Goal: Transaction & Acquisition: Purchase product/service

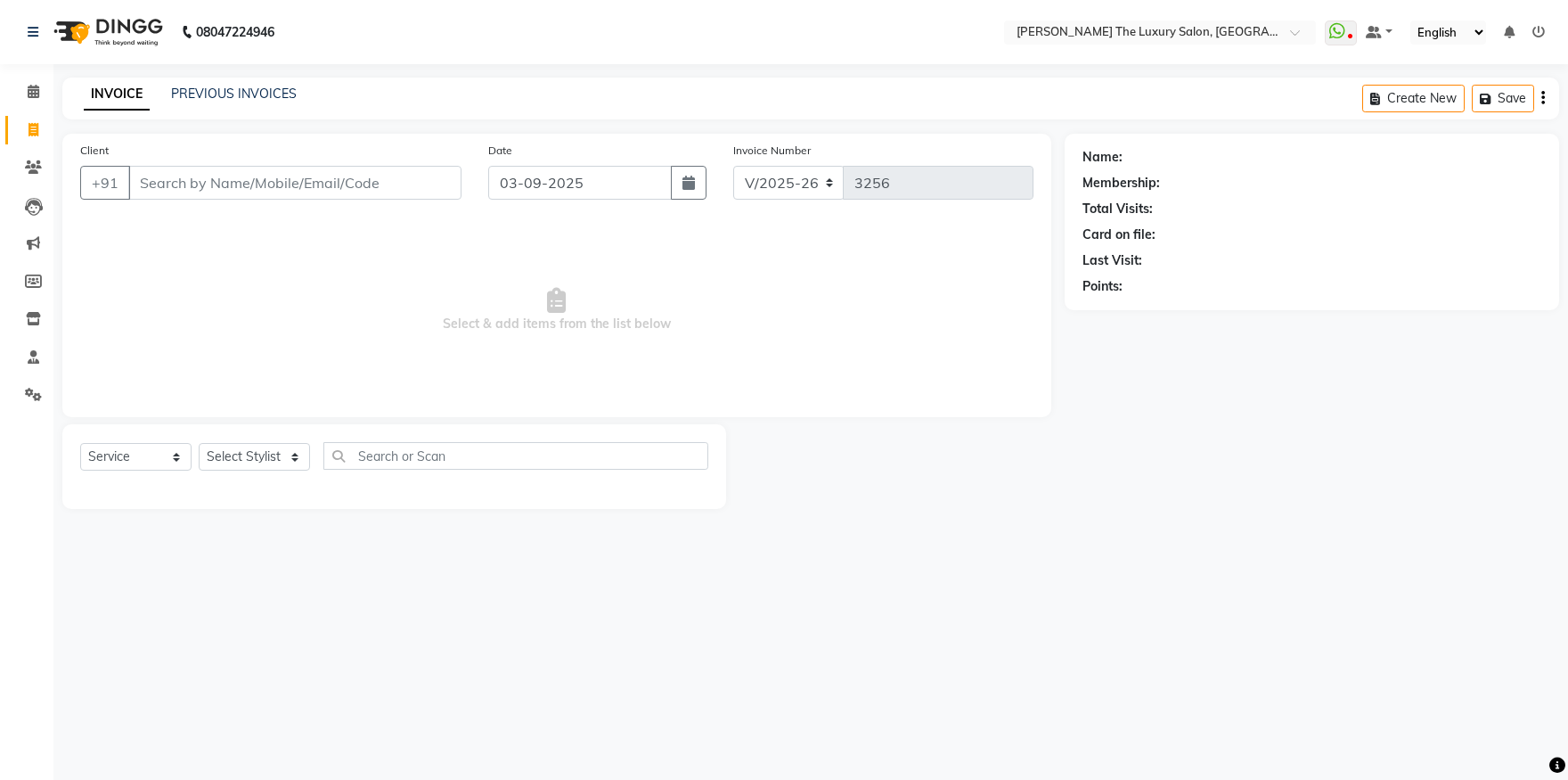
select select "7179"
select select "service"
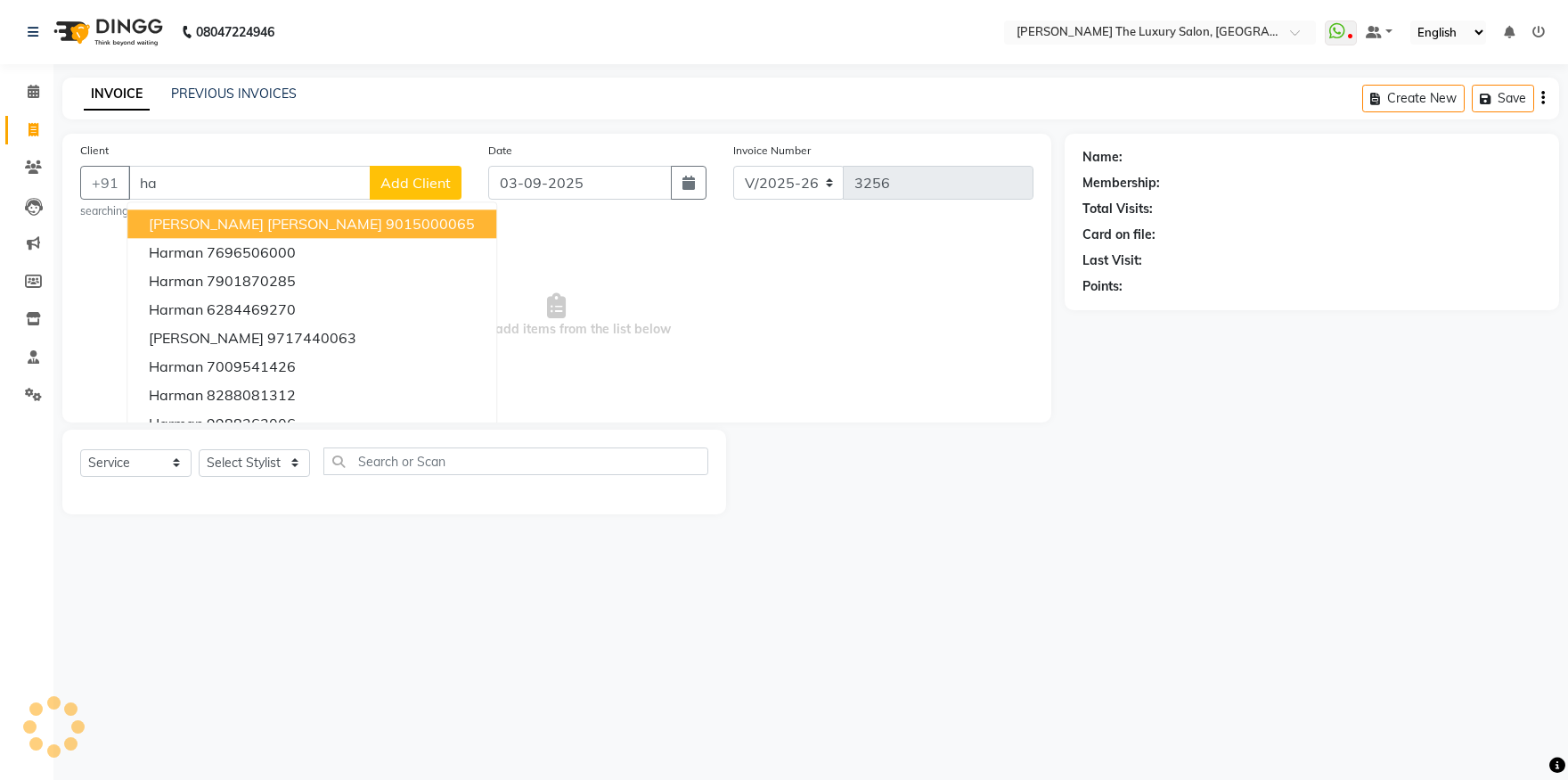
type input "h"
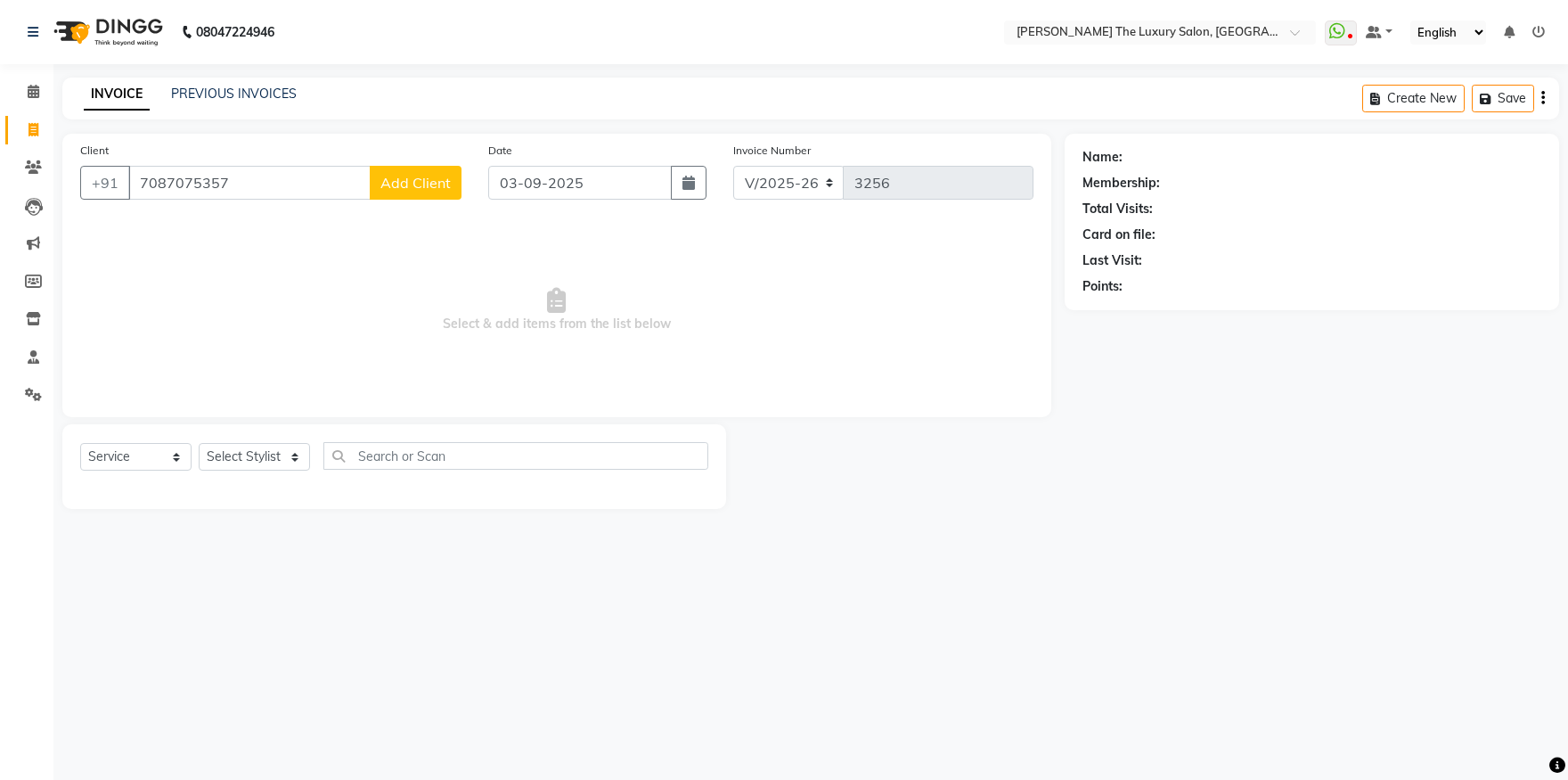
type input "7087075357"
click at [420, 191] on button "Add Client" at bounding box center [415, 183] width 92 height 34
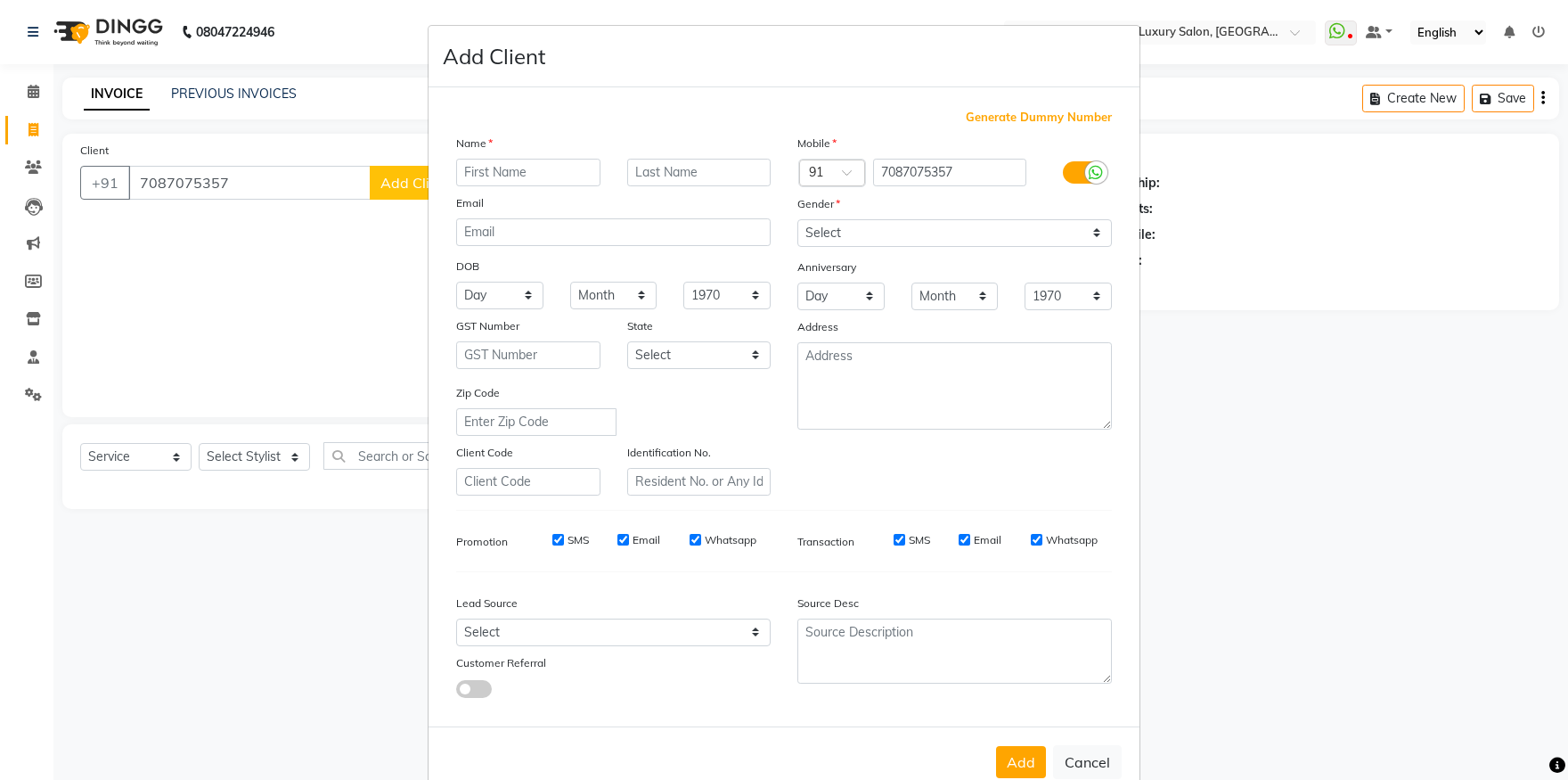
click at [489, 162] on input "text" at bounding box center [528, 172] width 144 height 27
type input "harman"
click at [798, 219] on select "Select Male Female Other Prefer Not To Say" at bounding box center [955, 232] width 315 height 27
select select "male"
click option "Male" at bounding box center [0, 0] width 0 height 0
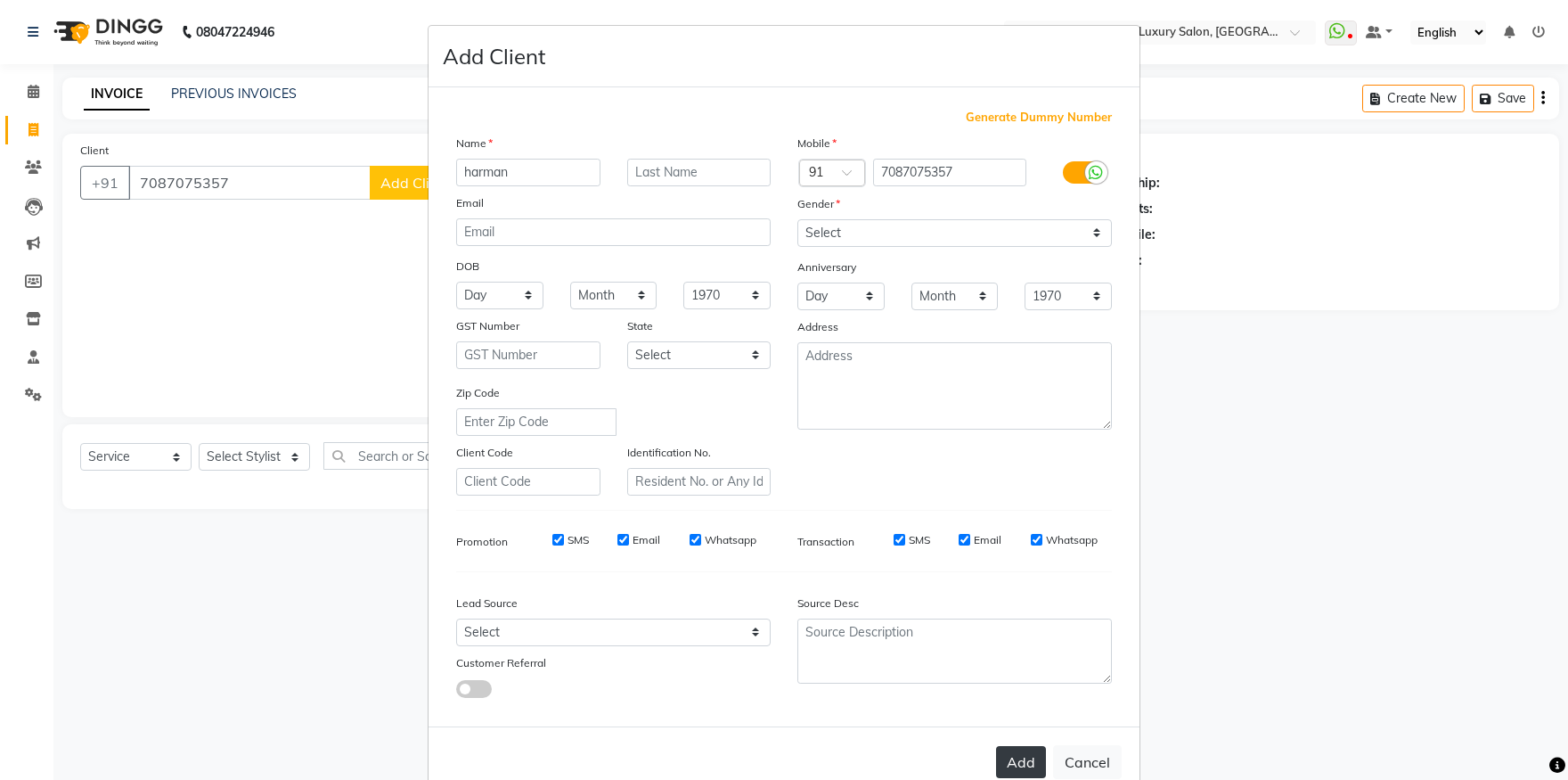
click at [1017, 767] on button "Add" at bounding box center [1020, 762] width 50 height 32
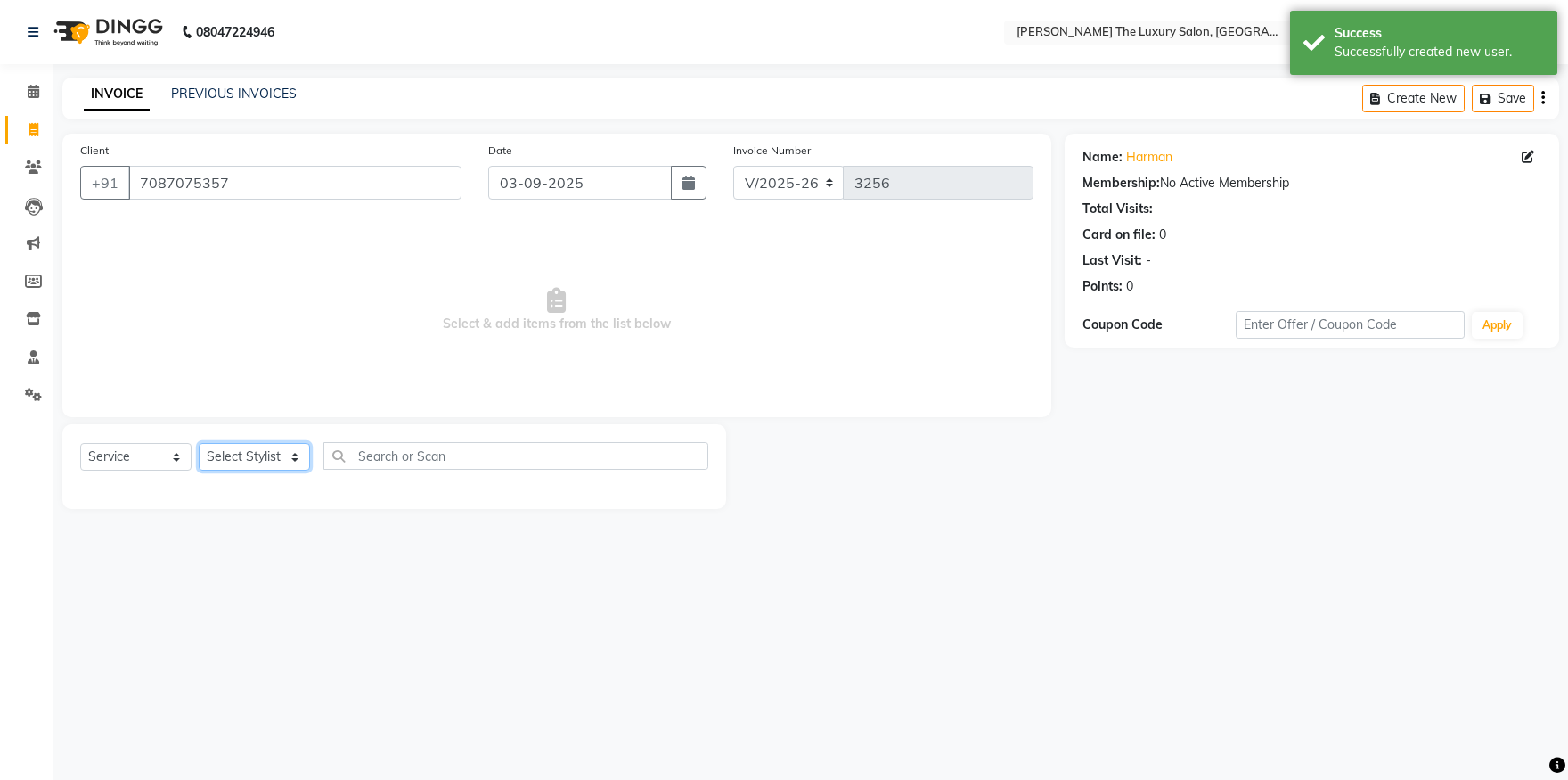
click at [199, 443] on select "Select Stylist amrit arsh ayush Daman Gori Harpreet jasmine matrix Jaswant sing…" at bounding box center [255, 456] width 112 height 27
select select "85119"
click option "simran" at bounding box center [0, 0] width 0 height 0
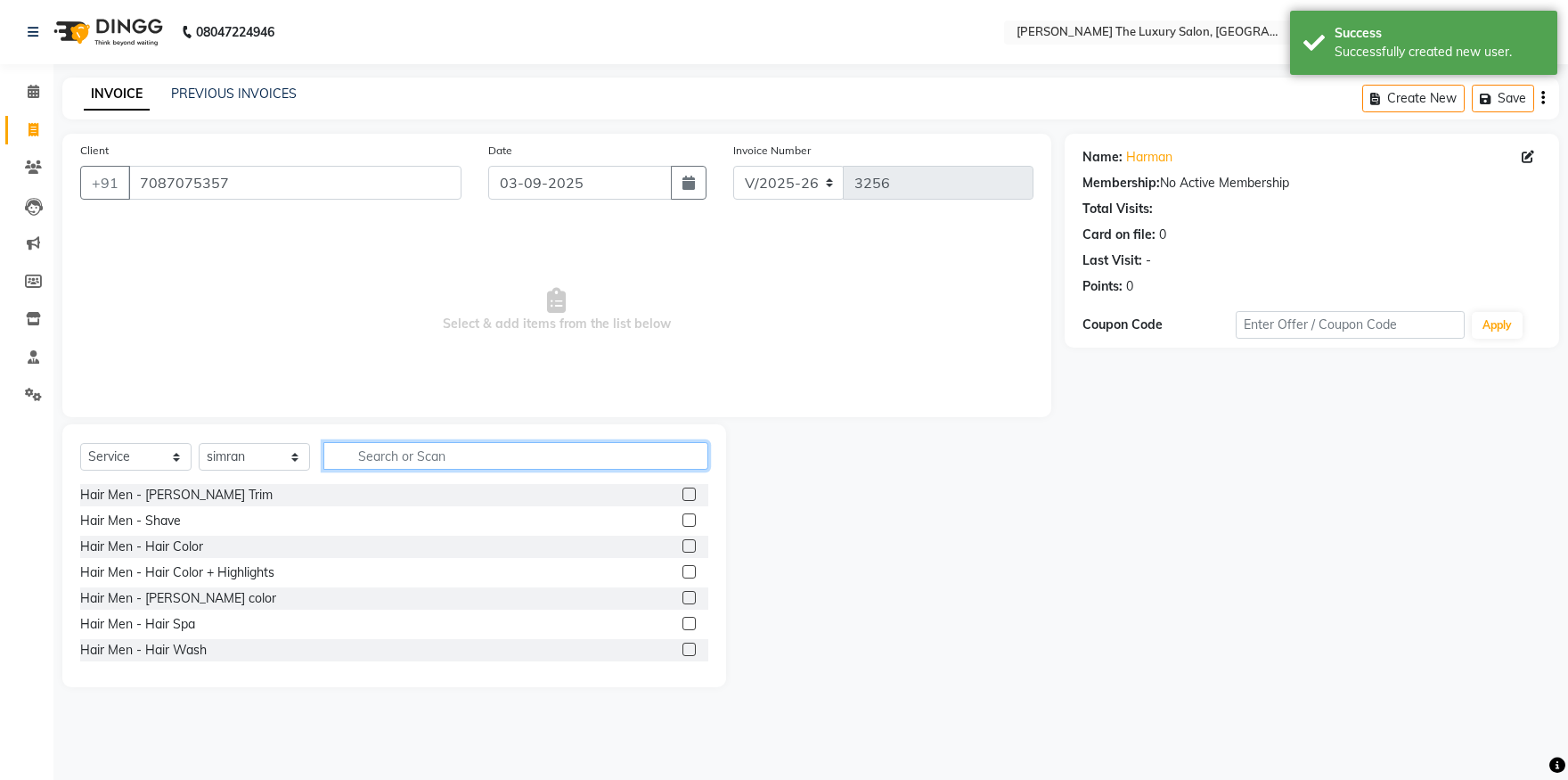
click at [418, 442] on input "text" at bounding box center [515, 455] width 385 height 27
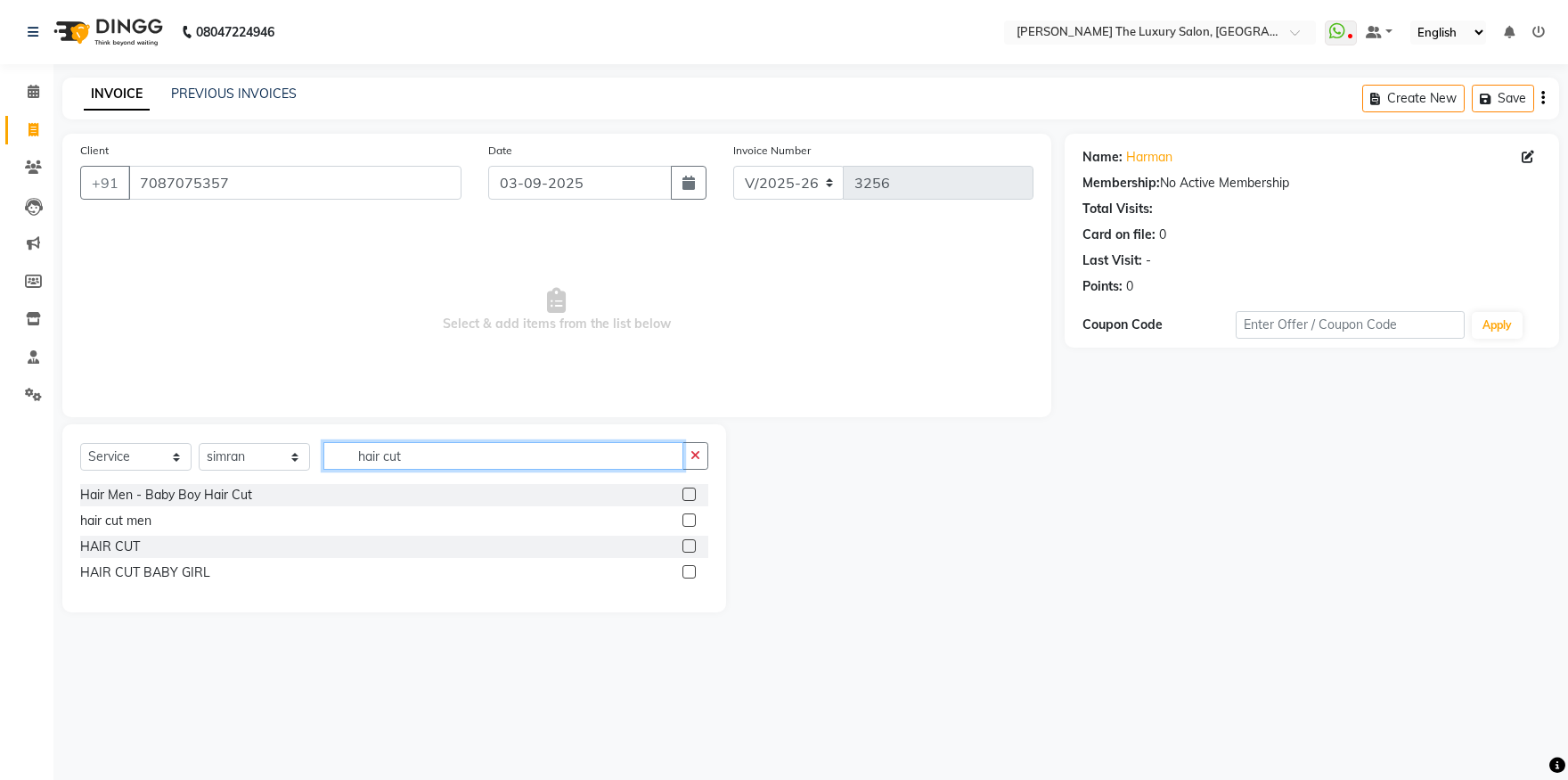
type input "hair cut"
click at [693, 521] on label at bounding box center [689, 520] width 13 height 13
click at [693, 521] on input "checkbox" at bounding box center [688, 521] width 11 height 11
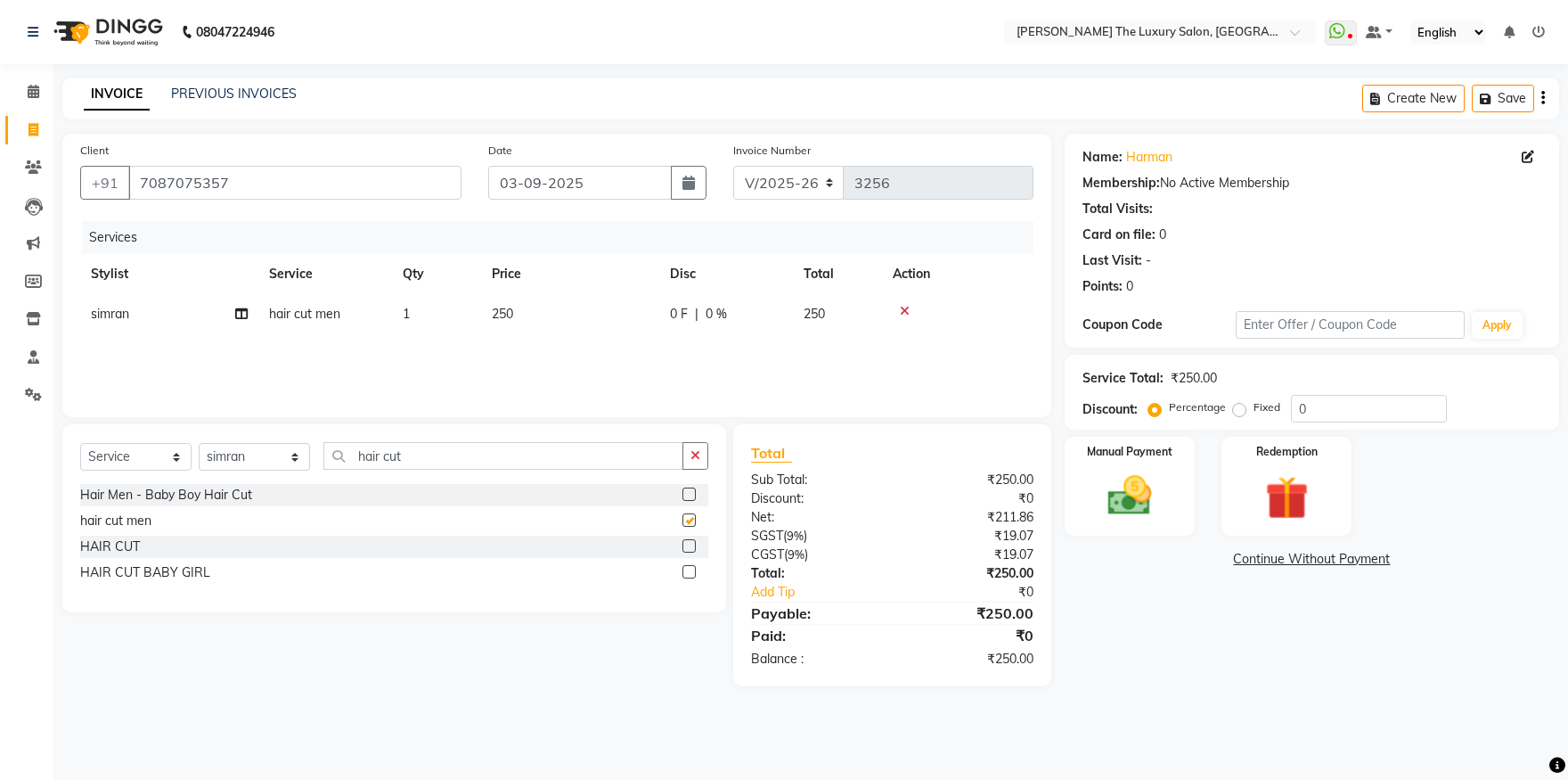
checkbox input "false"
click at [199, 443] on select "Select Stylist amrit arsh ayush Daman Gori Harpreet jasmine matrix Jaswant sing…" at bounding box center [255, 456] width 112 height 27
click at [410, 449] on input "hair cut" at bounding box center [503, 455] width 360 height 27
click at [685, 467] on button "button" at bounding box center [694, 455] width 26 height 27
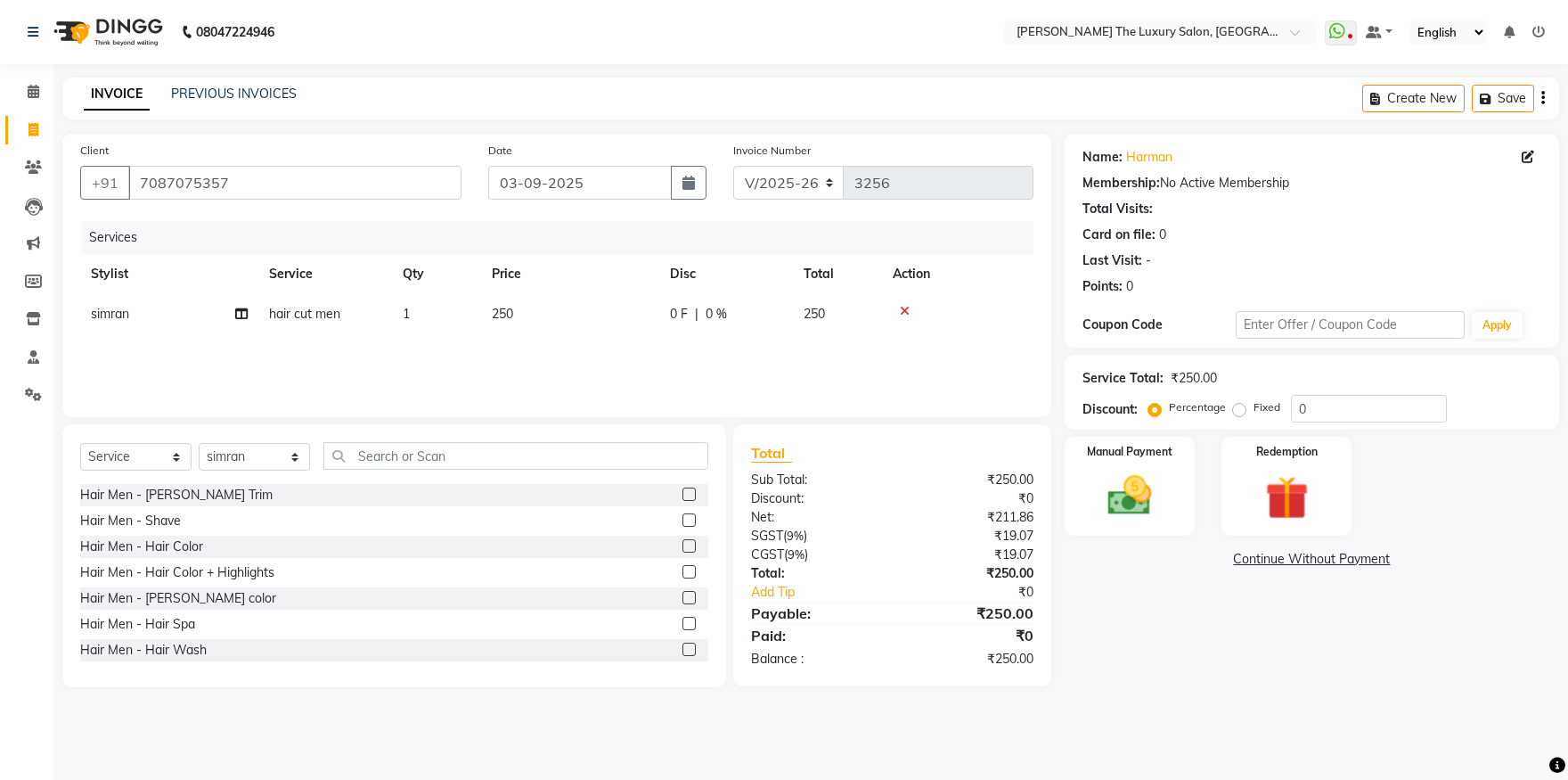
click at [682, 495] on label at bounding box center [689, 494] width 13 height 13
click at [682, 495] on input "checkbox" at bounding box center [688, 495] width 11 height 11
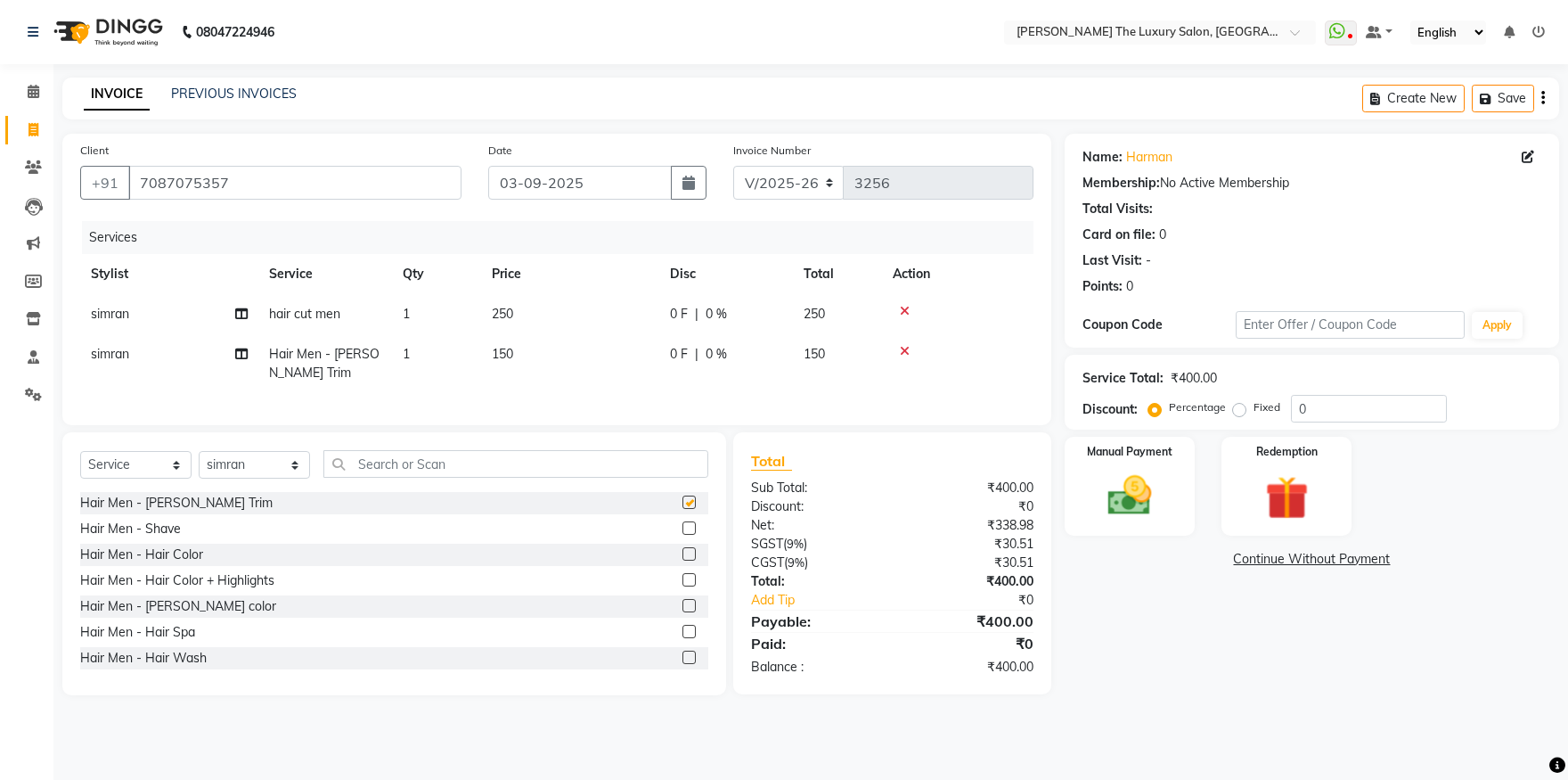
checkbox input "false"
click at [199, 451] on select "Select Stylist amrit arsh ayush Daman Gori Harpreet jasmine matrix Jaswant sing…" at bounding box center [255, 464] width 112 height 27
select select "60213"
click option "Raman" at bounding box center [0, 0] width 0 height 0
click at [682, 509] on label at bounding box center [689, 502] width 13 height 13
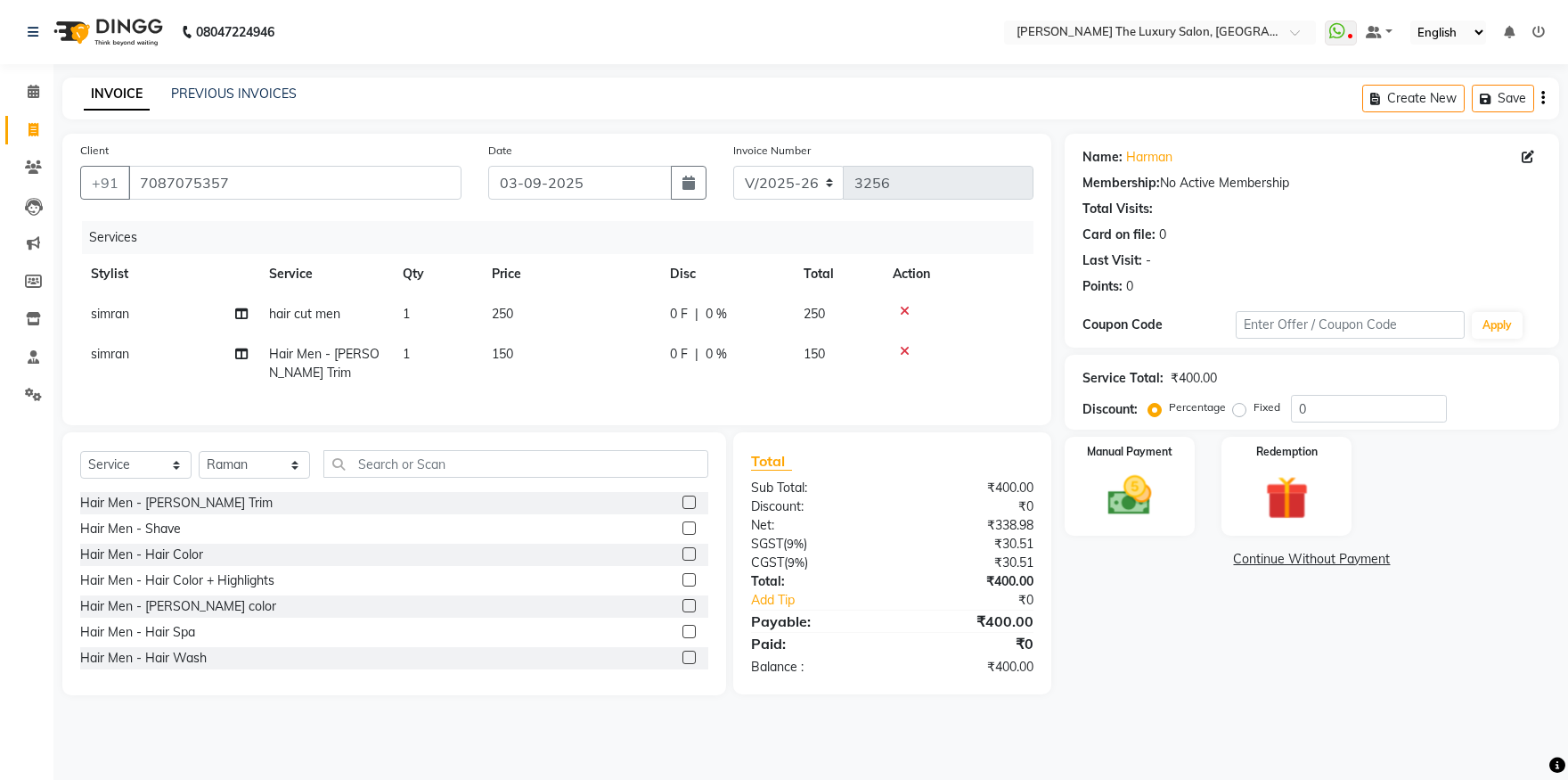
click at [682, 509] on input "checkbox" at bounding box center [688, 503] width 11 height 11
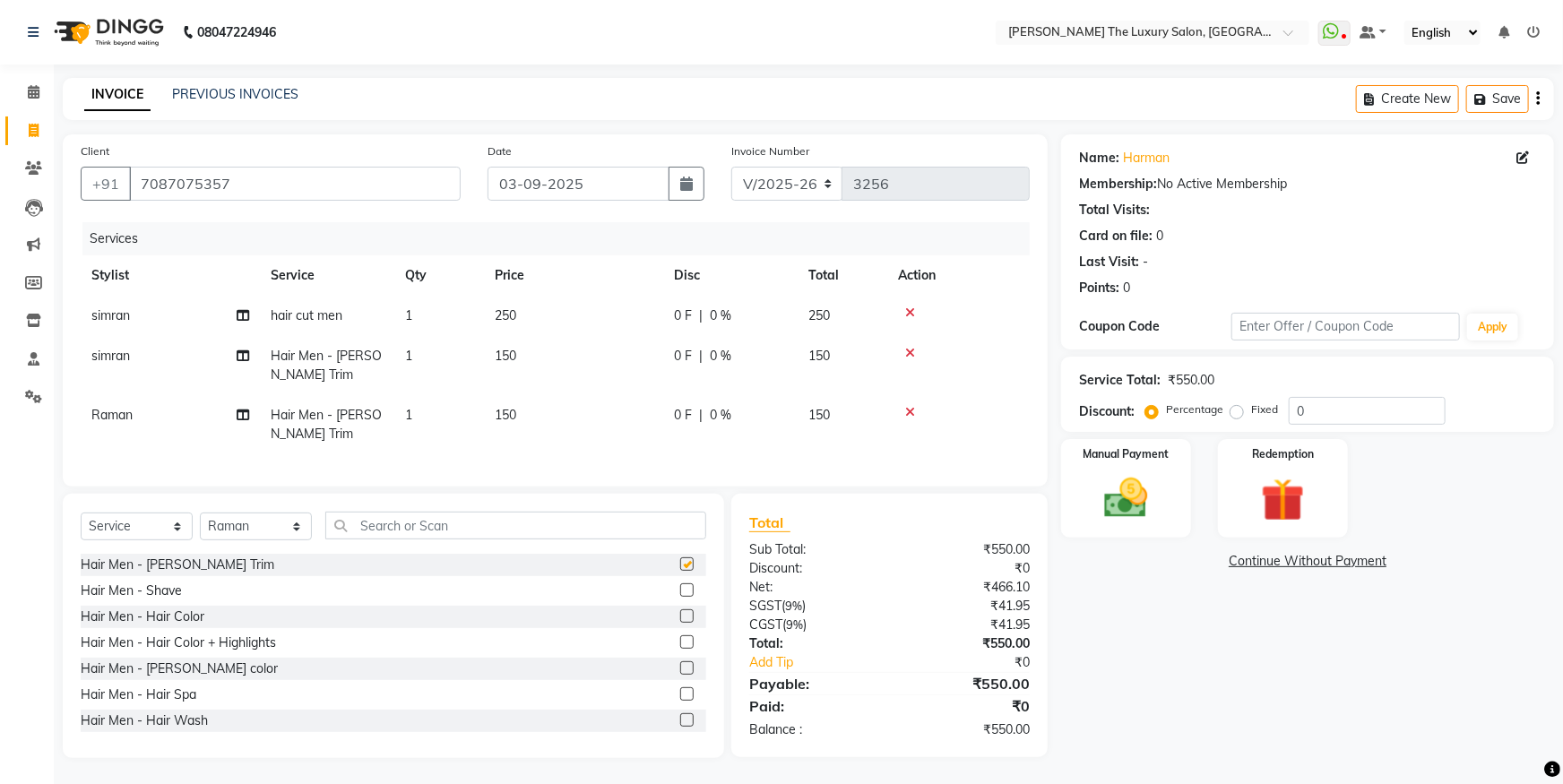
checkbox input "false"
click at [549, 537] on input "text" at bounding box center [516, 525] width 381 height 28
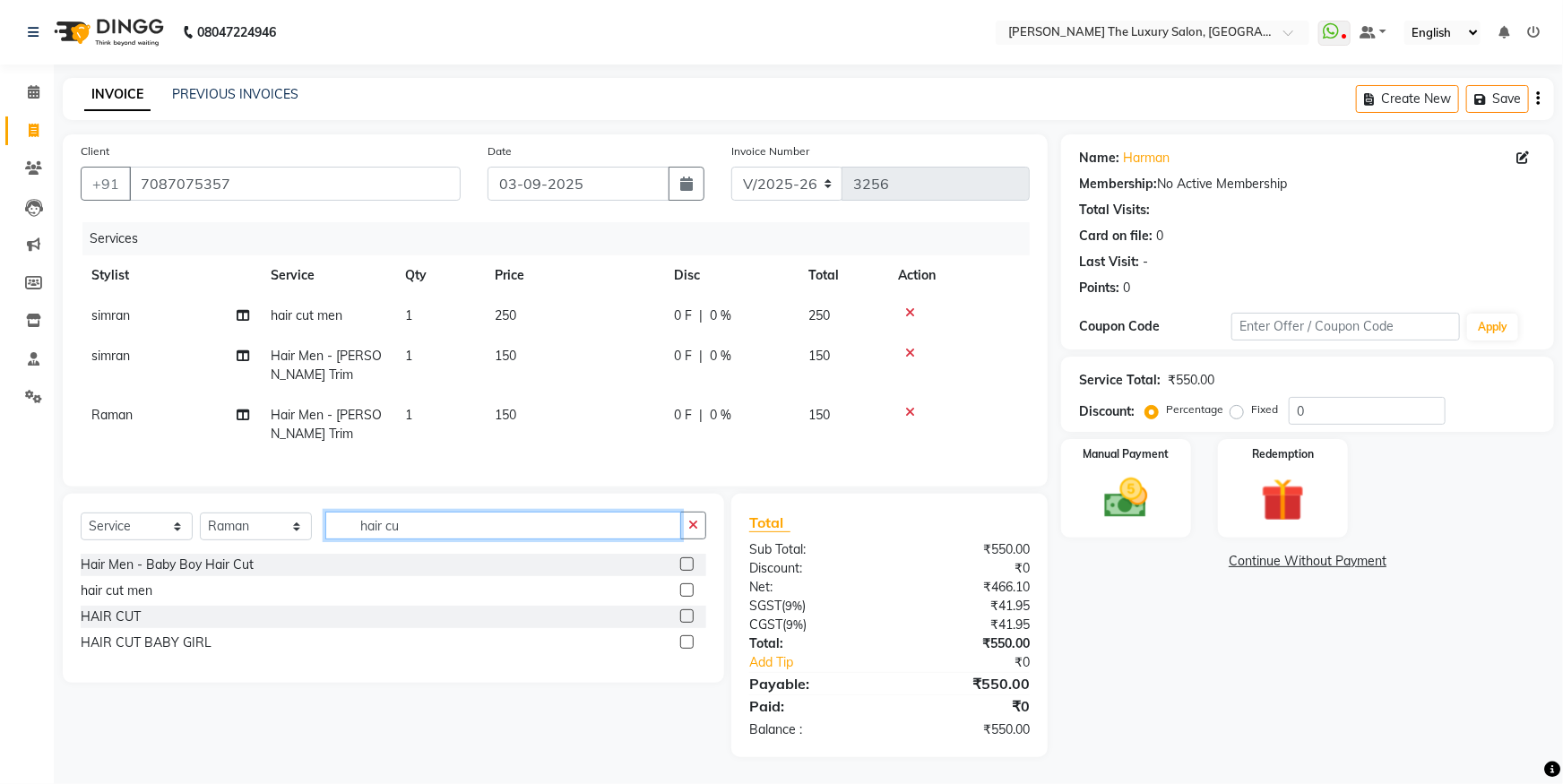
type input "hair cu"
click at [684, 596] on label at bounding box center [687, 590] width 13 height 13
click at [684, 596] on input "checkbox" at bounding box center [686, 591] width 11 height 11
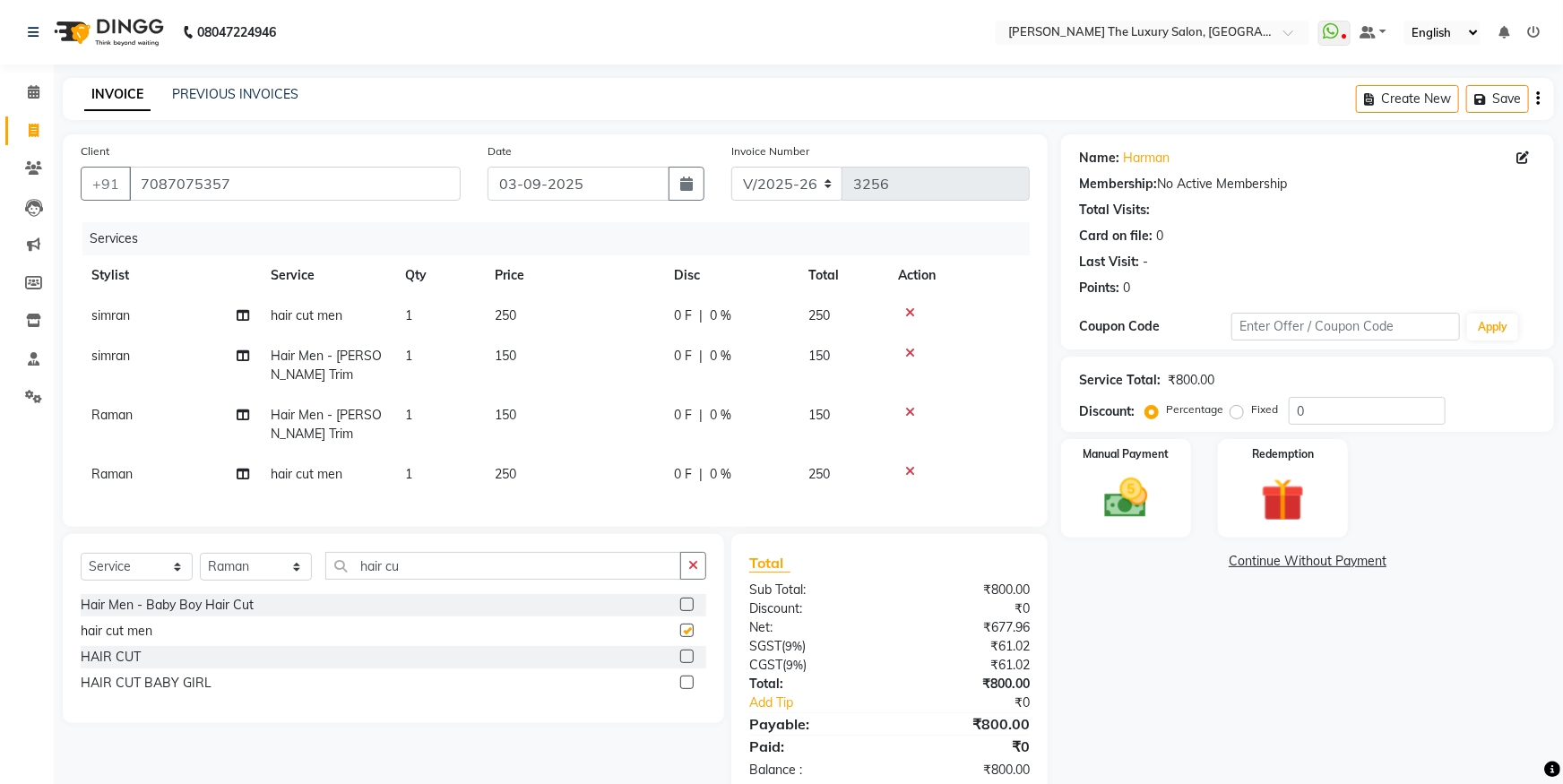
checkbox input "false"
click at [1150, 508] on img at bounding box center [1127, 498] width 73 height 52
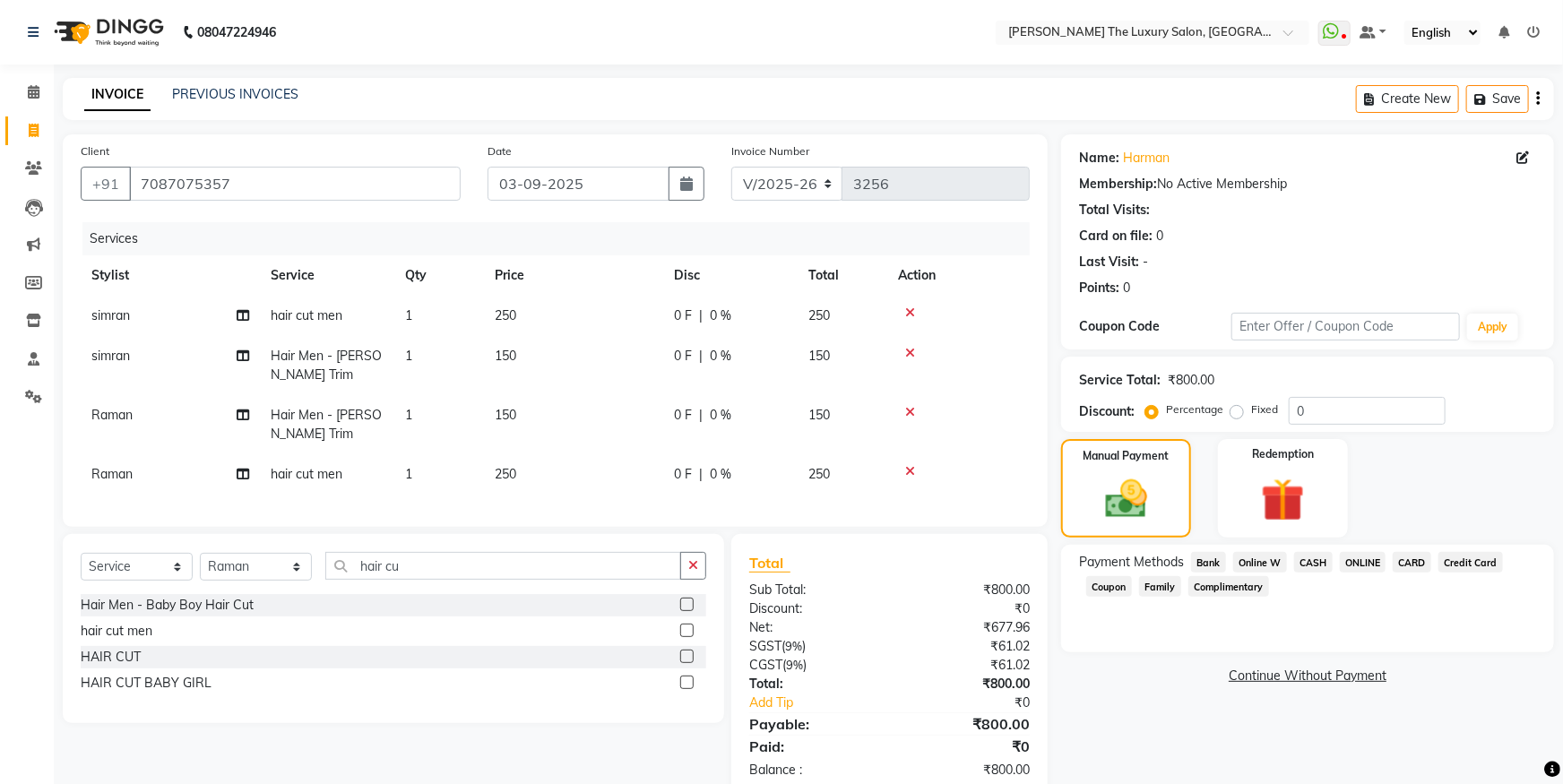
click at [1368, 567] on span "ONLINE" at bounding box center [1363, 562] width 47 height 21
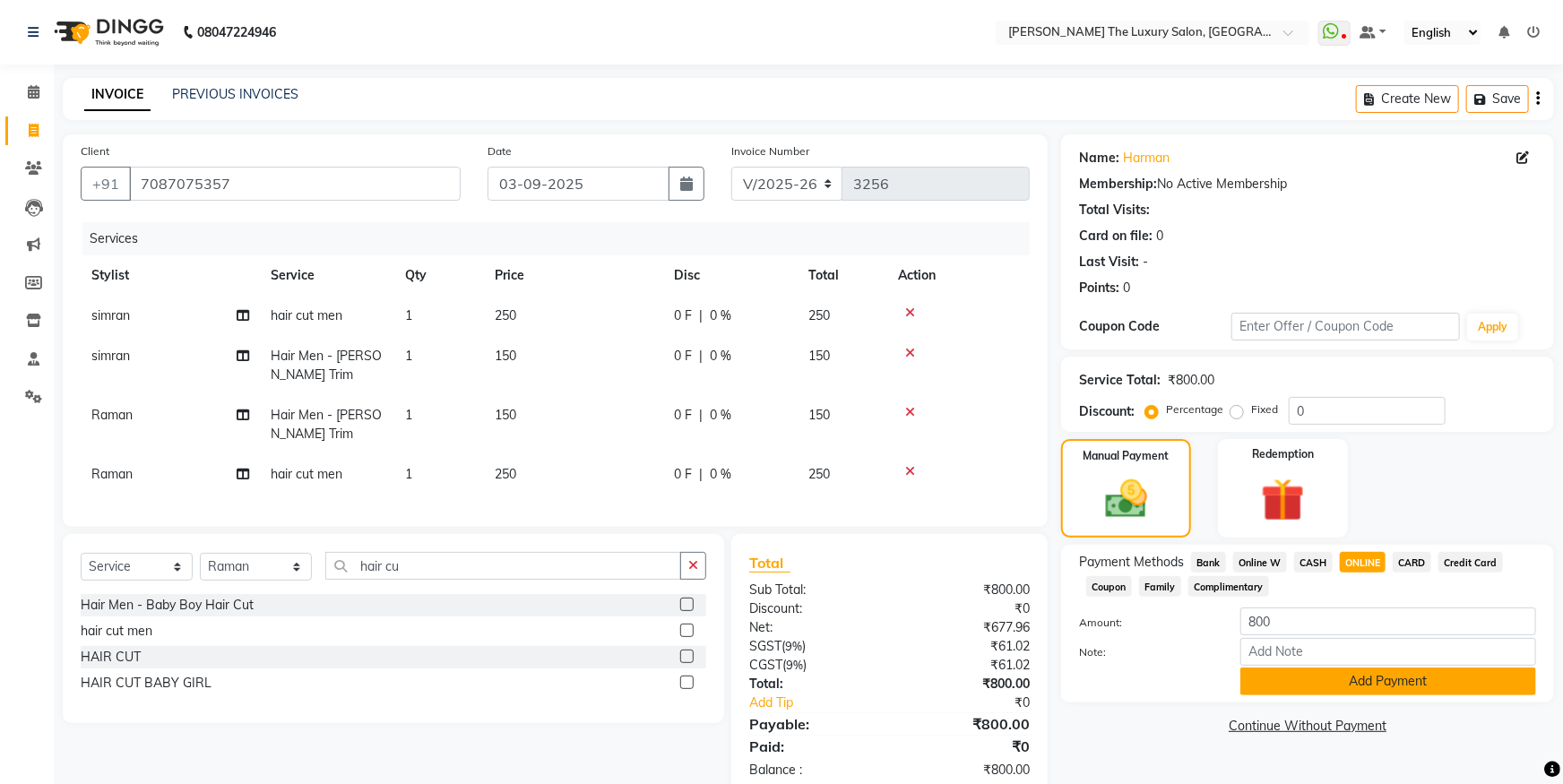
click at [1406, 682] on button "Add Payment" at bounding box center [1389, 681] width 295 height 28
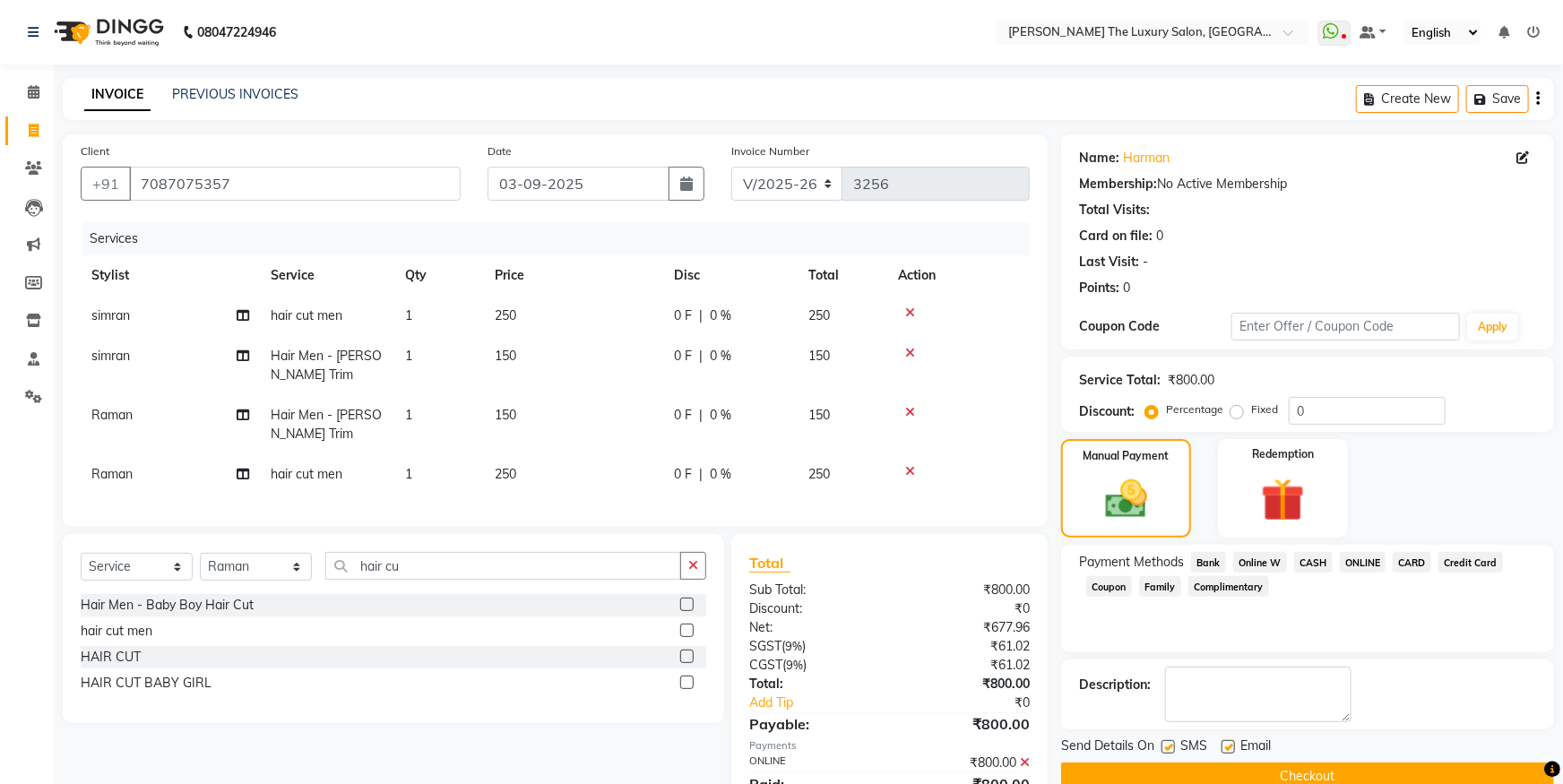
scroll to position [90, 0]
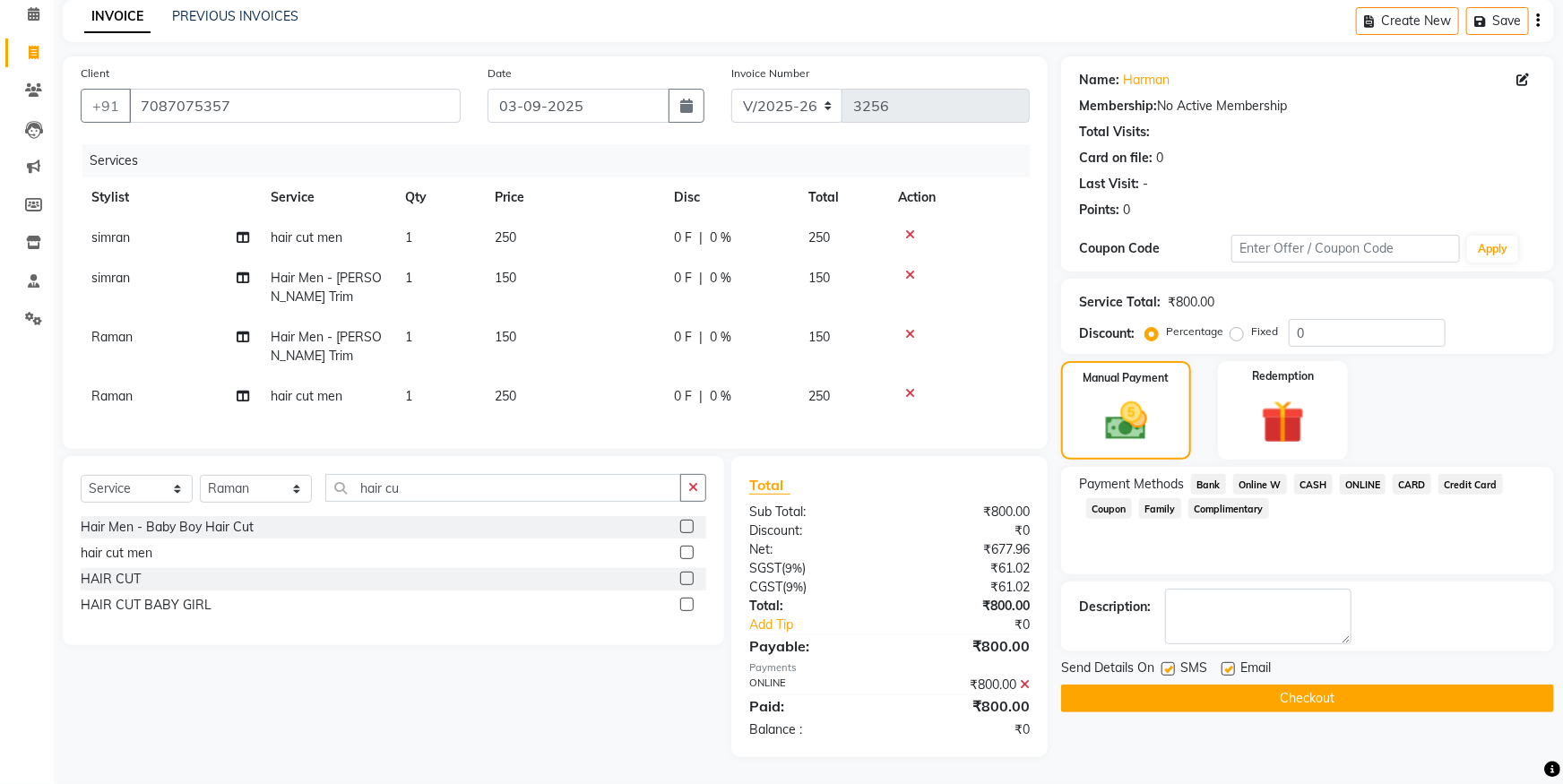
click at [1366, 684] on button "Checkout" at bounding box center [1307, 697] width 493 height 28
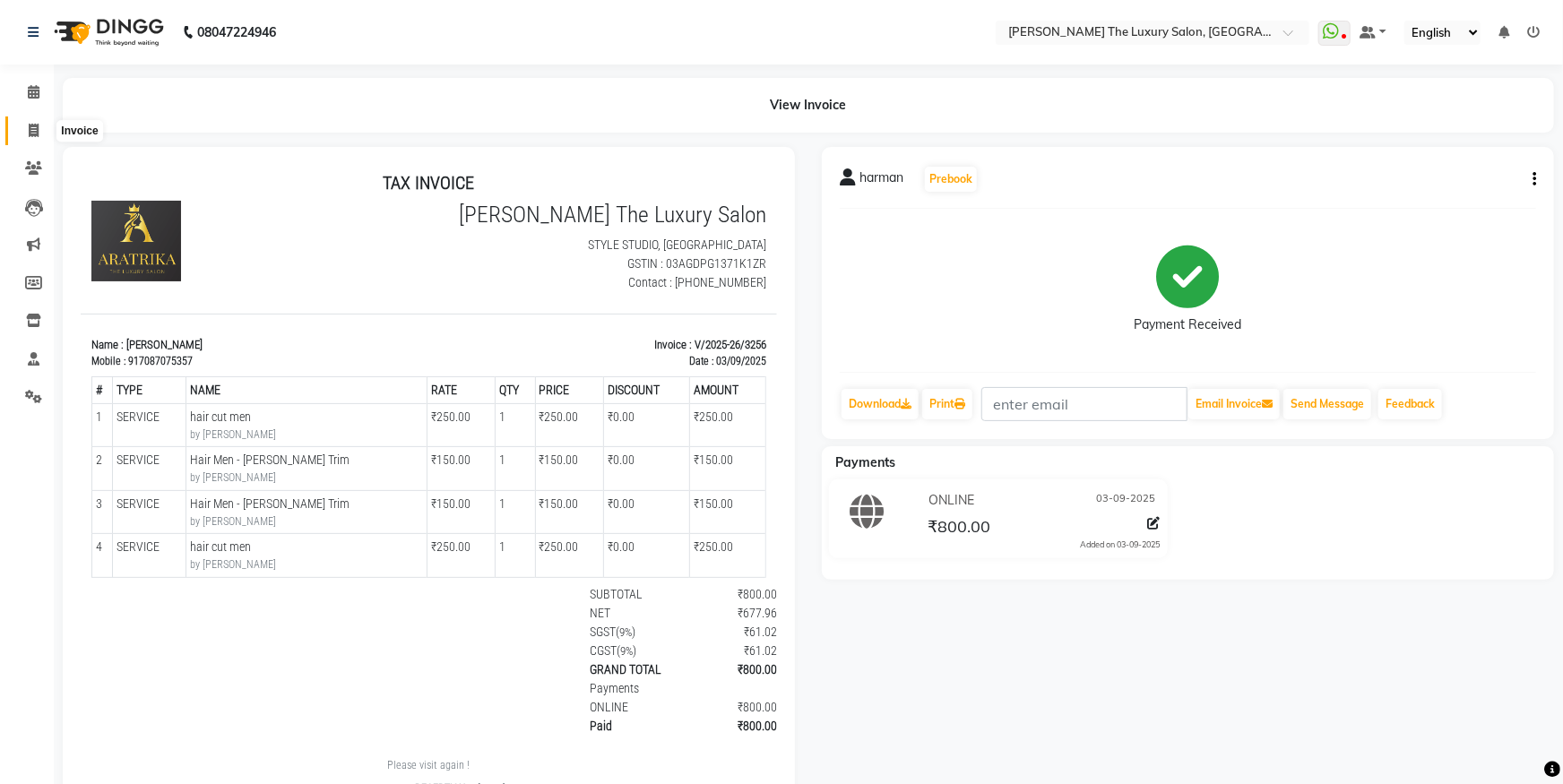
click at [30, 127] on icon at bounding box center [33, 131] width 10 height 13
select select "service"
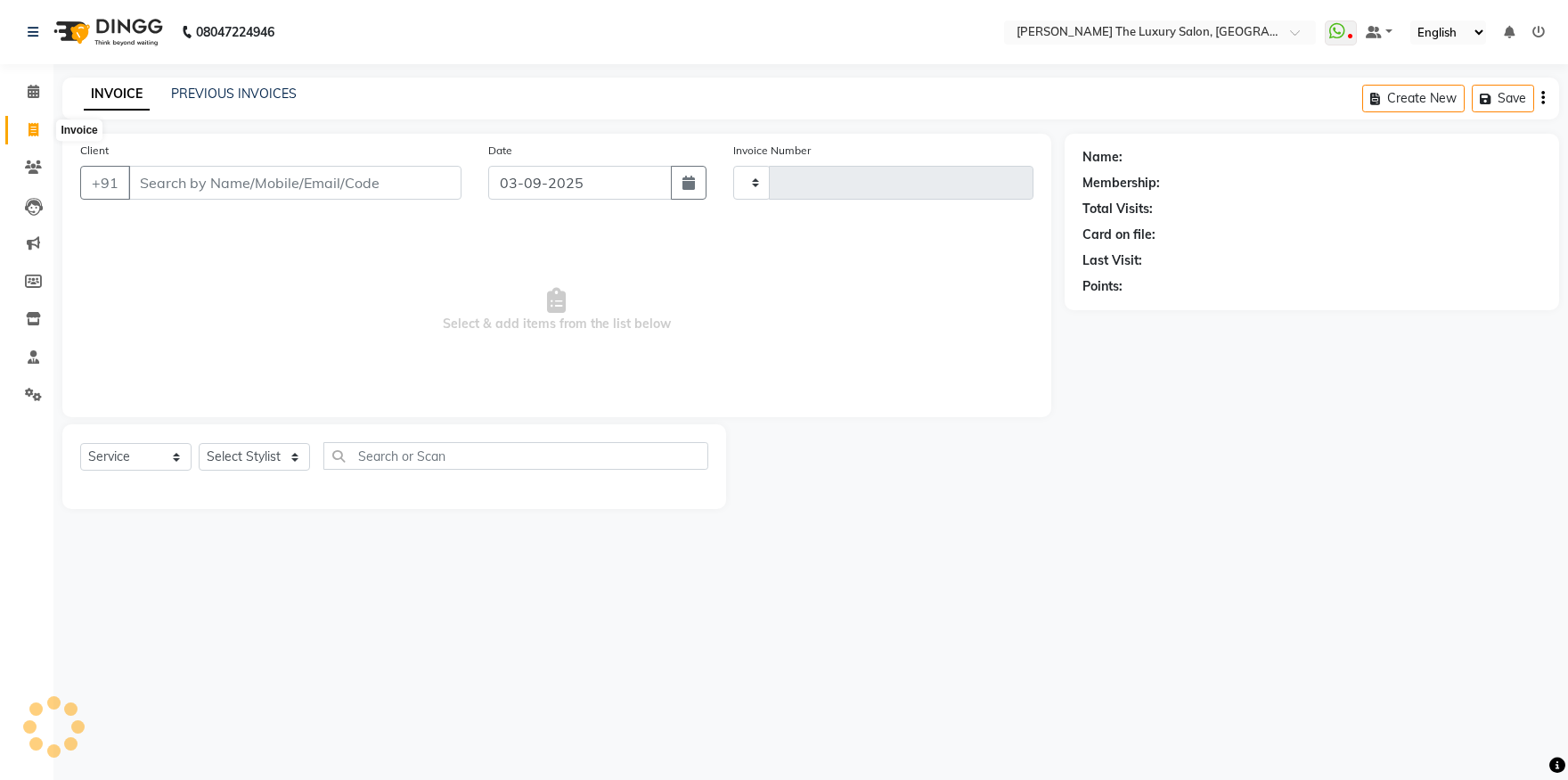
type input "3257"
select select "7179"
click at [213, 99] on link "PREVIOUS INVOICES" at bounding box center [234, 93] width 126 height 16
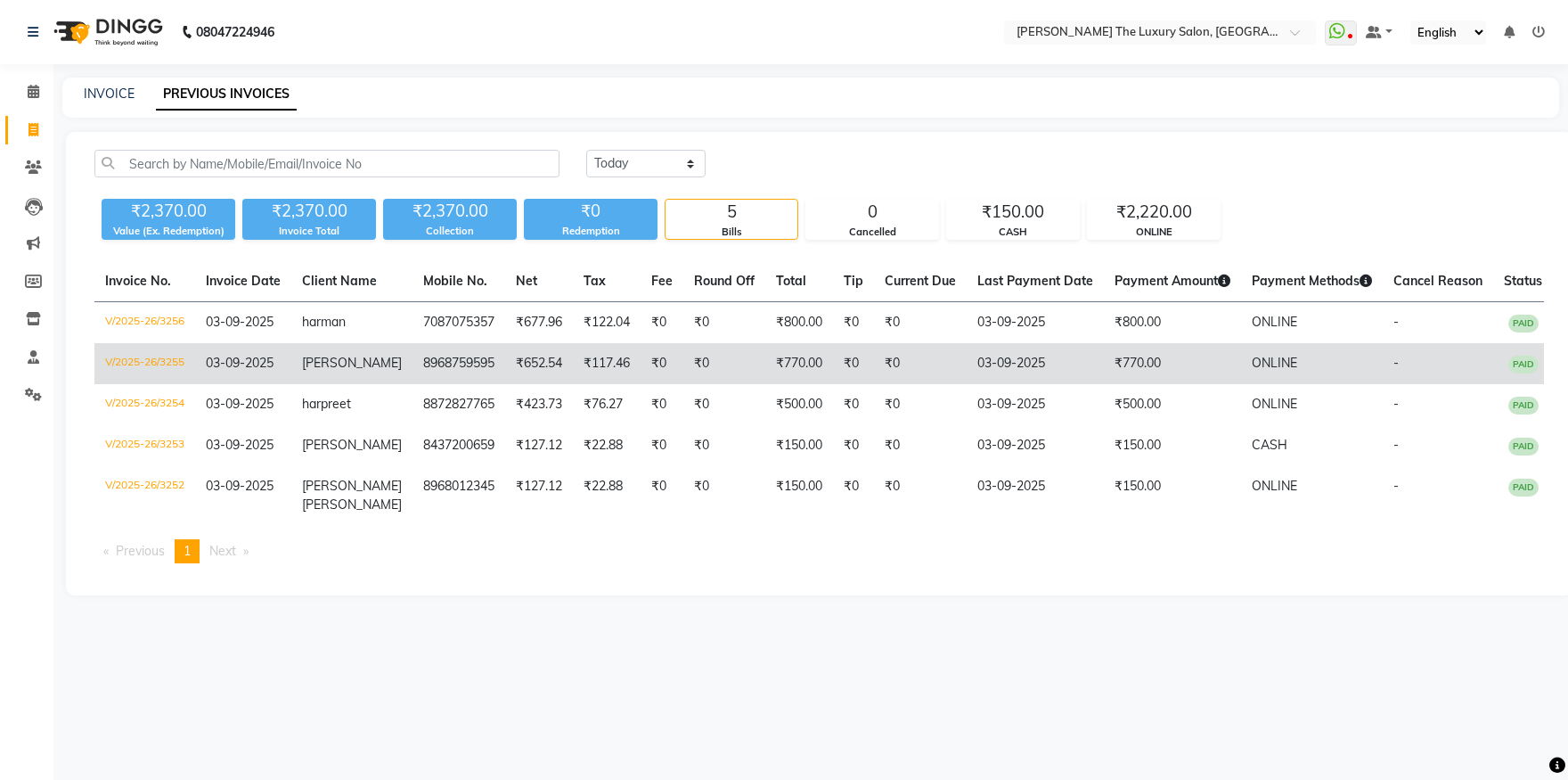
click at [460, 369] on td "8968759595" at bounding box center [459, 363] width 93 height 41
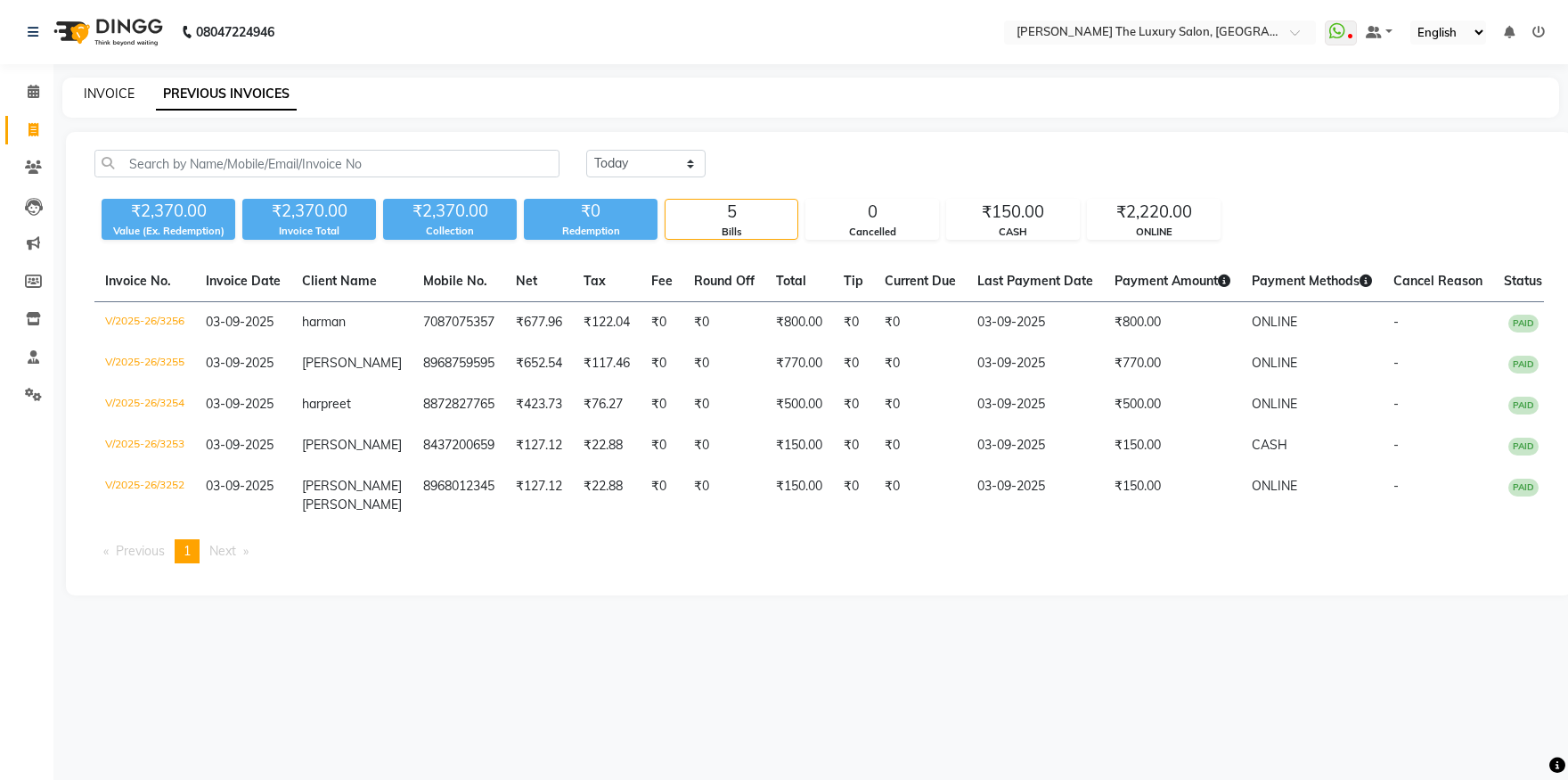
click at [112, 94] on link "INVOICE" at bounding box center [109, 93] width 51 height 16
select select "service"
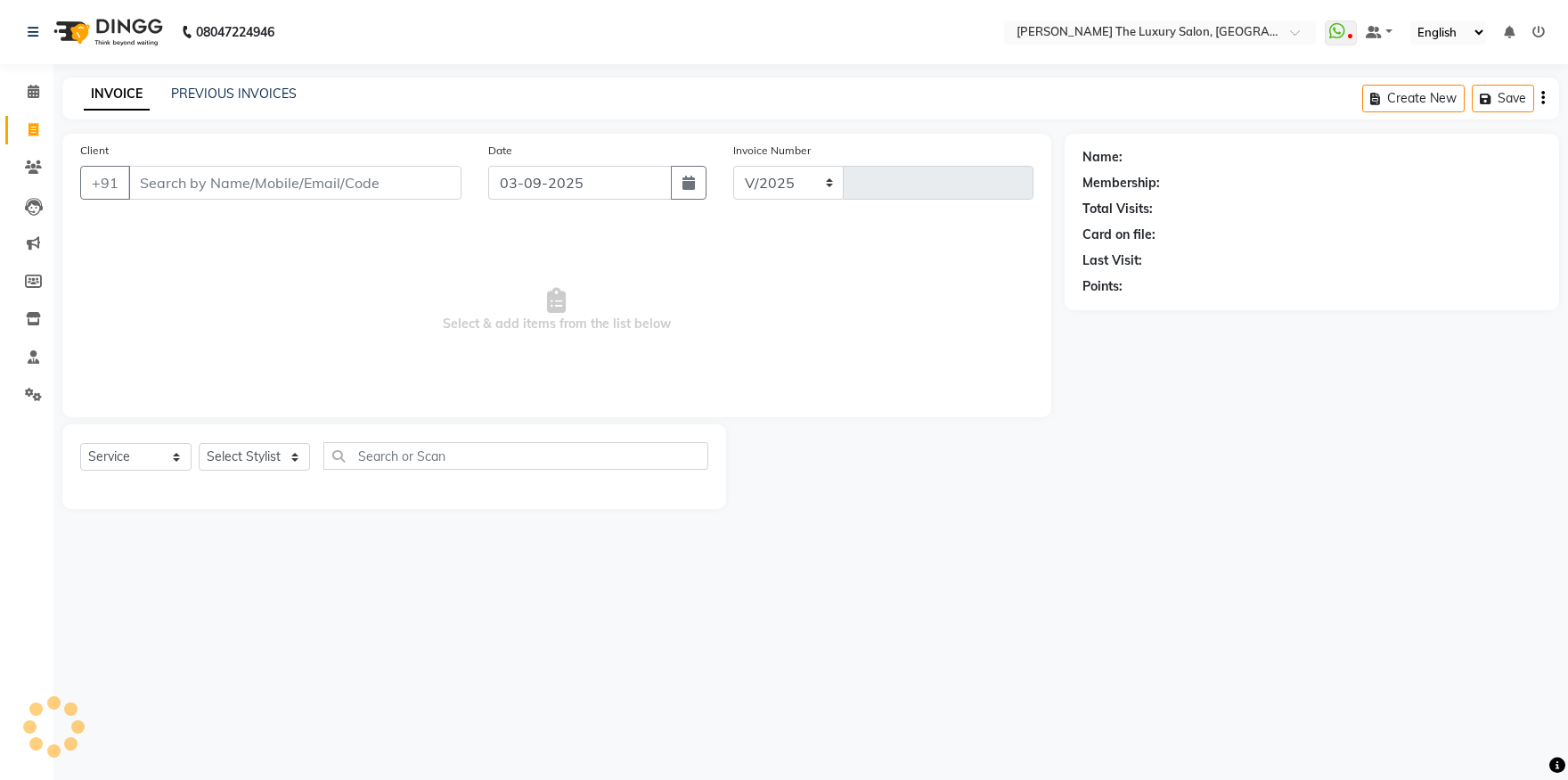
select select "7179"
type input "3257"
click at [285, 172] on input "Client" at bounding box center [295, 183] width 333 height 34
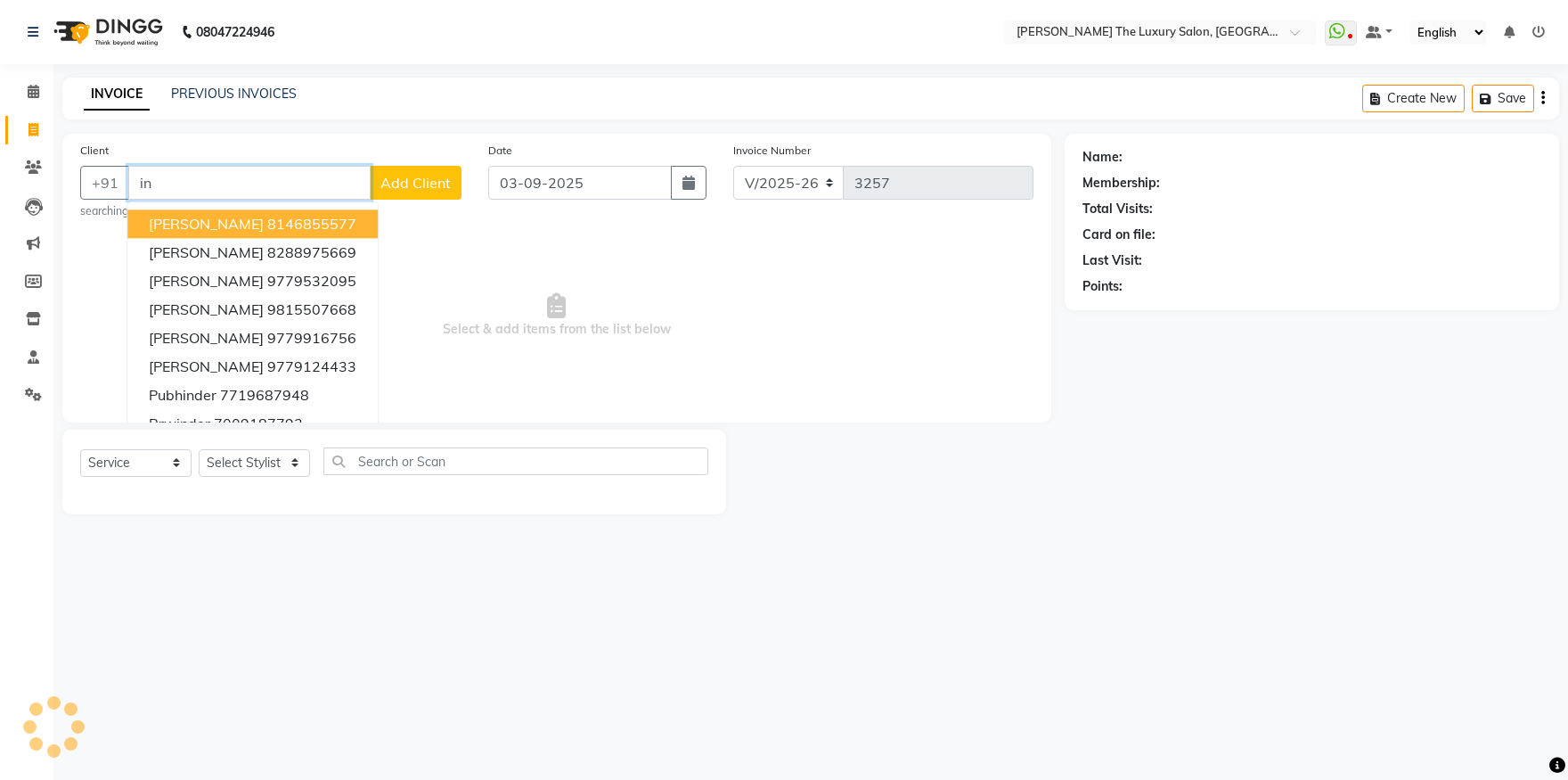
type input "i"
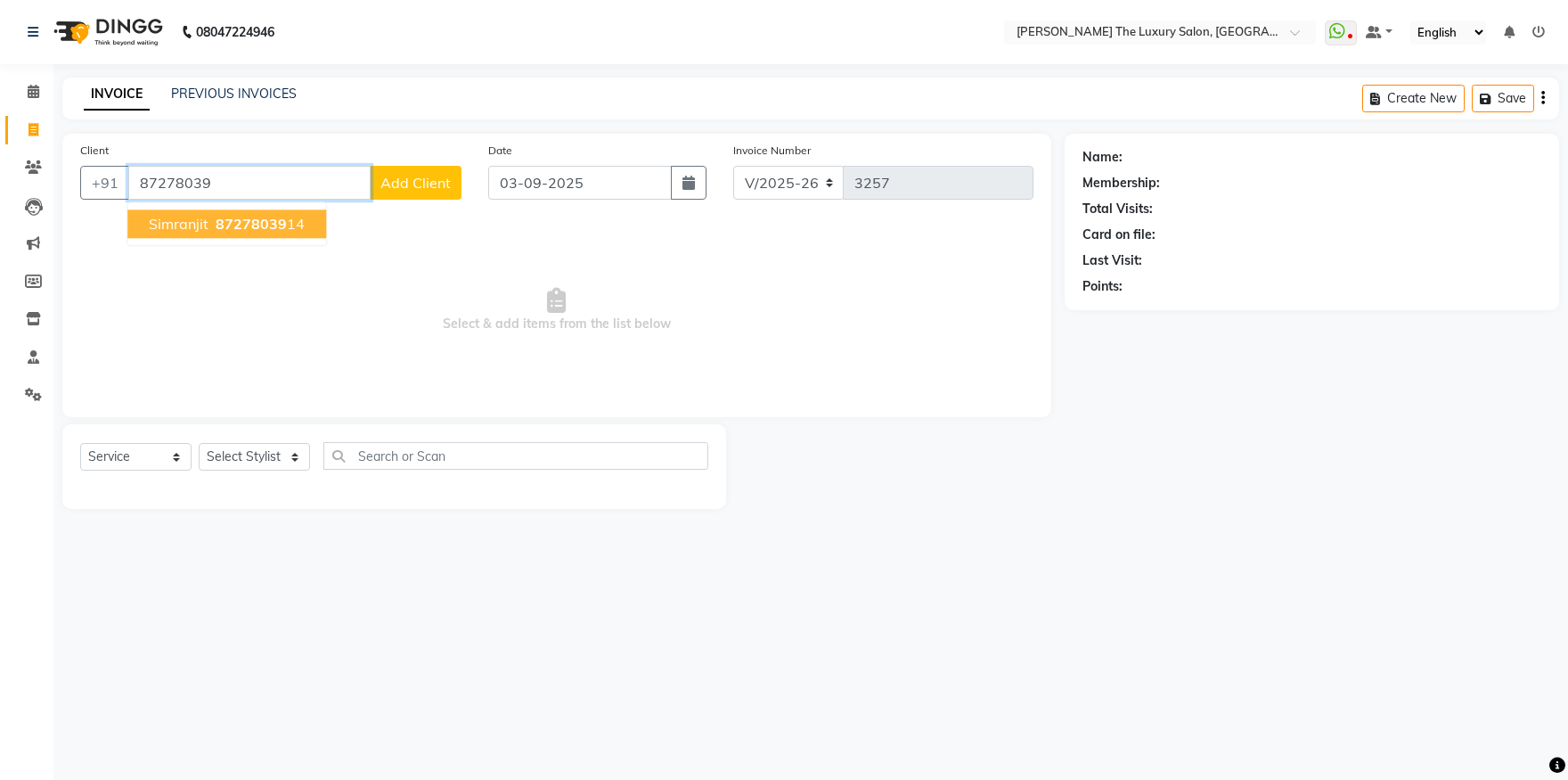
click at [276, 221] on span "87278039" at bounding box center [251, 224] width 71 height 18
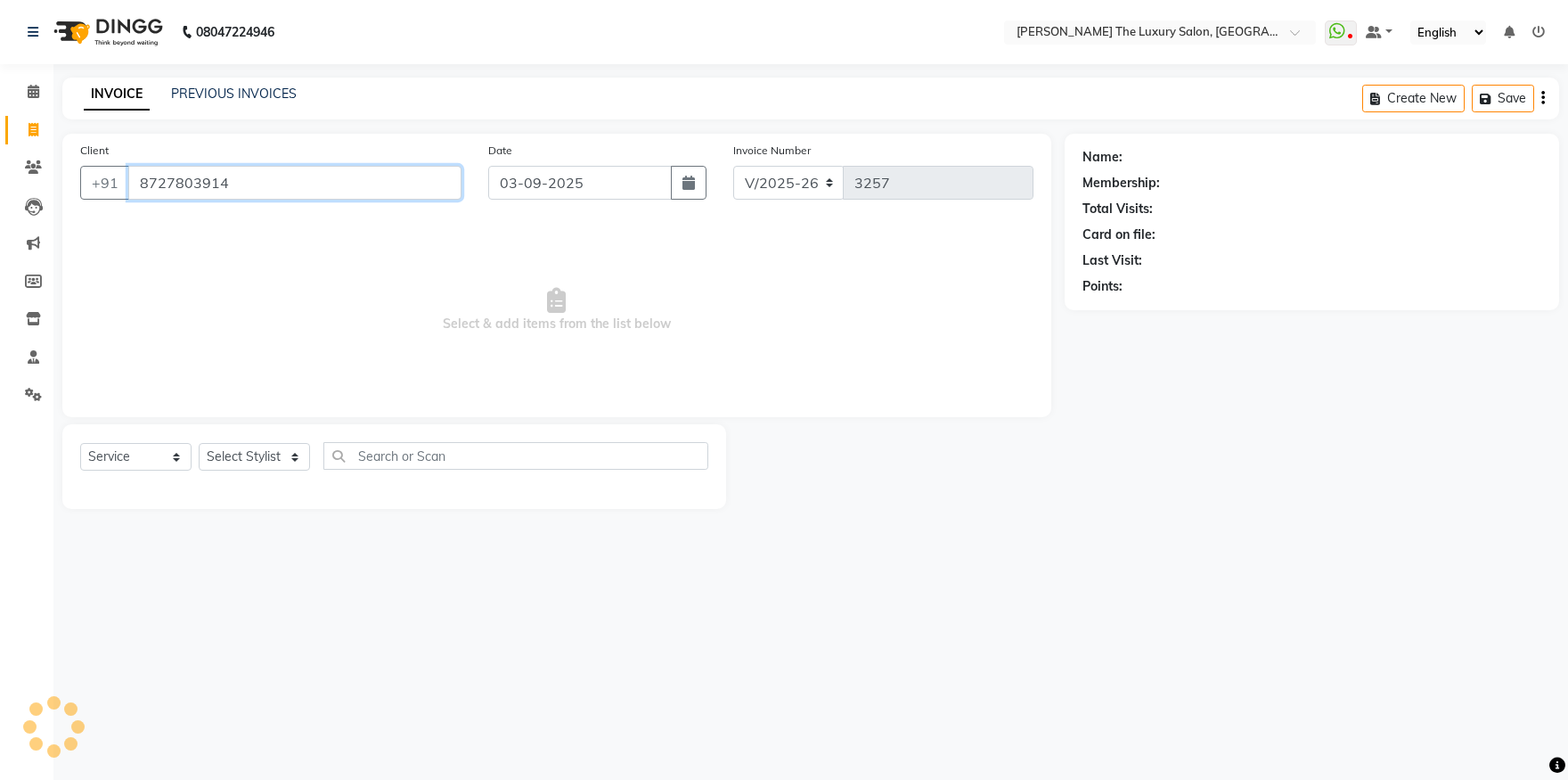
type input "8727803914"
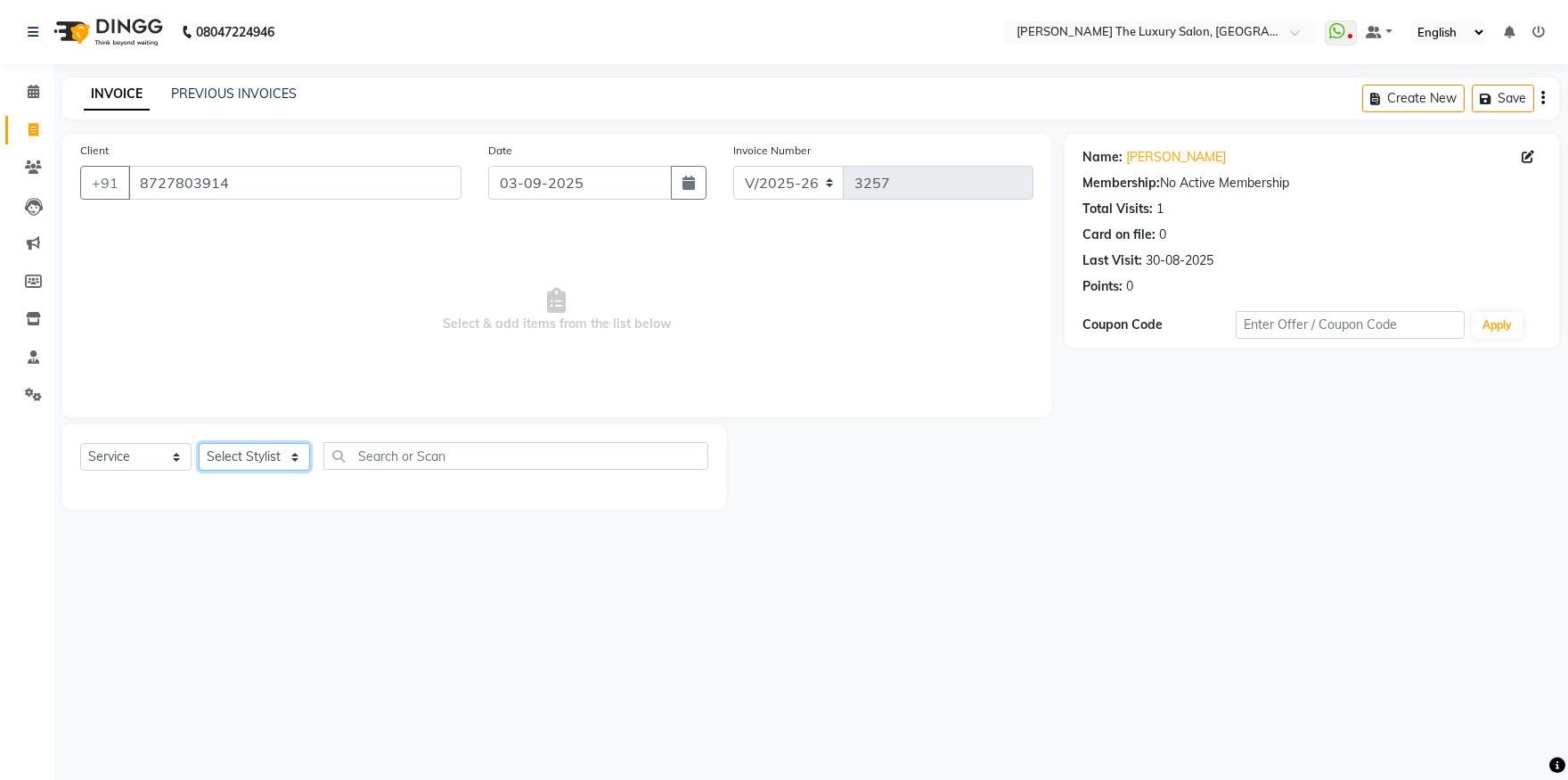
click at [199, 443] on select "Select Stylist amrit arsh ayush Daman Gori Harpreet jasmine matrix Jaswant sing…" at bounding box center [255, 456] width 112 height 27
select select "86782"
click option "arsh" at bounding box center [0, 0] width 0 height 0
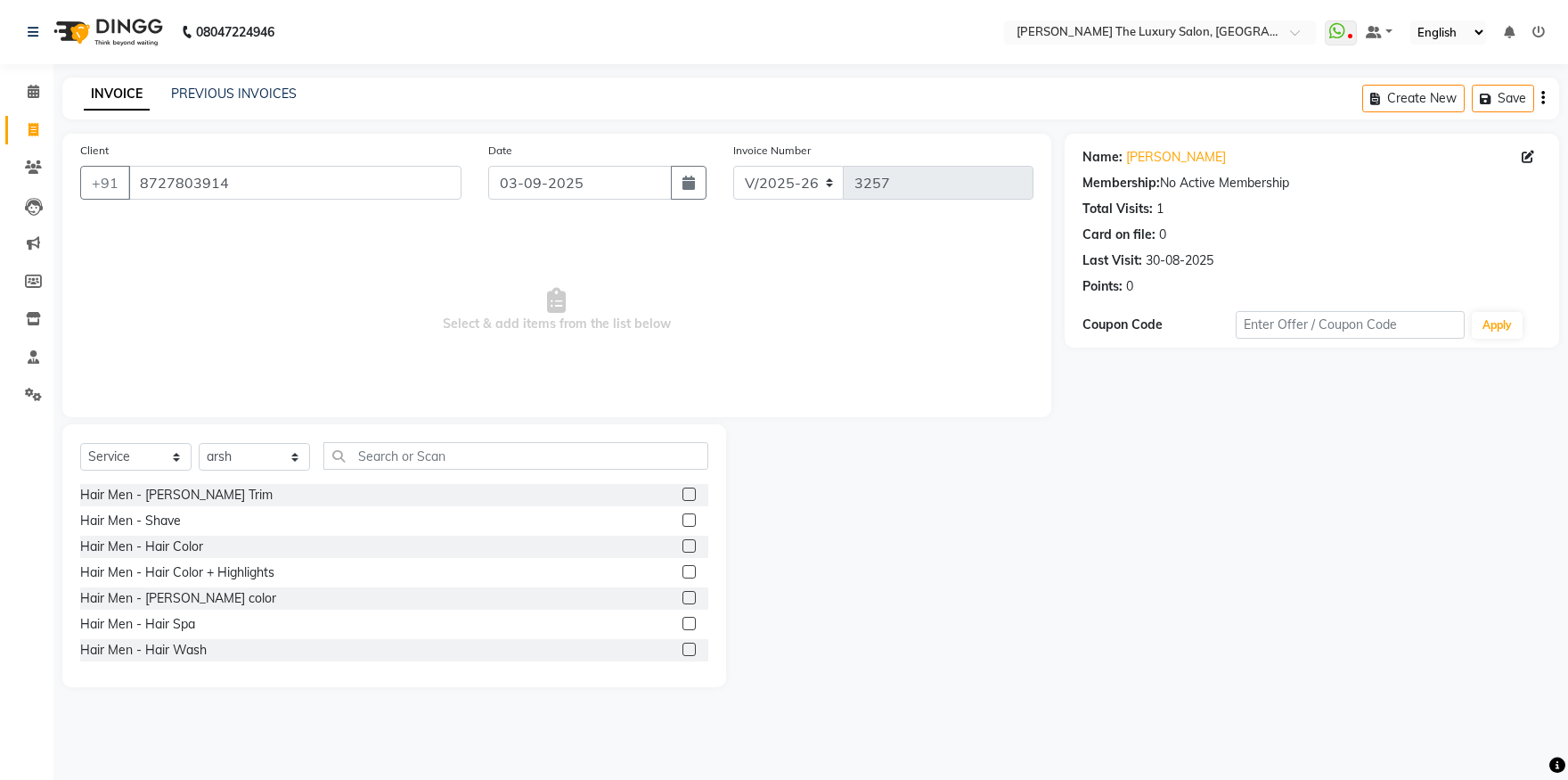
click at [682, 493] on label at bounding box center [689, 494] width 13 height 13
click at [682, 493] on input "checkbox" at bounding box center [688, 495] width 11 height 11
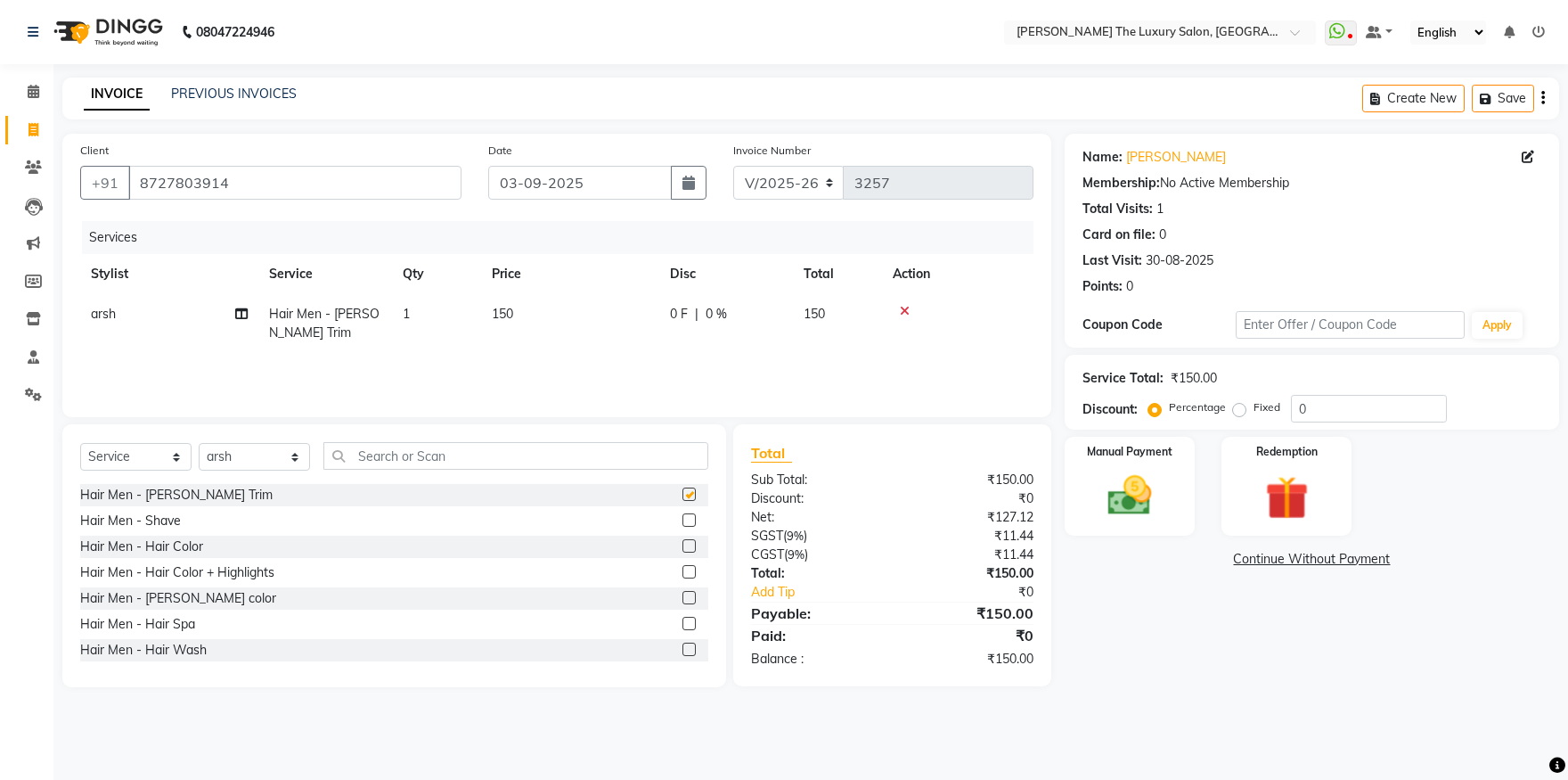
checkbox input "false"
click at [576, 446] on input "text" at bounding box center [515, 455] width 385 height 27
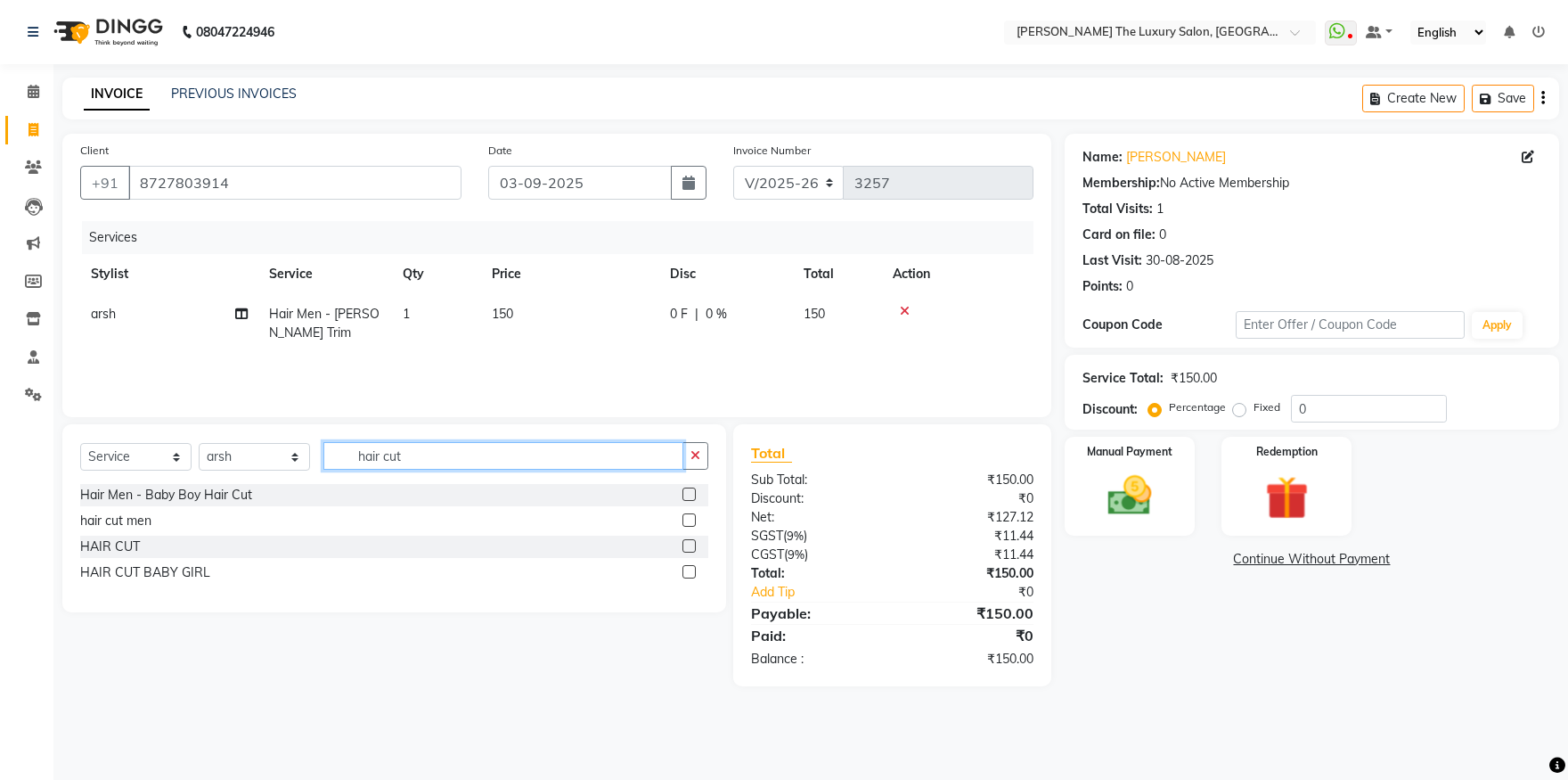
type input "hair cut"
click at [690, 518] on label at bounding box center [689, 520] width 13 height 13
click at [690, 518] on input "checkbox" at bounding box center [688, 521] width 11 height 11
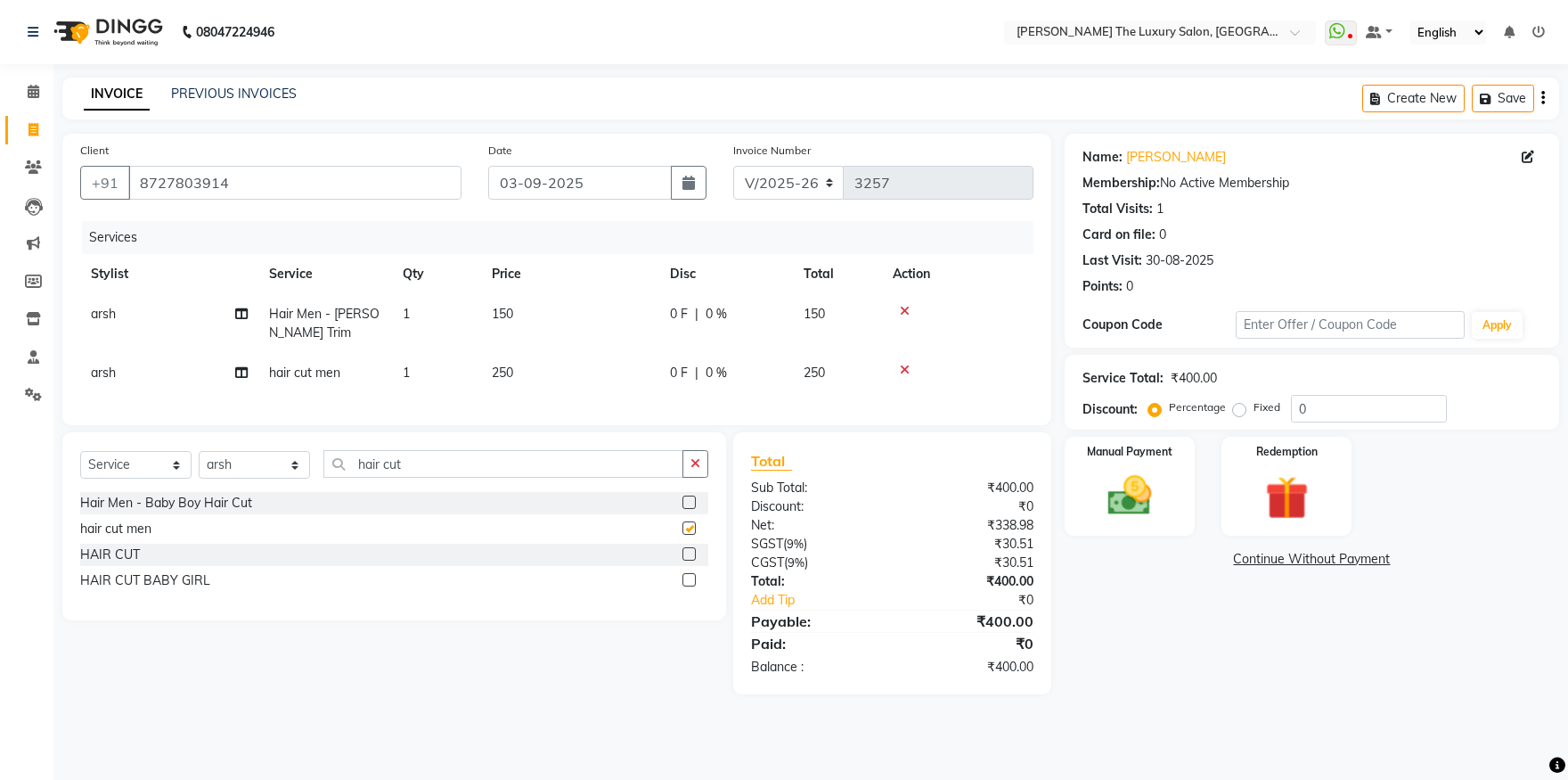
checkbox input "false"
click at [199, 451] on select "Select Stylist amrit arsh ayush Daman Gori Harpreet jasmine matrix Jaswant sing…" at bounding box center [255, 464] width 112 height 27
select select "85119"
click option "simran" at bounding box center [0, 0] width 0 height 0
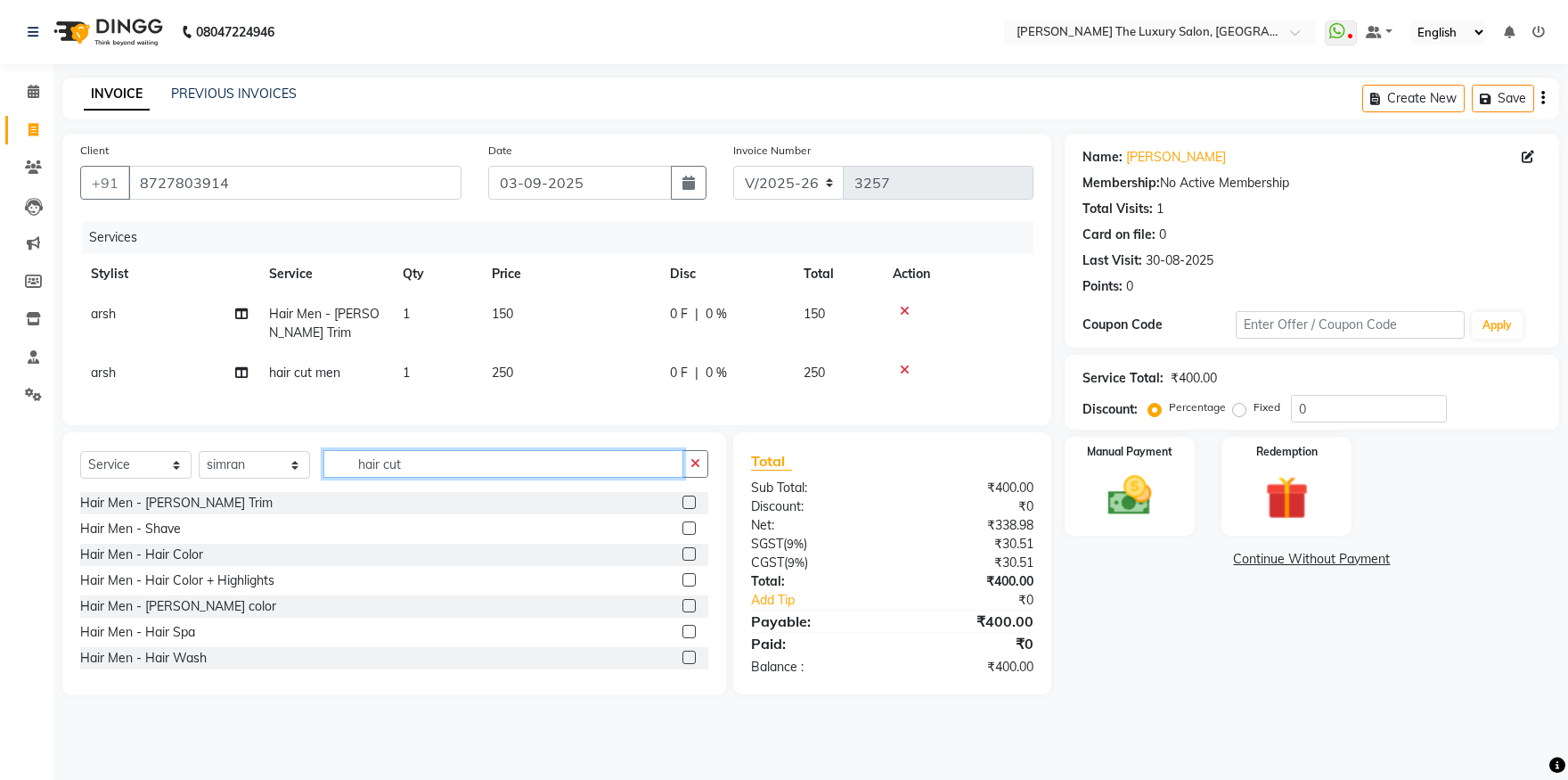
click at [407, 476] on input "hair cut" at bounding box center [503, 463] width 360 height 27
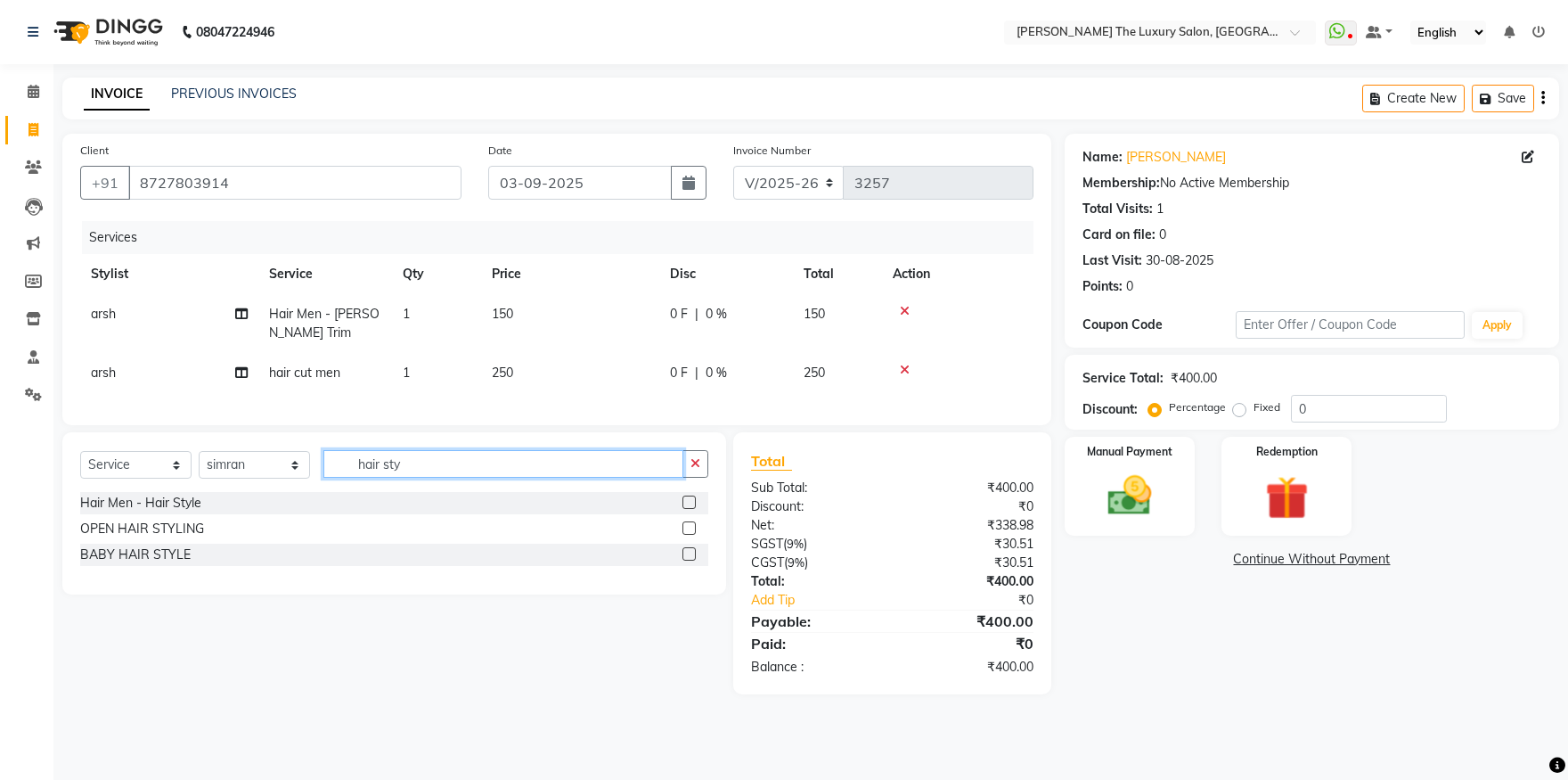
type input "hair sty"
click at [694, 509] on label at bounding box center [689, 502] width 13 height 13
click at [694, 509] on input "checkbox" at bounding box center [688, 503] width 11 height 11
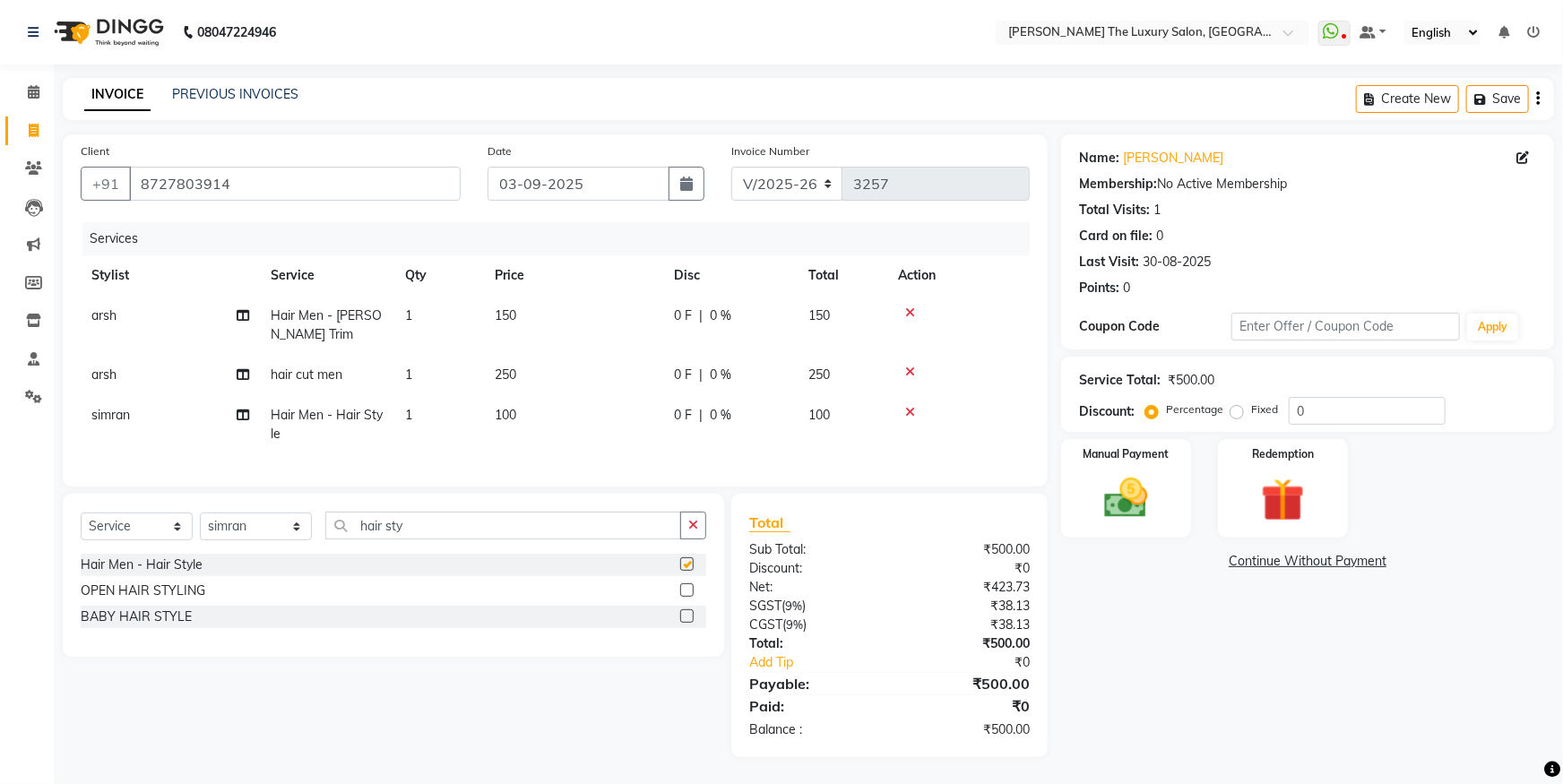
checkbox input "false"
click at [1133, 481] on img at bounding box center [1127, 498] width 73 height 52
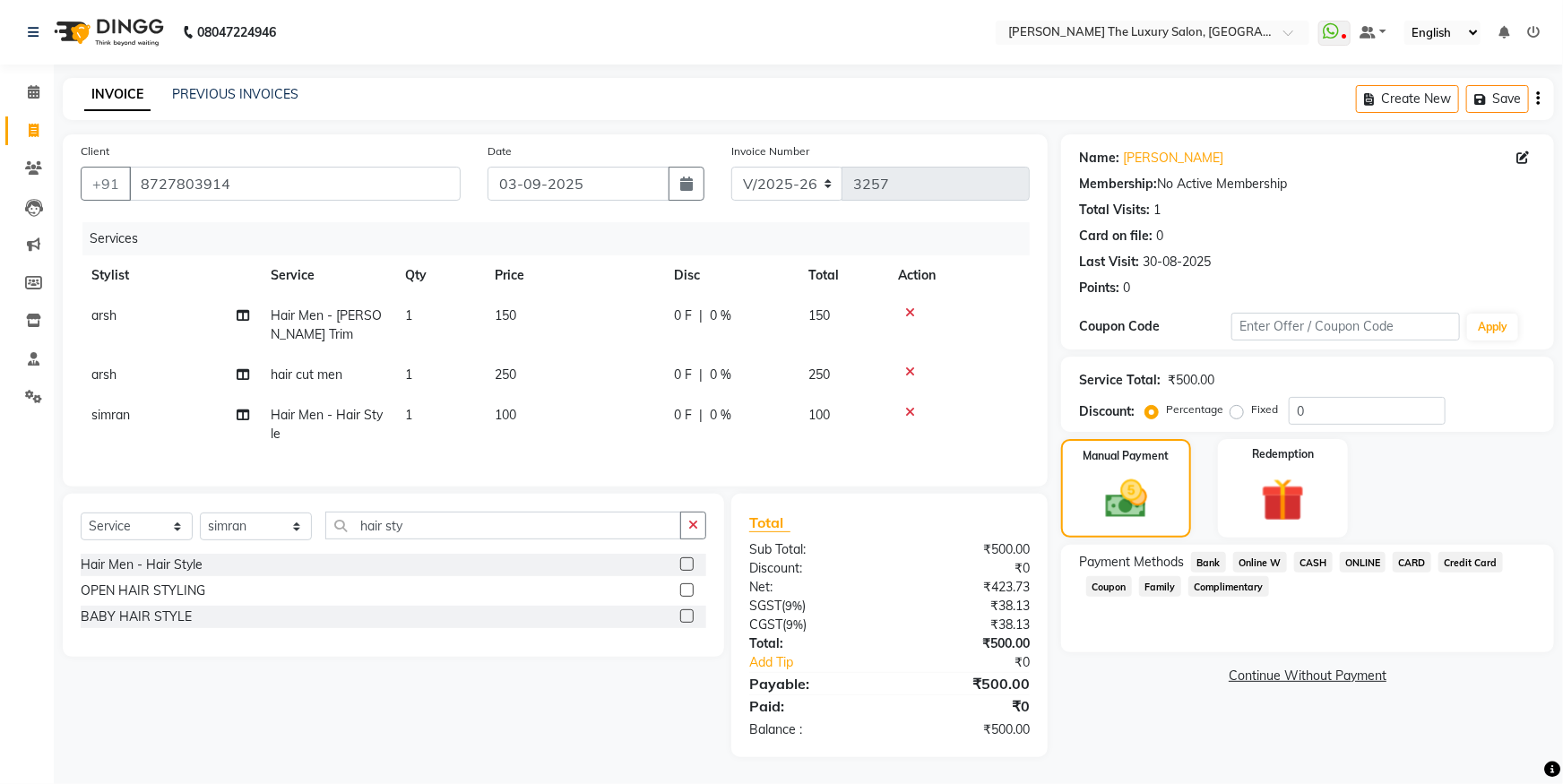
click at [1306, 552] on span "CASH" at bounding box center [1313, 562] width 38 height 21
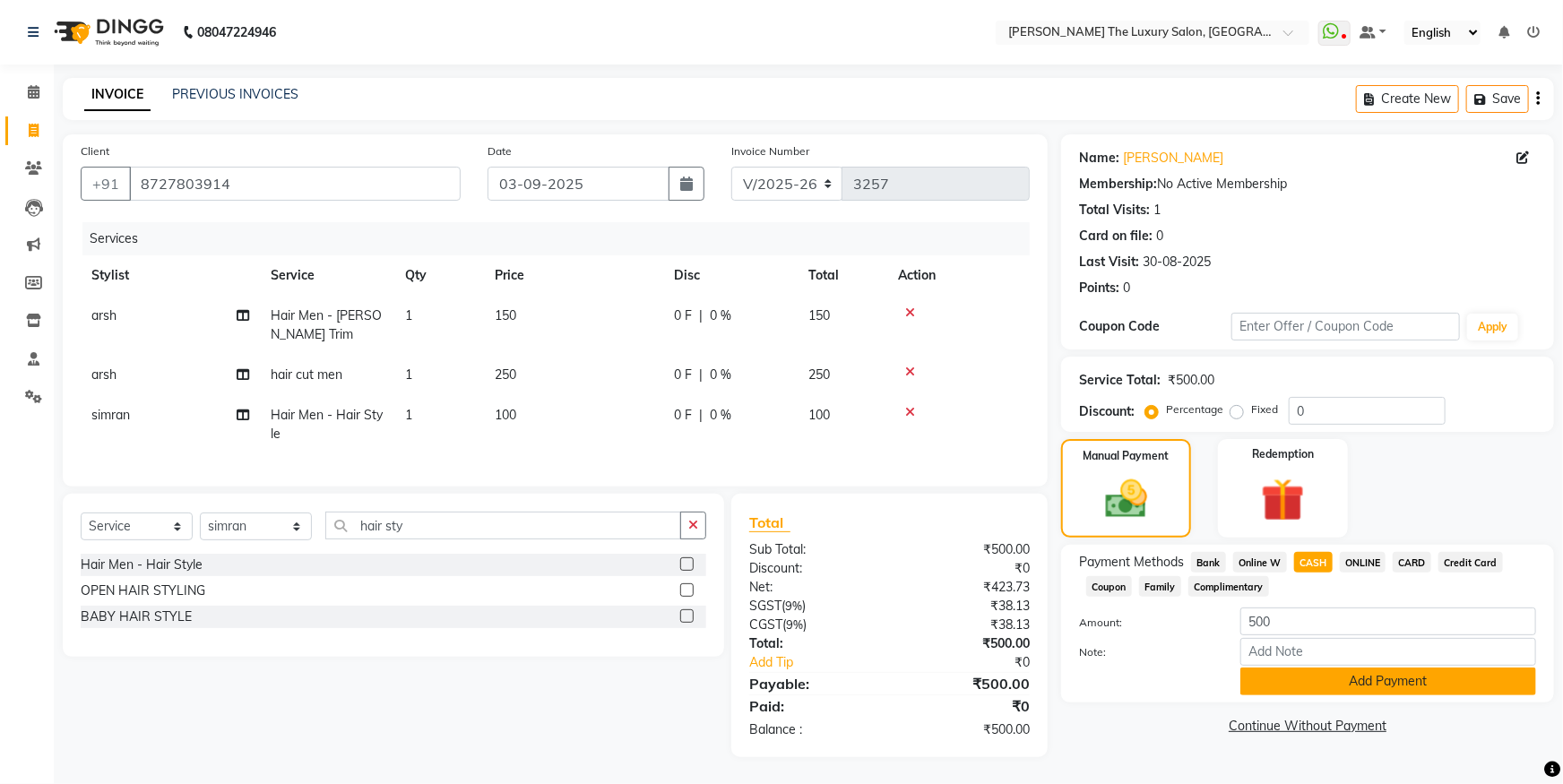
click at [1345, 678] on button "Add Payment" at bounding box center [1389, 681] width 295 height 28
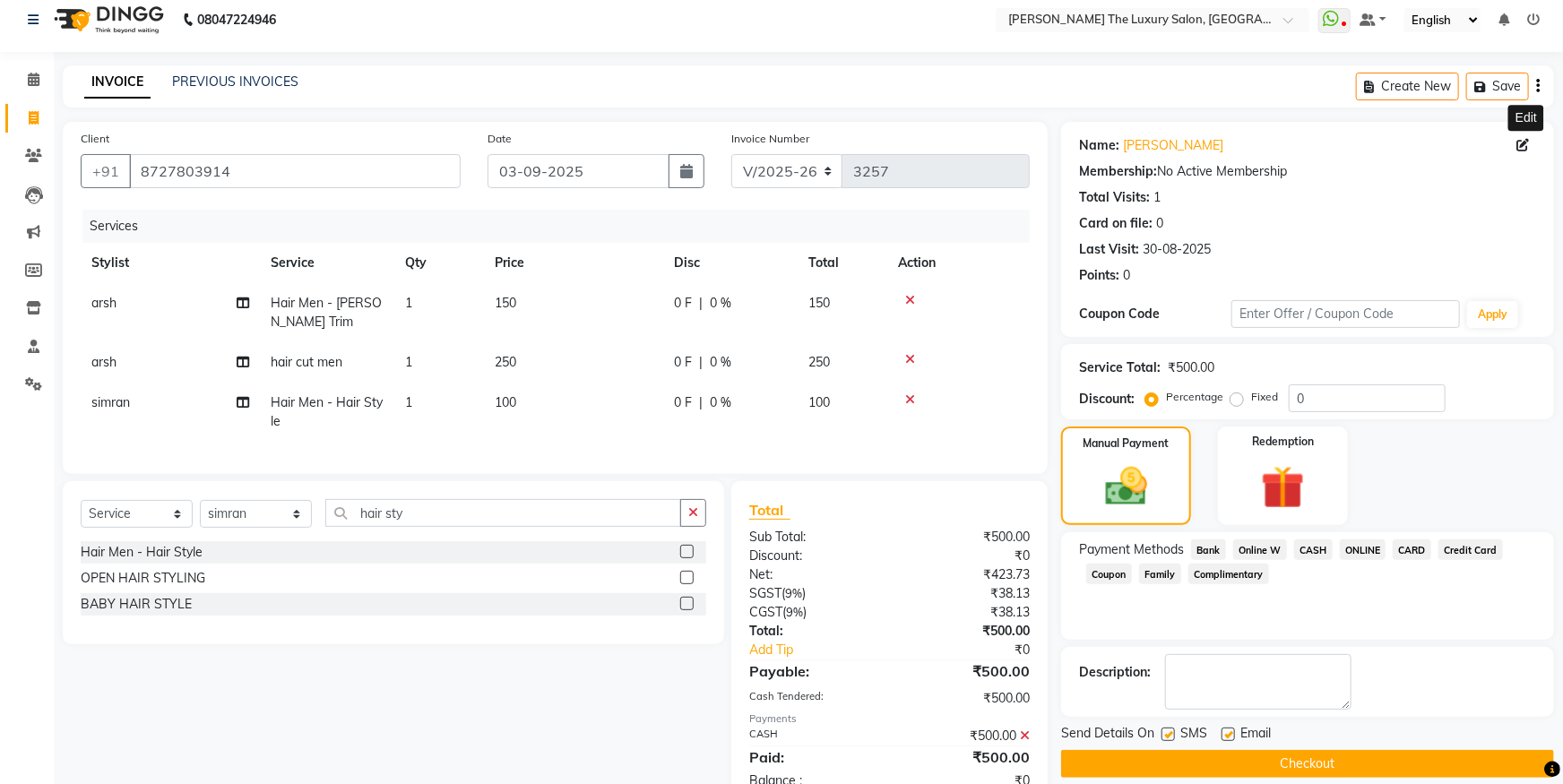
click at [1520, 143] on icon at bounding box center [1522, 145] width 12 height 12
select select "female"
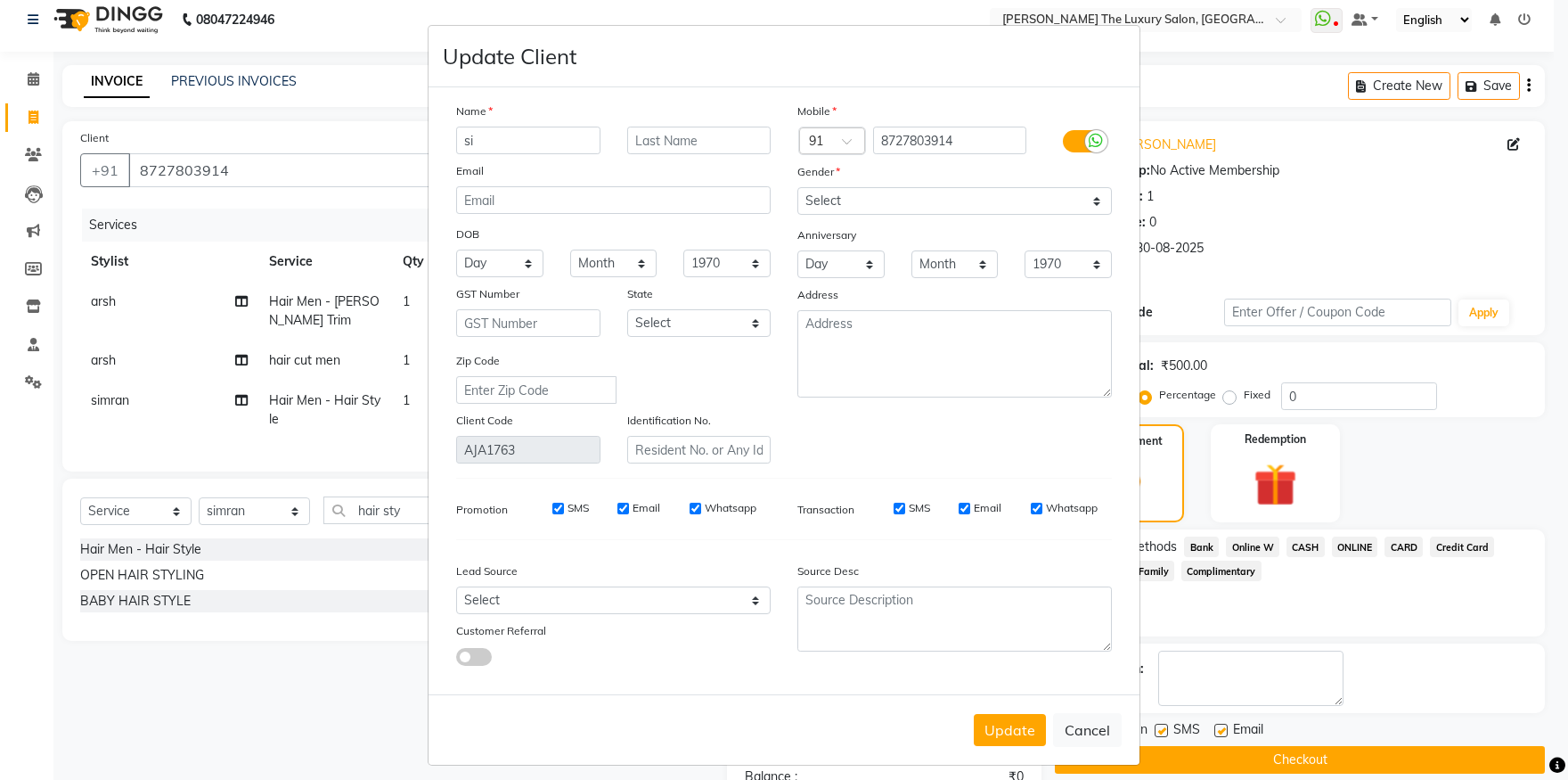
type input "s"
type input "inder"
click at [1031, 744] on button "Update" at bounding box center [1010, 730] width 72 height 32
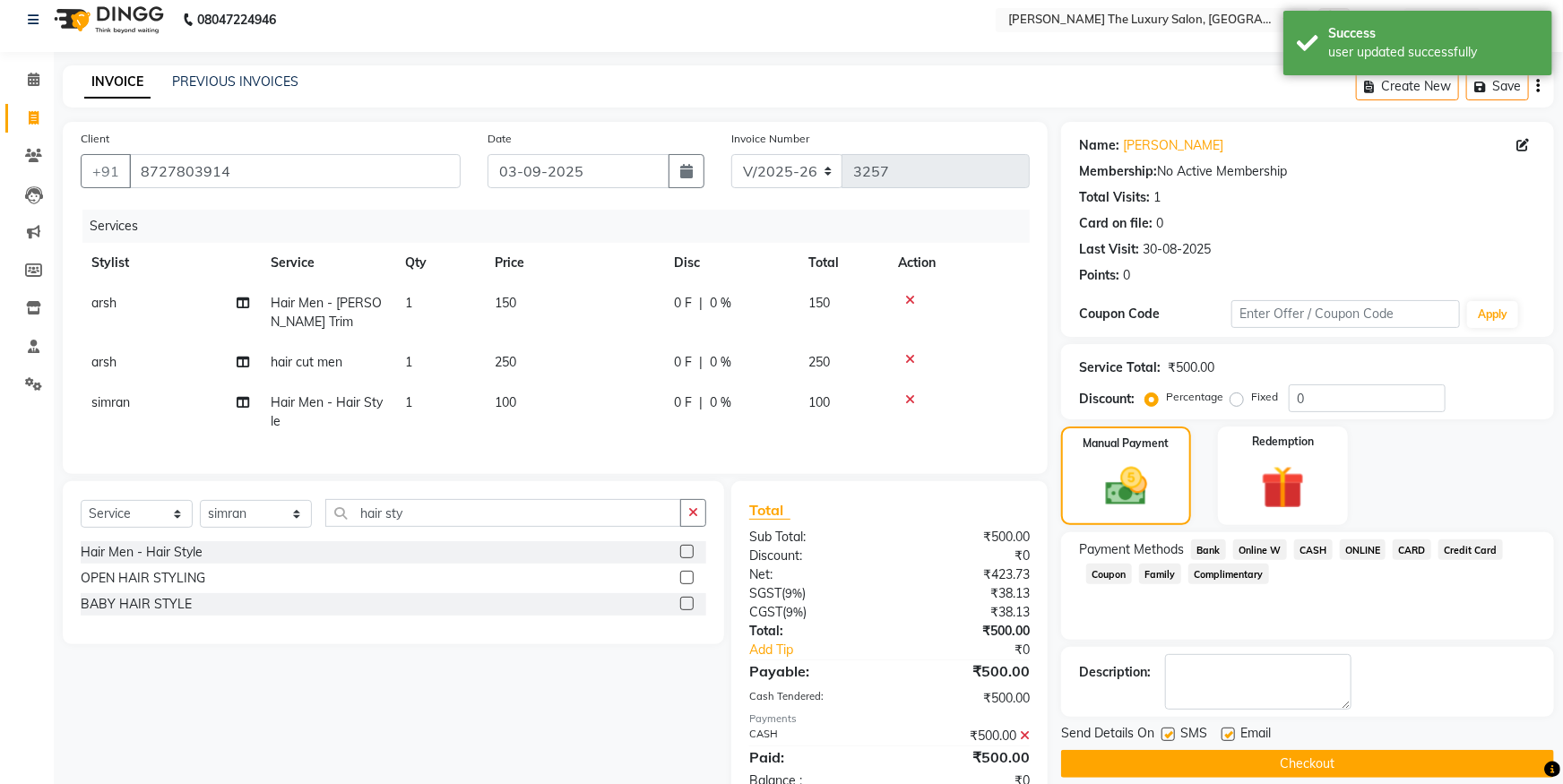
click at [1183, 766] on button "Checkout" at bounding box center [1307, 763] width 493 height 28
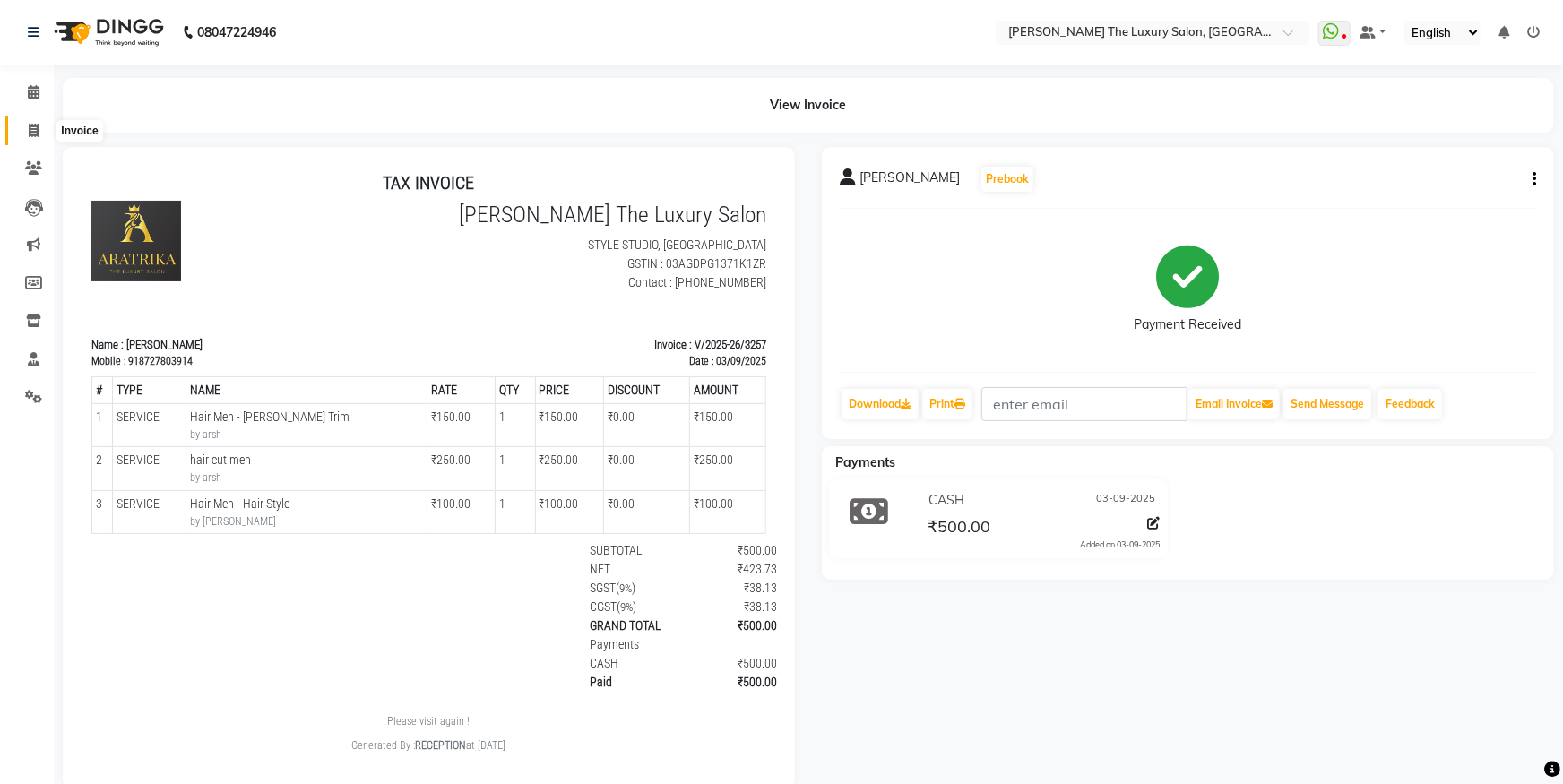
click at [25, 127] on span at bounding box center [33, 131] width 31 height 21
select select "service"
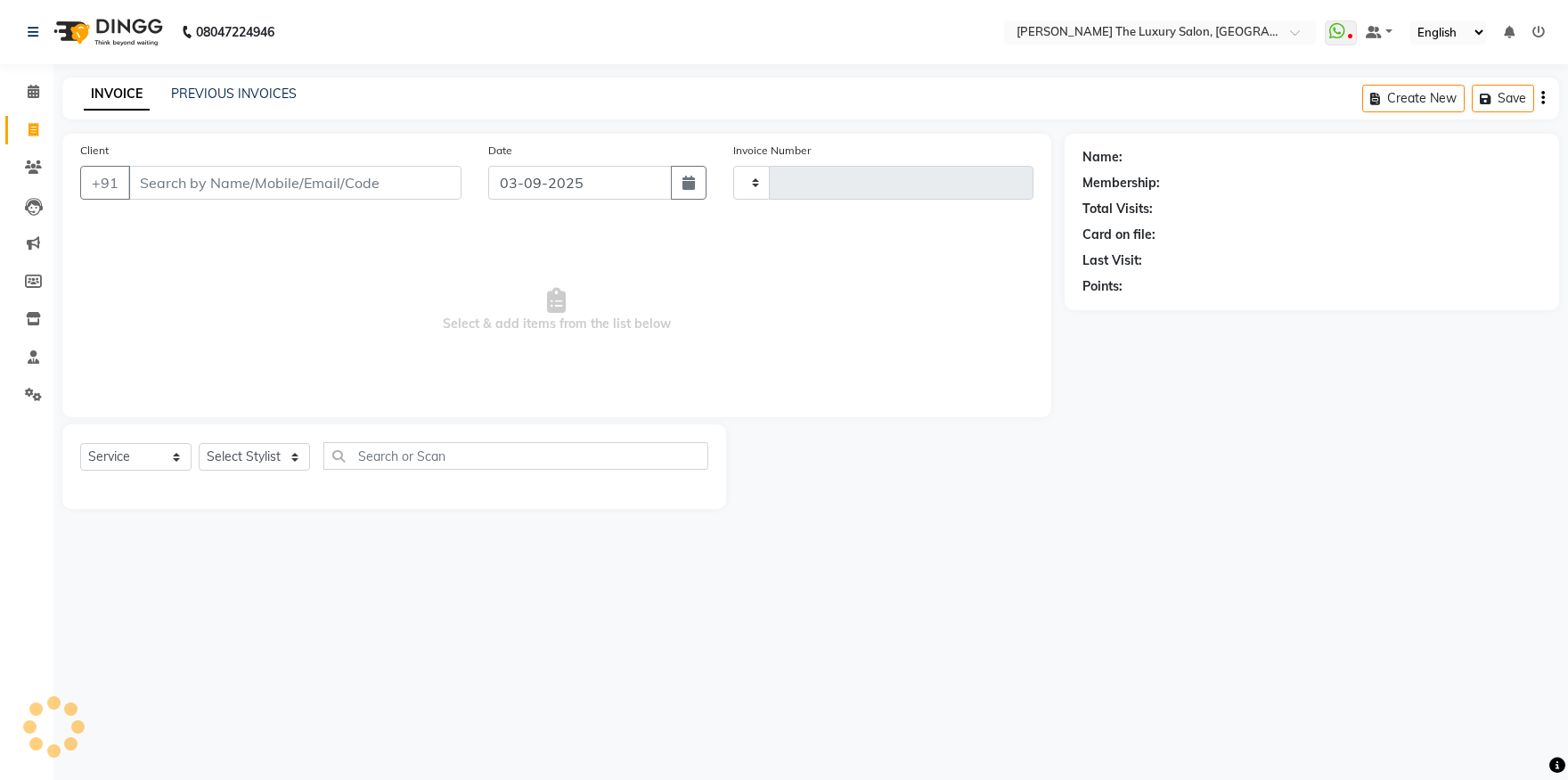
type input "3258"
select select "7179"
click at [201, 172] on input "Client" at bounding box center [295, 183] width 333 height 34
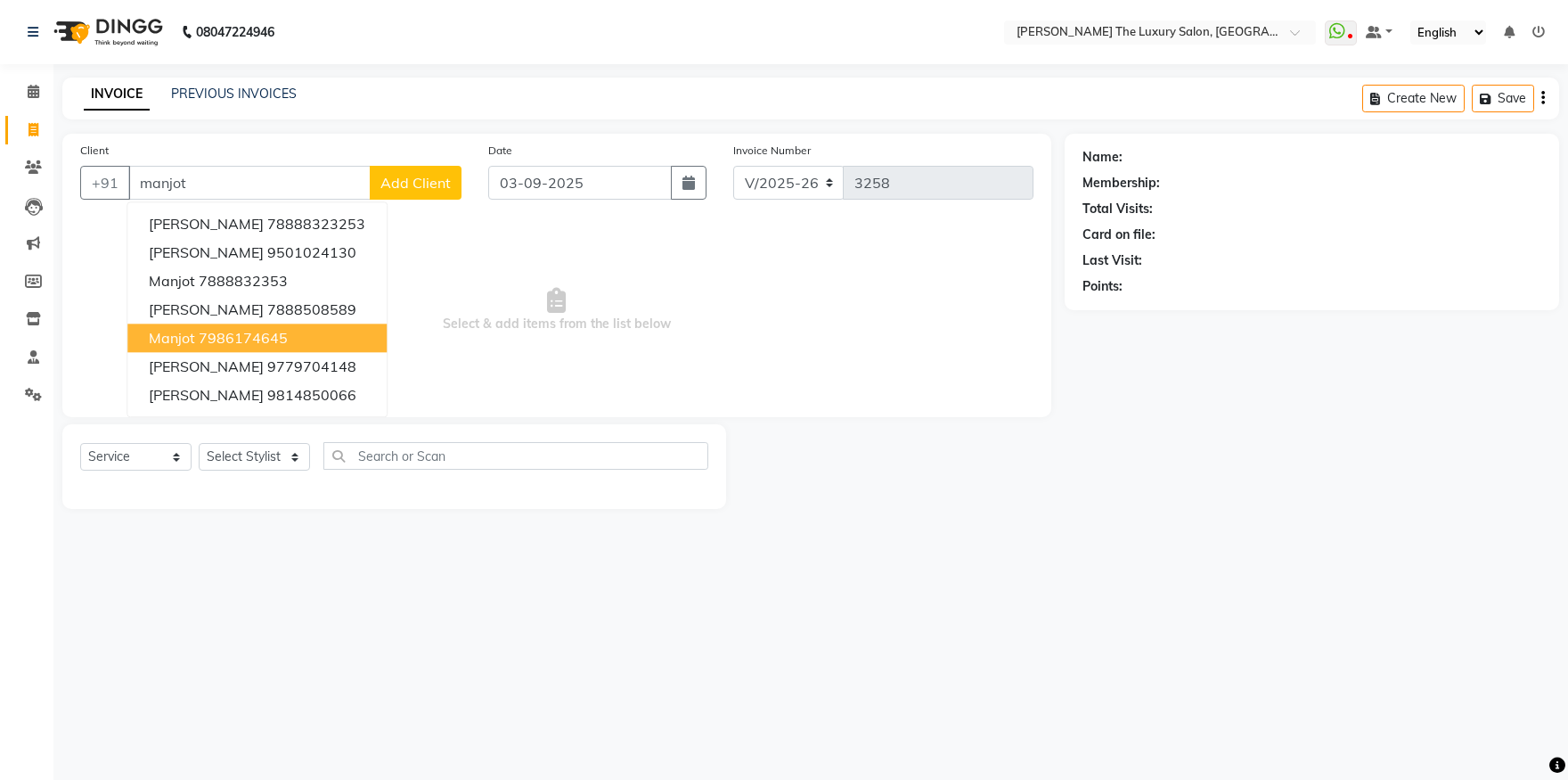
click at [195, 342] on button "manjot 7986174645" at bounding box center [257, 337] width 260 height 28
type input "7986174645"
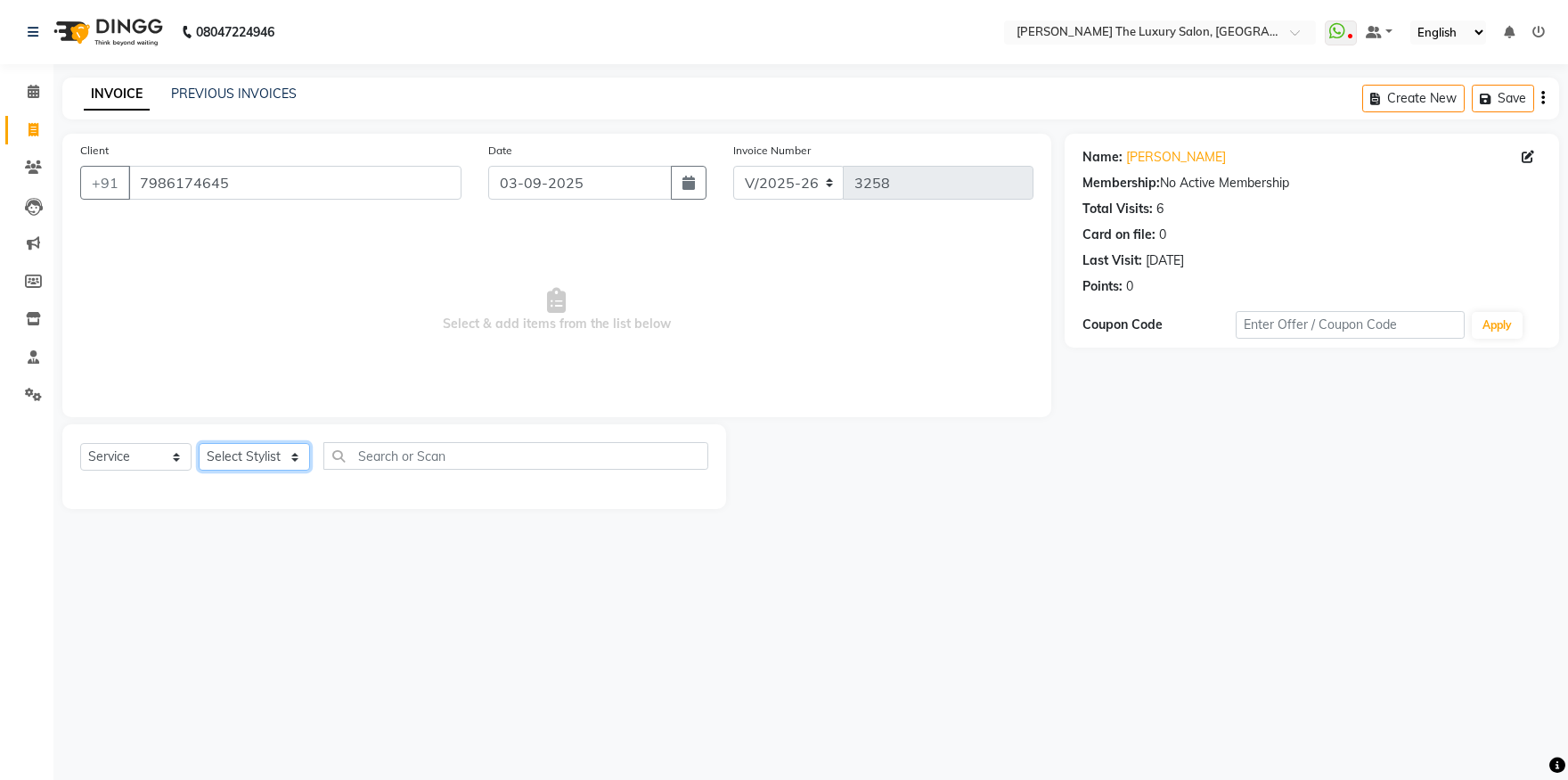
click at [199, 443] on select "Select Stylist amrit arsh ayush Daman Gori Harpreet jasmine matrix Jaswant sing…" at bounding box center [255, 456] width 112 height 27
select select "86782"
click option "arsh" at bounding box center [0, 0] width 0 height 0
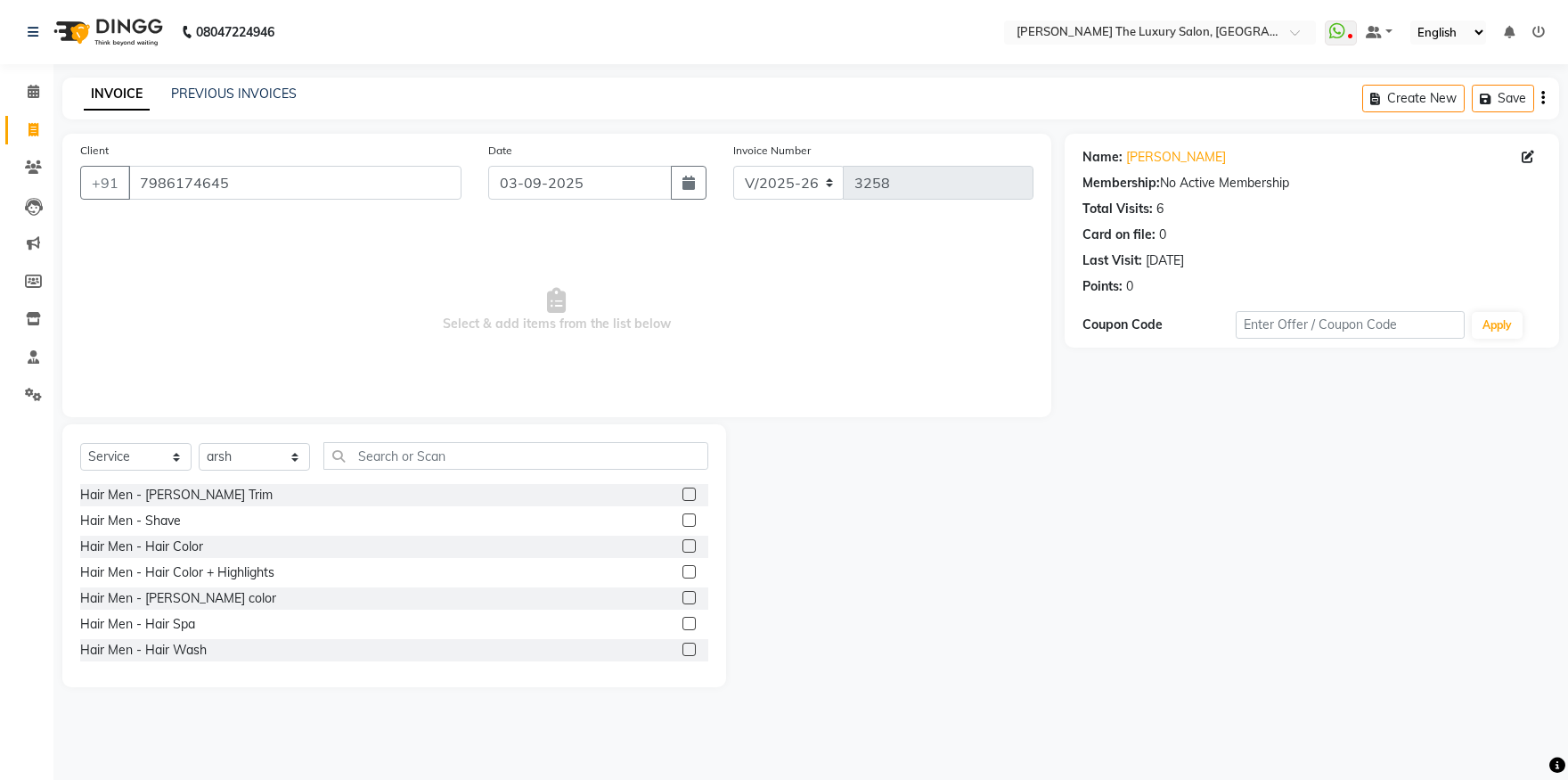
click at [682, 494] on label at bounding box center [689, 494] width 13 height 13
click at [682, 494] on input "checkbox" at bounding box center [688, 495] width 11 height 11
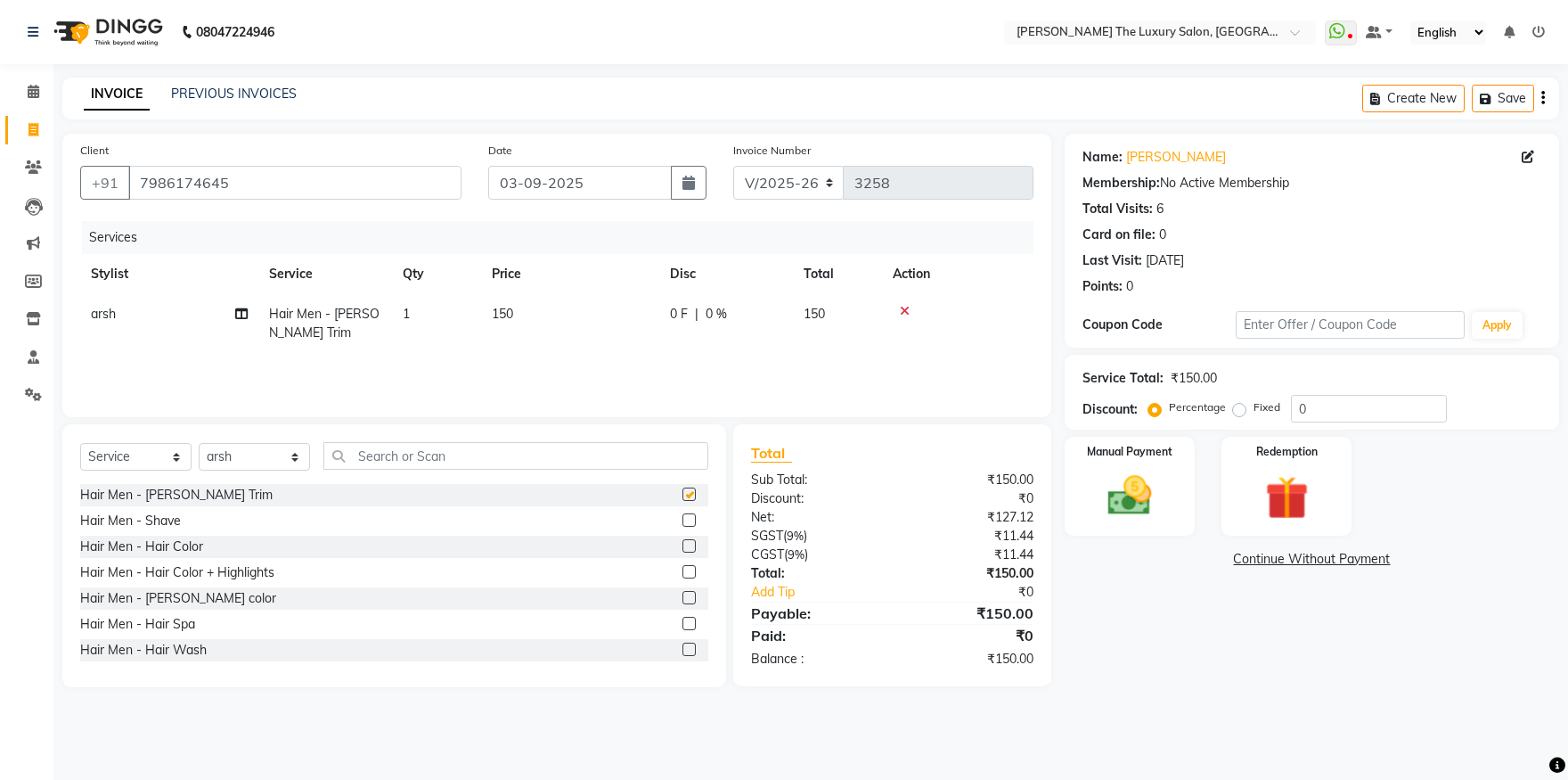
checkbox input "false"
click at [1129, 499] on img at bounding box center [1130, 496] width 74 height 52
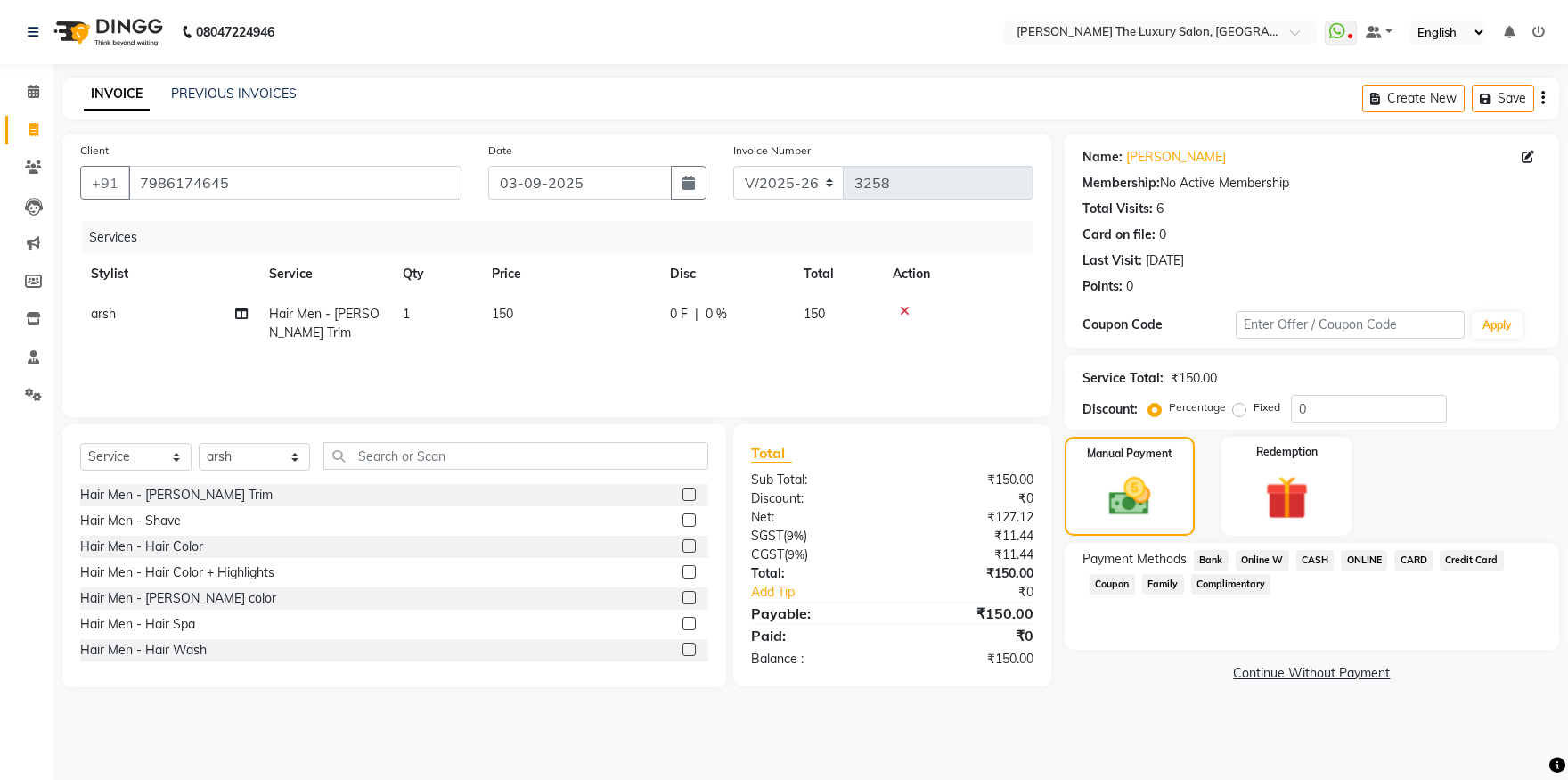
click at [1365, 561] on span "ONLINE" at bounding box center [1363, 560] width 46 height 21
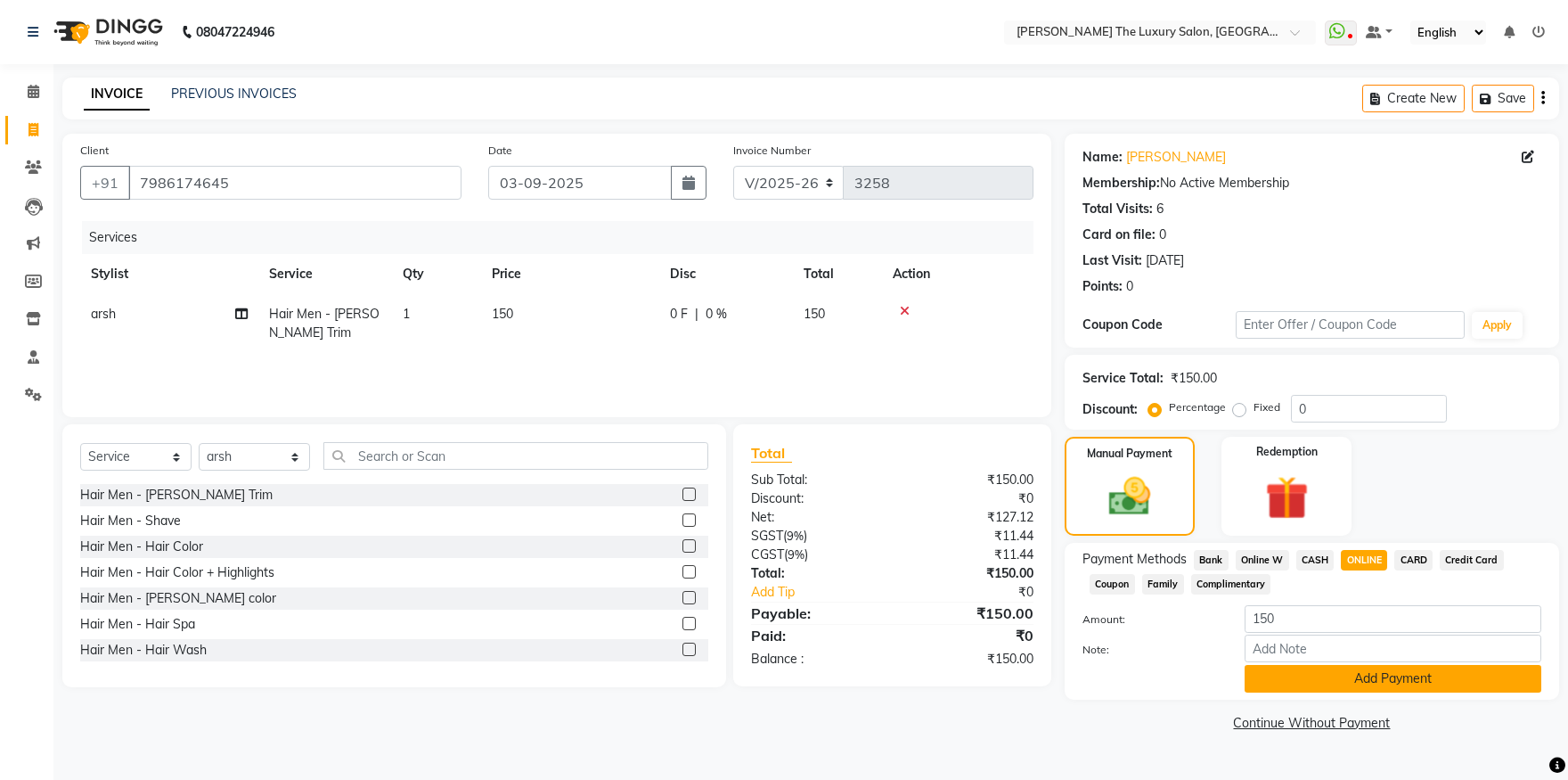
click at [1362, 684] on button "Add Payment" at bounding box center [1393, 679] width 297 height 27
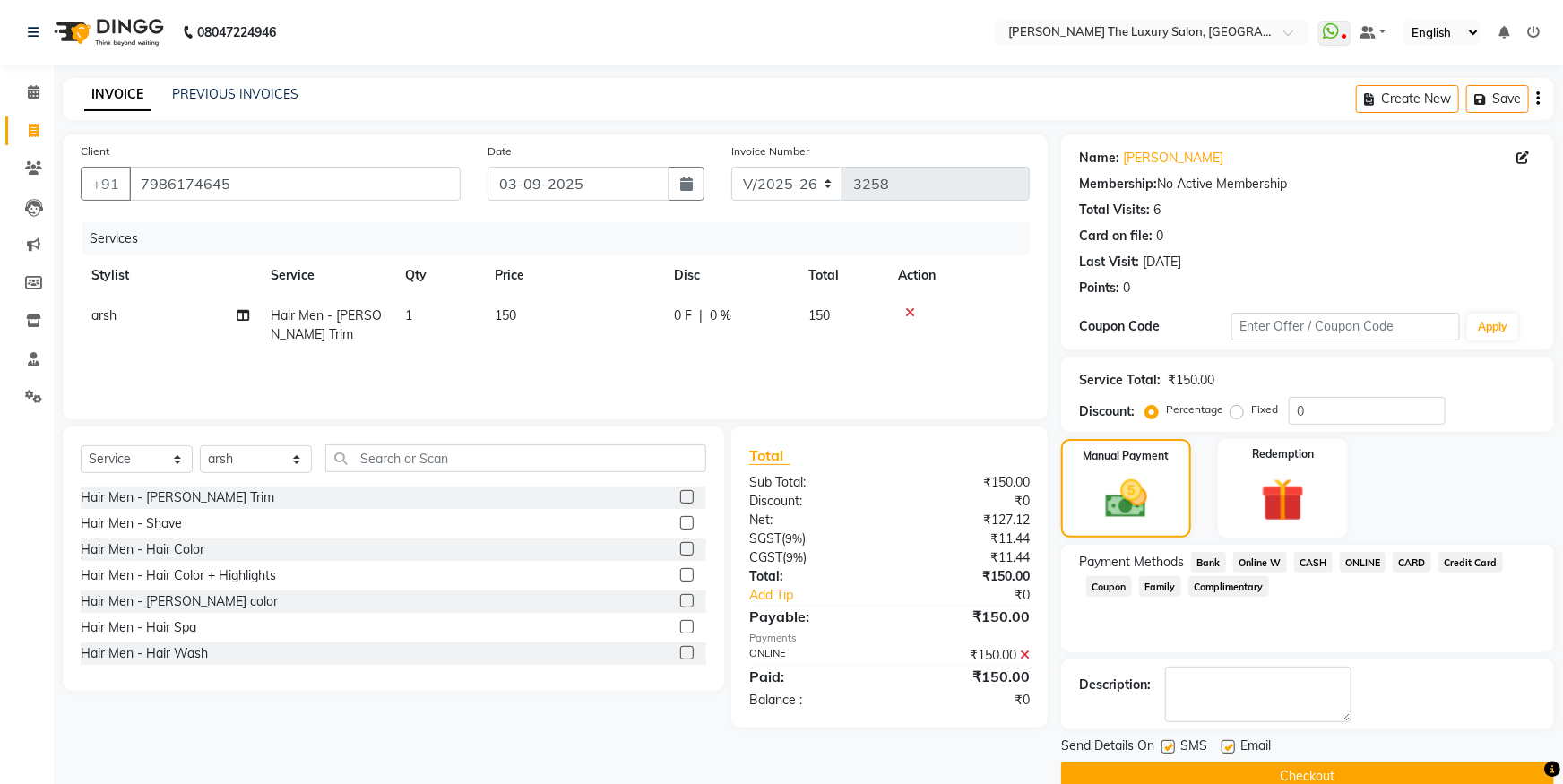
click at [1249, 770] on button "Checkout" at bounding box center [1307, 775] width 493 height 28
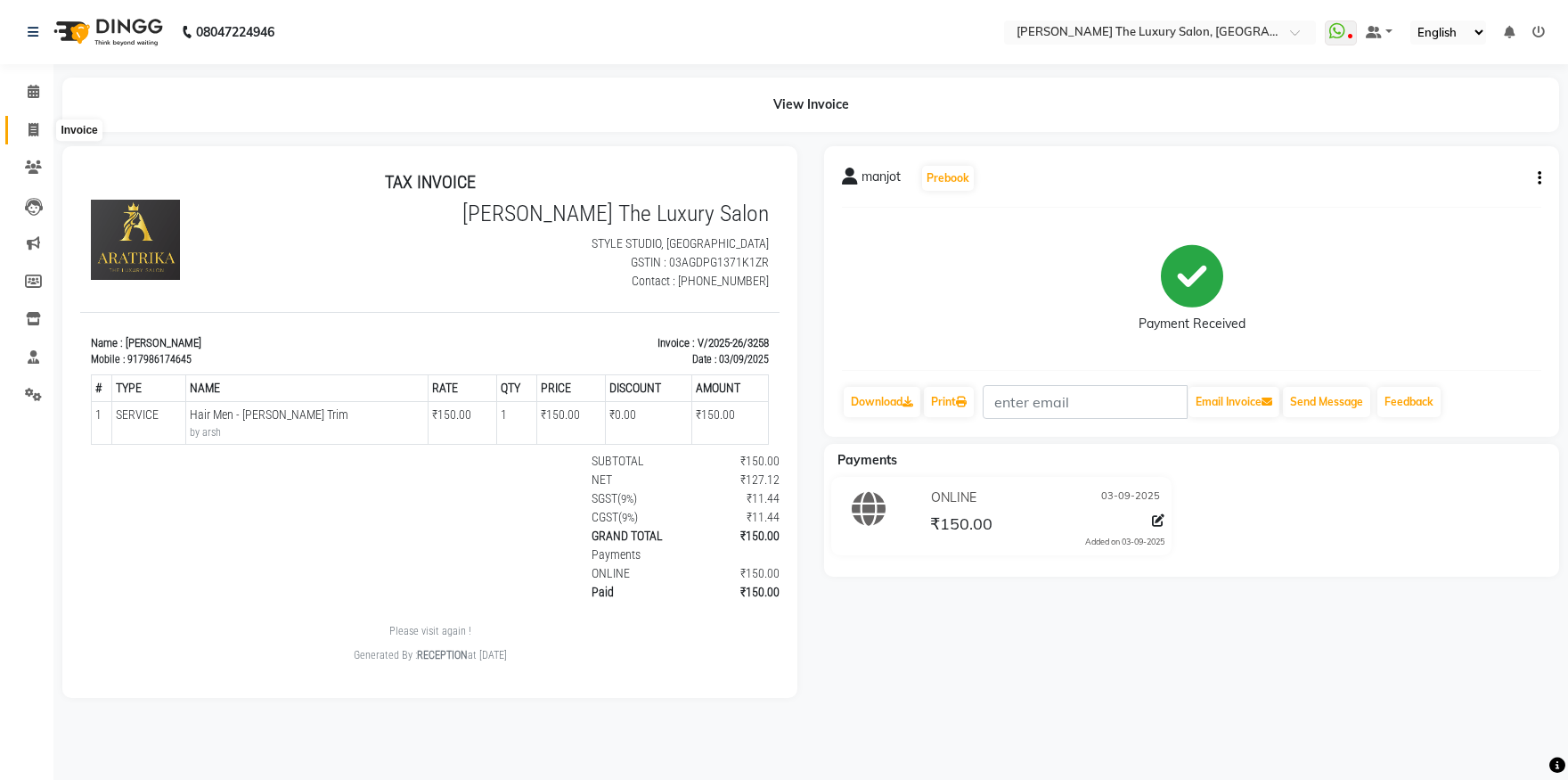
click at [34, 123] on icon at bounding box center [33, 130] width 9 height 13
select select "service"
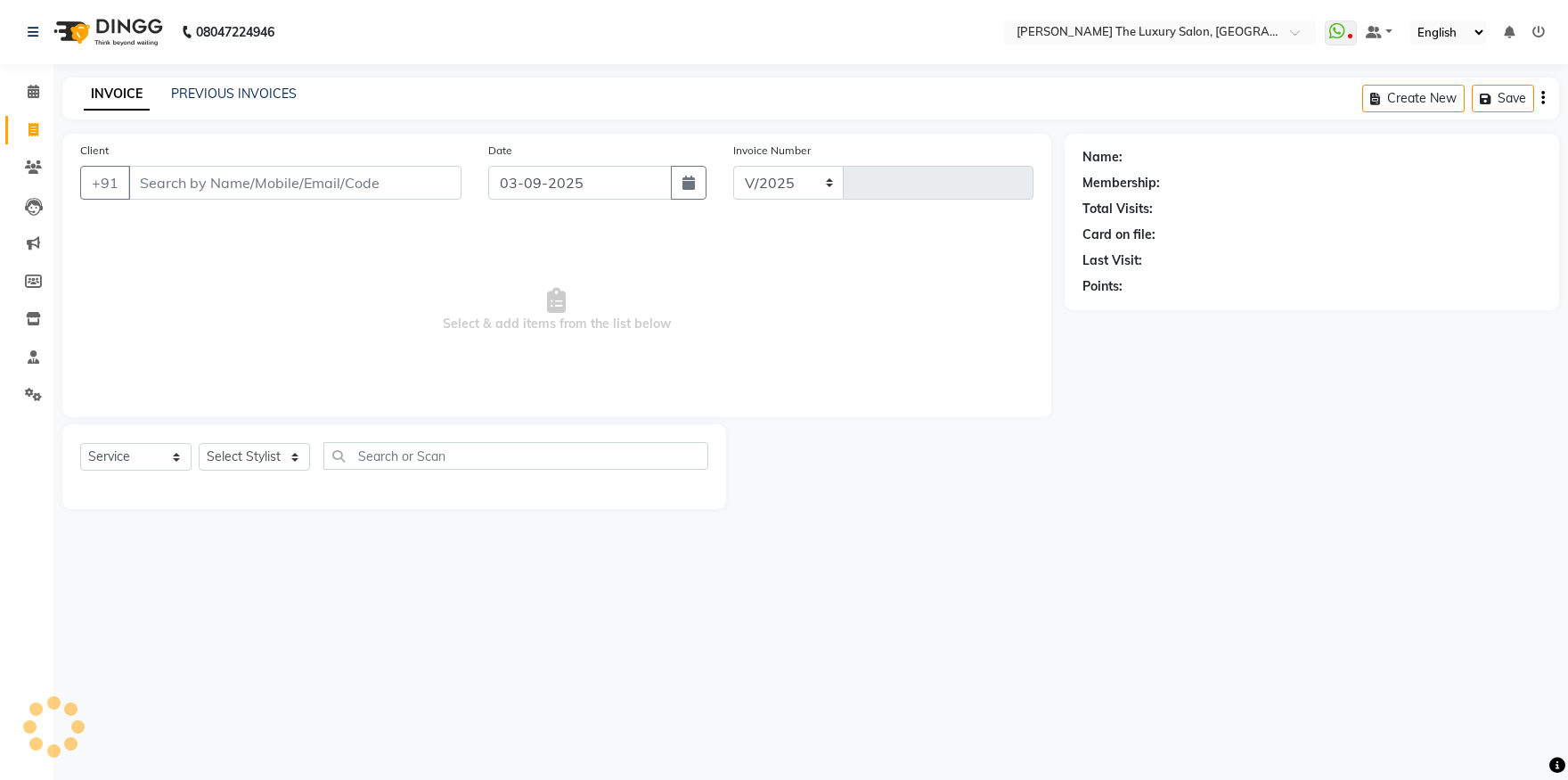
select select "7179"
type input "3259"
click at [196, 191] on input "Client" at bounding box center [295, 183] width 333 height 34
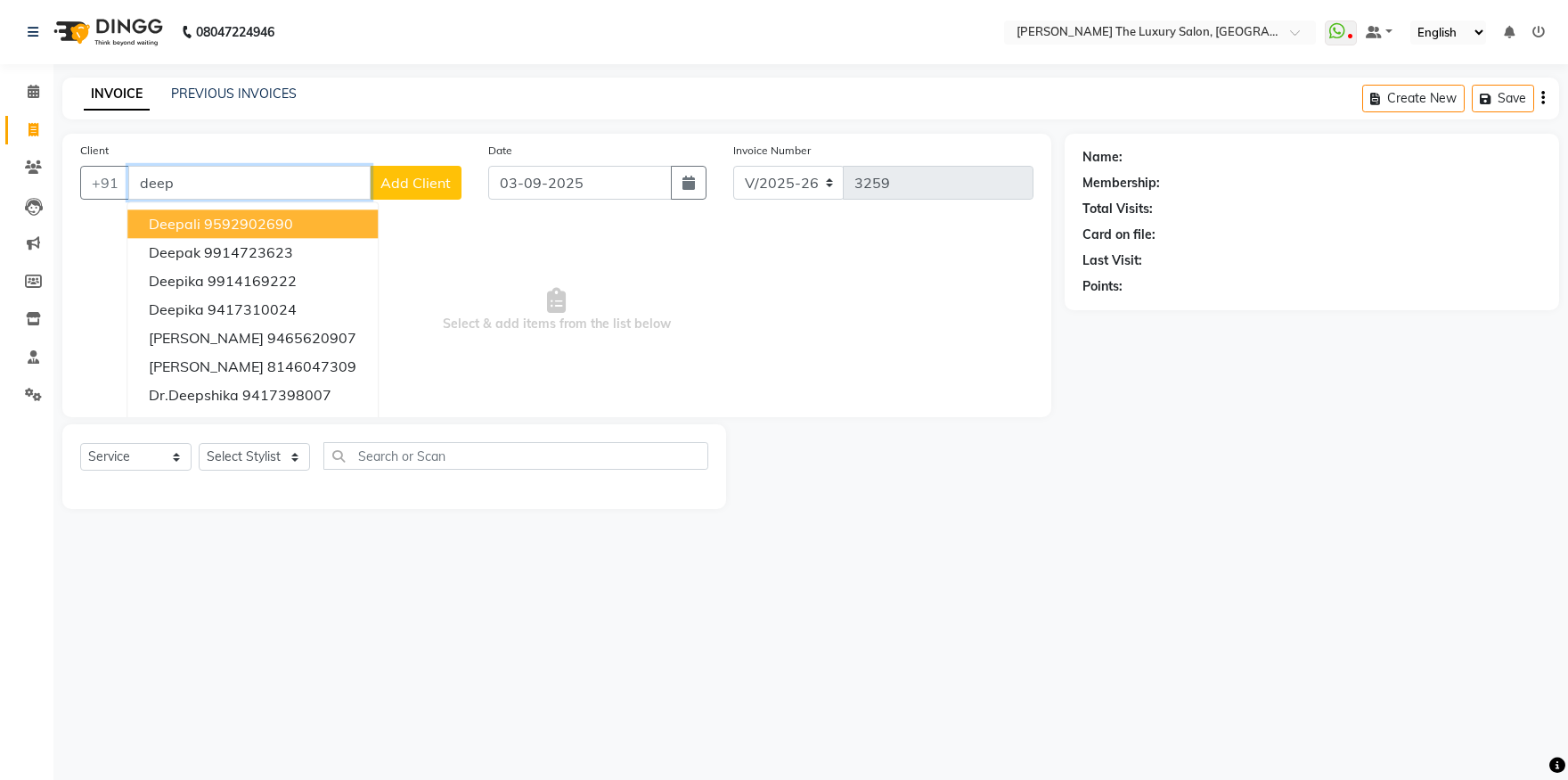
click at [270, 182] on input "deep" at bounding box center [249, 183] width 243 height 34
type input "d"
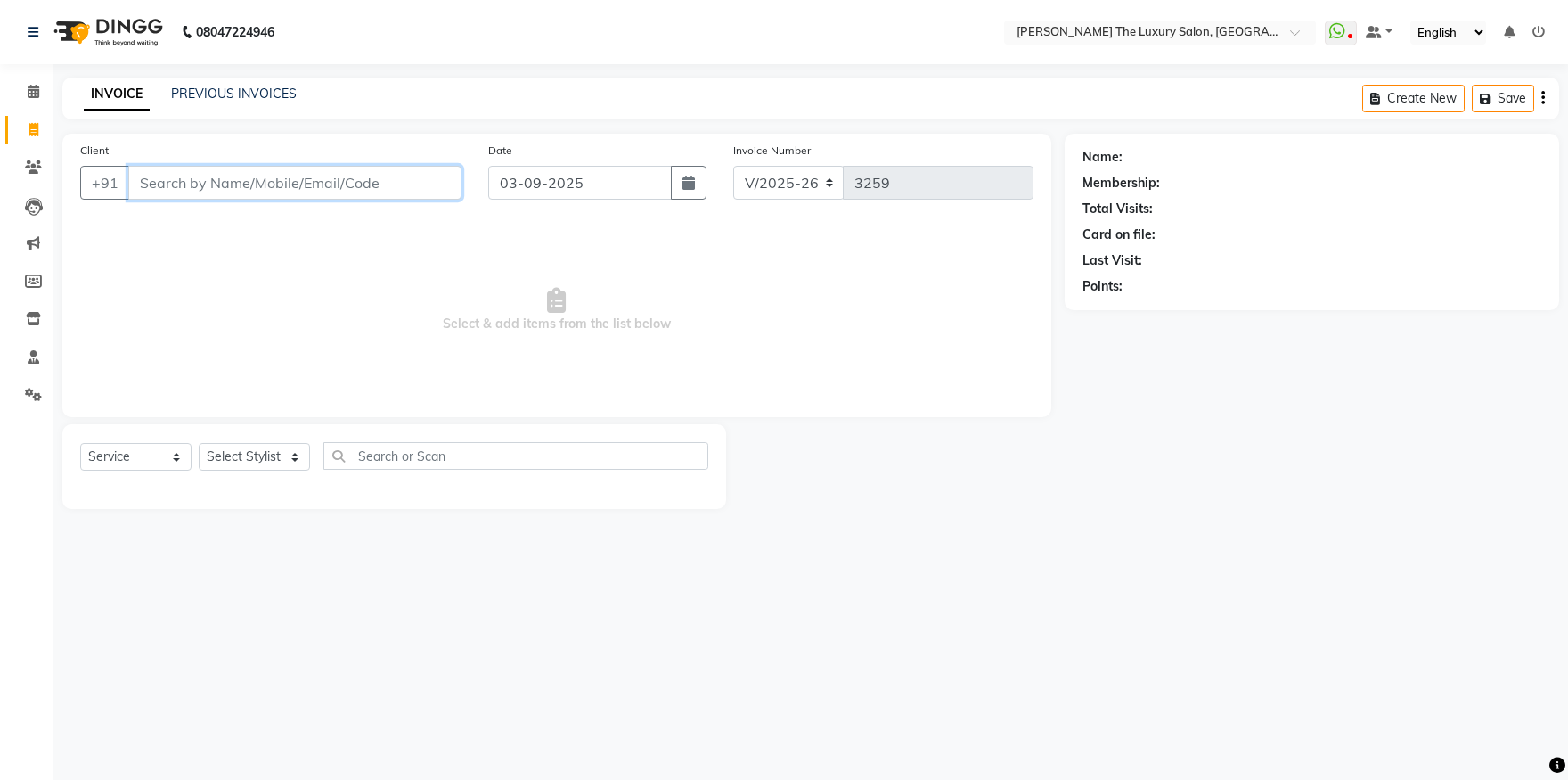
click at [171, 176] on input "Client" at bounding box center [295, 183] width 333 height 34
type input "8960182528"
click at [396, 186] on span "Add Client" at bounding box center [416, 182] width 70 height 18
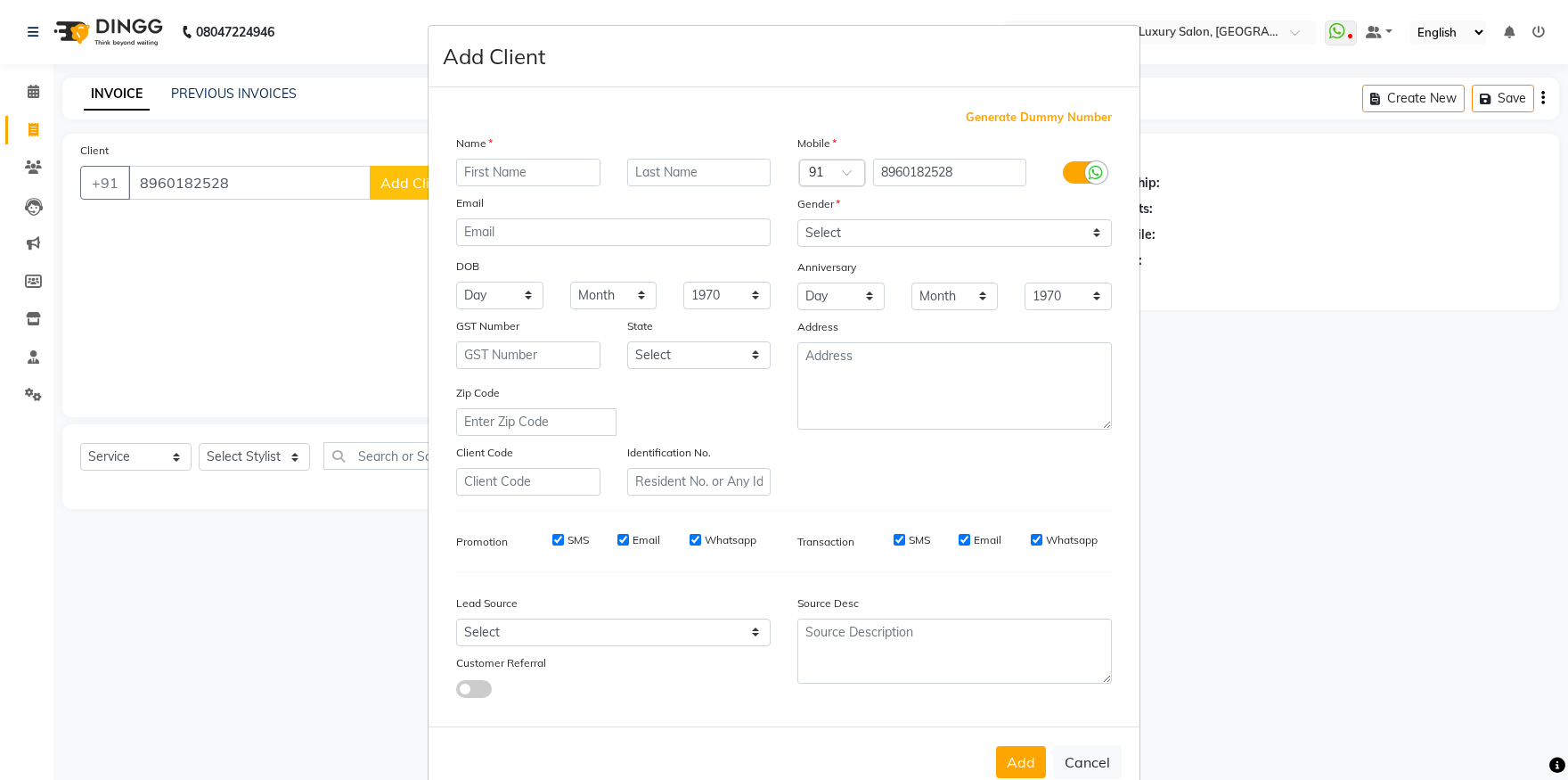
click at [487, 164] on input "text" at bounding box center [528, 172] width 144 height 27
type input "deep"
click at [798, 219] on select "Select Male Female Other Prefer Not To Say" at bounding box center [955, 232] width 315 height 27
select select "male"
click option "Male" at bounding box center [0, 0] width 0 height 0
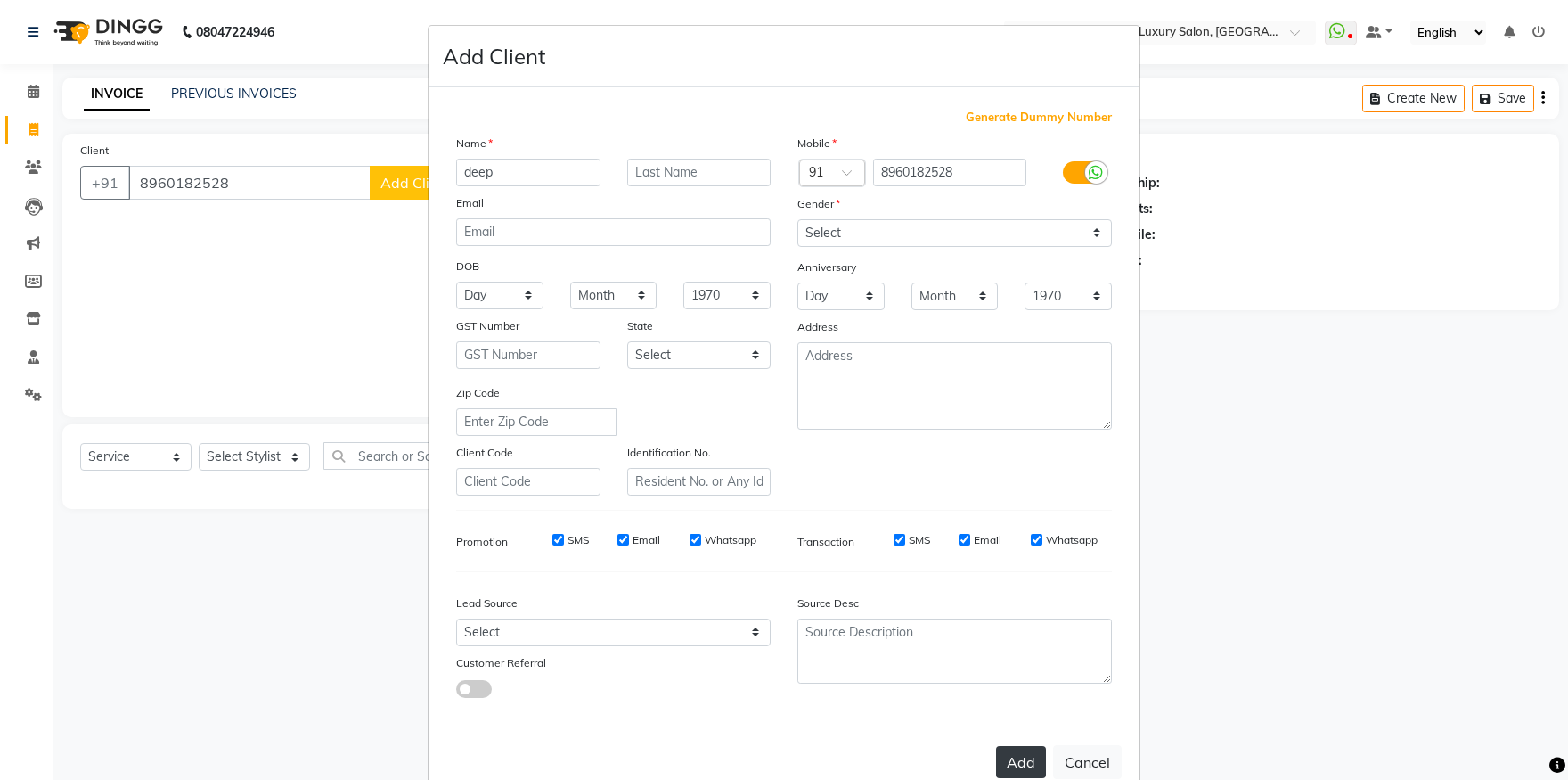
click at [1018, 765] on button "Add" at bounding box center [1020, 762] width 50 height 32
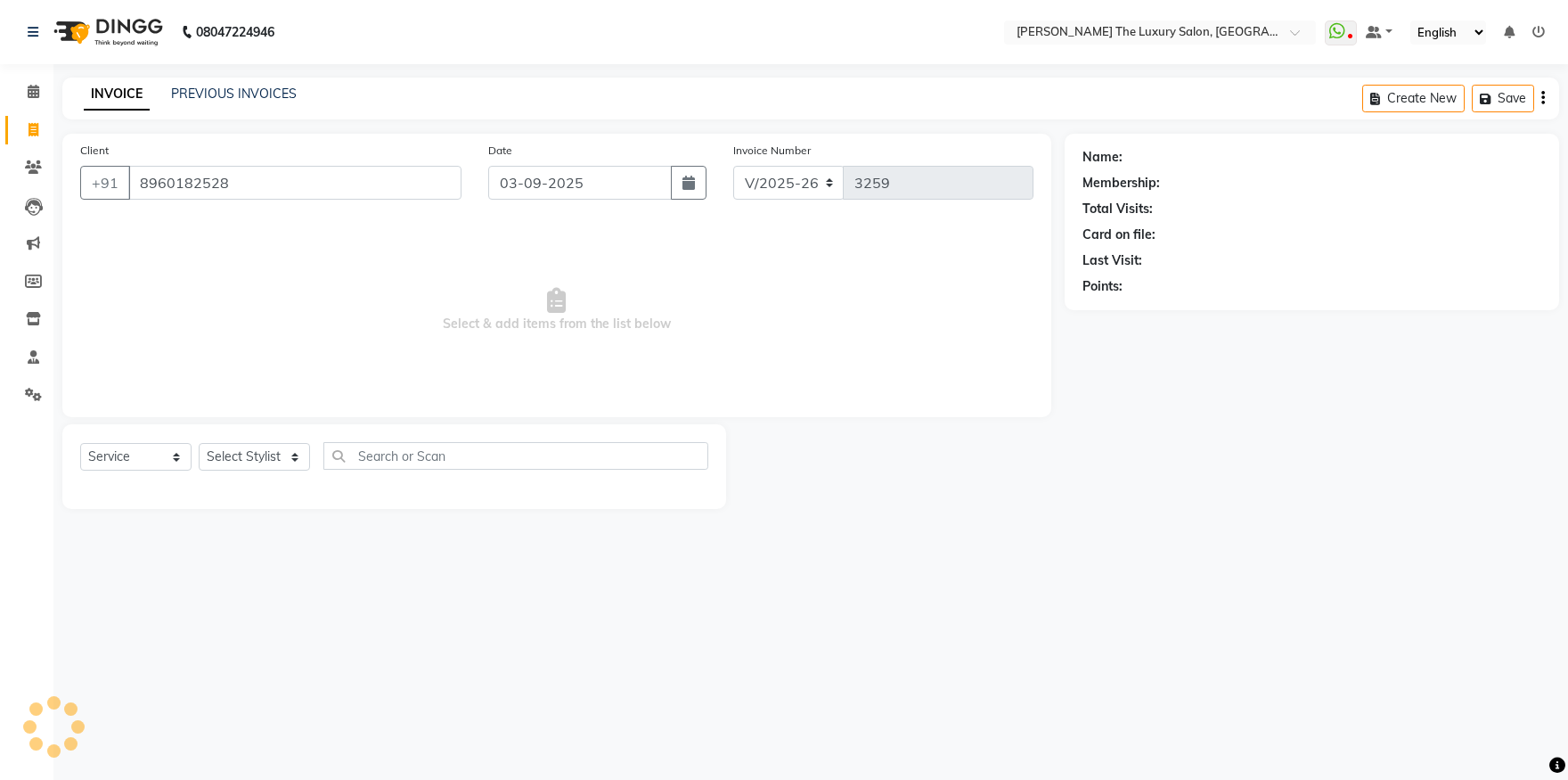
select select
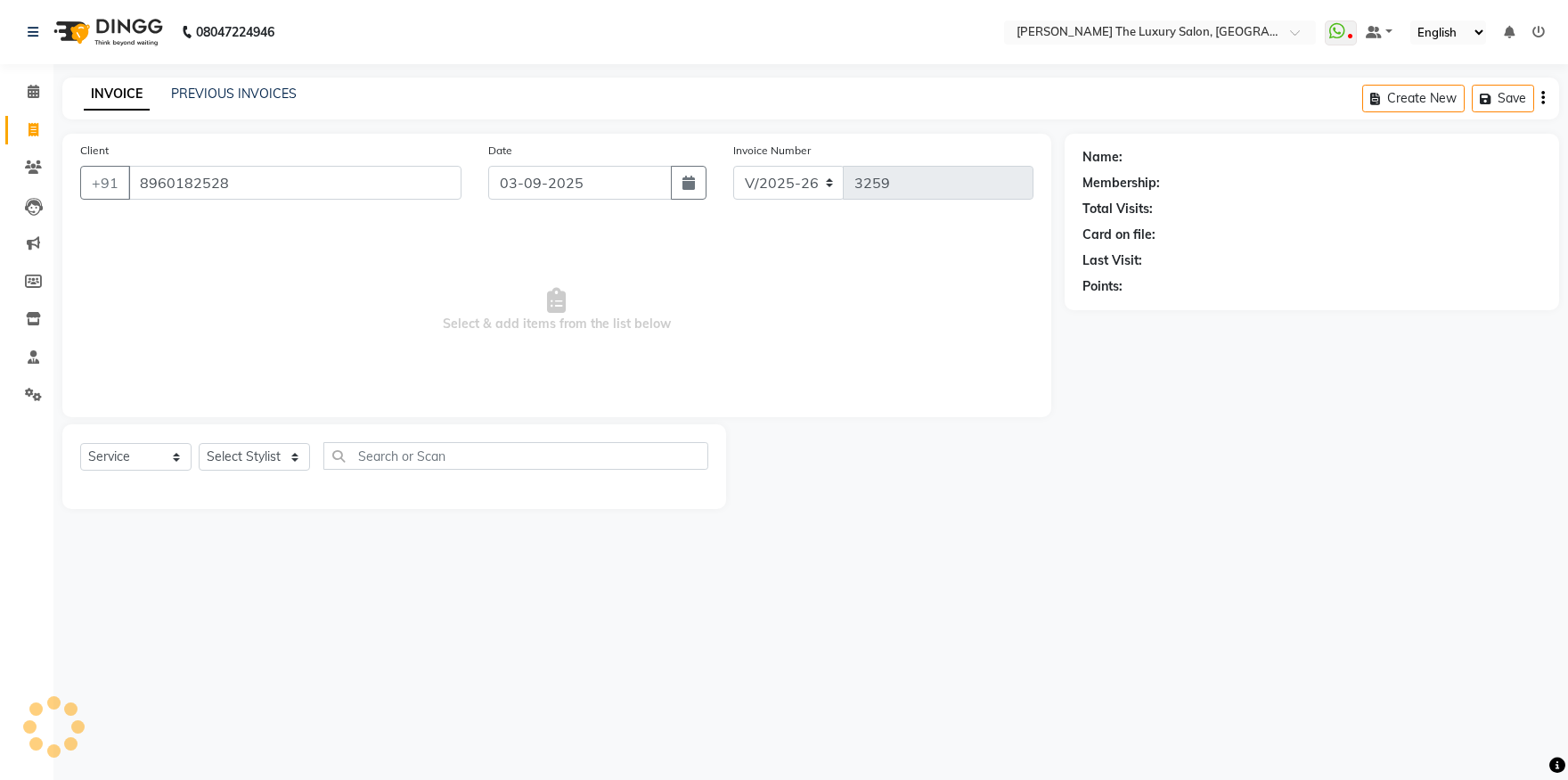
select select
checkbox input "false"
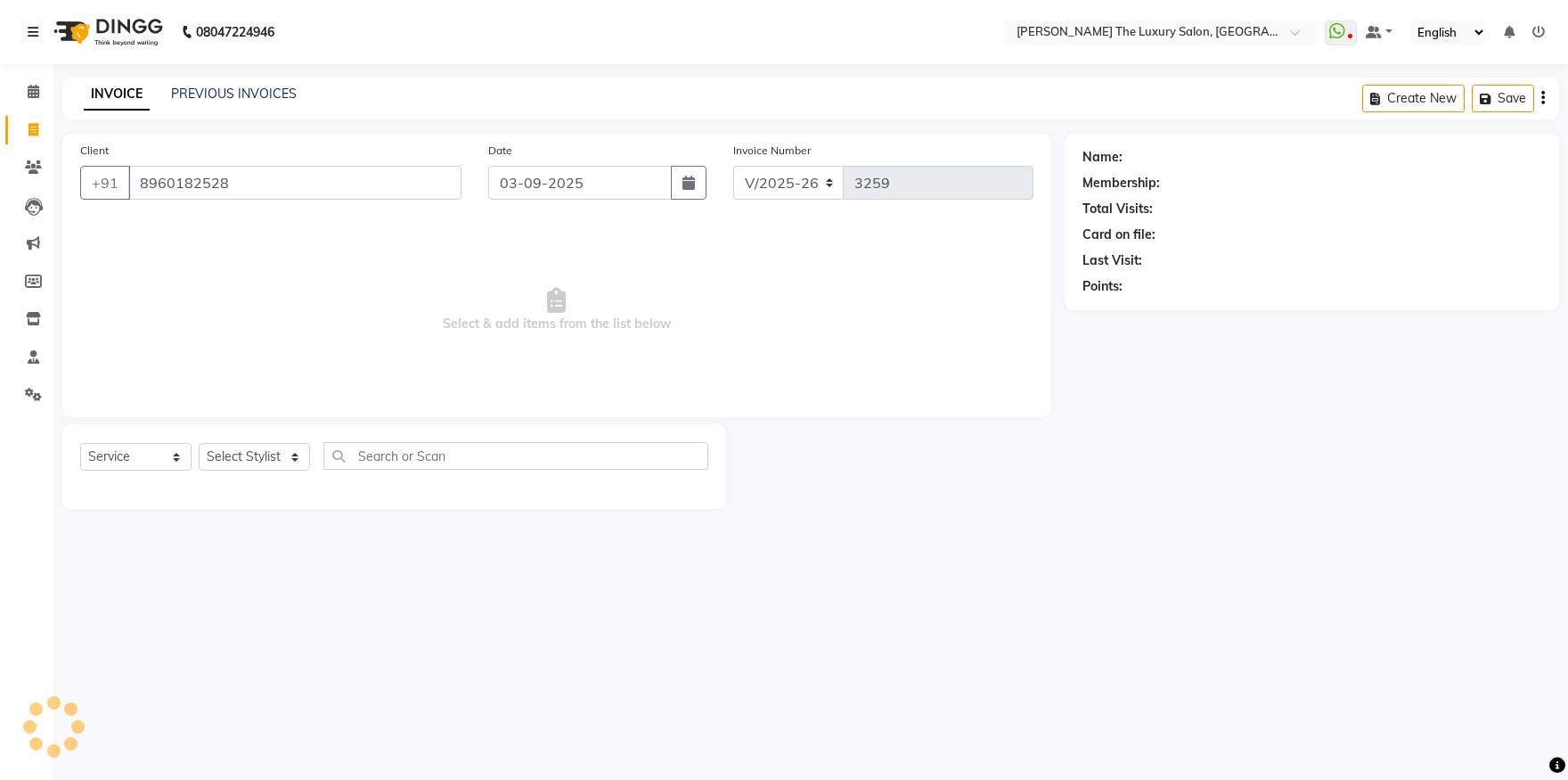
checkbox input "false"
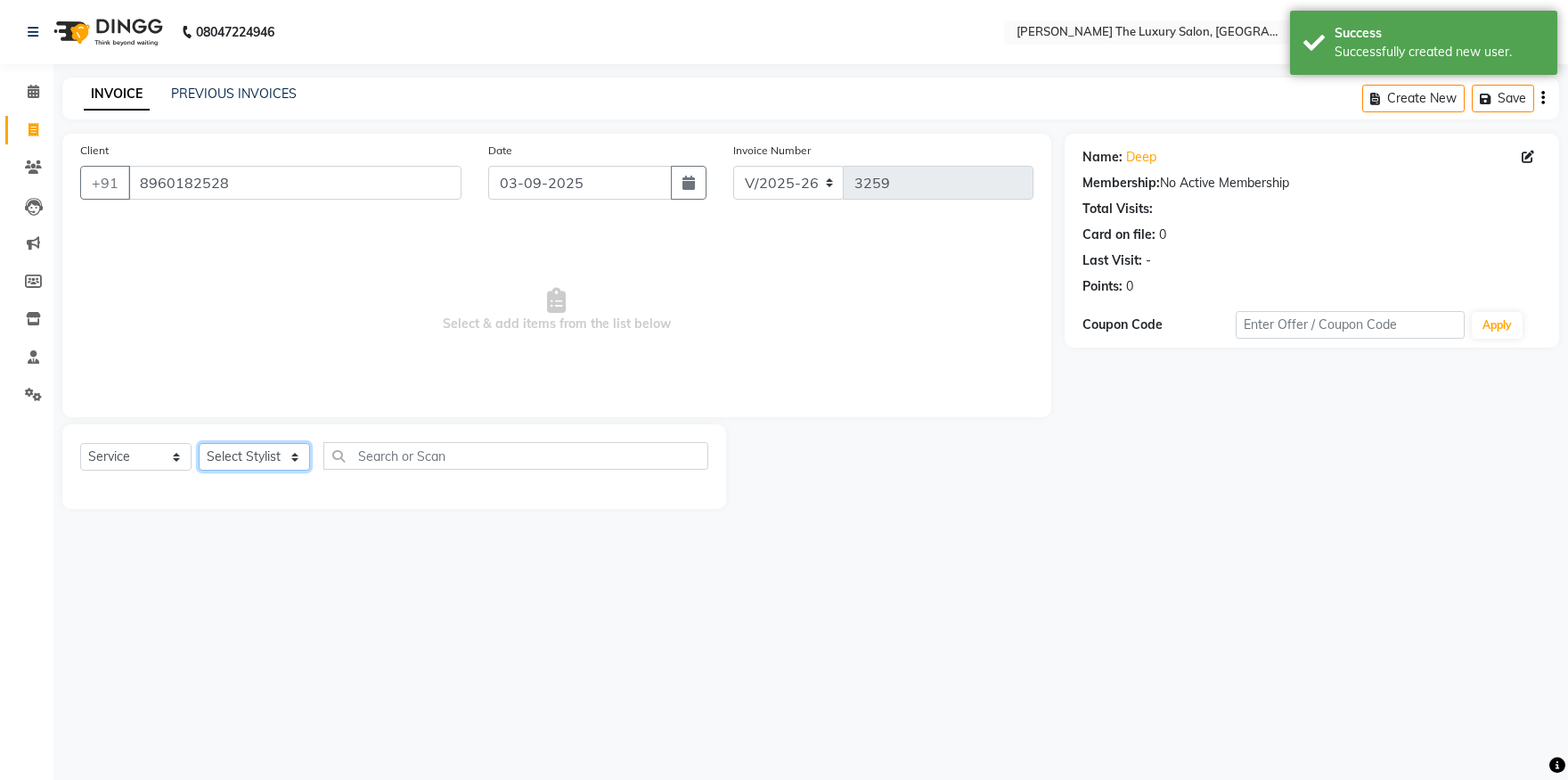
click at [199, 443] on select "Select Stylist amrit arsh ayush Daman Gori Harpreet jasmine matrix Jaswant sing…" at bounding box center [255, 456] width 112 height 27
drag, startPoint x: 283, startPoint y: 450, endPoint x: 294, endPoint y: 468, distance: 21.1
click at [294, 399] on div "Select & add items from the list below" at bounding box center [557, 310] width 953 height 178
click at [199, 443] on select "Select Stylist amrit arsh ayush Daman Gori Harpreet jasmine matrix Jaswant sing…" at bounding box center [255, 456] width 112 height 27
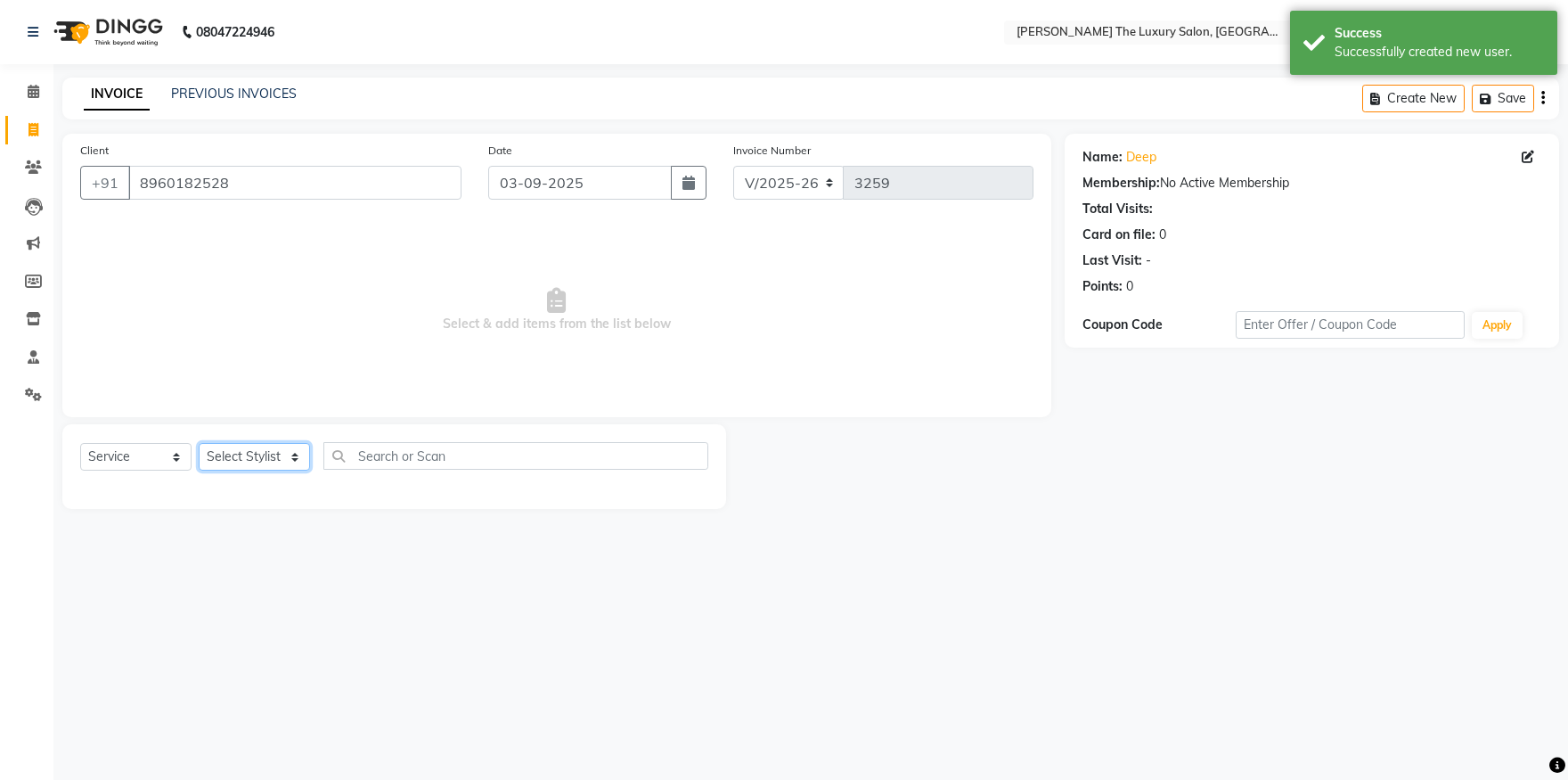
select select "85119"
click option "simran" at bounding box center [0, 0] width 0 height 0
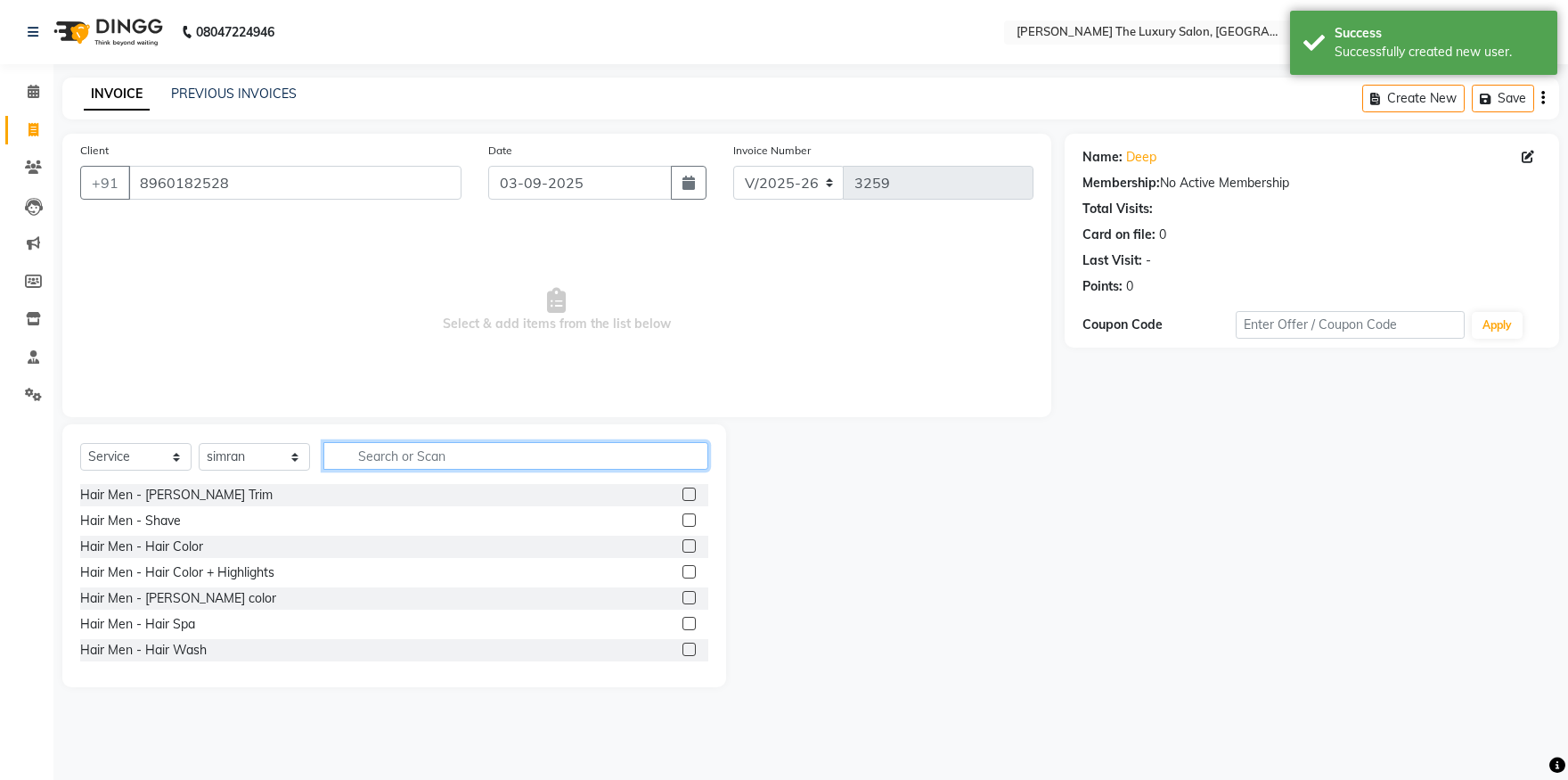
click at [414, 464] on input "text" at bounding box center [515, 455] width 385 height 27
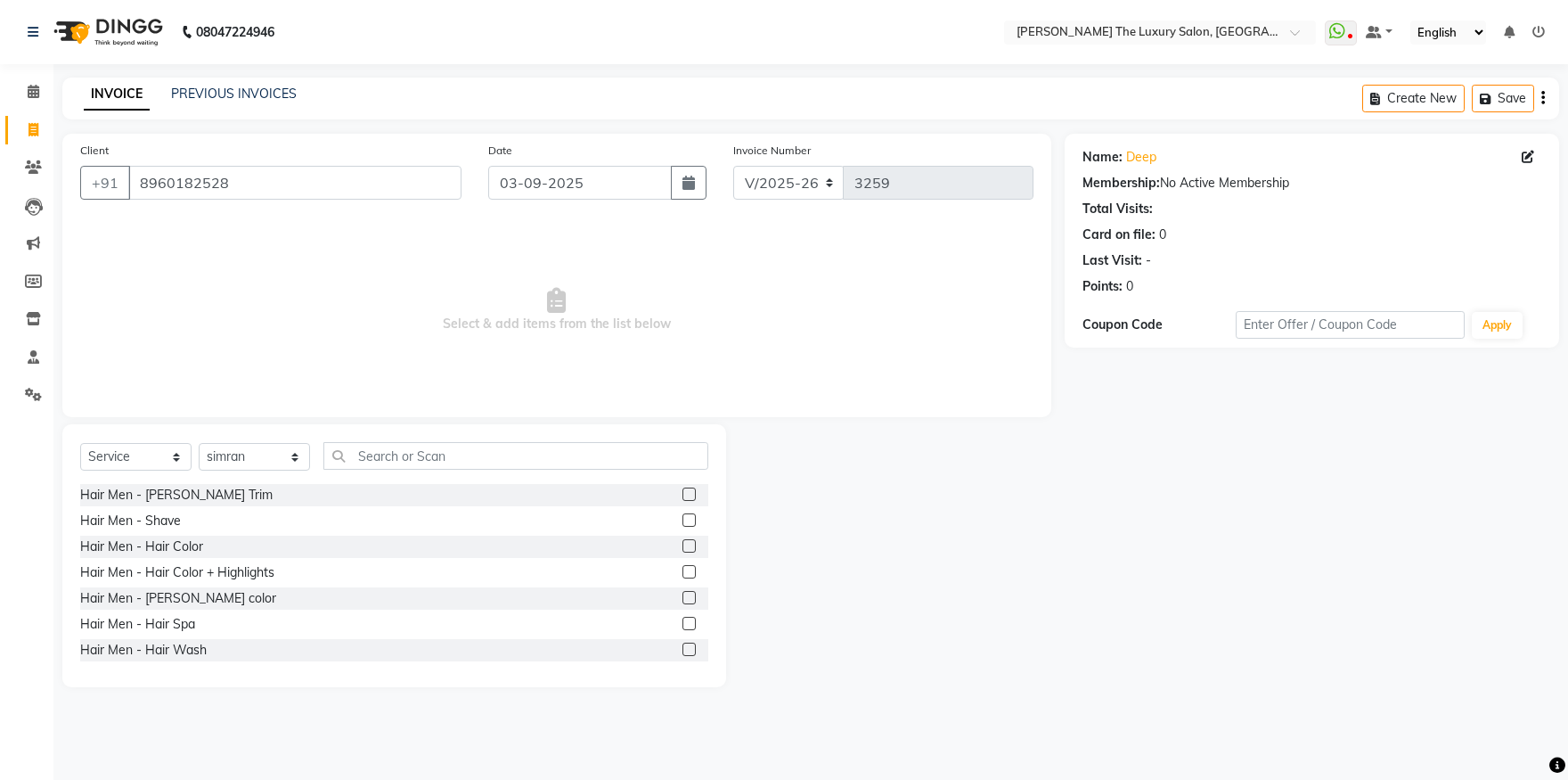
click at [682, 492] on label at bounding box center [689, 494] width 13 height 13
click at [682, 492] on input "checkbox" at bounding box center [688, 495] width 11 height 11
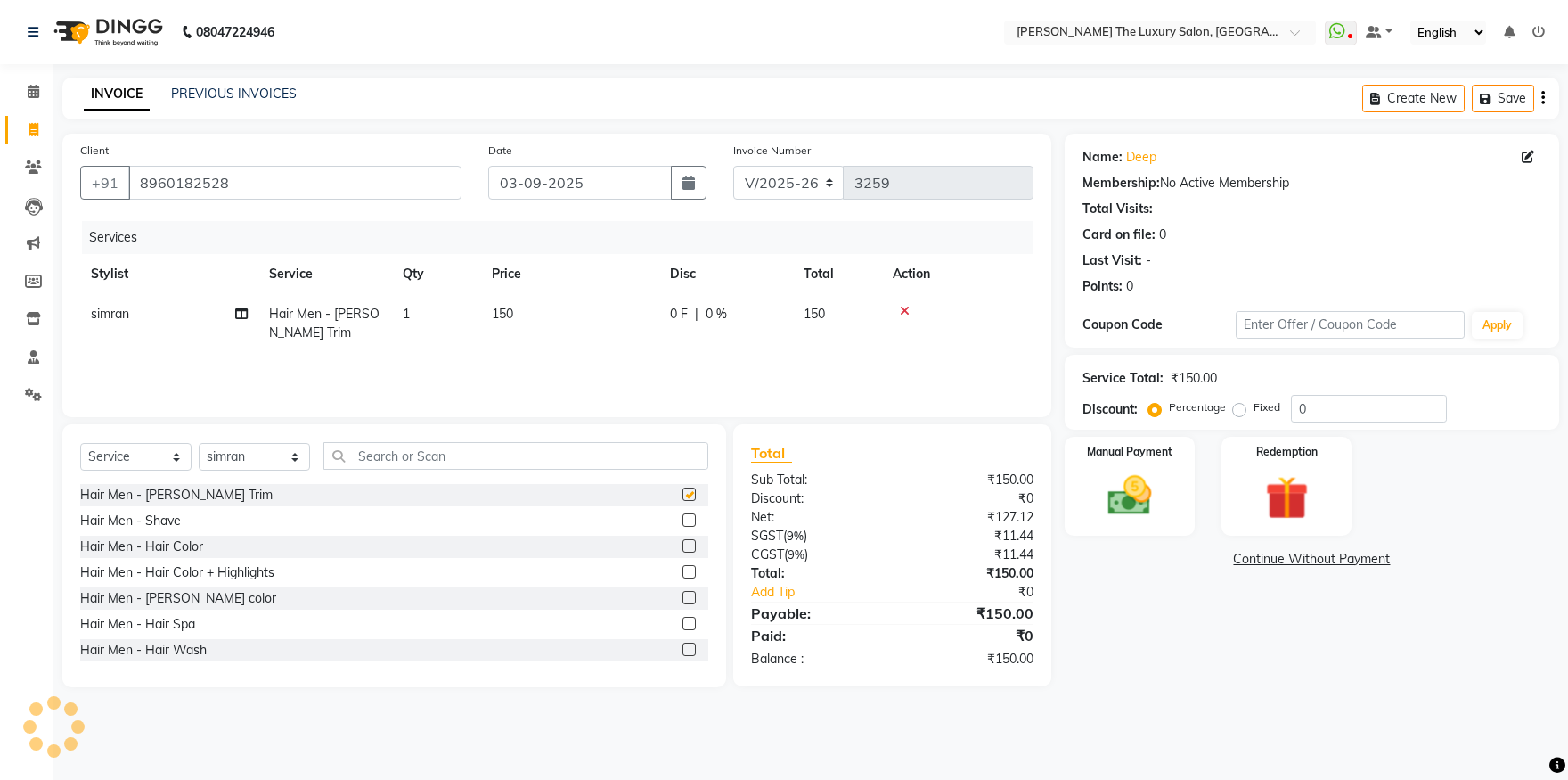
checkbox input "false"
click at [1125, 512] on img at bounding box center [1130, 496] width 74 height 52
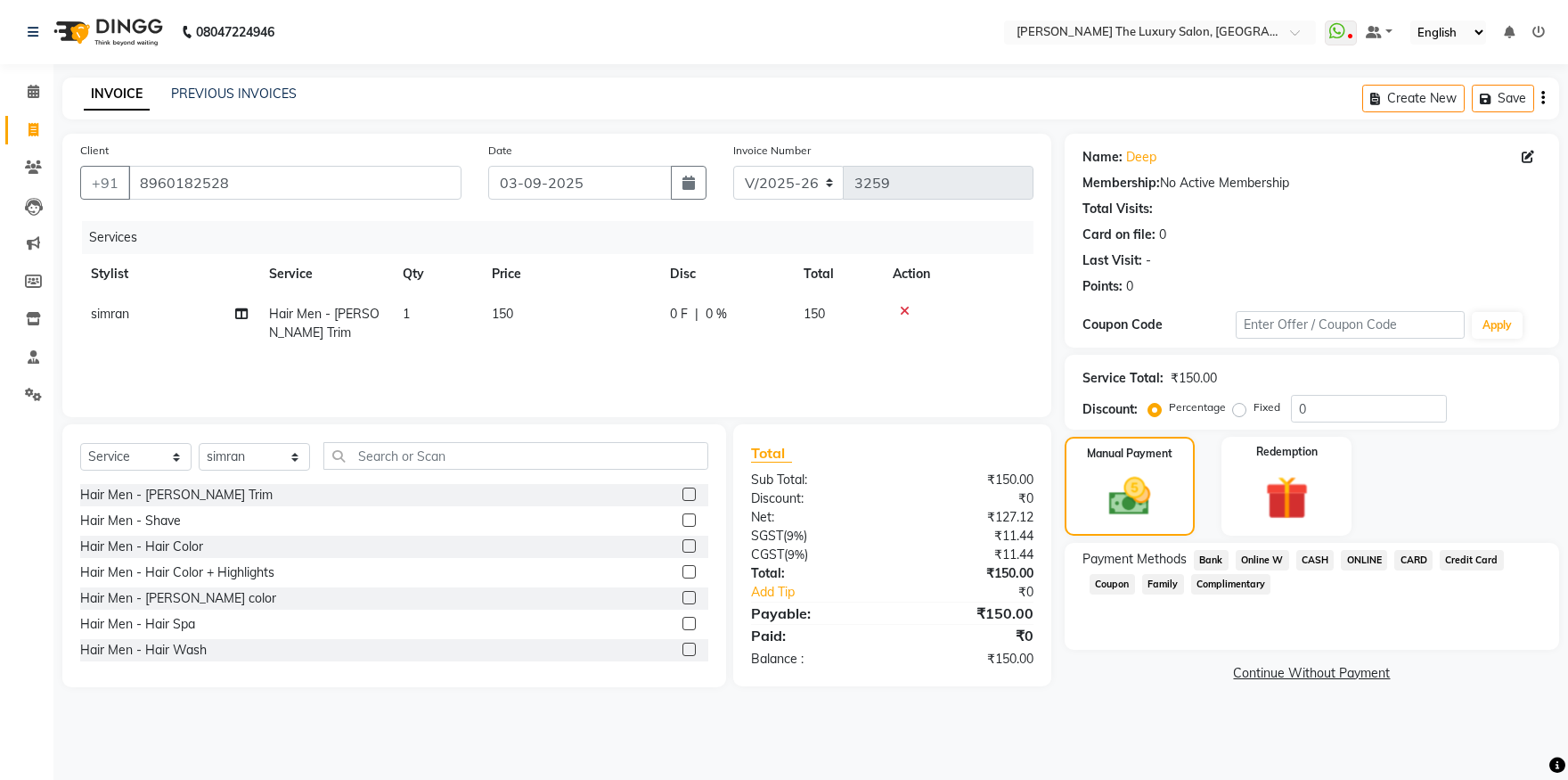
click at [1314, 558] on span "CASH" at bounding box center [1315, 560] width 38 height 21
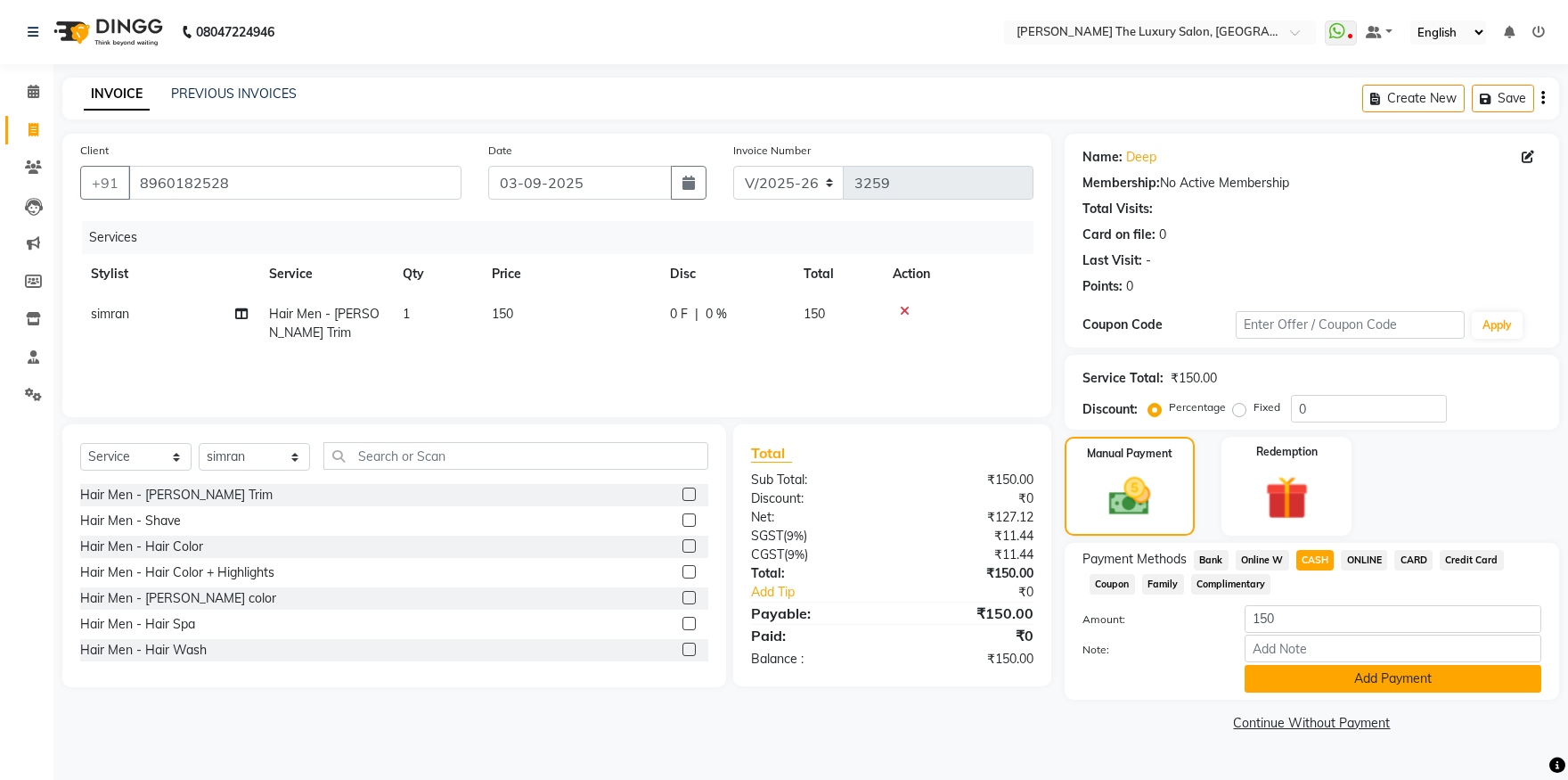
click at [1348, 688] on button "Add Payment" at bounding box center [1393, 679] width 297 height 27
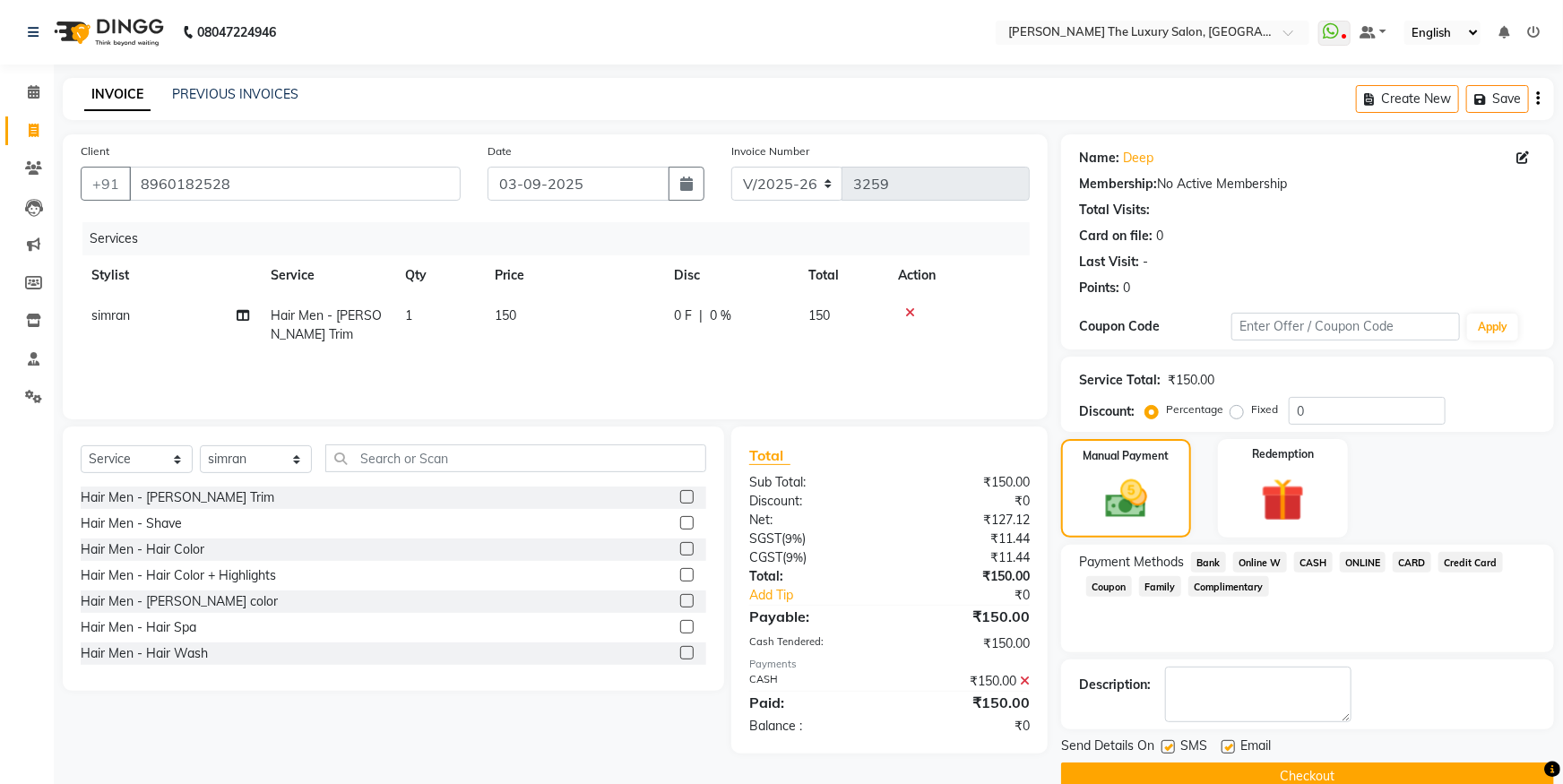
scroll to position [32, 0]
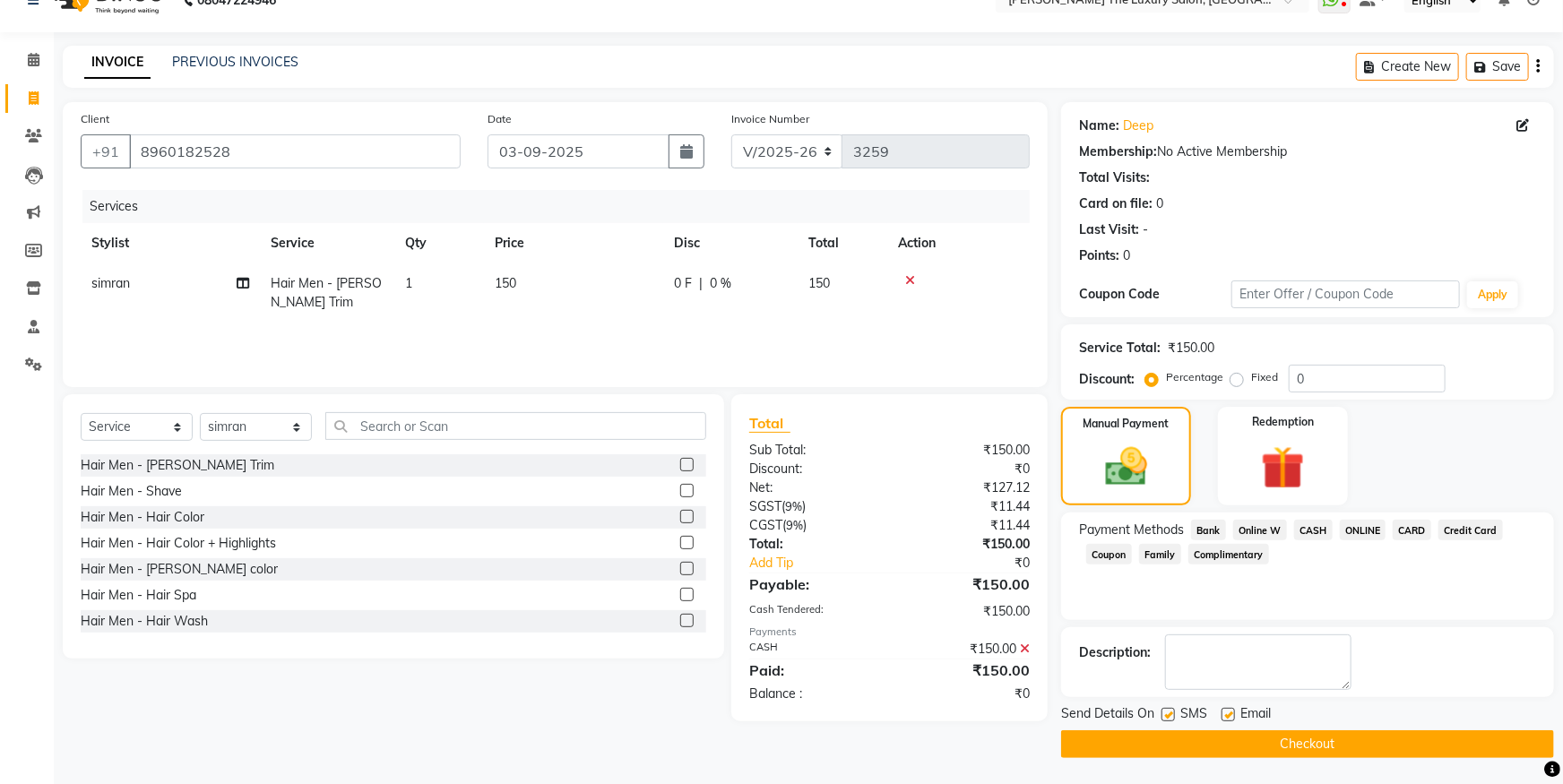
click at [1321, 740] on button "Checkout" at bounding box center [1307, 743] width 493 height 28
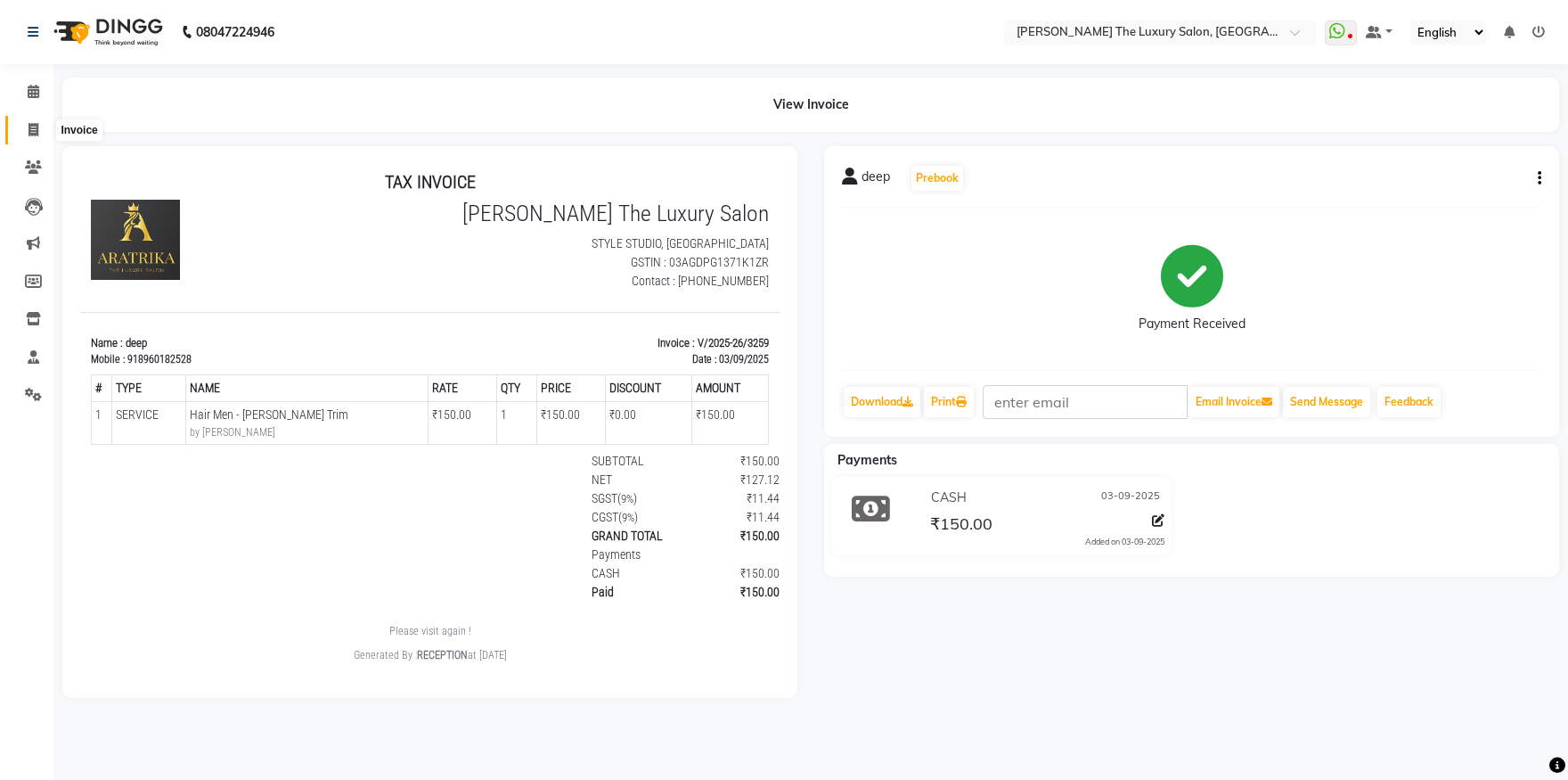
click at [29, 129] on icon at bounding box center [33, 130] width 9 height 13
select select "service"
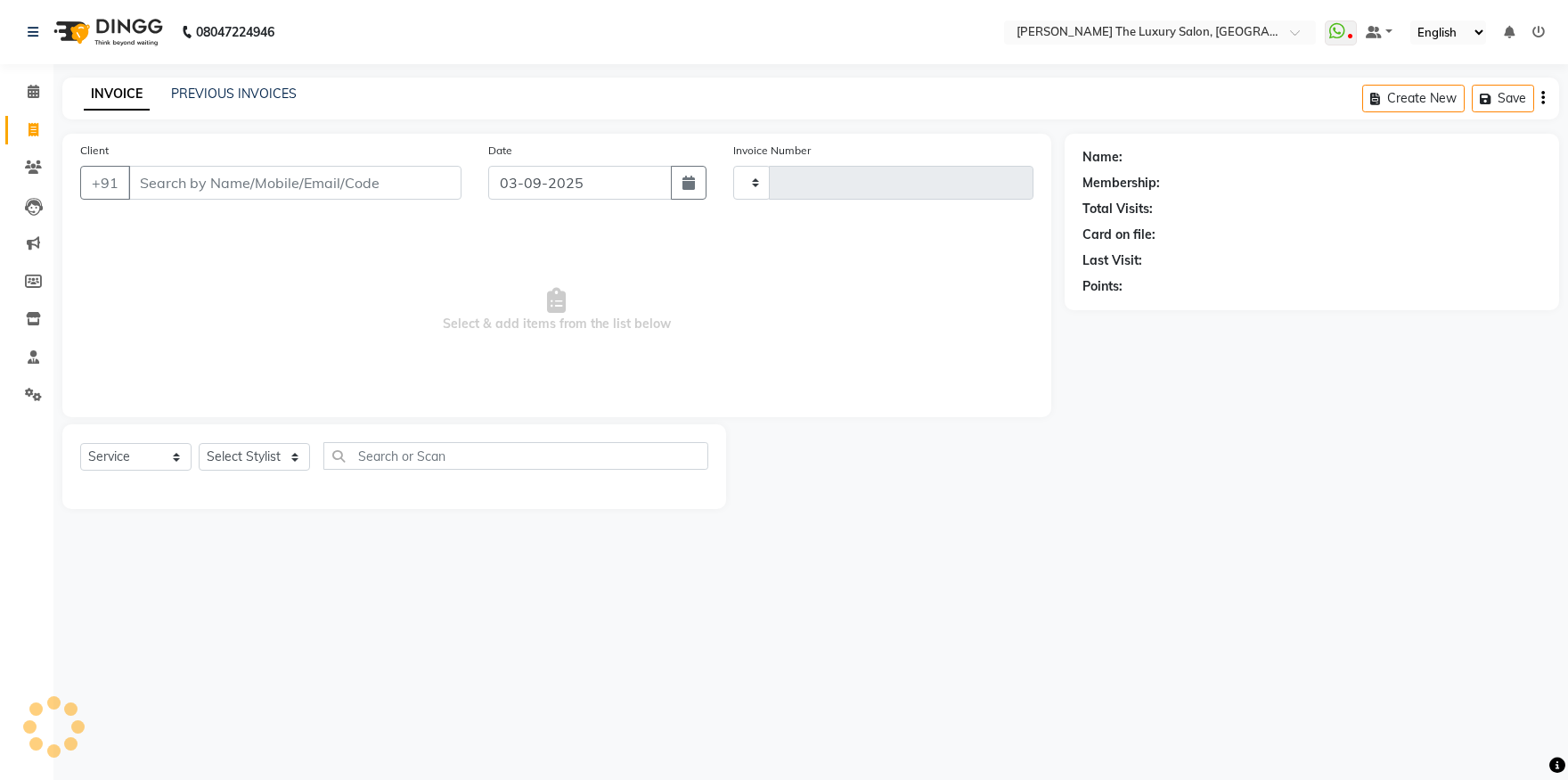
type input "3260"
select select "7179"
click at [281, 178] on input "Client" at bounding box center [295, 183] width 333 height 34
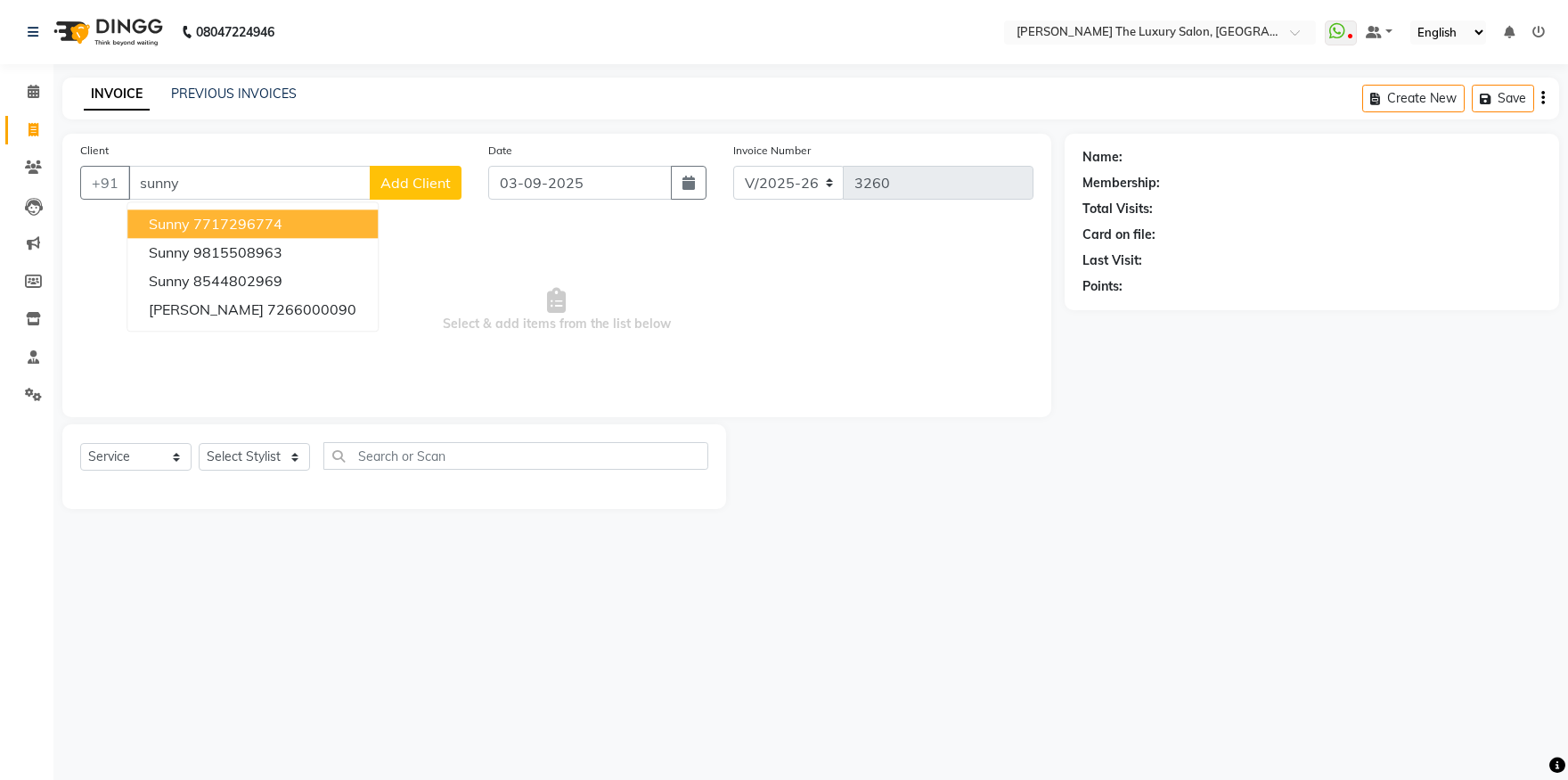
click at [220, 222] on ngb-highlight "7717296774" at bounding box center [238, 224] width 89 height 18
type input "7717296774"
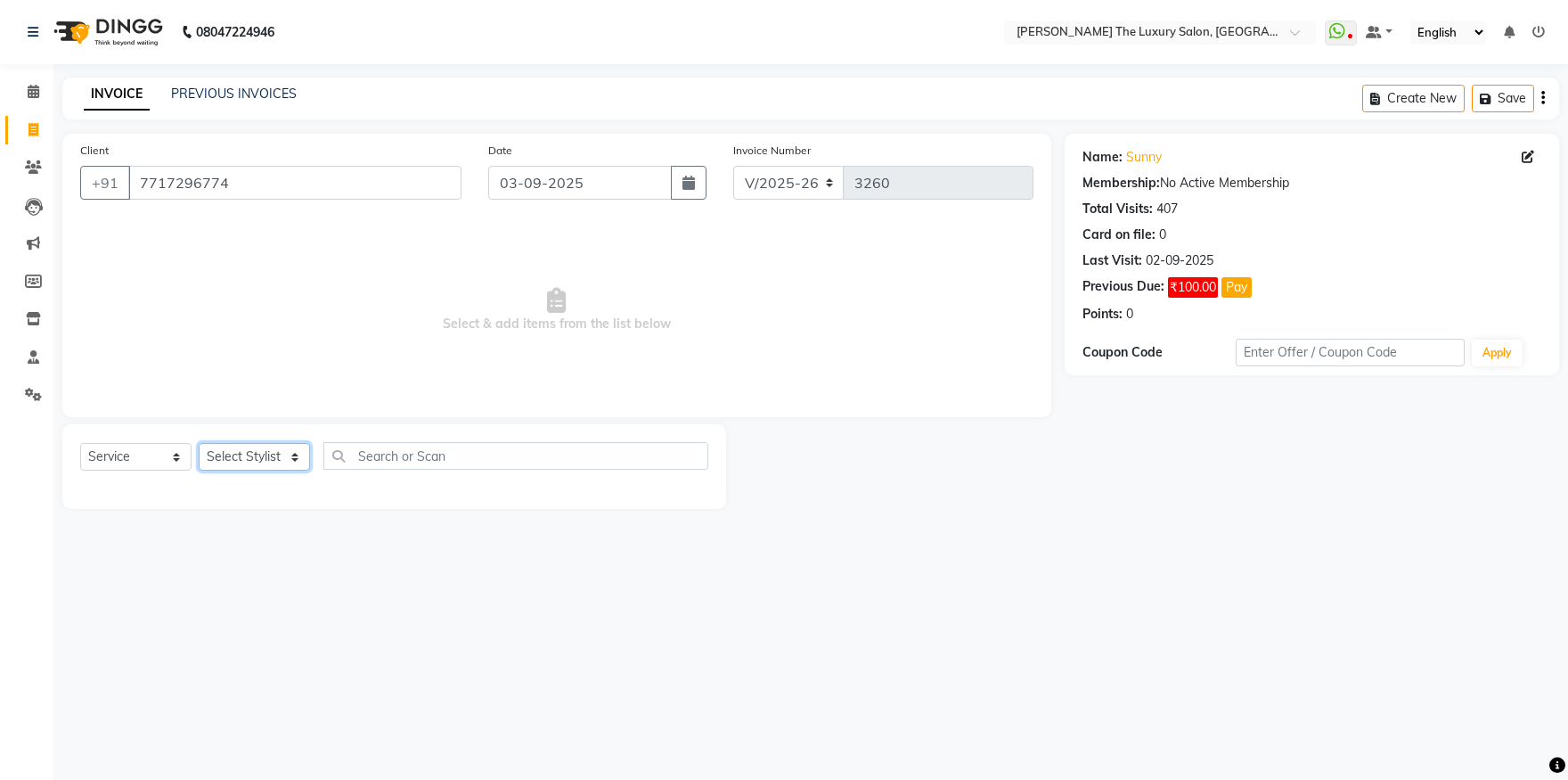
click at [199, 443] on select "Select Stylist amrit arsh ayush Daman Gori Harpreet jasmine matrix Jaswant sing…" at bounding box center [255, 456] width 112 height 27
select select "60213"
click option "Raman" at bounding box center [0, 0] width 0 height 0
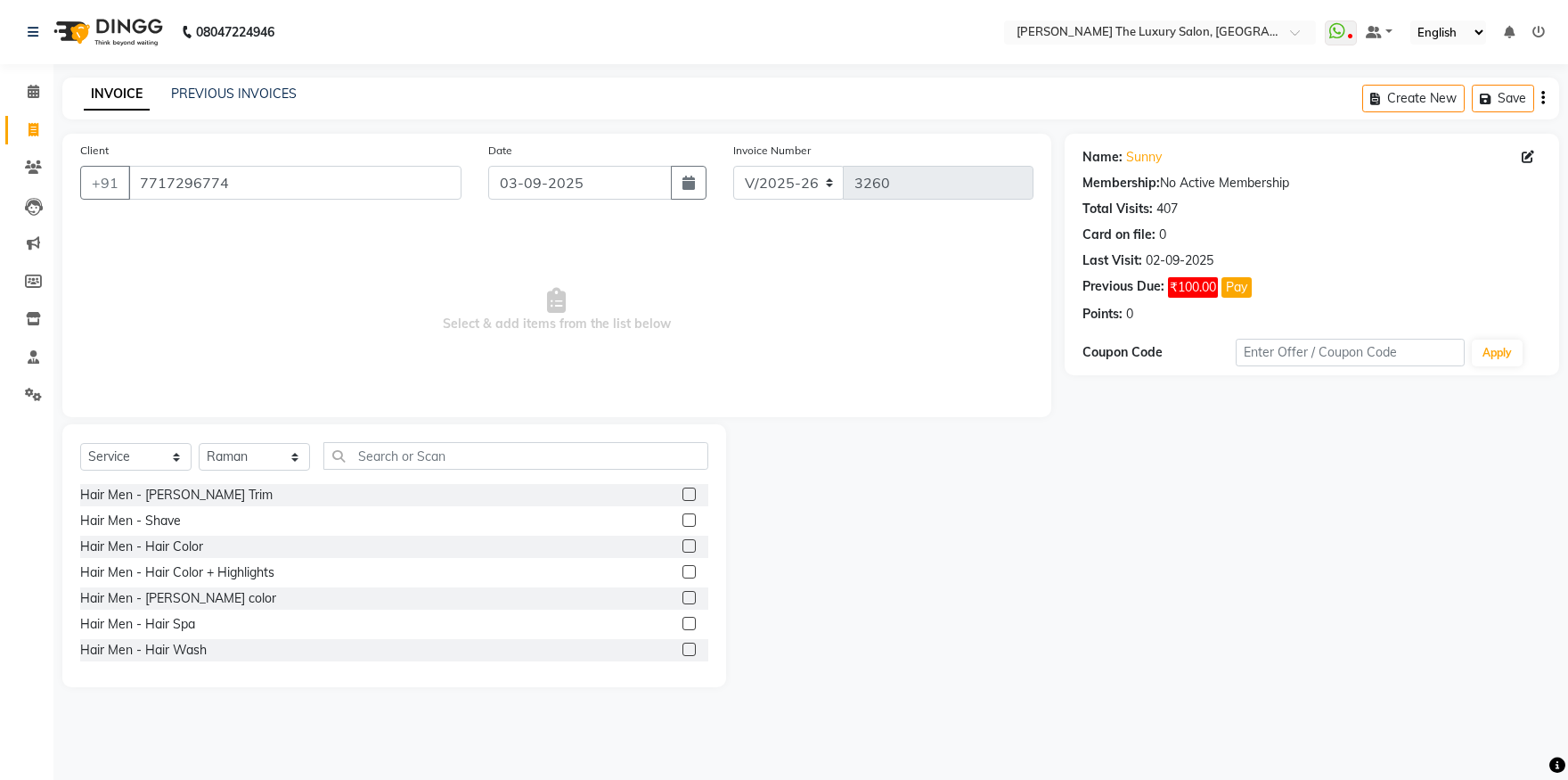
click at [682, 493] on label at bounding box center [689, 494] width 13 height 13
click at [682, 493] on input "checkbox" at bounding box center [688, 495] width 11 height 11
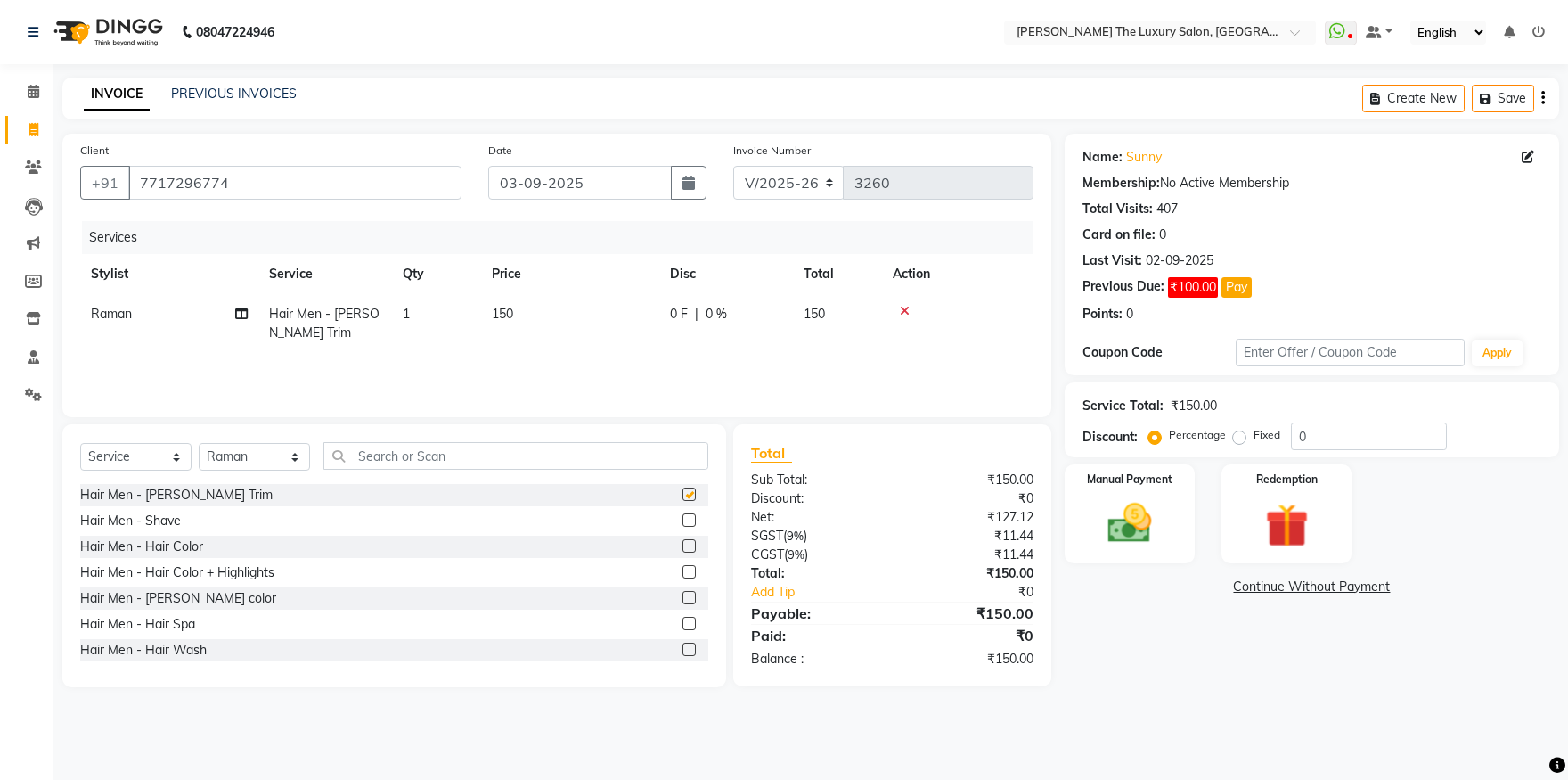
checkbox input "false"
click at [621, 446] on input "text" at bounding box center [515, 455] width 385 height 27
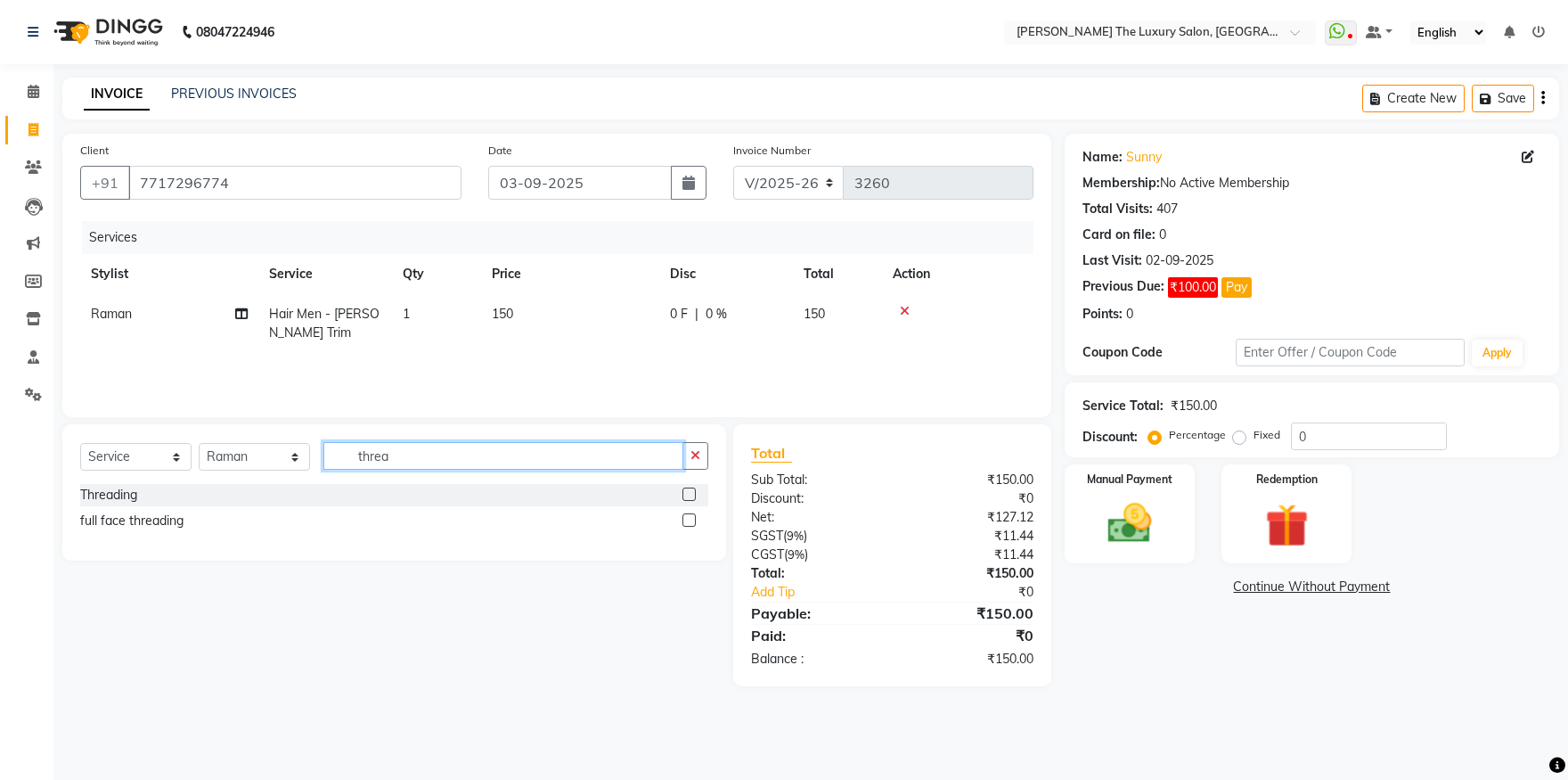
type input "threa"
click at [690, 492] on label at bounding box center [689, 494] width 13 height 13
click at [690, 492] on input "checkbox" at bounding box center [688, 495] width 11 height 11
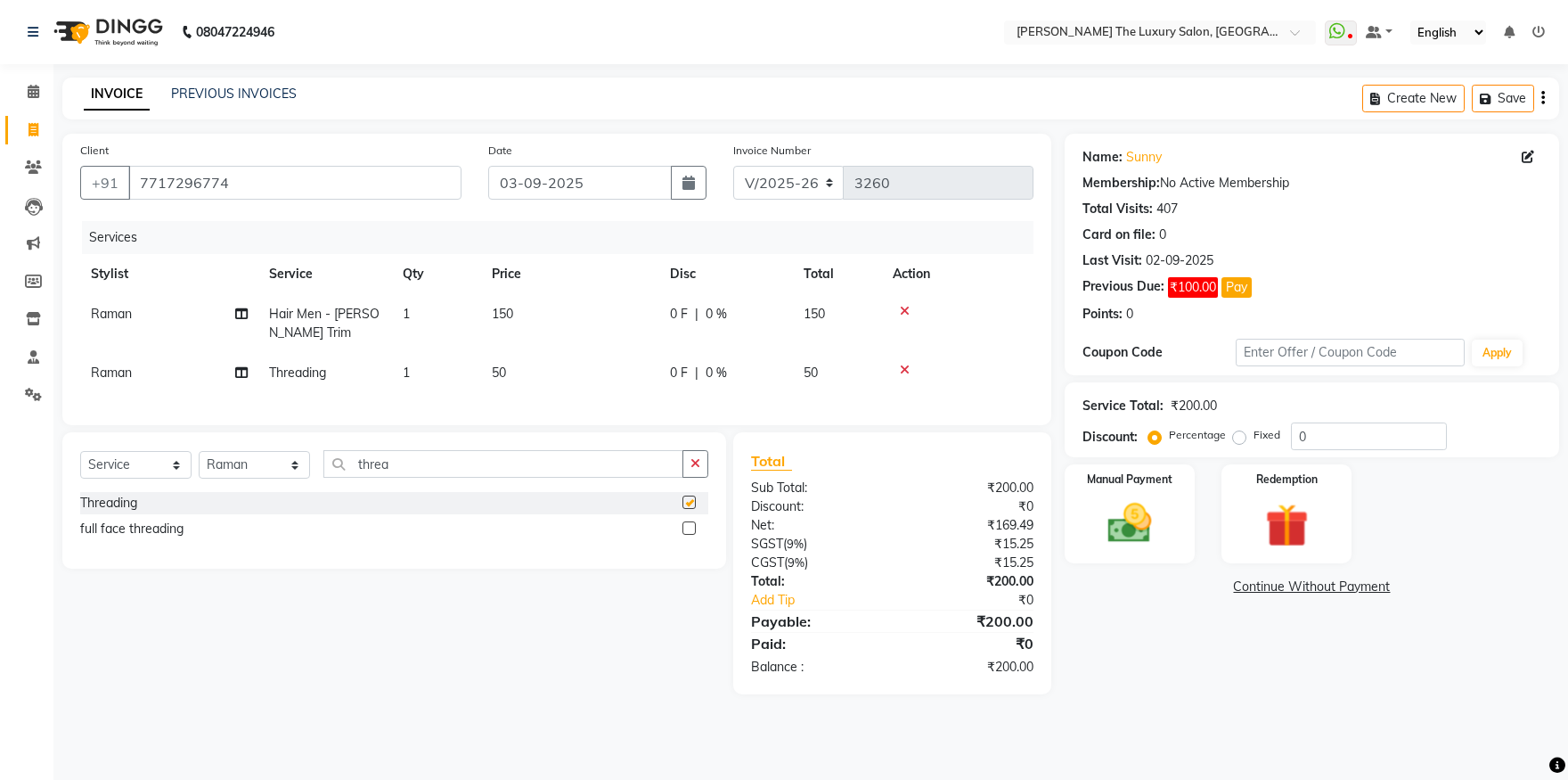
checkbox input "false"
click at [1144, 503] on img at bounding box center [1130, 523] width 74 height 52
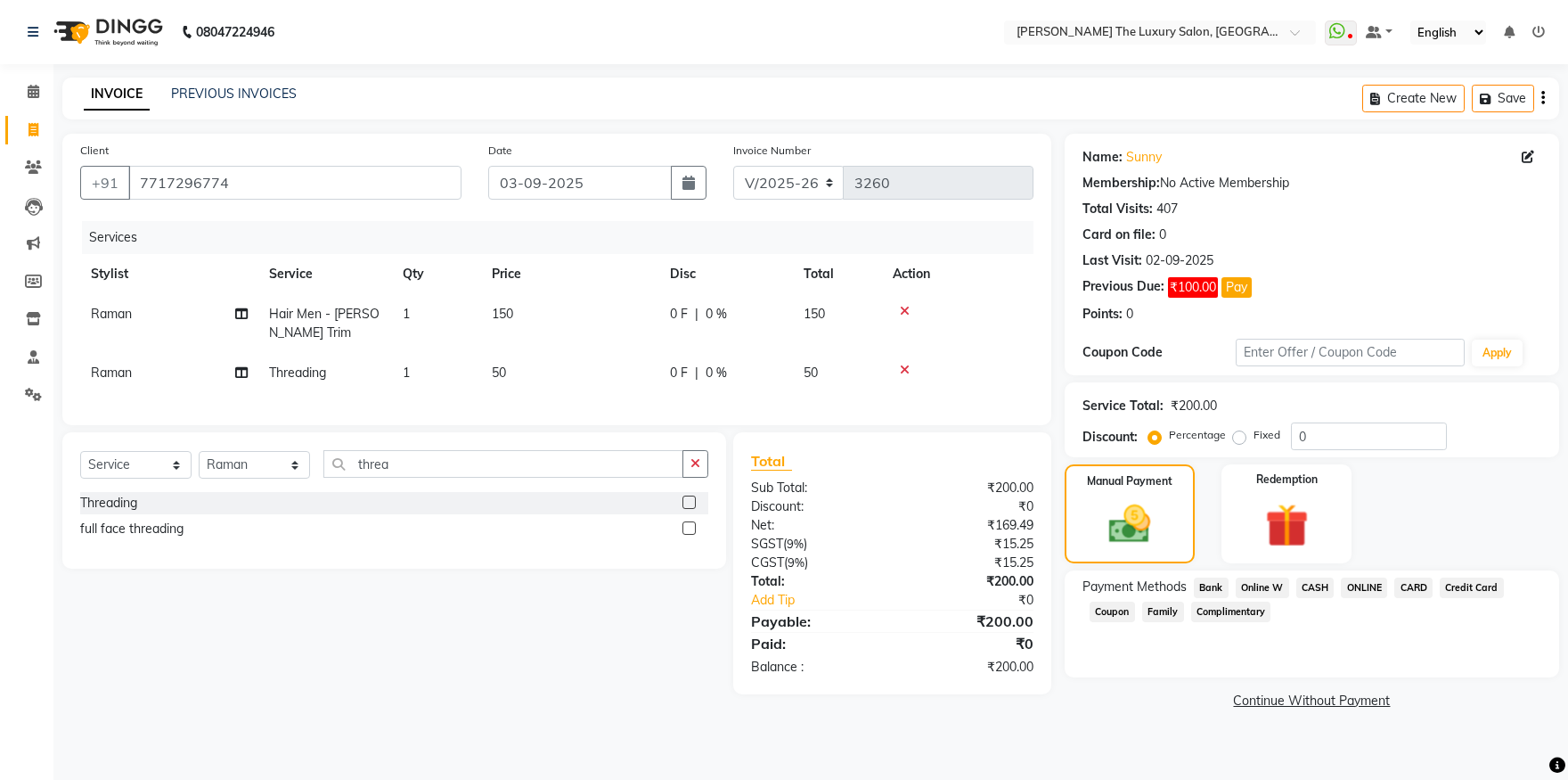
click at [1356, 582] on span "ONLINE" at bounding box center [1363, 588] width 46 height 21
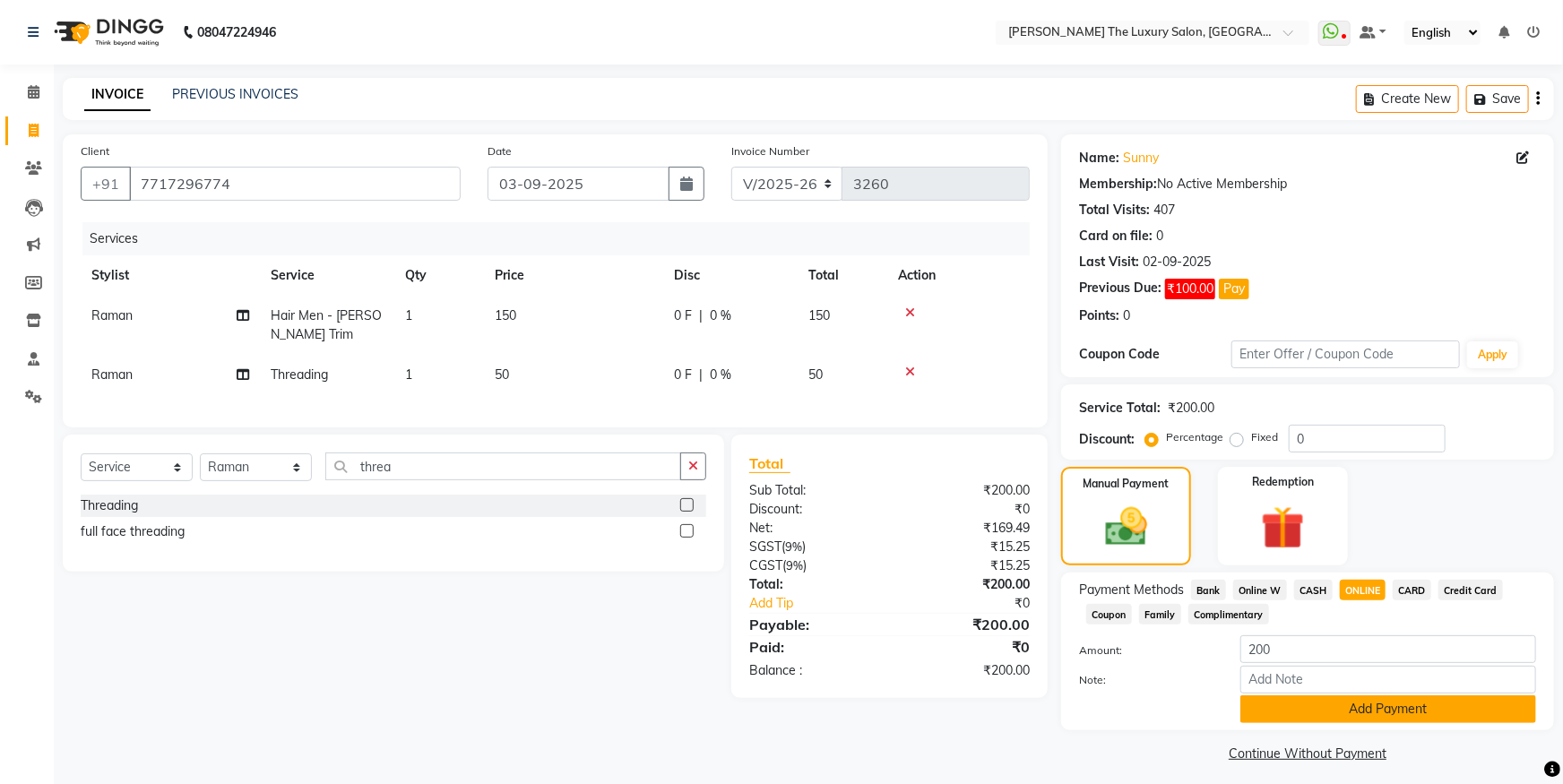
click at [1356, 708] on button "Add Payment" at bounding box center [1389, 709] width 295 height 28
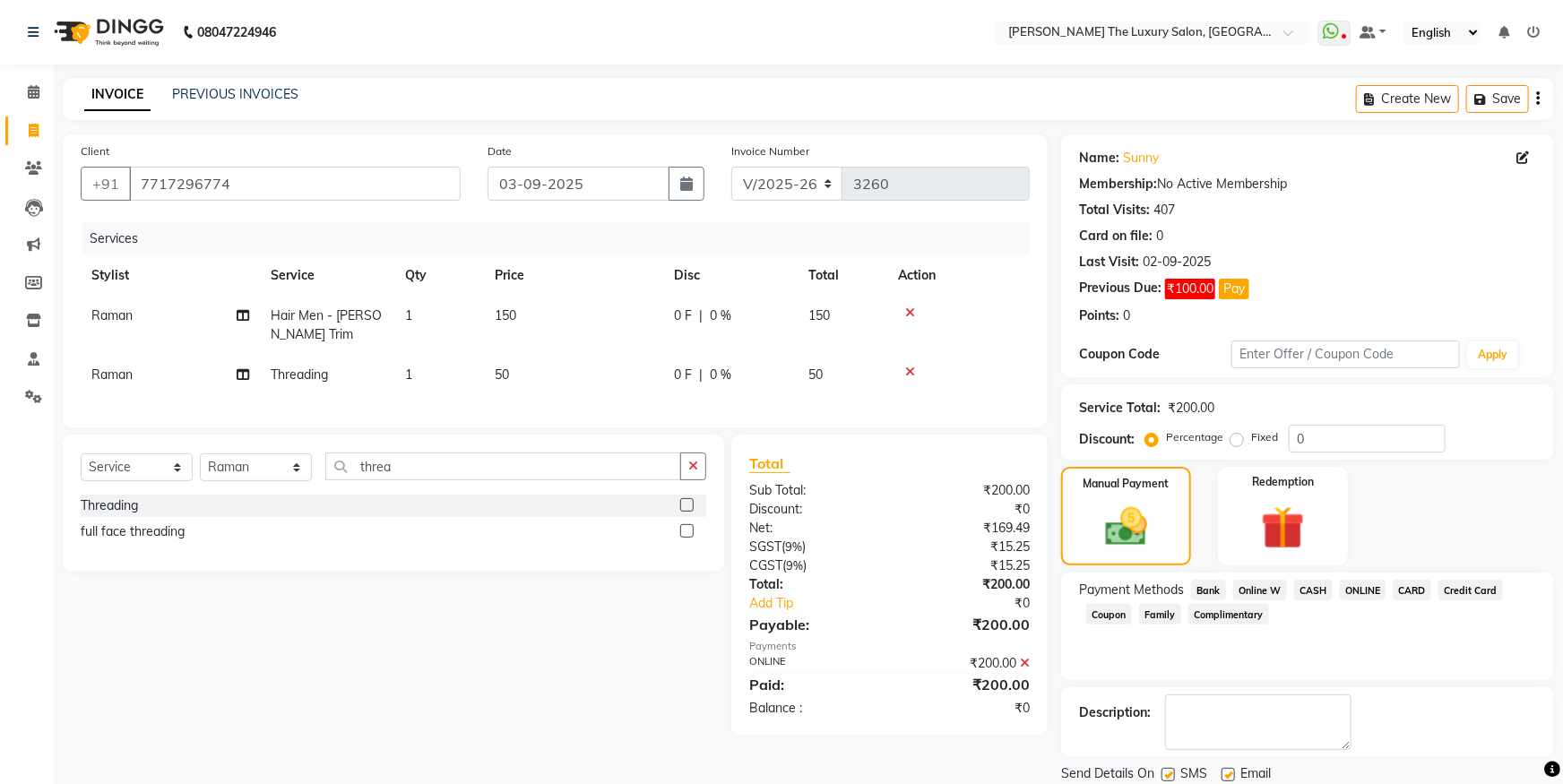
scroll to position [59, 0]
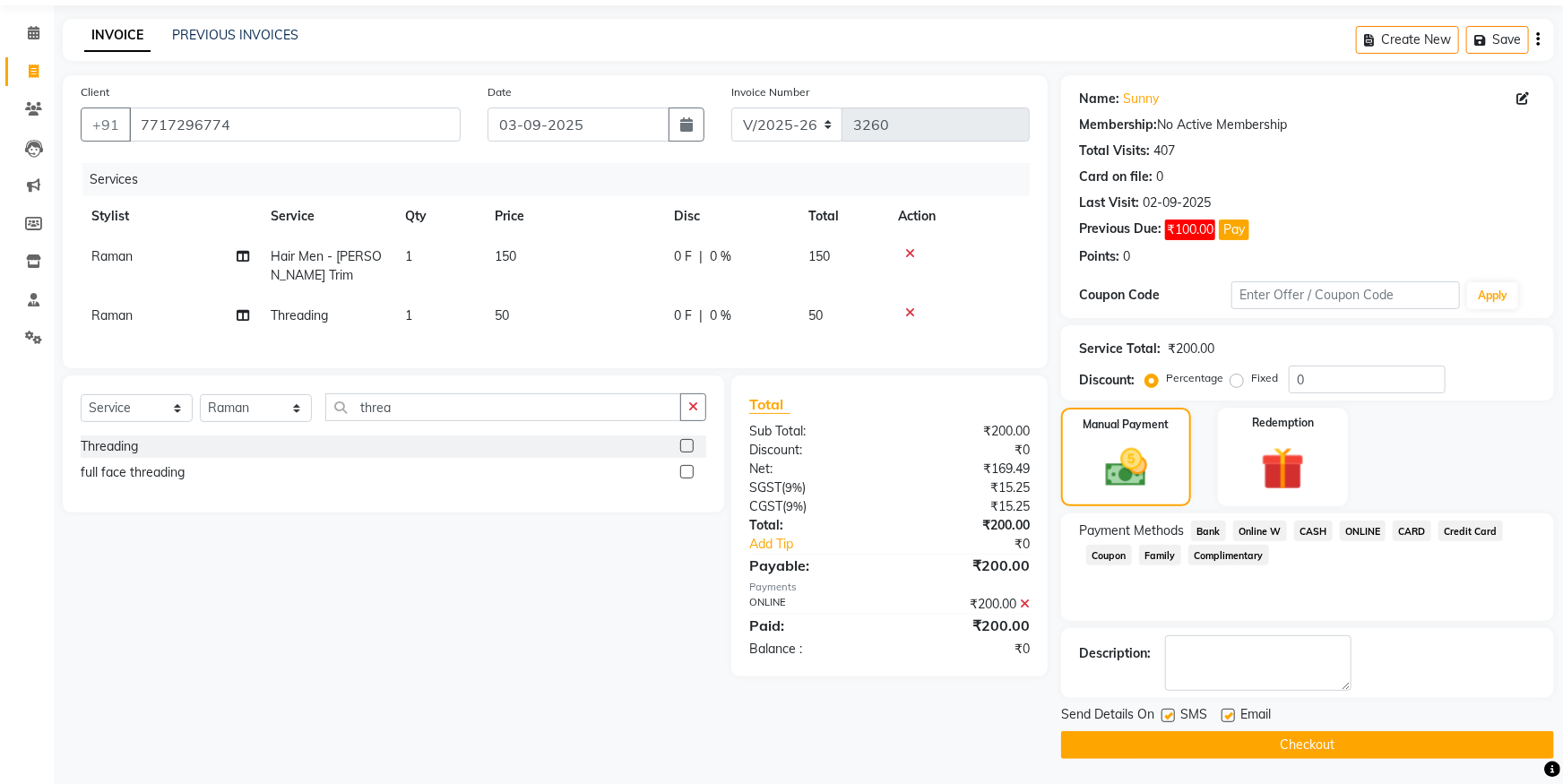
click at [1281, 742] on button "Checkout" at bounding box center [1307, 744] width 493 height 28
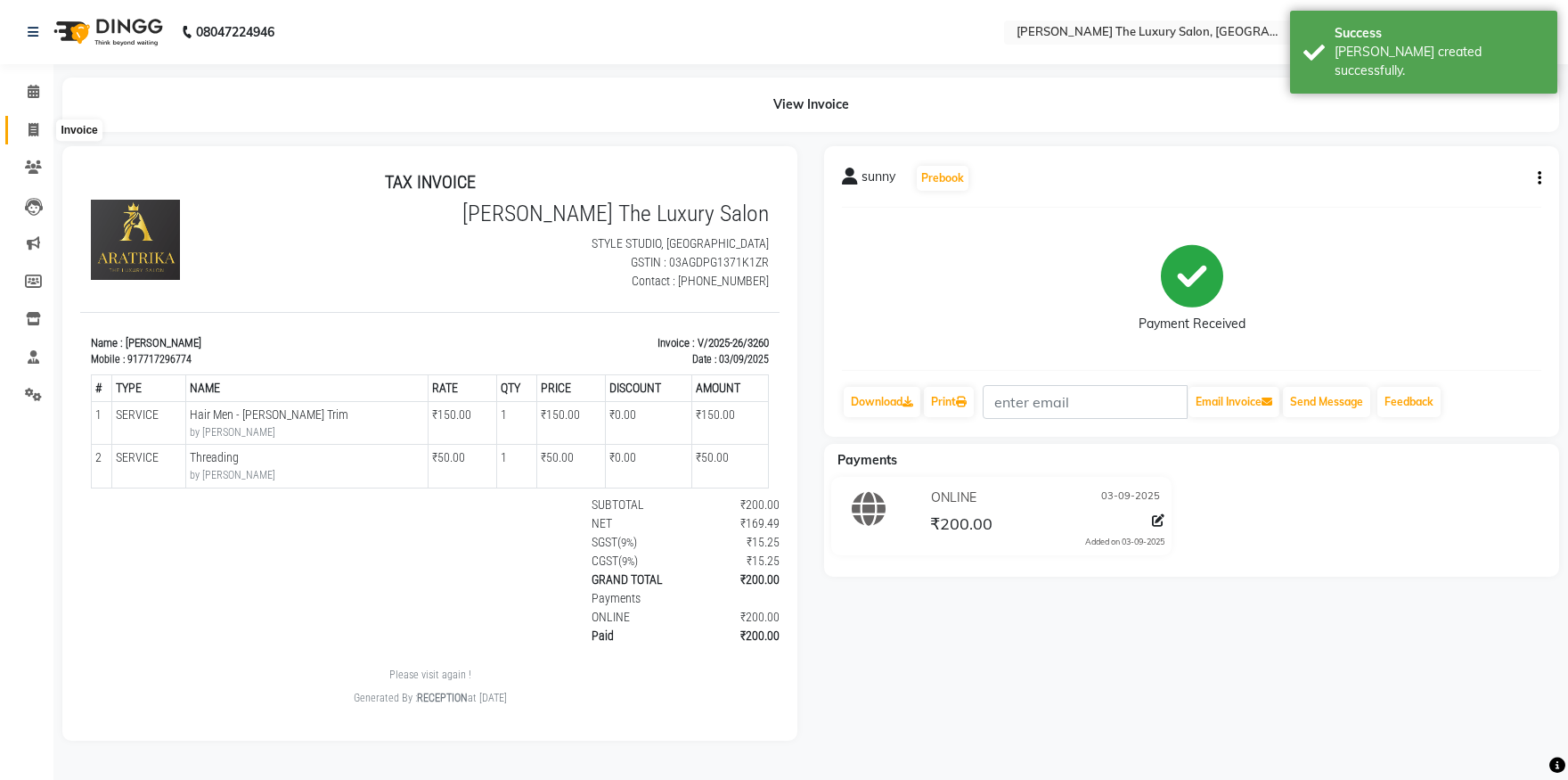
click at [30, 127] on icon at bounding box center [33, 130] width 9 height 13
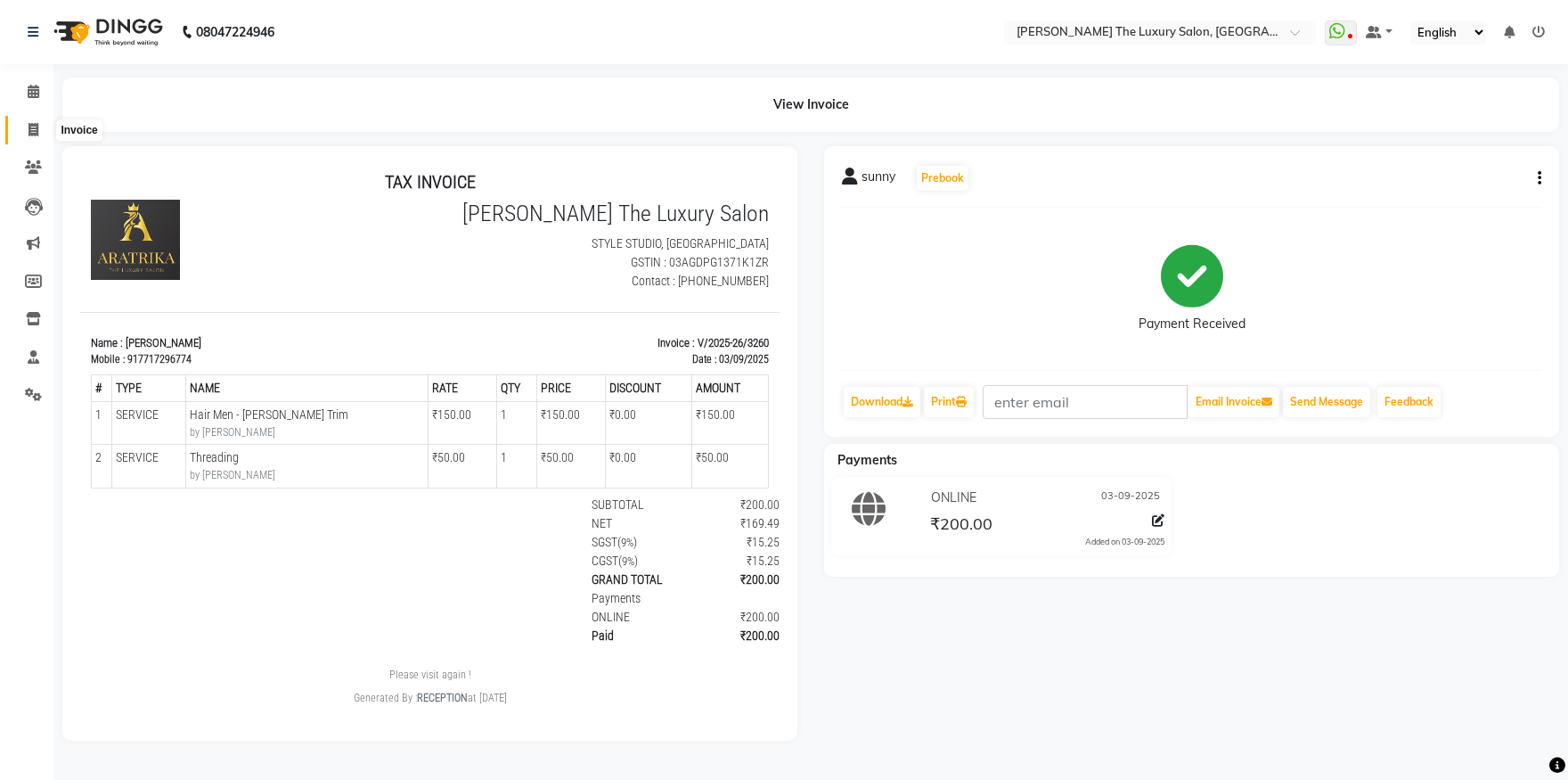
select select "service"
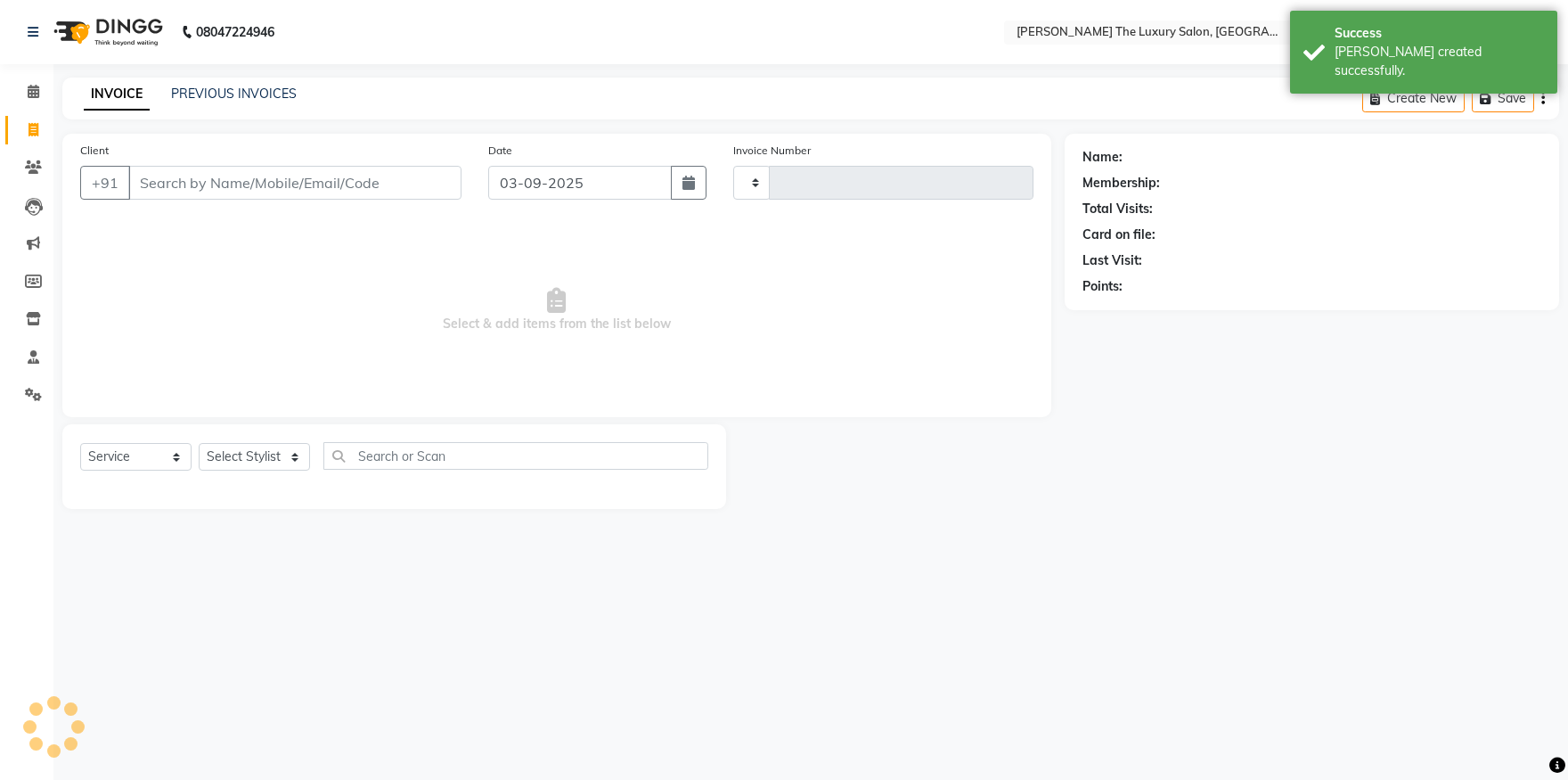
type input "3261"
select select "7179"
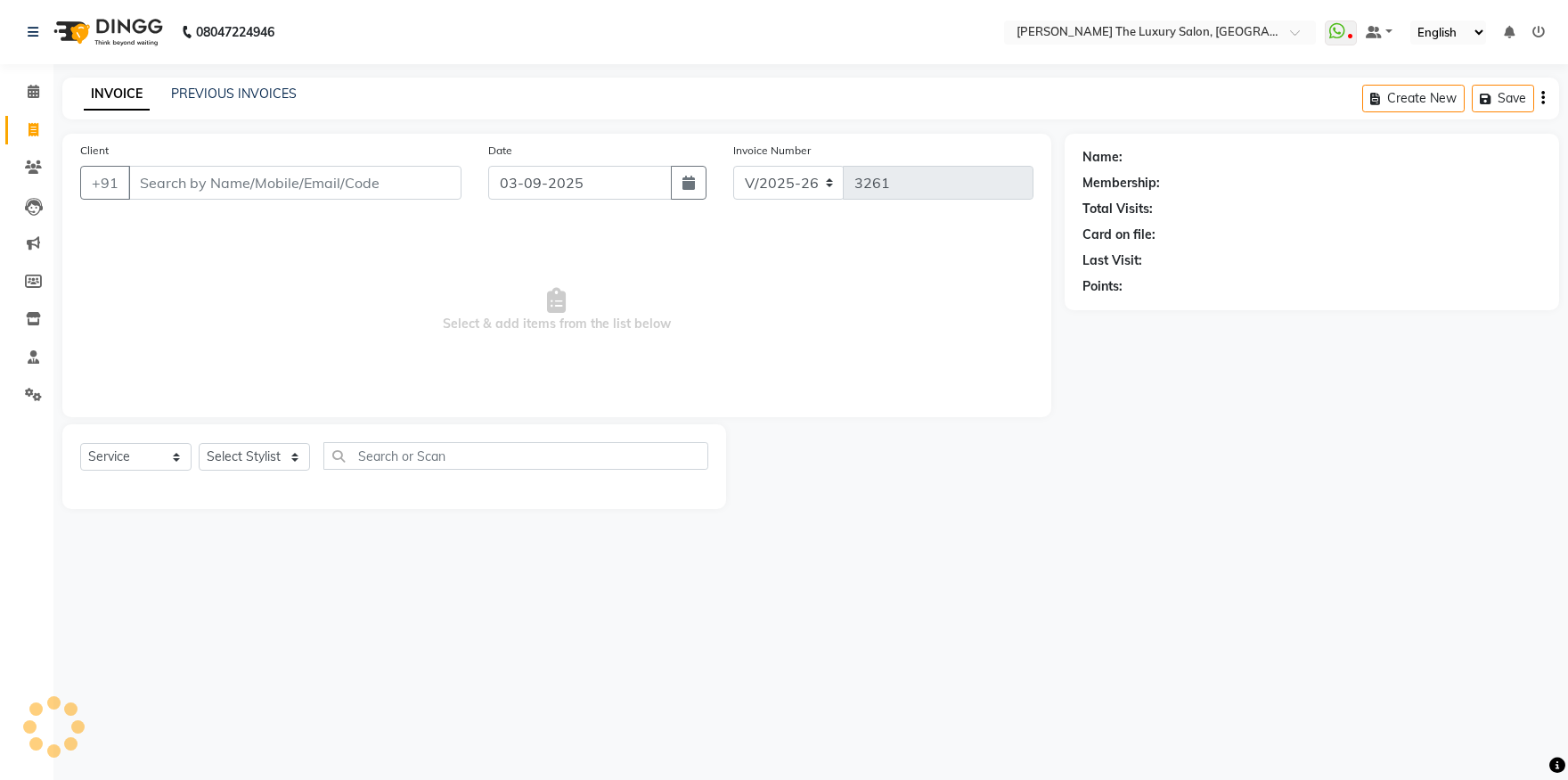
click at [141, 184] on input "Client" at bounding box center [295, 183] width 333 height 34
type input "9417532651"
click at [436, 183] on span "Add Client" at bounding box center [416, 182] width 70 height 18
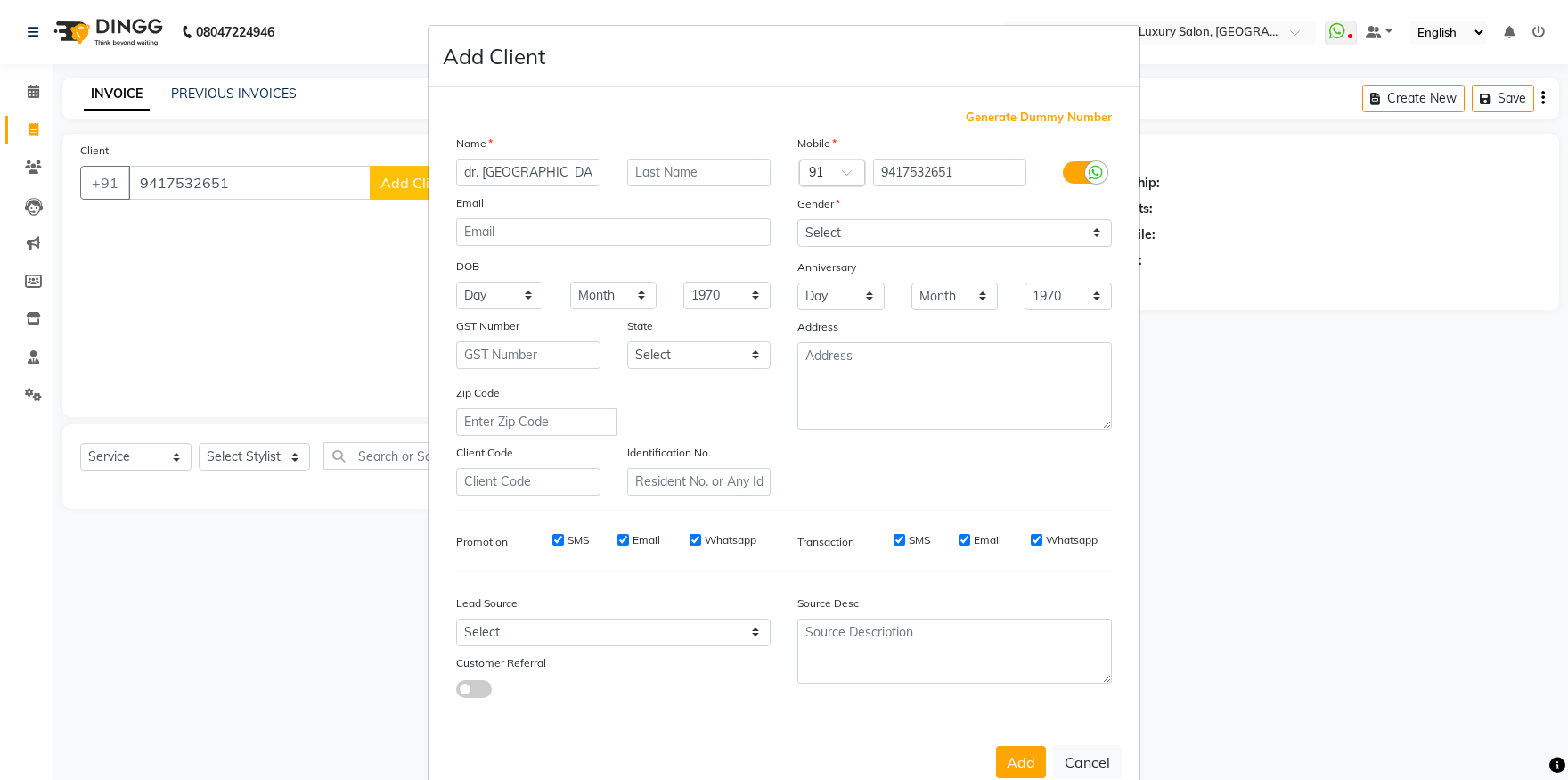
type input "dr. kulminder"
click at [798, 219] on select "Select Male Female Other Prefer Not To Say" at bounding box center [955, 232] width 315 height 27
select select "female"
click option "Female" at bounding box center [0, 0] width 0 height 0
click at [1020, 758] on button "Add" at bounding box center [1020, 762] width 50 height 32
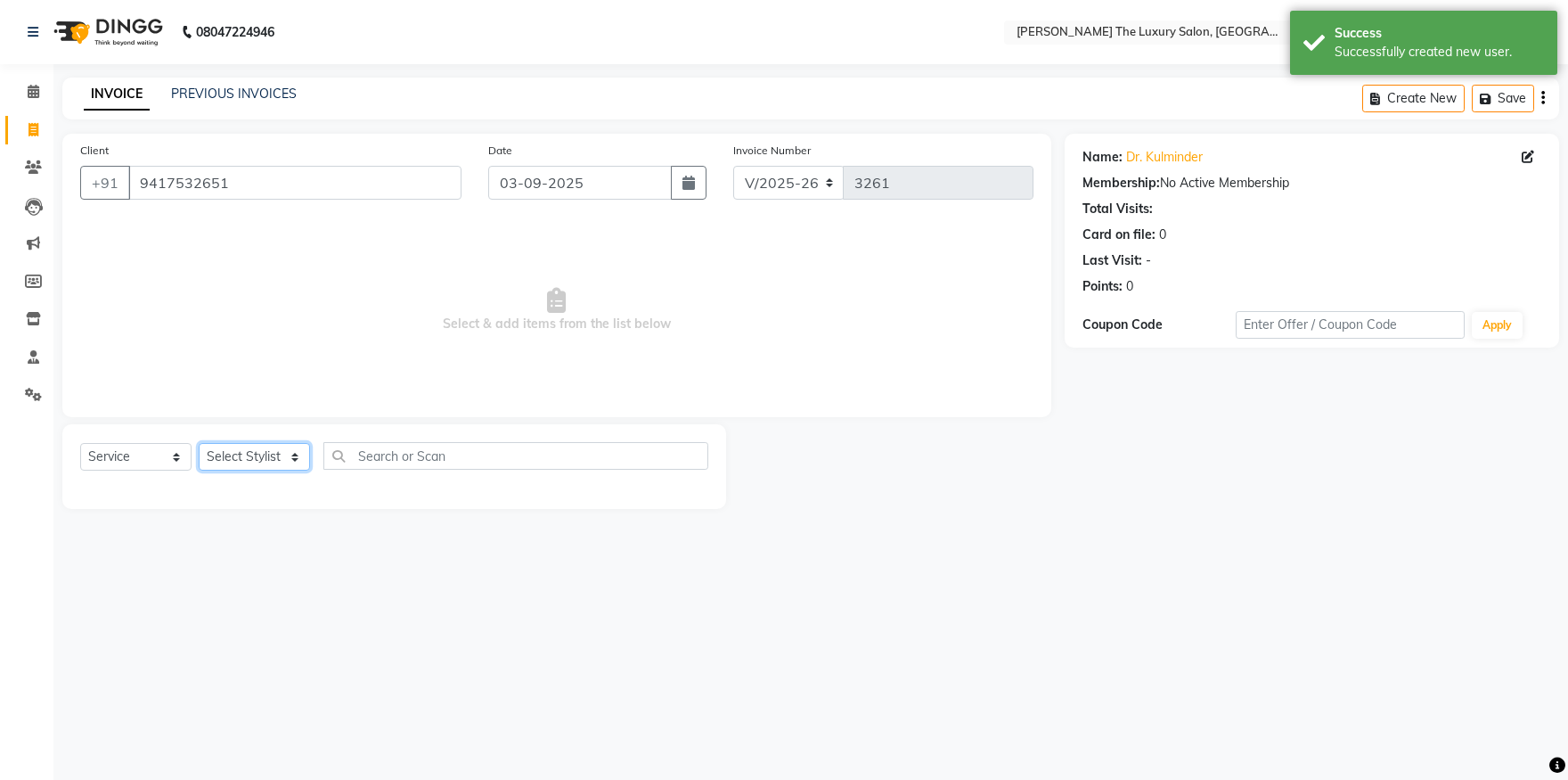
click at [199, 443] on select "Select Stylist amrit arsh ayush Daman Gori Harpreet jasmine matrix Jaswant sing…" at bounding box center [255, 456] width 112 height 27
select select "60210"
click option "Muskan" at bounding box center [0, 0] width 0 height 0
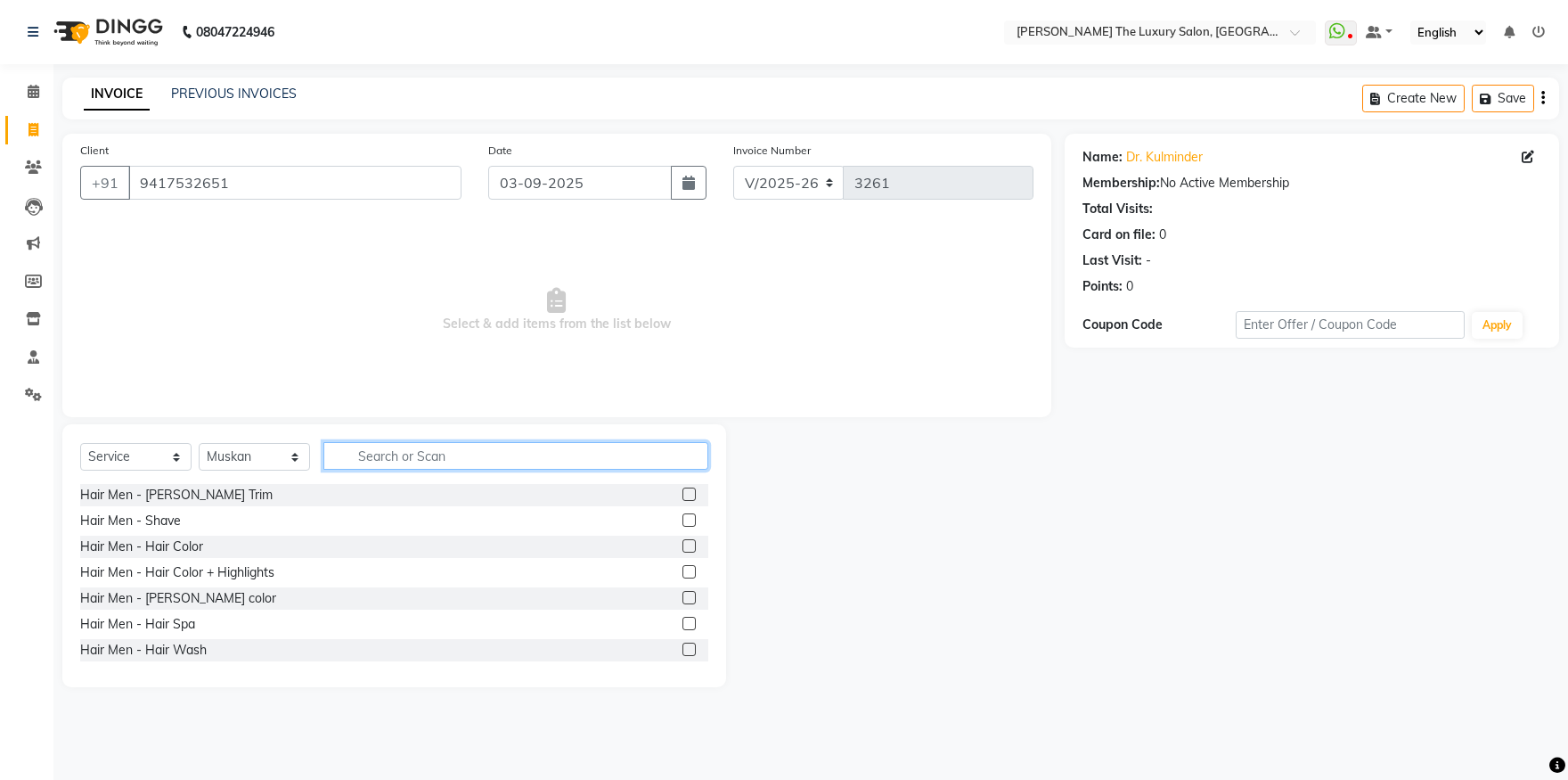
click at [453, 450] on input "text" at bounding box center [515, 455] width 385 height 27
type input "facial"
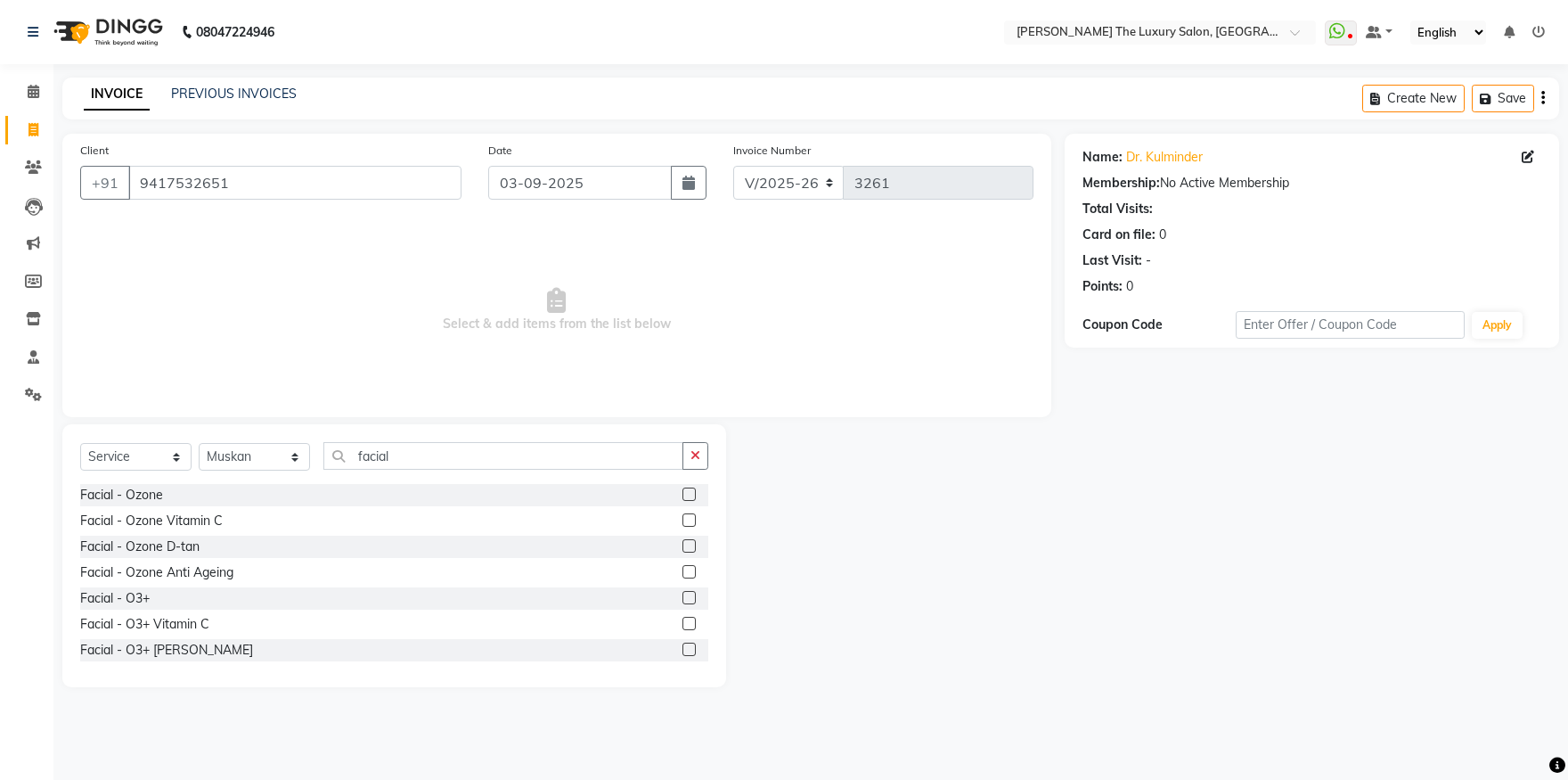
click at [199, 595] on div "Facial - O3+" at bounding box center [394, 599] width 628 height 23
click at [682, 599] on label at bounding box center [689, 597] width 13 height 13
click at [682, 599] on input "checkbox" at bounding box center [688, 598] width 11 height 11
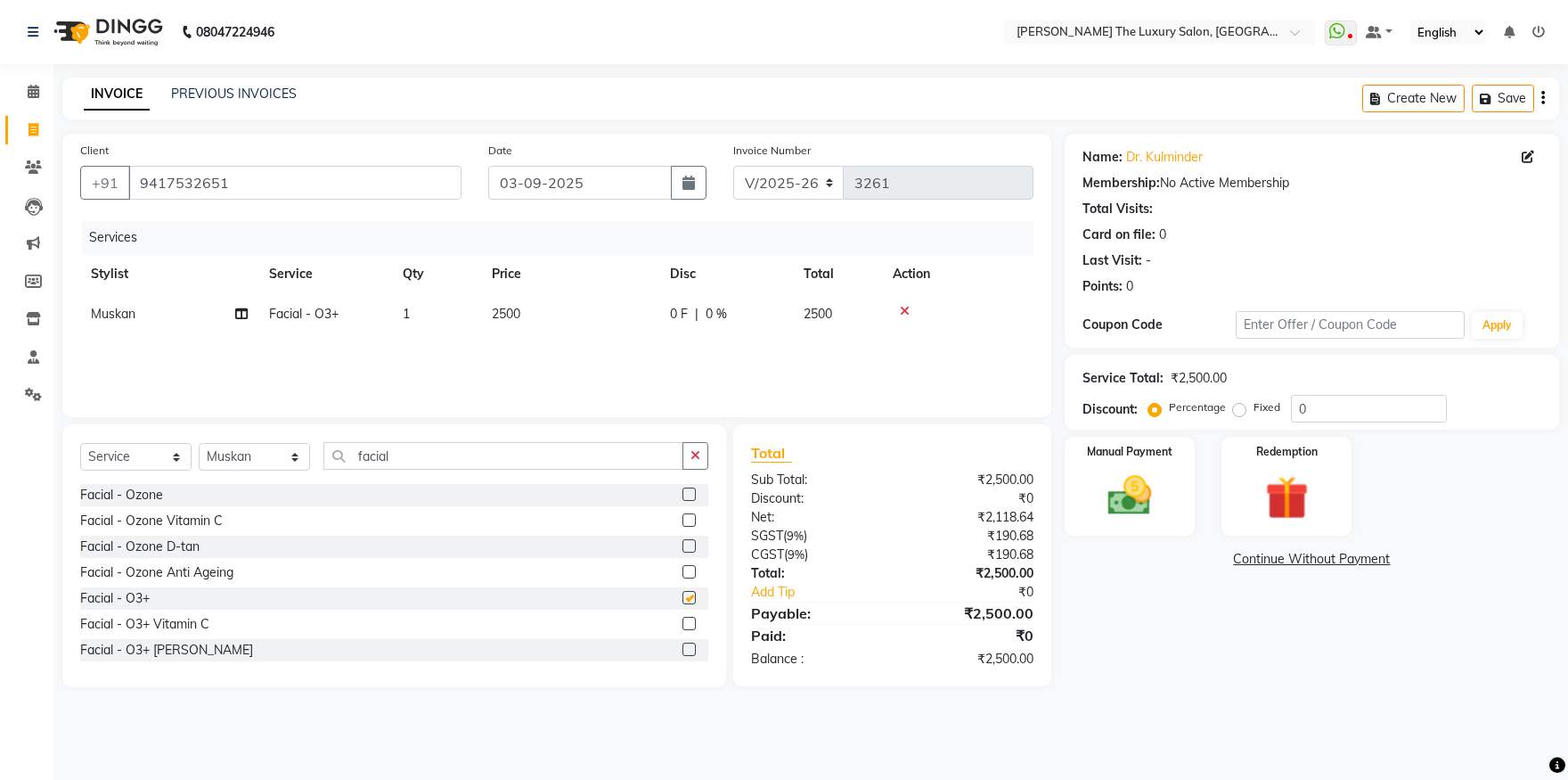
checkbox input "false"
click at [682, 613] on div at bounding box center [694, 625] width 26 height 23
click at [682, 623] on label at bounding box center [689, 624] width 13 height 13
click at [682, 623] on input "checkbox" at bounding box center [688, 625] width 11 height 11
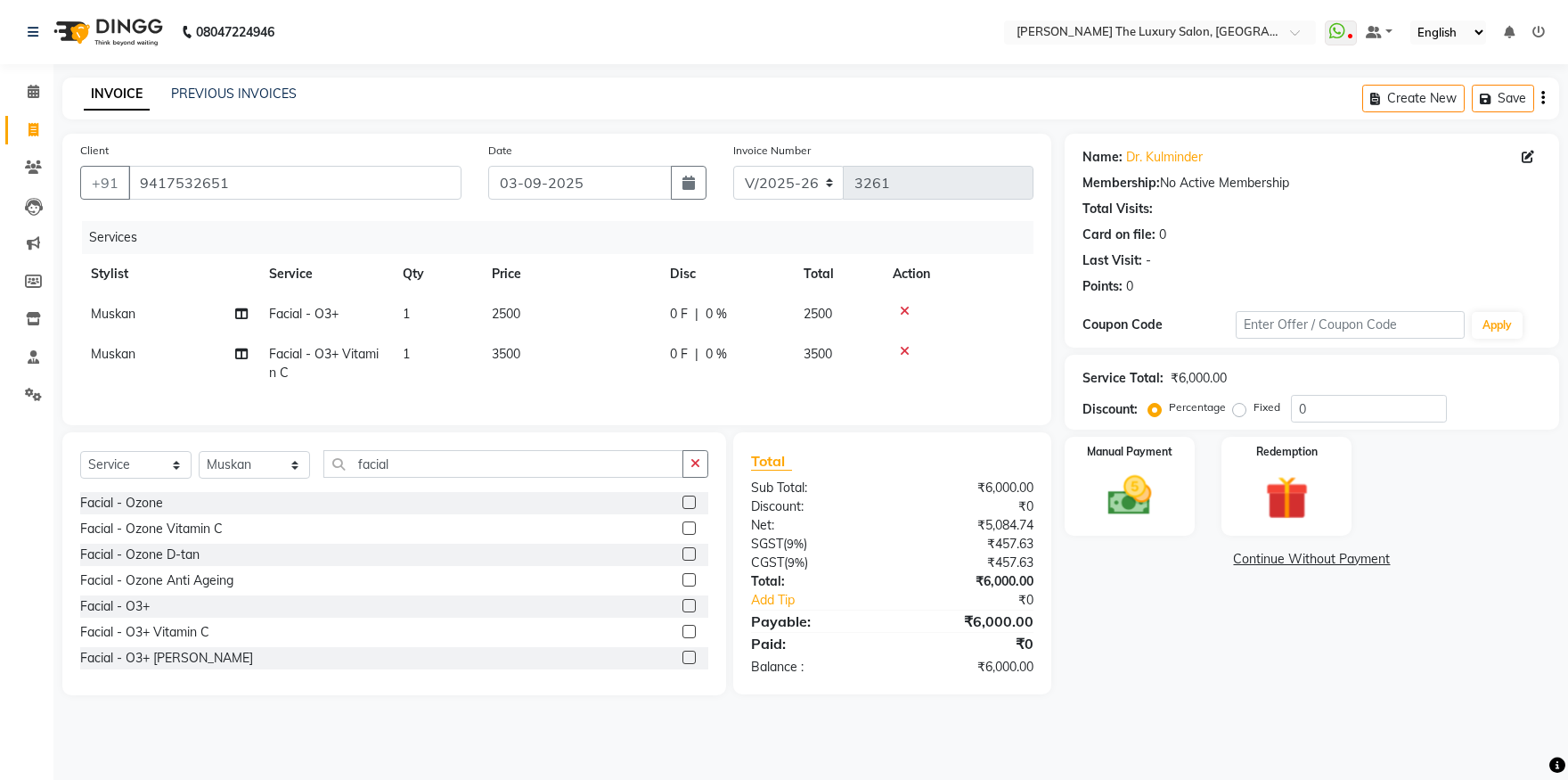
click at [682, 638] on label at bounding box center [689, 631] width 13 height 13
click at [682, 638] on input "checkbox" at bounding box center [688, 632] width 11 height 11
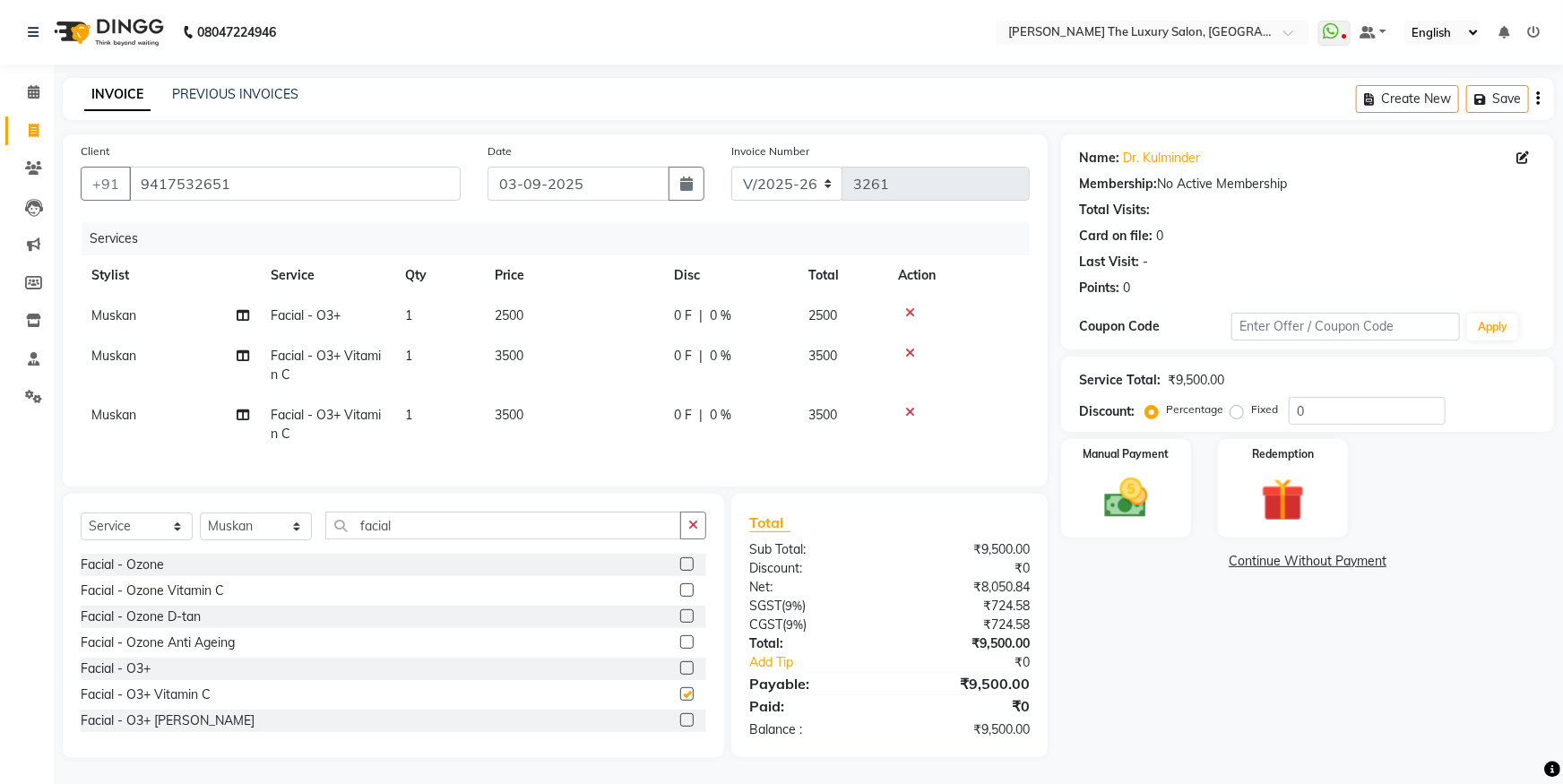
checkbox input "false"
click at [680, 727] on label at bounding box center [687, 720] width 13 height 13
click at [680, 727] on input "checkbox" at bounding box center [686, 720] width 11 height 11
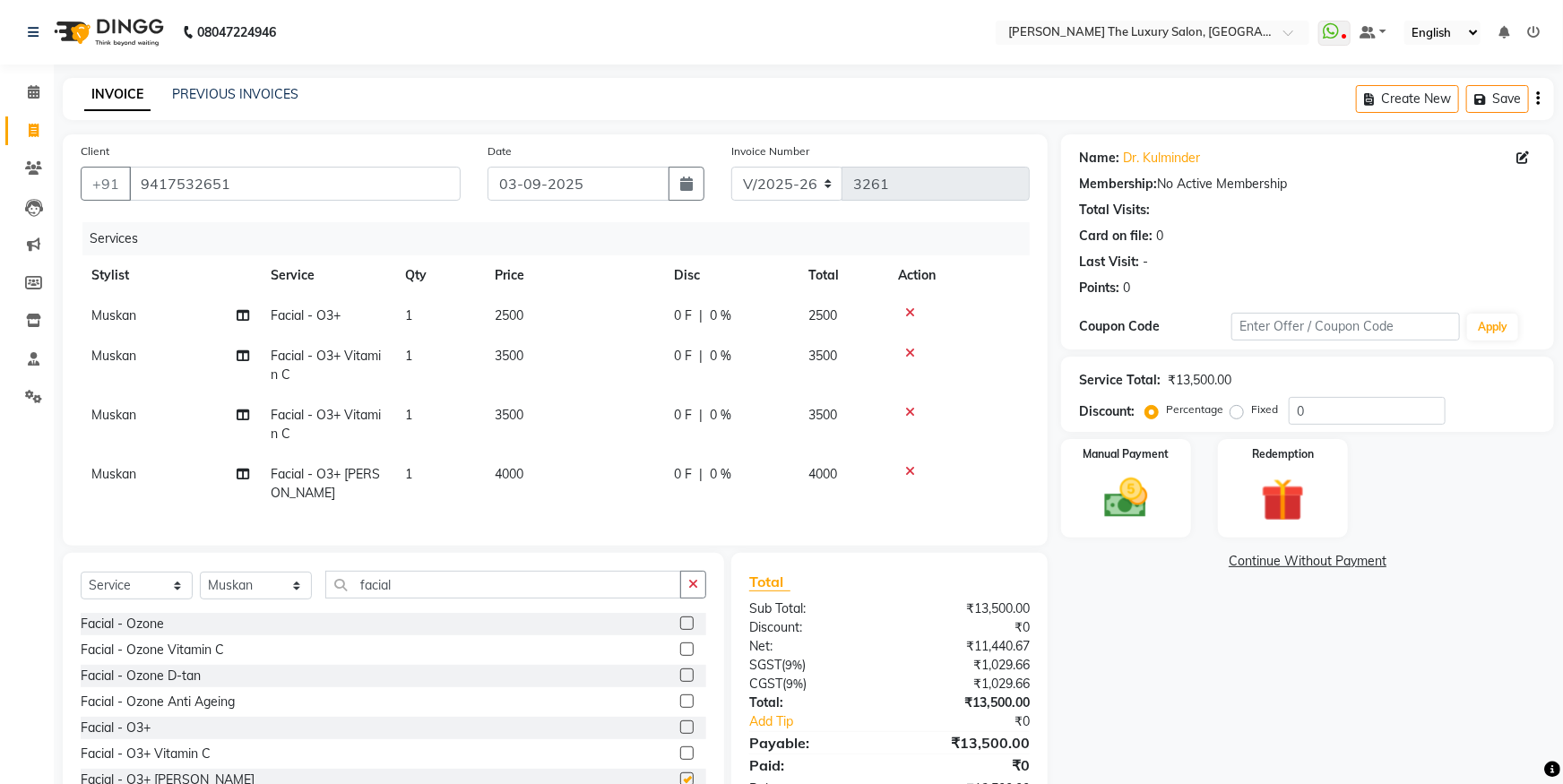
checkbox input "false"
click at [903, 313] on div at bounding box center [958, 312] width 121 height 12
click at [907, 312] on icon at bounding box center [910, 312] width 10 height 12
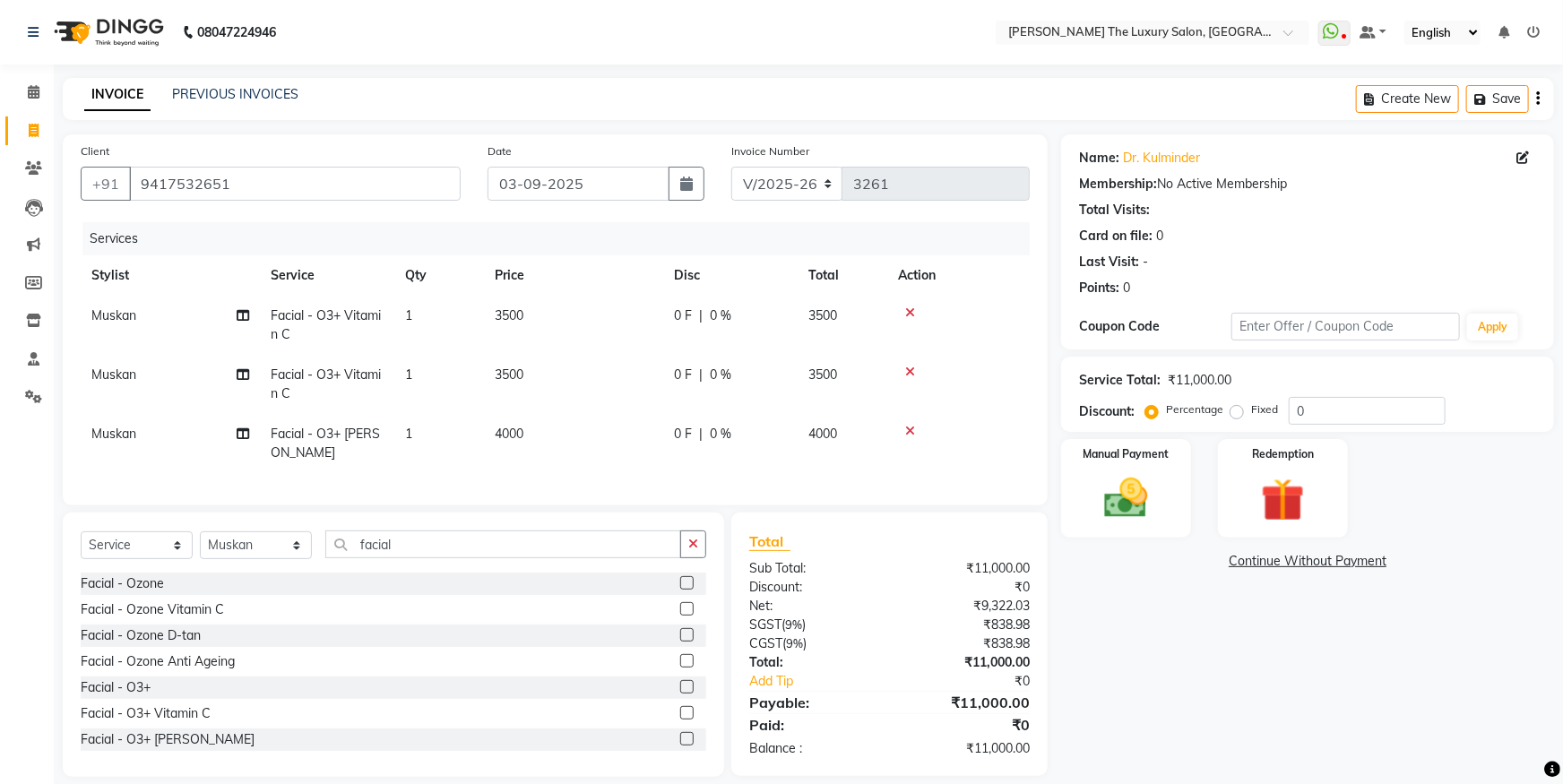
click at [910, 314] on icon at bounding box center [910, 312] width 10 height 12
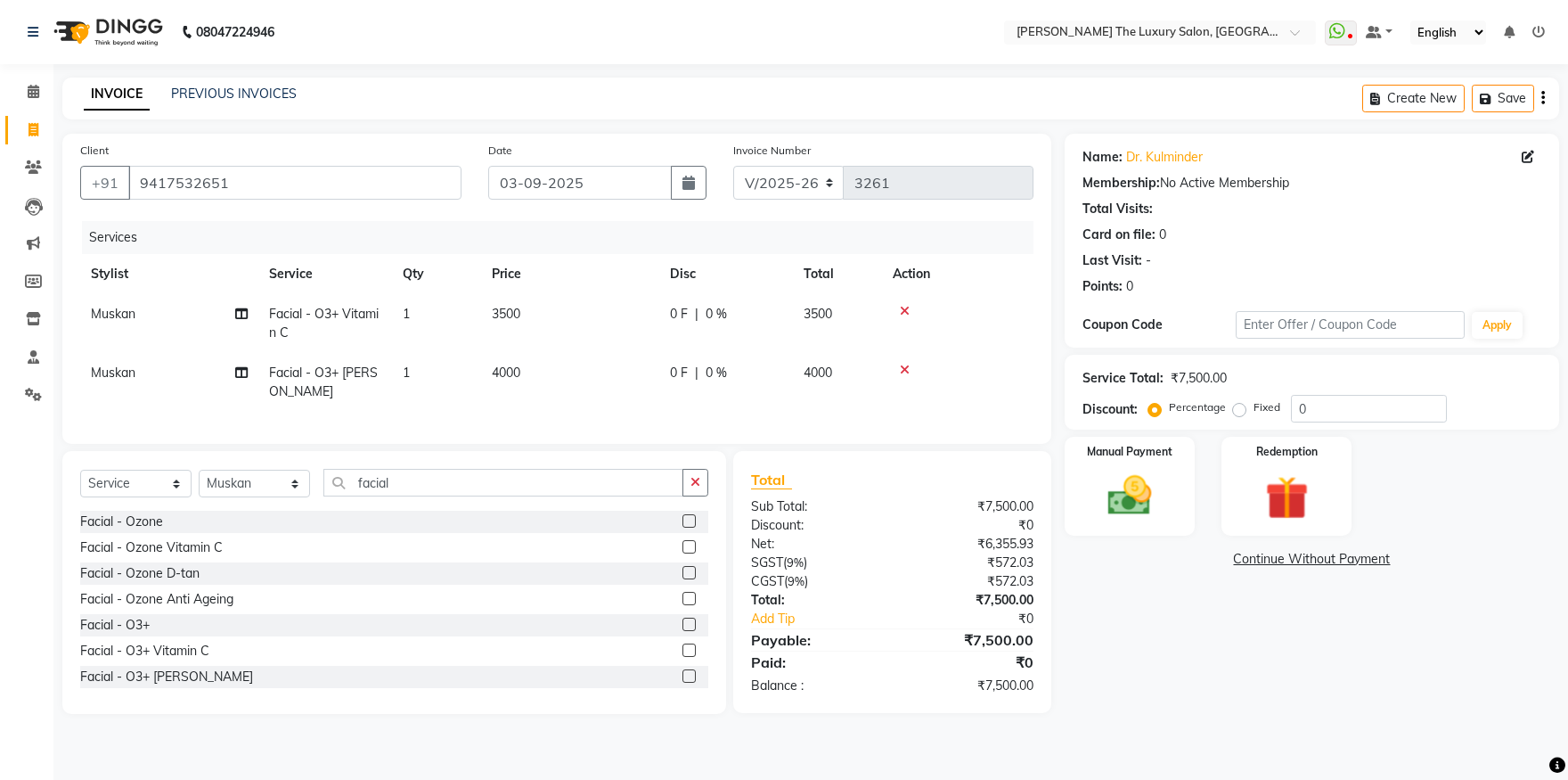
click at [905, 313] on icon at bounding box center [905, 311] width 9 height 12
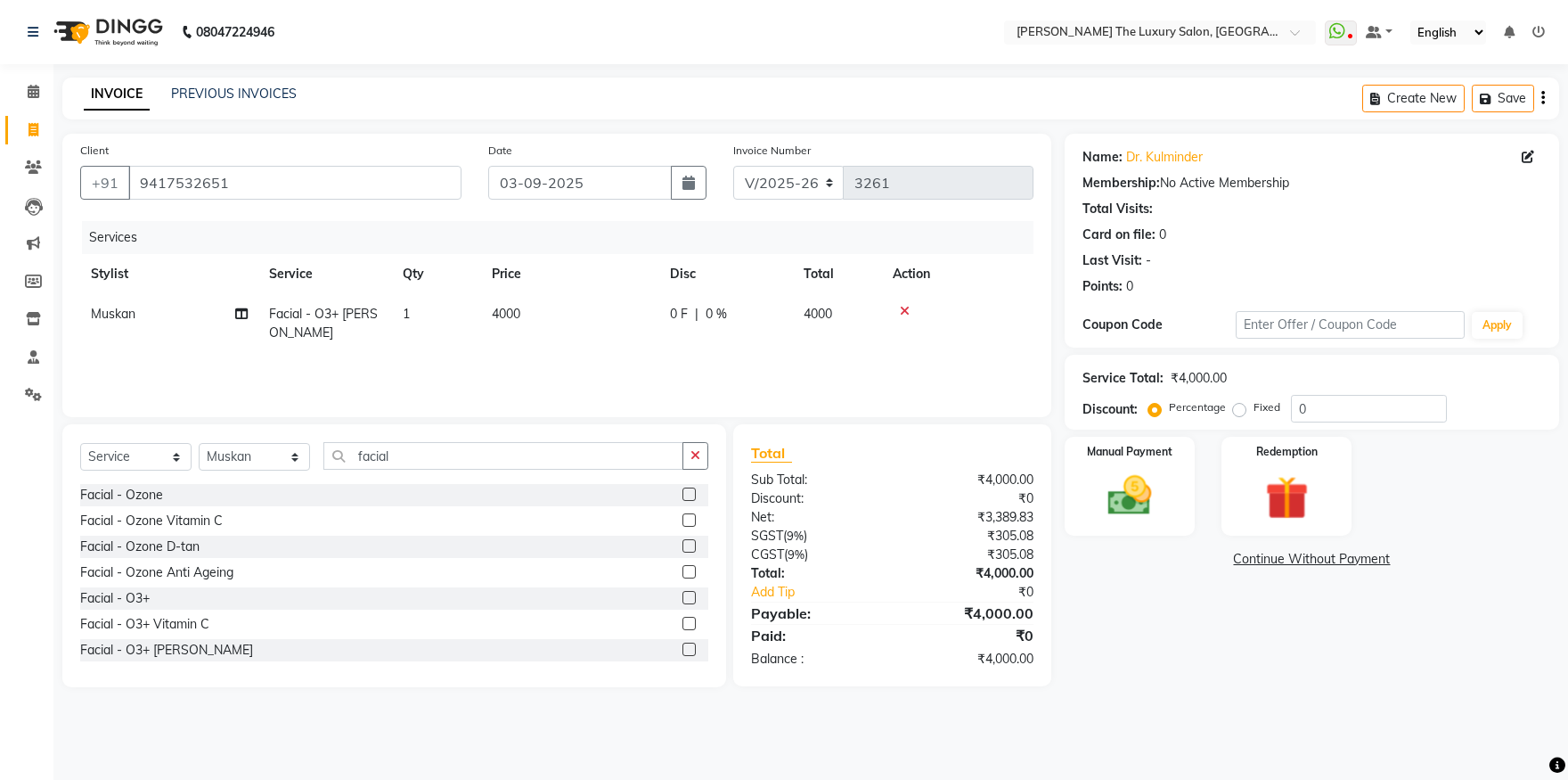
click at [511, 309] on span "4000" at bounding box center [506, 314] width 28 height 16
select select "60210"
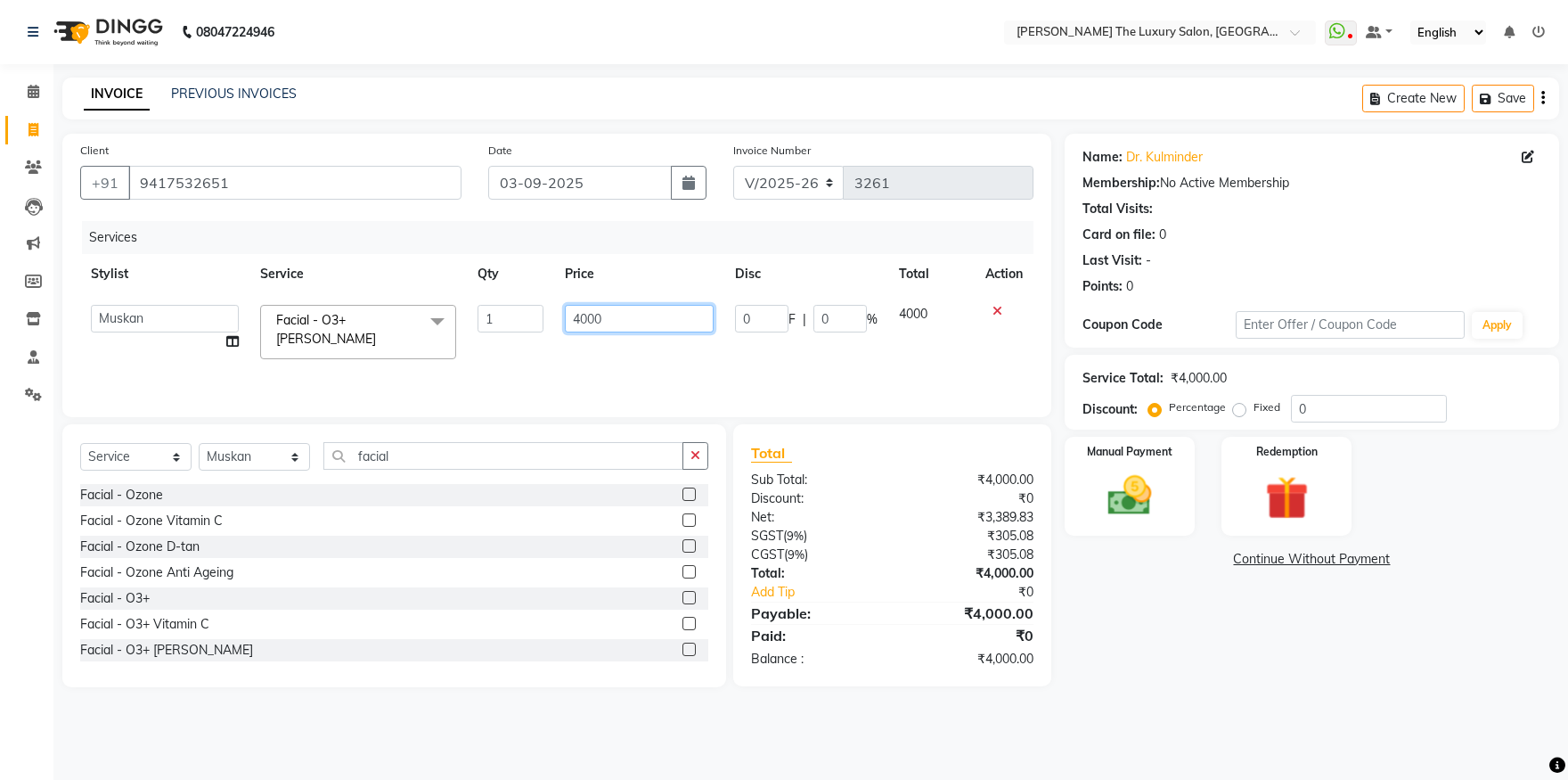
click at [612, 325] on input "4000" at bounding box center [639, 318] width 149 height 27
type input "4500"
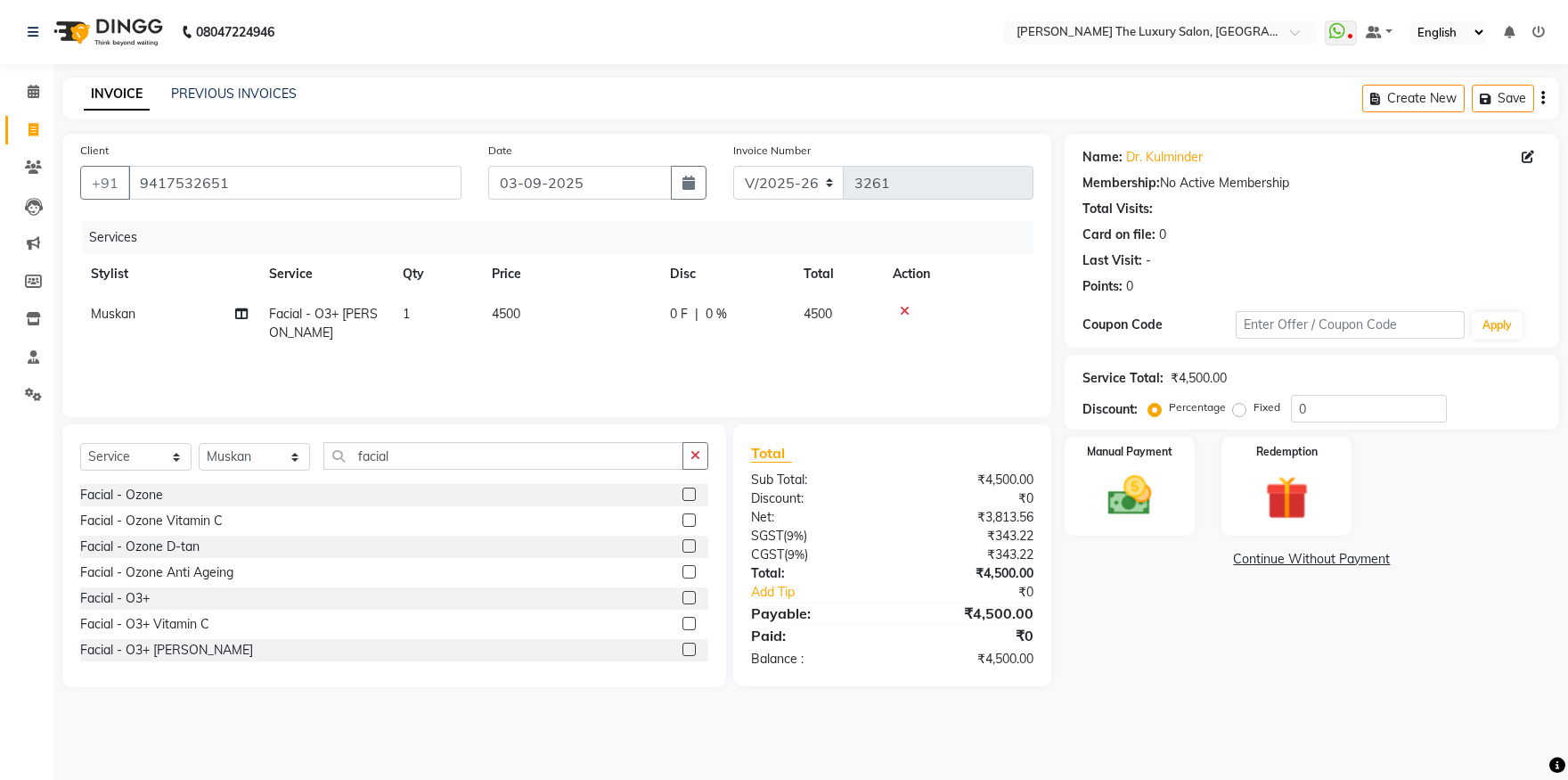
click at [645, 342] on td "4500" at bounding box center [570, 323] width 178 height 59
select select "60210"
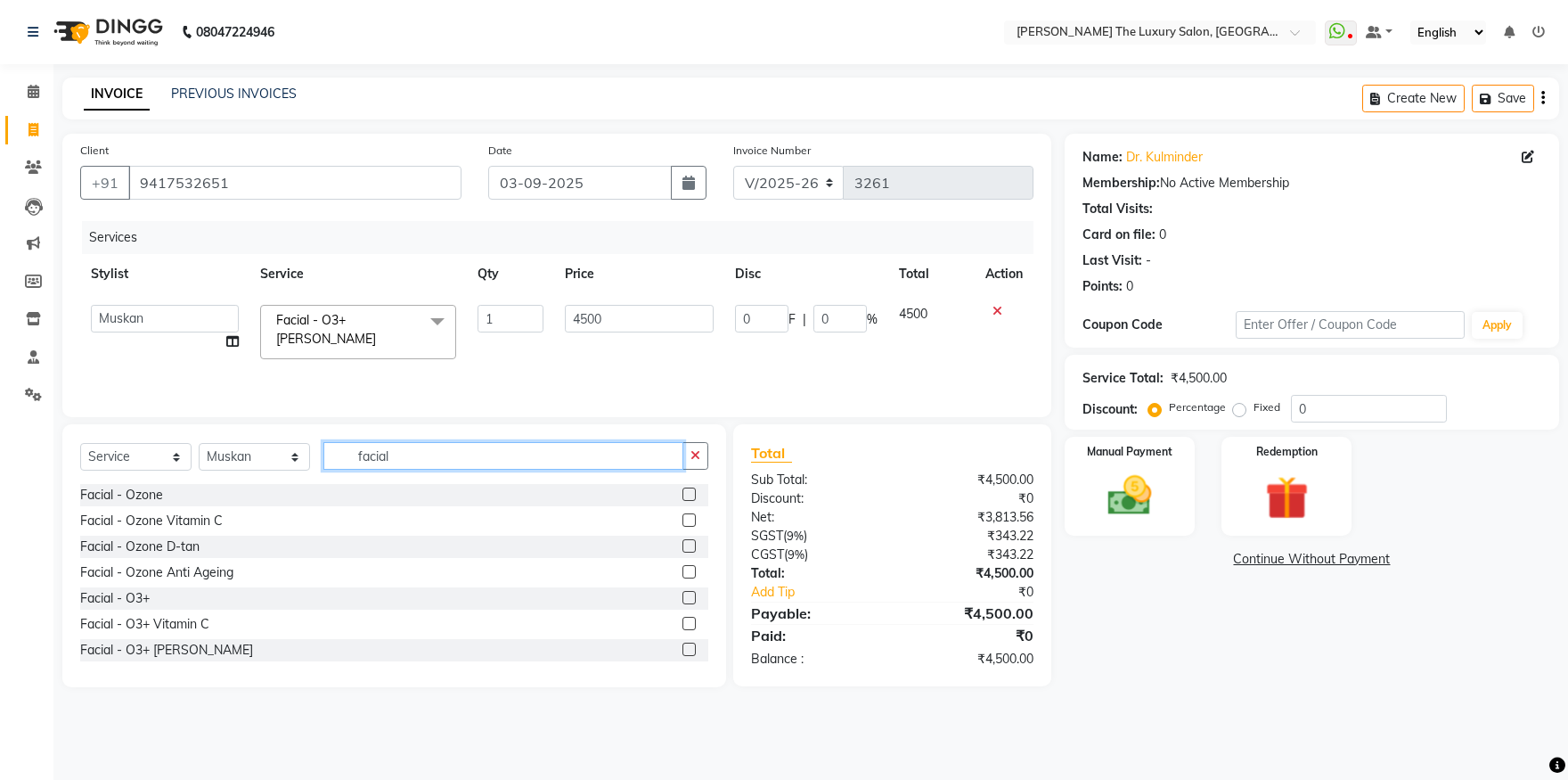
click at [625, 444] on input "facial" at bounding box center [503, 455] width 360 height 27
type input "f"
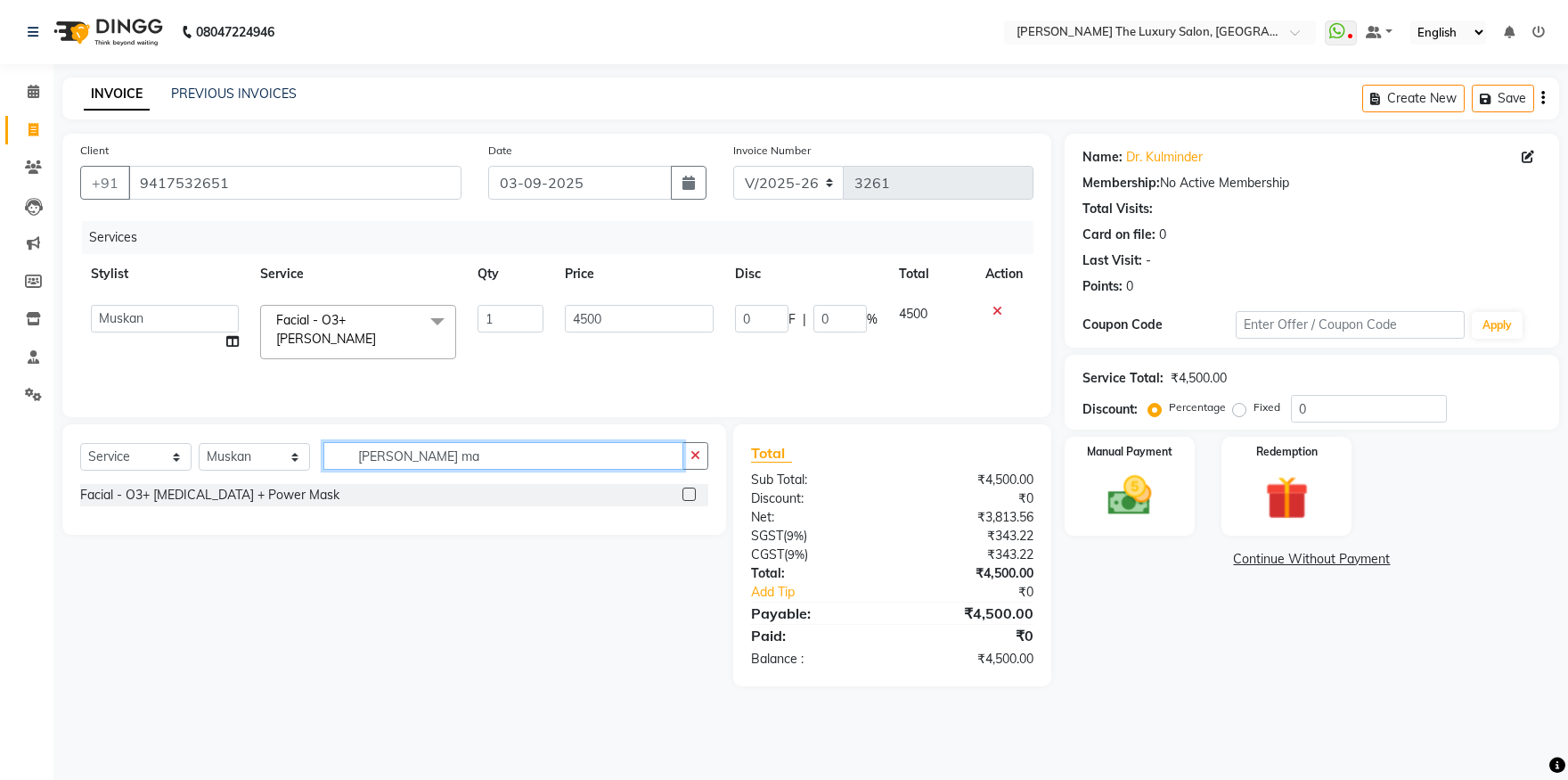
type input "powe ma"
click at [684, 494] on label at bounding box center [689, 494] width 13 height 13
click at [684, 494] on input "checkbox" at bounding box center [688, 495] width 11 height 11
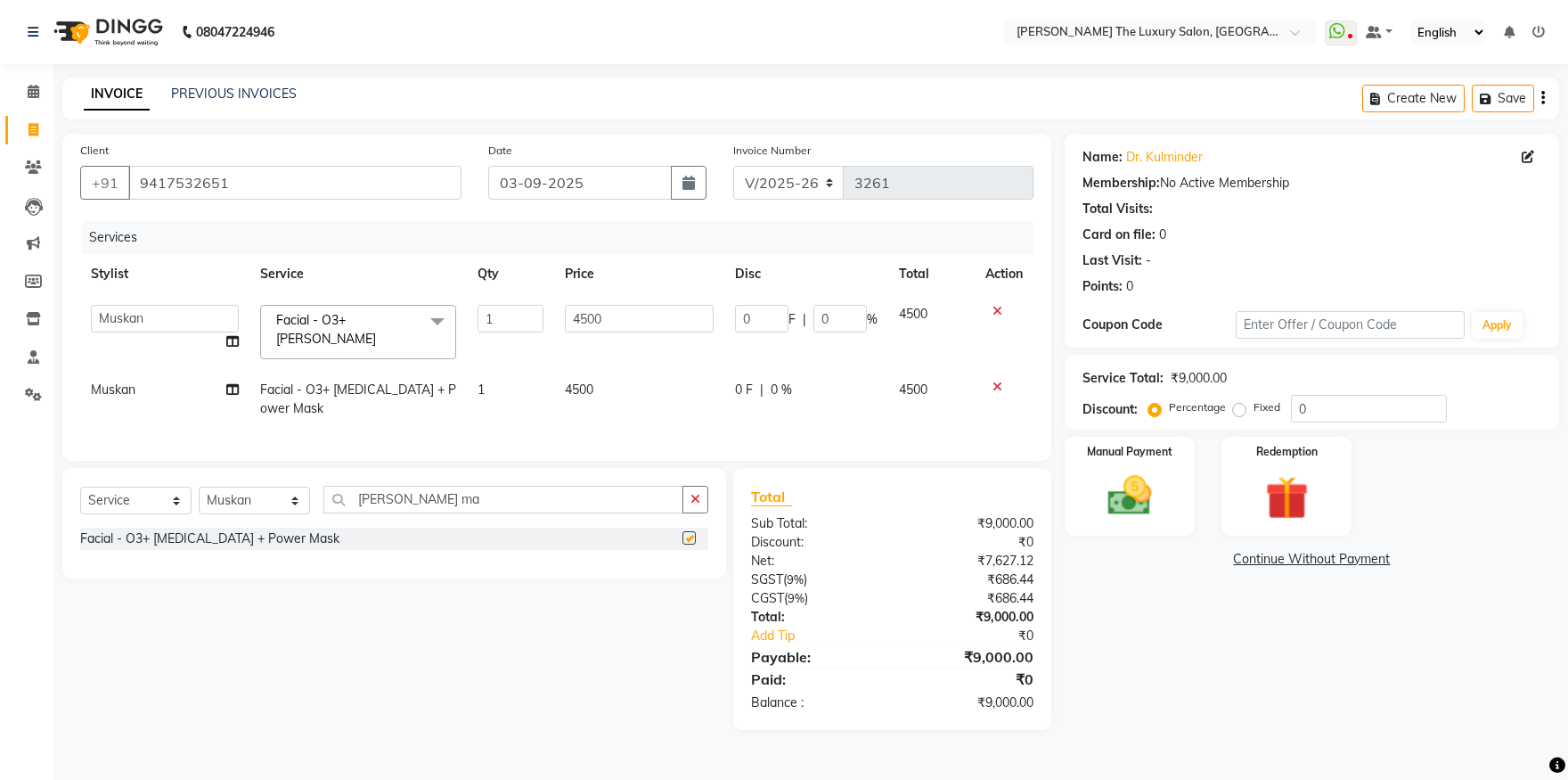
checkbox input "false"
click at [586, 383] on span "4500" at bounding box center [579, 390] width 28 height 16
select select "60210"
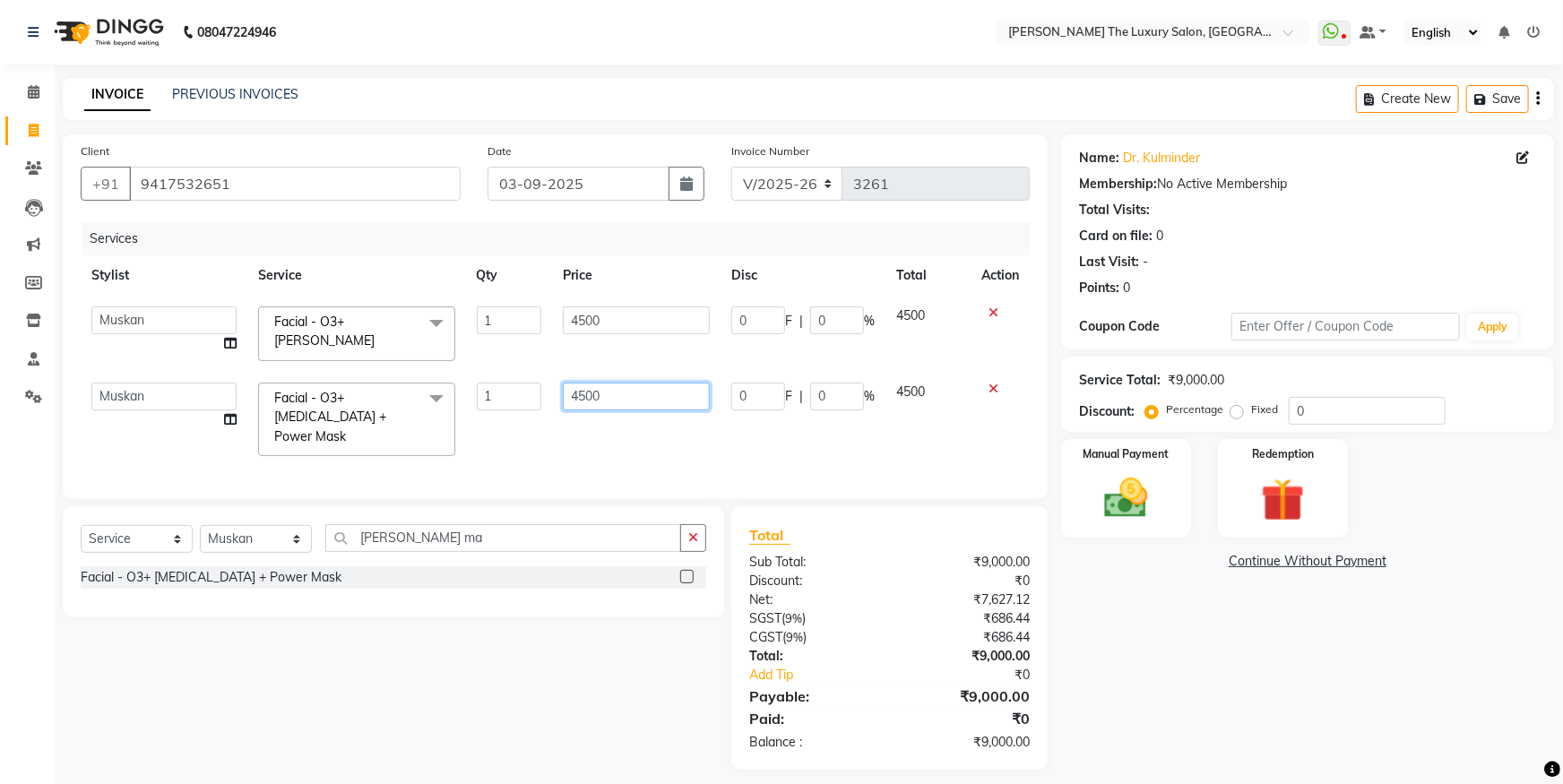
click at [617, 388] on input "4500" at bounding box center [637, 396] width 147 height 28
click at [579, 387] on input "4500" at bounding box center [637, 396] width 147 height 28
type input "5500"
click at [997, 311] on div at bounding box center [1000, 312] width 37 height 12
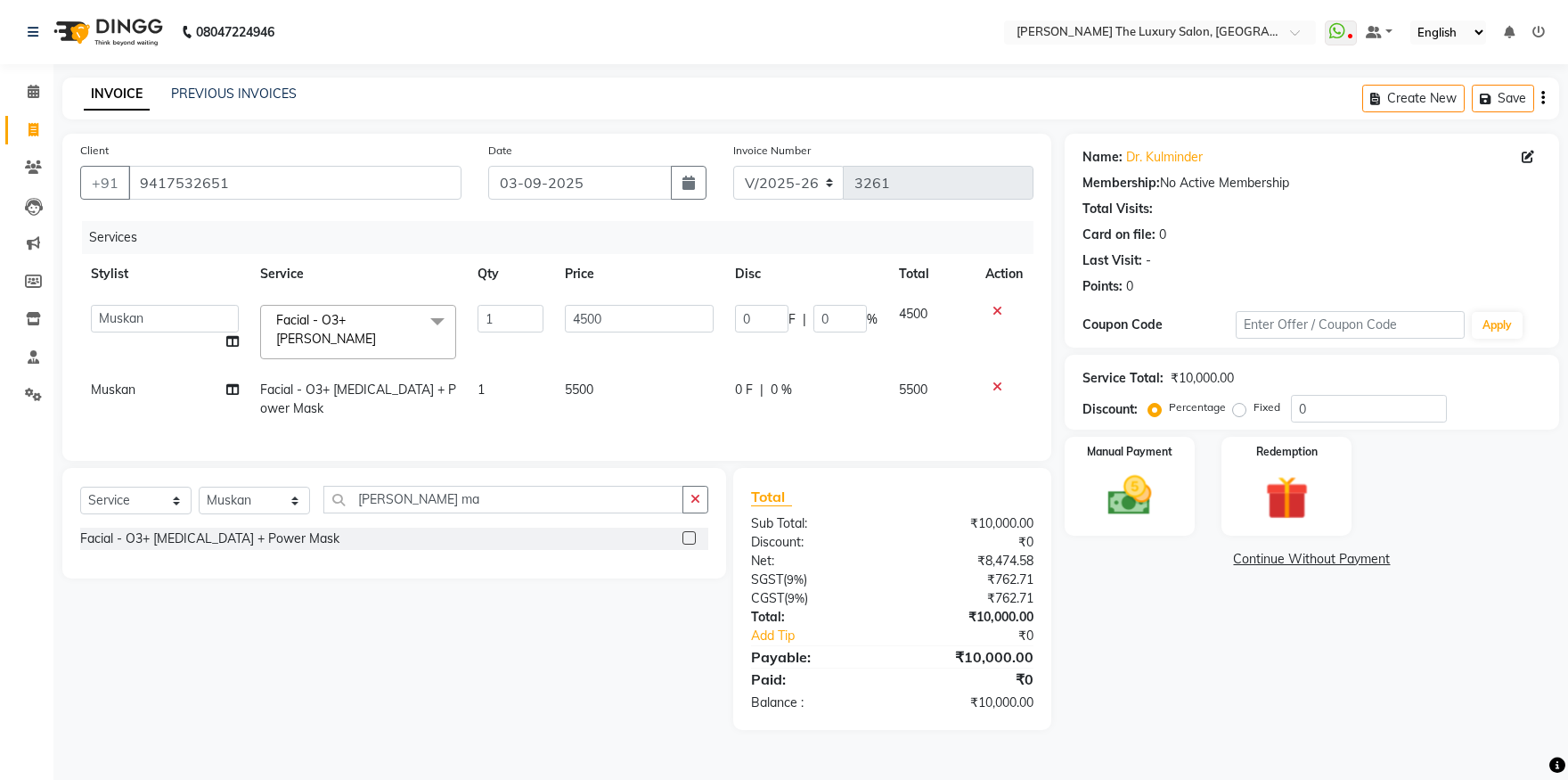
click at [995, 310] on icon at bounding box center [998, 311] width 9 height 12
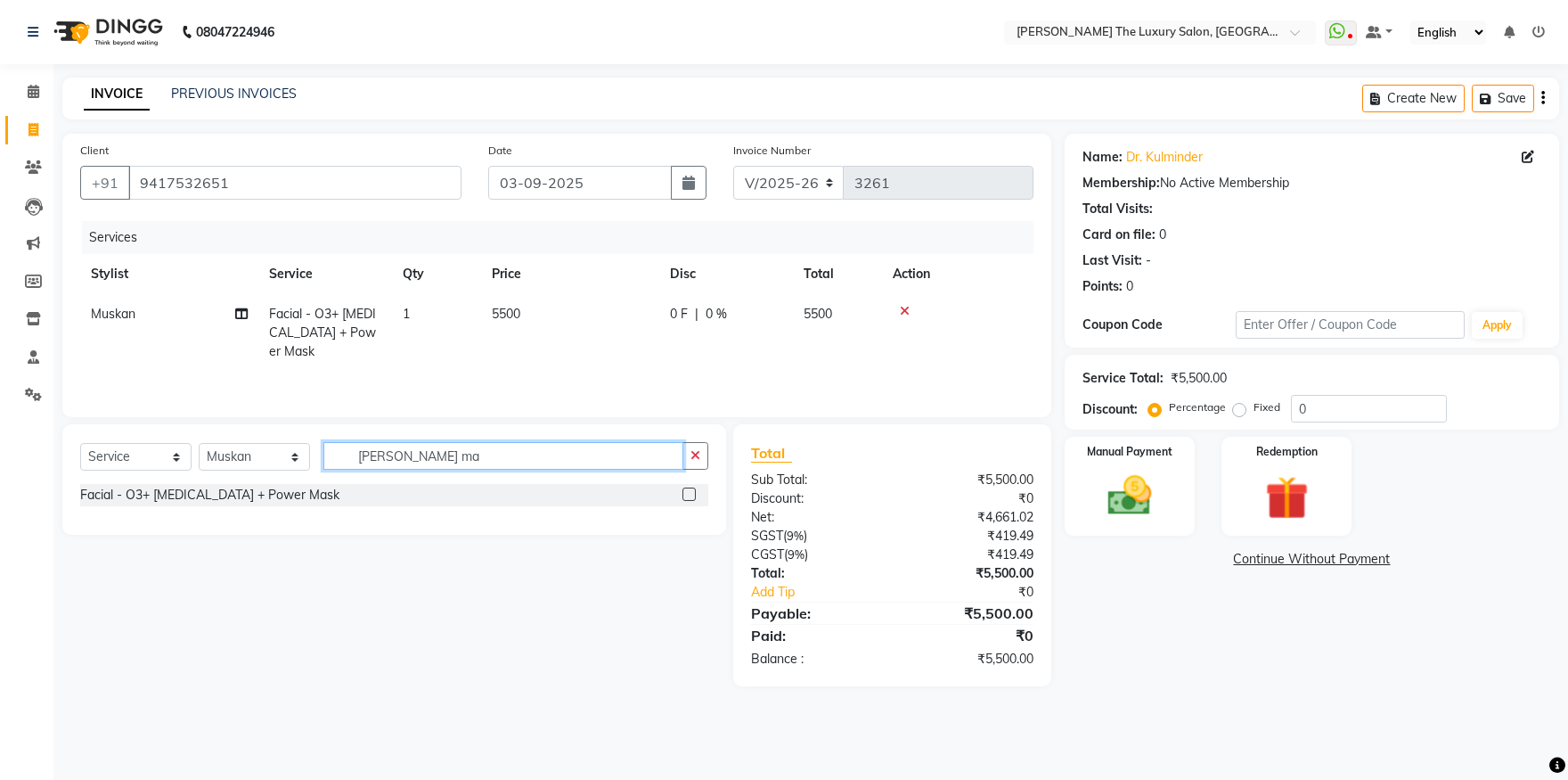
click at [656, 458] on input "powe ma" at bounding box center [503, 455] width 360 height 27
type input "p"
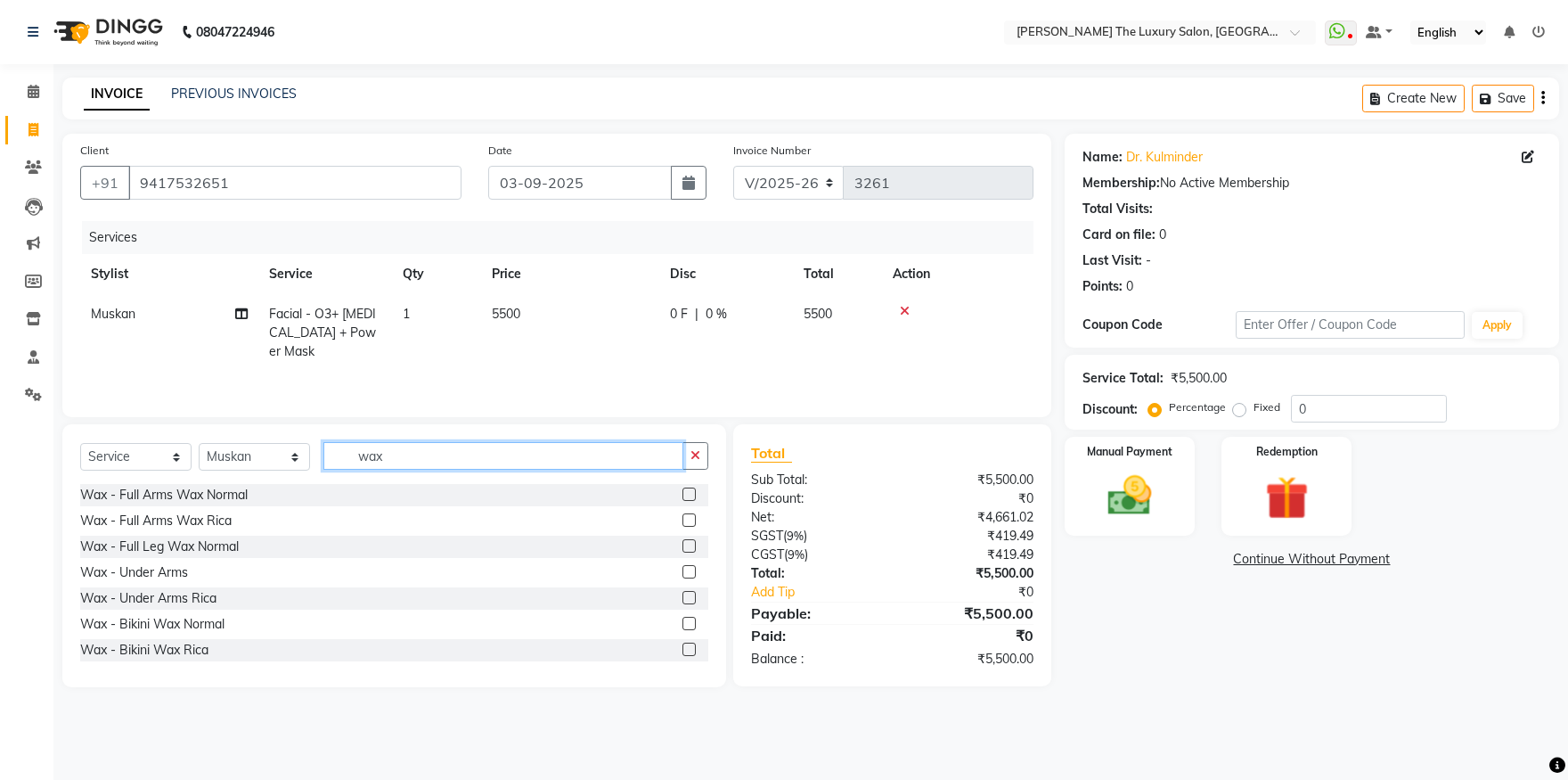
type input "wax"
click at [682, 516] on label at bounding box center [689, 520] width 13 height 13
click at [682, 516] on input "checkbox" at bounding box center [688, 521] width 11 height 11
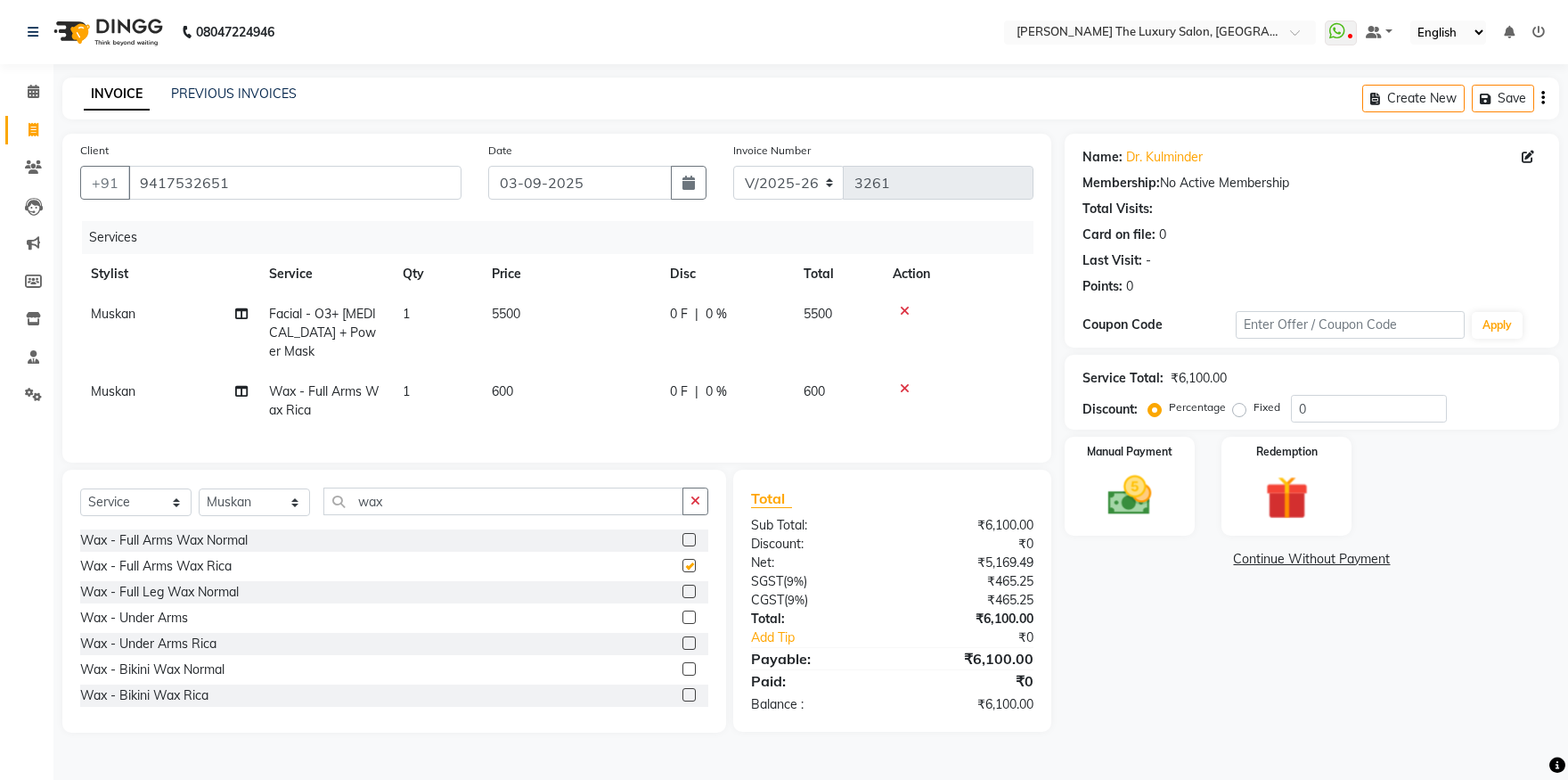
checkbox input "false"
click at [667, 604] on div "Wax - Full Leg Wax Normal" at bounding box center [394, 592] width 628 height 23
click at [682, 598] on label at bounding box center [689, 591] width 13 height 13
click at [682, 598] on input "checkbox" at bounding box center [688, 592] width 11 height 11
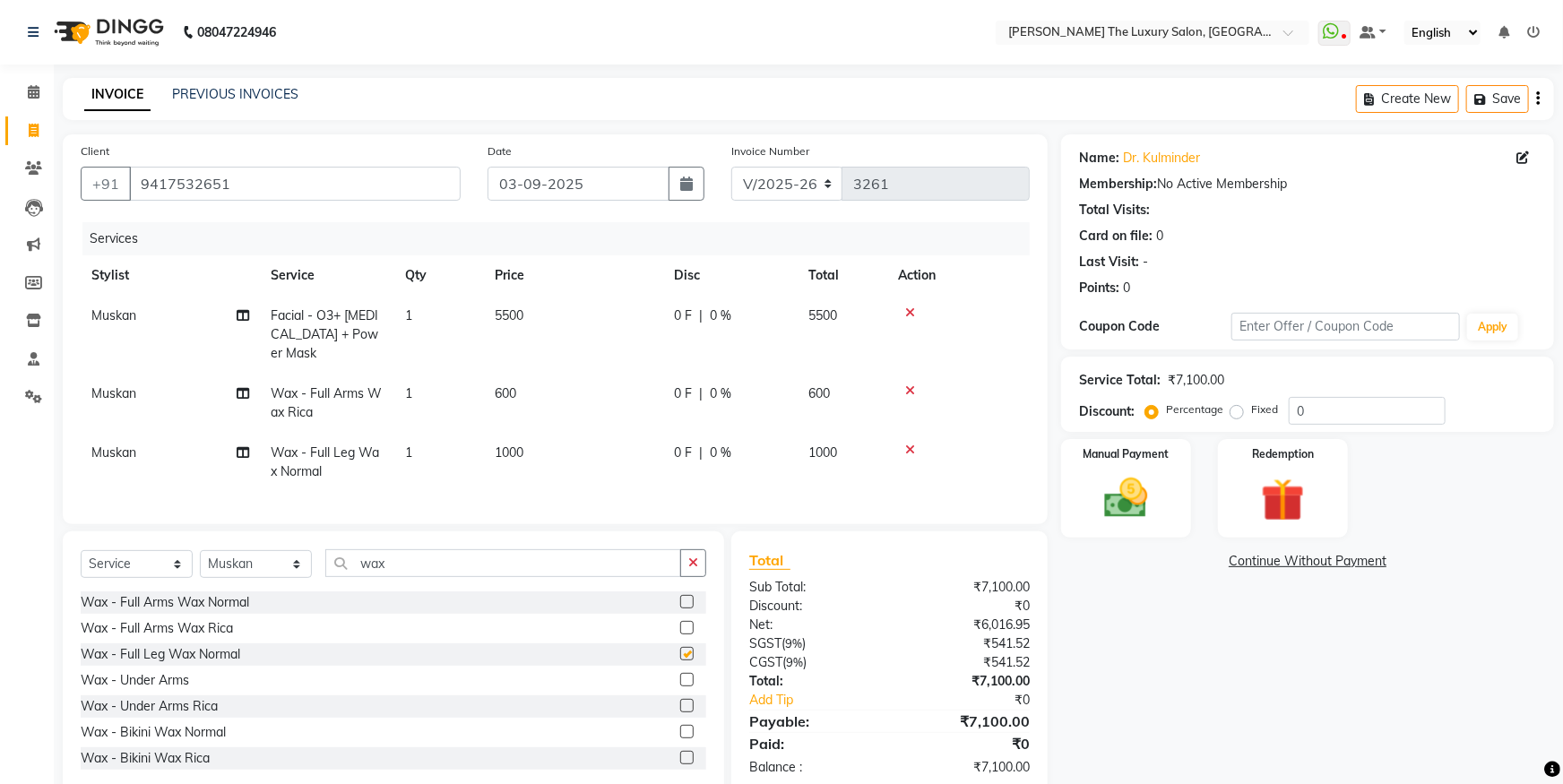
checkbox input "false"
click at [680, 686] on label at bounding box center [687, 679] width 13 height 13
click at [680, 686] on input "checkbox" at bounding box center [686, 680] width 11 height 11
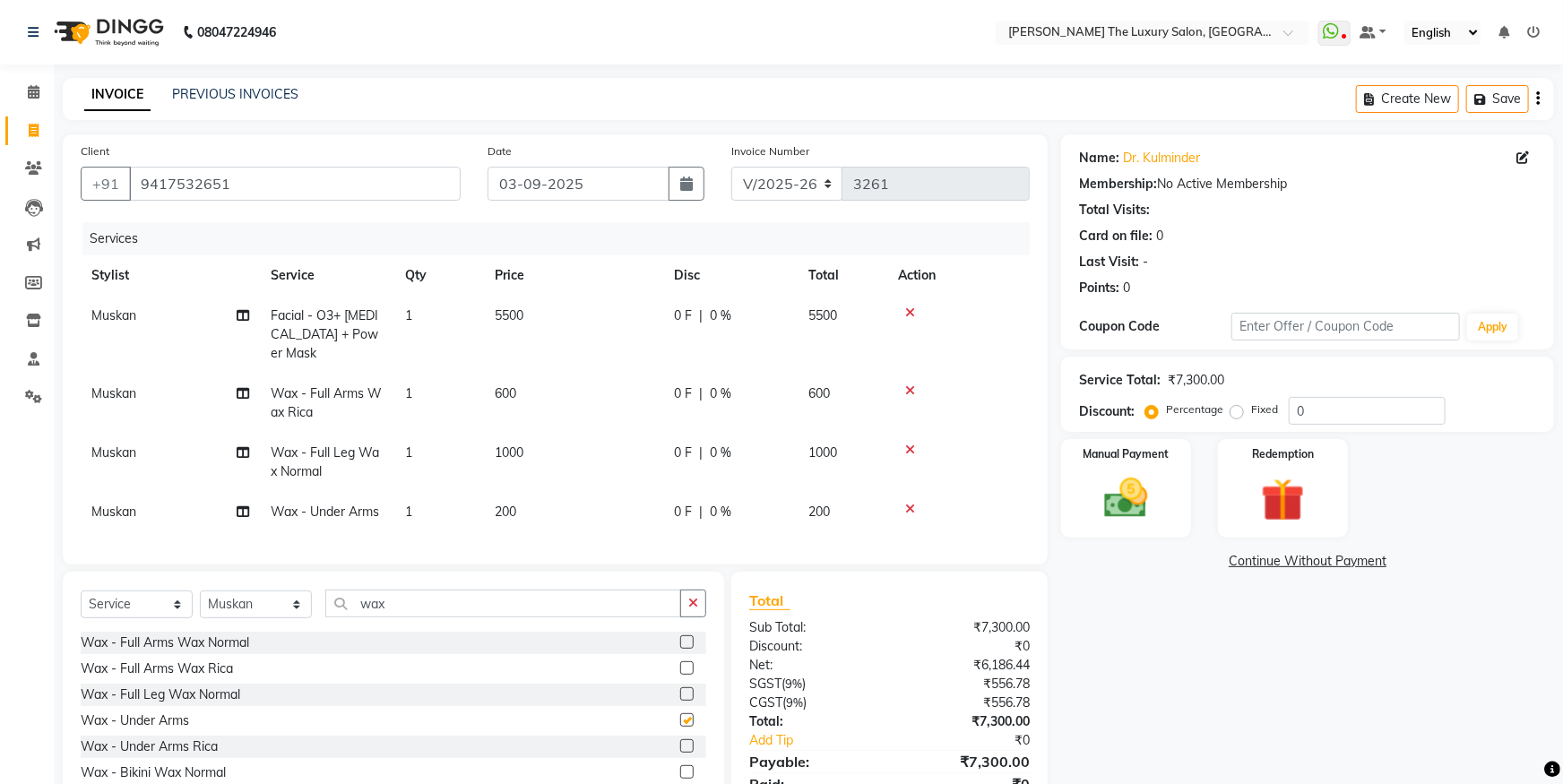
checkbox input "false"
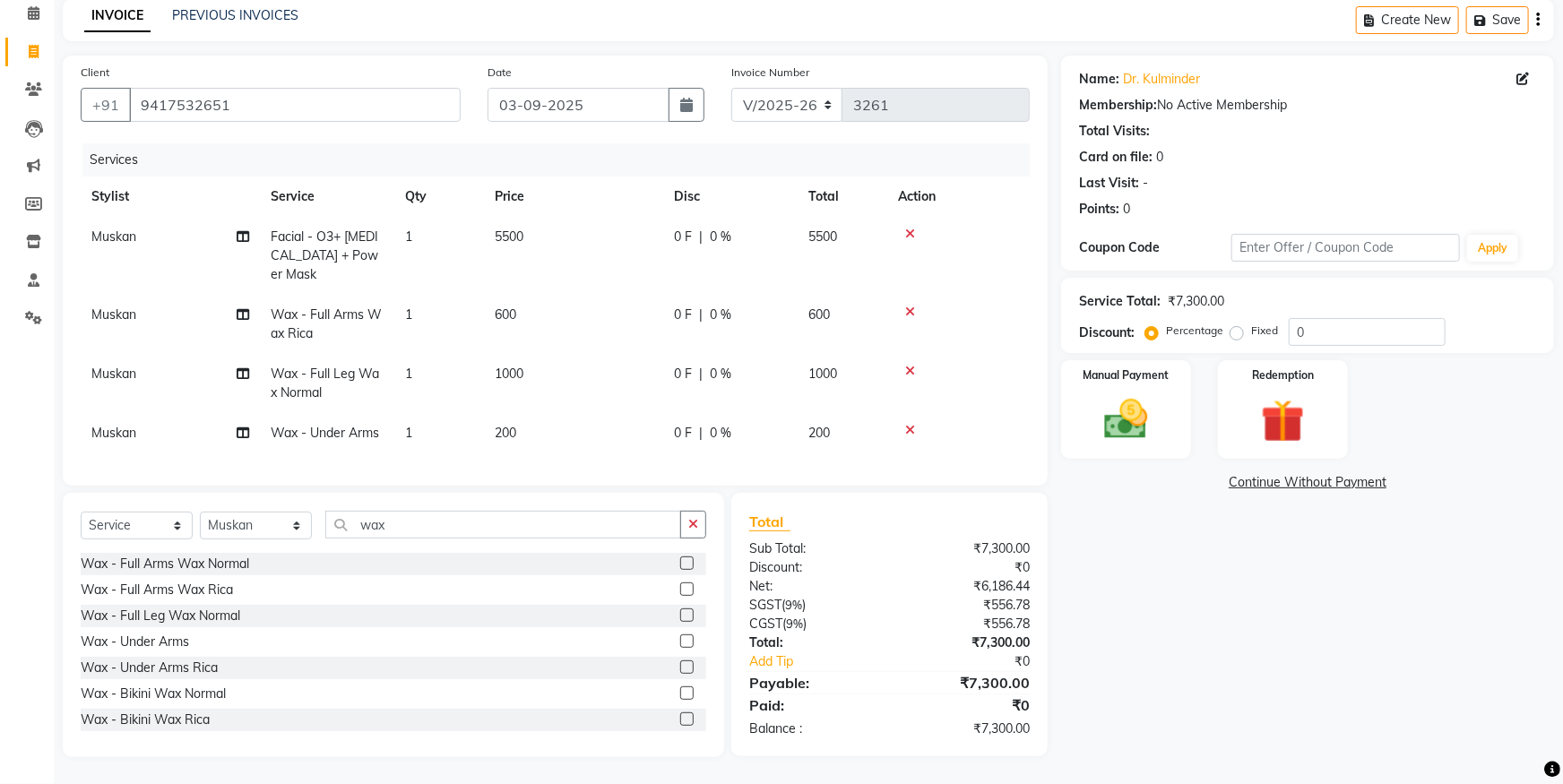
scroll to position [91, 0]
click at [1114, 397] on img at bounding box center [1127, 419] width 73 height 52
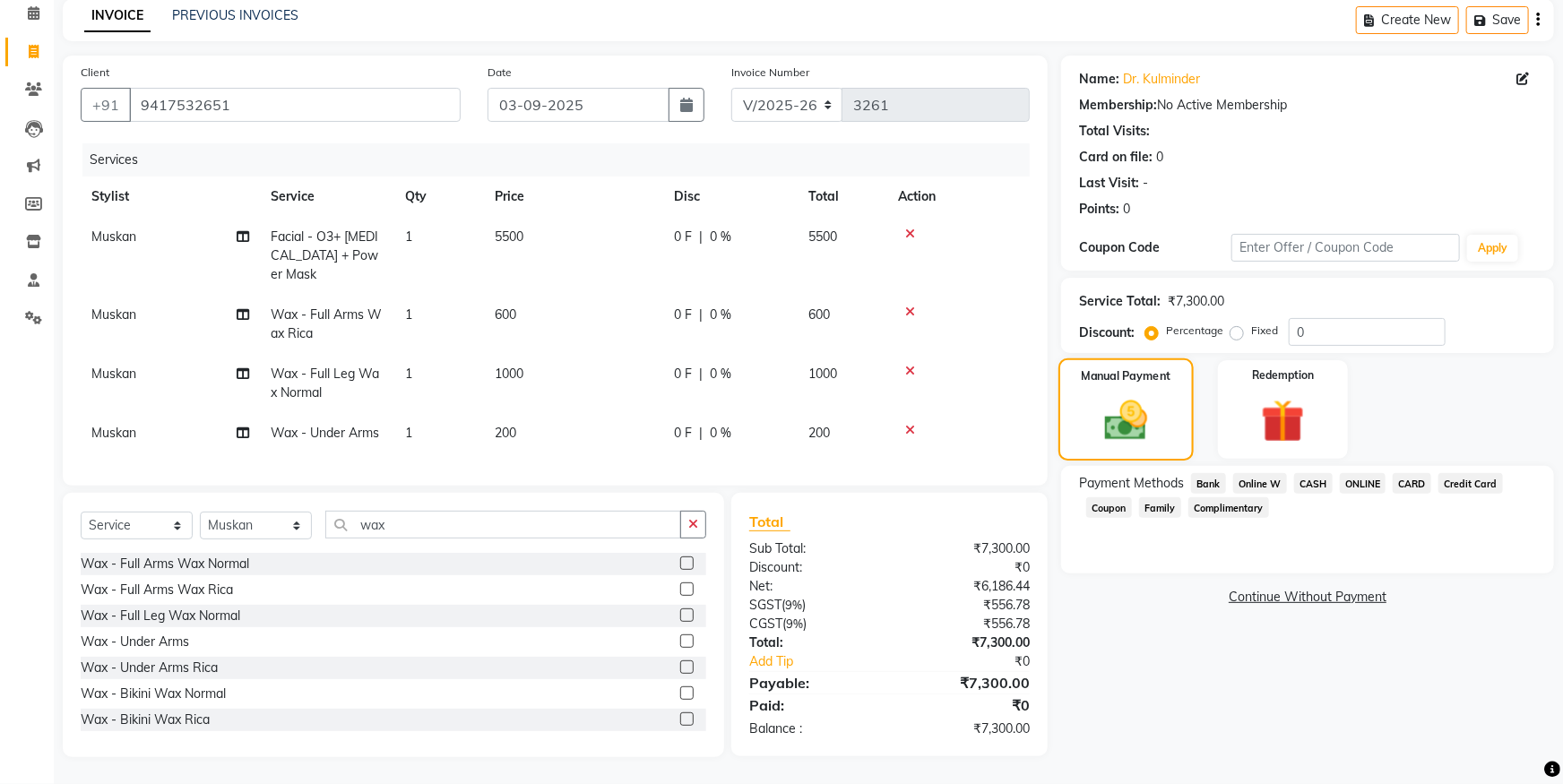
click at [1114, 397] on img at bounding box center [1126, 420] width 71 height 50
click at [1316, 473] on span "CASH" at bounding box center [1313, 484] width 38 height 21
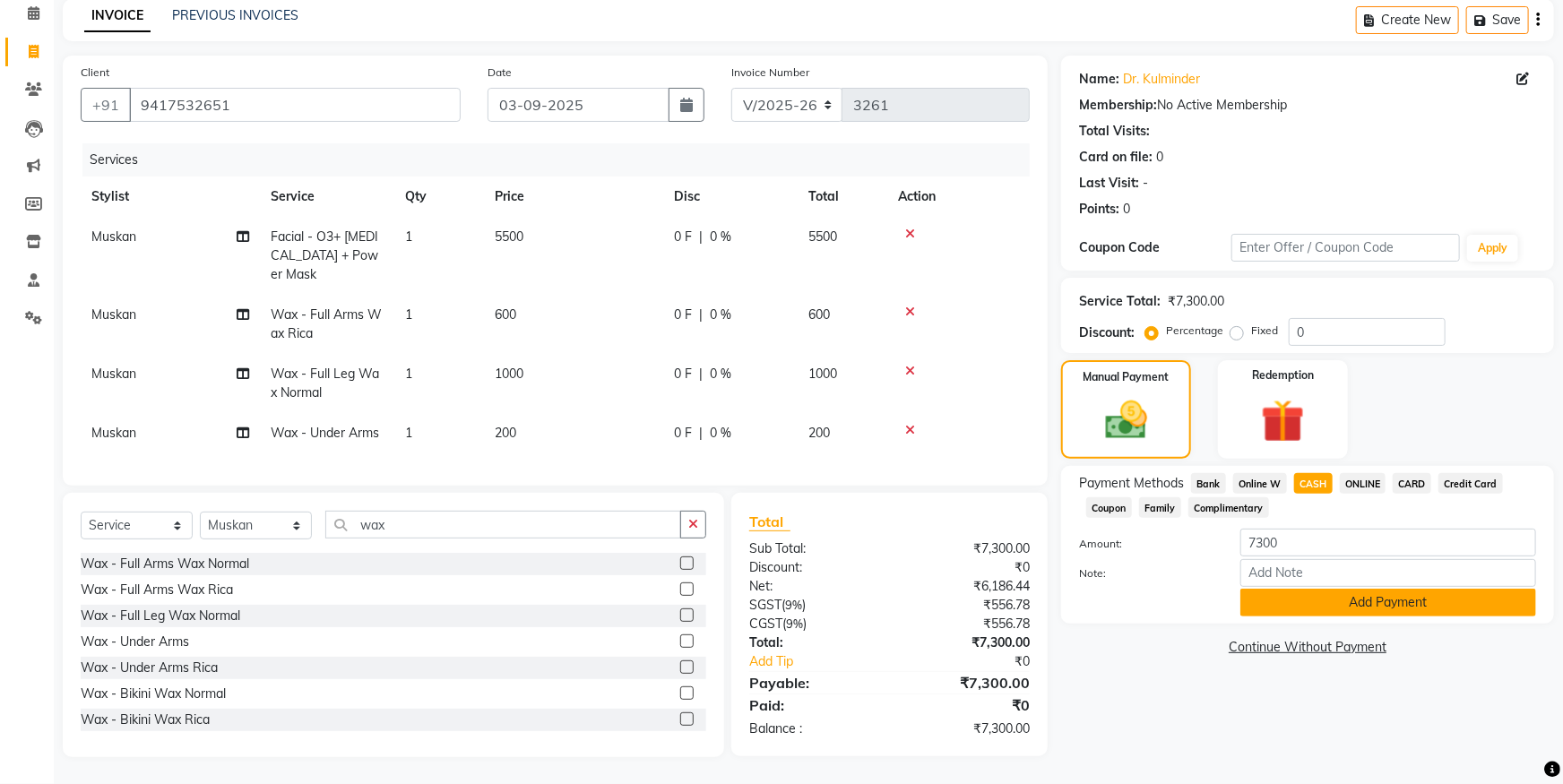
click at [1350, 593] on button "Add Payment" at bounding box center [1389, 602] width 295 height 28
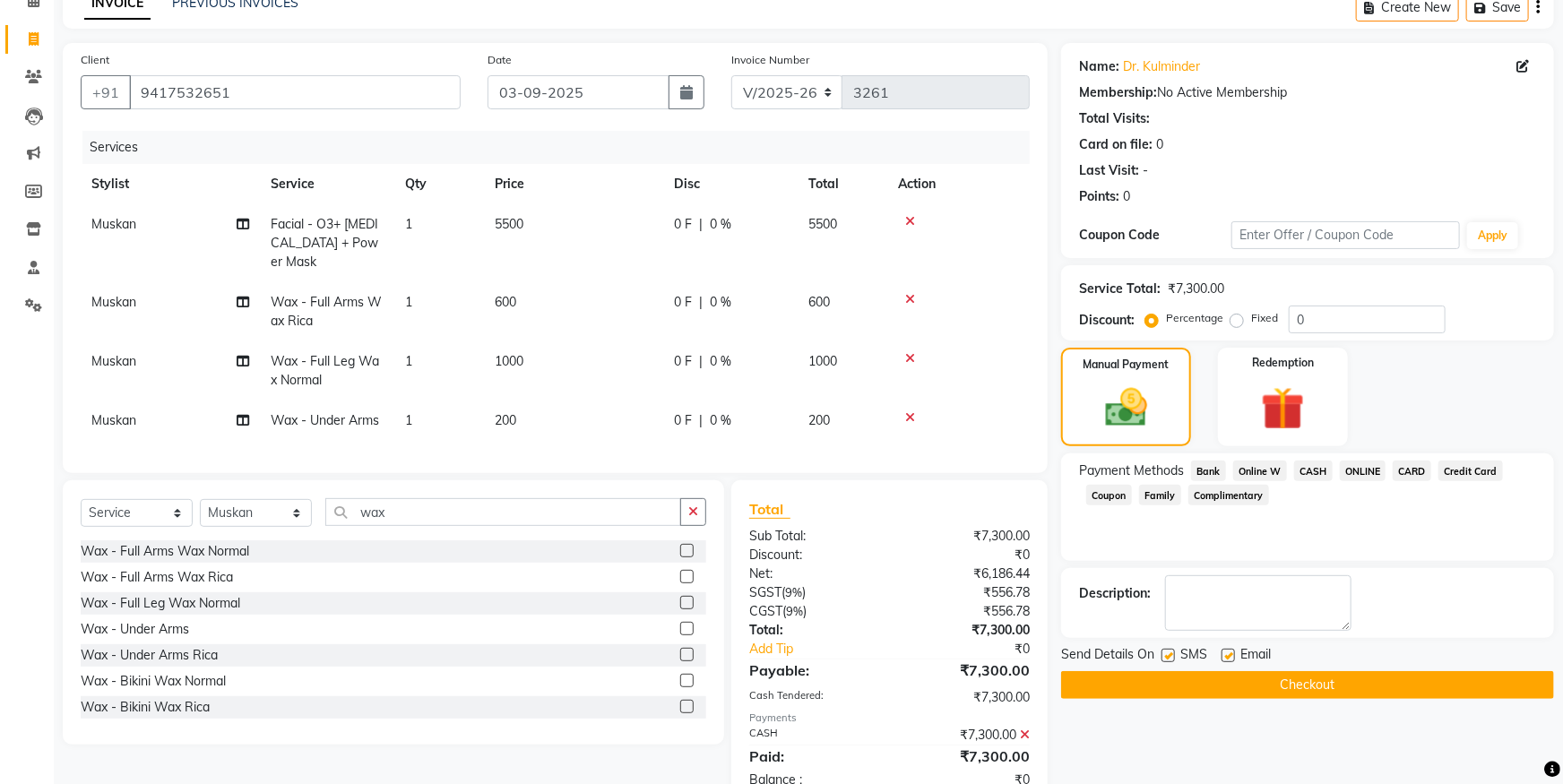
click at [1331, 676] on button "Checkout" at bounding box center [1307, 684] width 493 height 28
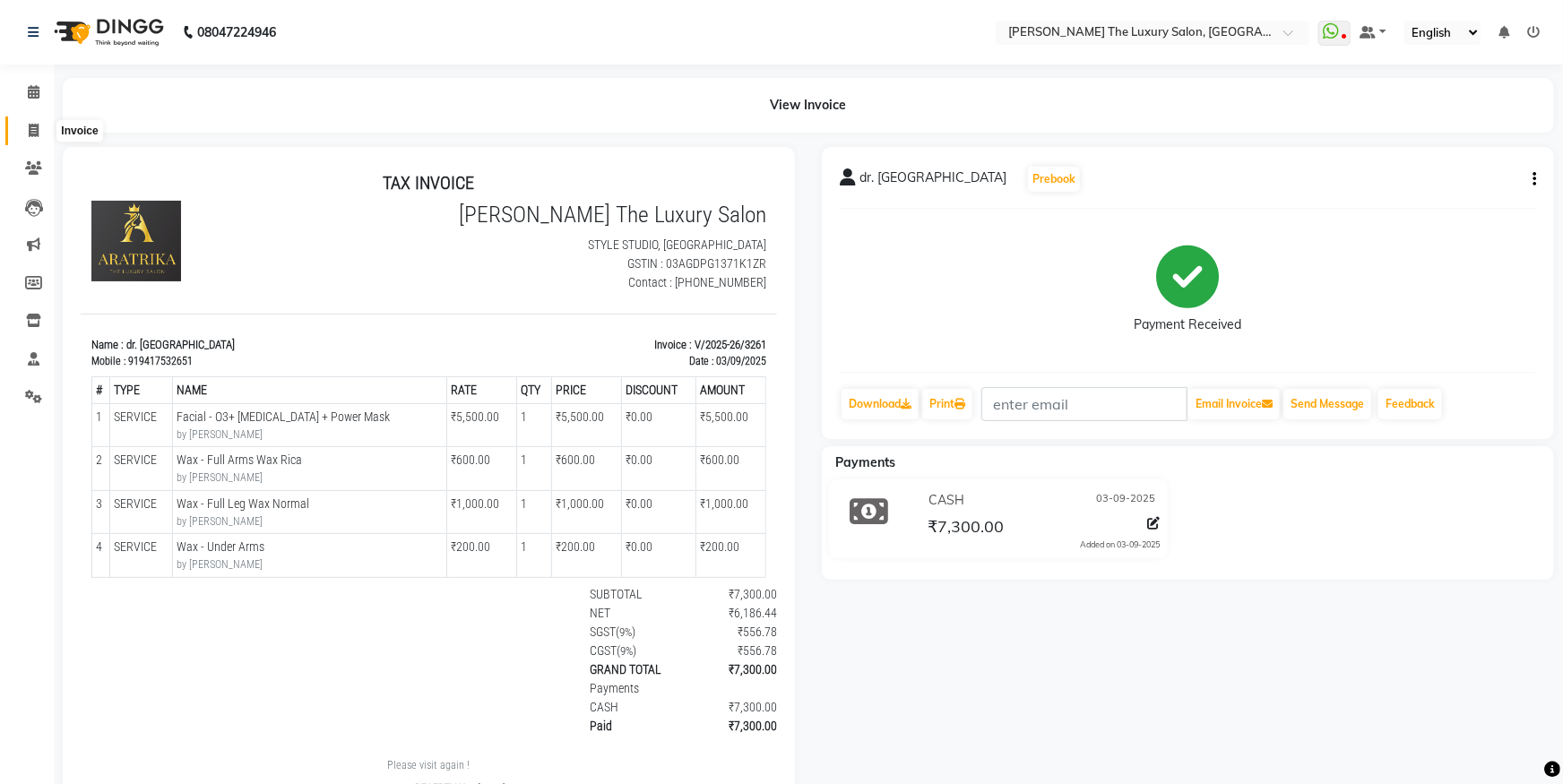
click at [29, 129] on icon at bounding box center [33, 131] width 10 height 13
select select "7179"
select select "service"
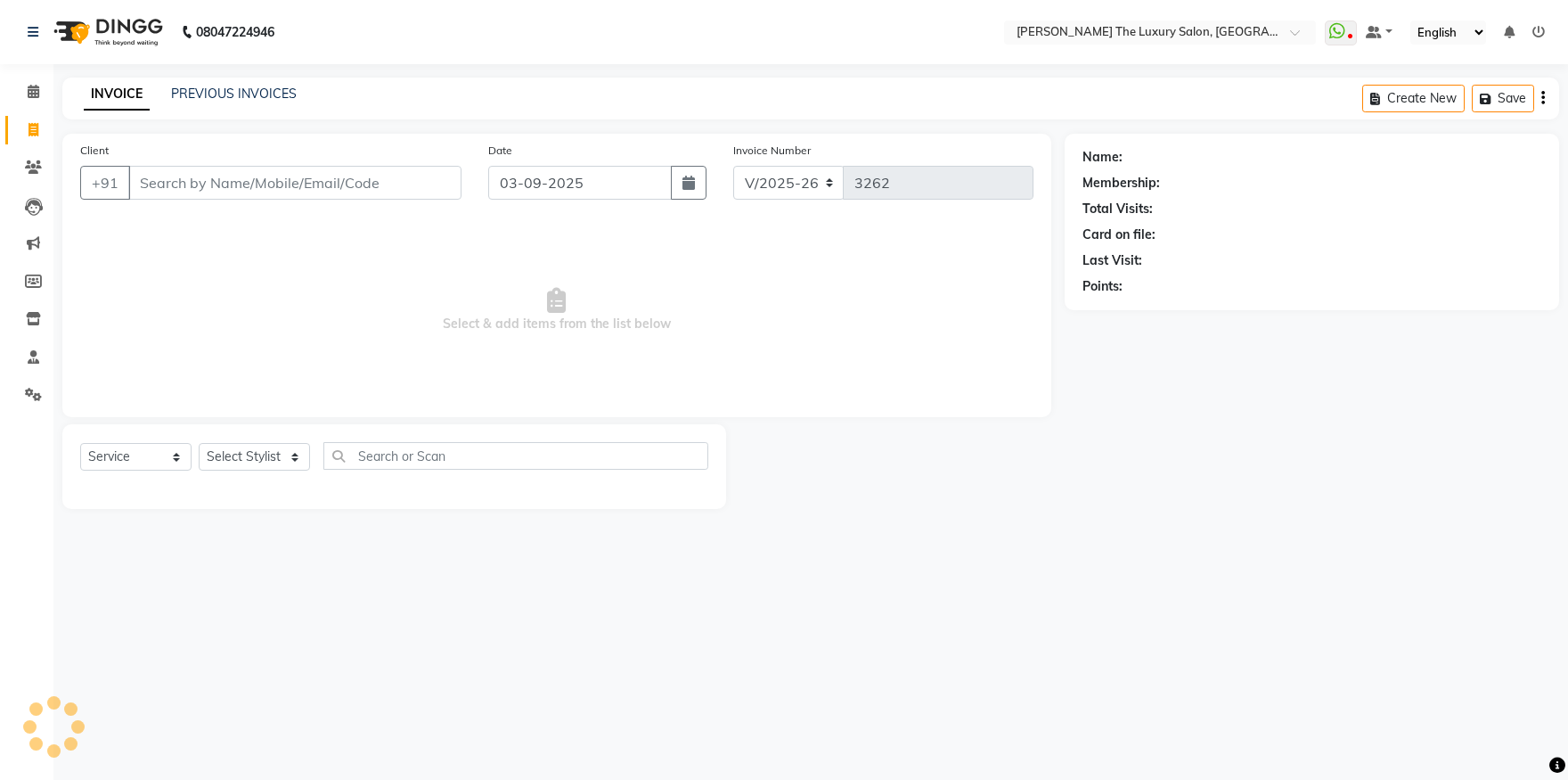
click at [202, 182] on input "Client" at bounding box center [295, 183] width 333 height 34
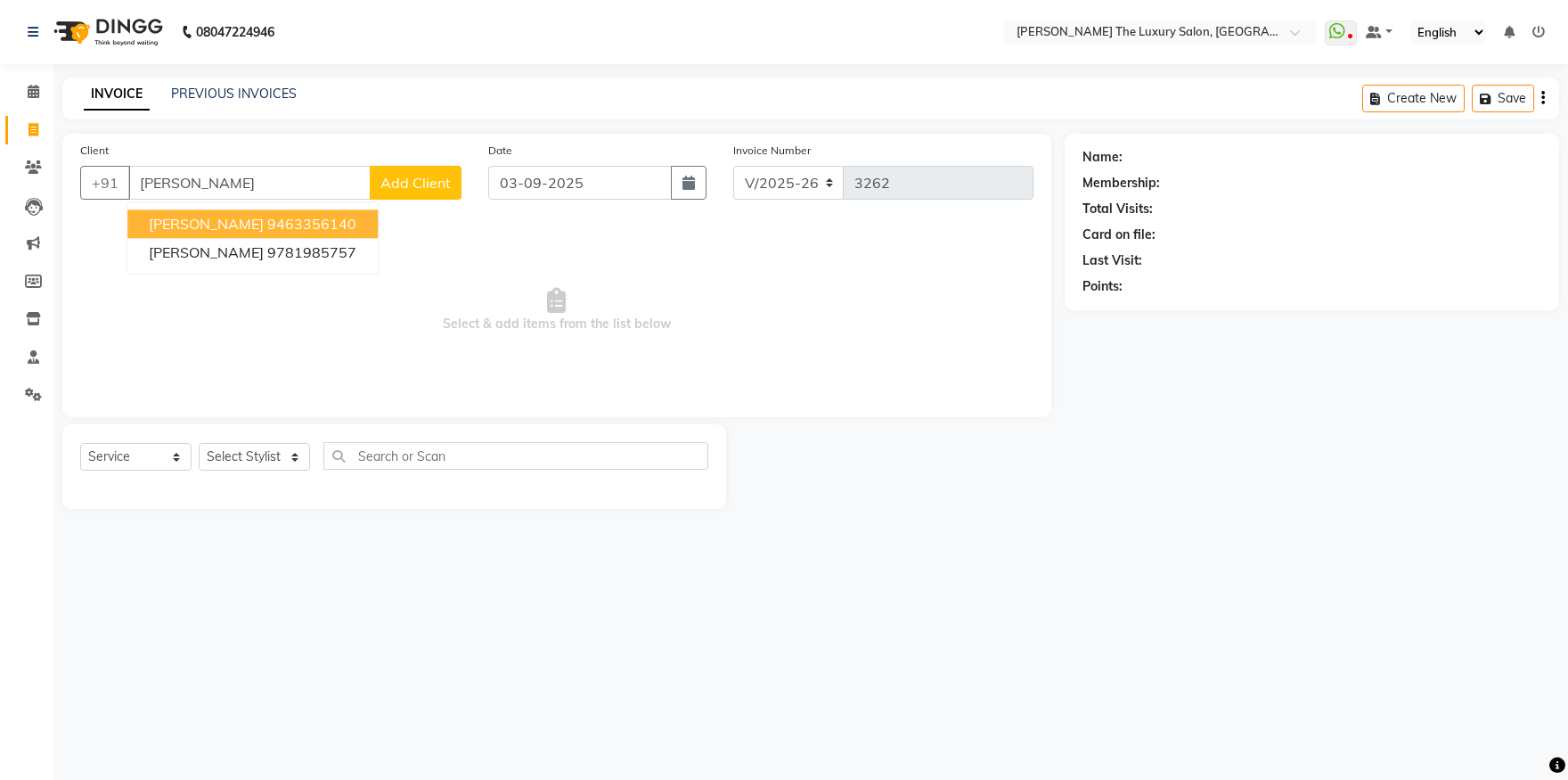
click at [267, 217] on ngb-highlight "9463356140" at bounding box center [312, 224] width 89 height 18
type input "9463356140"
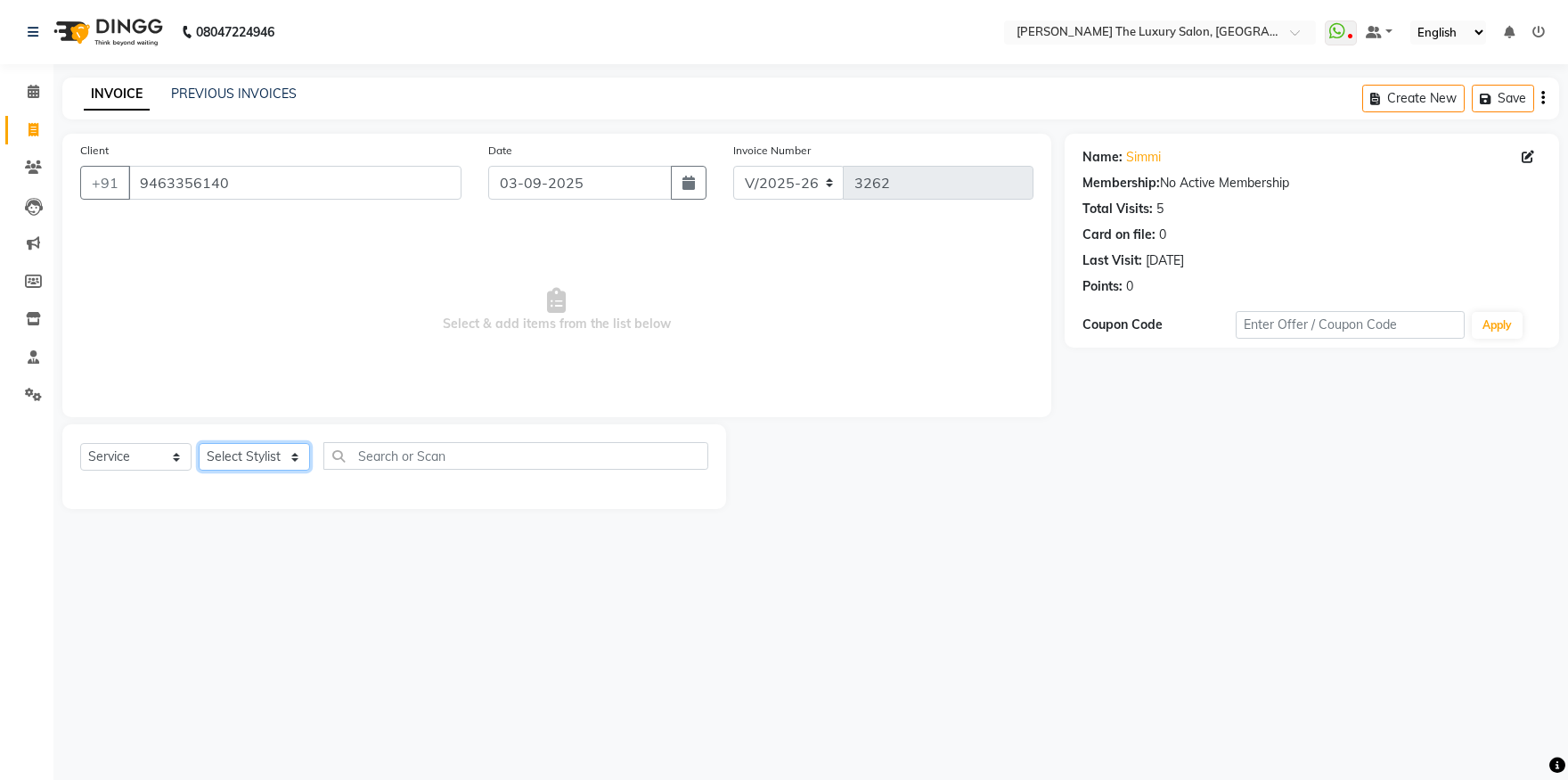
click at [199, 443] on select "Select Stylist amrit arsh ayush Daman Gori Harpreet jasmine matrix Jaswant sing…" at bounding box center [255, 456] width 112 height 27
select select "74174"
click option "[PERSON_NAME]" at bounding box center [0, 0] width 0 height 0
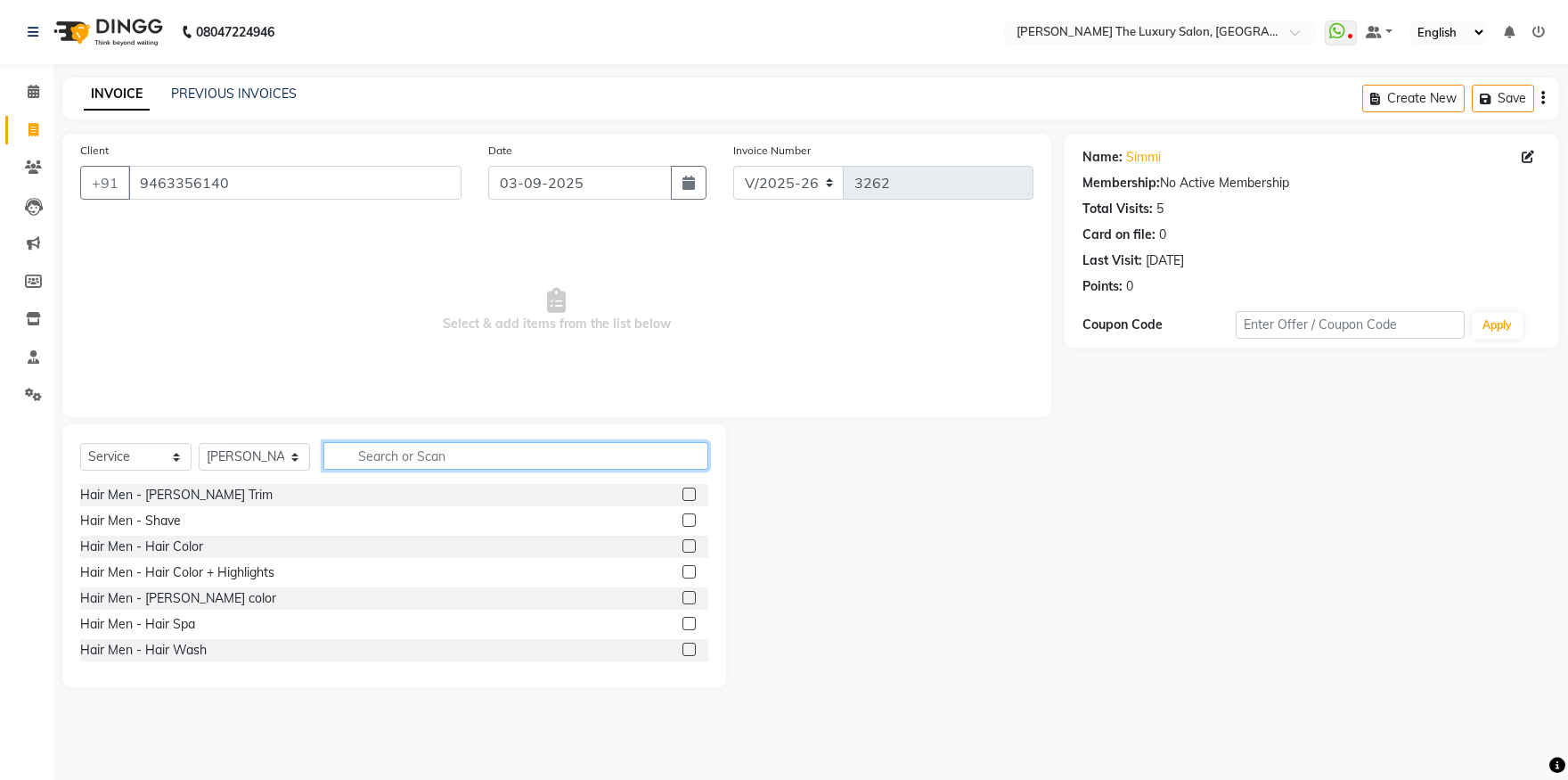
click at [414, 448] on input "text" at bounding box center [515, 455] width 385 height 27
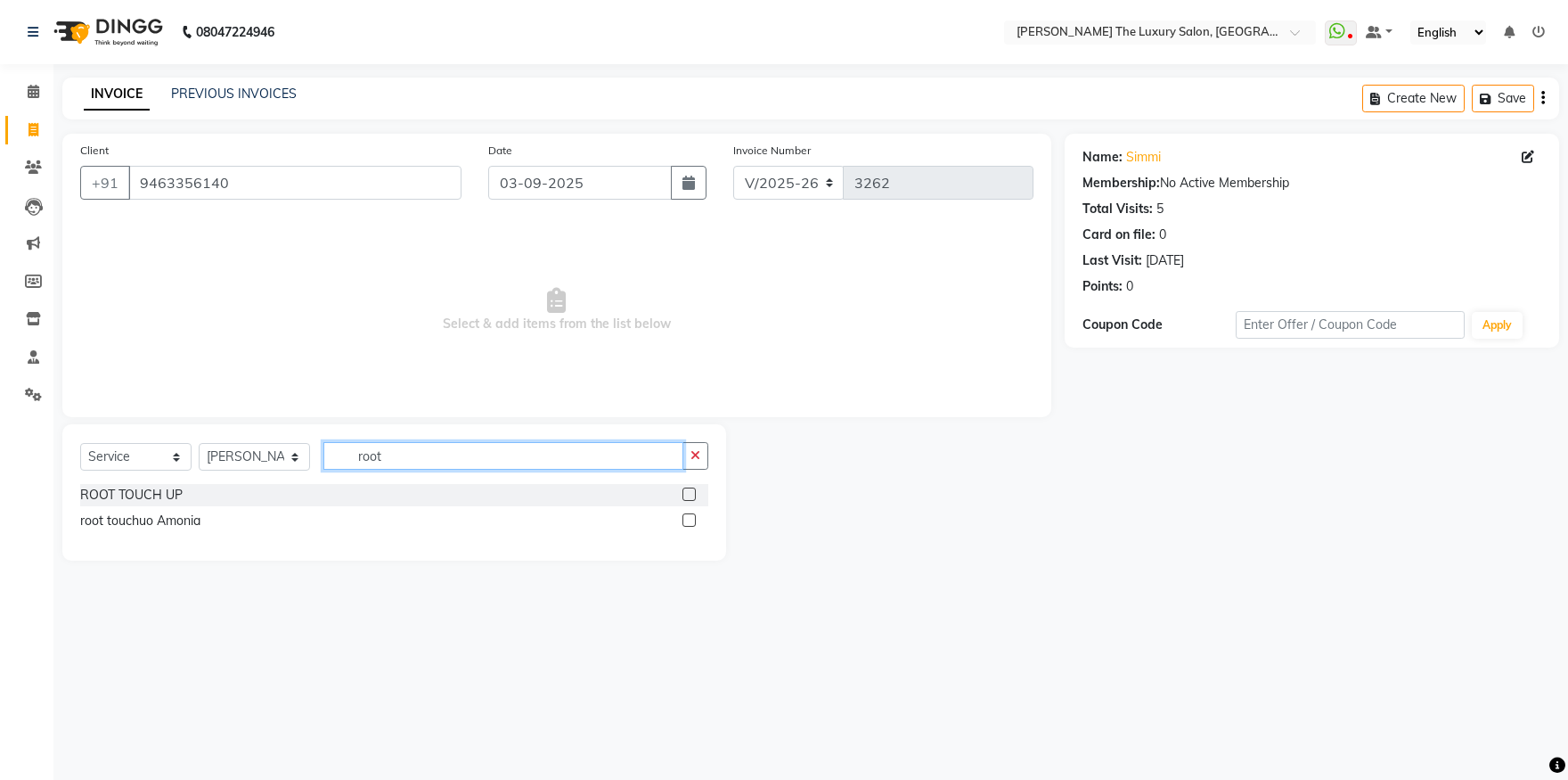
type input "root"
click at [695, 490] on div at bounding box center [694, 496] width 26 height 23
click at [688, 496] on label at bounding box center [689, 494] width 13 height 13
click at [688, 496] on input "checkbox" at bounding box center [688, 495] width 11 height 11
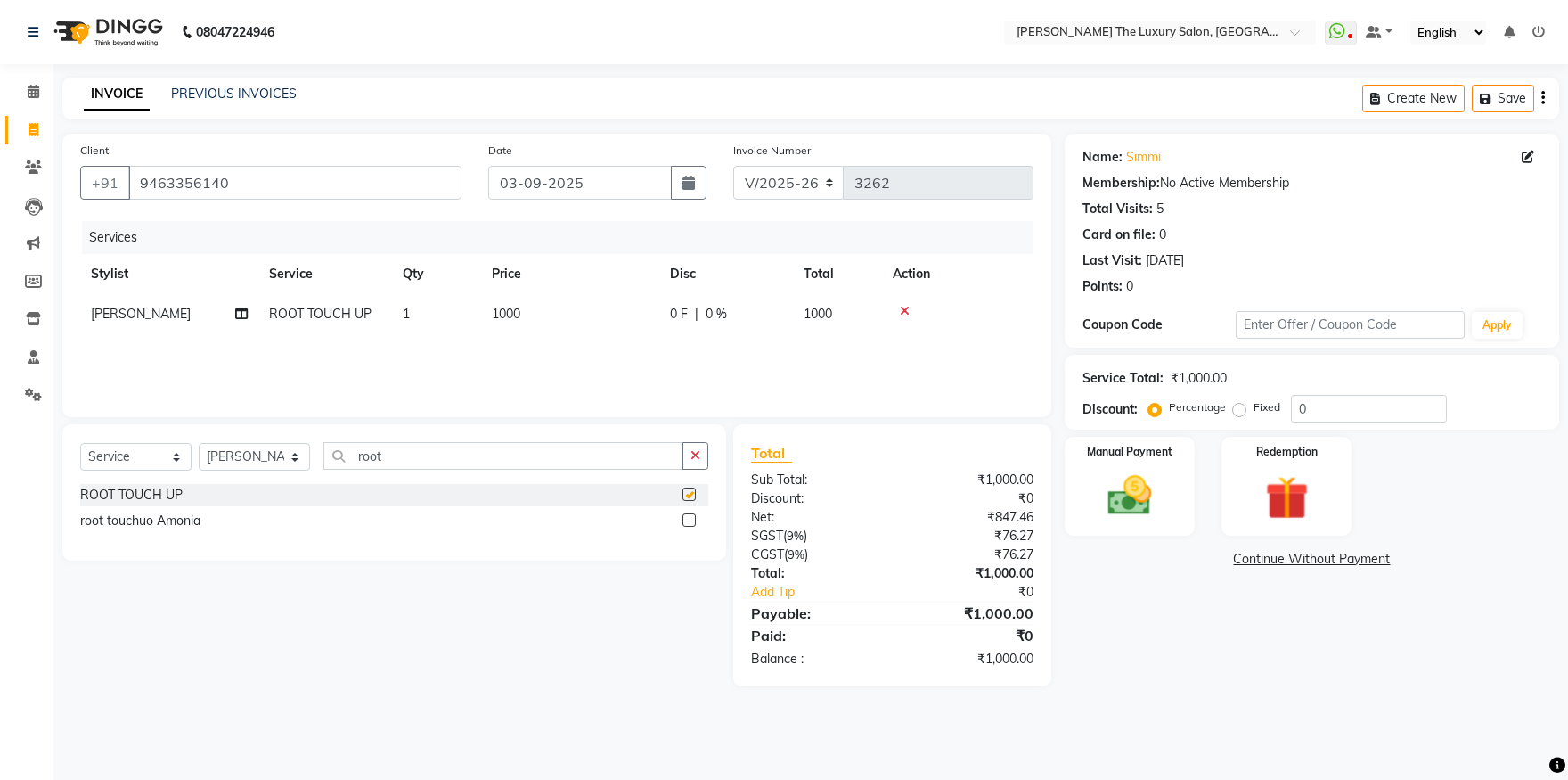
checkbox input "false"
click at [1172, 507] on div "Manual Payment" at bounding box center [1129, 486] width 135 height 102
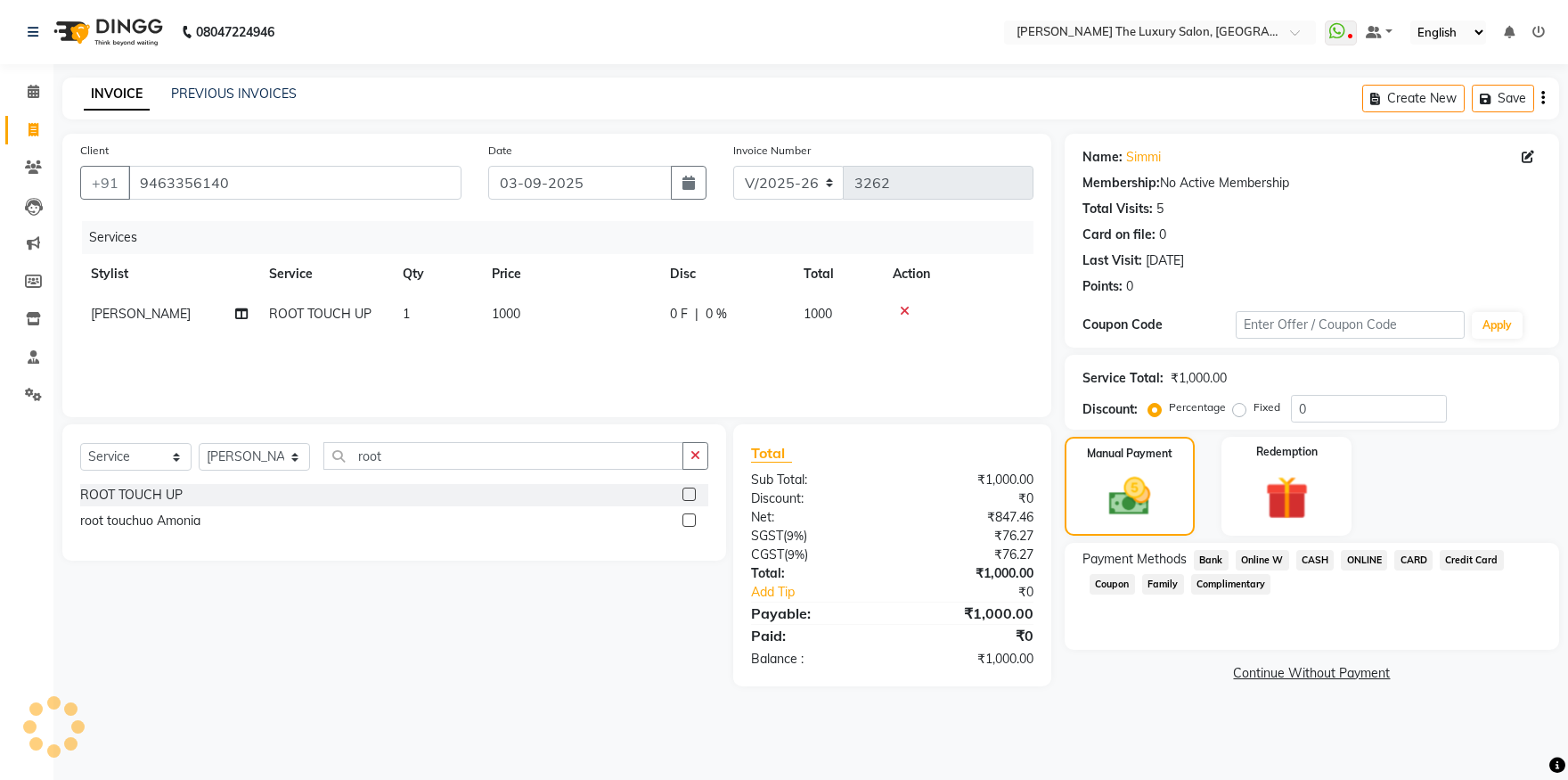
click at [1351, 559] on span "ONLINE" at bounding box center [1363, 560] width 46 height 21
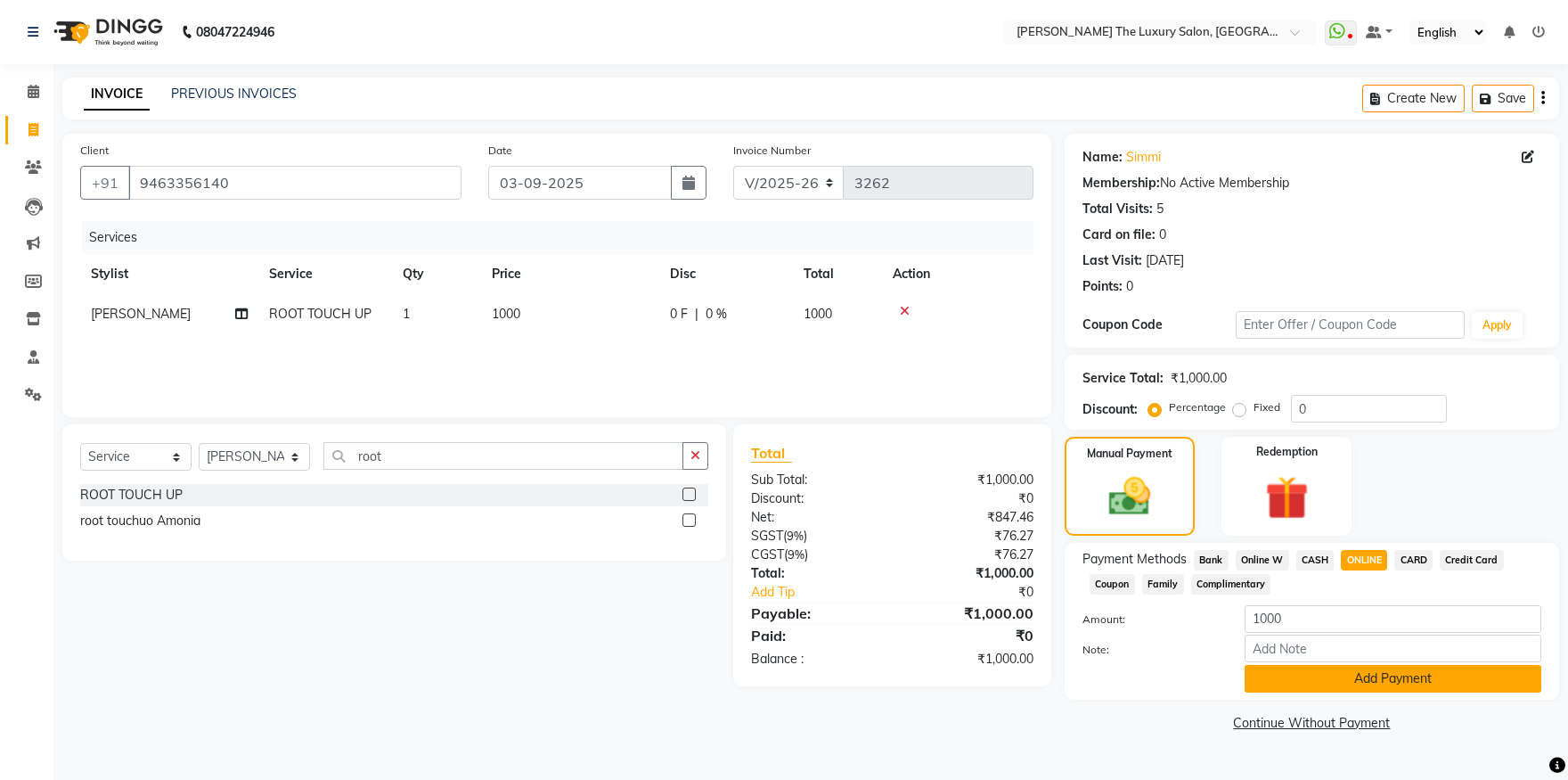
click at [1360, 673] on button "Add Payment" at bounding box center [1393, 679] width 297 height 27
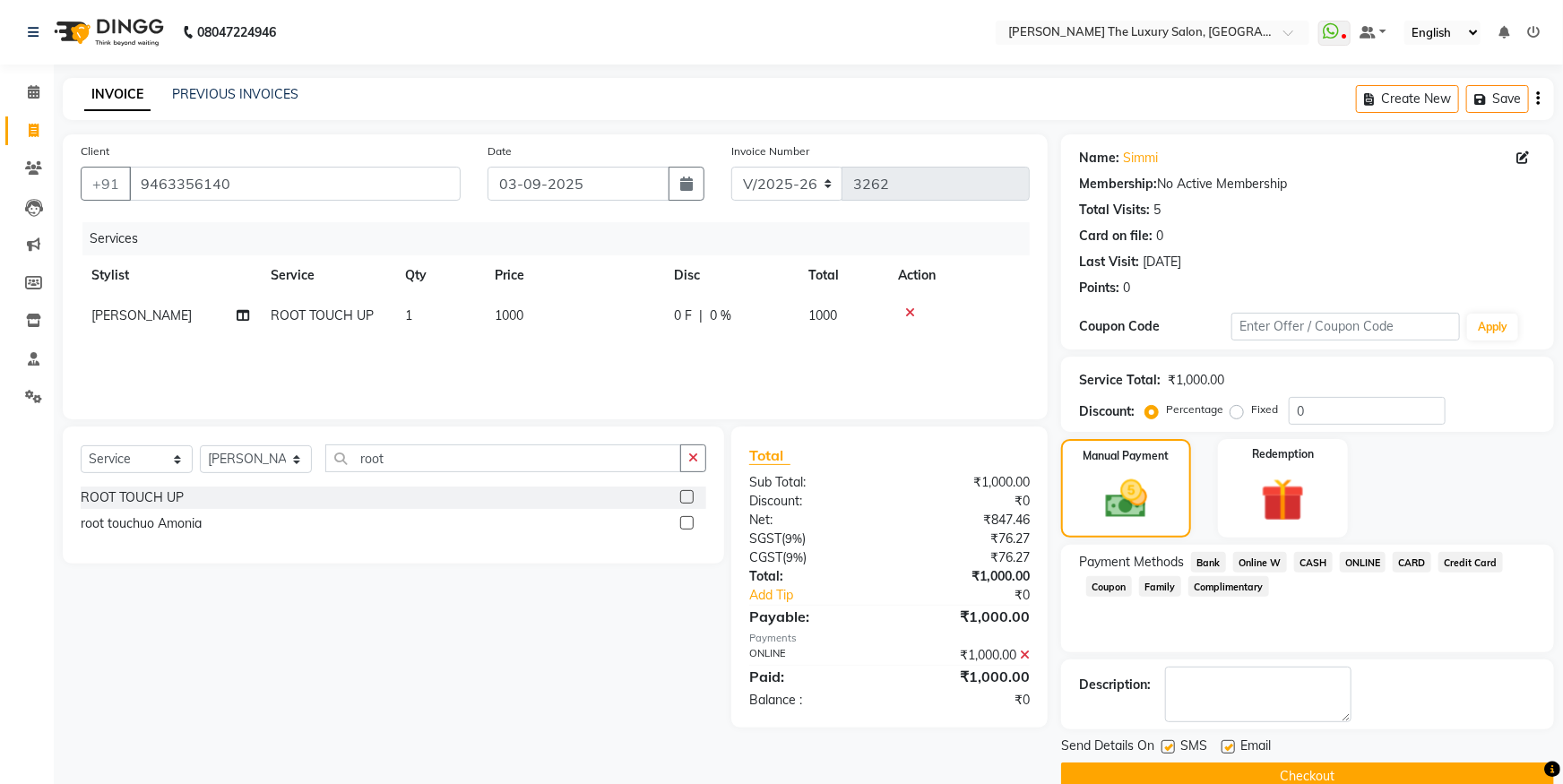
click at [1467, 765] on button "Checkout" at bounding box center [1307, 775] width 493 height 28
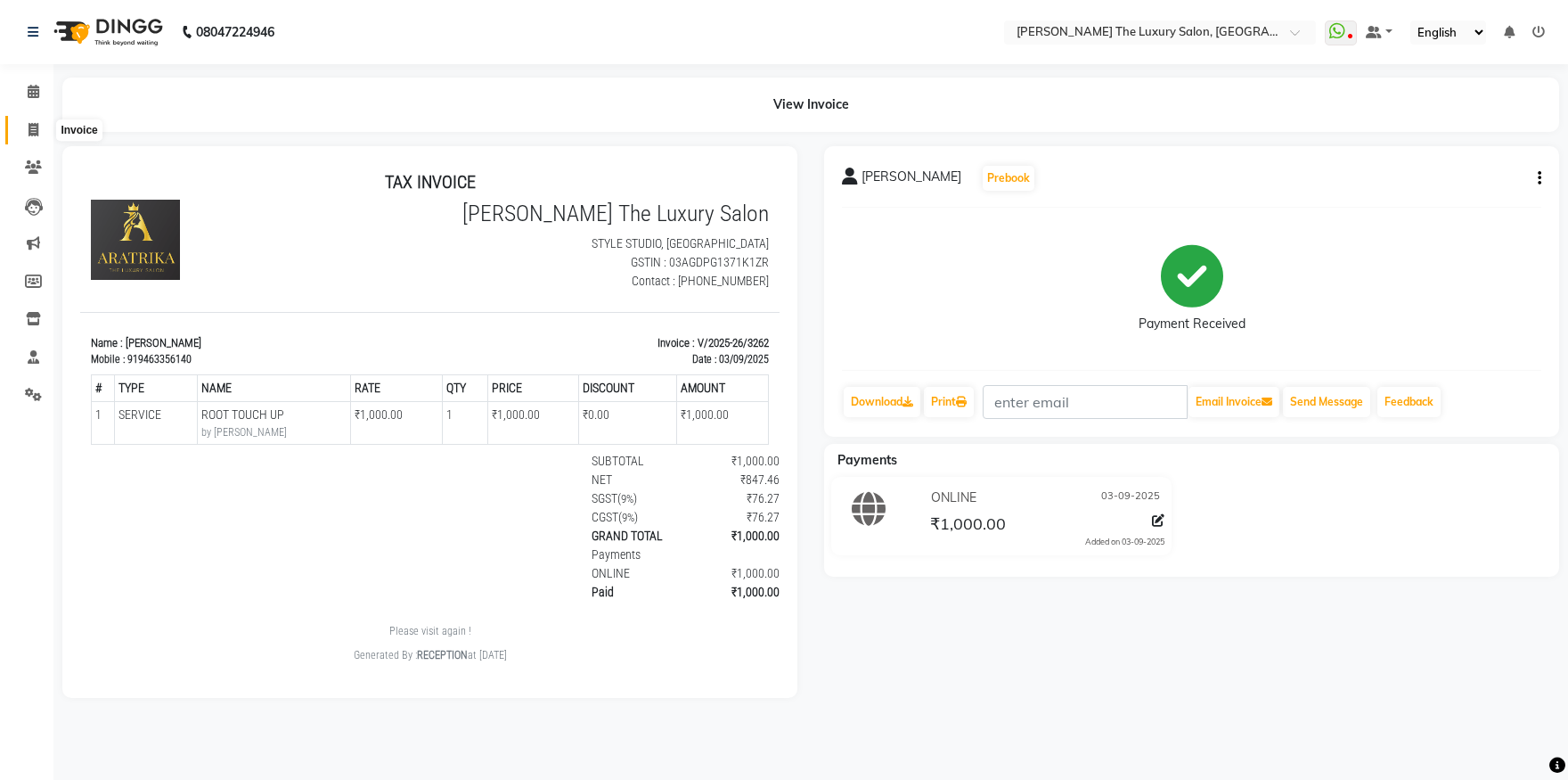
click at [34, 128] on icon at bounding box center [33, 130] width 9 height 13
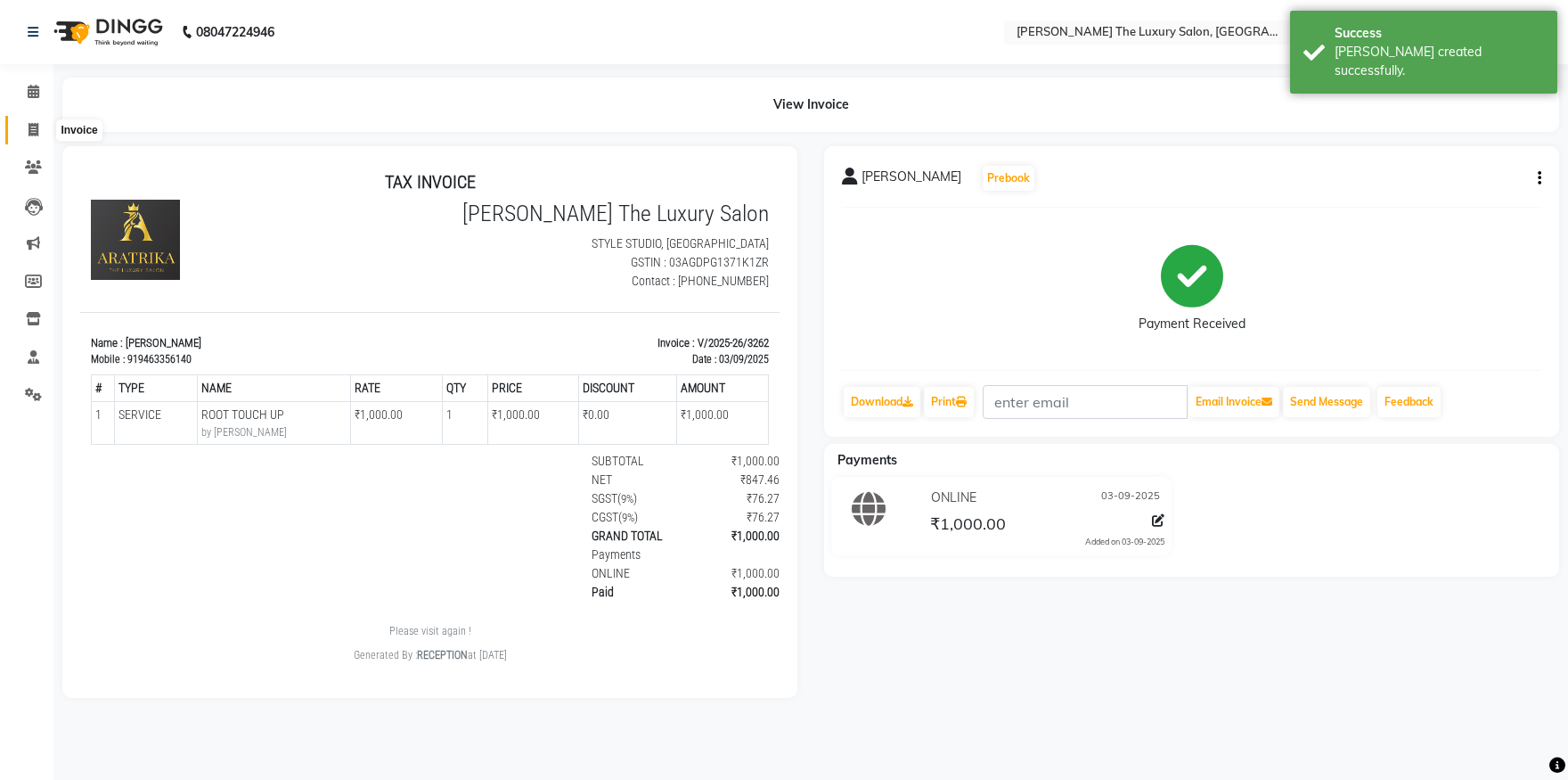
select select "7179"
select select "service"
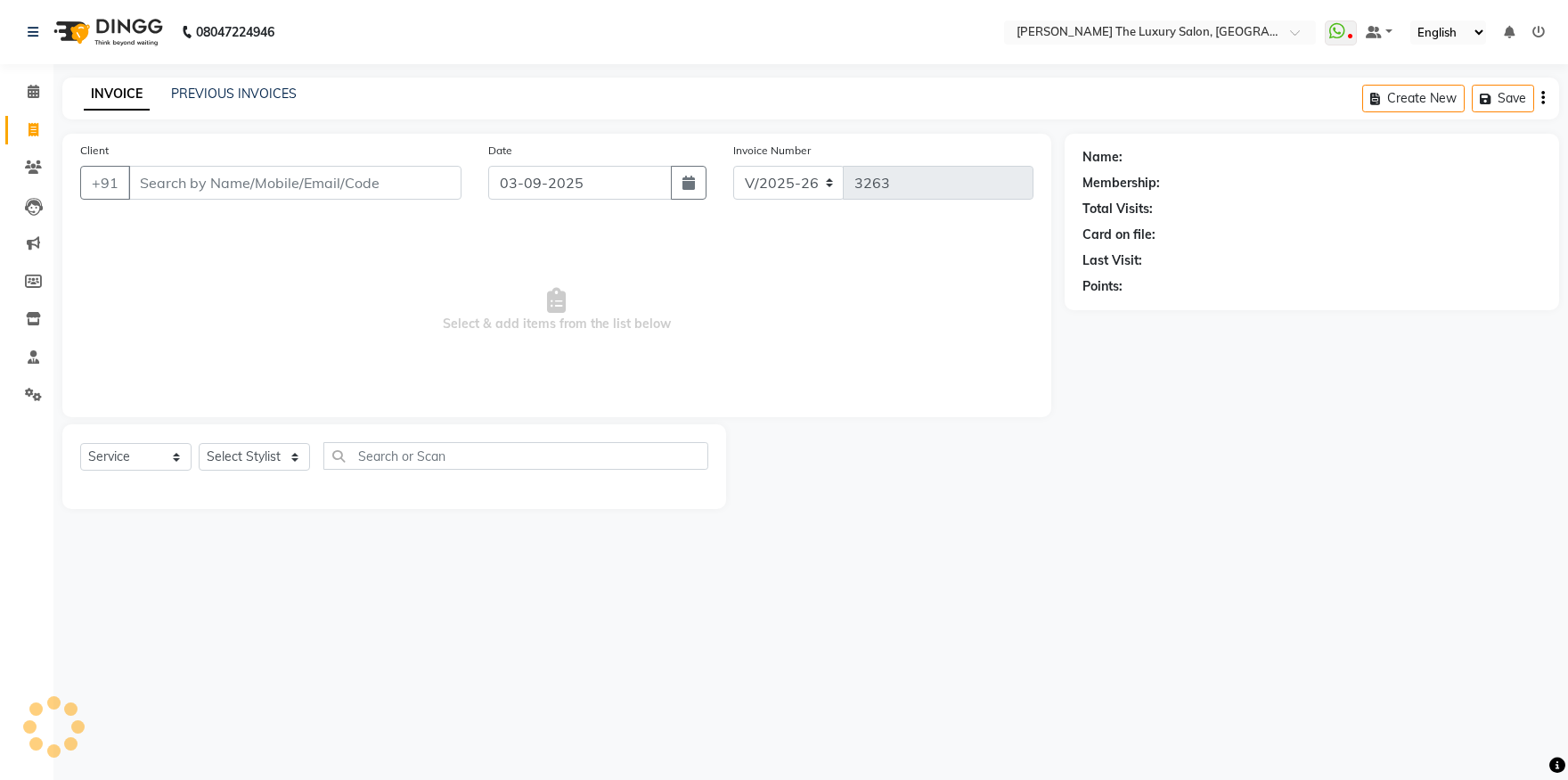
click at [183, 179] on input "Client" at bounding box center [295, 183] width 333 height 34
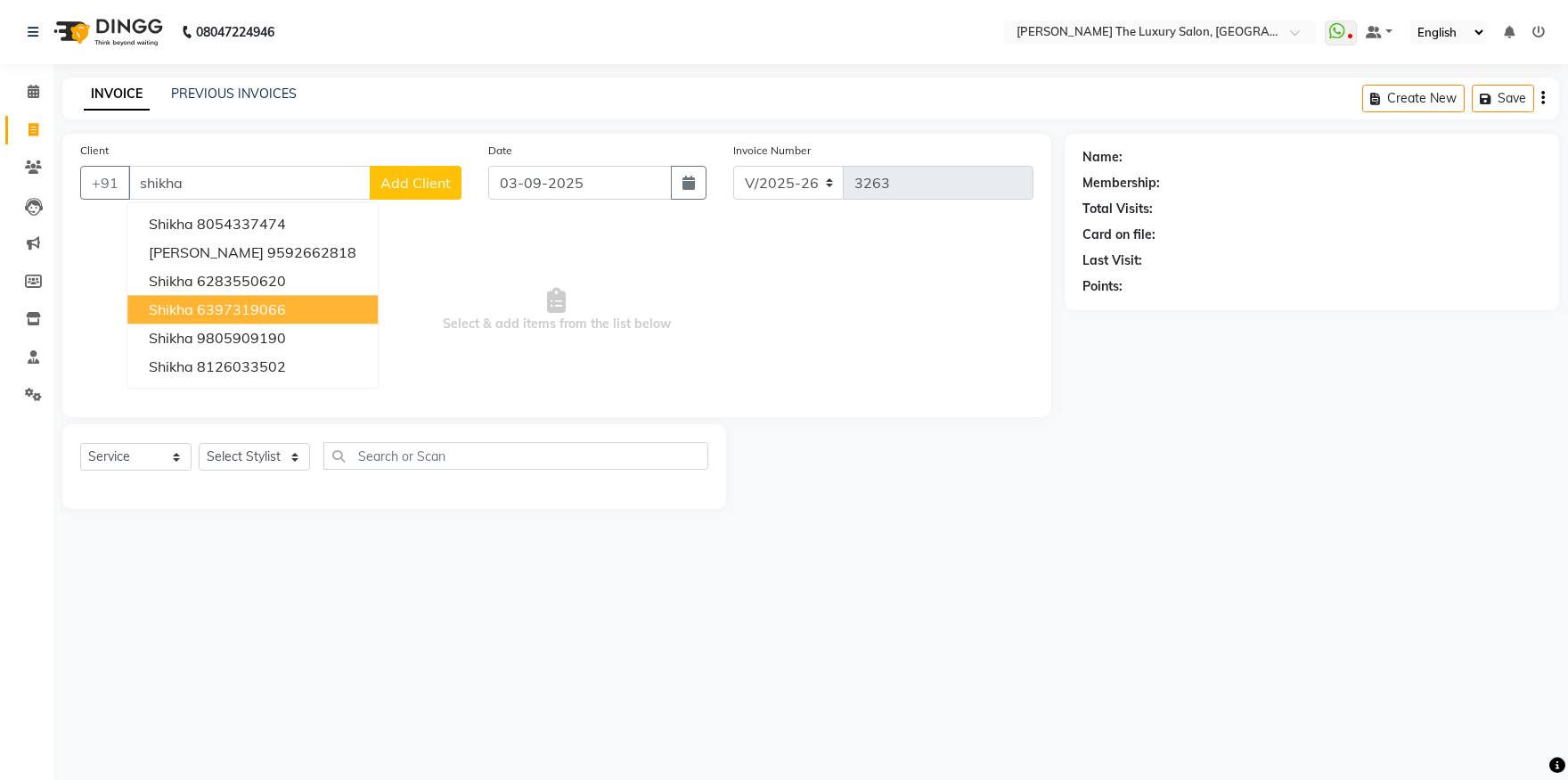
click at [295, 307] on button "shikha 6397319066" at bounding box center [252, 309] width 250 height 28
type input "6397319066"
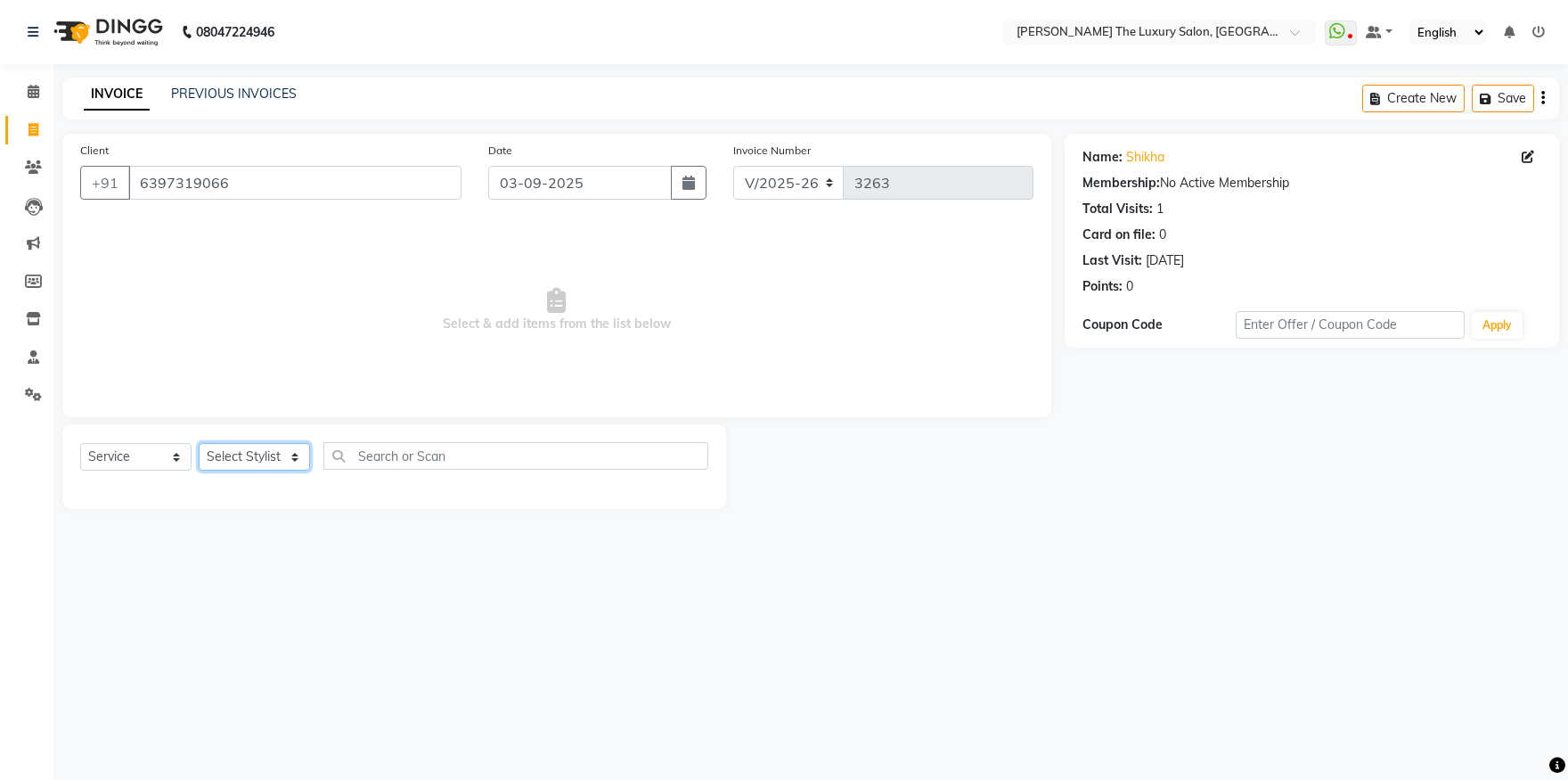
select select "86668"
click option "manpreet" at bounding box center [0, 0] width 0 height 0
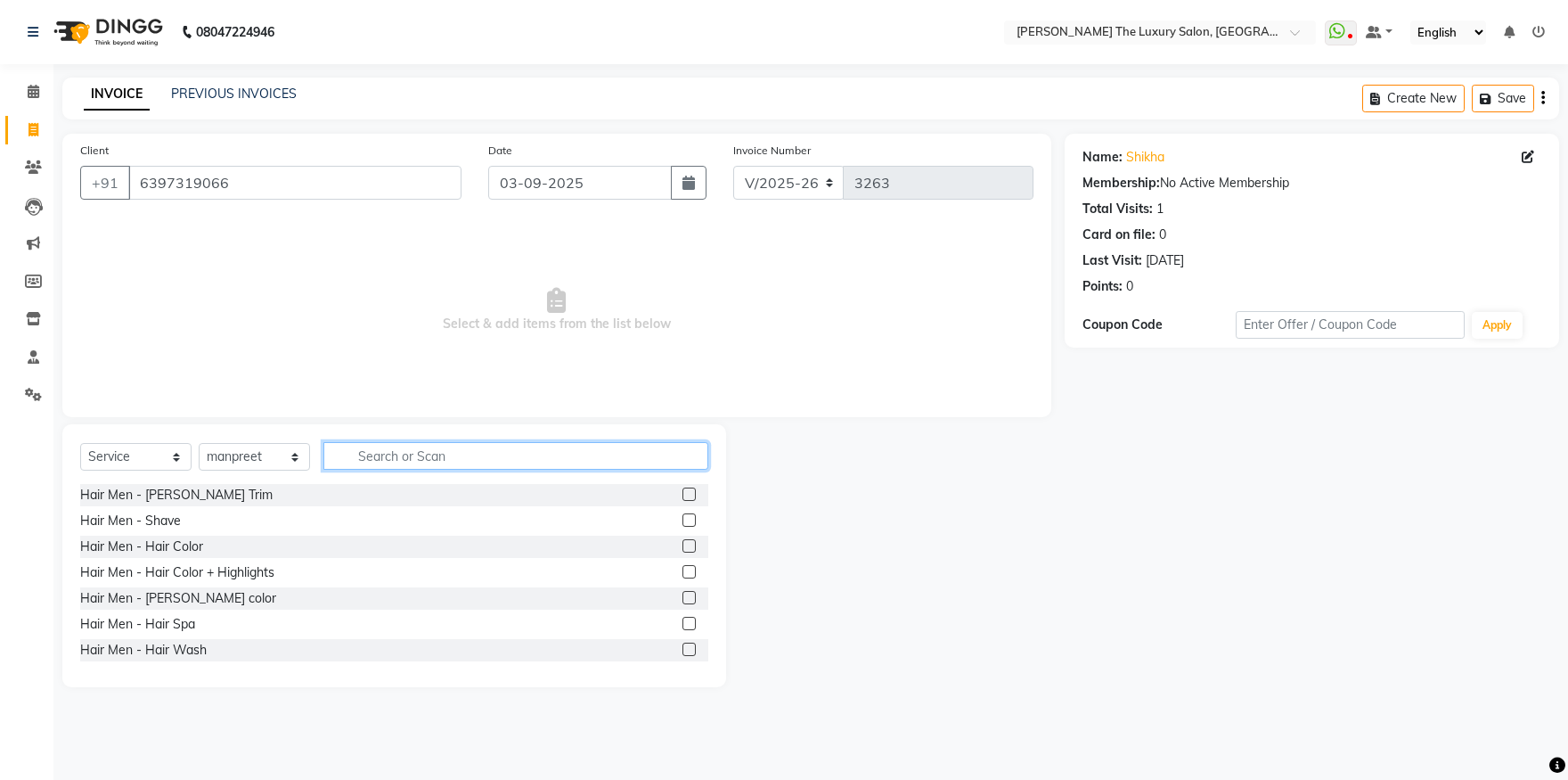
click at [426, 461] on input "text" at bounding box center [515, 455] width 385 height 27
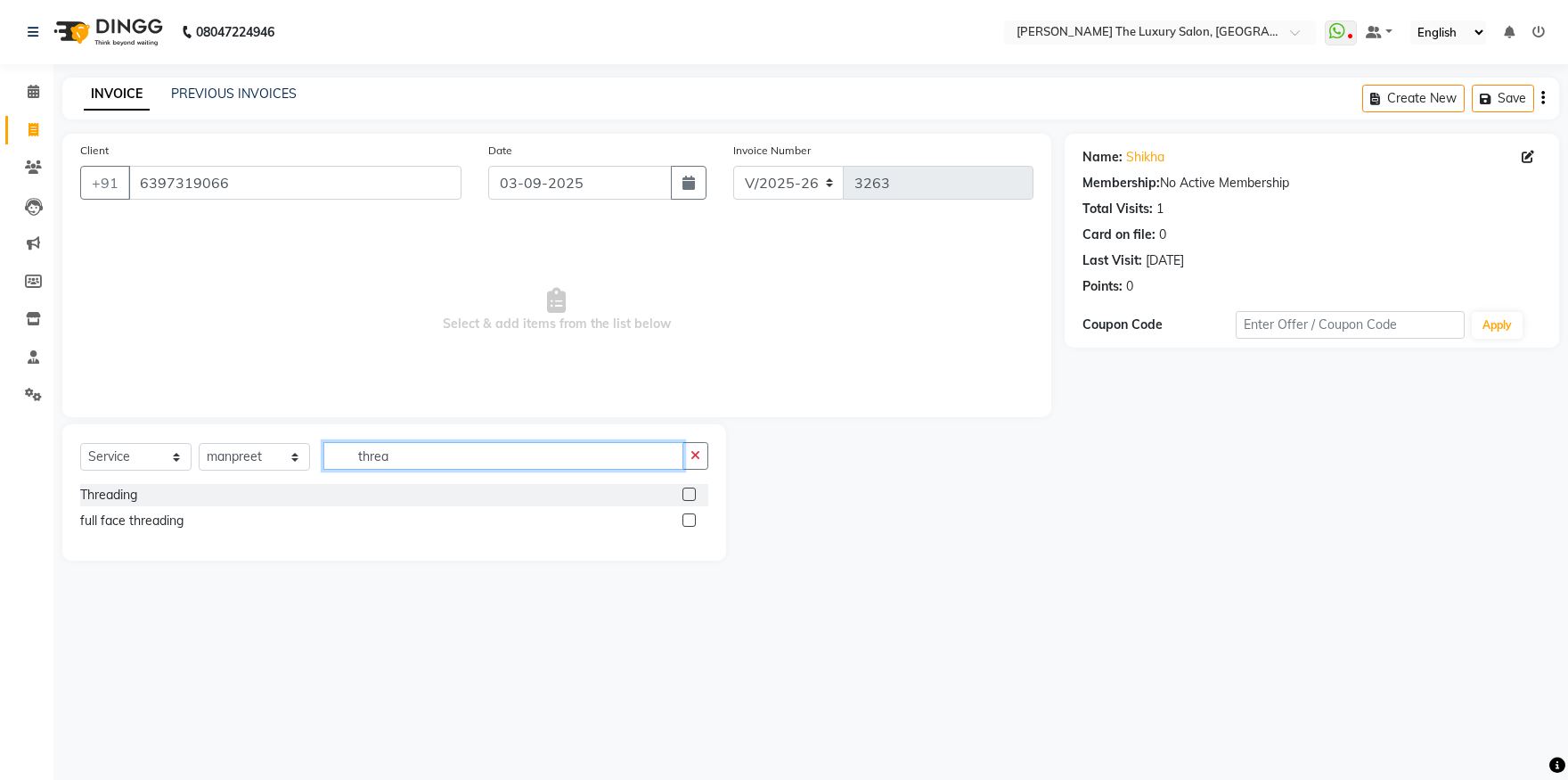
type input "threa"
click at [694, 496] on label at bounding box center [689, 494] width 13 height 13
click at [694, 496] on input "checkbox" at bounding box center [688, 495] width 11 height 11
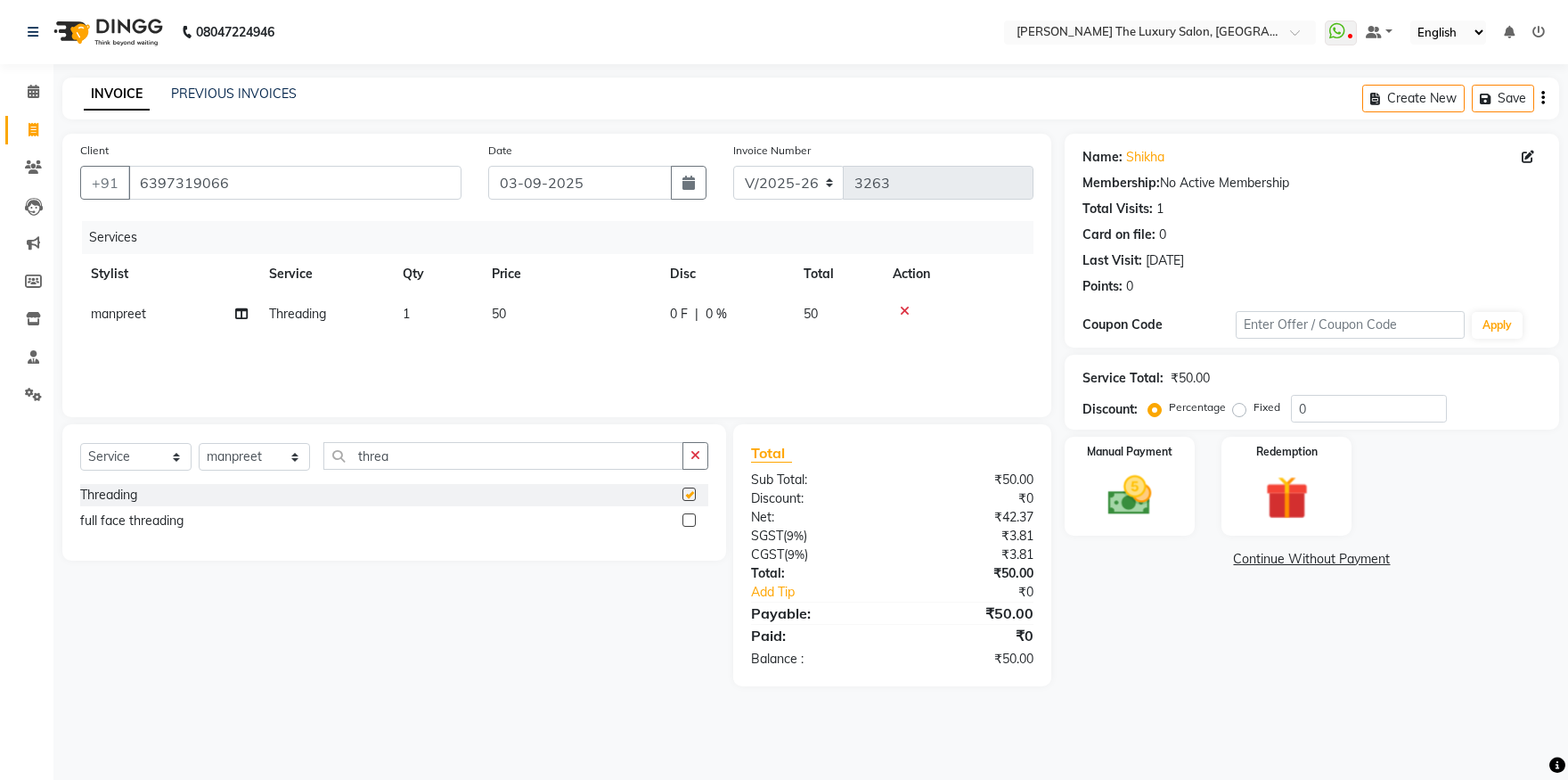
checkbox input "false"
click at [1146, 502] on img at bounding box center [1130, 496] width 74 height 52
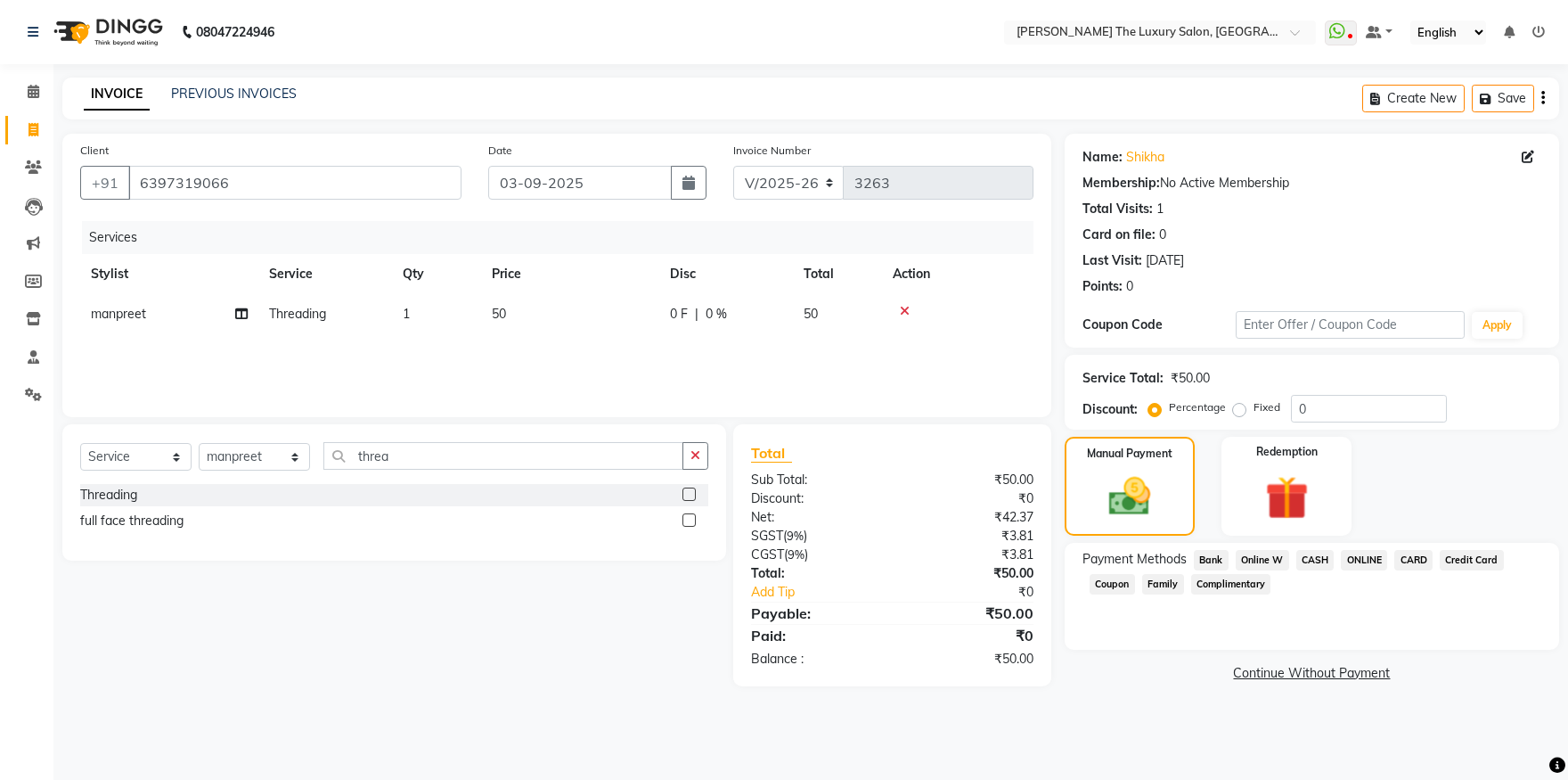
click at [1304, 559] on span "CASH" at bounding box center [1315, 560] width 38 height 21
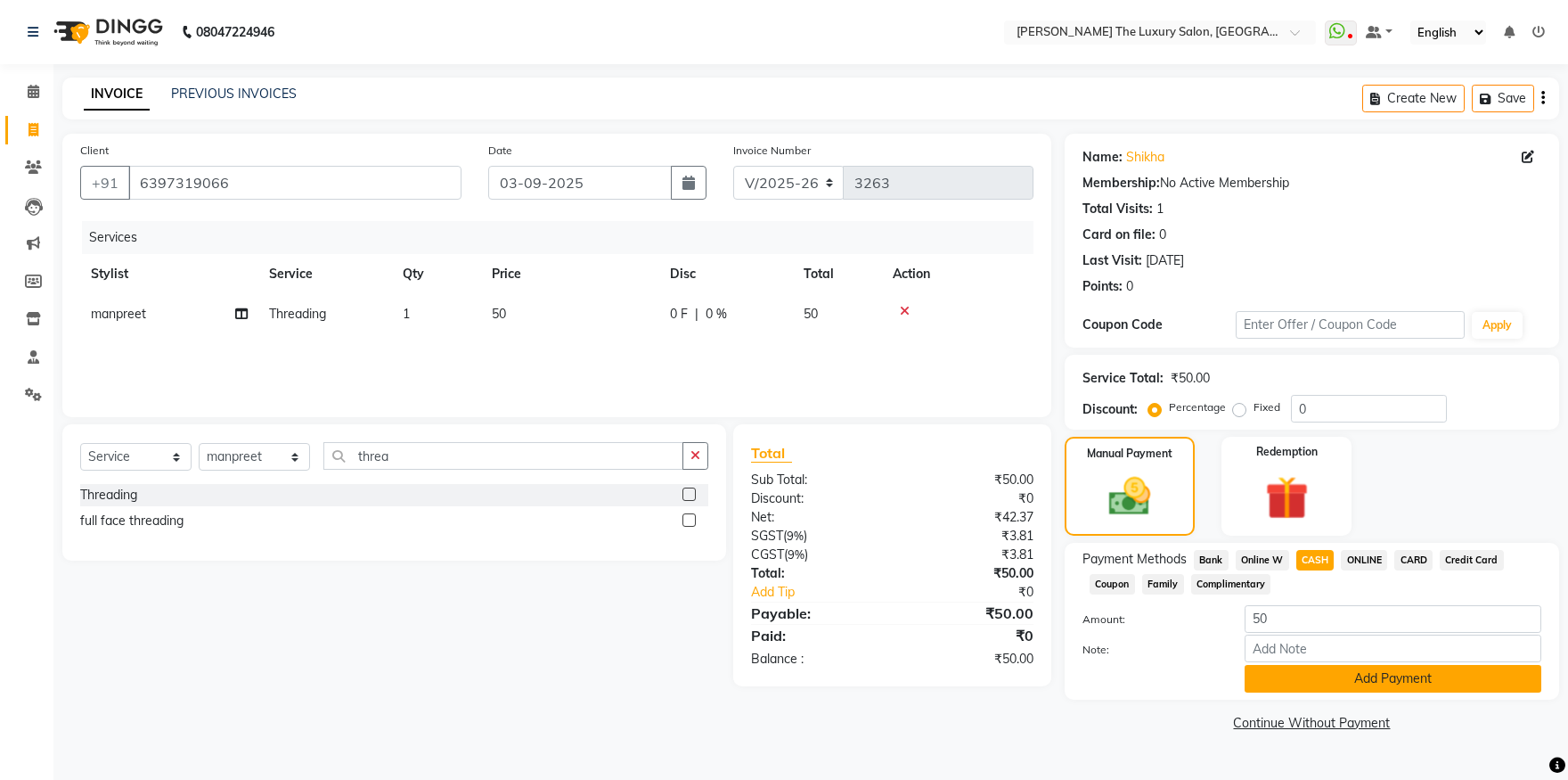
click at [1348, 680] on button "Add Payment" at bounding box center [1393, 679] width 297 height 27
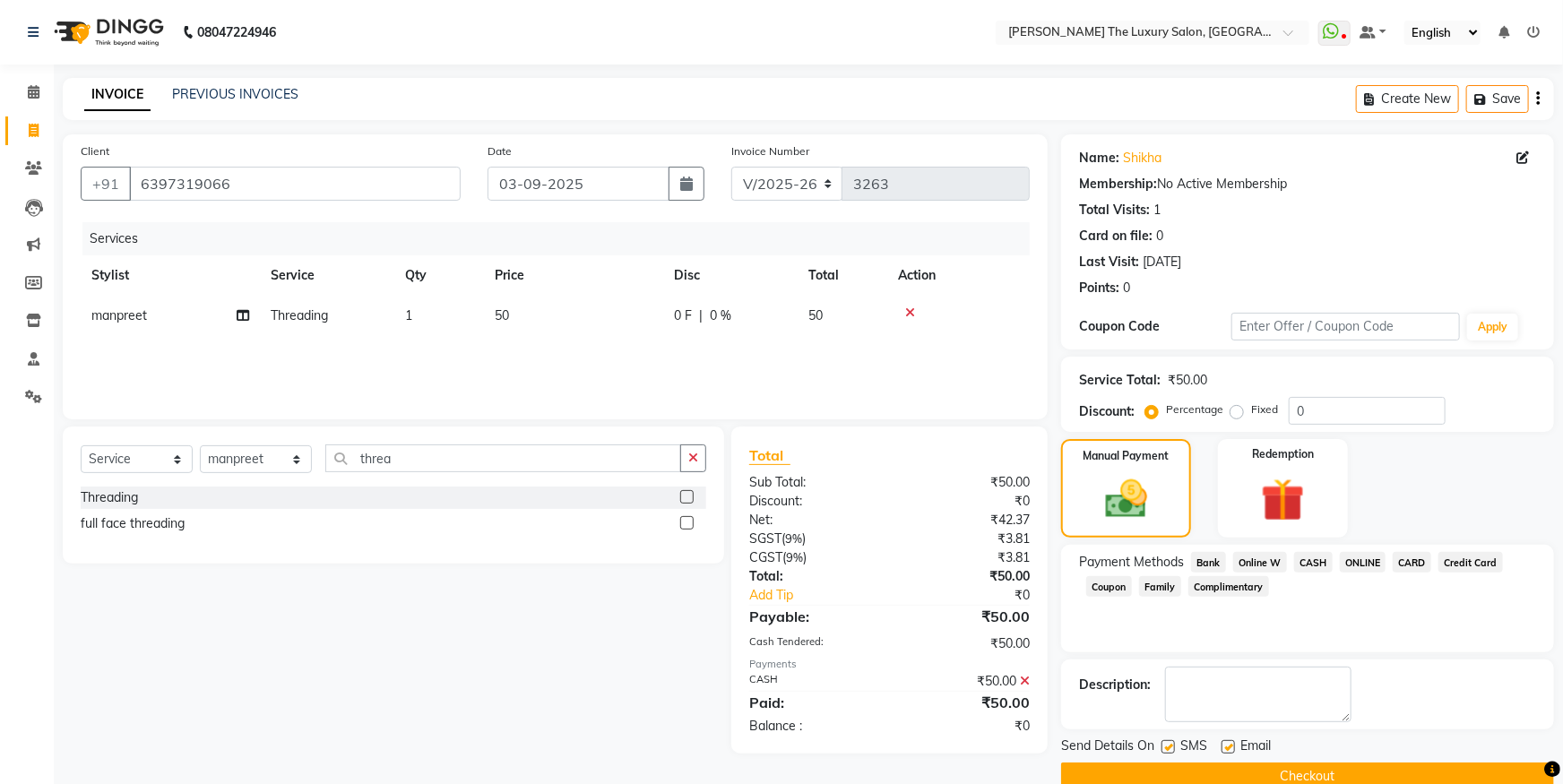
scroll to position [32, 0]
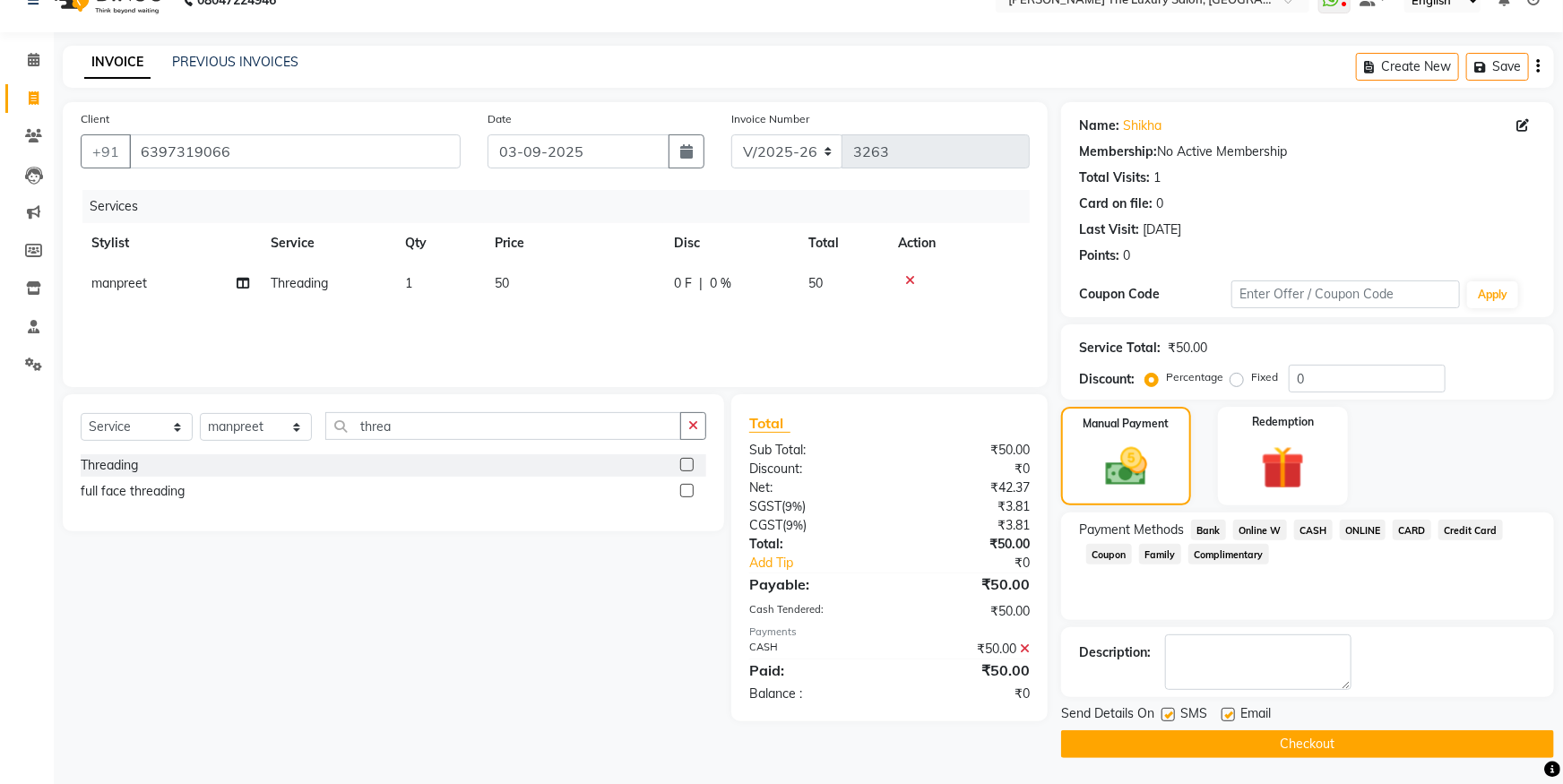
click at [1436, 736] on button "Checkout" at bounding box center [1307, 743] width 493 height 28
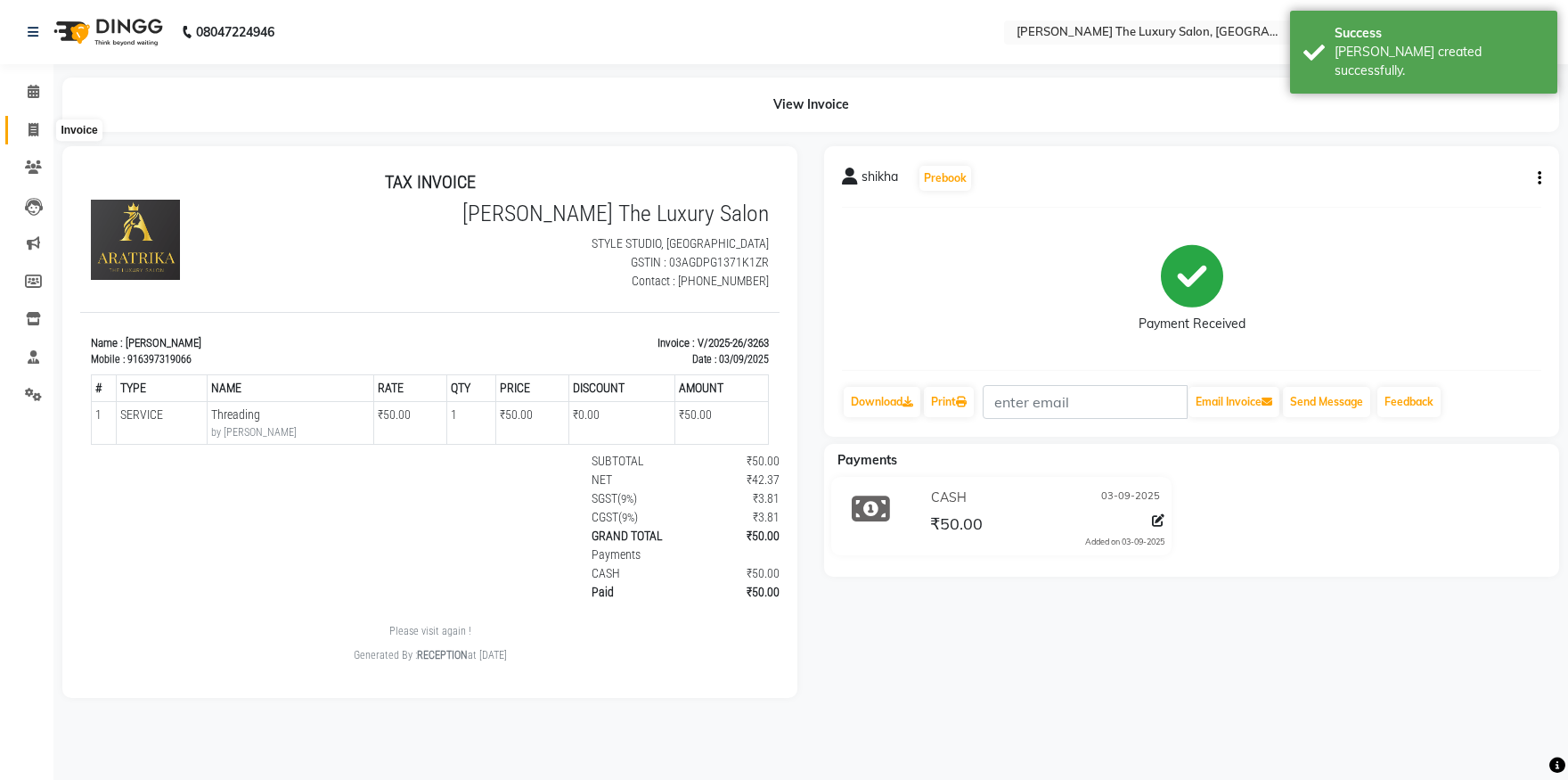
click at [30, 127] on icon at bounding box center [33, 130] width 9 height 13
select select "service"
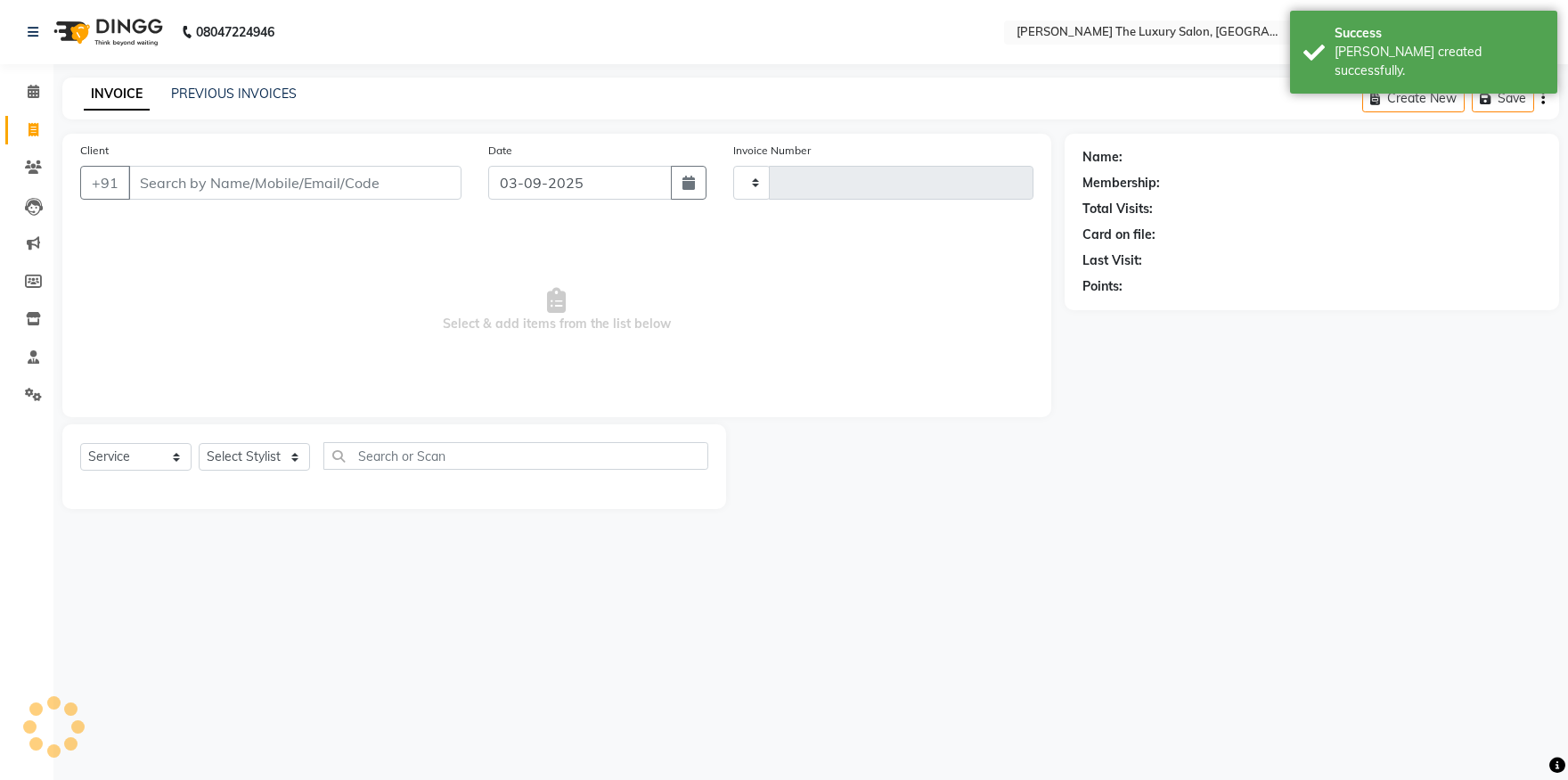
type input "3264"
select select "7179"
click at [32, 86] on icon at bounding box center [33, 91] width 11 height 13
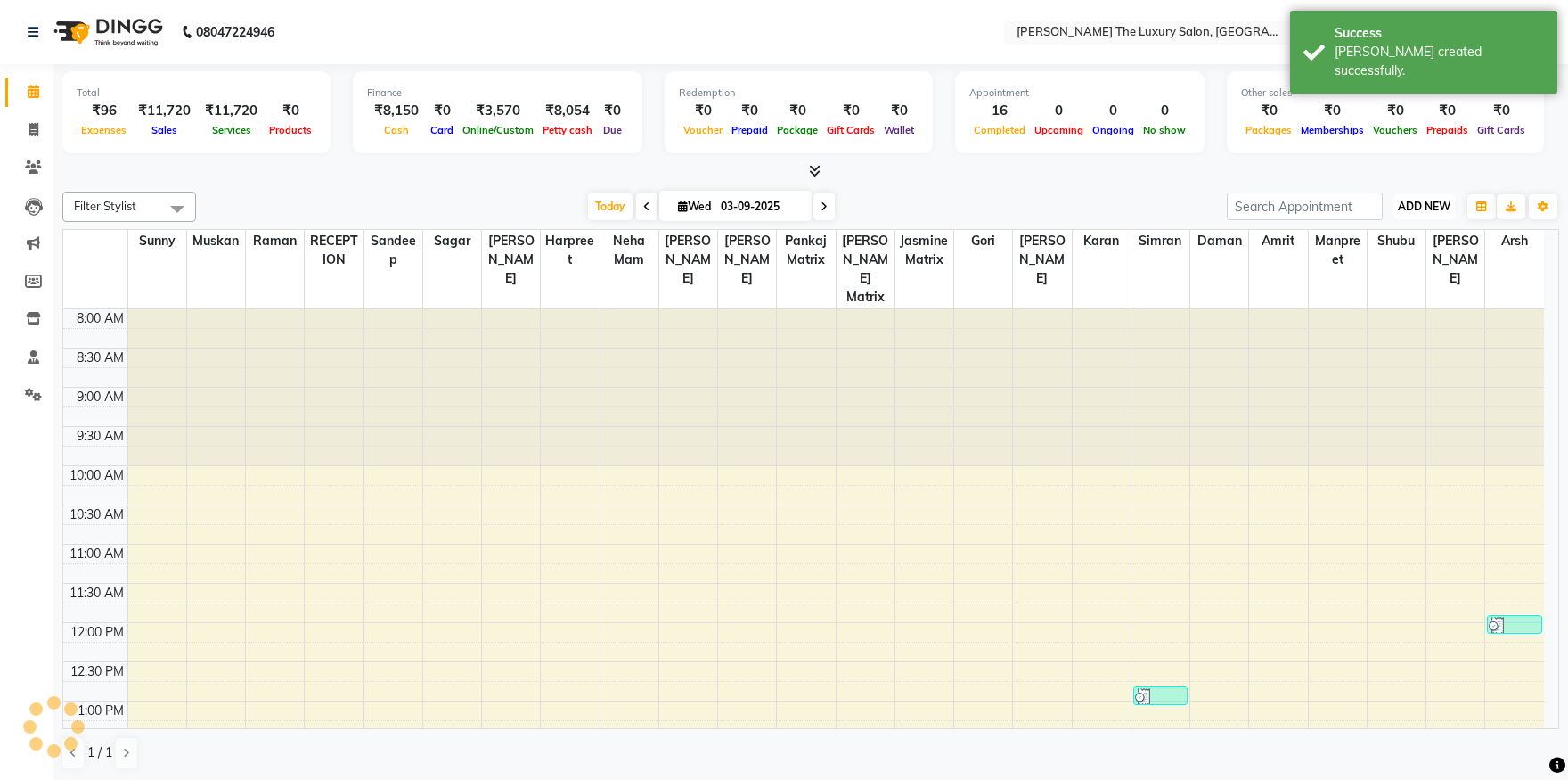
click at [1428, 207] on span "ADD NEW" at bounding box center [1424, 207] width 52 height 13
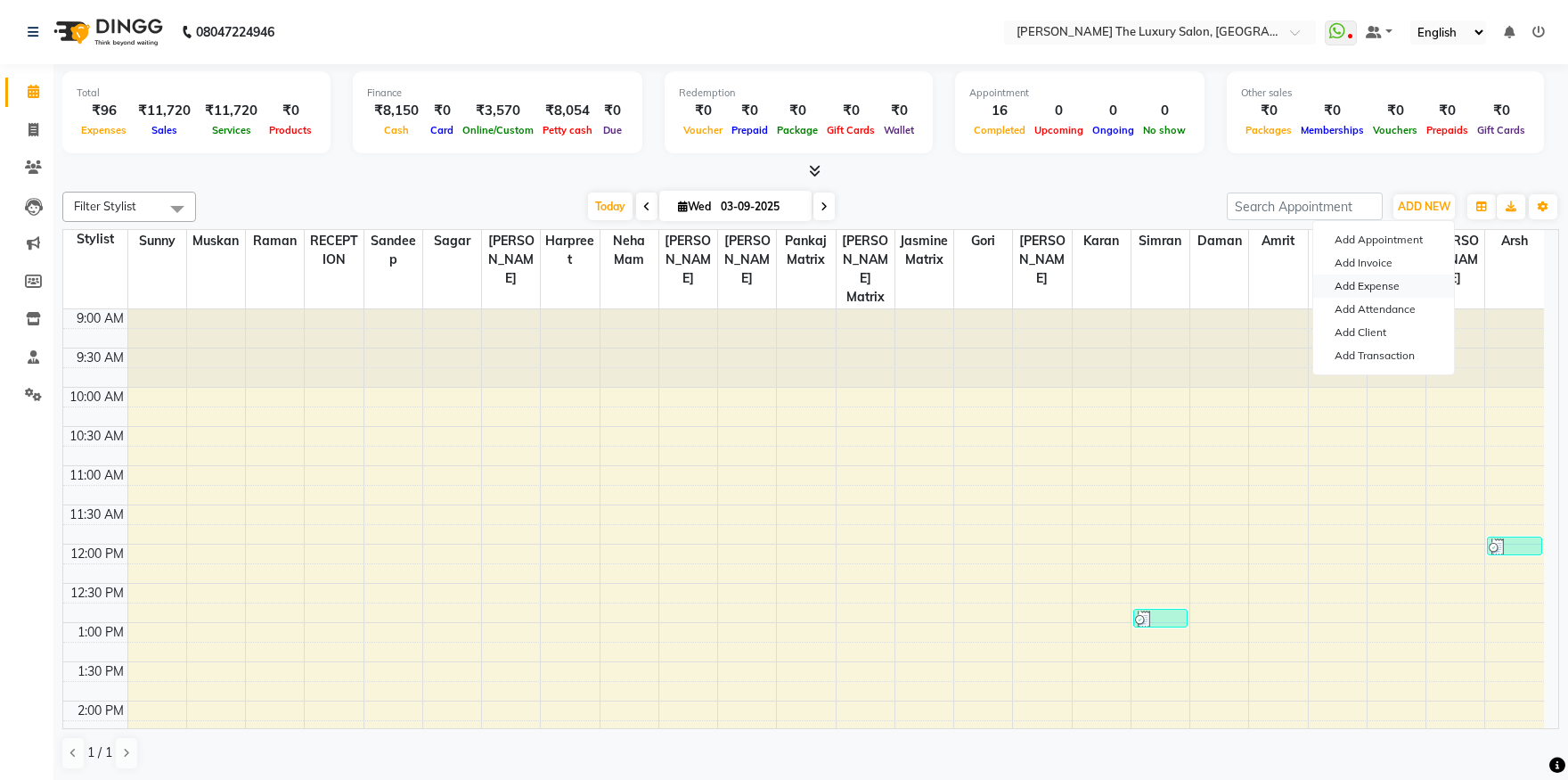
click at [1397, 286] on link "Add Expense" at bounding box center [1383, 286] width 141 height 23
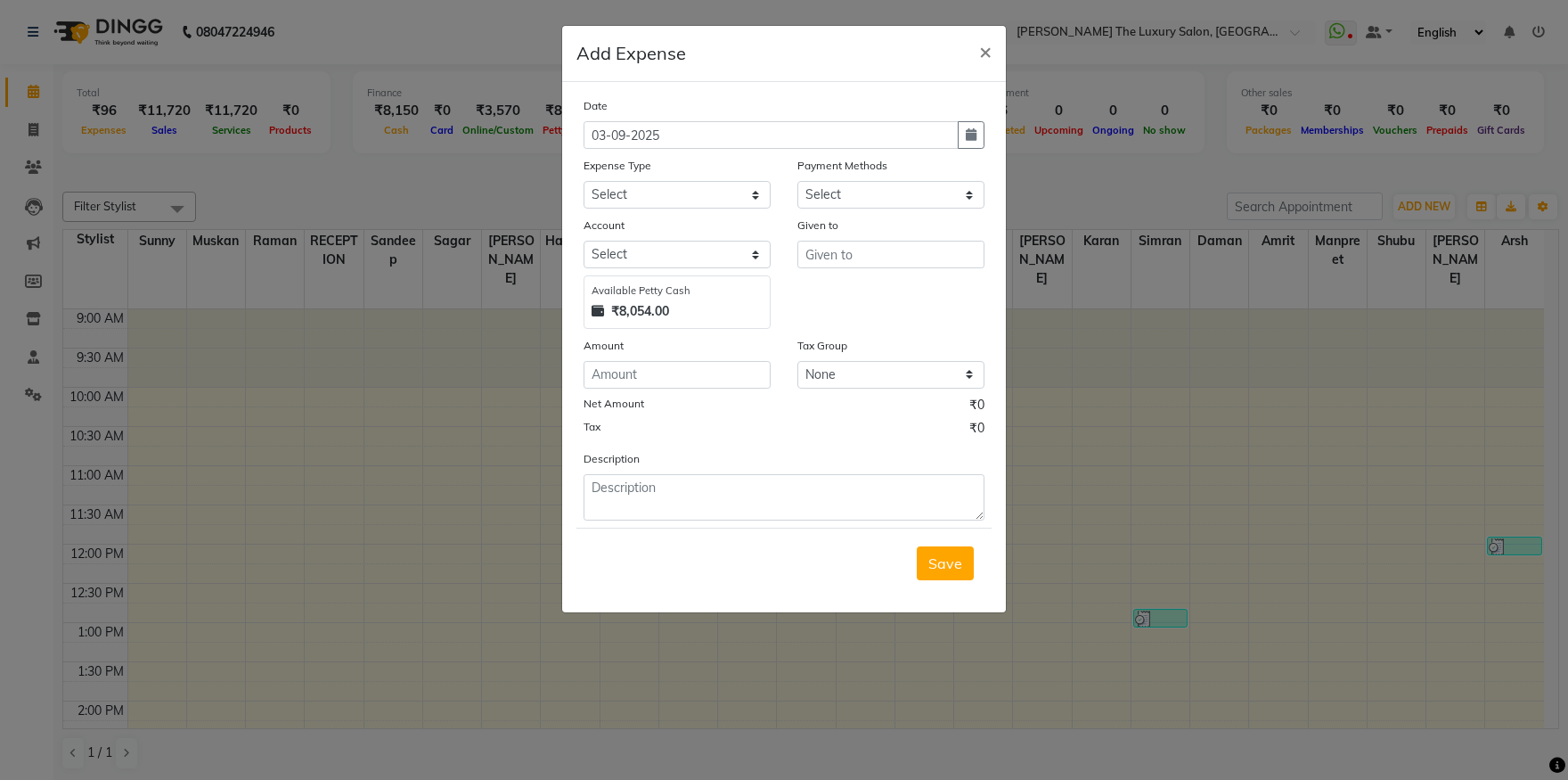
select select "1"
select select "6260"
select select "18155"
click option "Pantry" at bounding box center [0, 0] width 0 height 0
click at [892, 247] on input "text" at bounding box center [891, 254] width 187 height 27
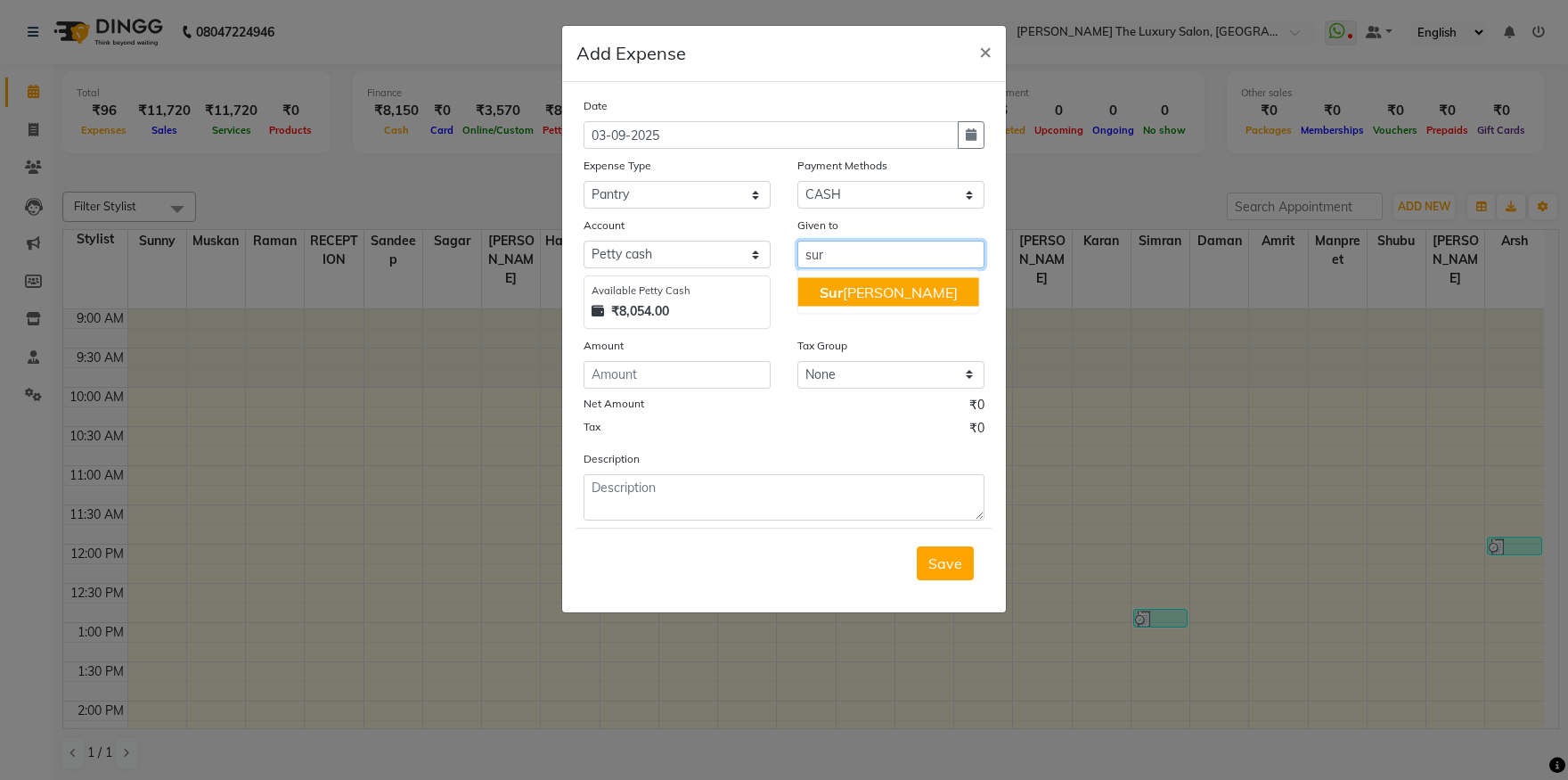
click at [893, 281] on button "Sur inder" at bounding box center [889, 292] width 181 height 28
type input "[PERSON_NAME]"
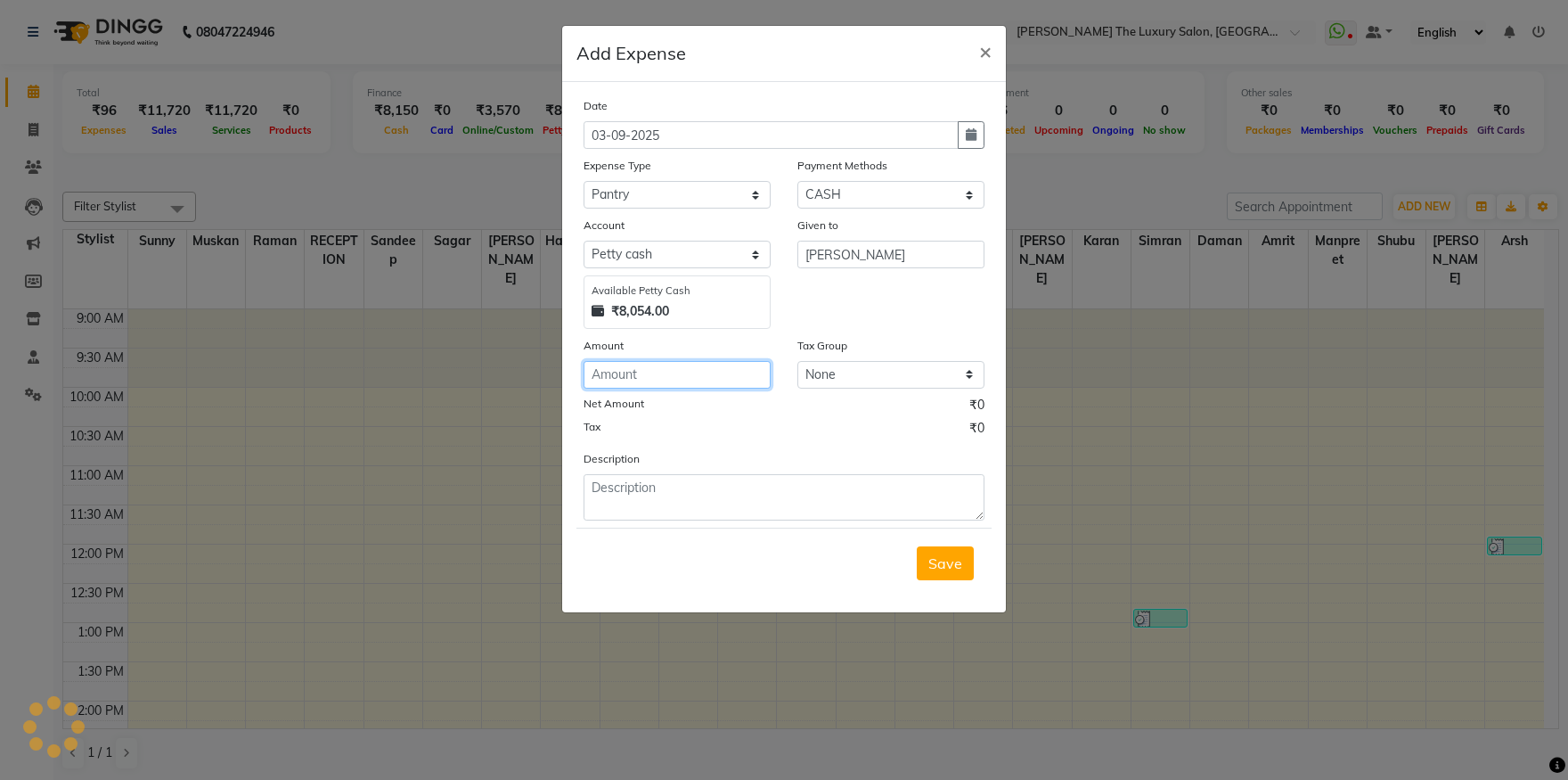
click at [662, 363] on input "number" at bounding box center [676, 374] width 187 height 27
type input "-1"
click at [597, 375] on input "-200" at bounding box center [676, 374] width 187 height 27
type input "200"
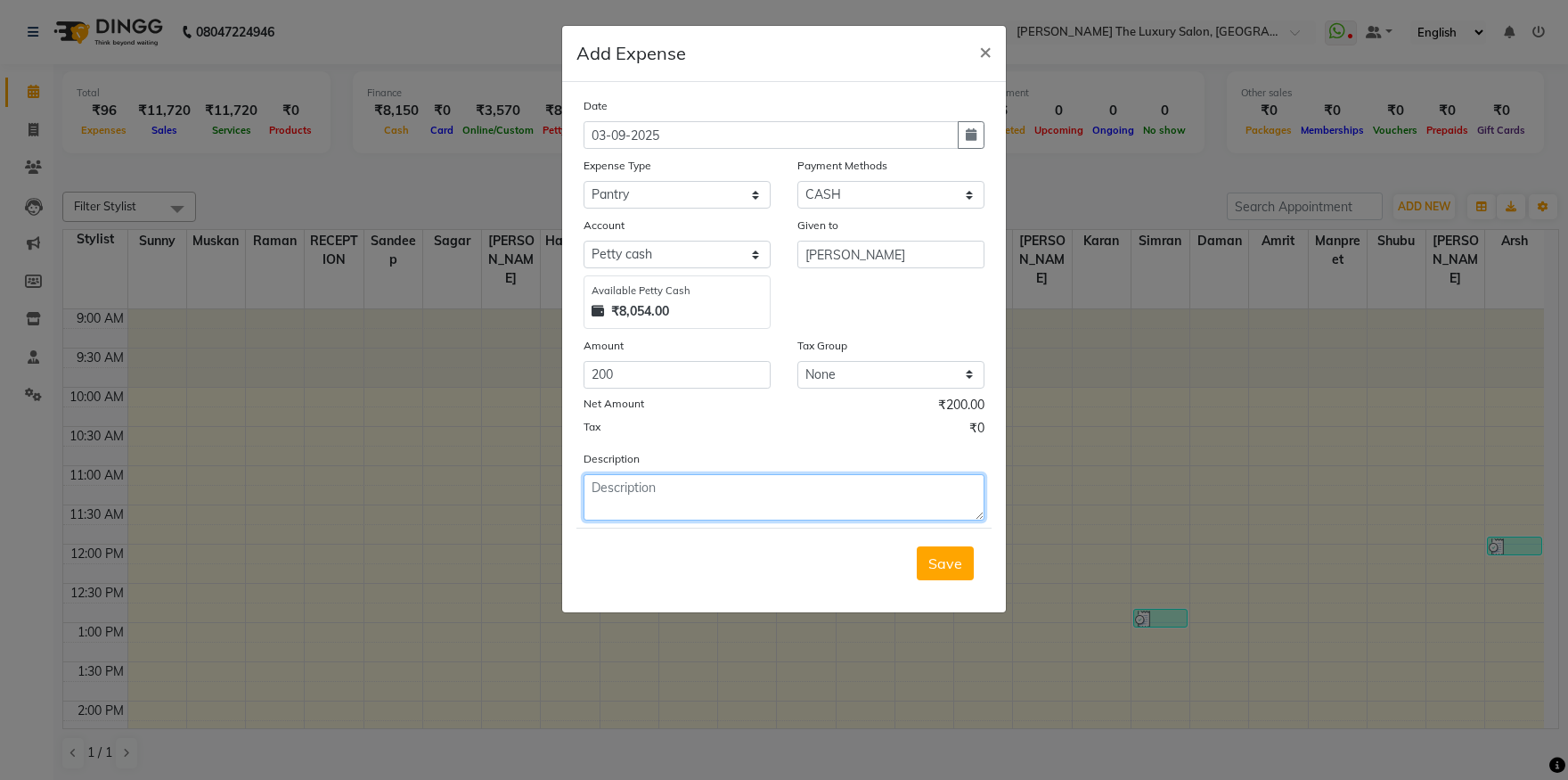
click at [658, 489] on textarea at bounding box center [784, 497] width 401 height 46
type textarea "petrol"
click at [946, 564] on span "Save" at bounding box center [946, 563] width 34 height 18
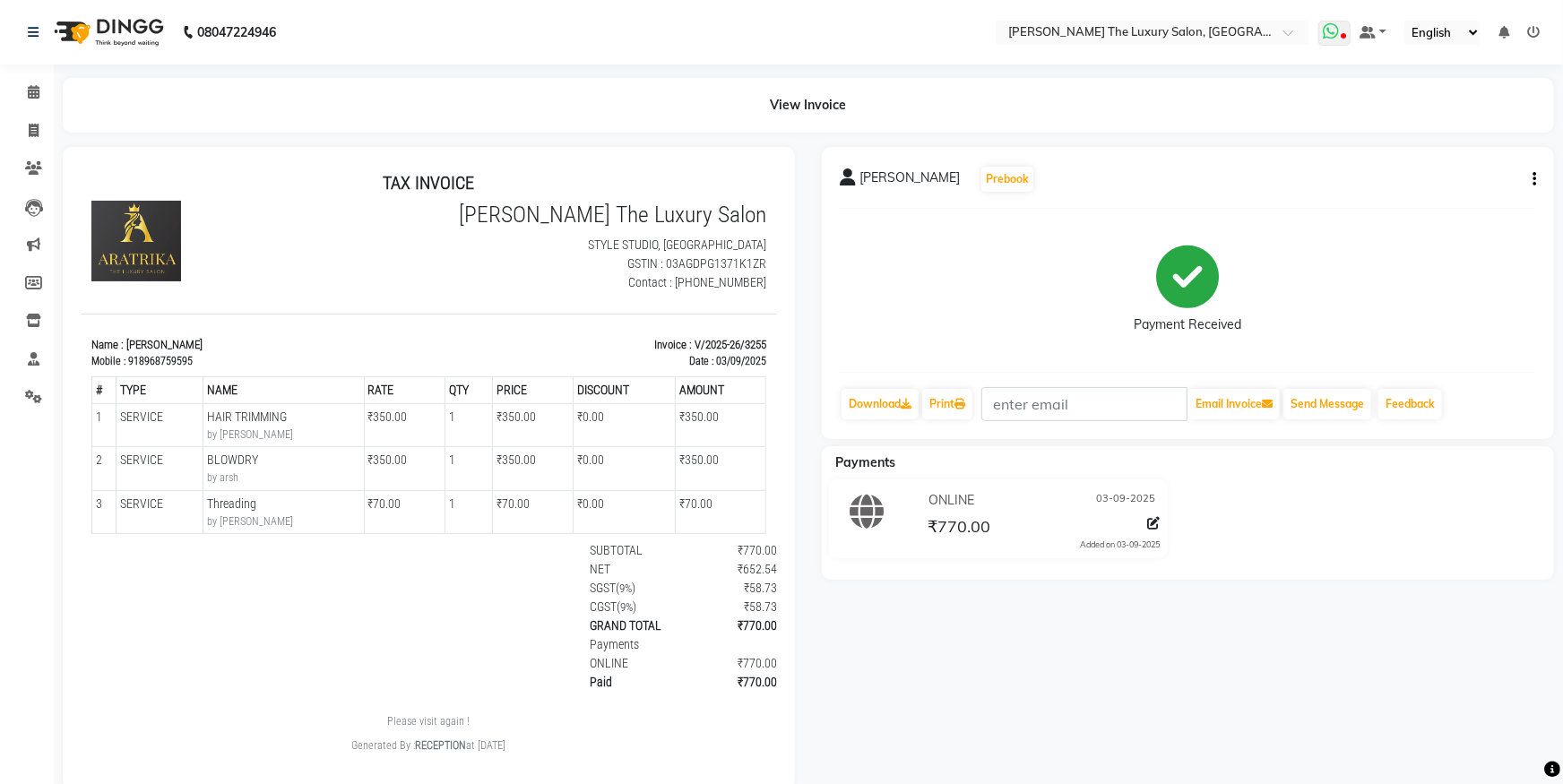
click at [1334, 31] on icon at bounding box center [1330, 31] width 16 height 18
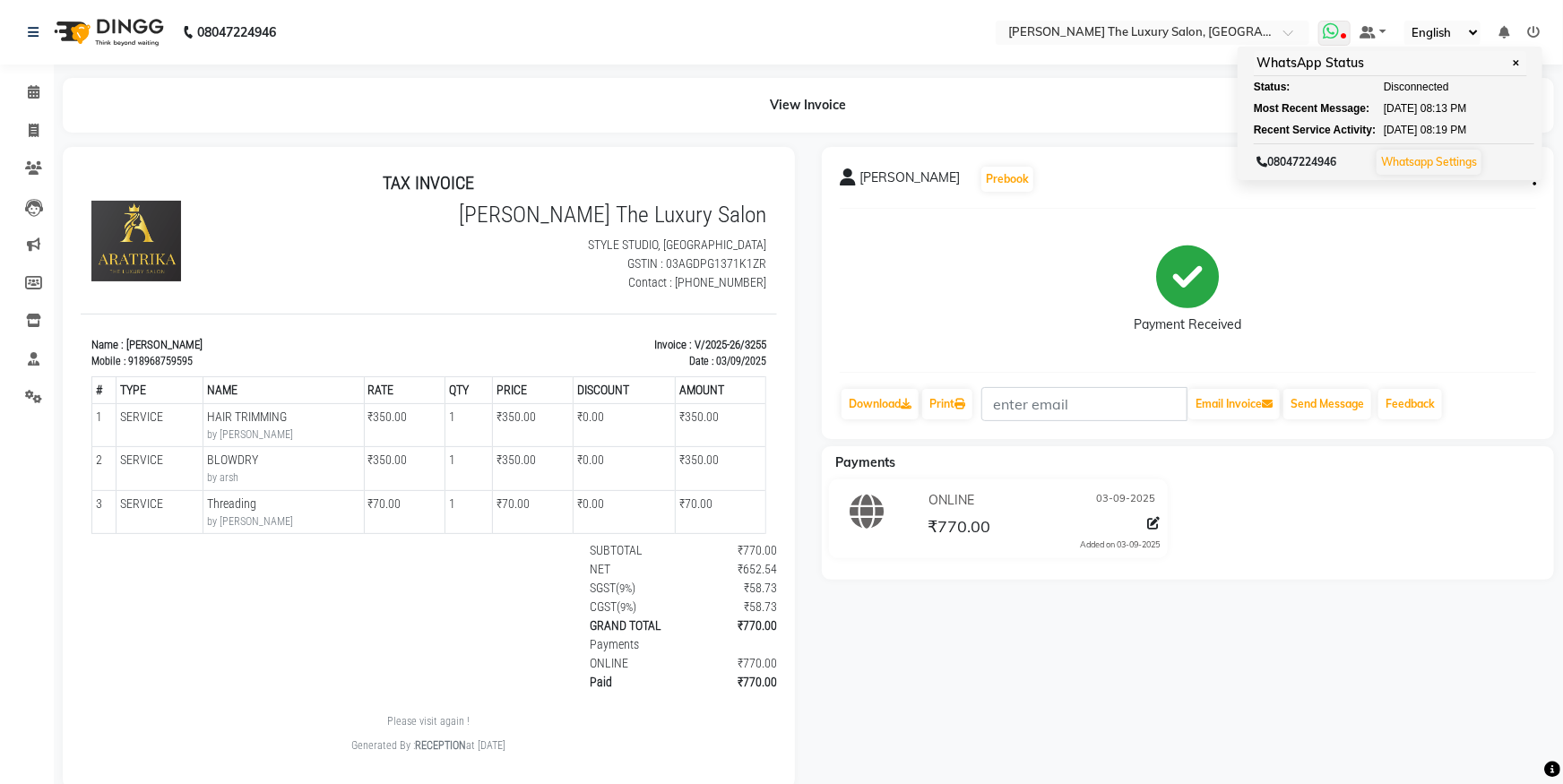
click at [1334, 31] on icon at bounding box center [1330, 31] width 16 height 18
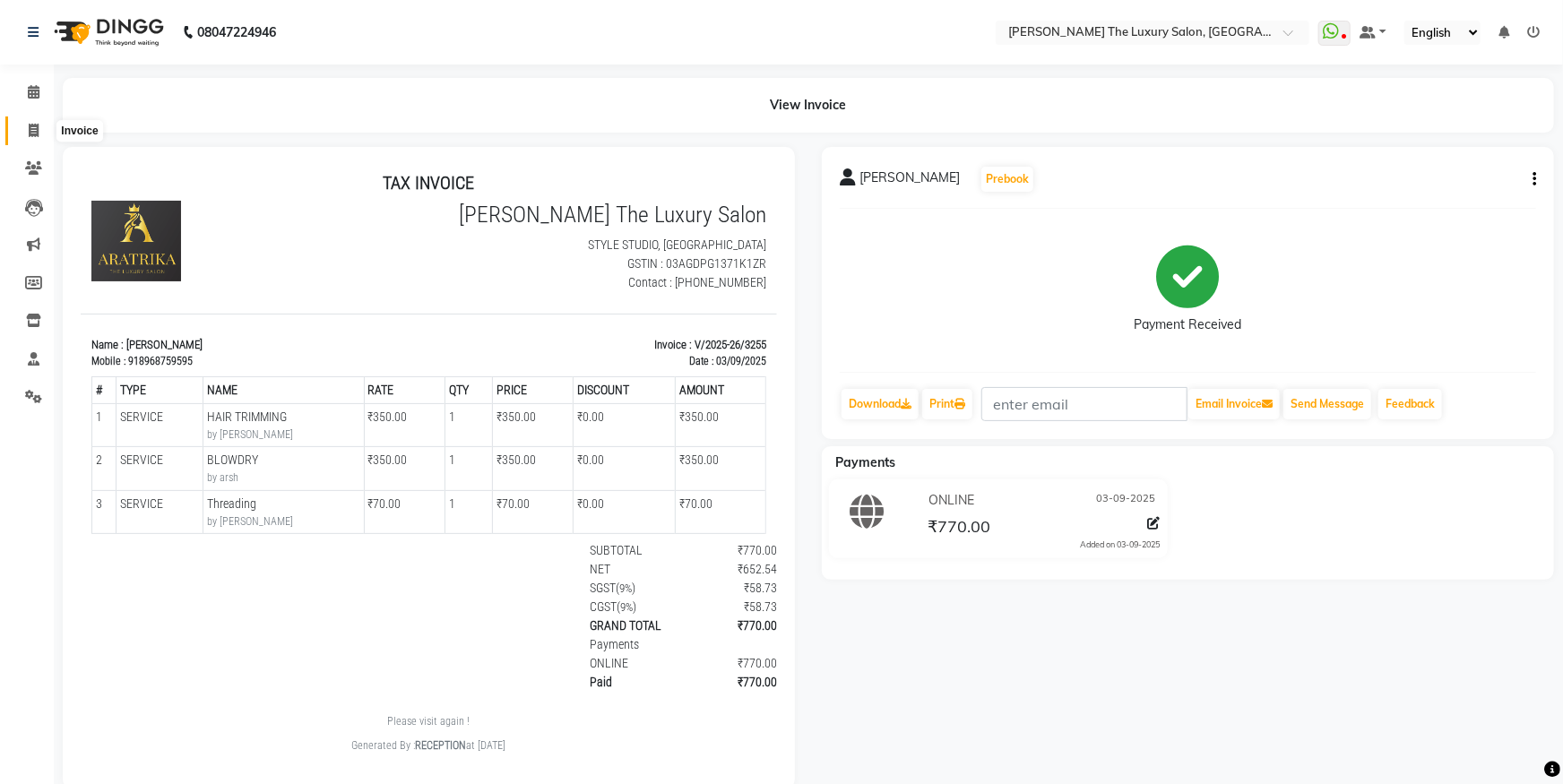
click at [37, 130] on icon at bounding box center [33, 131] width 10 height 13
select select "service"
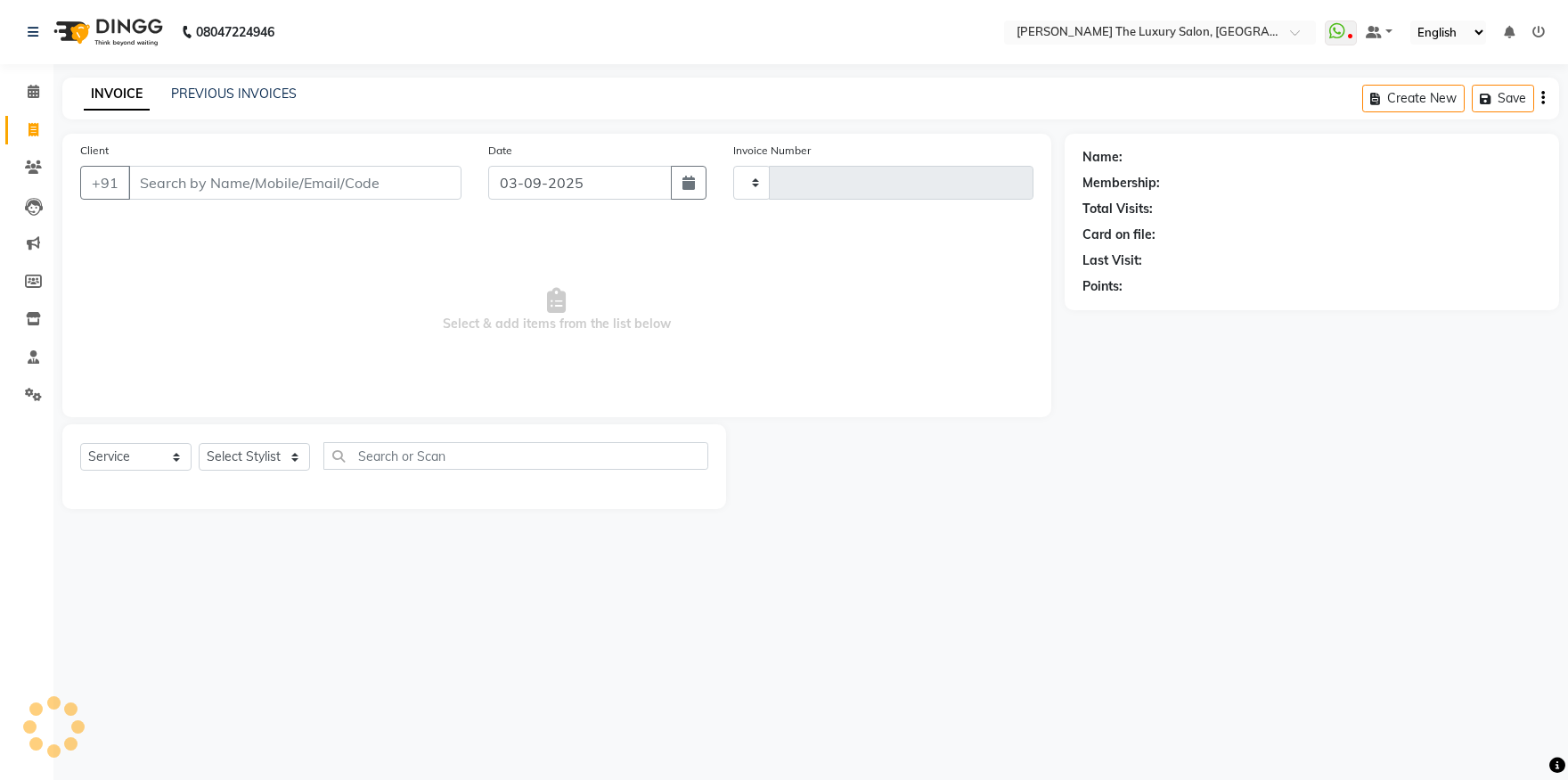
type input "3257"
select select "7179"
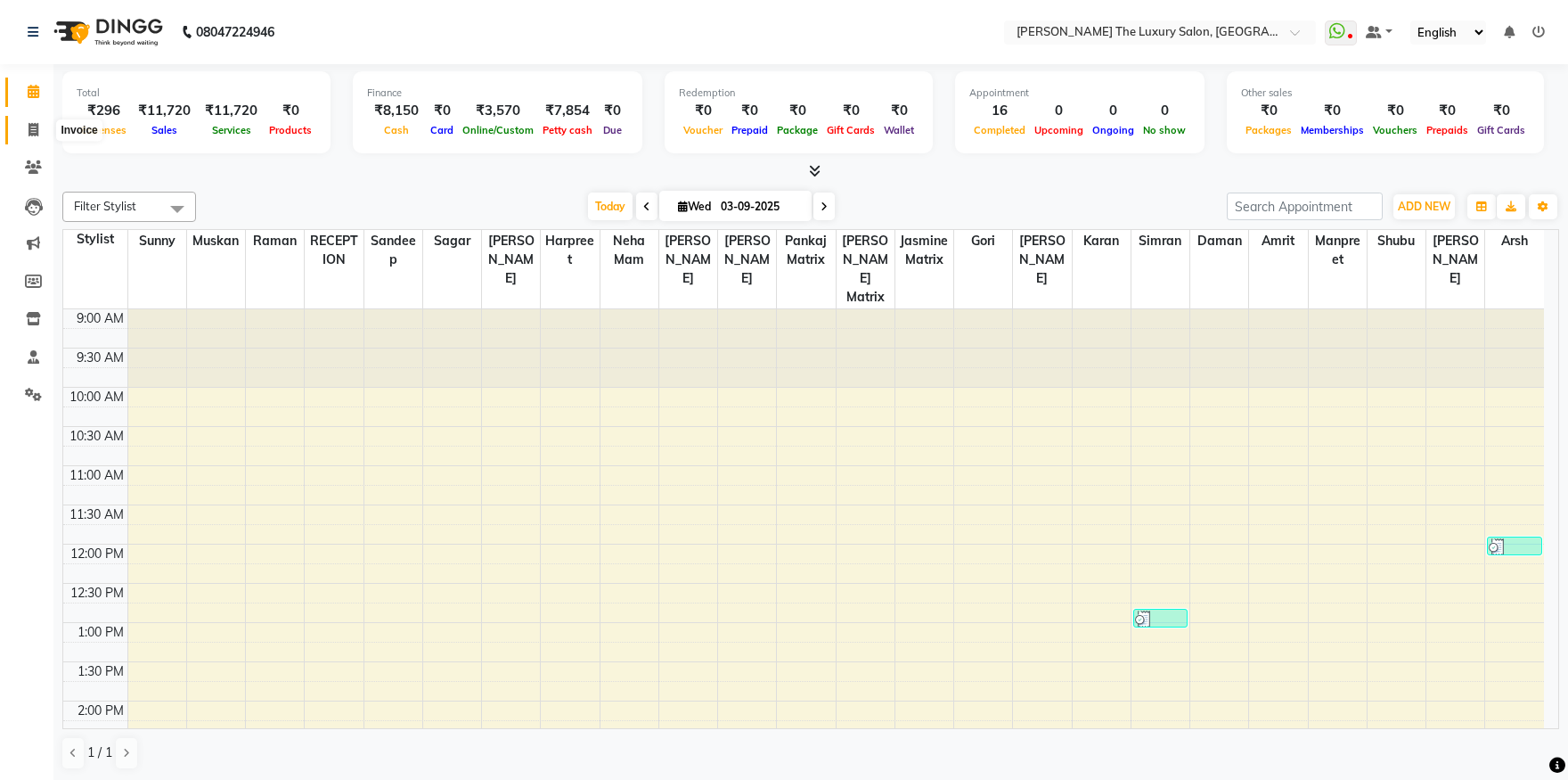
click at [37, 132] on icon at bounding box center [33, 130] width 9 height 13
select select "7179"
select select "service"
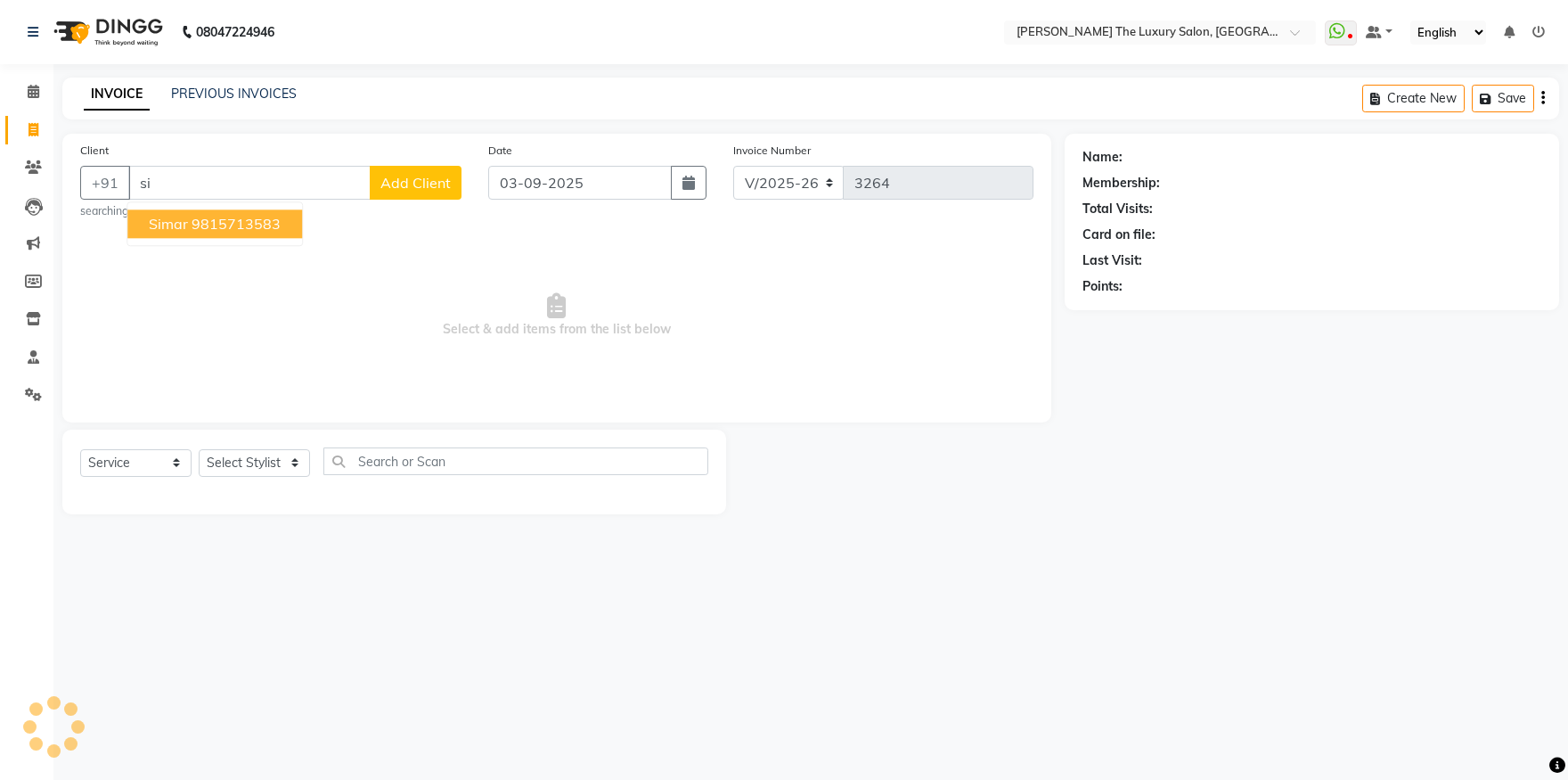
type input "s"
type input "82880088023"
click at [432, 183] on span "Add Client" at bounding box center [416, 182] width 70 height 18
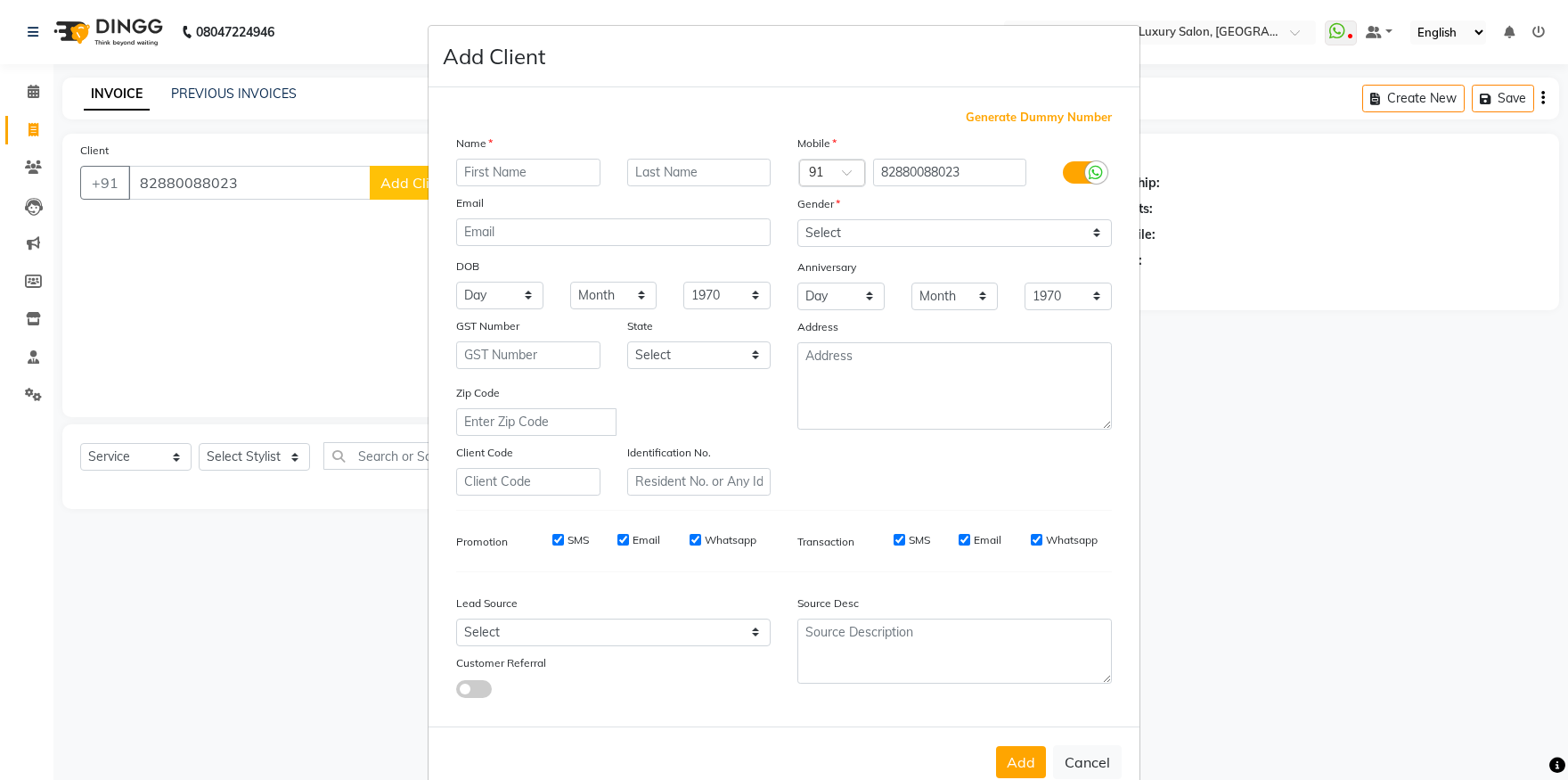
click at [497, 173] on input "text" at bounding box center [528, 172] width 144 height 27
type input "simar"
select select "[DEMOGRAPHIC_DATA]"
click option "[DEMOGRAPHIC_DATA]" at bounding box center [0, 0] width 0 height 0
click at [1022, 772] on button "Add" at bounding box center [1020, 762] width 50 height 32
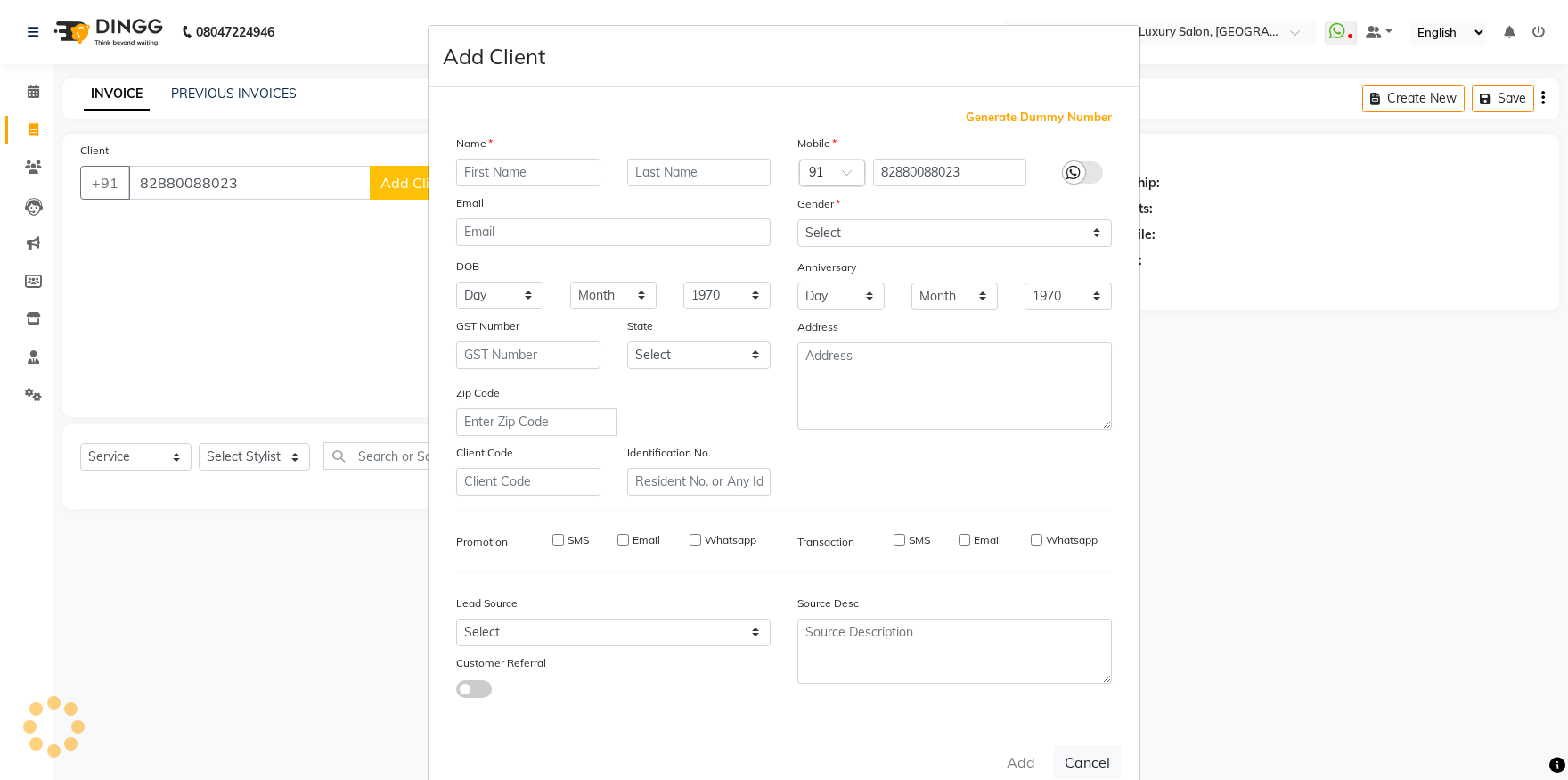
select select
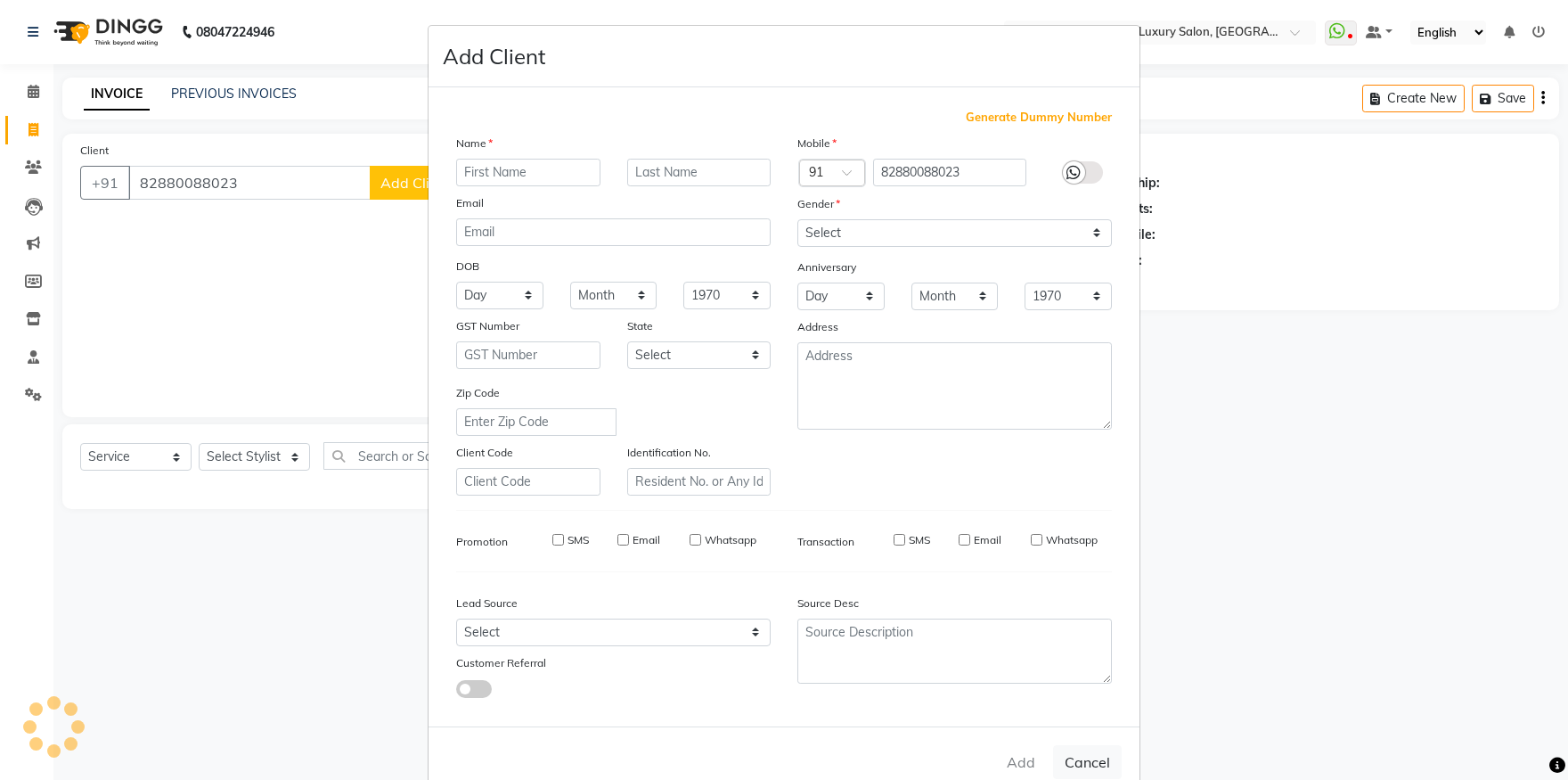
select select
checkbox input "false"
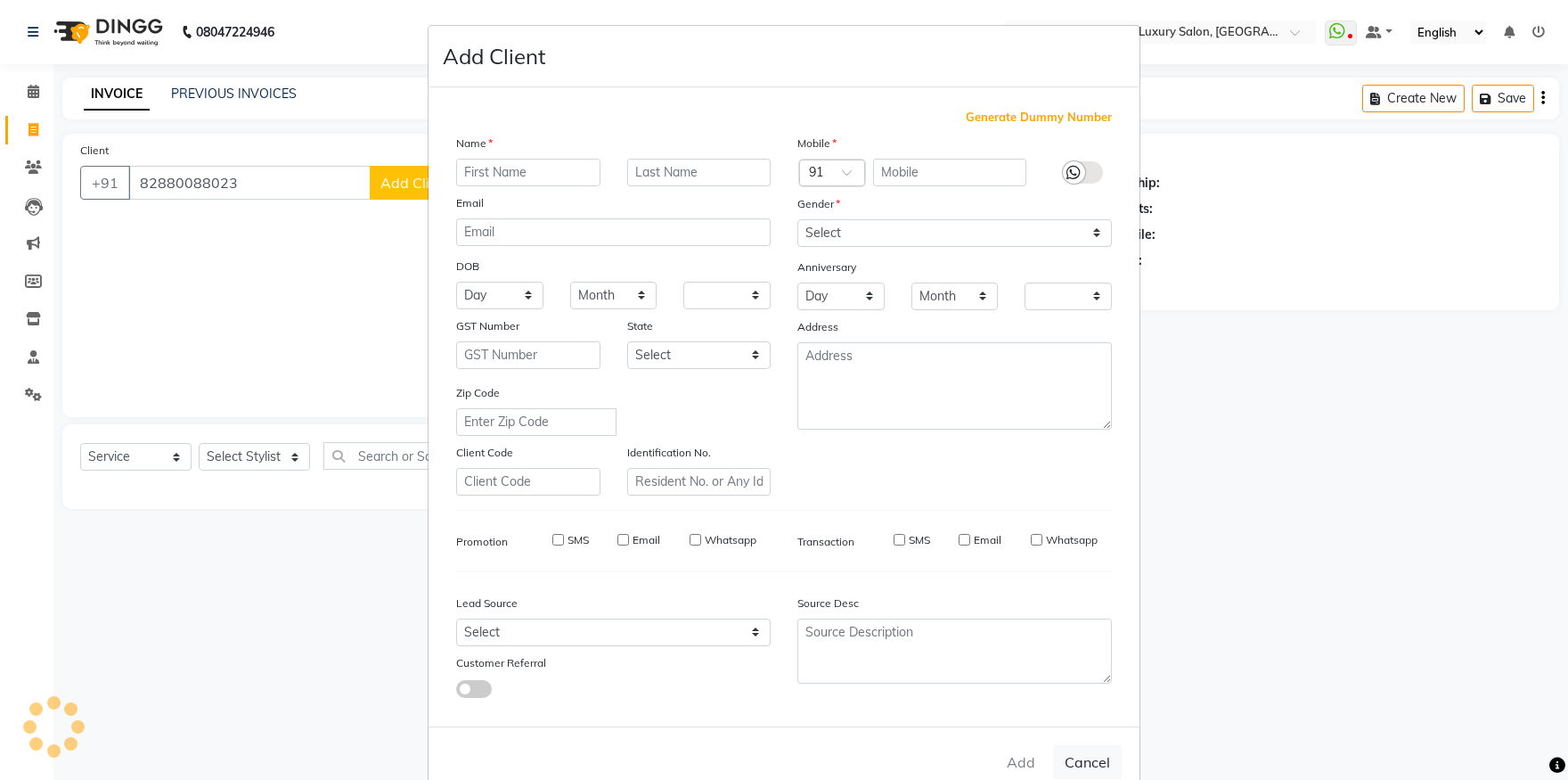
checkbox input "false"
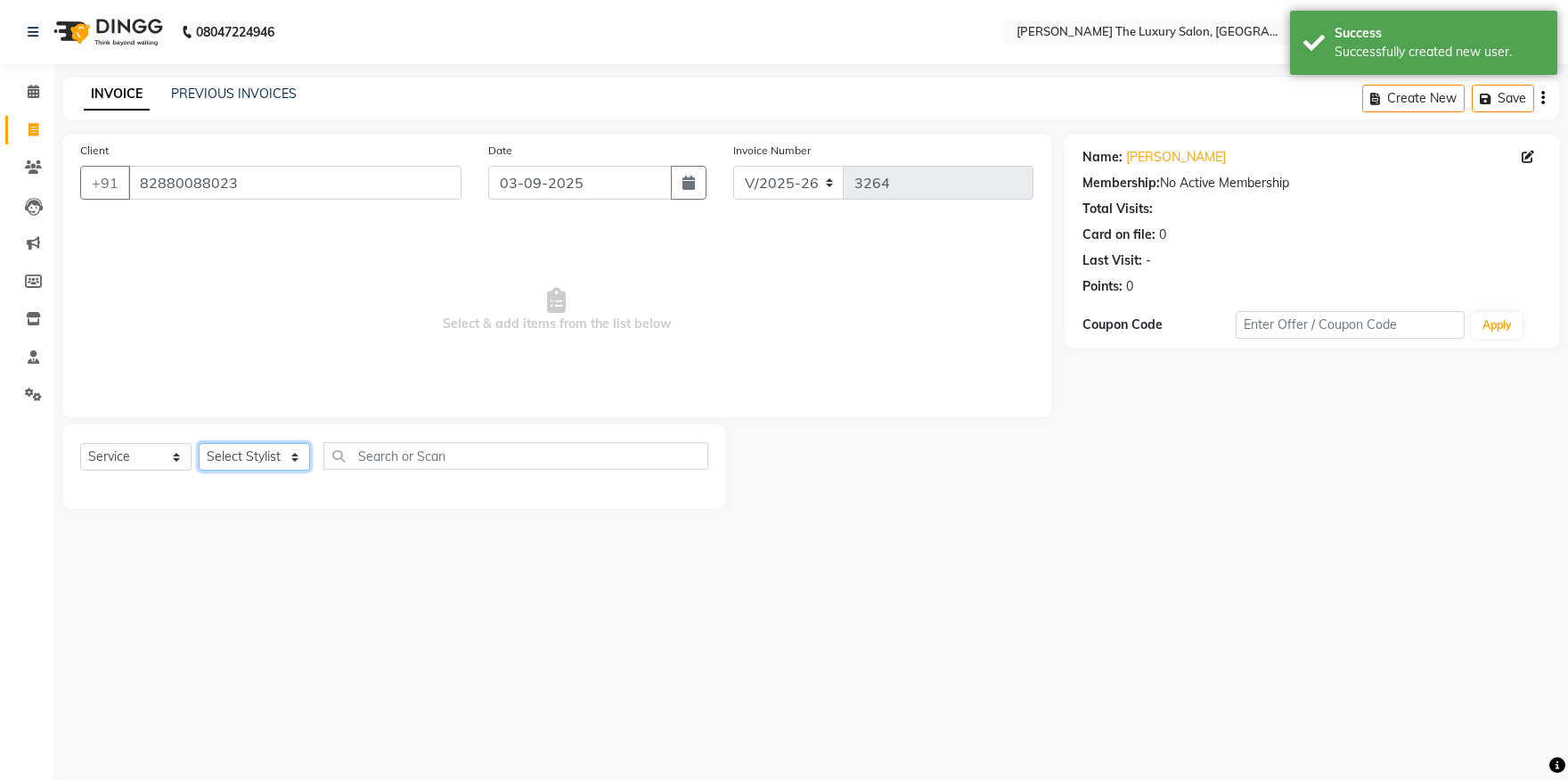
click at [199, 443] on select "Select Stylist amrit arsh [PERSON_NAME] [PERSON_NAME] jasmine matrix [PERSON_NA…" at bounding box center [255, 456] width 112 height 27
select select "85119"
click option "simran" at bounding box center [0, 0] width 0 height 0
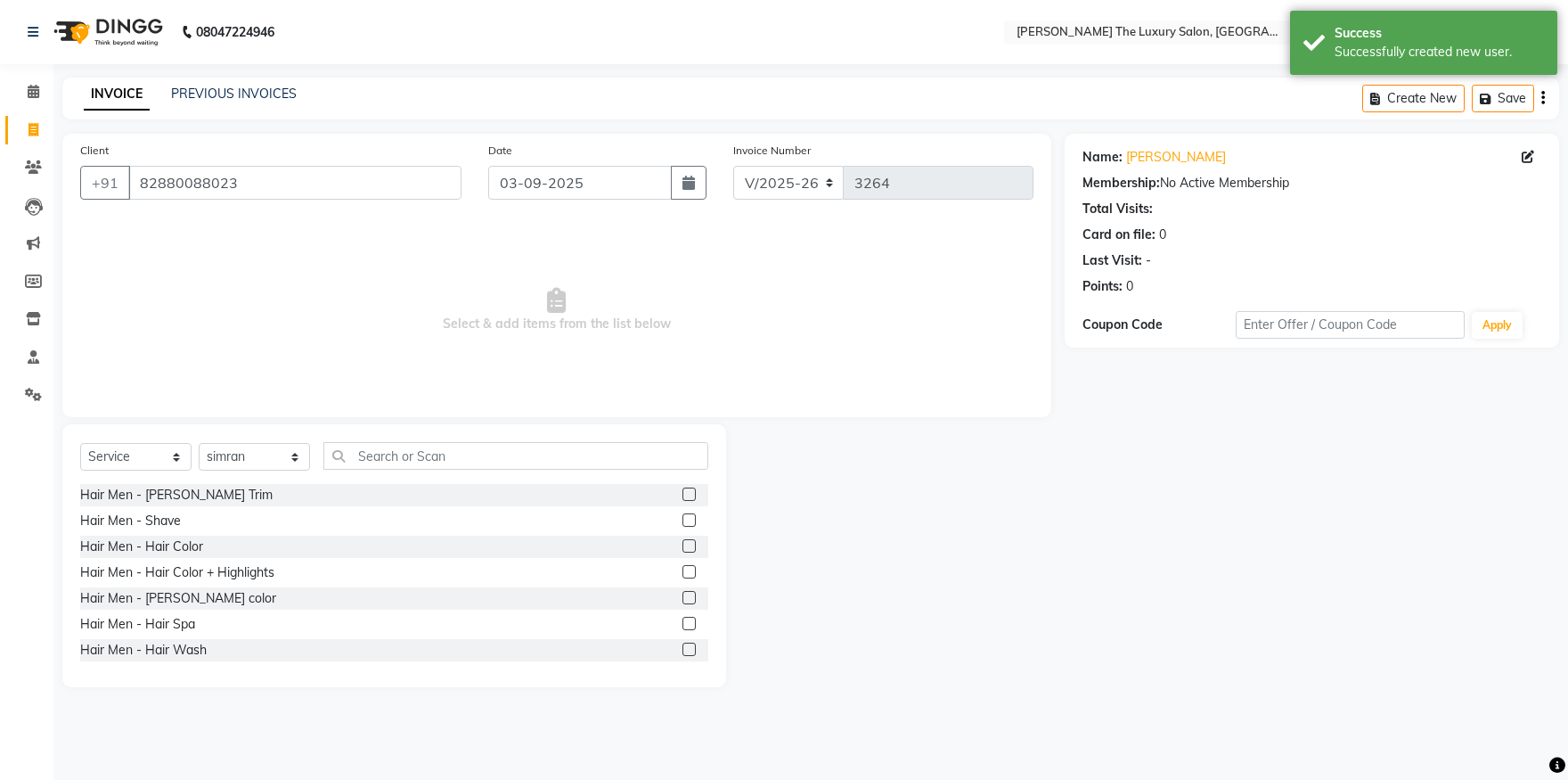
click at [682, 490] on label at bounding box center [689, 494] width 13 height 13
click at [682, 490] on input "checkbox" at bounding box center [688, 495] width 11 height 11
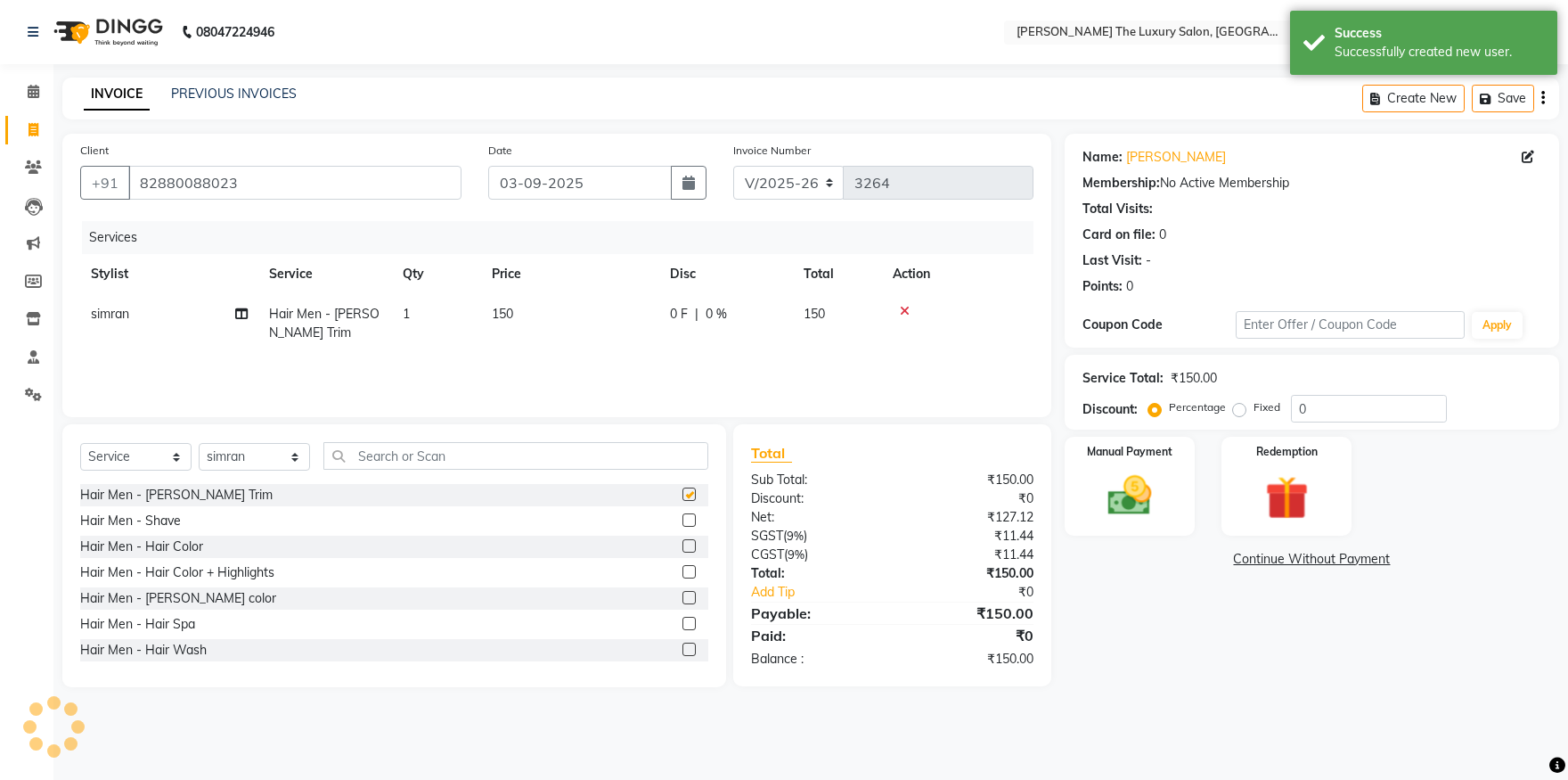
checkbox input "false"
click at [199, 443] on select "Select Stylist amrit arsh [PERSON_NAME] [PERSON_NAME] jasmine matrix [PERSON_NA…" at bounding box center [255, 456] width 112 height 27
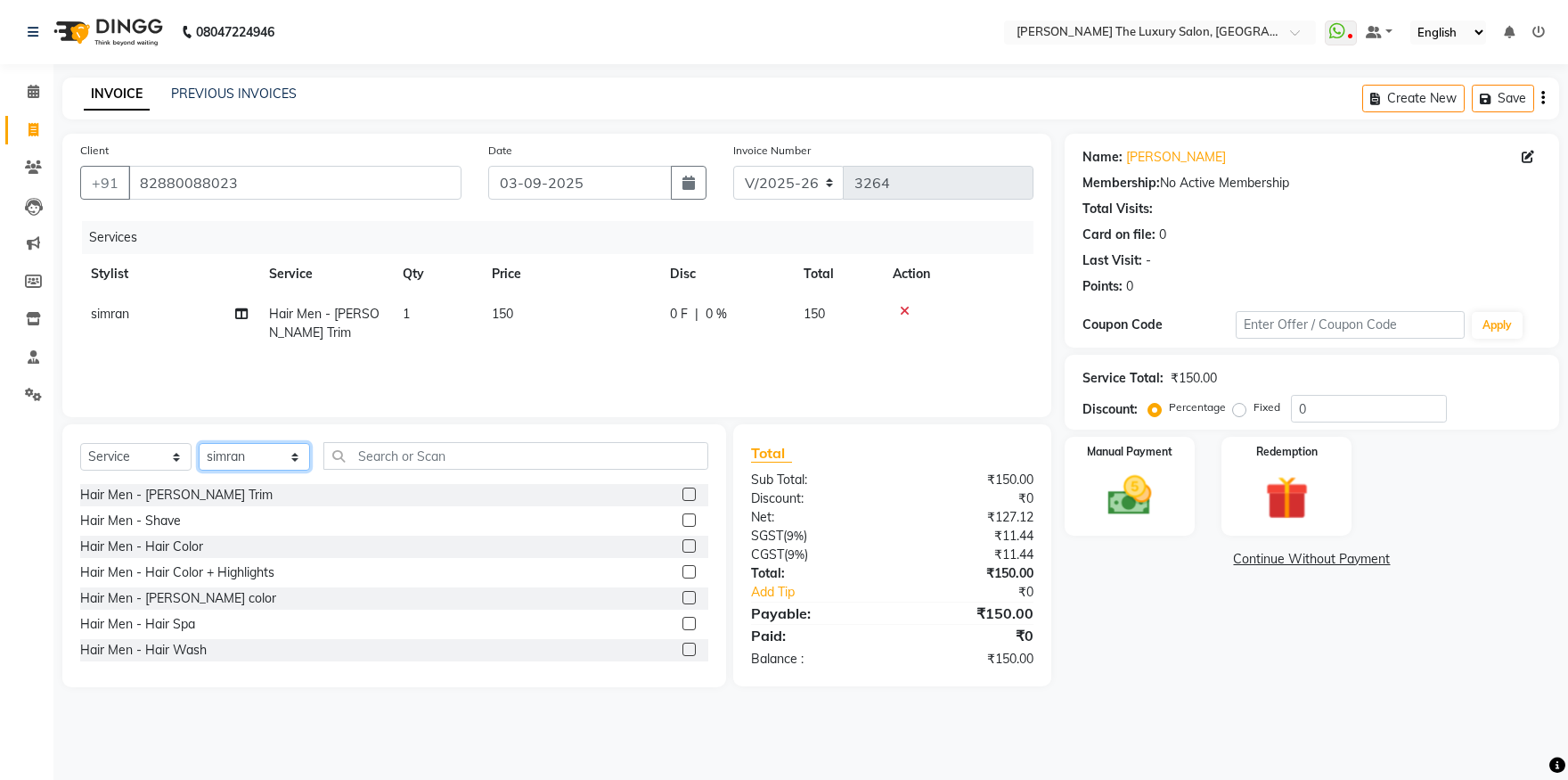
select select "86782"
click option "arsh" at bounding box center [0, 0] width 0 height 0
click at [682, 491] on label at bounding box center [689, 494] width 13 height 13
click at [682, 491] on input "checkbox" at bounding box center [688, 495] width 11 height 11
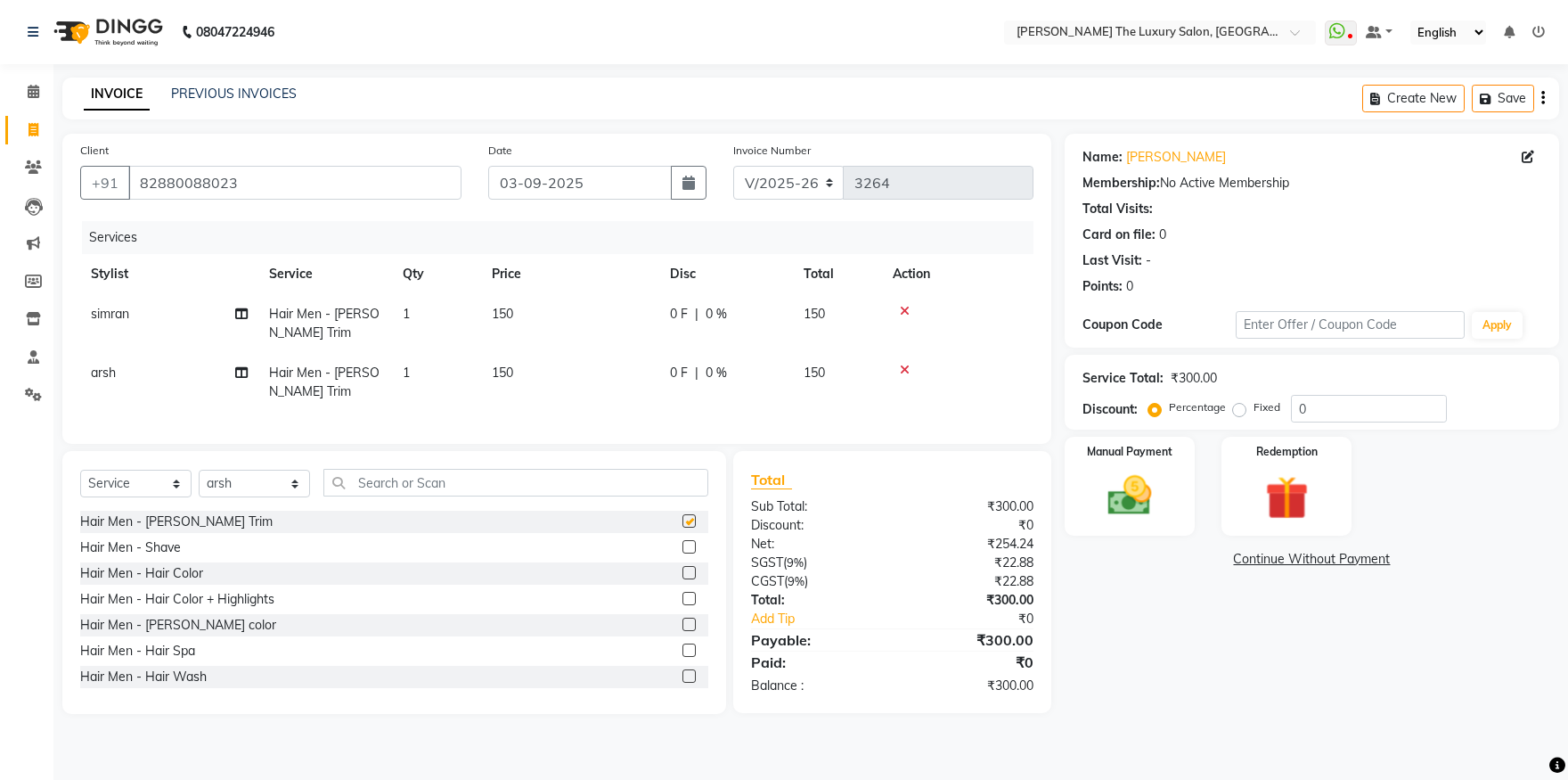
checkbox input "false"
click at [1152, 496] on img at bounding box center [1130, 496] width 74 height 52
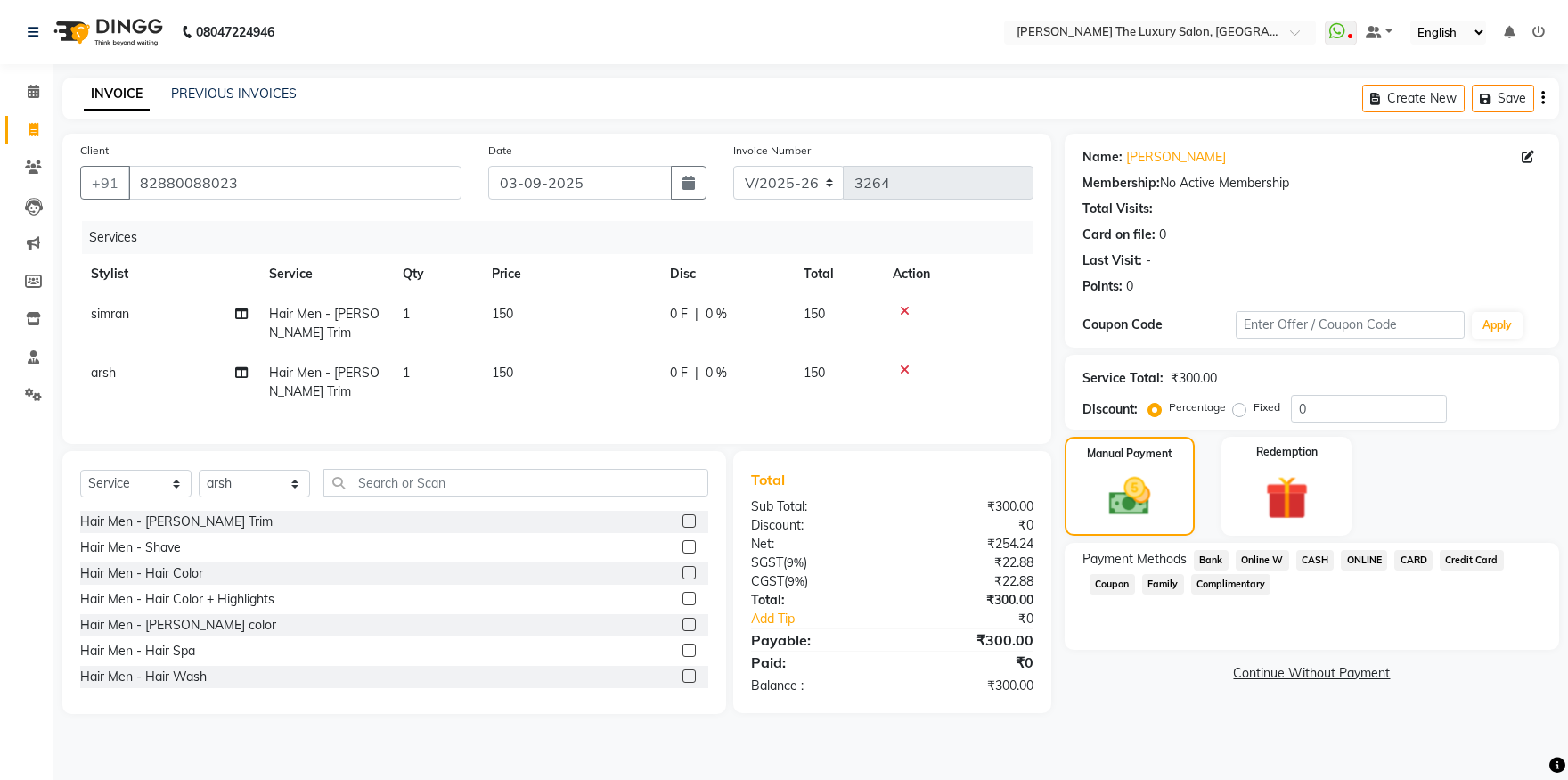
drag, startPoint x: 1325, startPoint y: 561, endPoint x: 1315, endPoint y: 578, distance: 19.7
click at [1324, 561] on span "CASH" at bounding box center [1315, 560] width 38 height 21
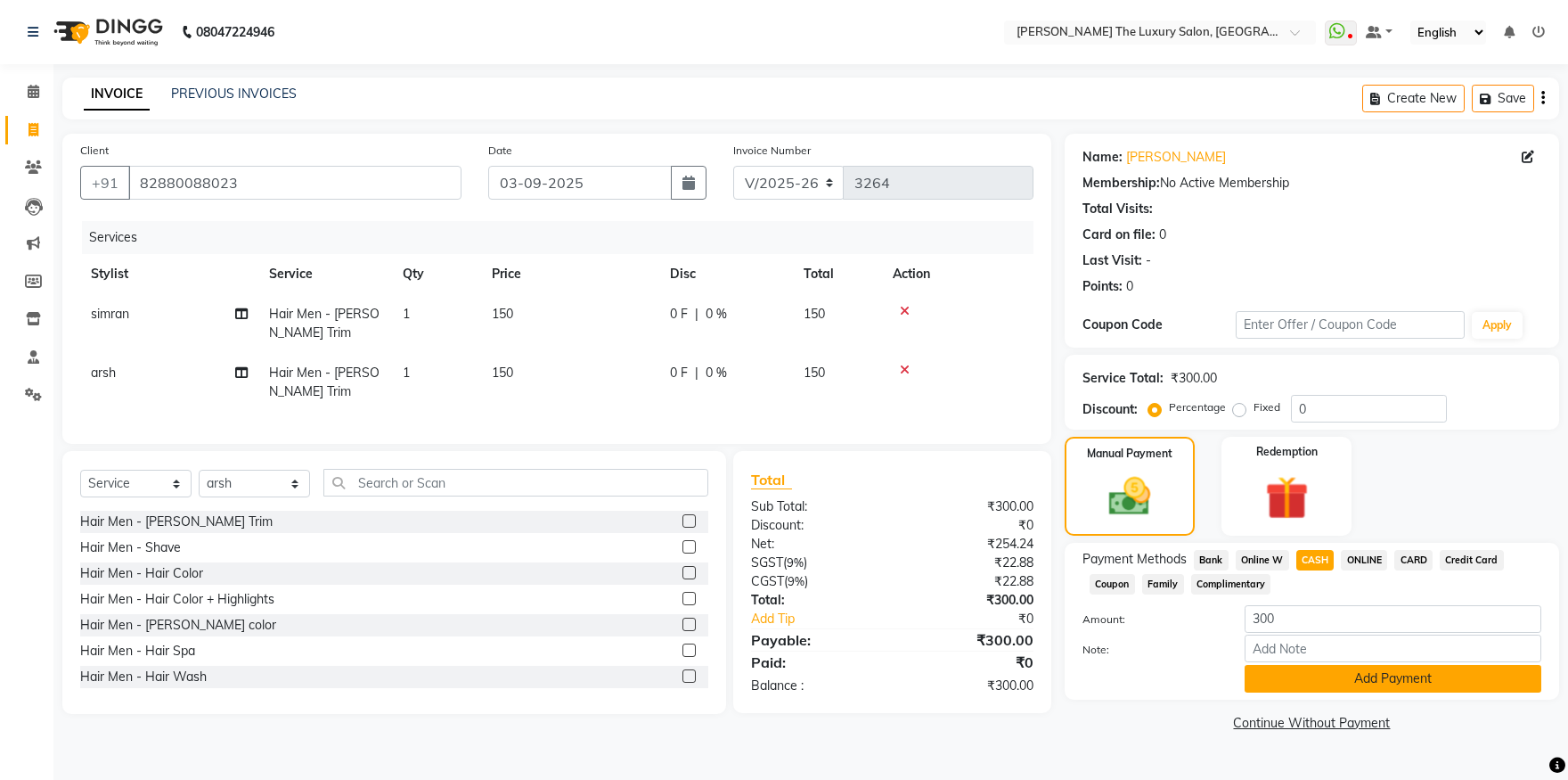
click at [1333, 677] on button "Add Payment" at bounding box center [1393, 679] width 297 height 27
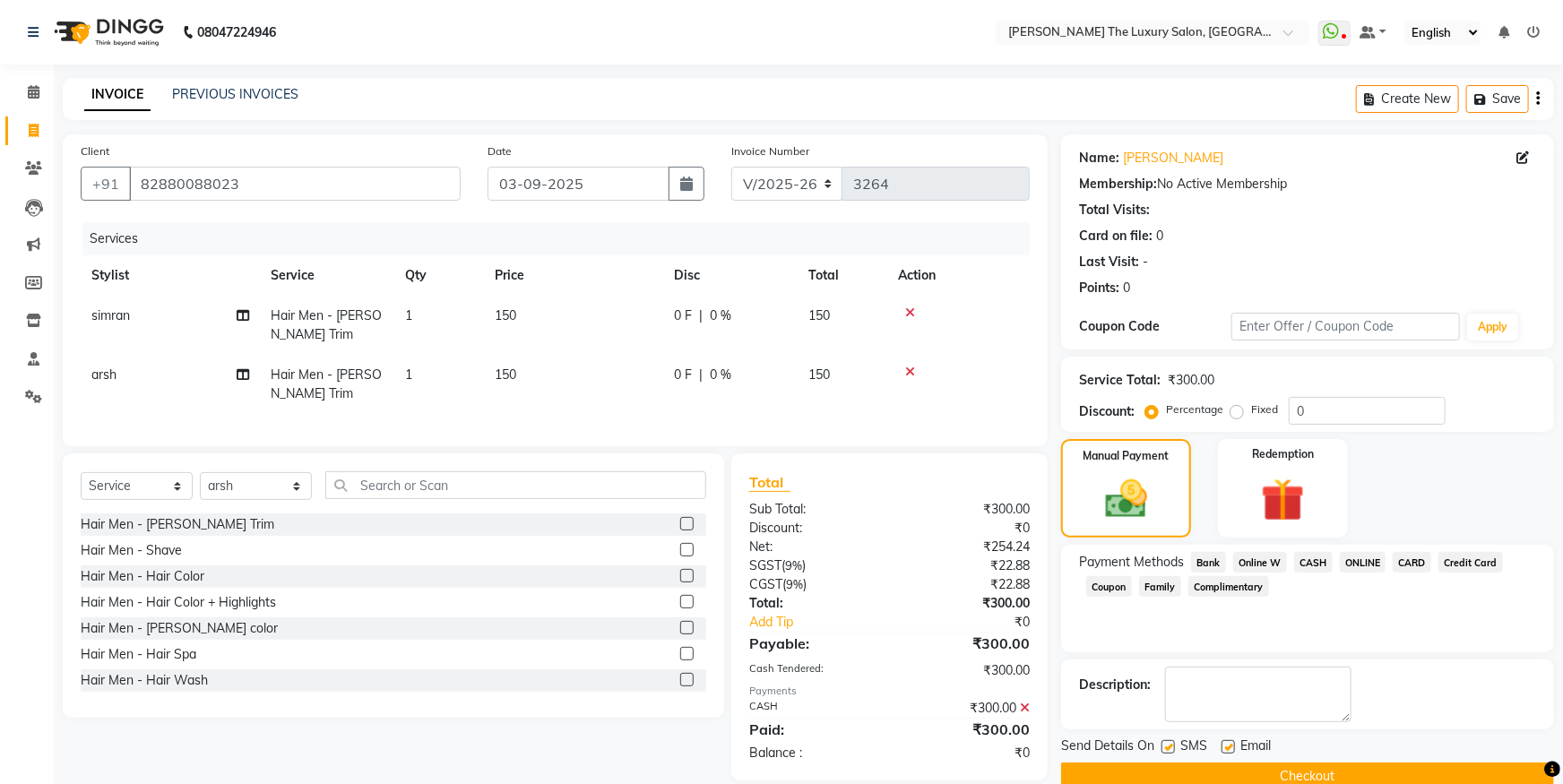
scroll to position [36, 0]
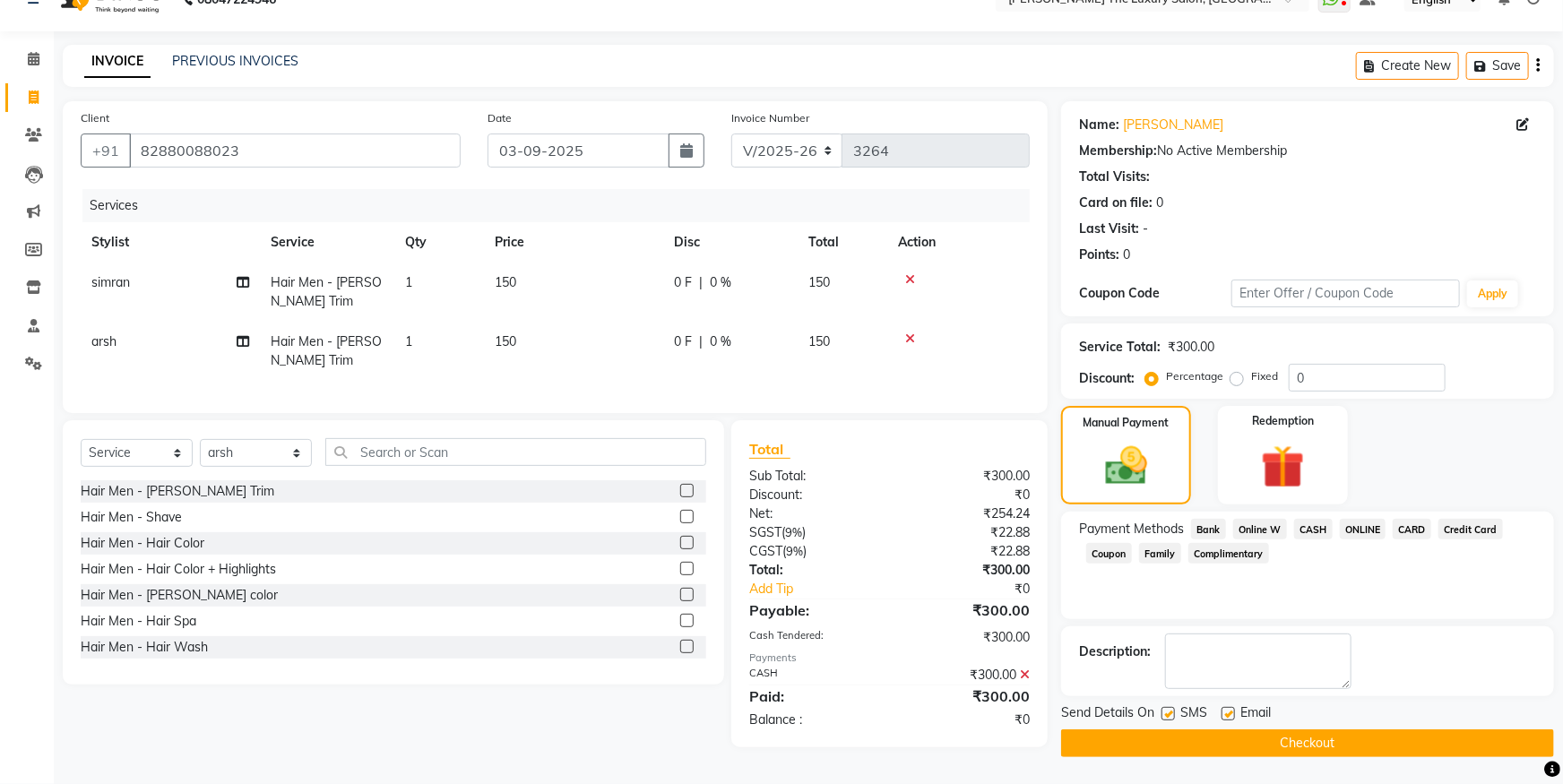
click at [1343, 732] on button "Checkout" at bounding box center [1307, 743] width 493 height 28
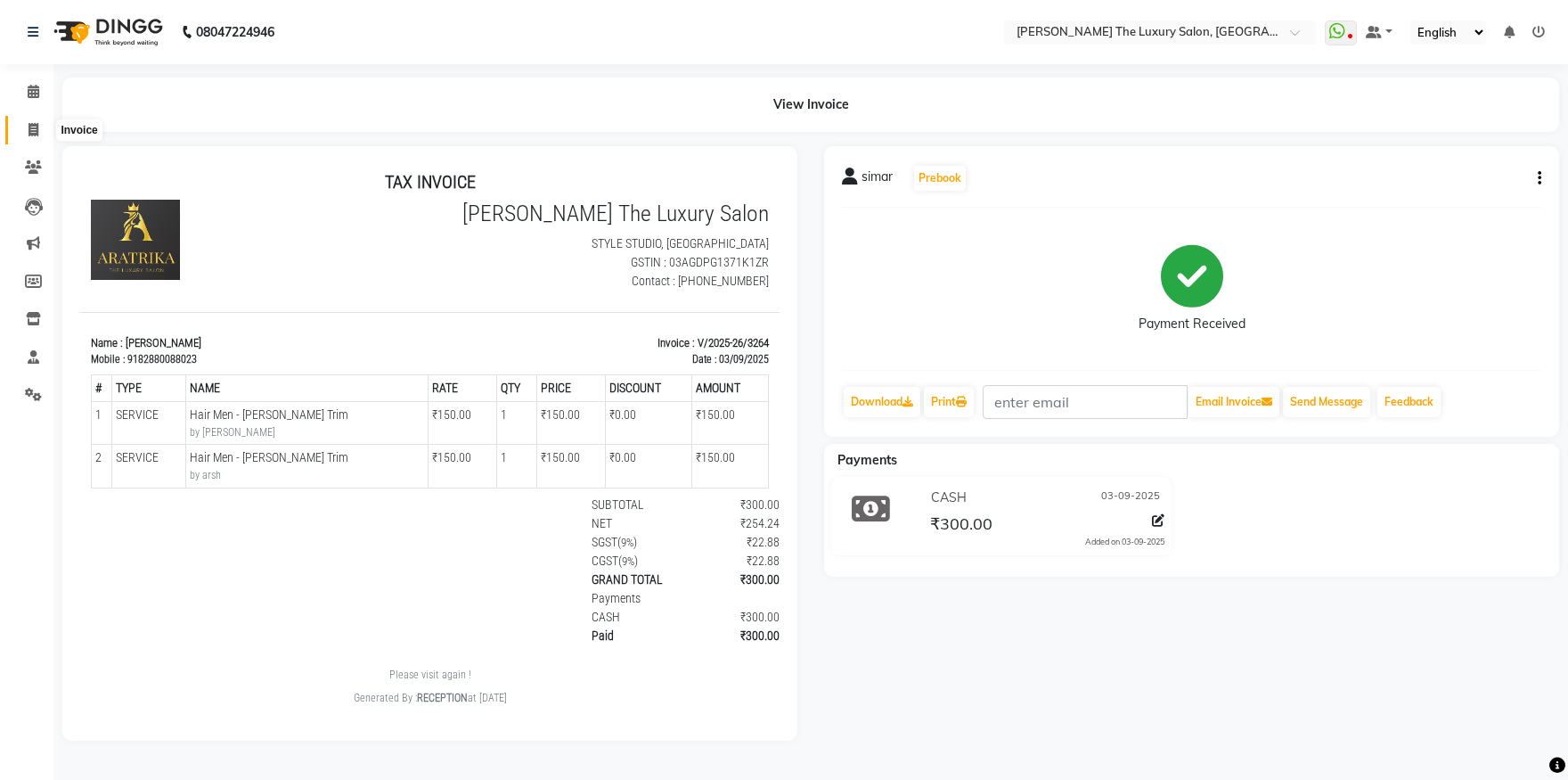
click at [35, 127] on icon at bounding box center [33, 130] width 9 height 13
select select "7179"
select select "service"
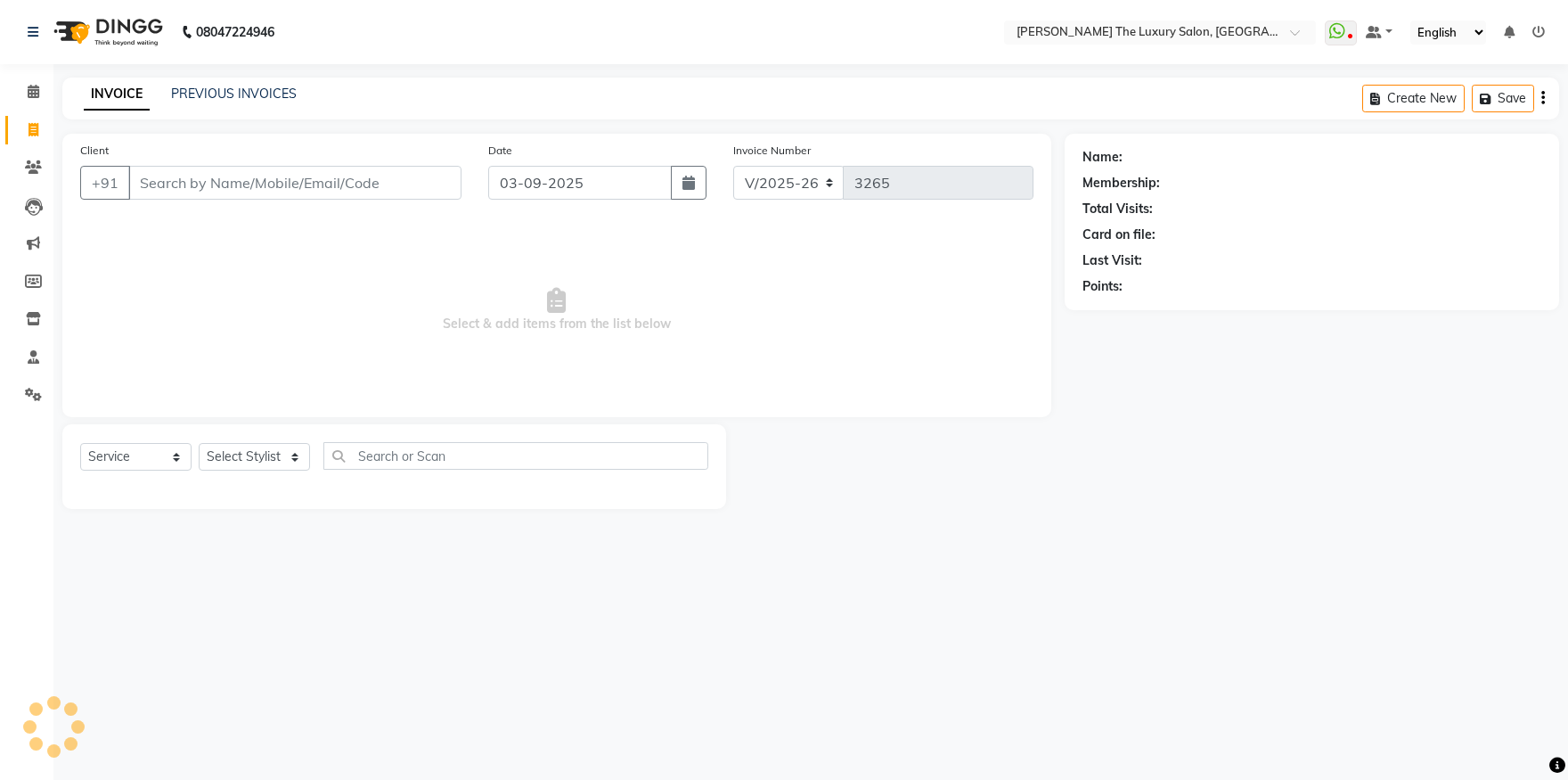
click at [245, 183] on input "Client" at bounding box center [295, 183] width 333 height 34
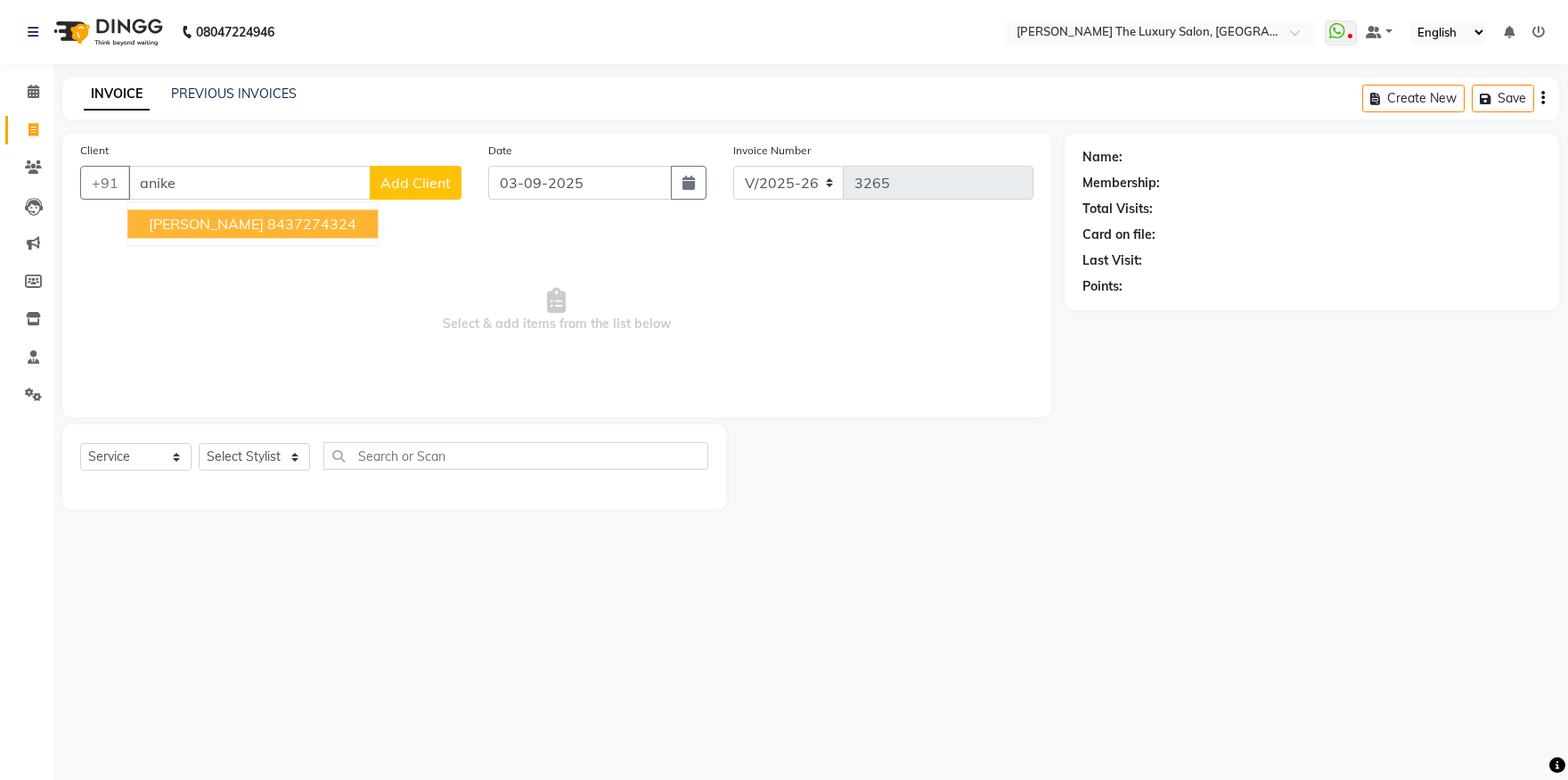
click at [267, 225] on ngb-highlight "8437274324" at bounding box center [312, 224] width 89 height 18
type input "8437274324"
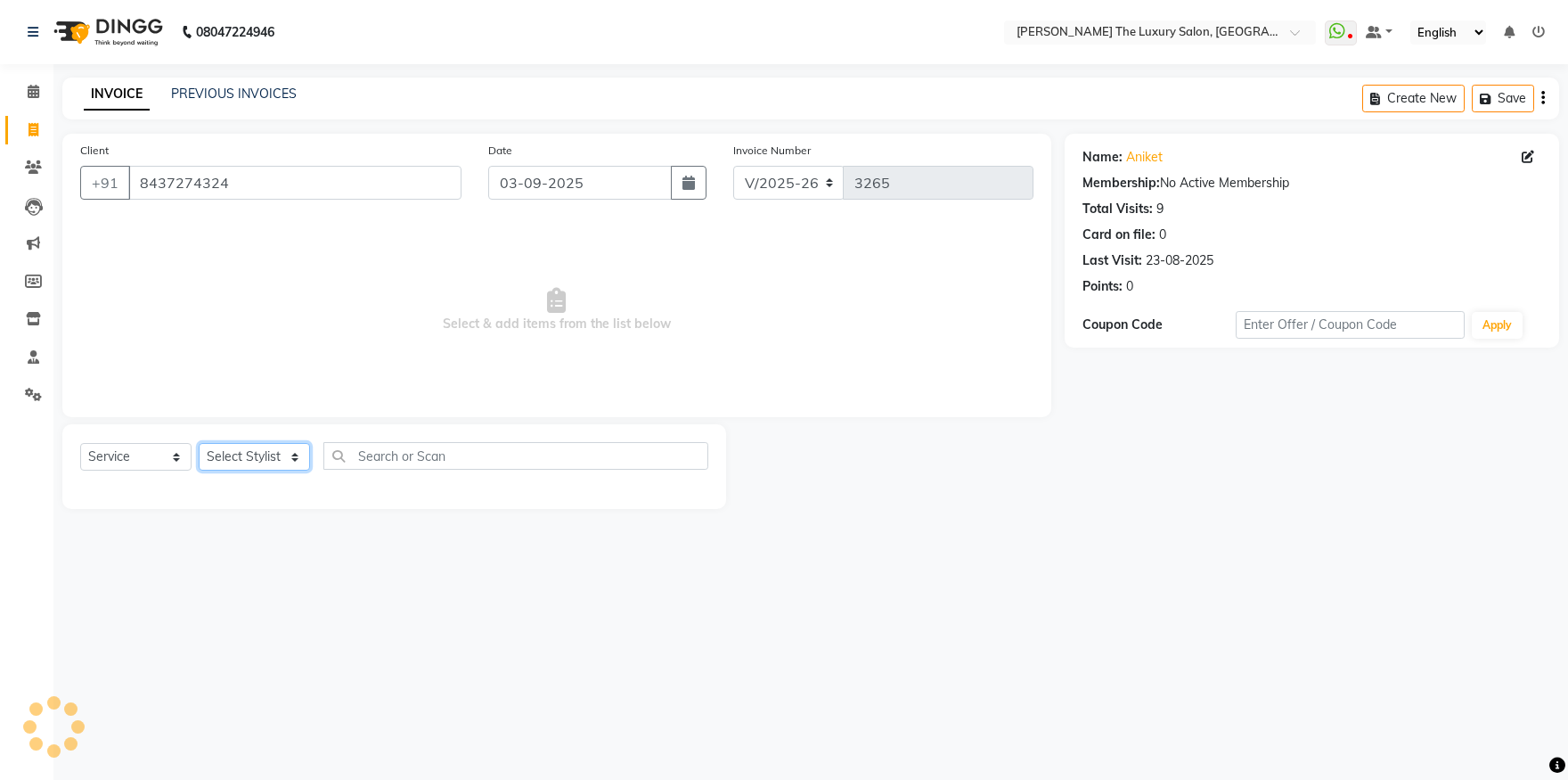
click at [199, 443] on select "Select Stylist amrit arsh [PERSON_NAME] [PERSON_NAME] jasmine matrix [PERSON_NA…" at bounding box center [255, 456] width 112 height 27
select select "60213"
click option "Raman" at bounding box center [0, 0] width 0 height 0
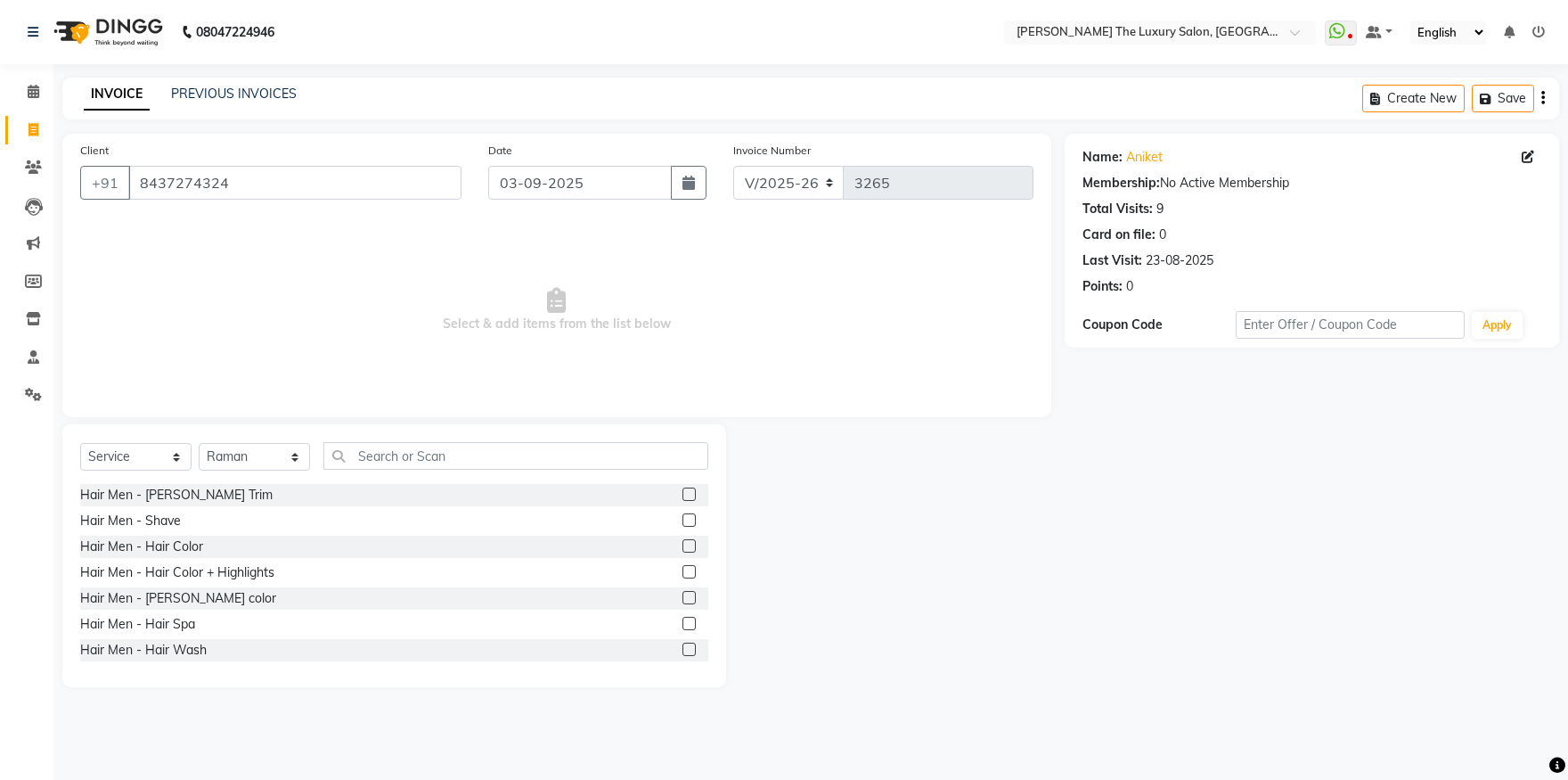
click at [682, 495] on label at bounding box center [689, 494] width 13 height 13
click at [682, 495] on input "checkbox" at bounding box center [688, 495] width 11 height 11
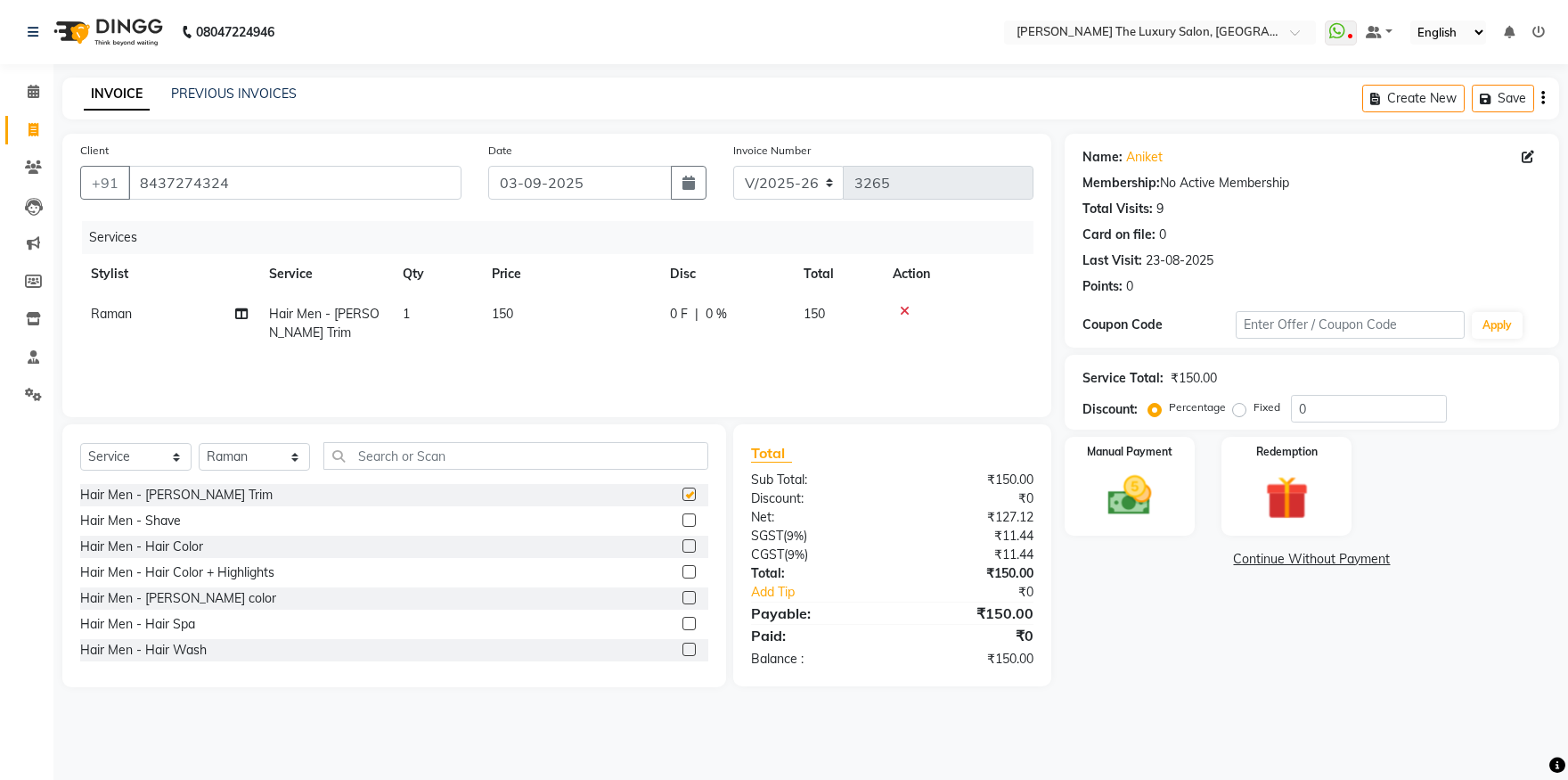
checkbox input "false"
click at [1114, 492] on img at bounding box center [1130, 496] width 74 height 52
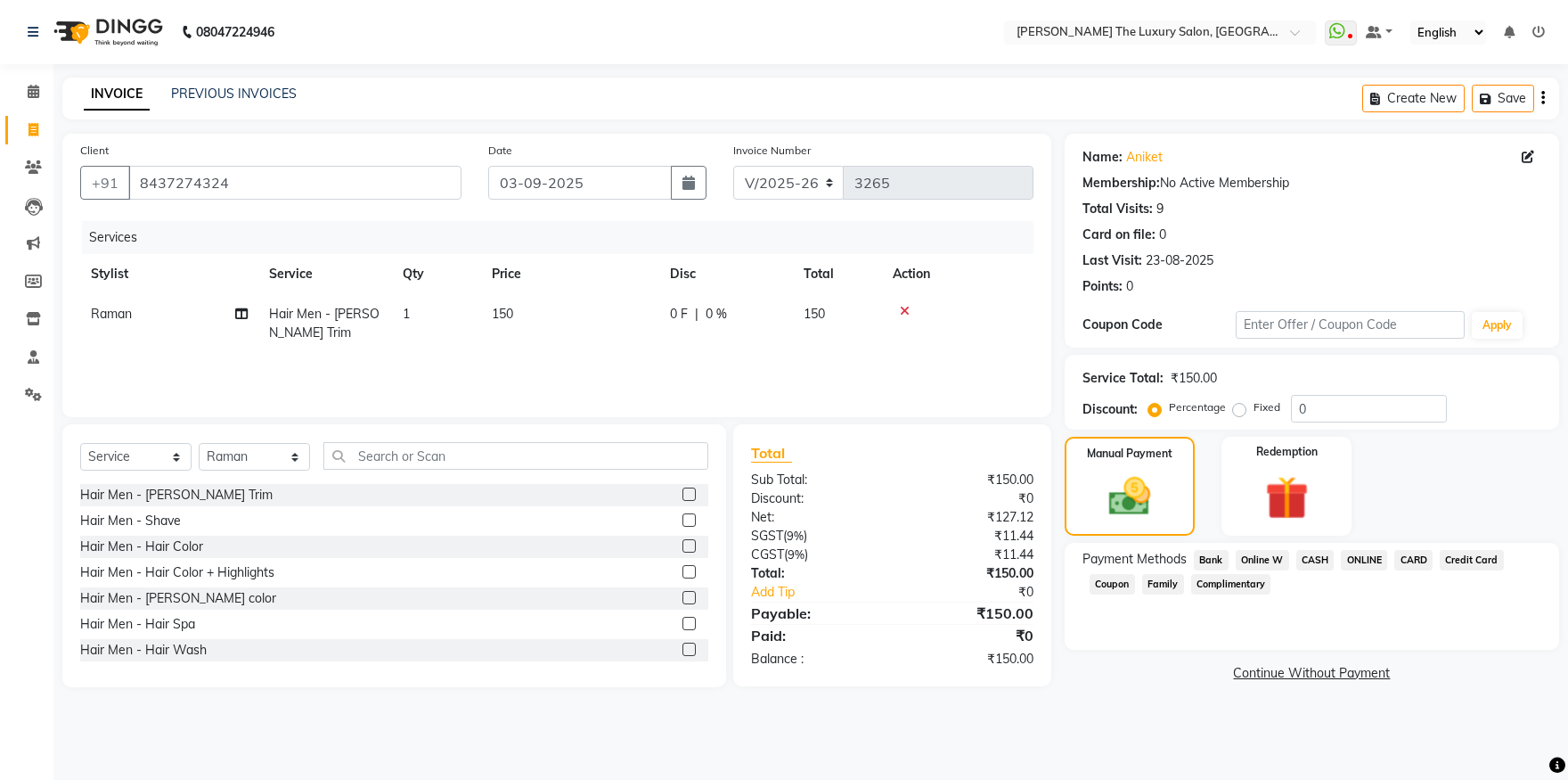
click at [1324, 559] on span "CASH" at bounding box center [1315, 560] width 38 height 21
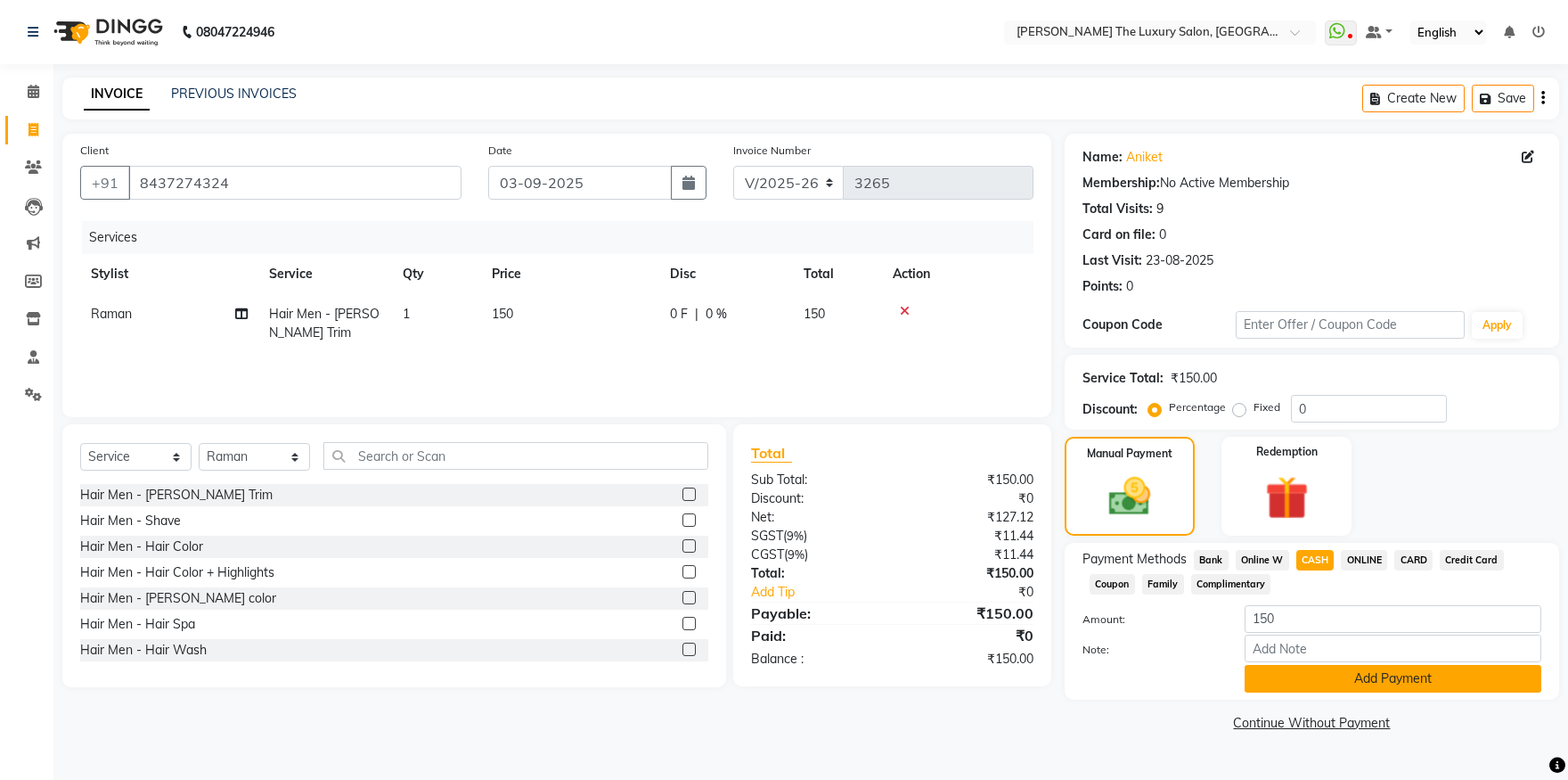
click at [1379, 675] on button "Add Payment" at bounding box center [1393, 679] width 297 height 27
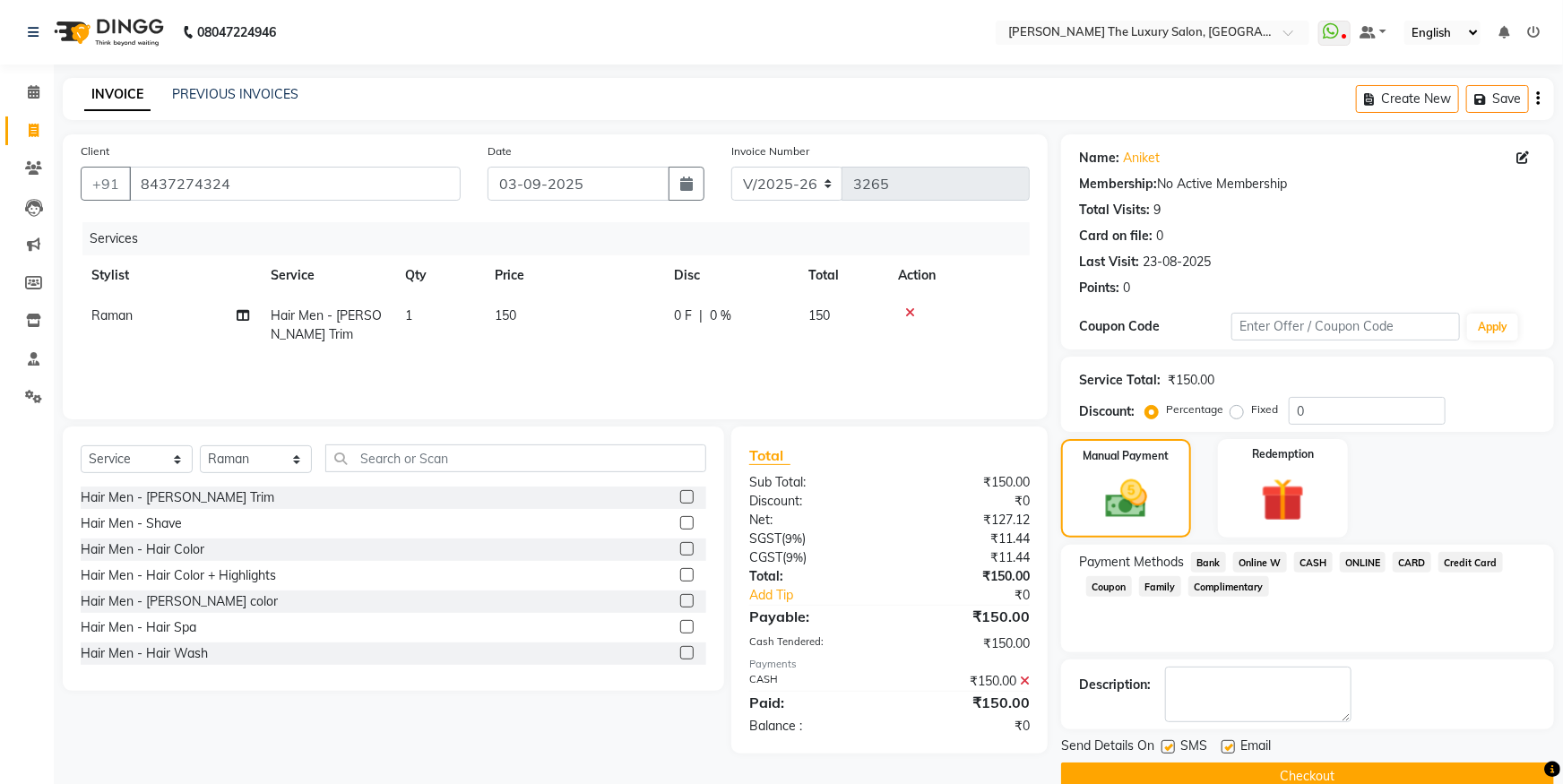
click at [1404, 769] on button "Checkout" at bounding box center [1307, 775] width 493 height 28
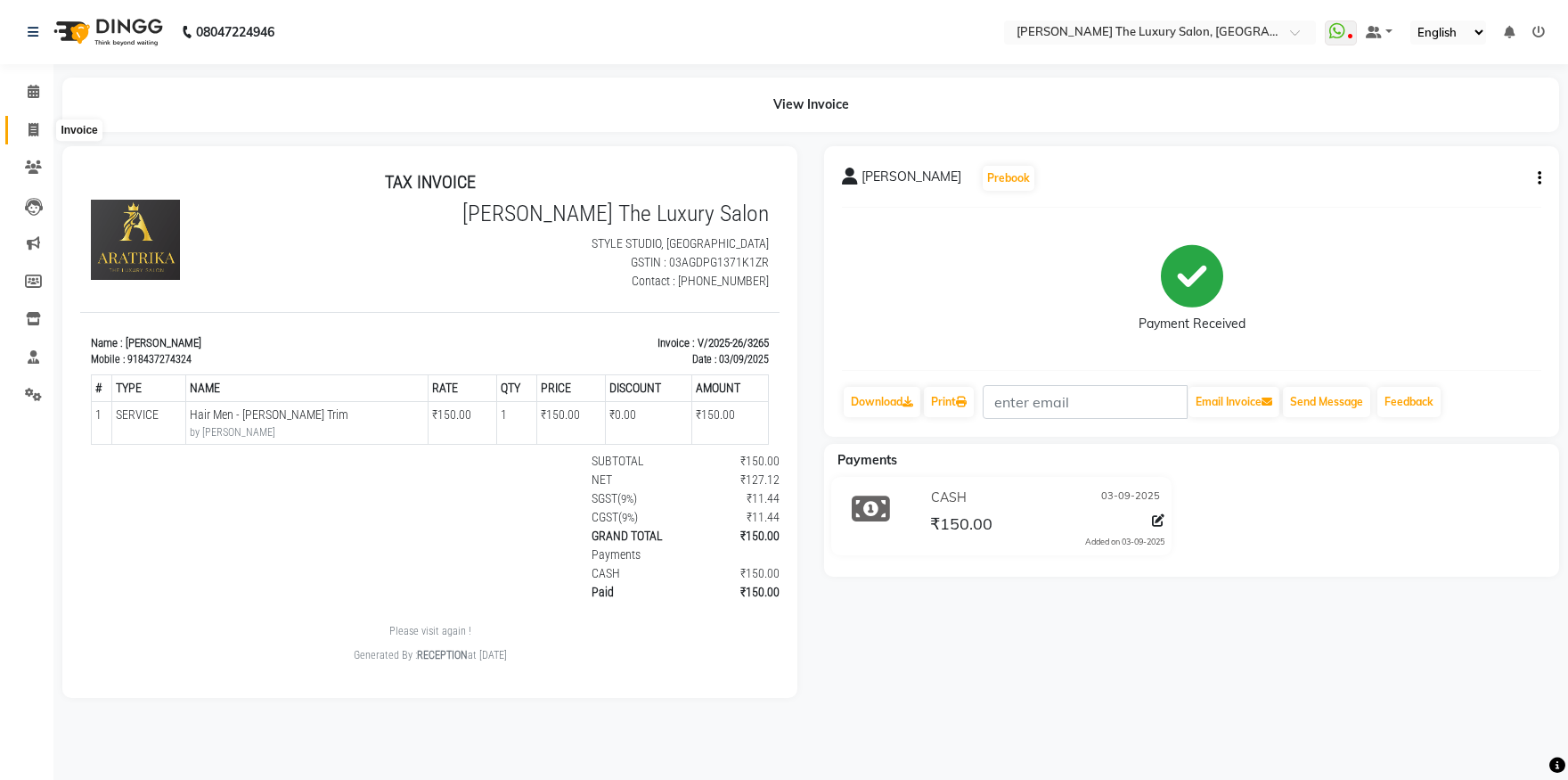
click at [38, 133] on span at bounding box center [33, 131] width 31 height 21
select select "service"
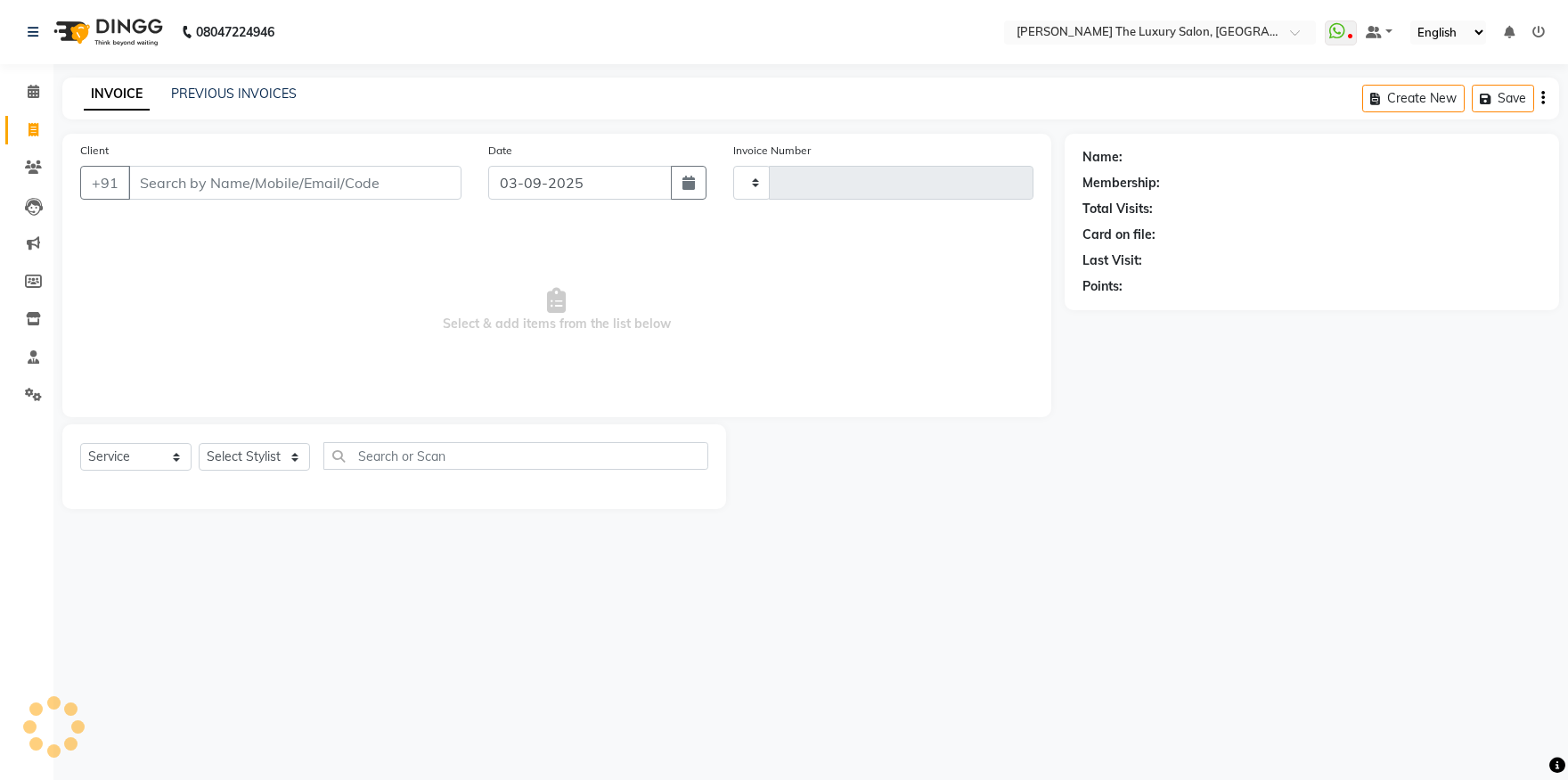
type input "3266"
select select "7179"
click at [31, 86] on icon at bounding box center [33, 91] width 11 height 13
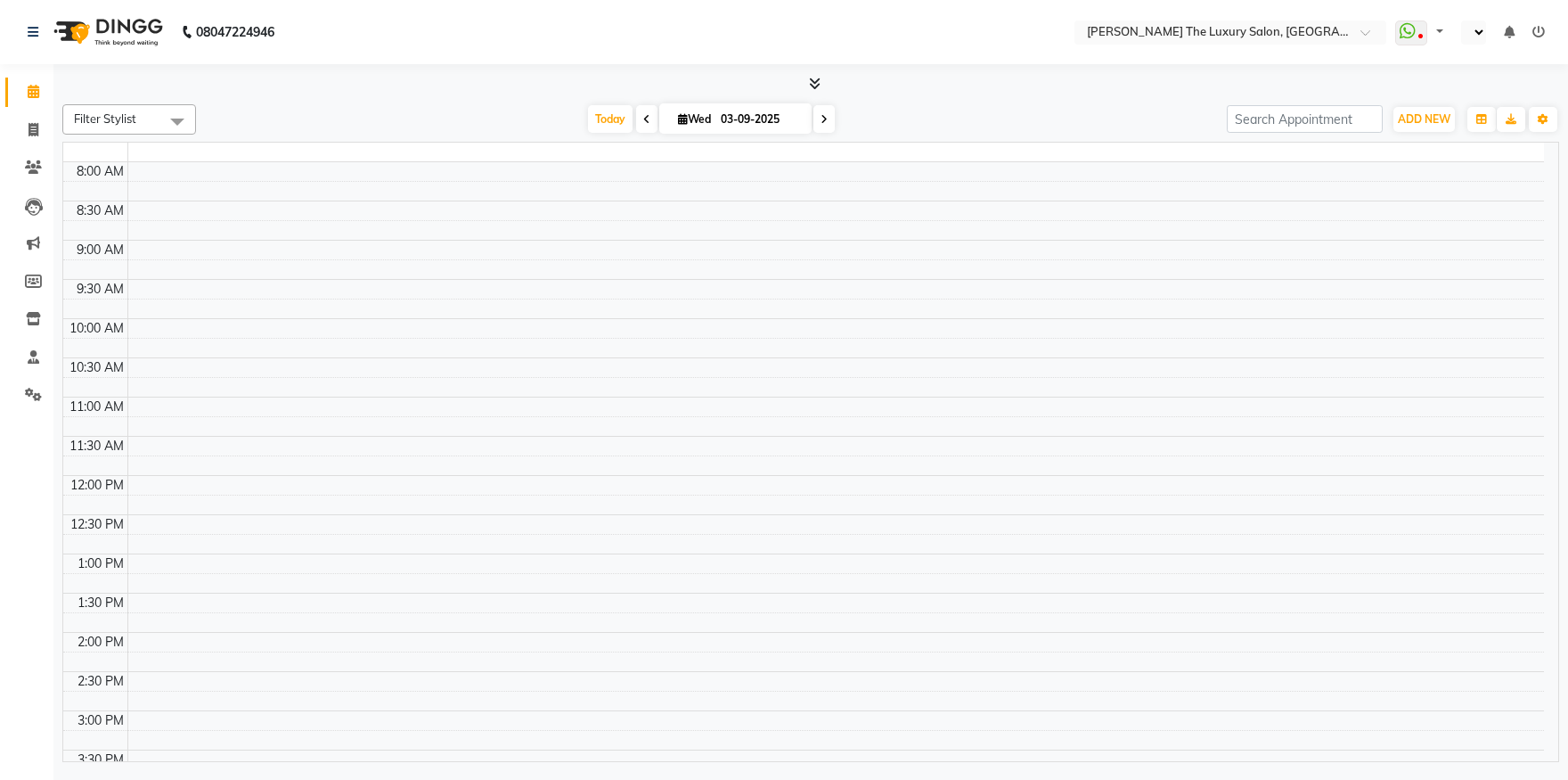
select select "en"
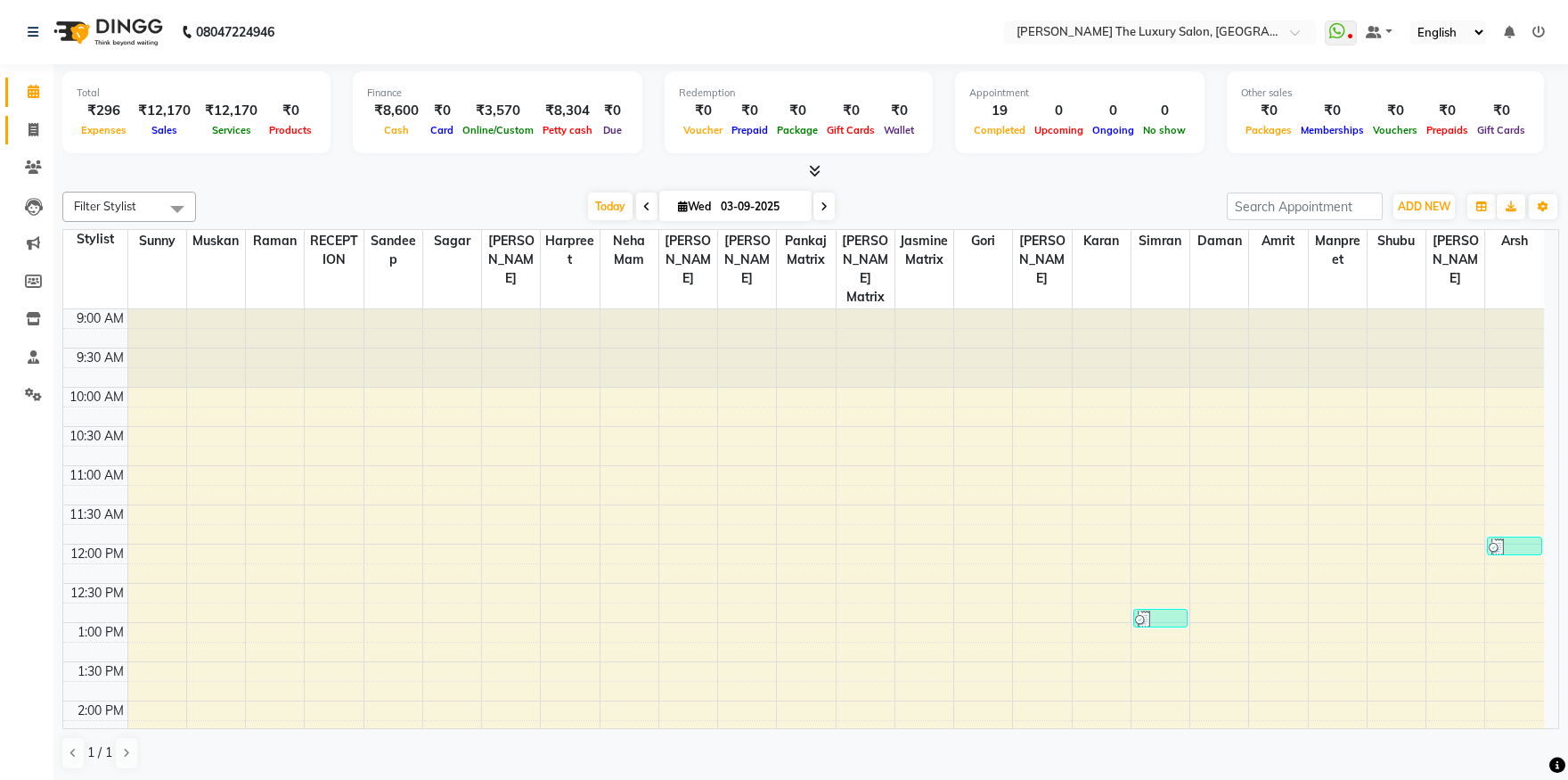
click at [40, 119] on link "Invoice" at bounding box center [27, 130] width 43 height 29
select select "service"
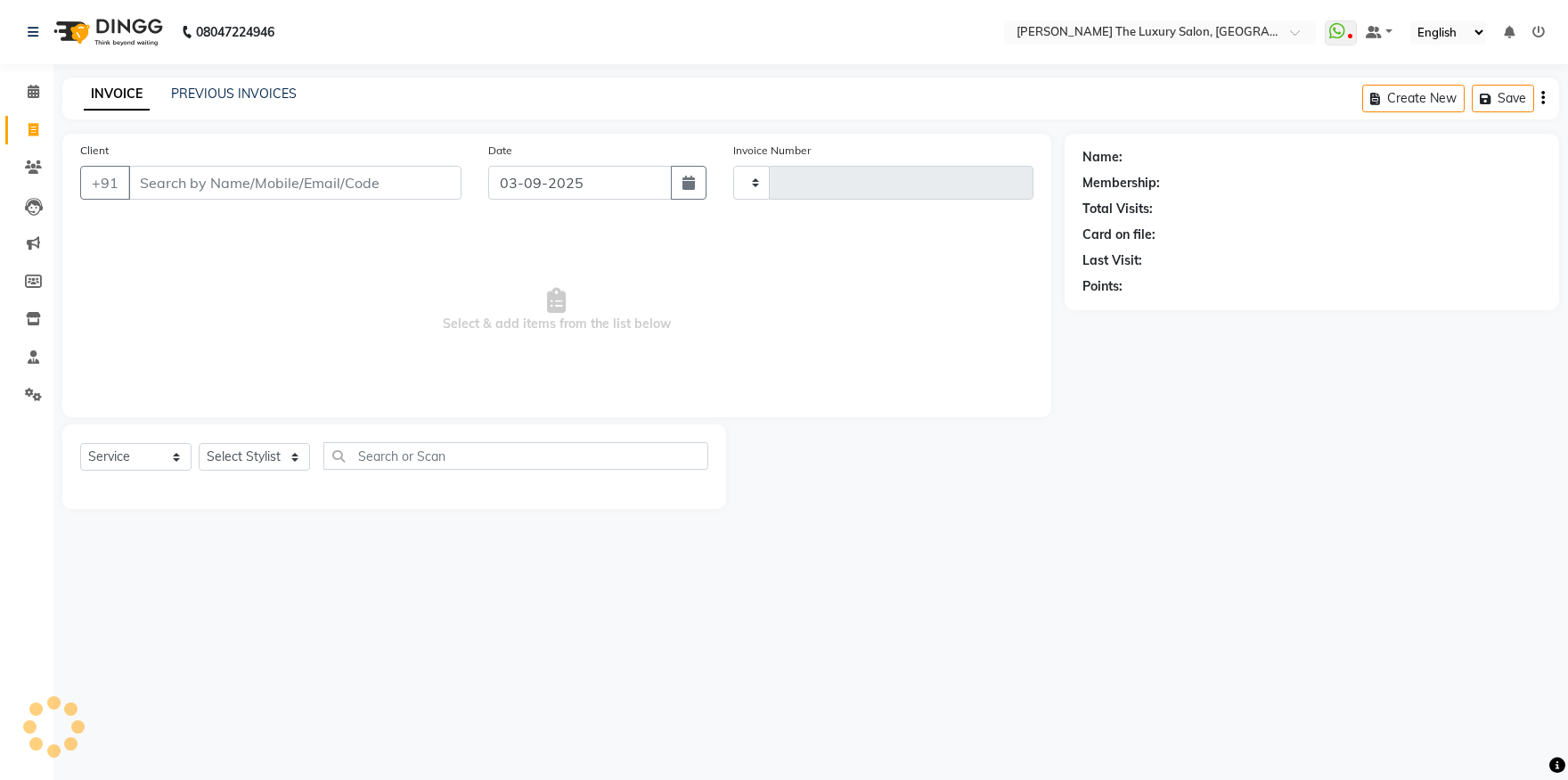
click at [168, 175] on input "Client" at bounding box center [295, 183] width 333 height 34
type input "k"
type input "3266"
select select "7179"
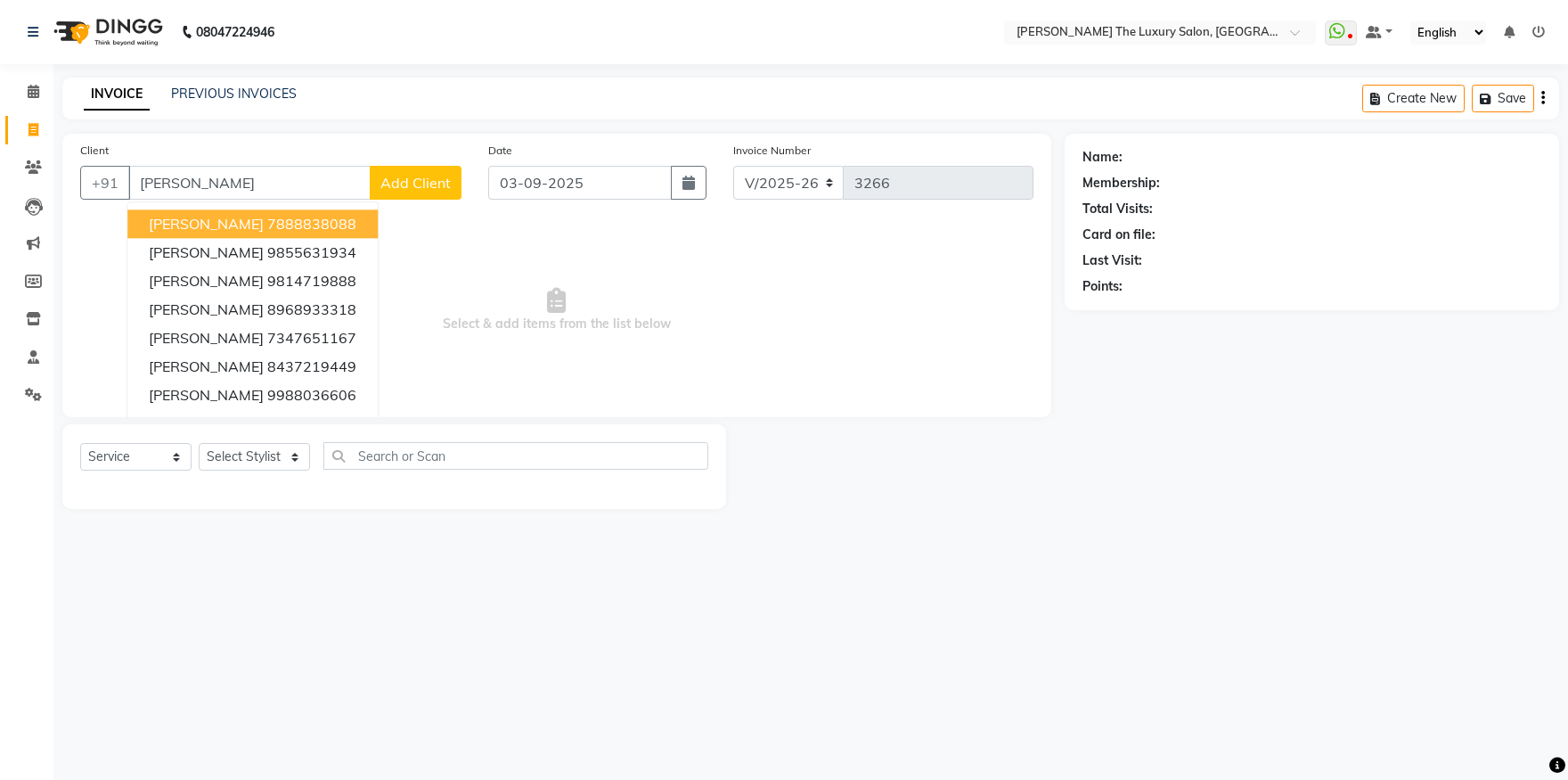
click at [286, 184] on input "kamal" at bounding box center [249, 183] width 243 height 34
type input "k"
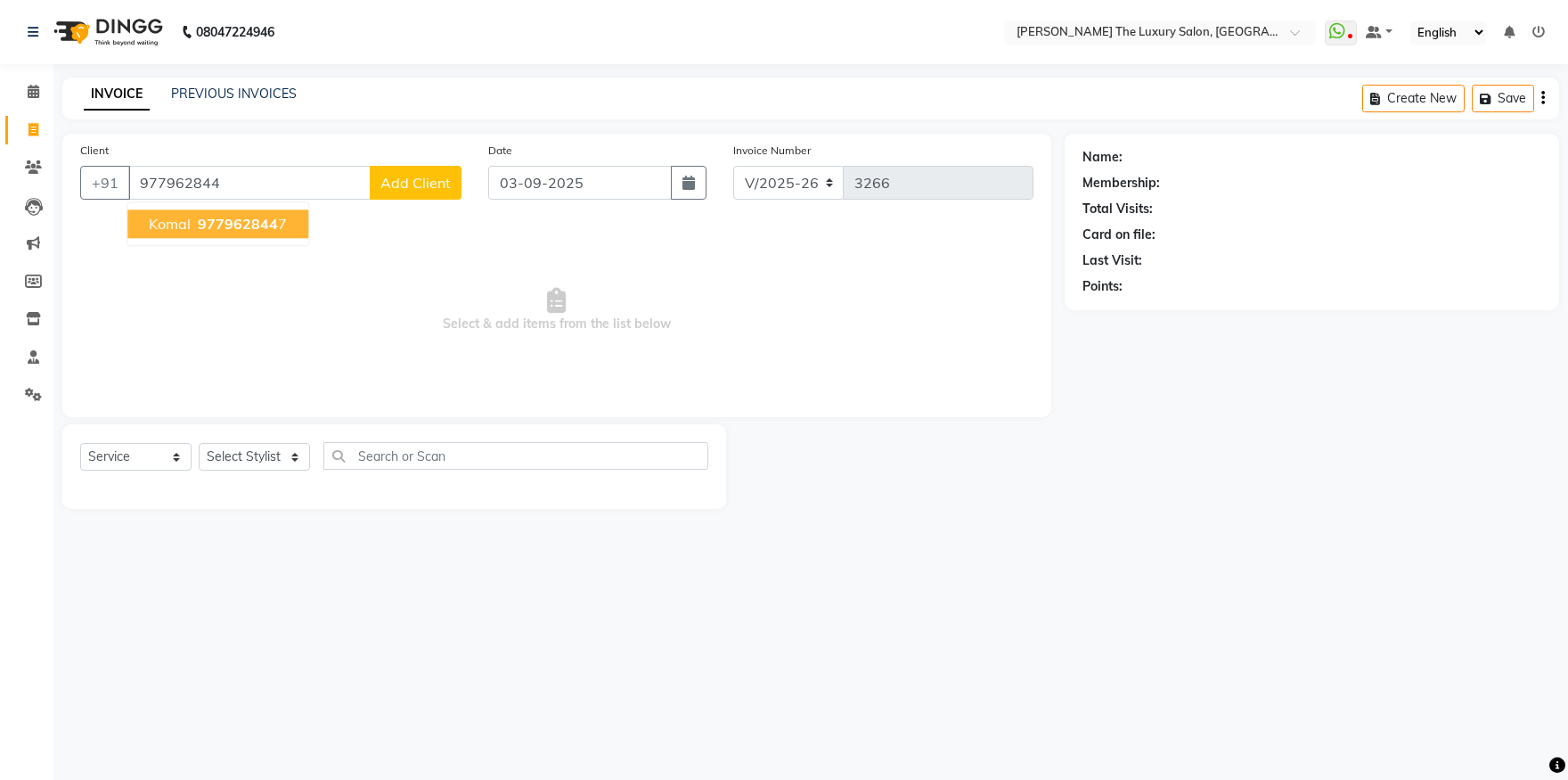
click at [304, 217] on button "komal 977962844 7" at bounding box center [217, 224] width 181 height 28
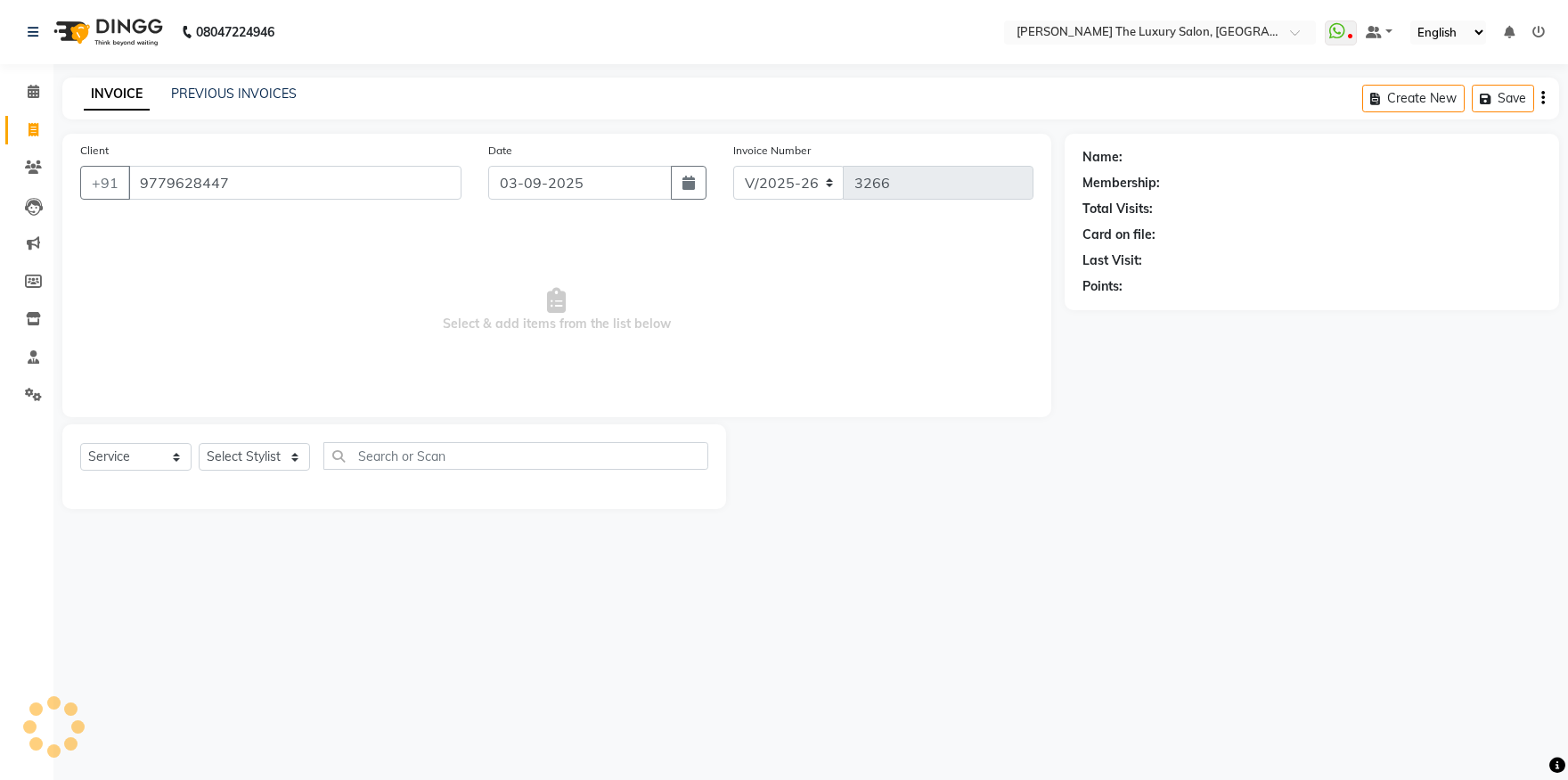
type input "9779628447"
click at [293, 221] on span "Select & add items from the list below" at bounding box center [557, 310] width 953 height 178
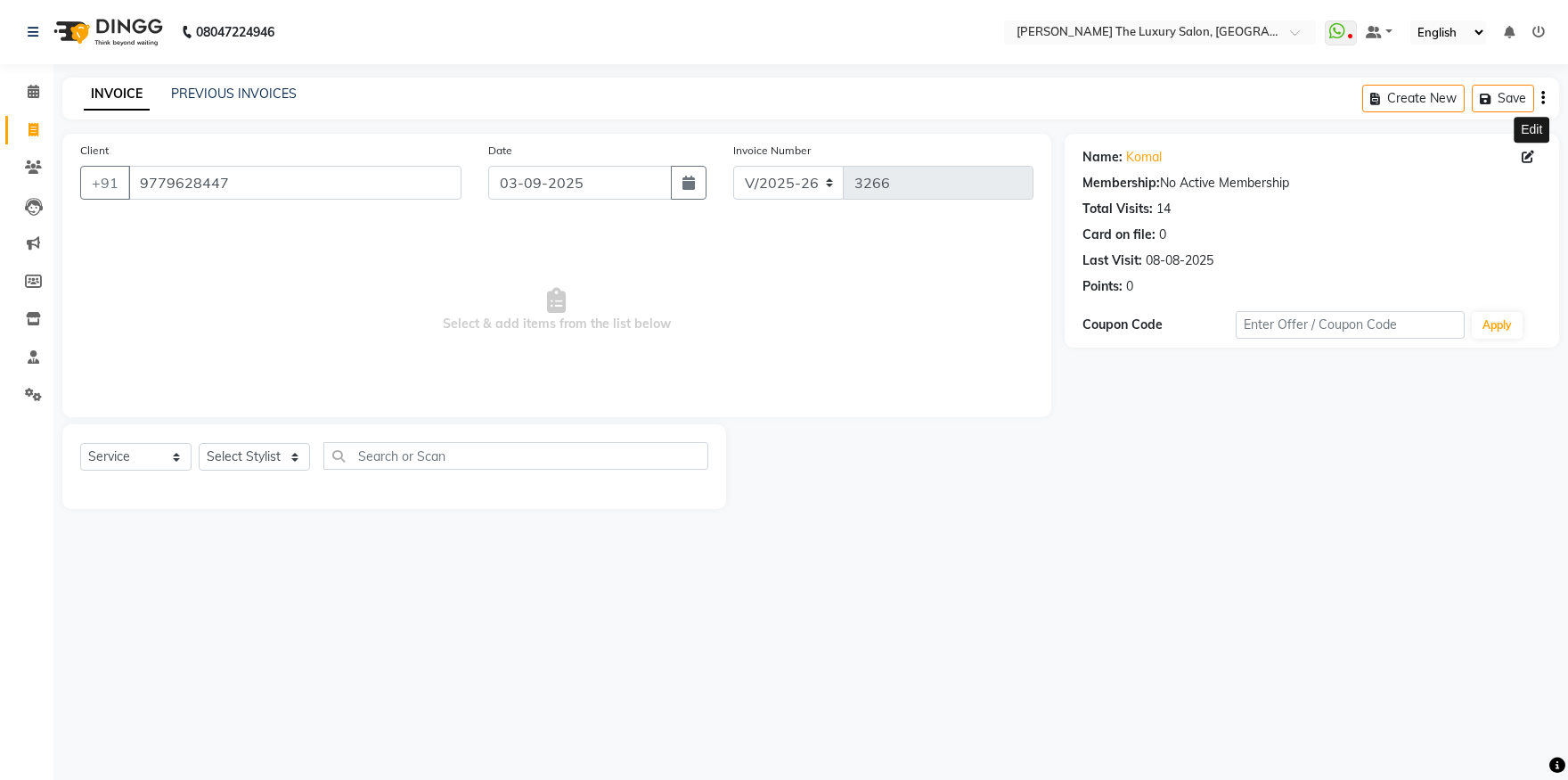
click at [1534, 149] on span at bounding box center [1531, 157] width 20 height 19
click at [1526, 161] on icon at bounding box center [1527, 156] width 12 height 12
select select "female"
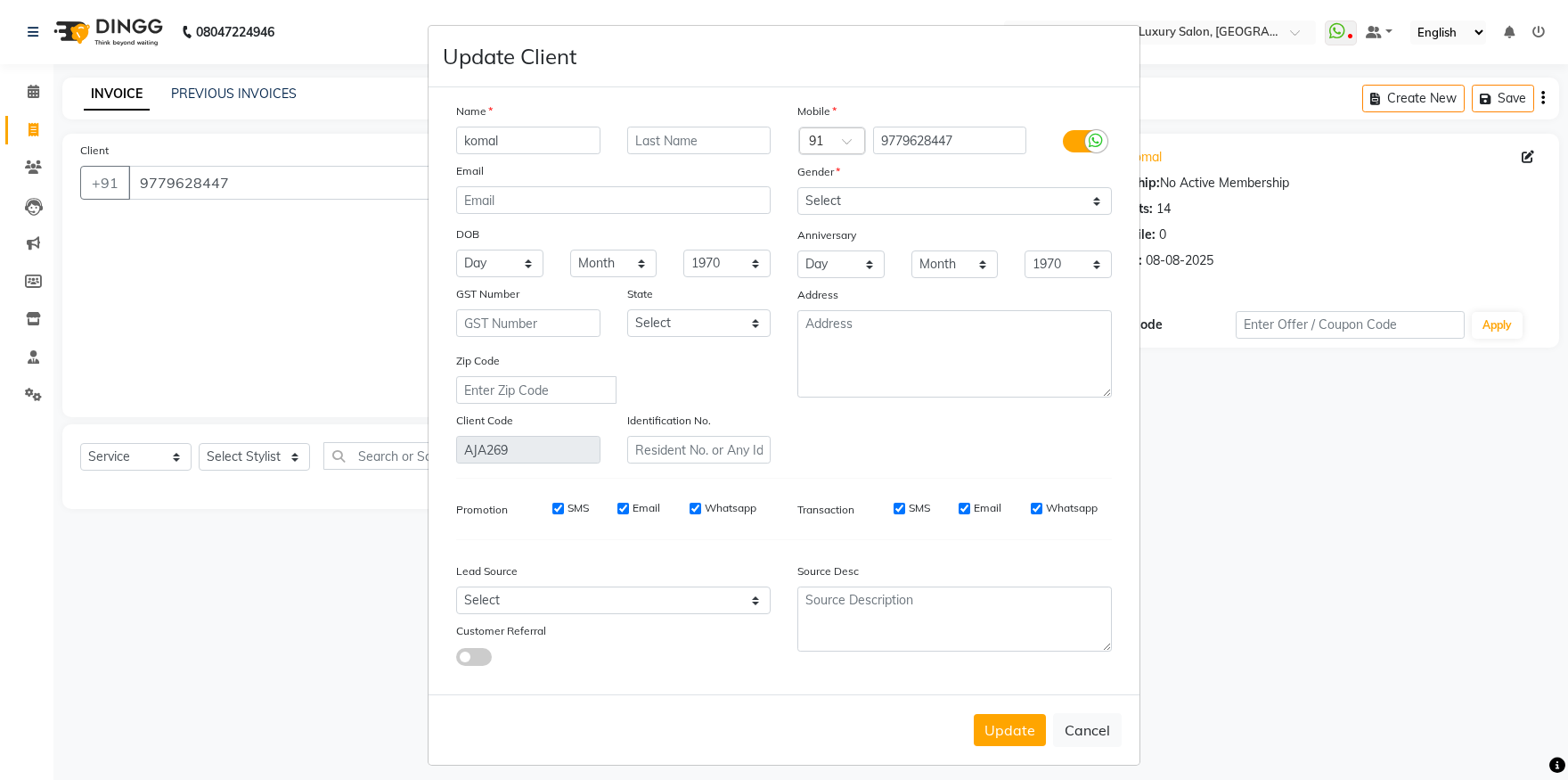
click at [469, 139] on input "komal" at bounding box center [528, 140] width 144 height 27
type input "kamal"
click at [1025, 731] on button "Update" at bounding box center [1010, 730] width 72 height 32
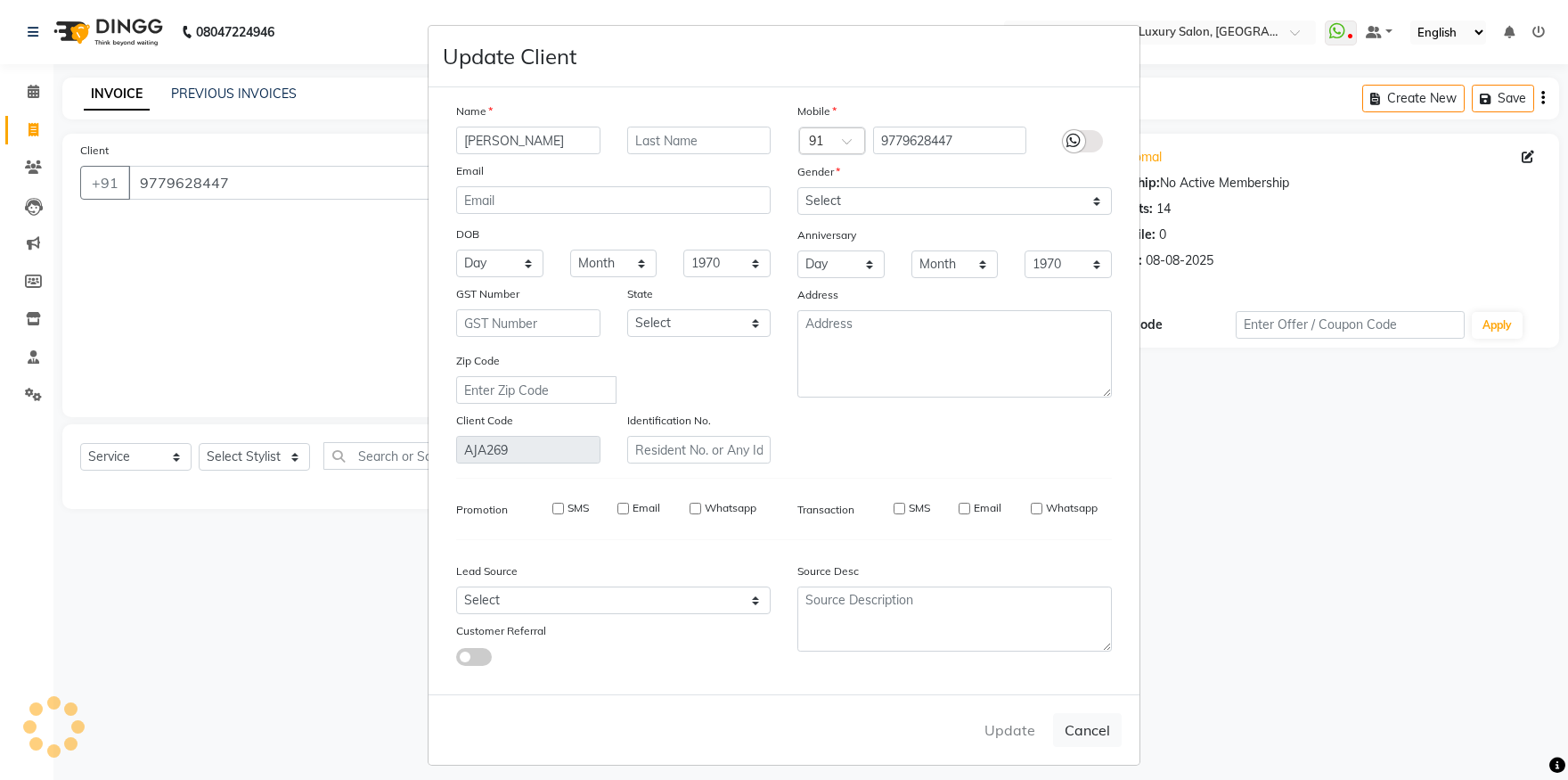
select select
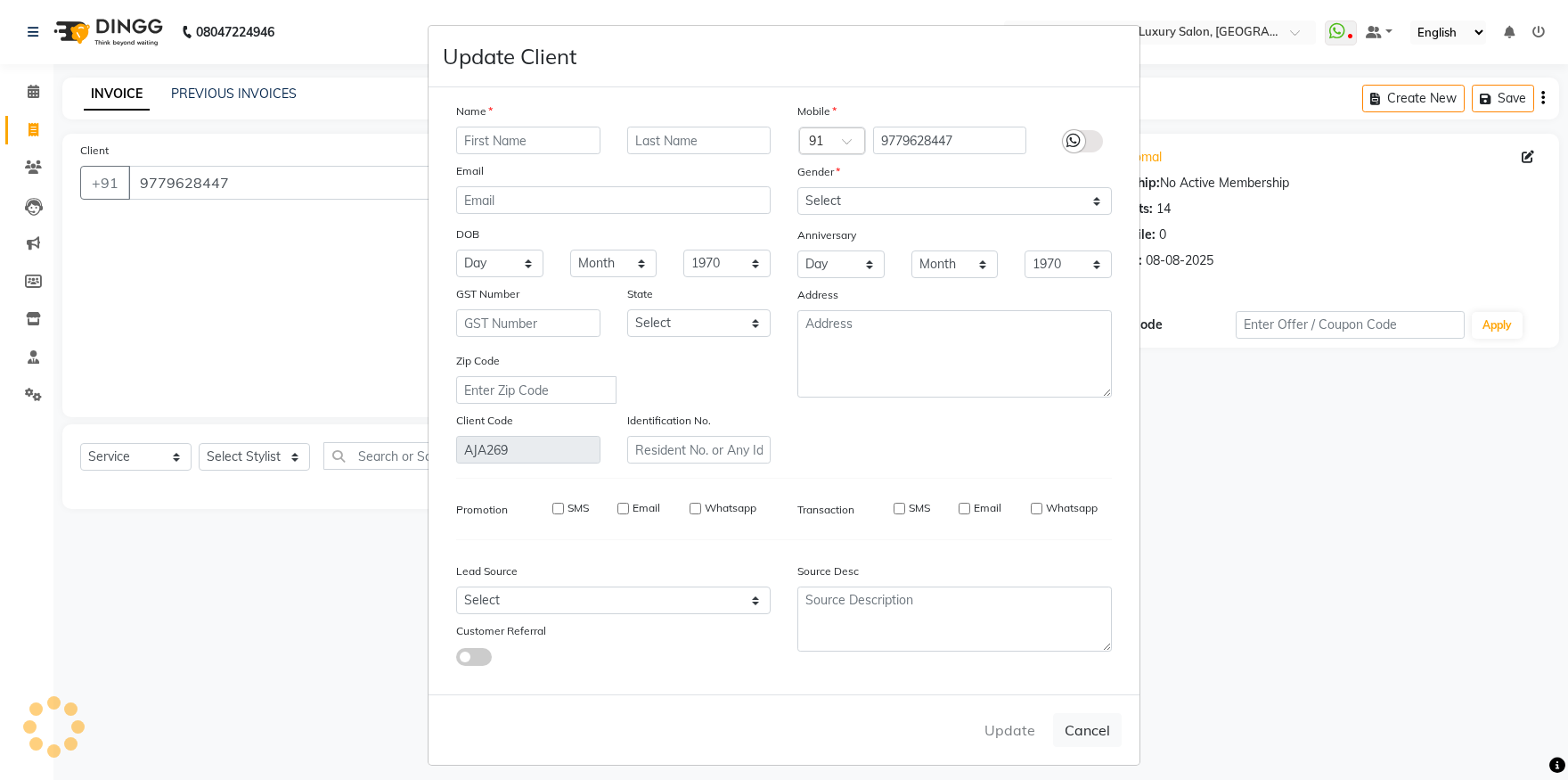
select select
checkbox input "false"
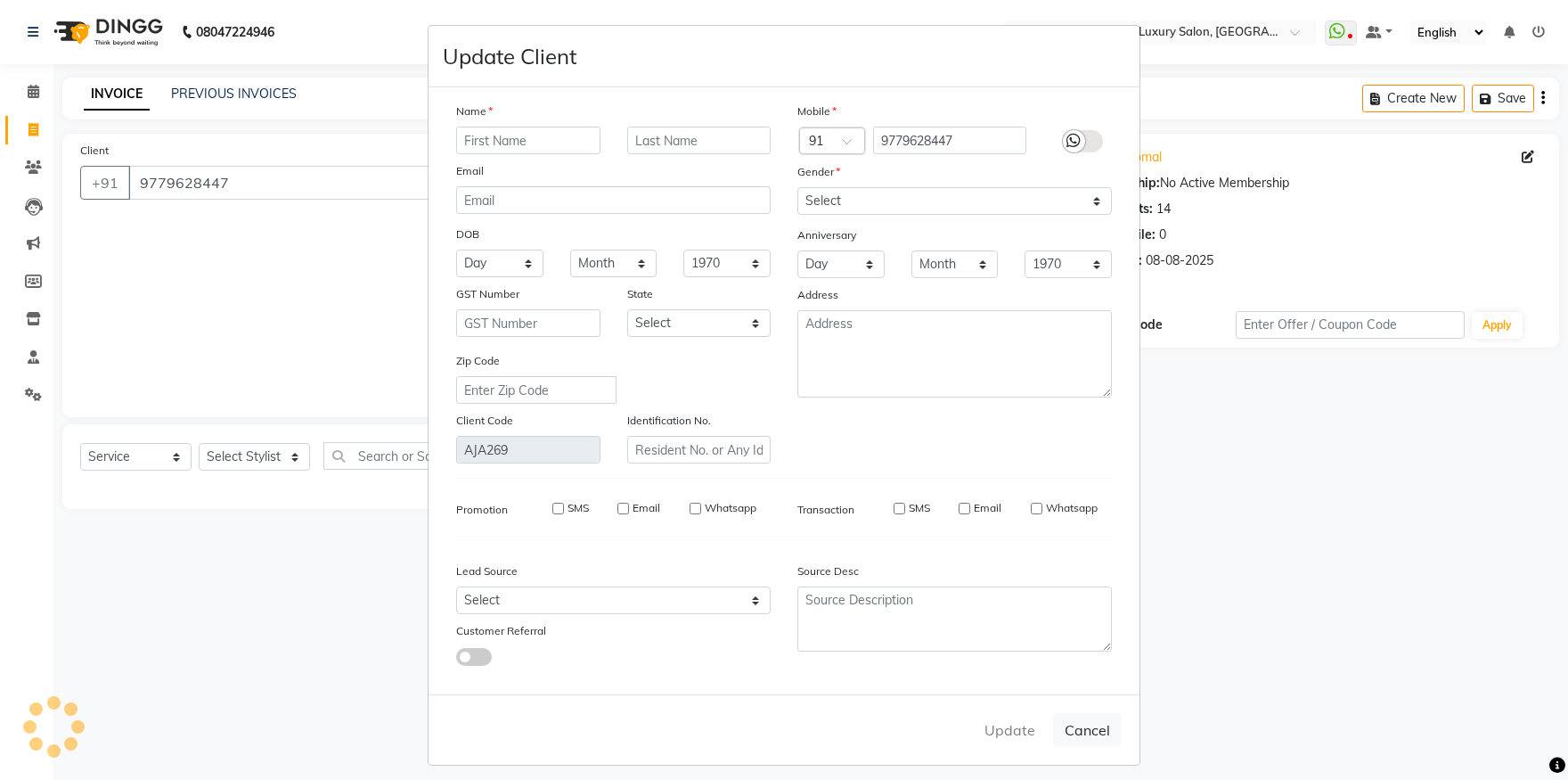
checkbox input "false"
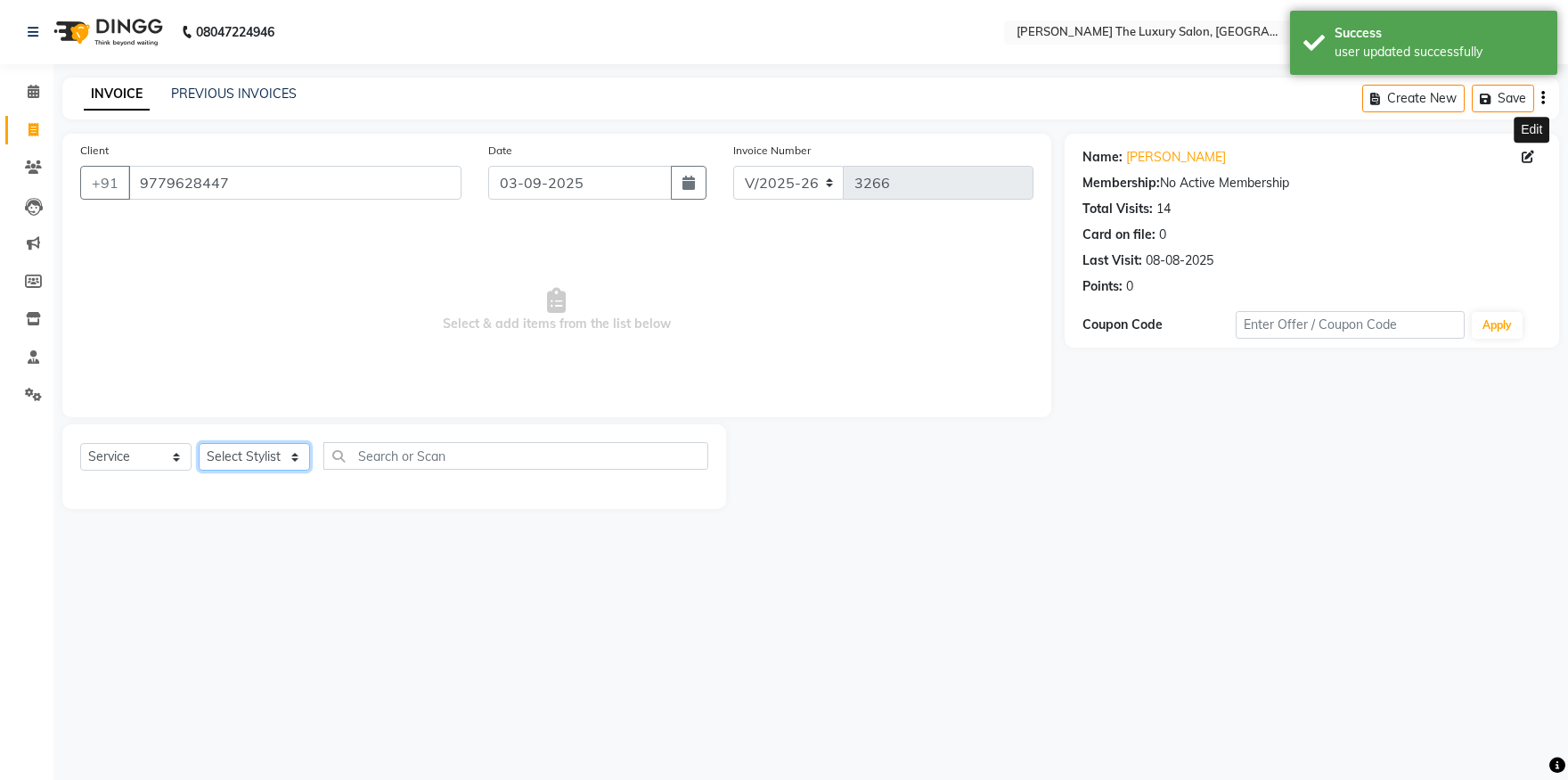
click at [199, 443] on select "Select Stylist amrit arsh ayush Daman Gori Harpreet jasmine matrix Jaswant sing…" at bounding box center [255, 456] width 112 height 27
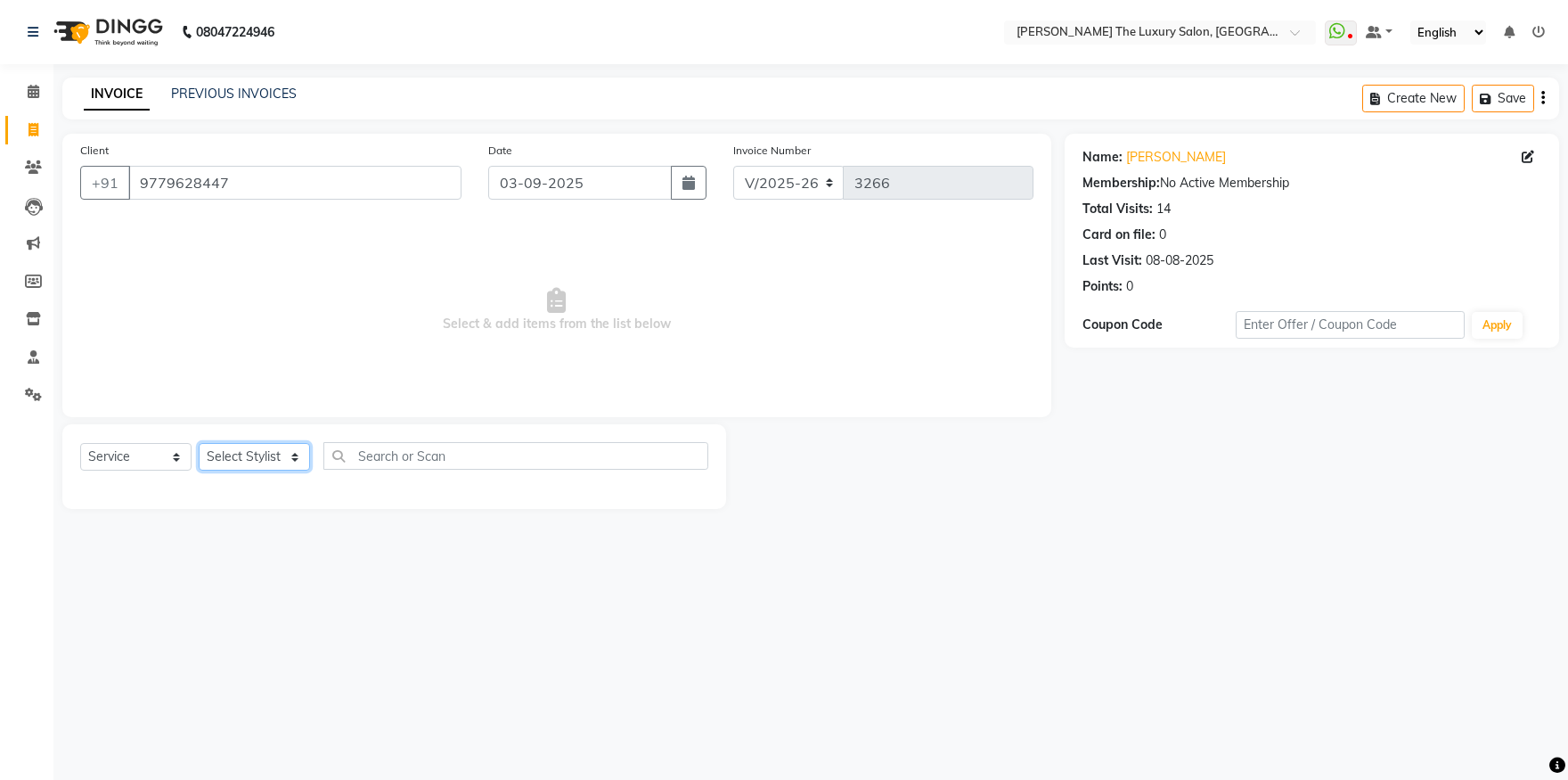
select select "86668"
click option "manpreet" at bounding box center [0, 0] width 0 height 0
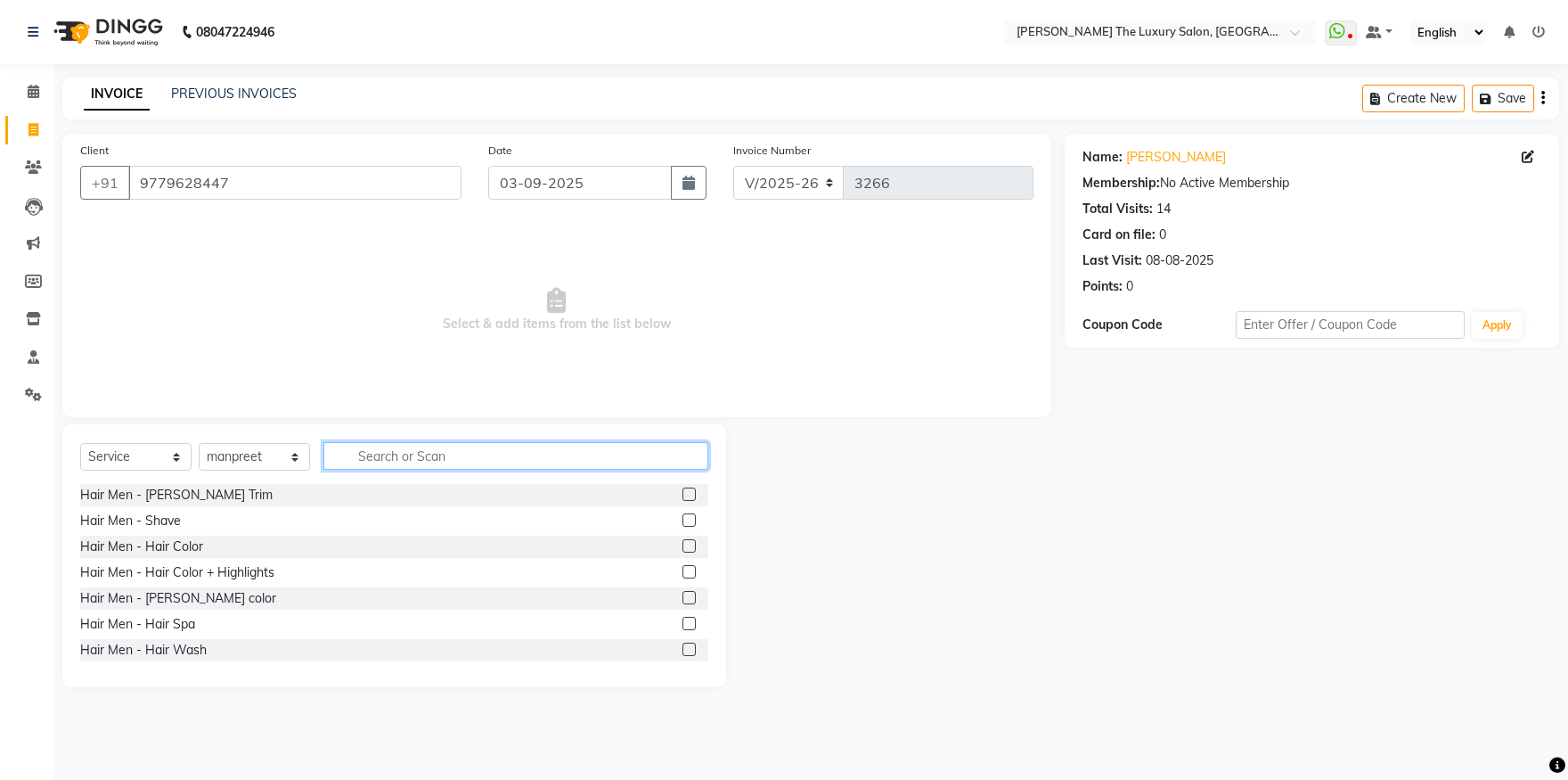
click at [466, 450] on input "text" at bounding box center [515, 455] width 385 height 27
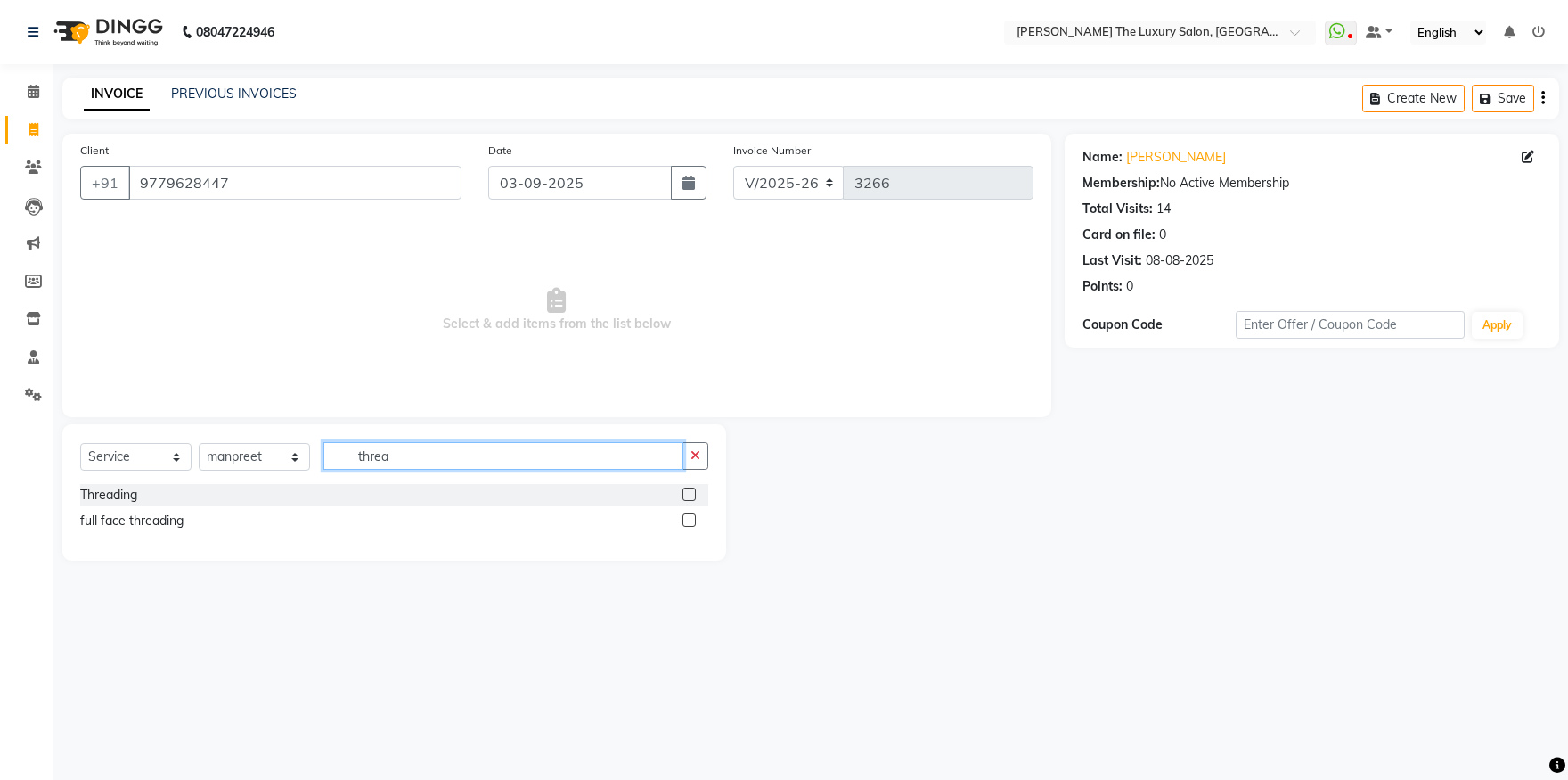
type input "threa"
click at [691, 519] on label at bounding box center [689, 520] width 13 height 13
click at [691, 519] on input "checkbox" at bounding box center [688, 521] width 11 height 11
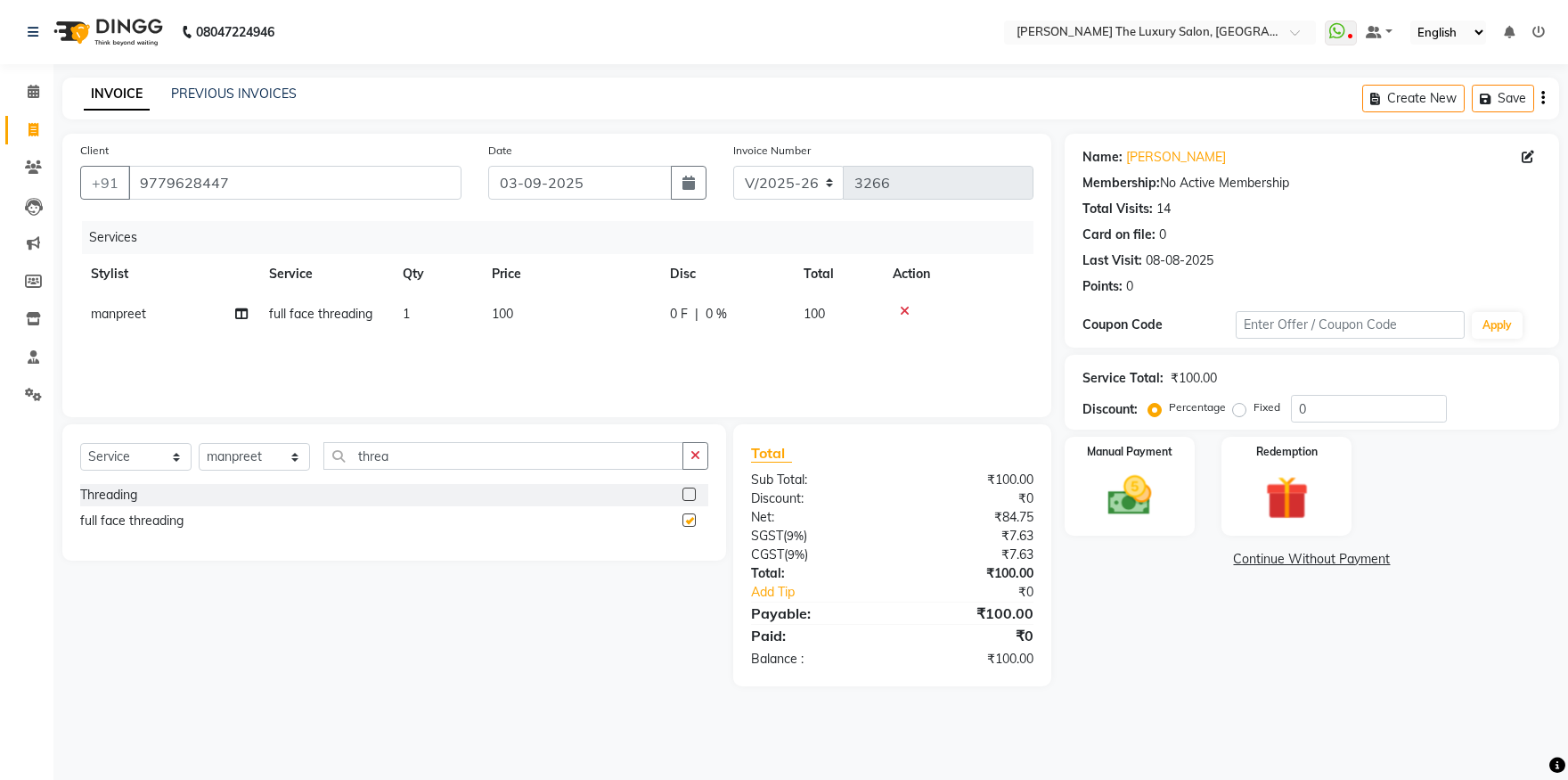
checkbox input "false"
click at [574, 462] on input "threa" at bounding box center [503, 455] width 360 height 27
type input "t"
type input "d tan"
click at [688, 517] on label at bounding box center [689, 520] width 13 height 13
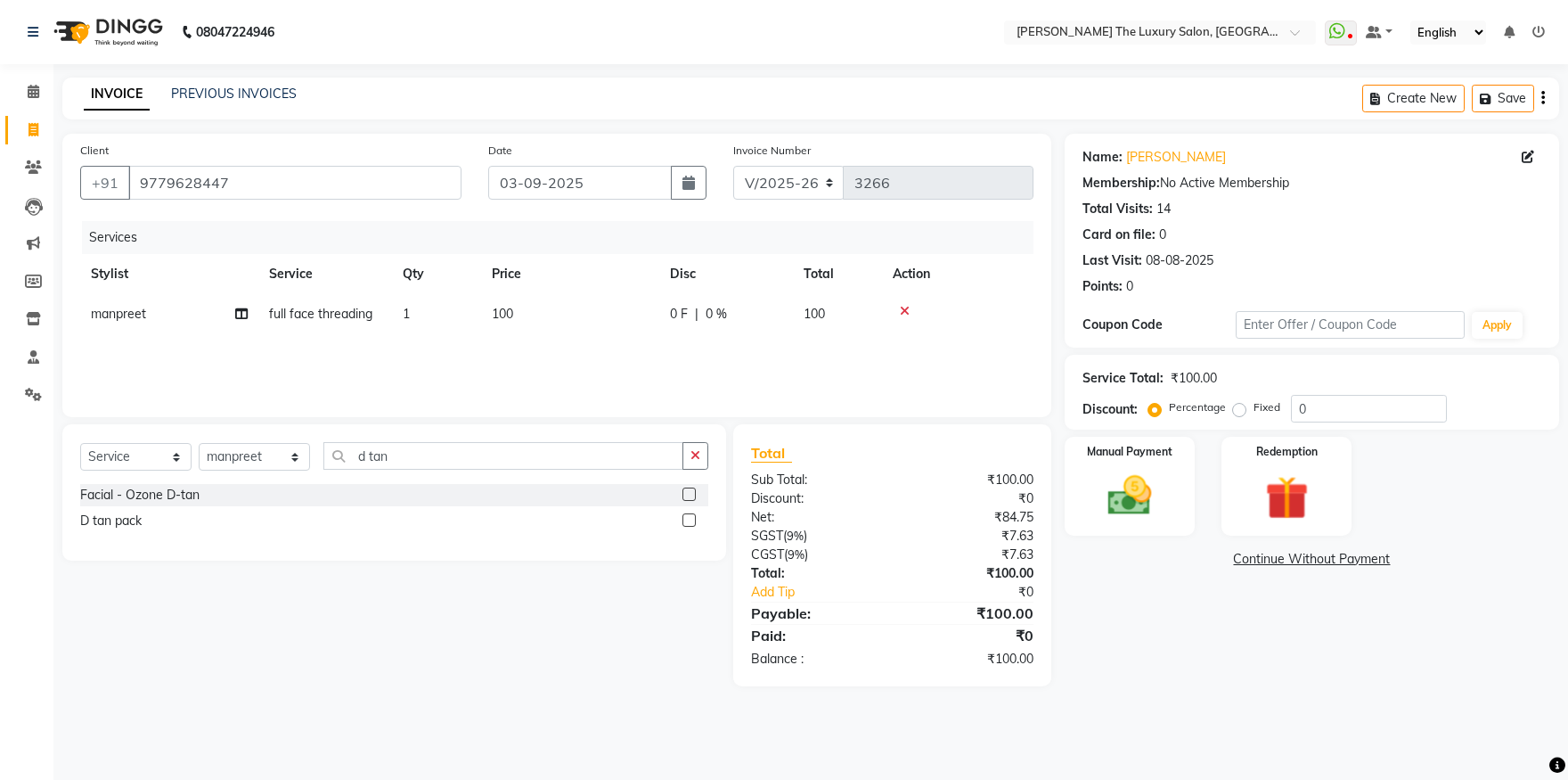
click at [688, 517] on input "checkbox" at bounding box center [688, 521] width 11 height 11
checkbox input "false"
click at [505, 354] on span "400" at bounding box center [502, 354] width 22 height 16
select select "86668"
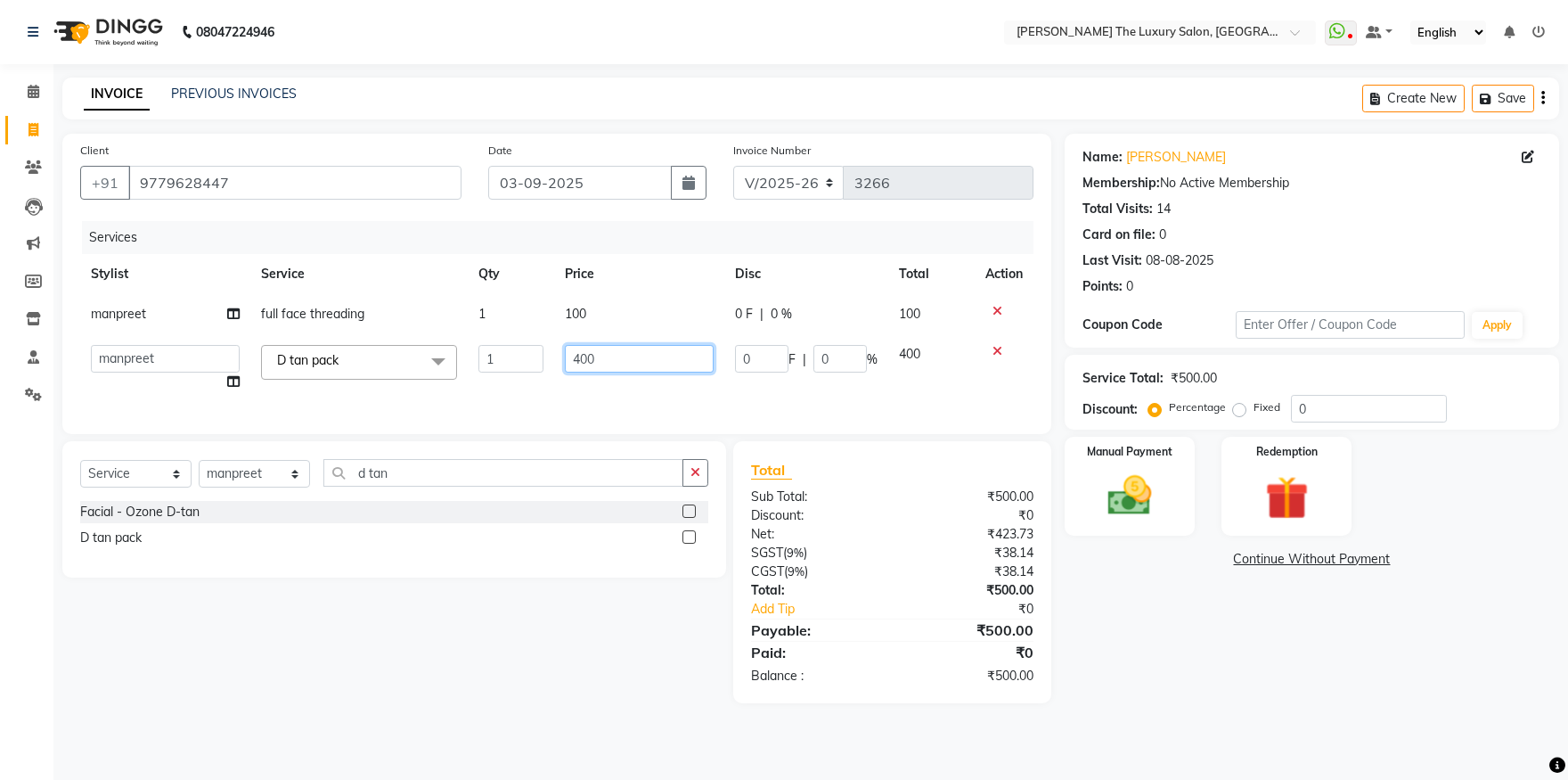
click at [584, 358] on input "400" at bounding box center [639, 358] width 149 height 27
type input "500"
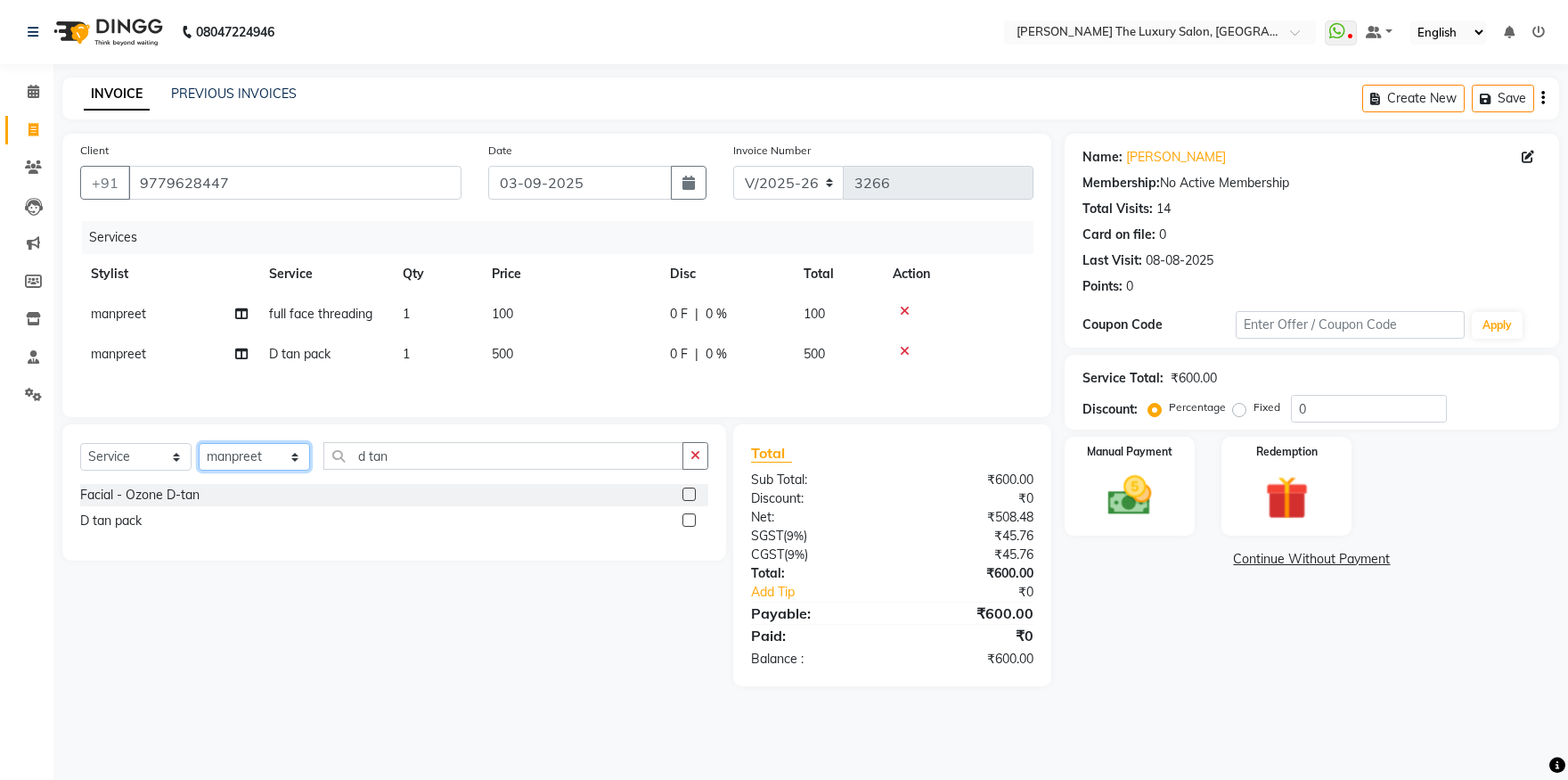
click at [199, 443] on select "Select Stylist amrit arsh ayush Daman Gori Harpreet jasmine matrix Jaswant sing…" at bounding box center [255, 456] width 112 height 27
select select "85119"
click option "simran" at bounding box center [0, 0] width 0 height 0
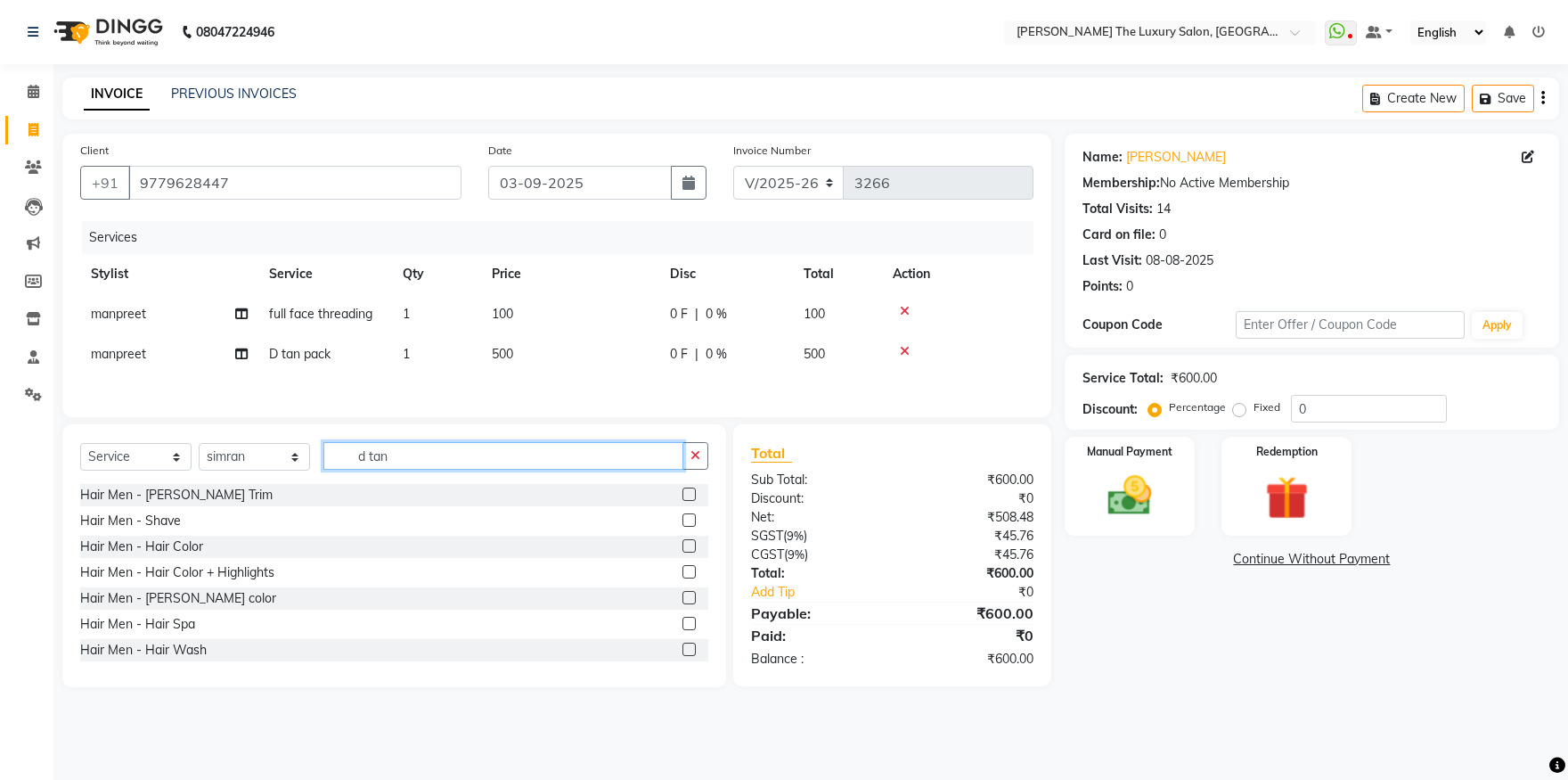
drag, startPoint x: 396, startPoint y: 461, endPoint x: 252, endPoint y: 434, distance: 146.5
click at [323, 442] on input "d tan" at bounding box center [503, 455] width 360 height 27
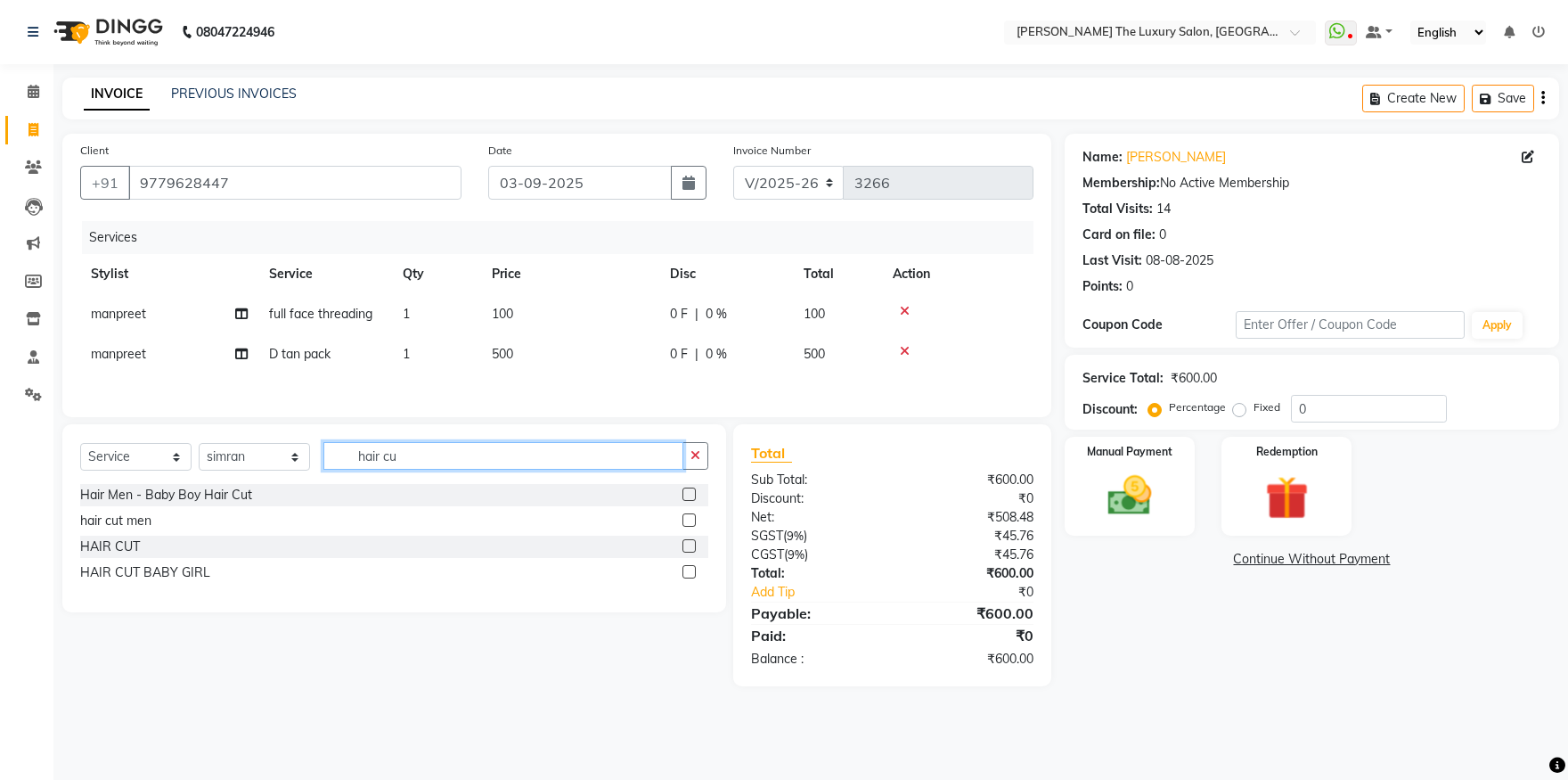
type input "hair cu"
click at [692, 516] on div at bounding box center [694, 521] width 26 height 23
click at [689, 521] on label at bounding box center [689, 520] width 13 height 13
click at [689, 521] on input "checkbox" at bounding box center [688, 521] width 11 height 11
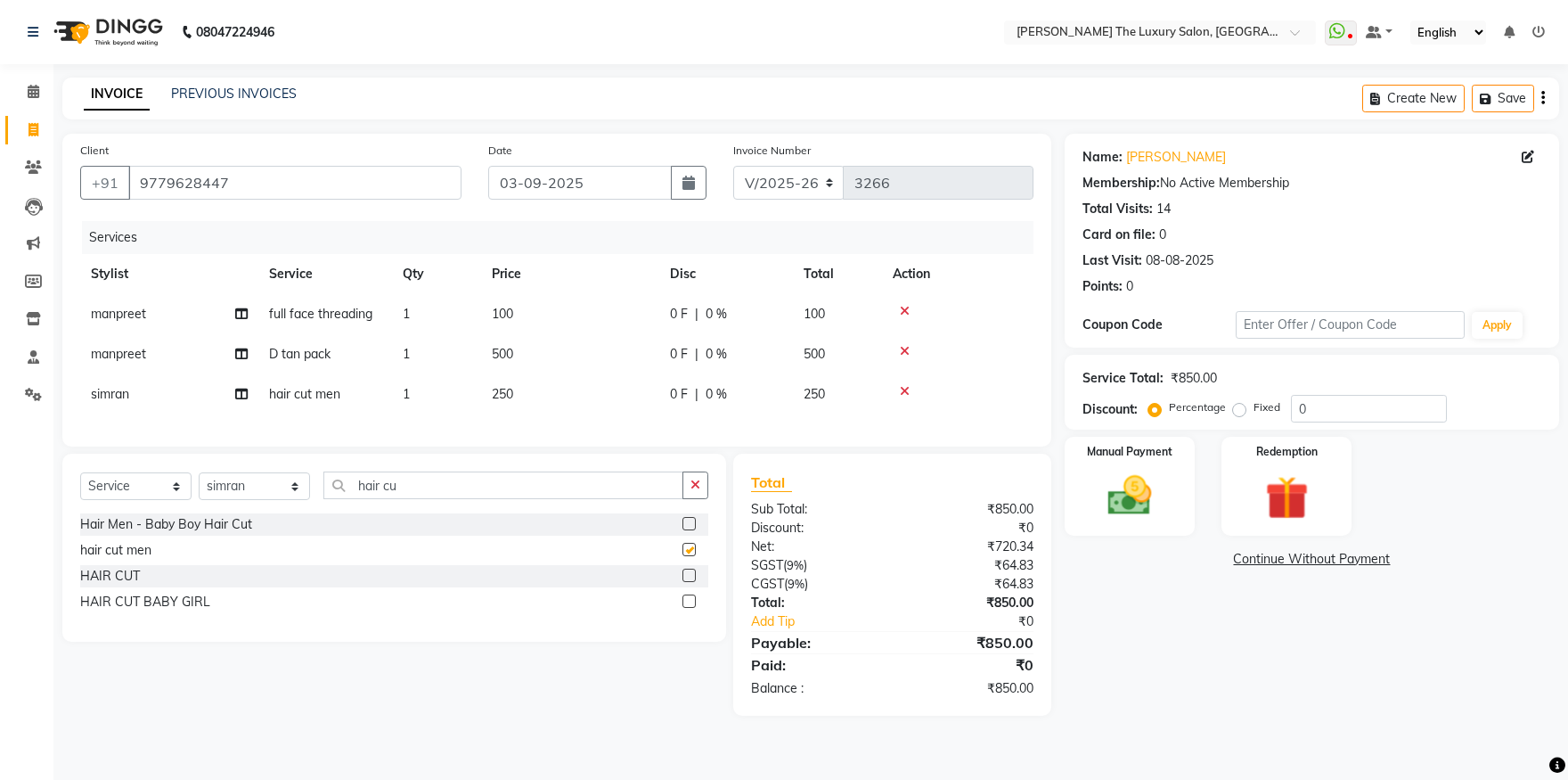
checkbox input "false"
click at [1115, 523] on div "Manual Payment" at bounding box center [1129, 486] width 135 height 102
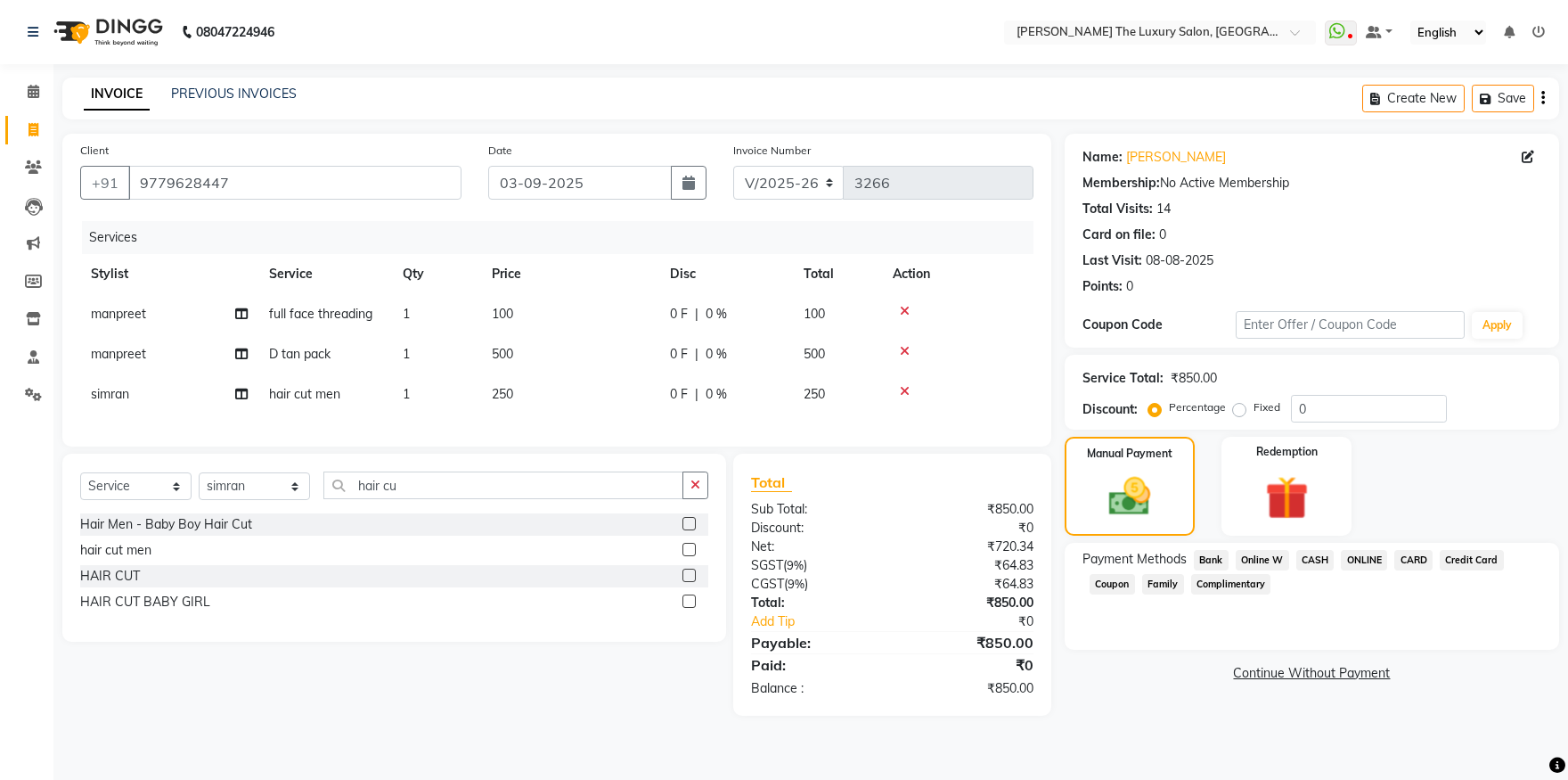
click at [1319, 556] on span "CASH" at bounding box center [1315, 560] width 38 height 21
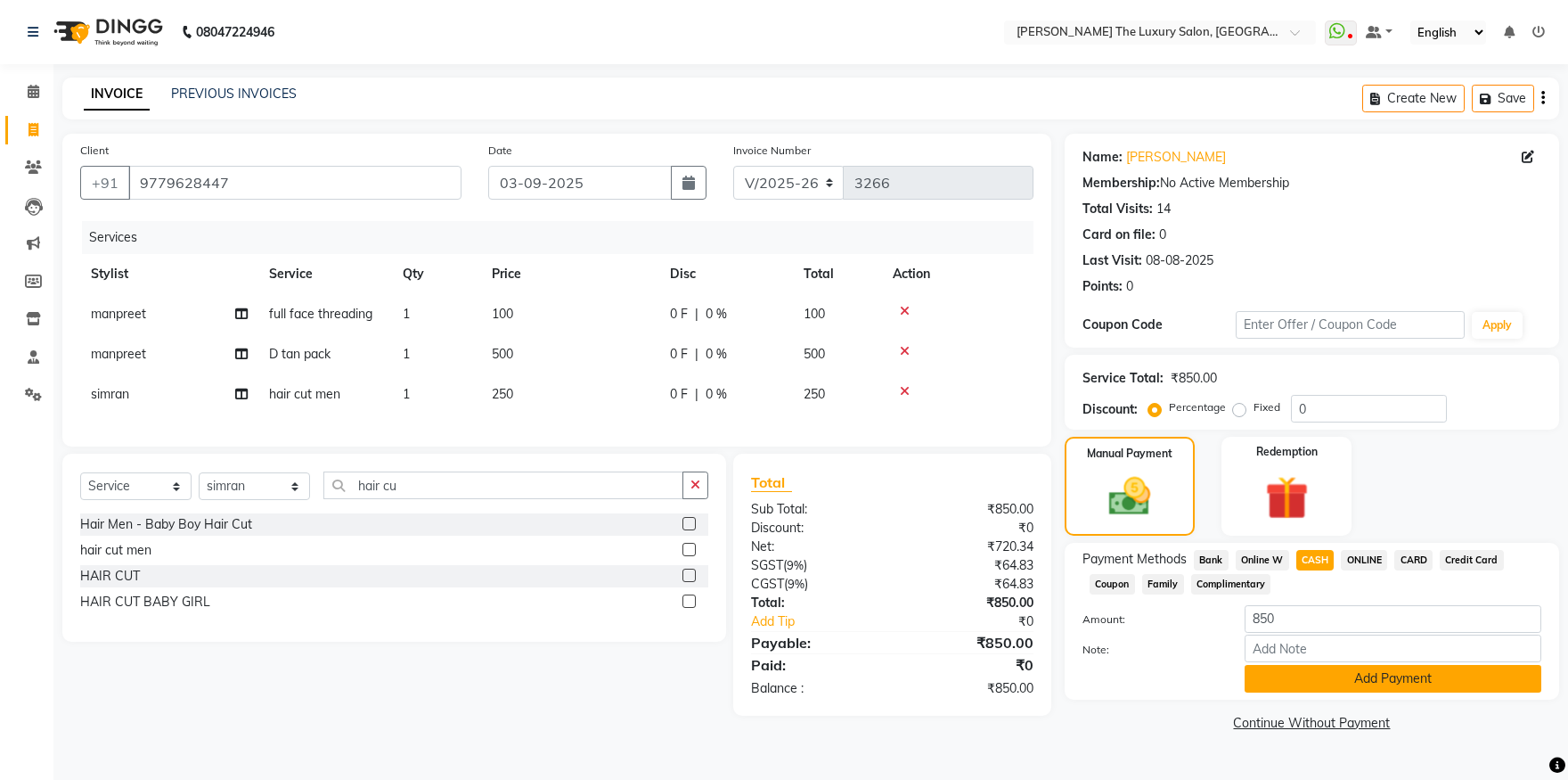
click at [1363, 681] on button "Add Payment" at bounding box center [1393, 679] width 297 height 27
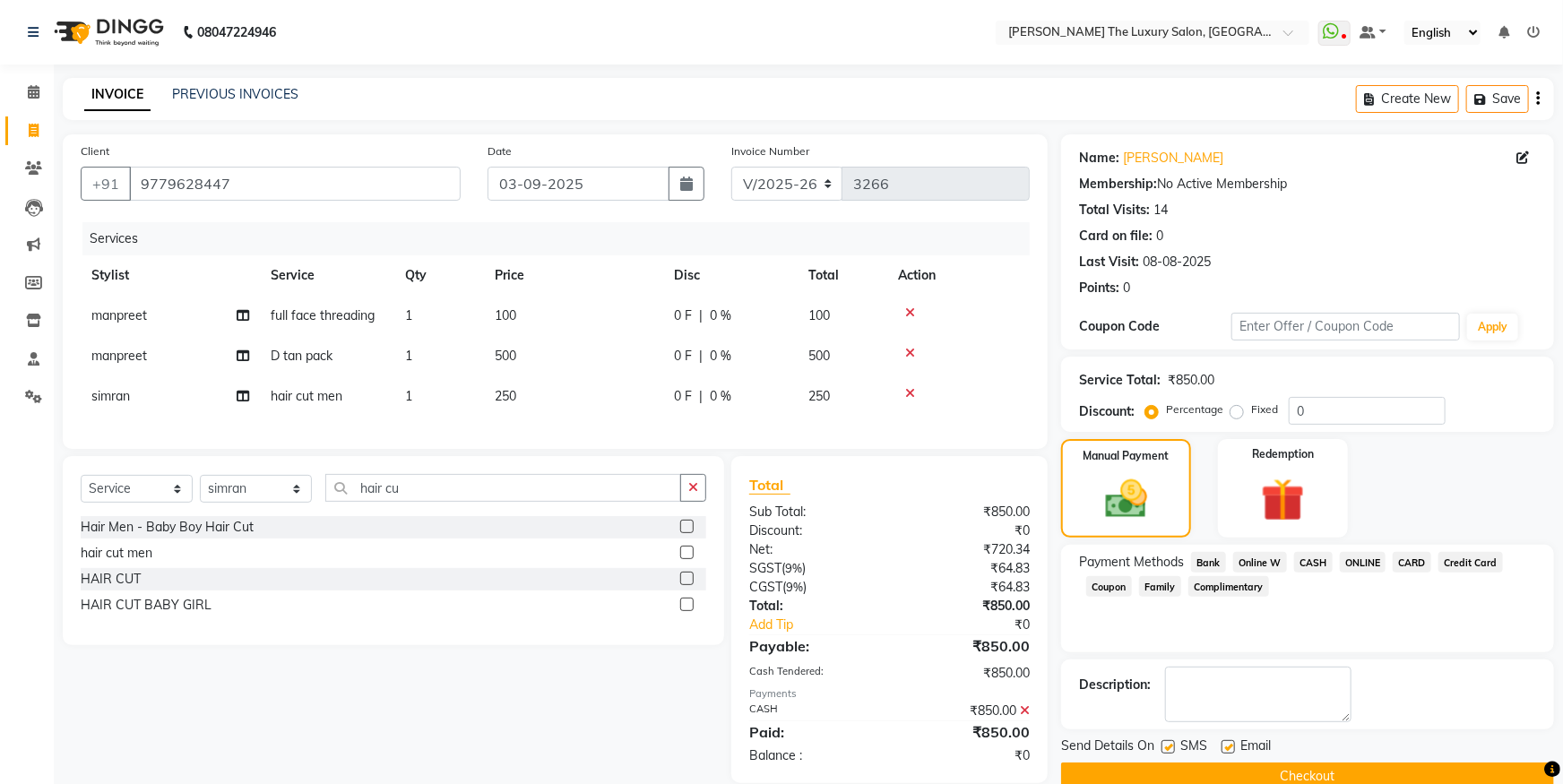
scroll to position [39, 0]
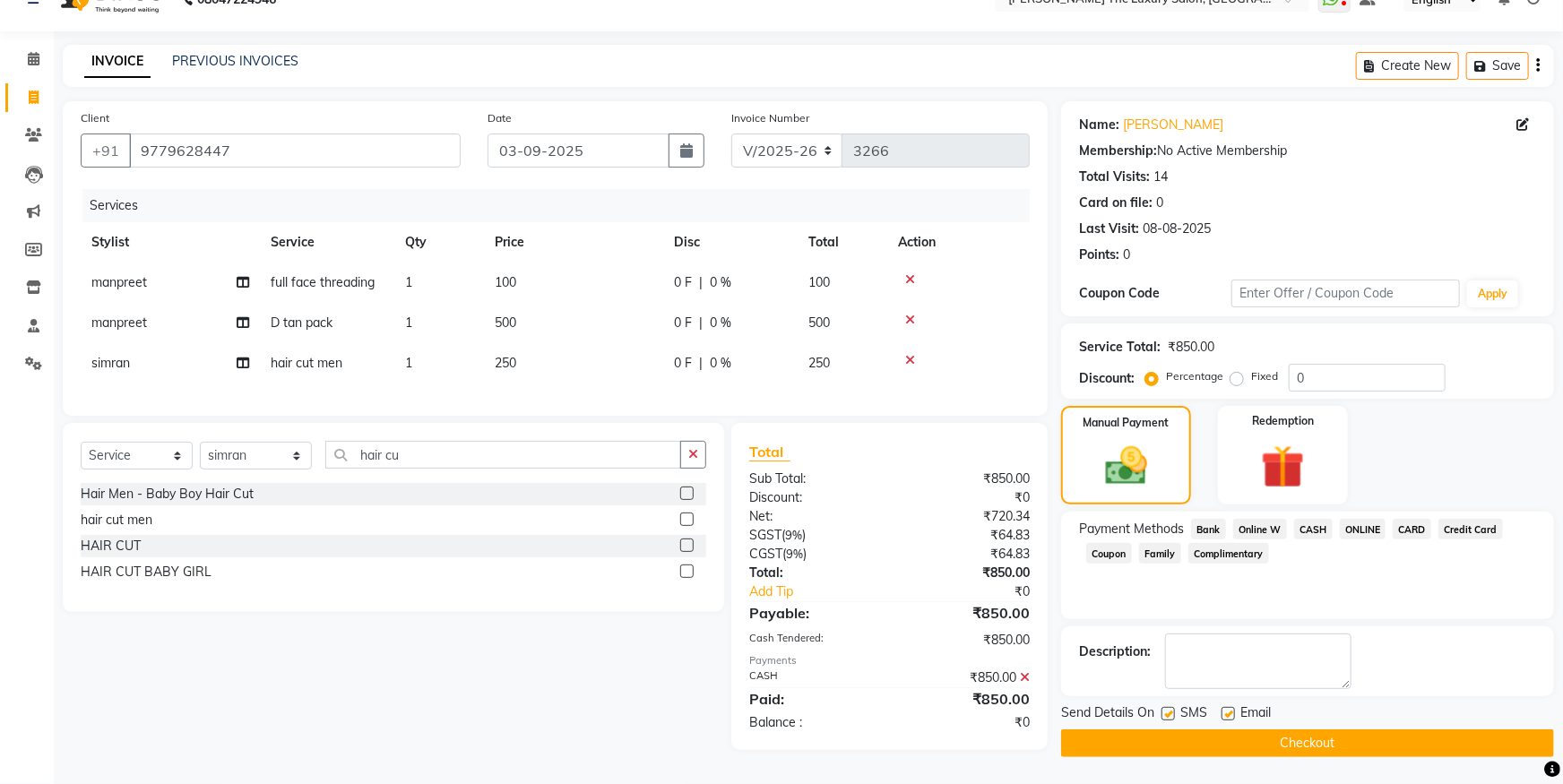
click at [1305, 734] on button "Checkout" at bounding box center [1307, 743] width 493 height 28
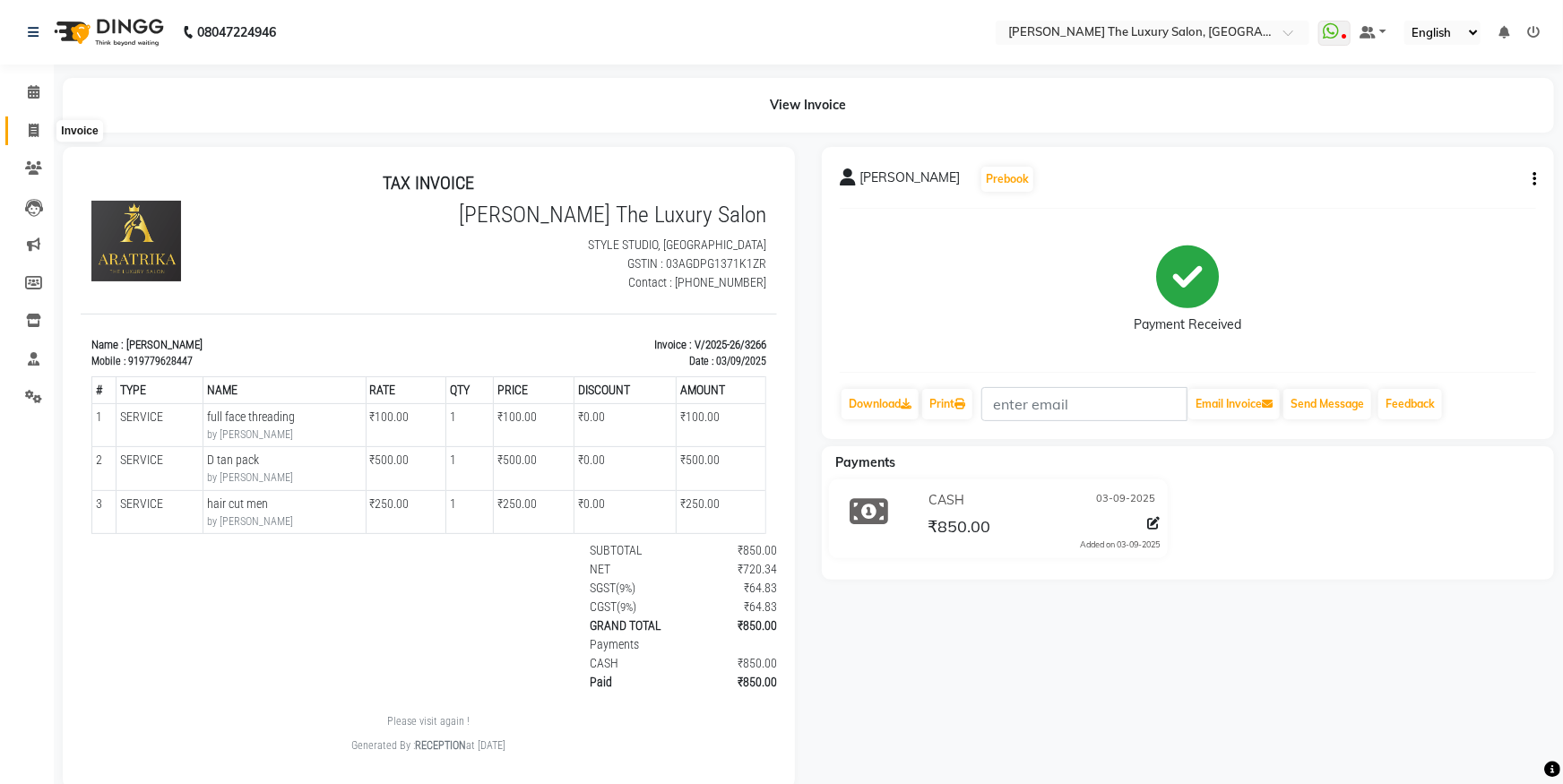
click at [30, 131] on icon at bounding box center [33, 131] width 10 height 13
select select "service"
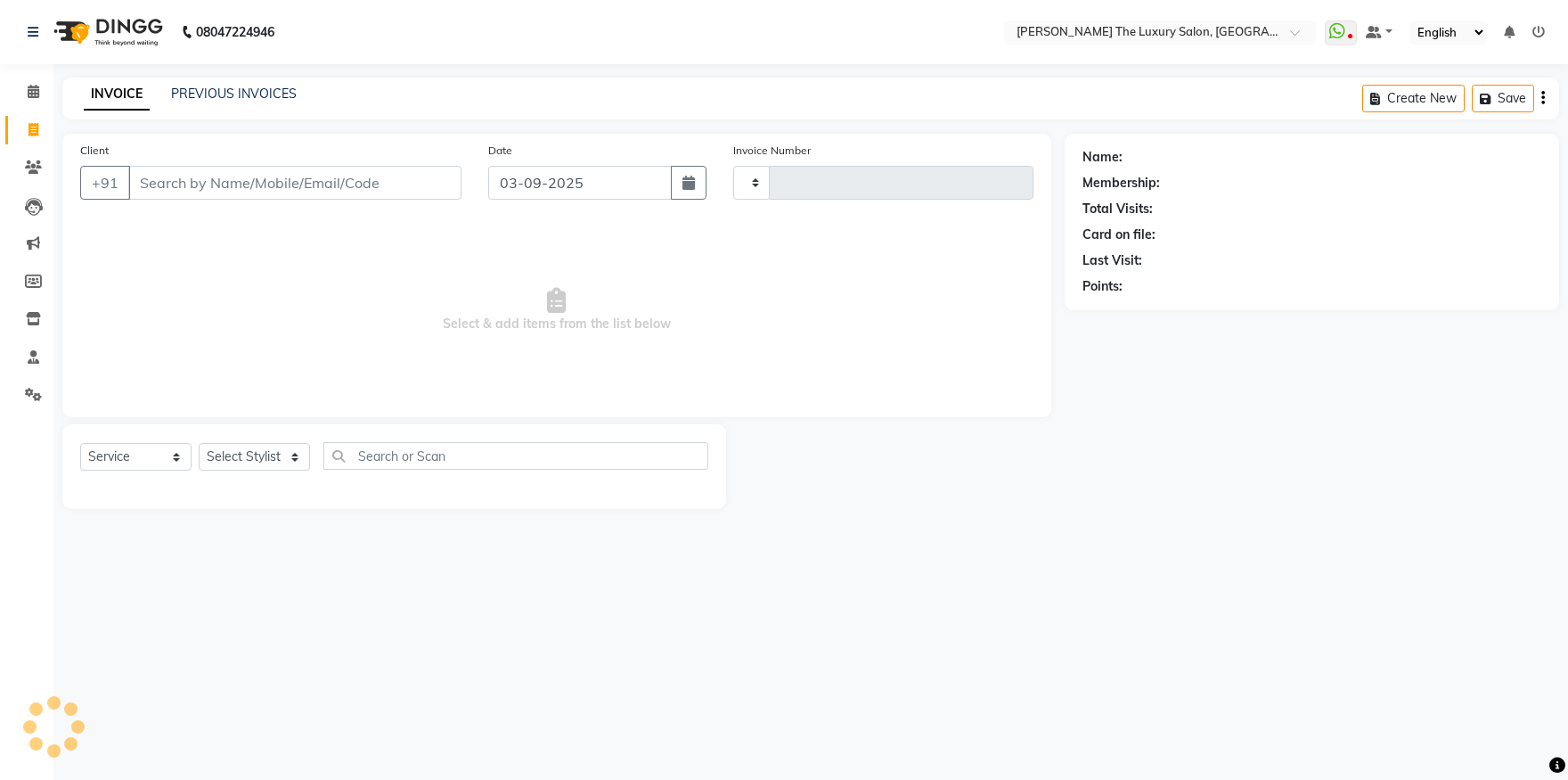
type input "3267"
select select "7179"
click at [201, 94] on link "PREVIOUS INVOICES" at bounding box center [234, 93] width 126 height 16
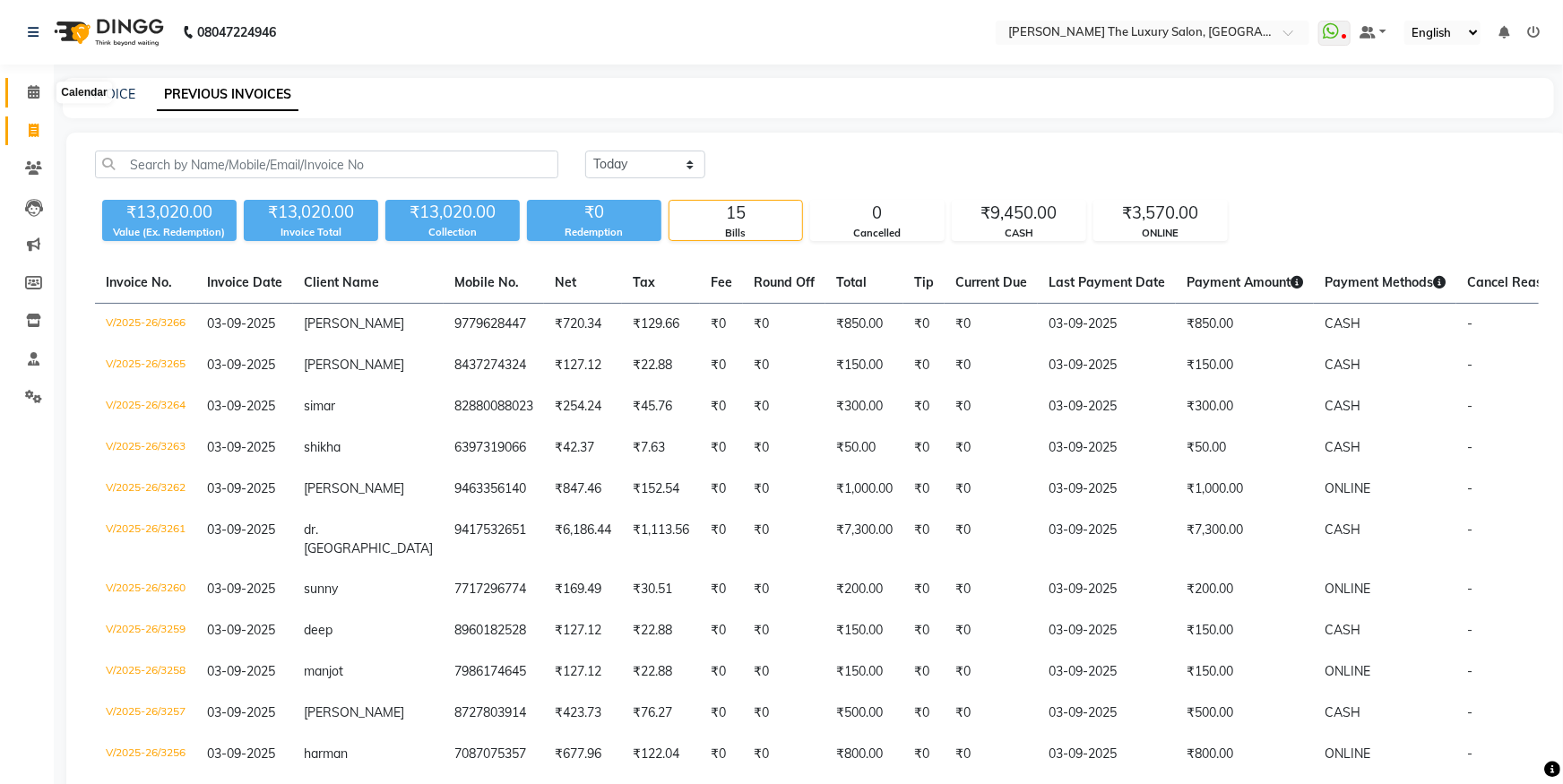
click at [34, 97] on icon at bounding box center [33, 91] width 11 height 13
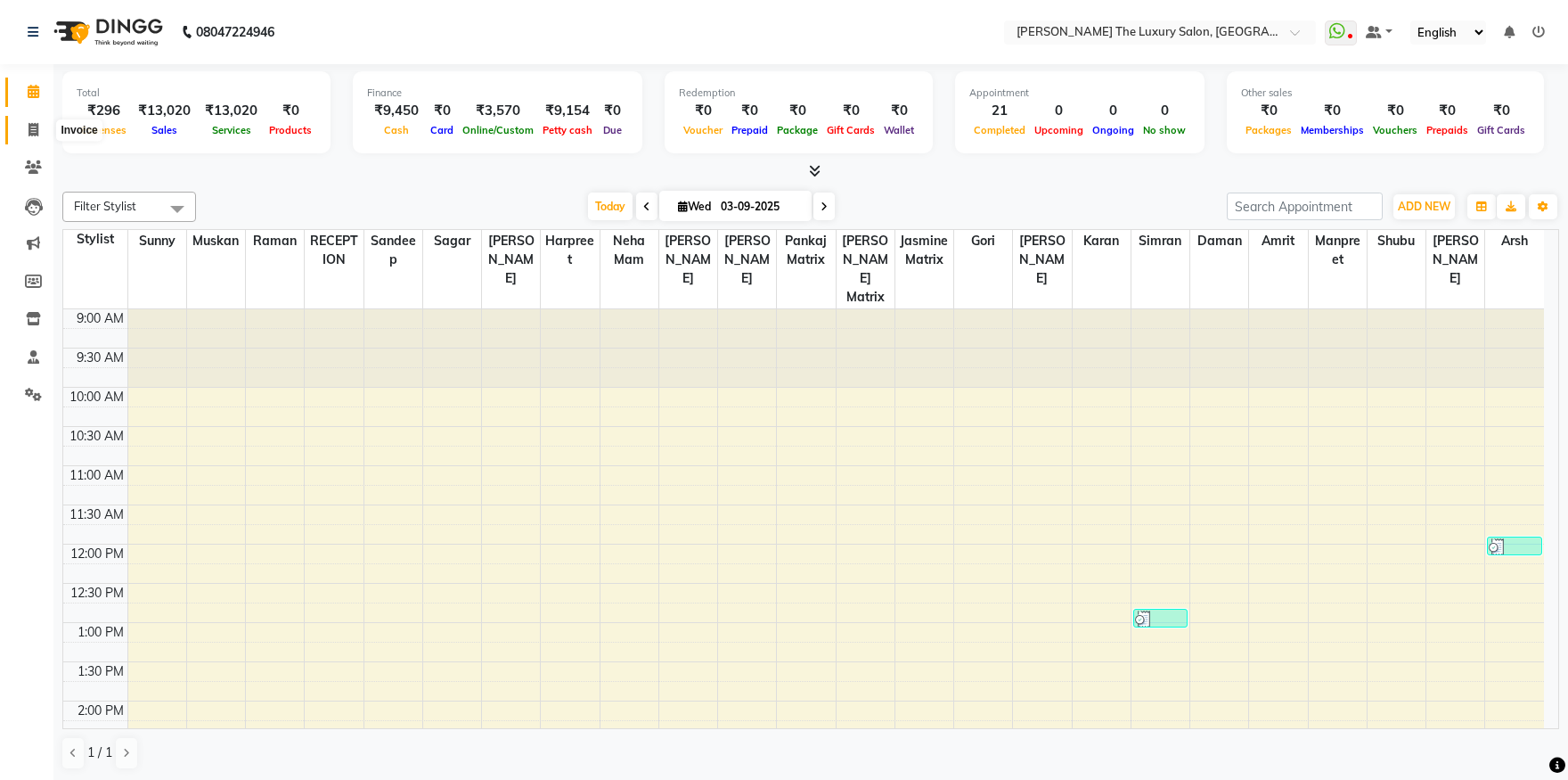
click at [29, 129] on icon at bounding box center [33, 130] width 9 height 13
select select "7179"
select select "service"
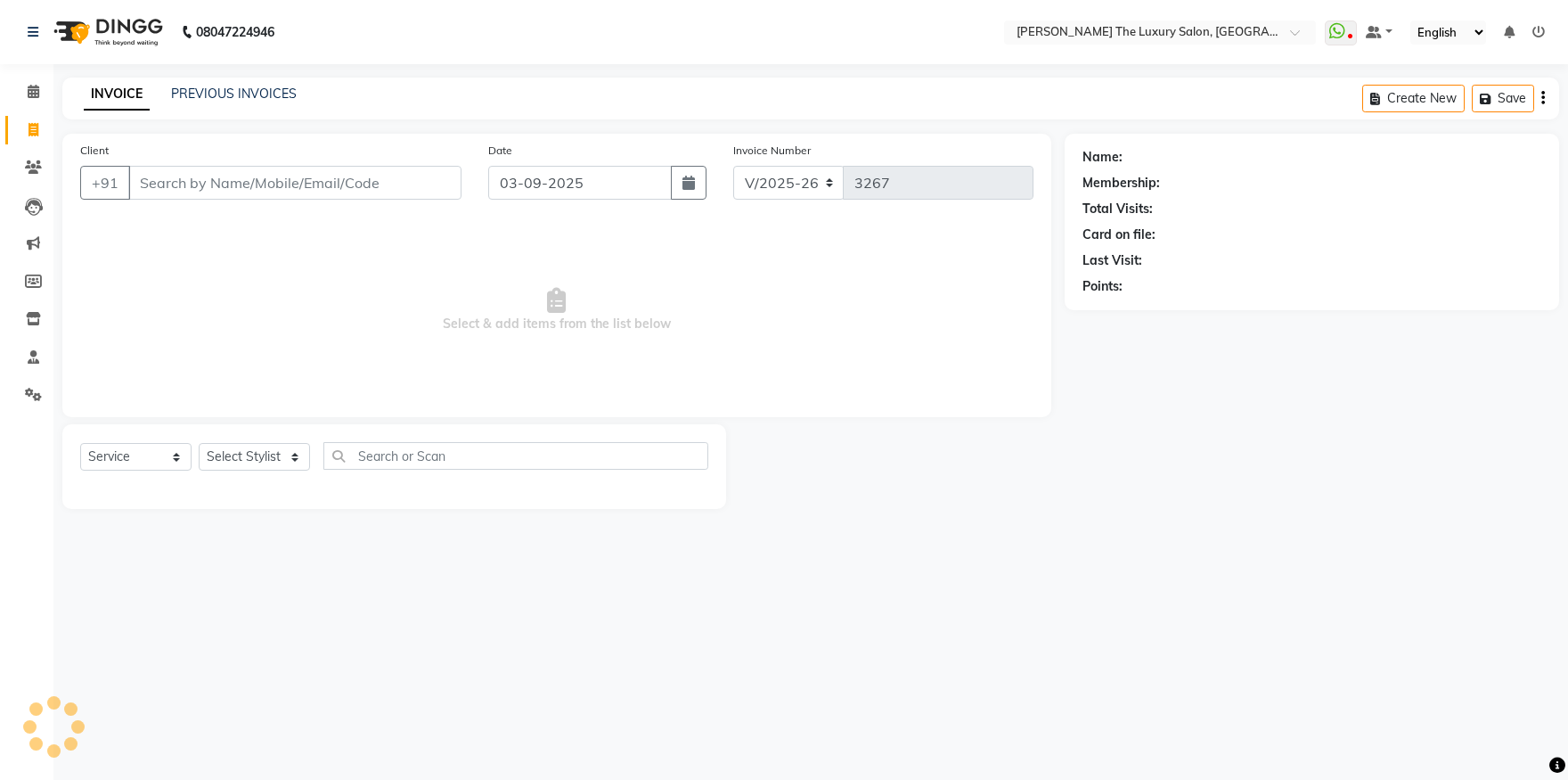
click at [199, 186] on input "Client" at bounding box center [295, 183] width 333 height 34
type input "9814811102"
click at [446, 181] on span "Add Client" at bounding box center [416, 182] width 70 height 18
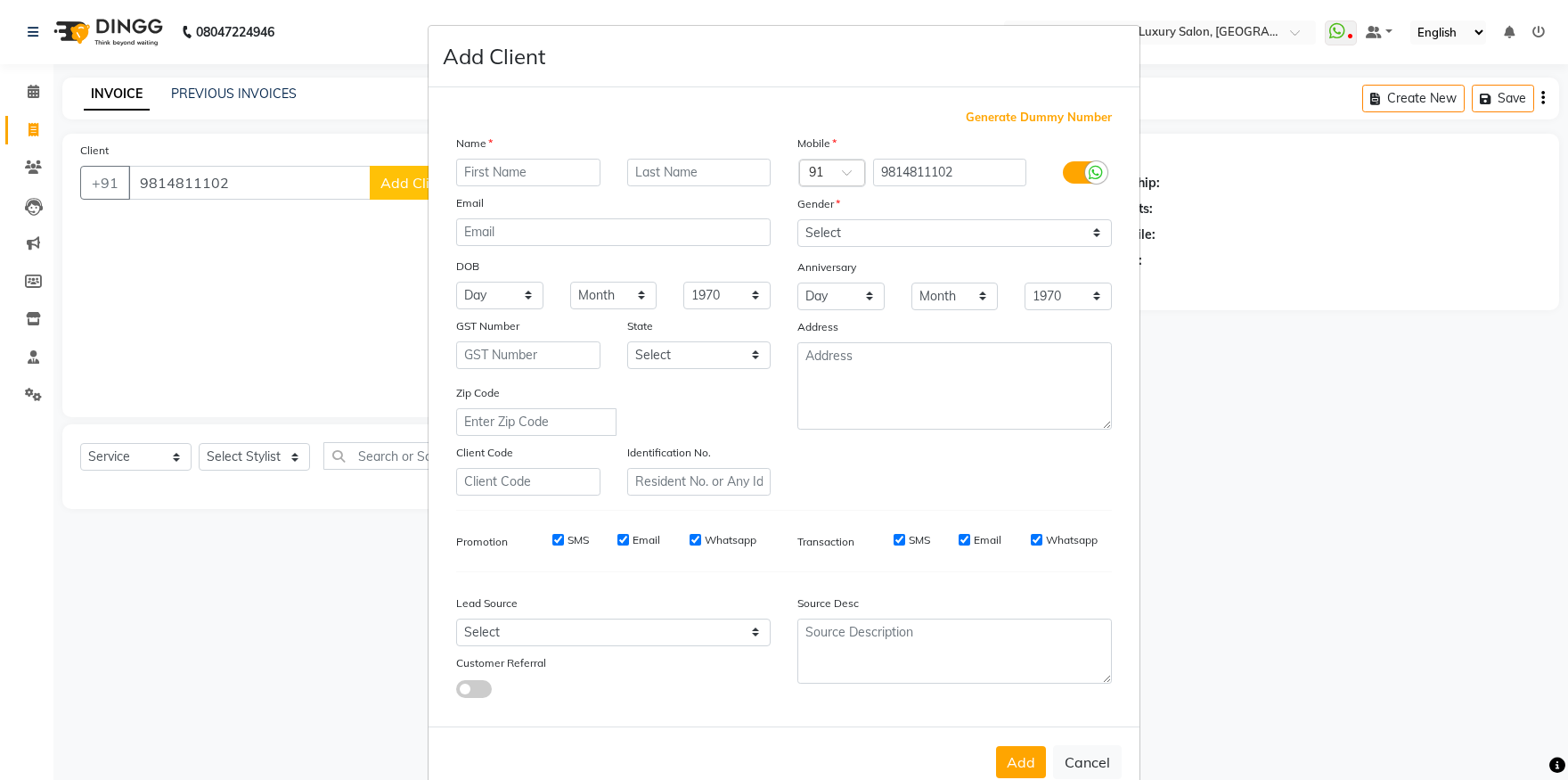
click at [498, 157] on div "Name" at bounding box center [613, 146] width 341 height 25
click at [503, 166] on input "text" at bounding box center [528, 172] width 144 height 27
type input "pooja"
click at [798, 219] on select "Select [DEMOGRAPHIC_DATA] [DEMOGRAPHIC_DATA] Other Prefer Not To Say" at bounding box center [955, 232] width 315 height 27
select select "[DEMOGRAPHIC_DATA]"
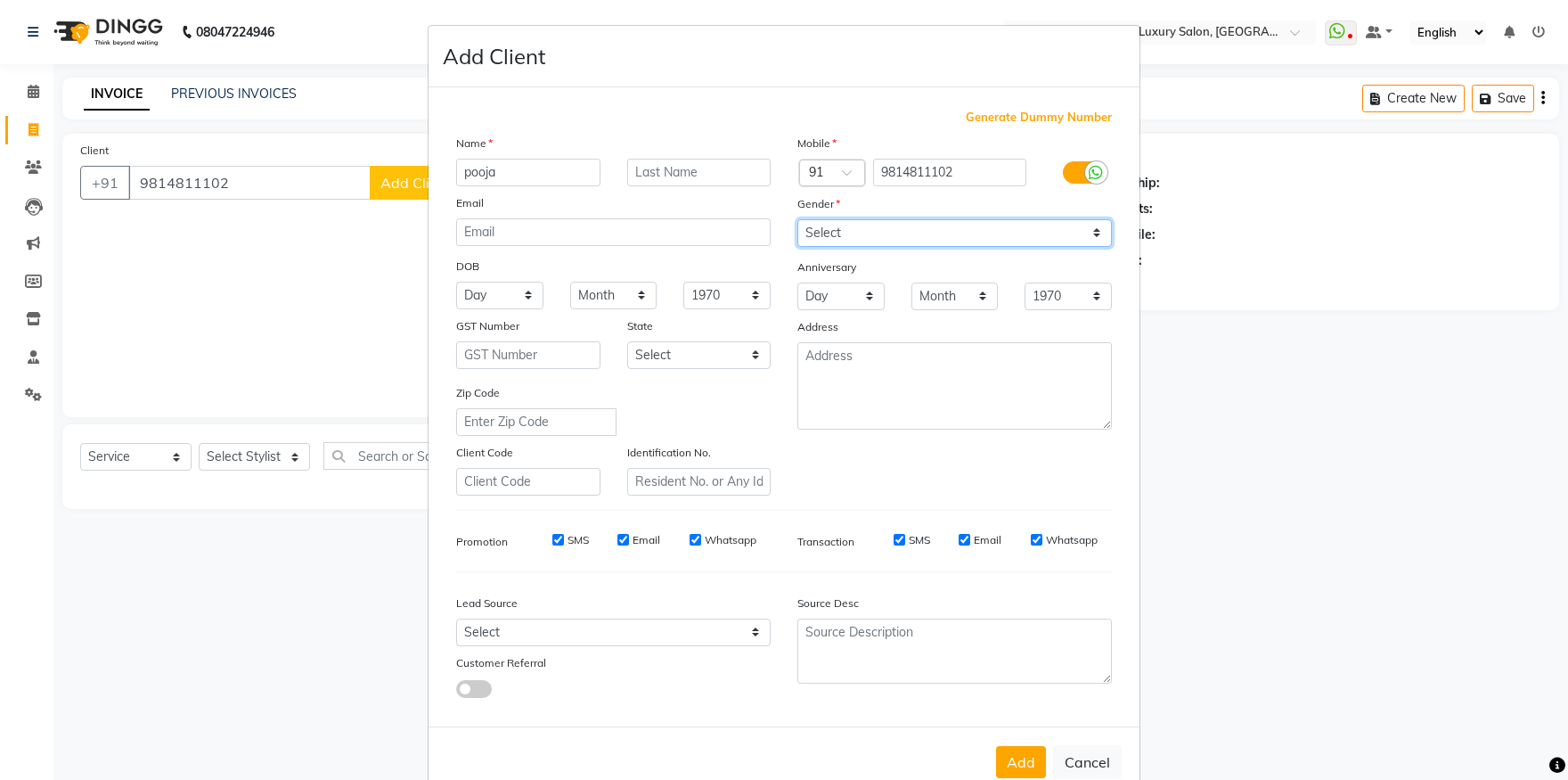
click option "[DEMOGRAPHIC_DATA]" at bounding box center [0, 0] width 0 height 0
click at [1016, 771] on button "Add" at bounding box center [1020, 762] width 50 height 32
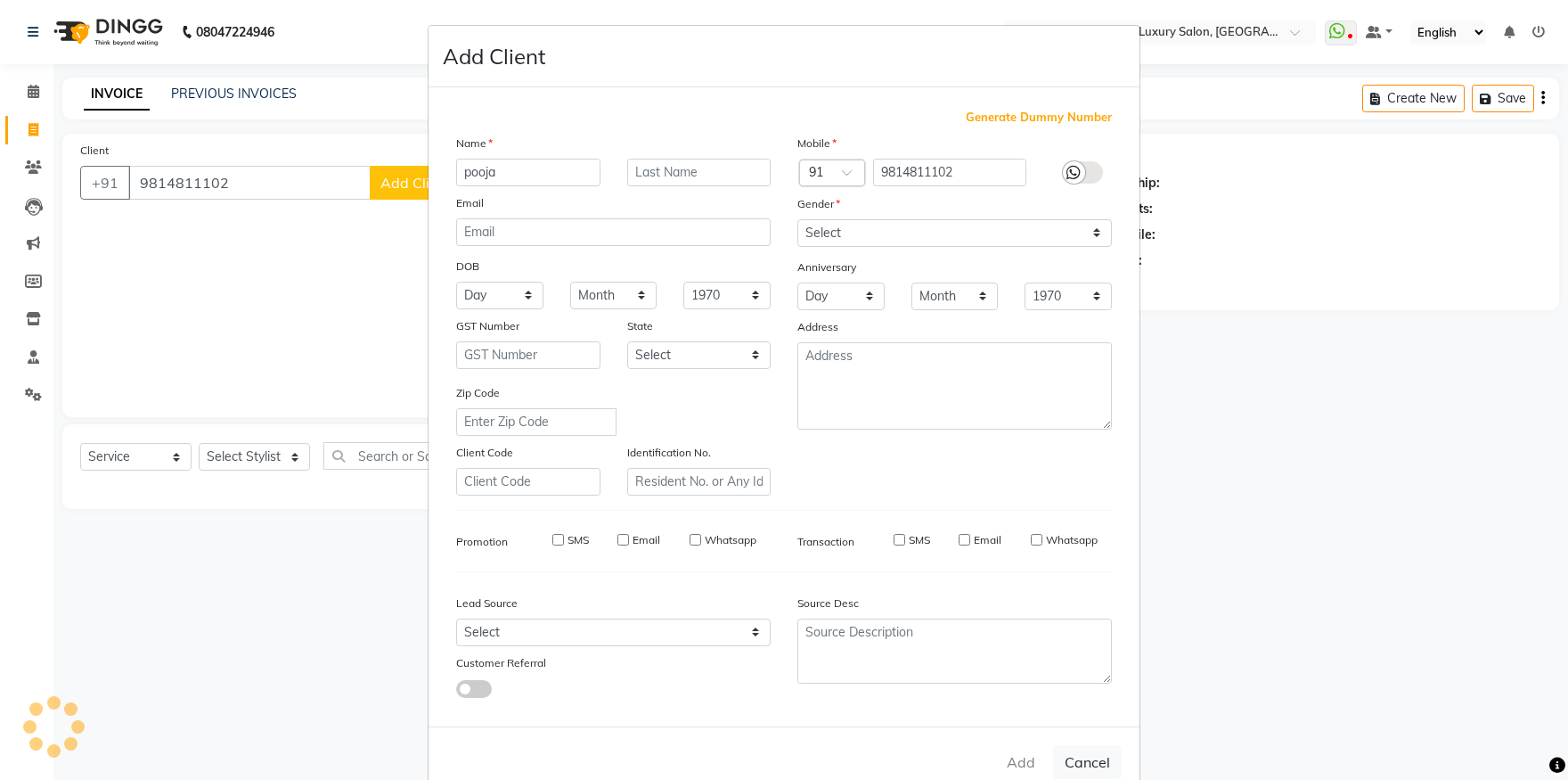
select select
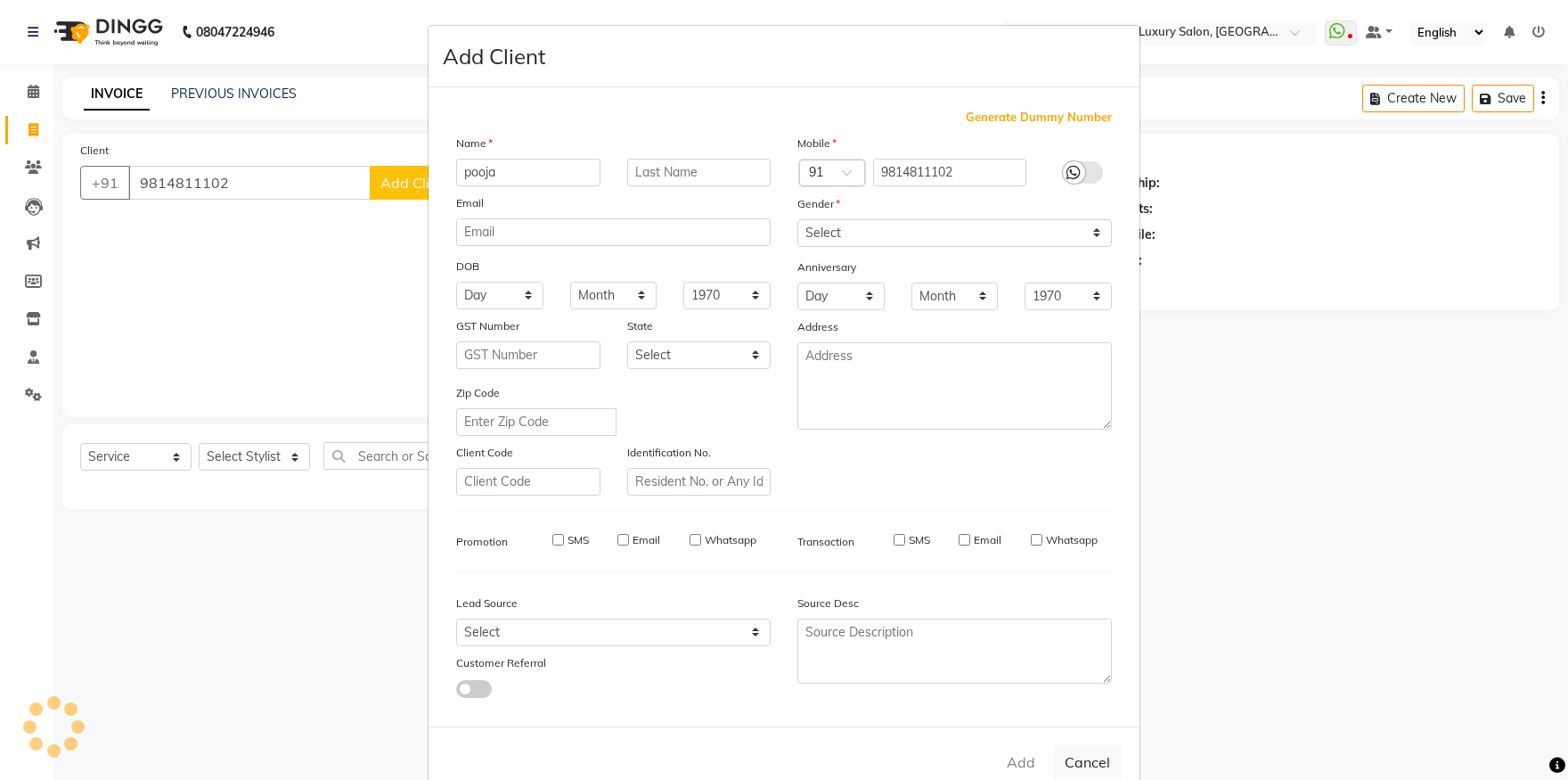
select select
checkbox input "false"
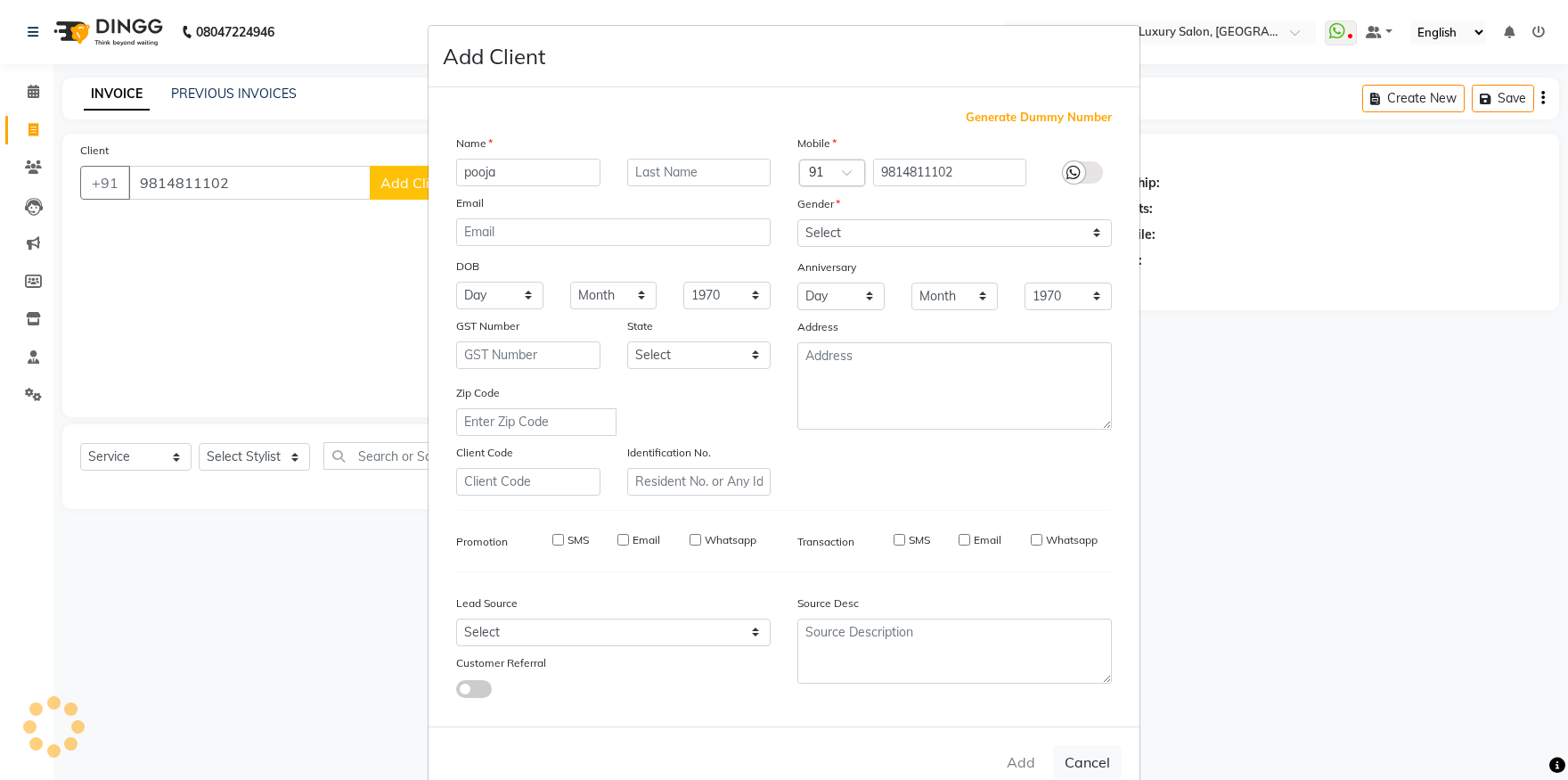
checkbox input "false"
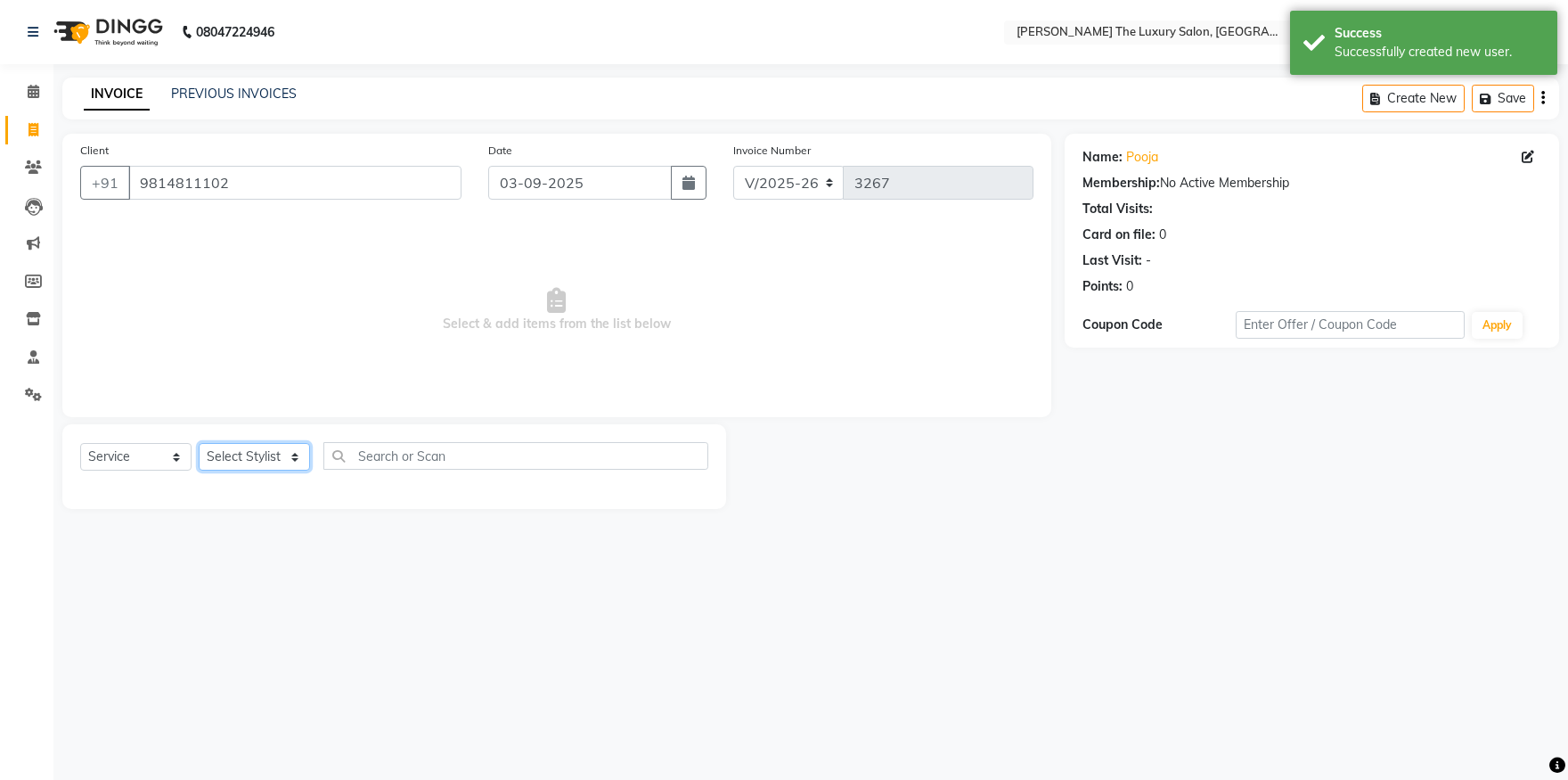
click at [199, 443] on select "Select Stylist amrit arsh [PERSON_NAME] [PERSON_NAME] jasmine matrix [PERSON_NA…" at bounding box center [255, 456] width 112 height 27
select select "74174"
click option "[PERSON_NAME]" at bounding box center [0, 0] width 0 height 0
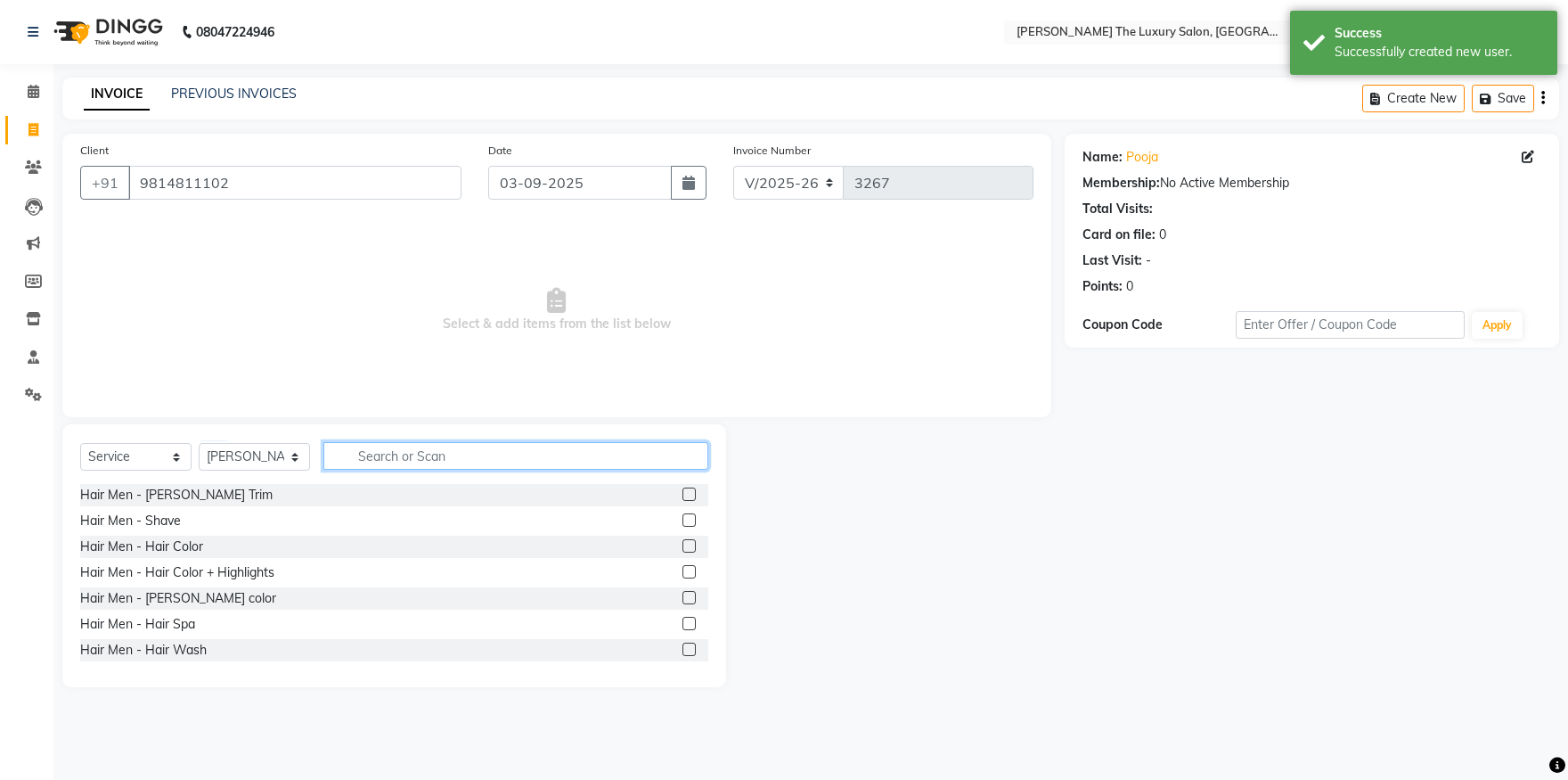
click at [383, 463] on input "text" at bounding box center [515, 455] width 385 height 27
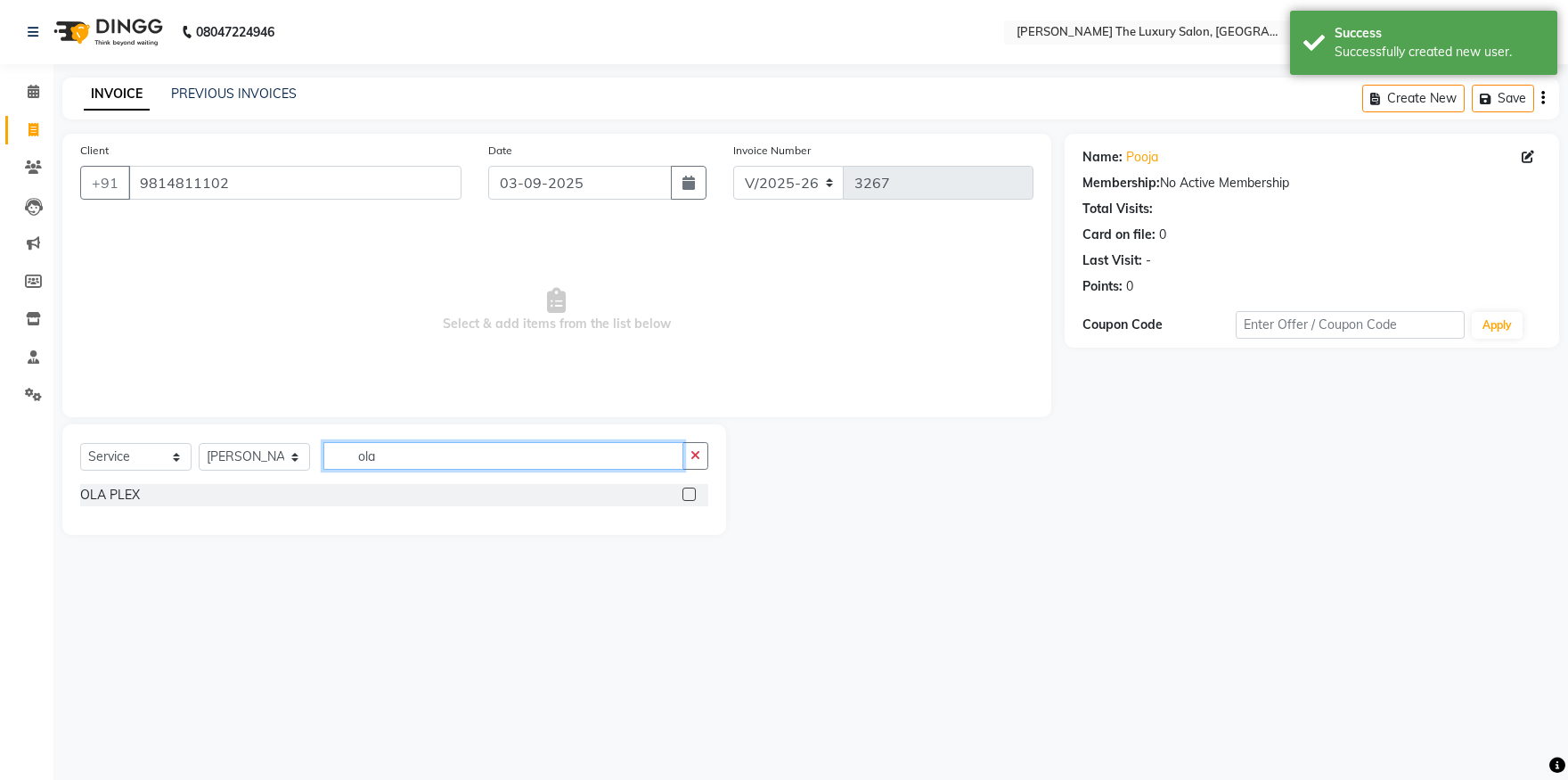
type input "ola"
click at [687, 495] on label at bounding box center [689, 494] width 13 height 13
click at [687, 495] on input "checkbox" at bounding box center [688, 495] width 11 height 11
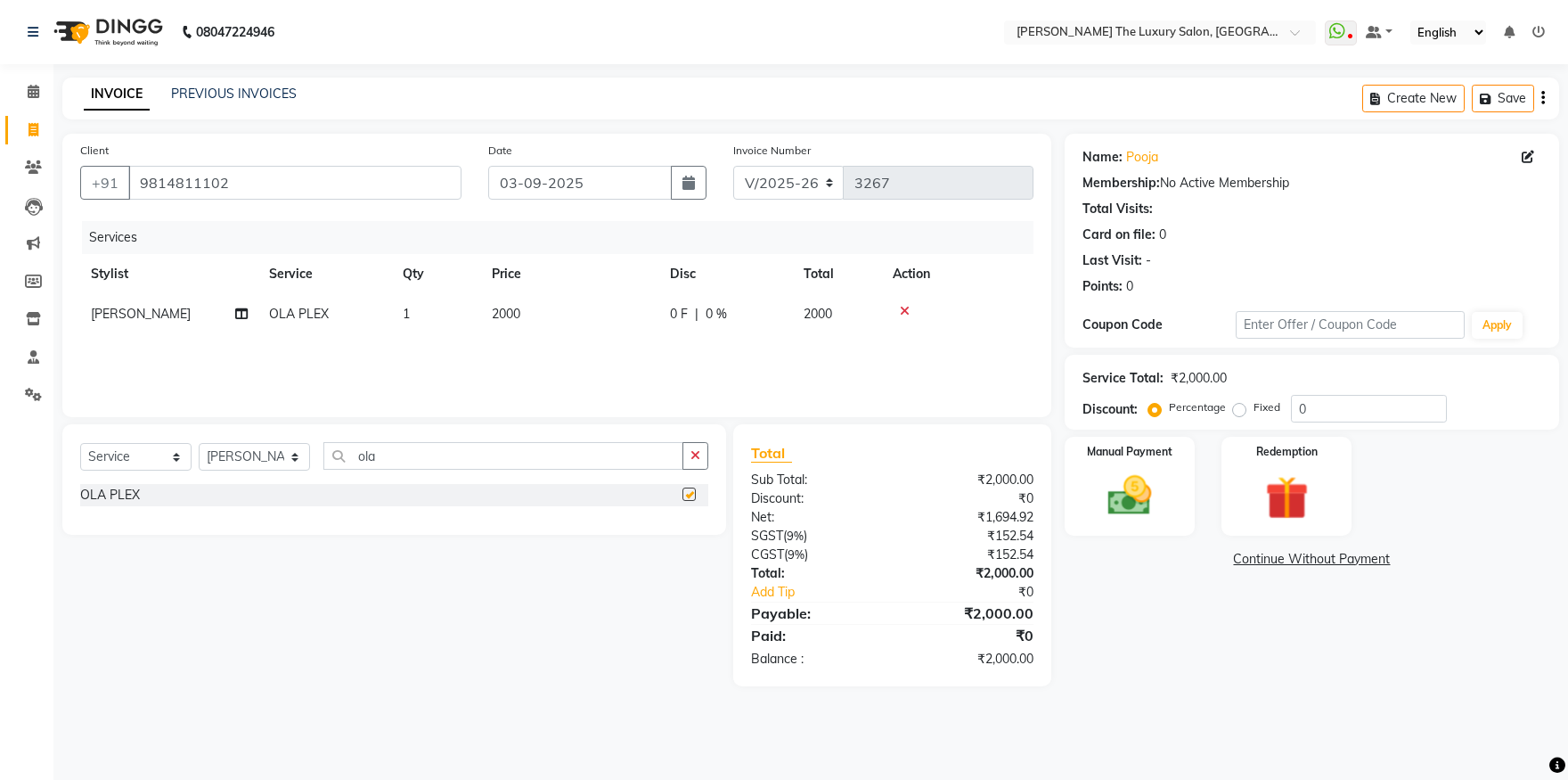
checkbox input "false"
click at [1132, 516] on img at bounding box center [1130, 496] width 74 height 52
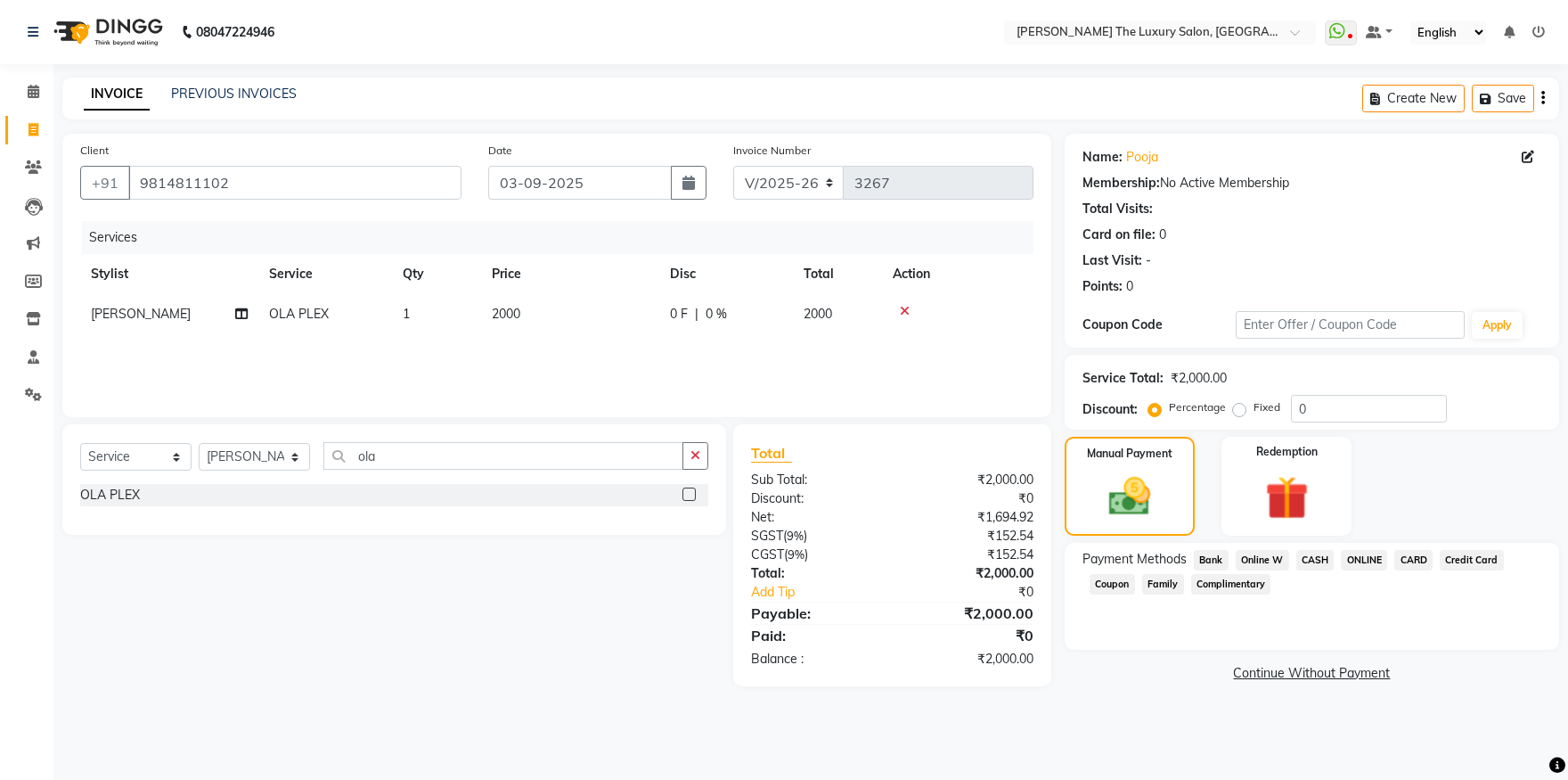
click at [1321, 562] on span "CASH" at bounding box center [1315, 560] width 38 height 21
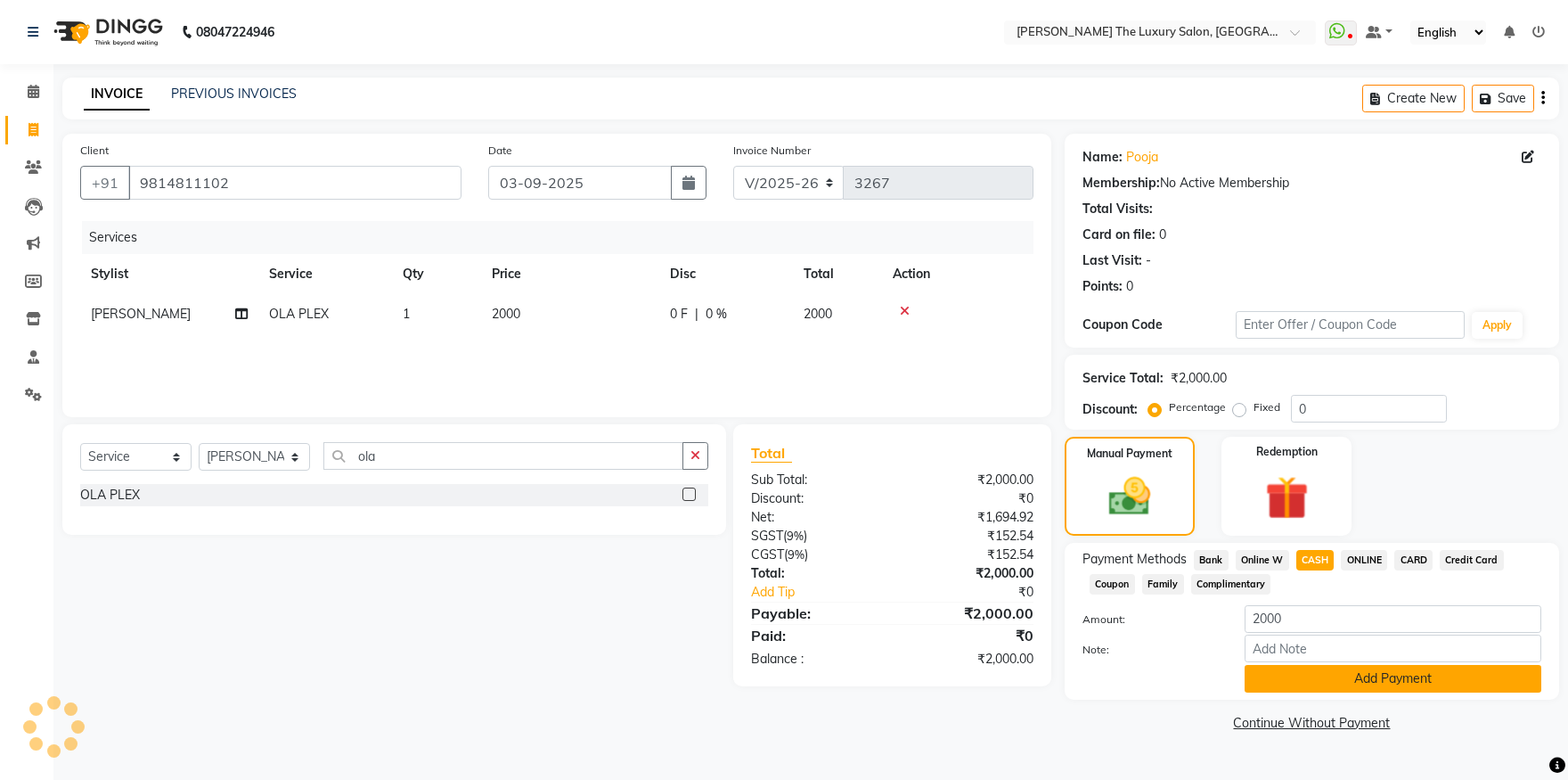
click at [1362, 674] on button "Add Payment" at bounding box center [1393, 679] width 297 height 27
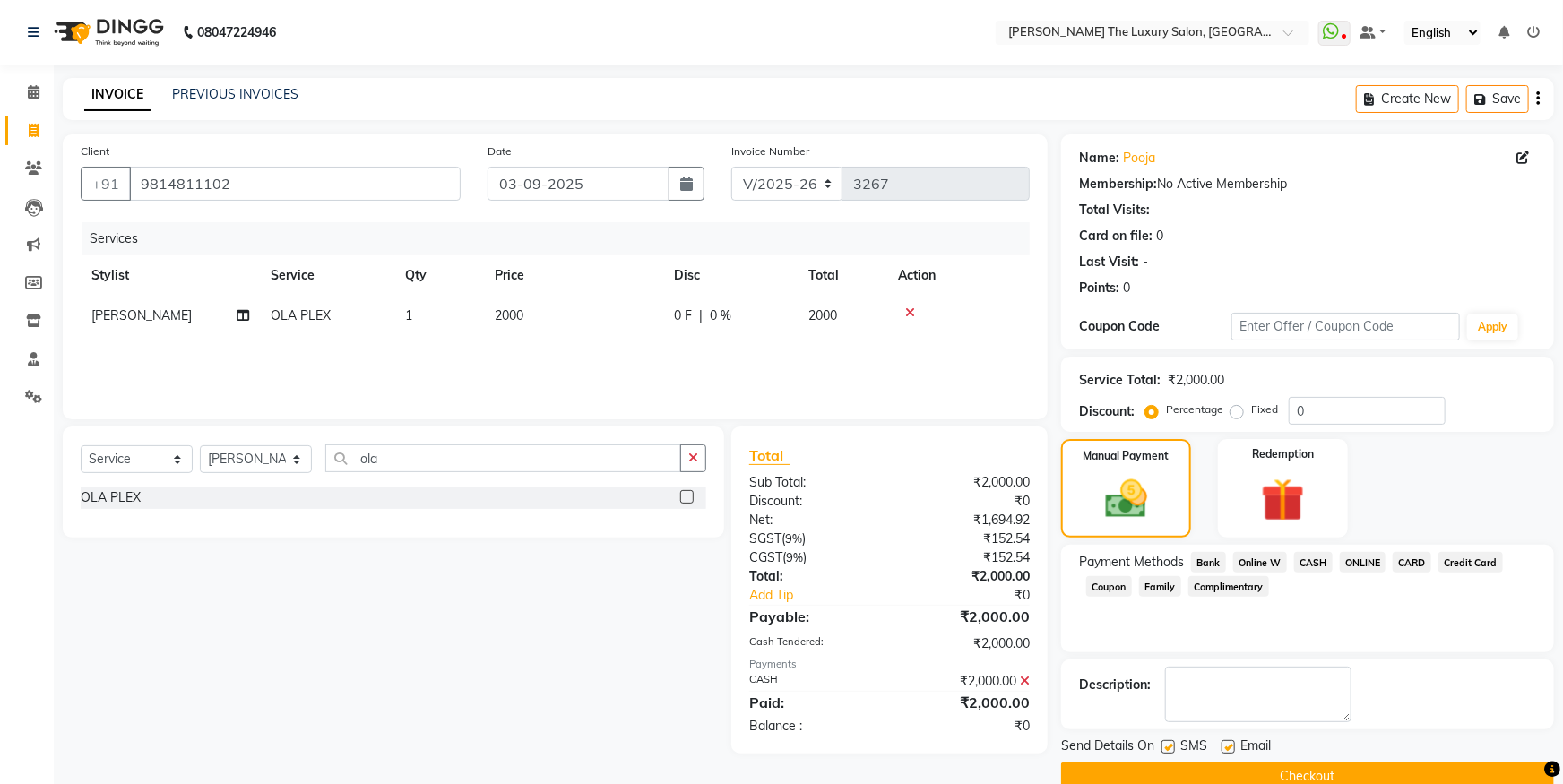
click at [1405, 766] on button "Checkout" at bounding box center [1307, 775] width 493 height 28
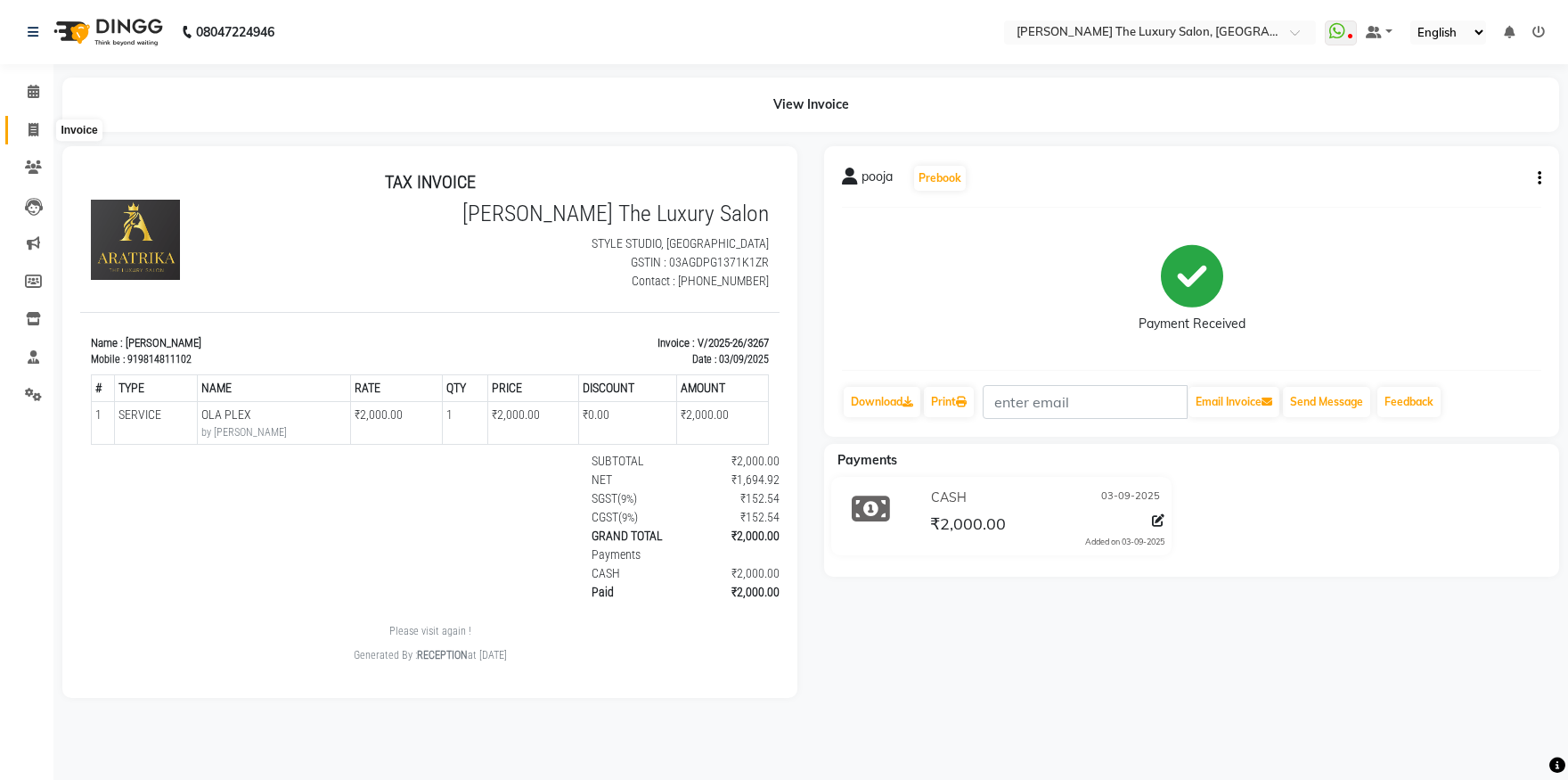
click at [33, 127] on icon at bounding box center [33, 130] width 9 height 13
select select "7179"
select select "service"
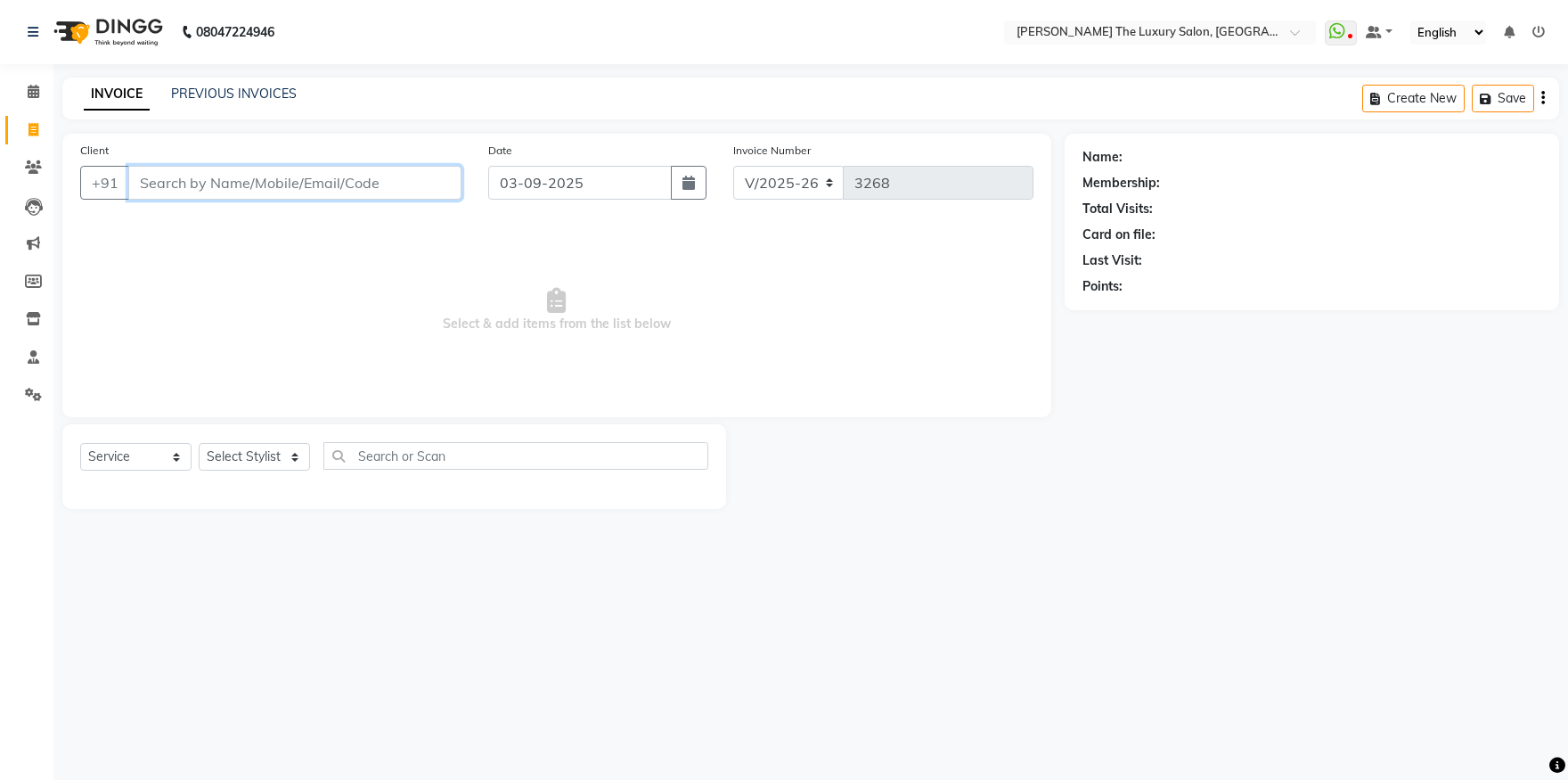
click at [140, 189] on input "Client" at bounding box center [295, 183] width 333 height 34
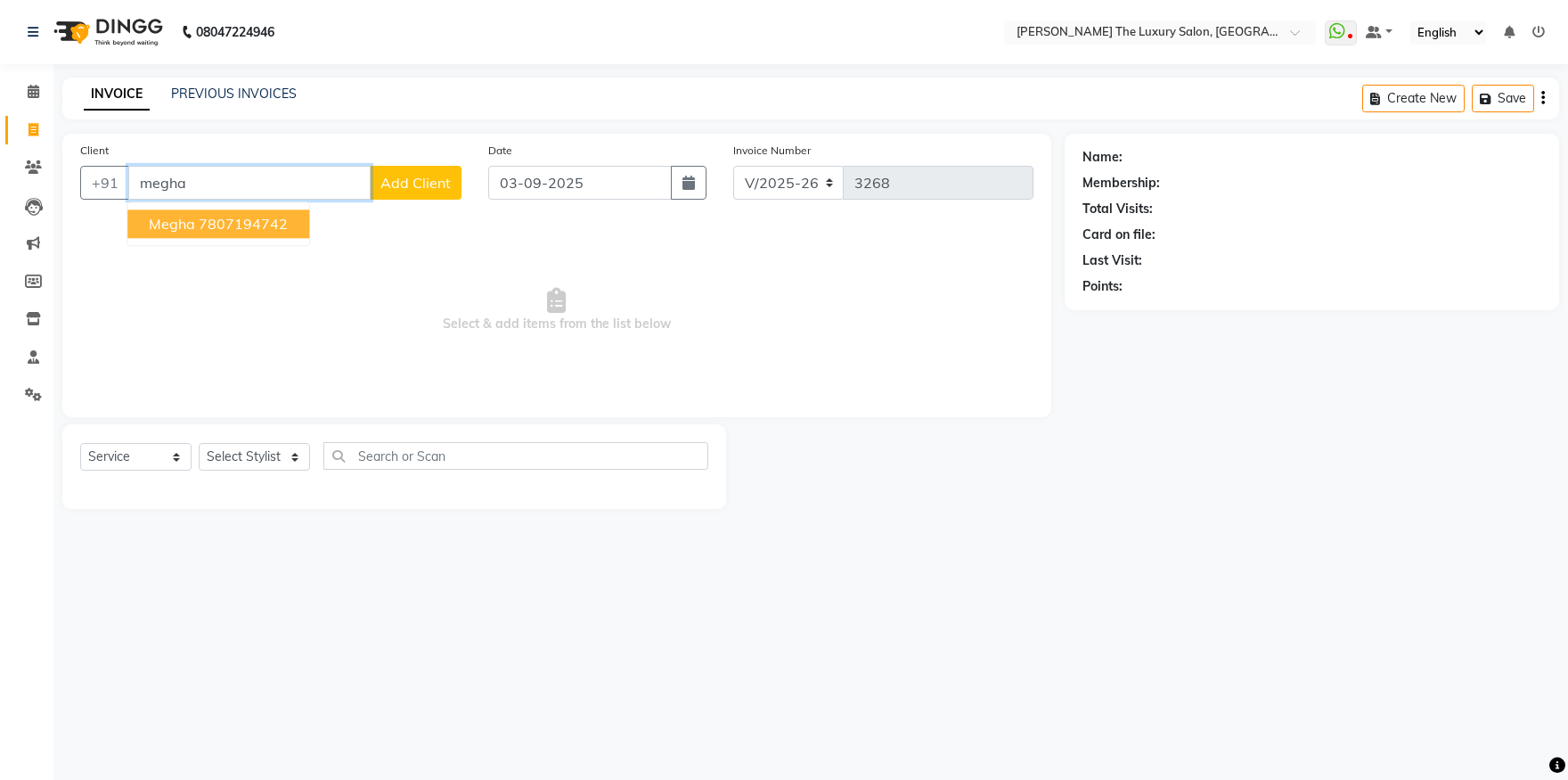
click at [265, 222] on ngb-highlight "7807194742" at bounding box center [243, 224] width 89 height 18
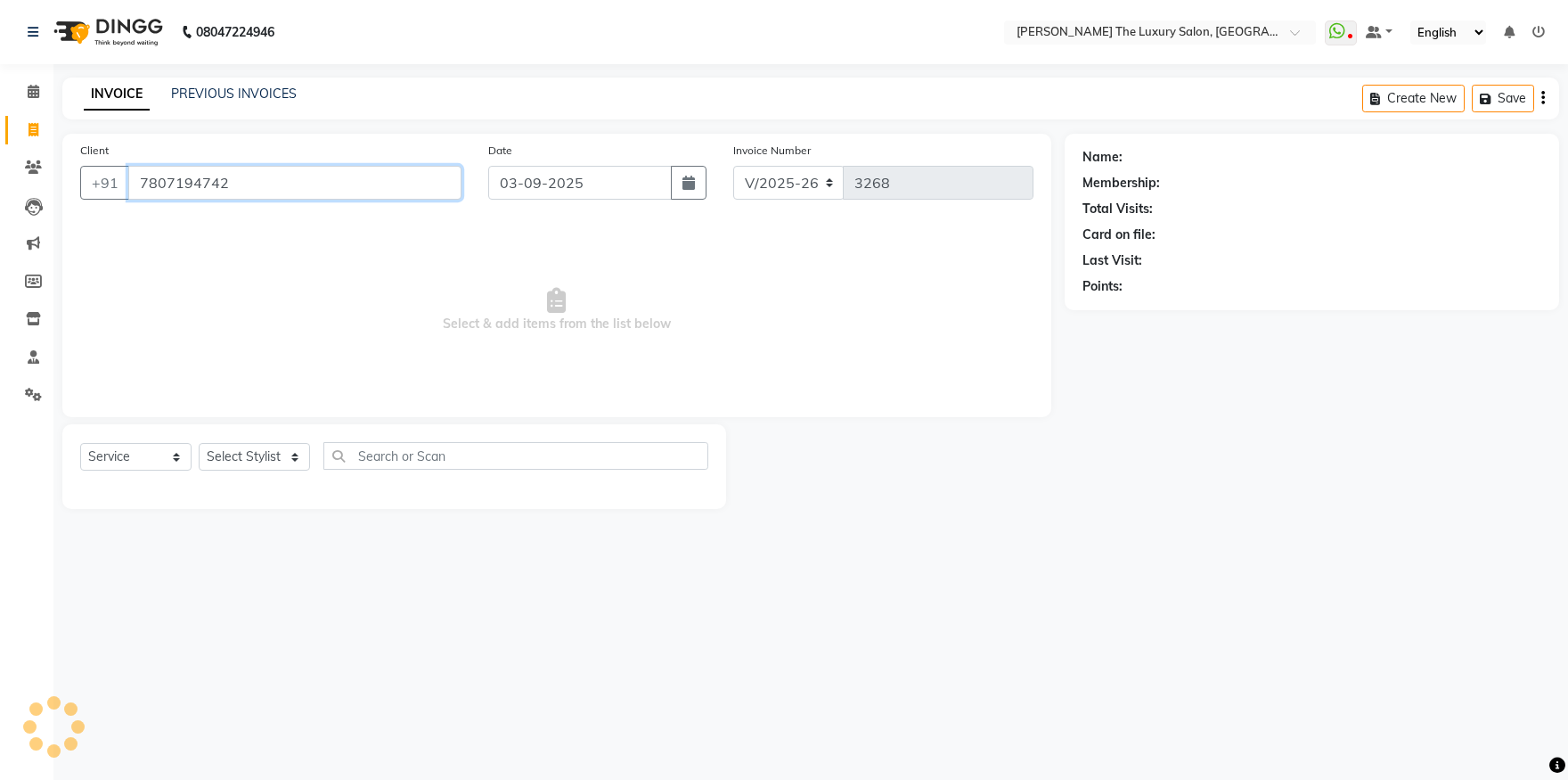
type input "7807194742"
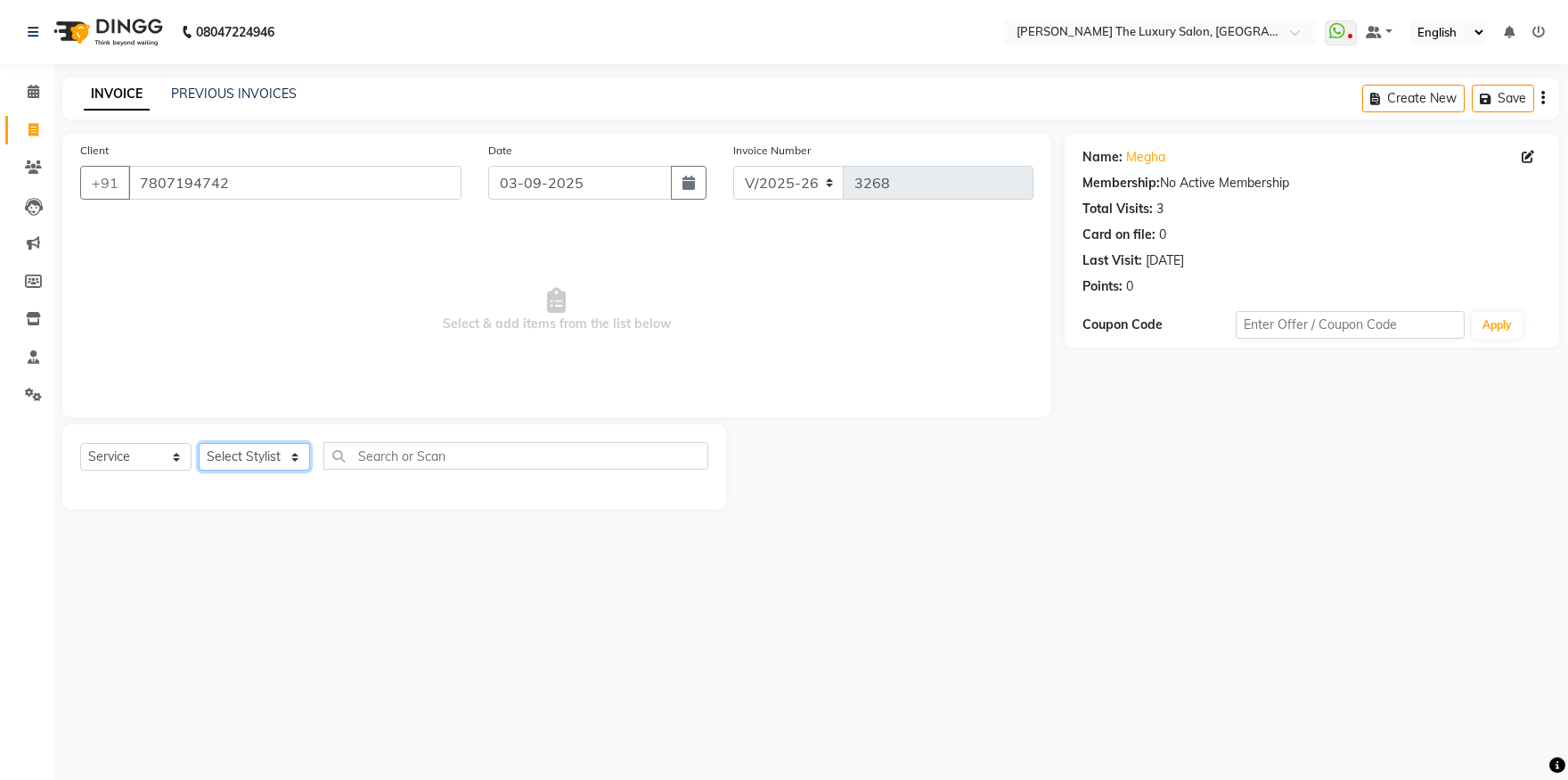
click at [199, 443] on select "Select Stylist amrit arsh ayush Daman Gori Harpreet jasmine matrix Jaswant sing…" at bounding box center [255, 456] width 112 height 27
select select "86668"
click option "manpreet" at bounding box center [0, 0] width 0 height 0
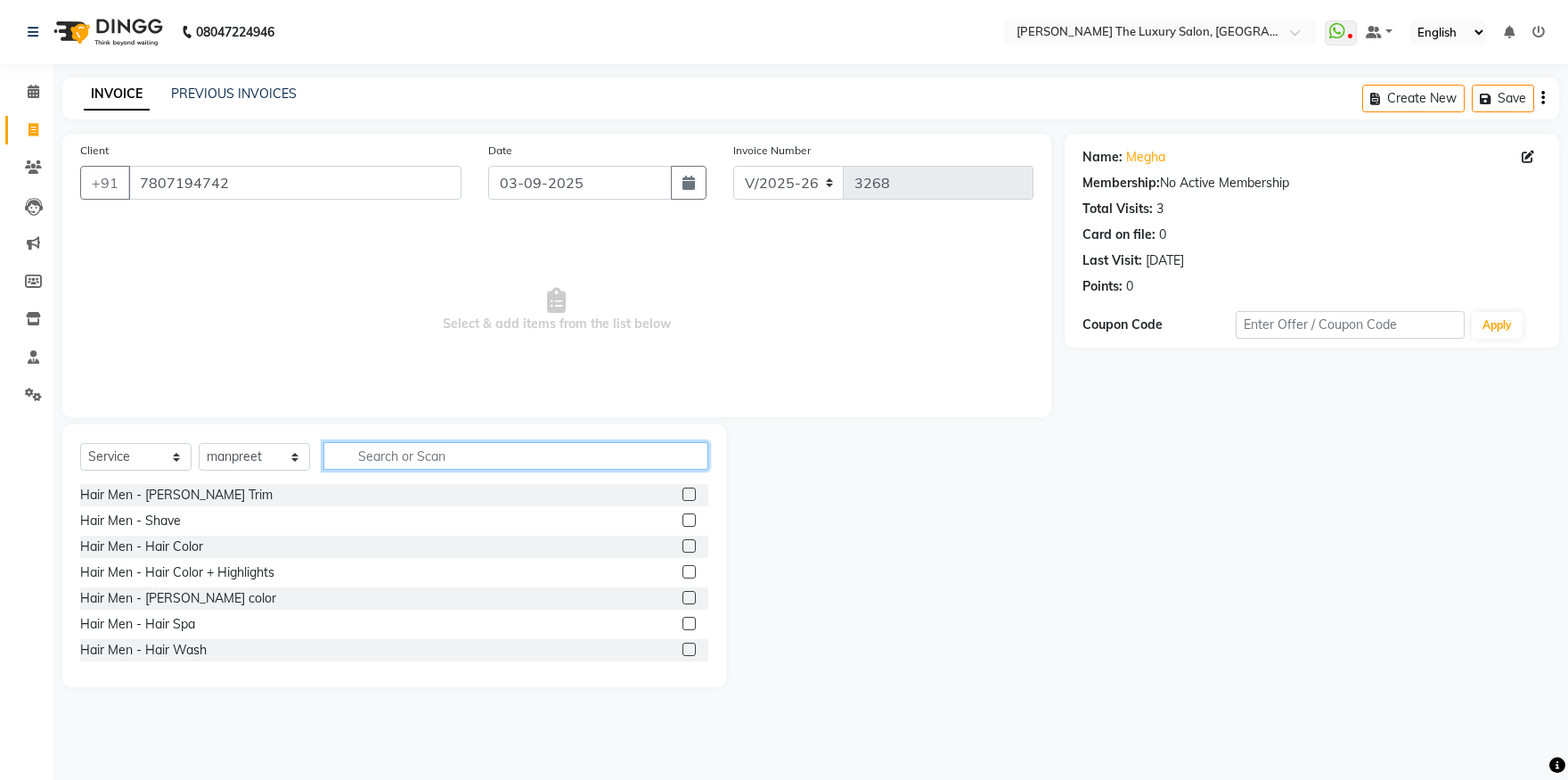
click at [438, 455] on input "text" at bounding box center [515, 455] width 385 height 27
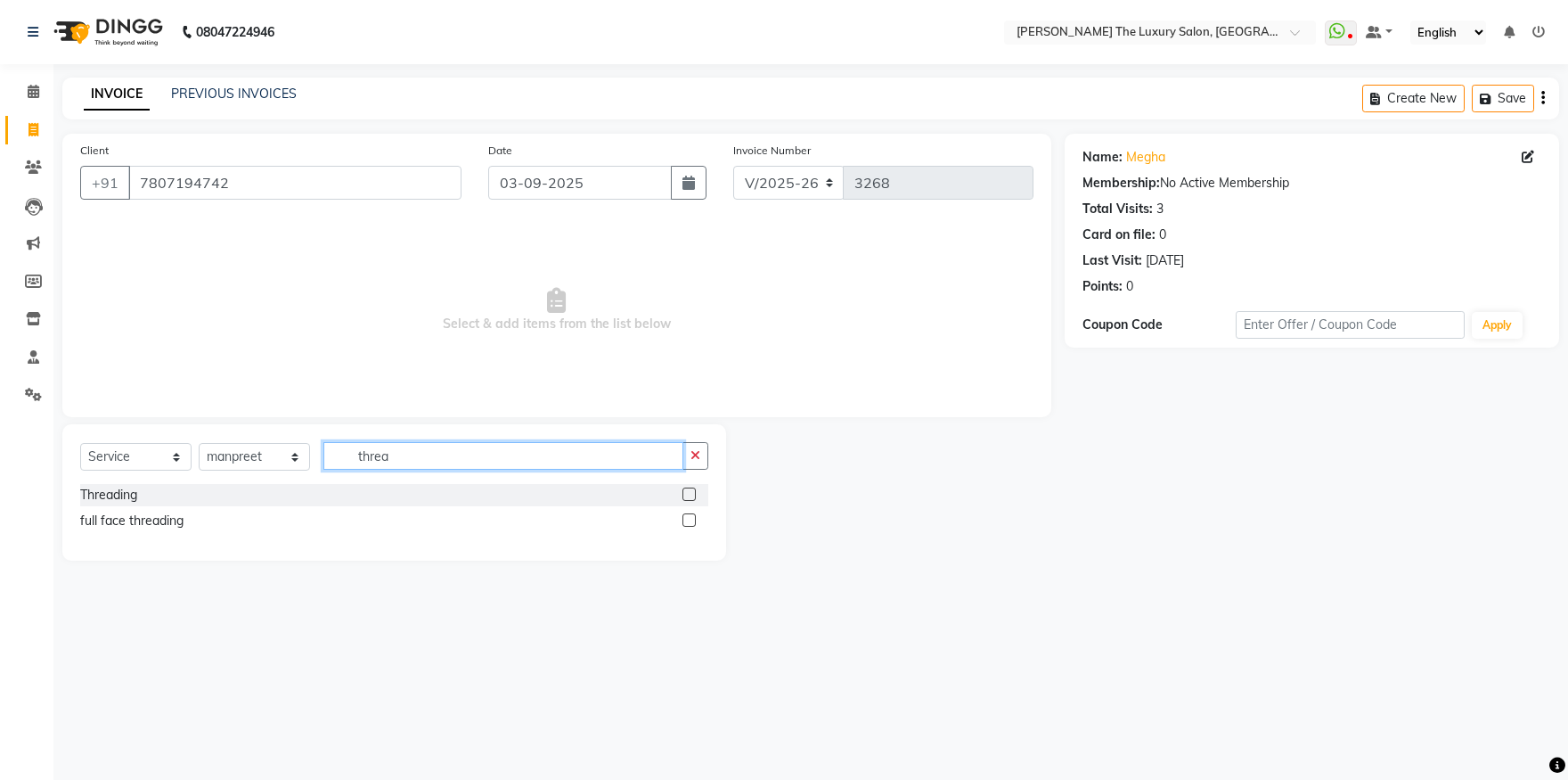
type input "threa"
click at [688, 517] on label at bounding box center [689, 520] width 13 height 13
click at [688, 517] on input "checkbox" at bounding box center [688, 521] width 11 height 11
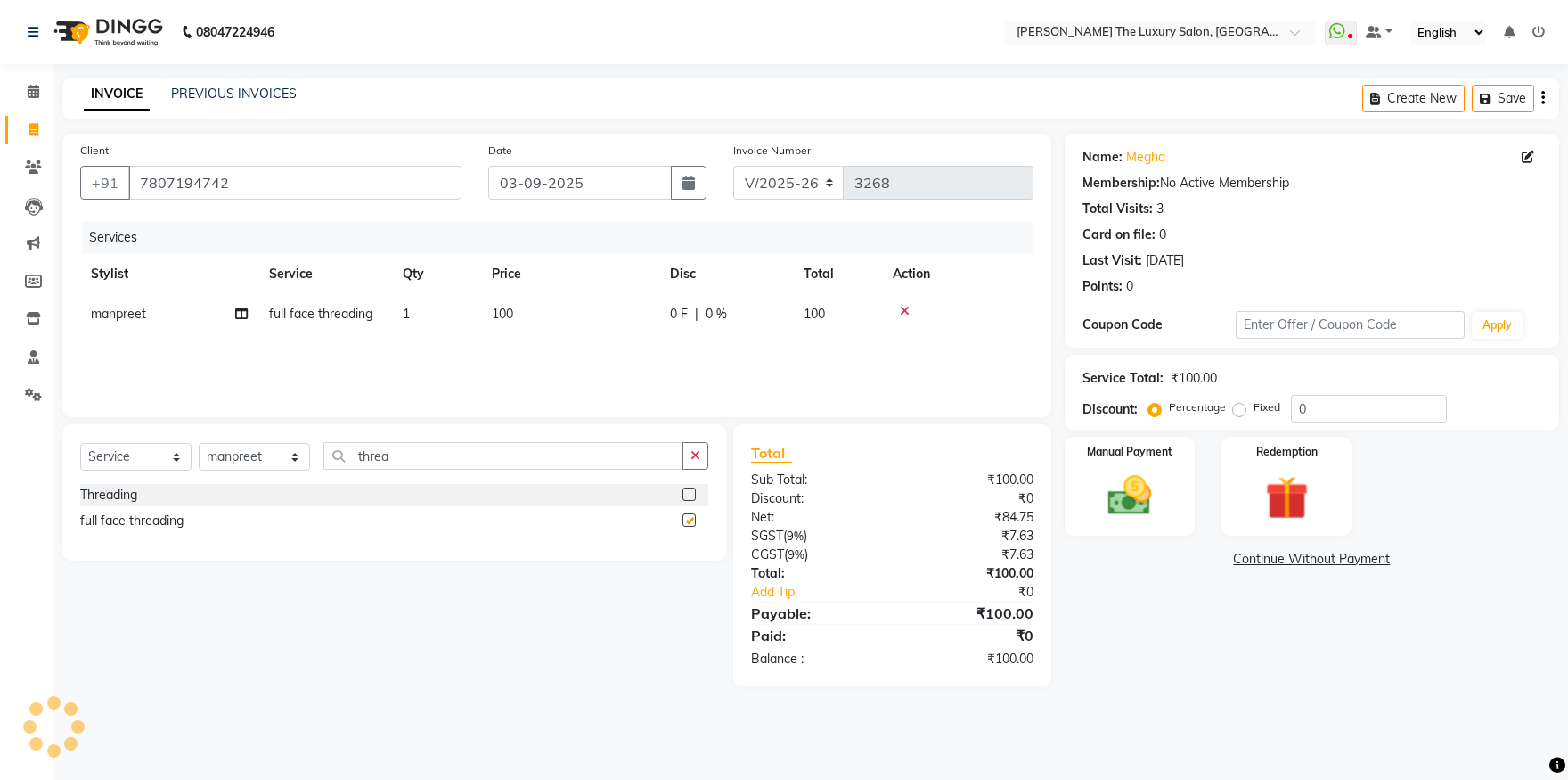
checkbox input "false"
click at [537, 465] on input "threa" at bounding box center [503, 455] width 360 height 27
type input "t"
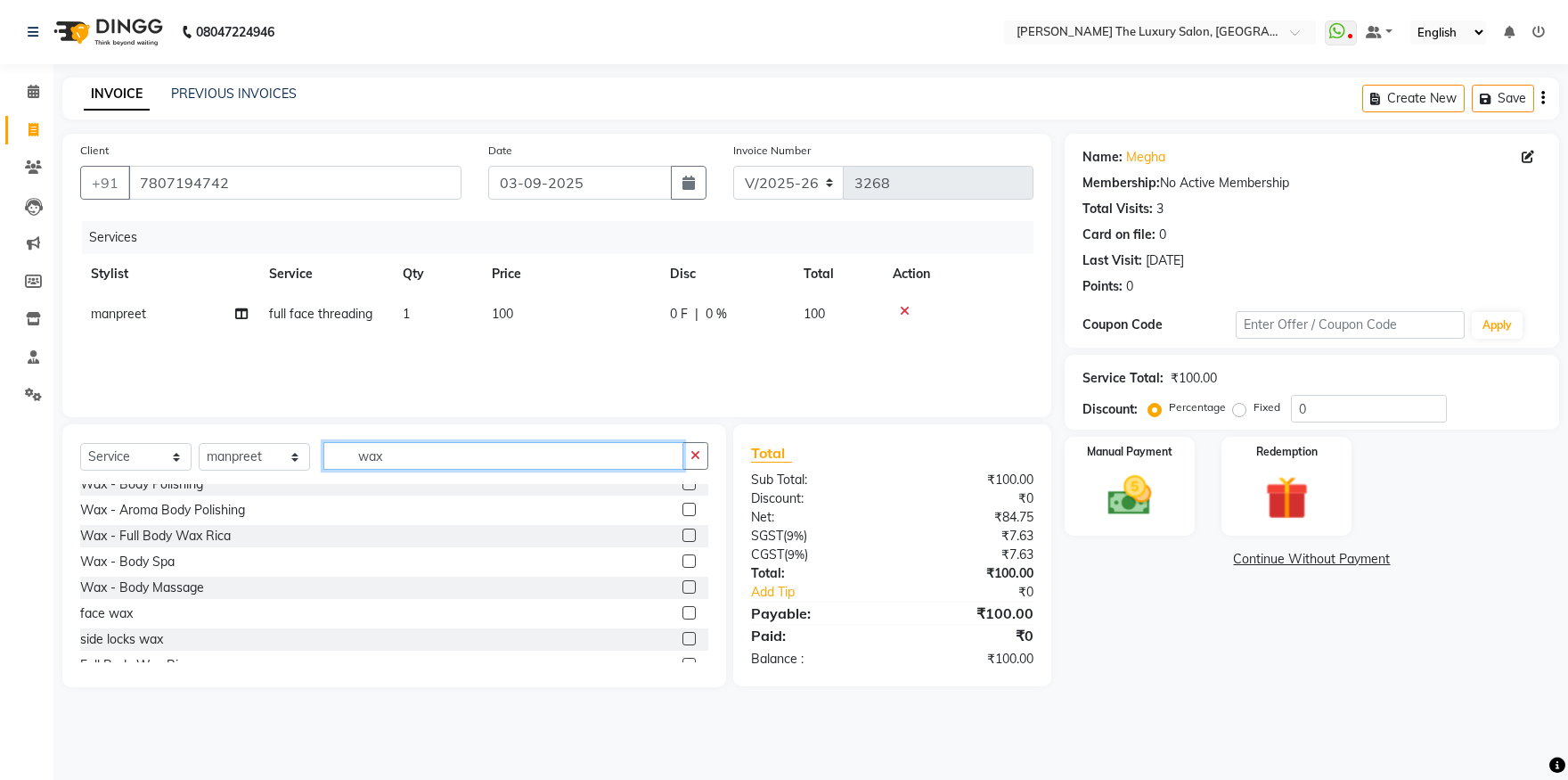
scroll to position [220, 0]
type input "wax"
click at [682, 606] on label at bounding box center [689, 610] width 13 height 13
click at [682, 606] on input "checkbox" at bounding box center [688, 611] width 11 height 11
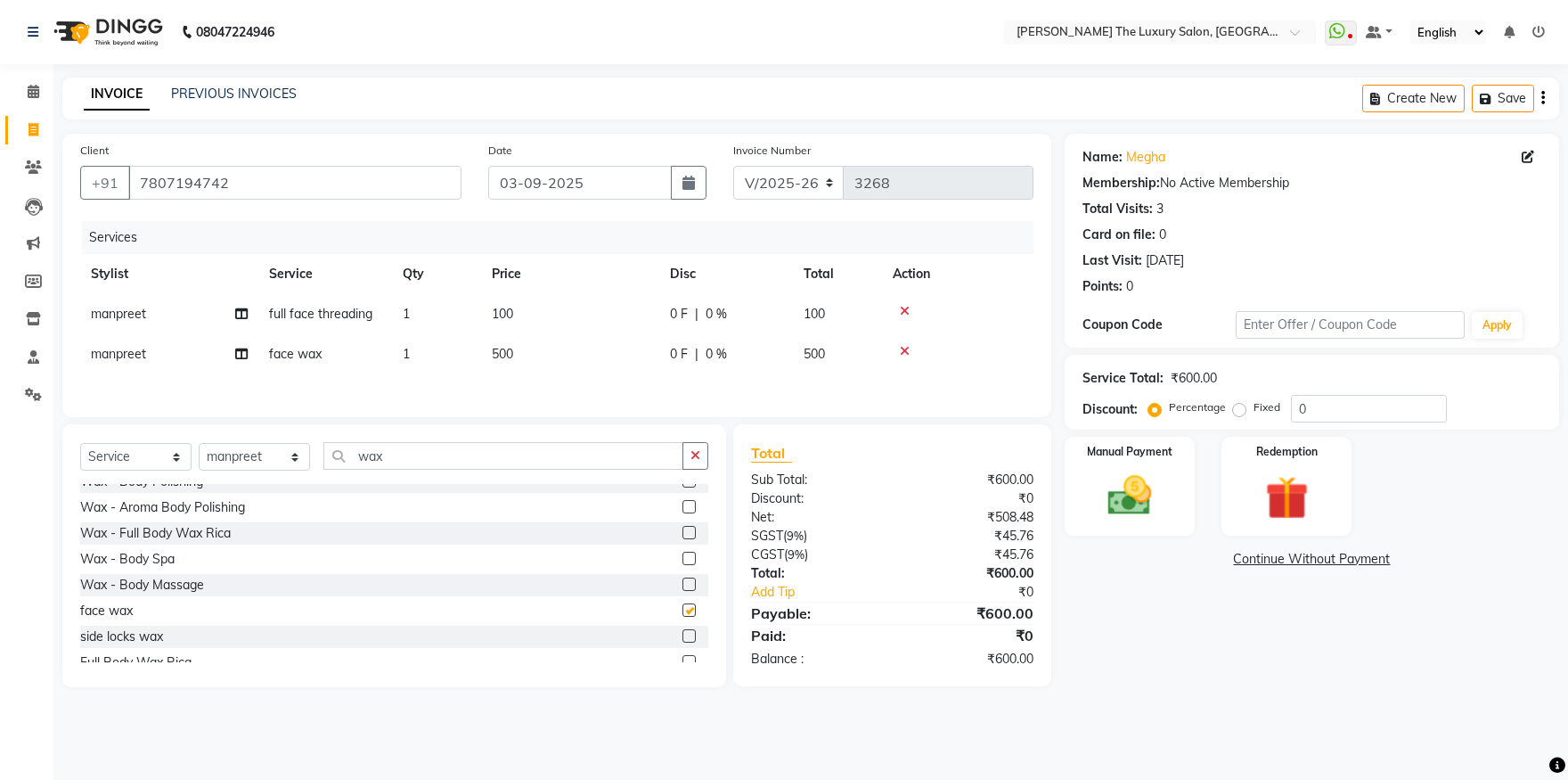
checkbox input "false"
click at [500, 352] on span "500" at bounding box center [502, 354] width 22 height 16
select select "86668"
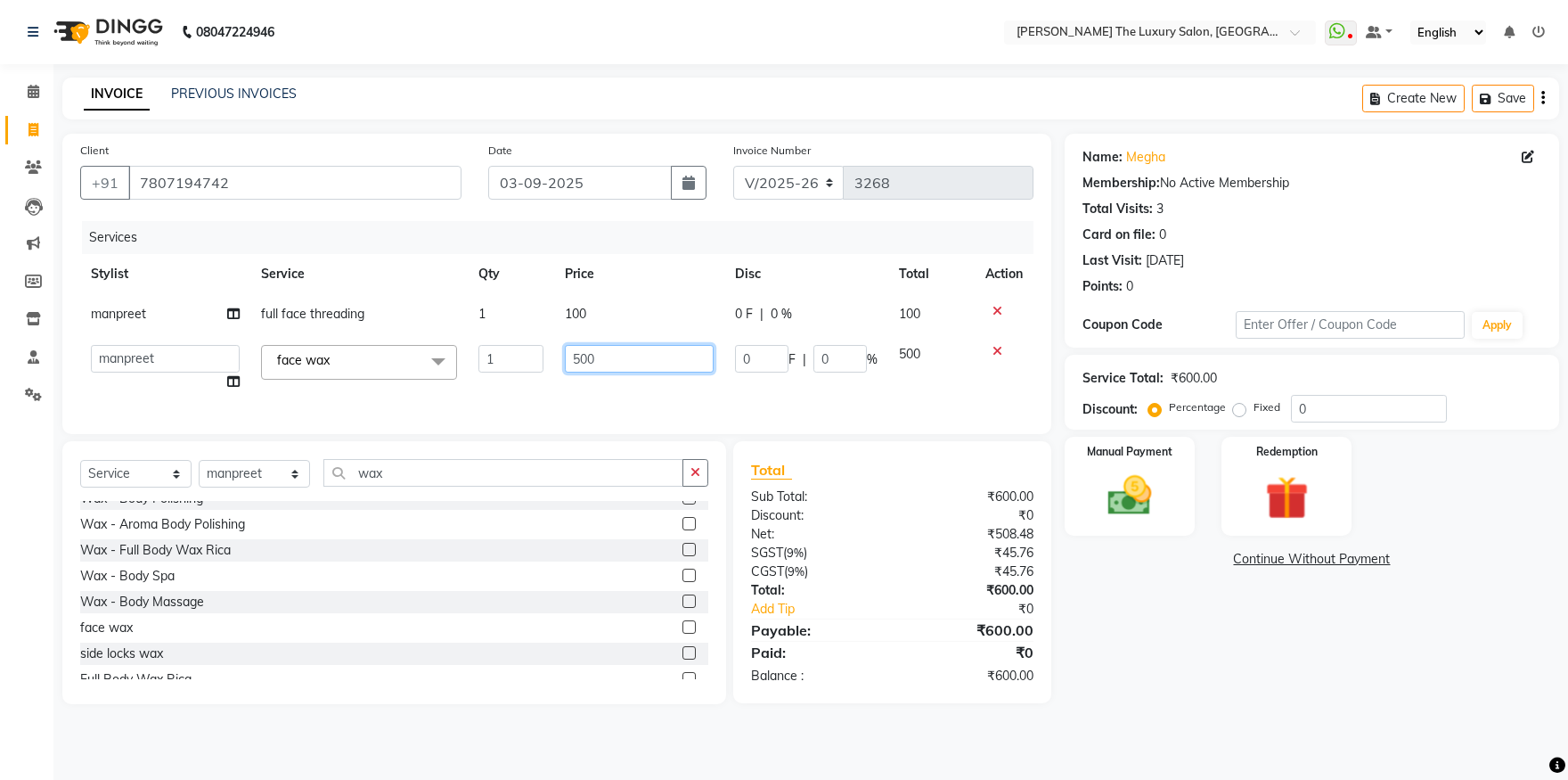
click at [590, 354] on input "500" at bounding box center [639, 358] width 149 height 27
click at [576, 356] on input "0150" at bounding box center [639, 358] width 149 height 27
click at [577, 356] on input "0150" at bounding box center [639, 358] width 149 height 27
click at [579, 356] on input "0150" at bounding box center [639, 358] width 149 height 27
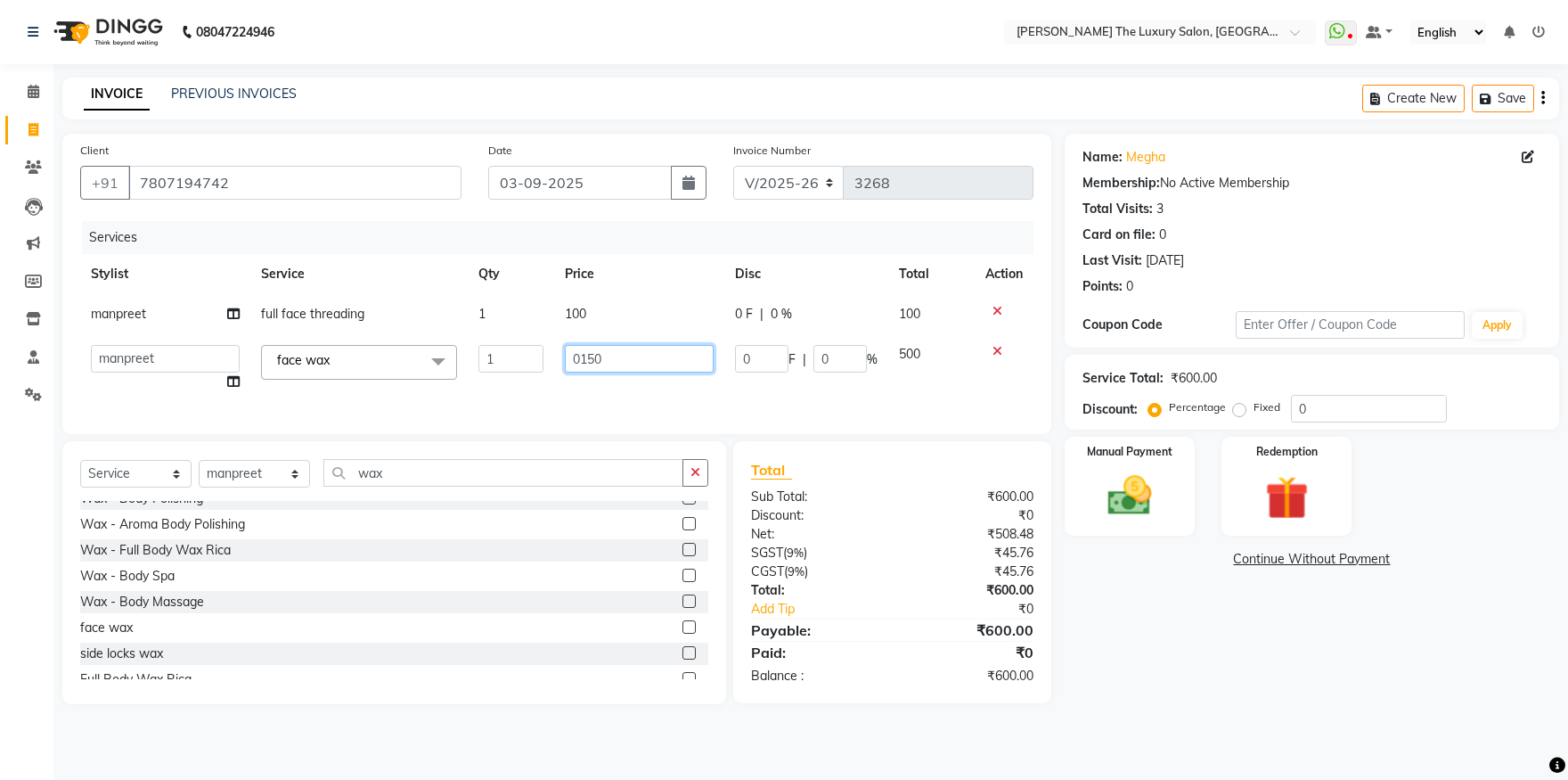
click at [579, 357] on input "0150" at bounding box center [639, 358] width 149 height 27
click at [590, 367] on input "0150" at bounding box center [639, 358] width 149 height 27
click at [584, 357] on input "0150" at bounding box center [639, 358] width 149 height 27
type input "150"
click at [571, 372] on td "150" at bounding box center [640, 368] width 171 height 67
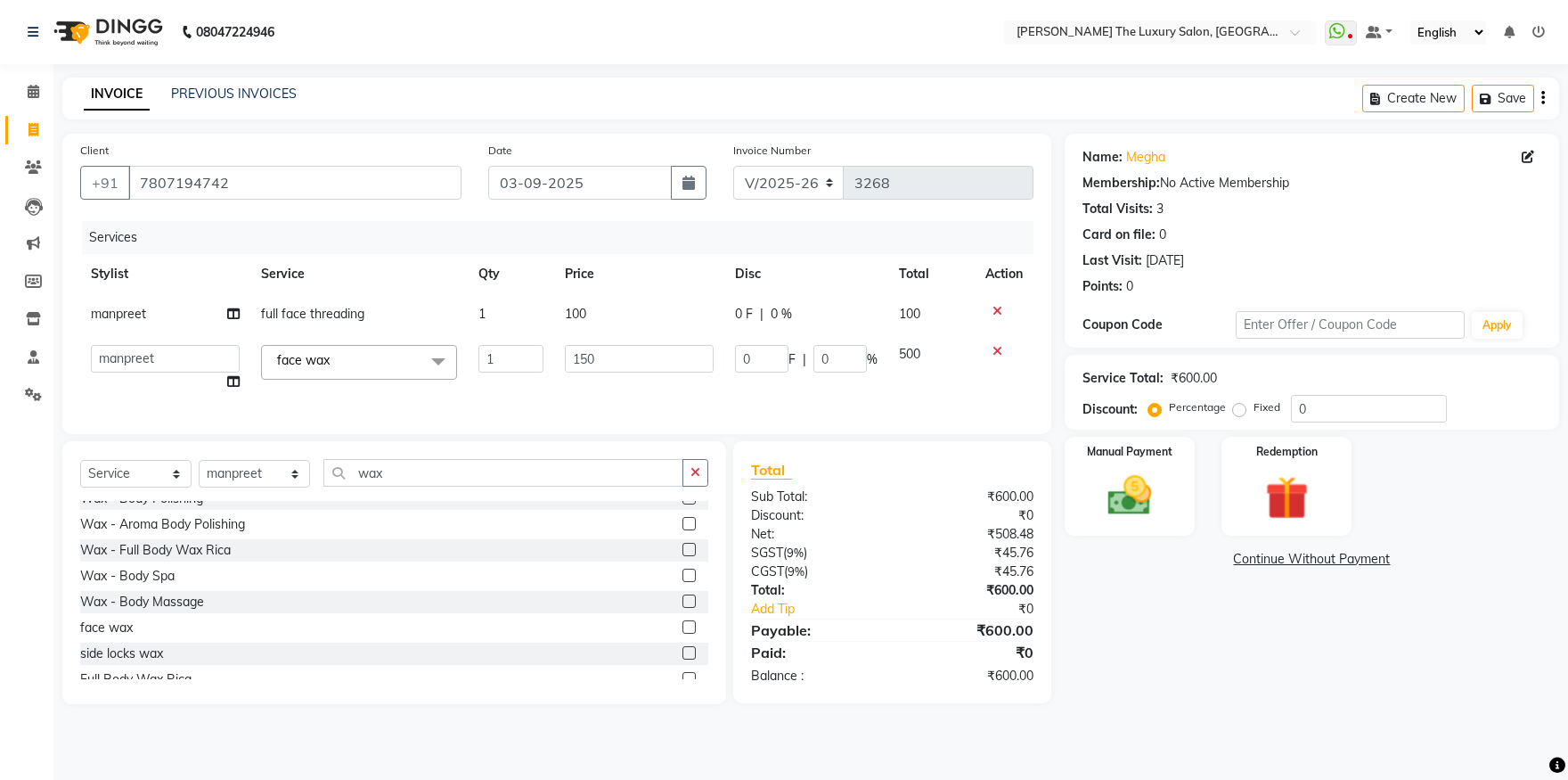
select select "86668"
click at [390, 471] on div "Select Service Product Membership Package Voucher Prepaid Gift Card Select Styl…" at bounding box center [394, 572] width 664 height 263
click at [402, 486] on input "wax" at bounding box center [503, 472] width 360 height 27
type input "w"
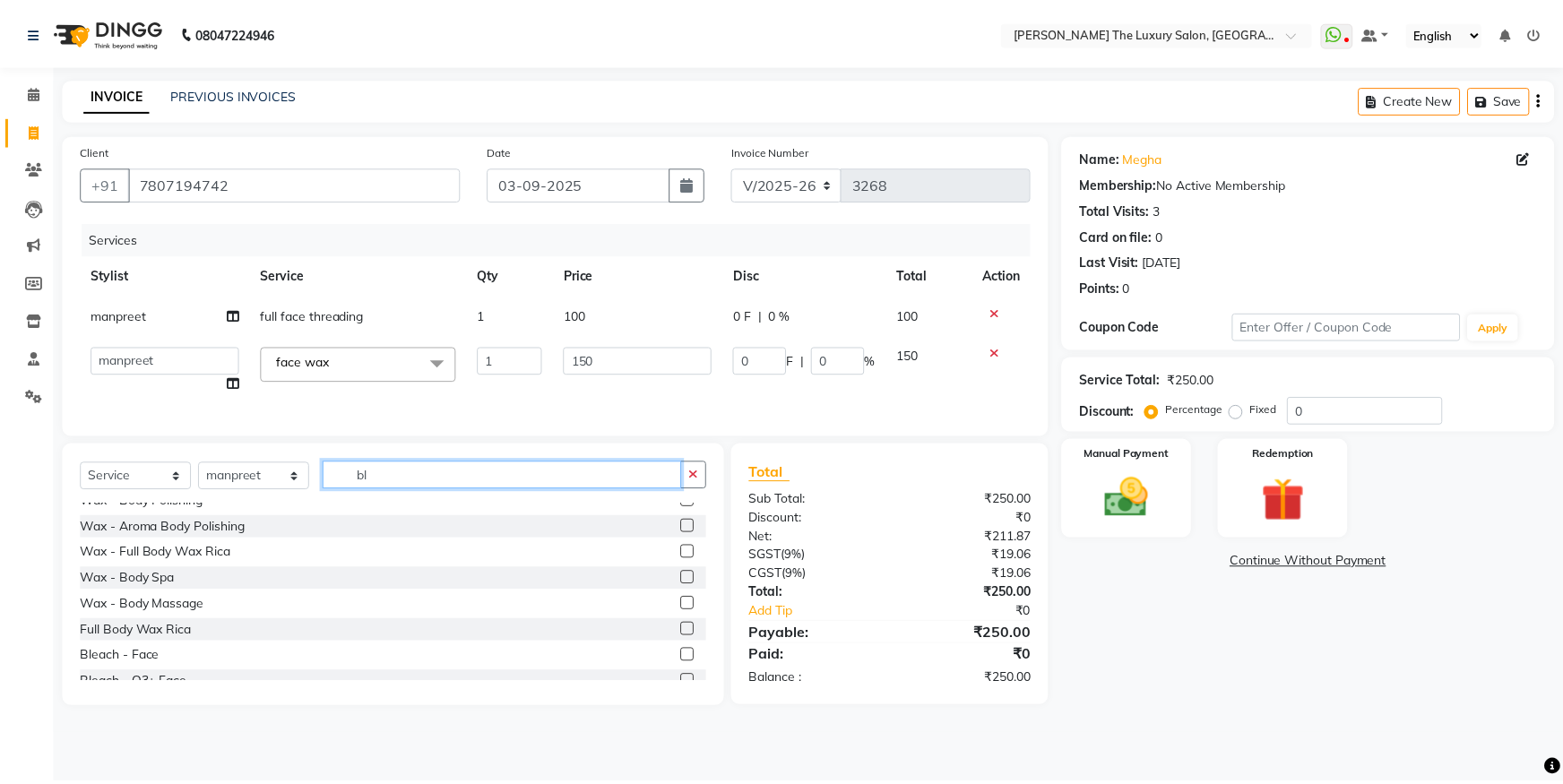
scroll to position [0, 0]
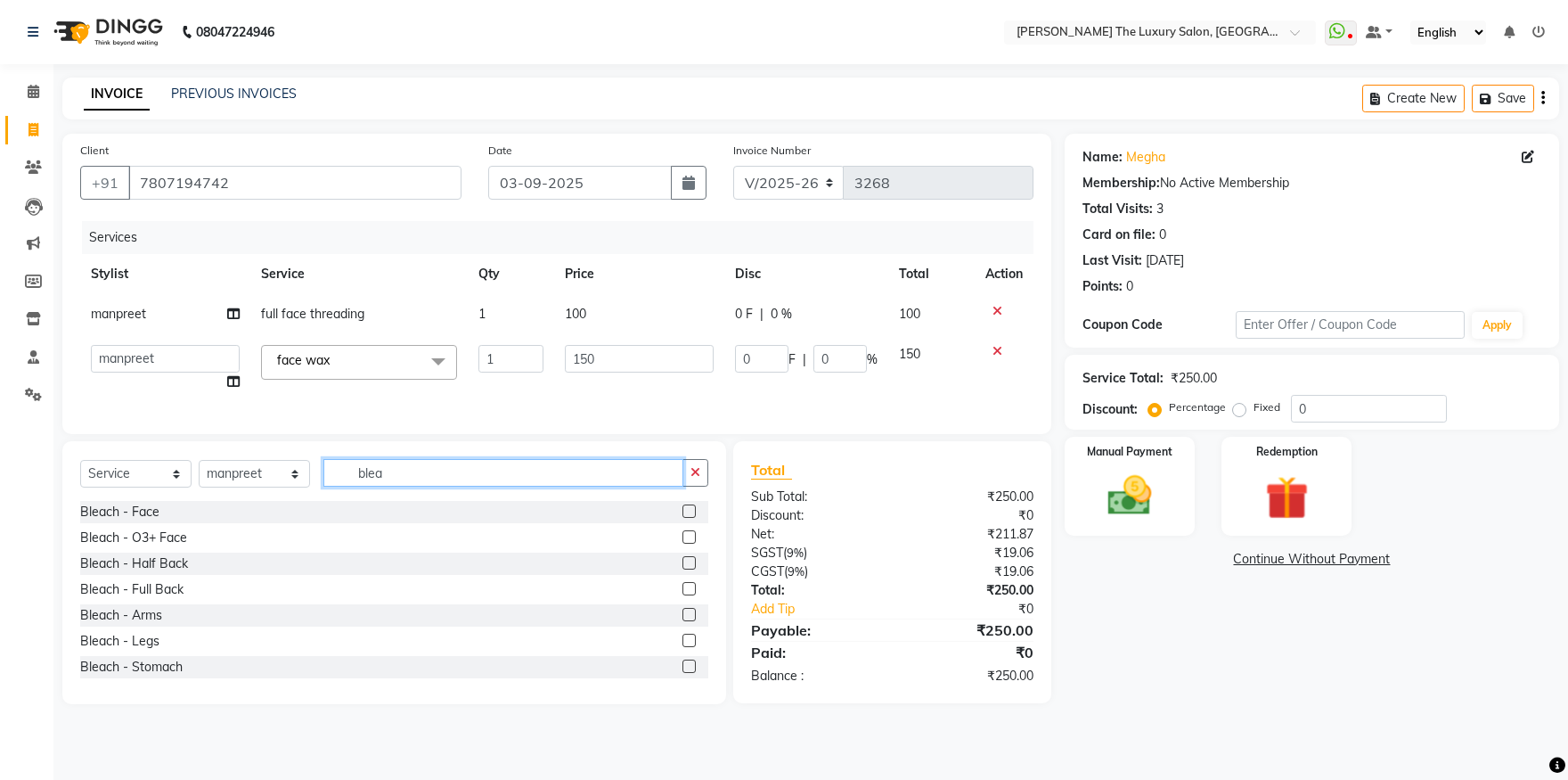
type input "blea"
click at [682, 517] on label at bounding box center [689, 511] width 13 height 13
click at [682, 517] on input "checkbox" at bounding box center [688, 512] width 11 height 11
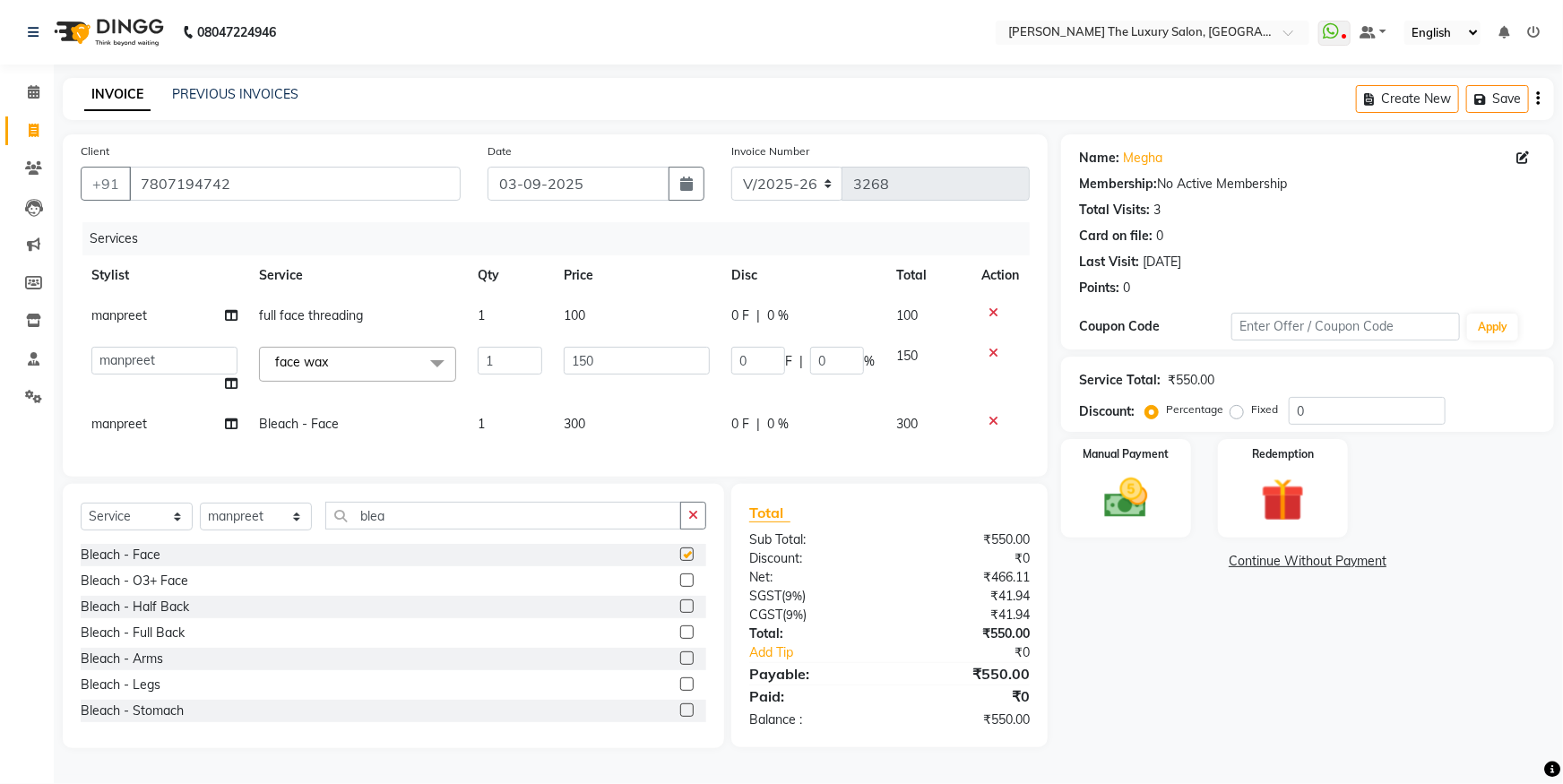
checkbox input "false"
click at [584, 419] on span "300" at bounding box center [575, 423] width 22 height 16
select select "86668"
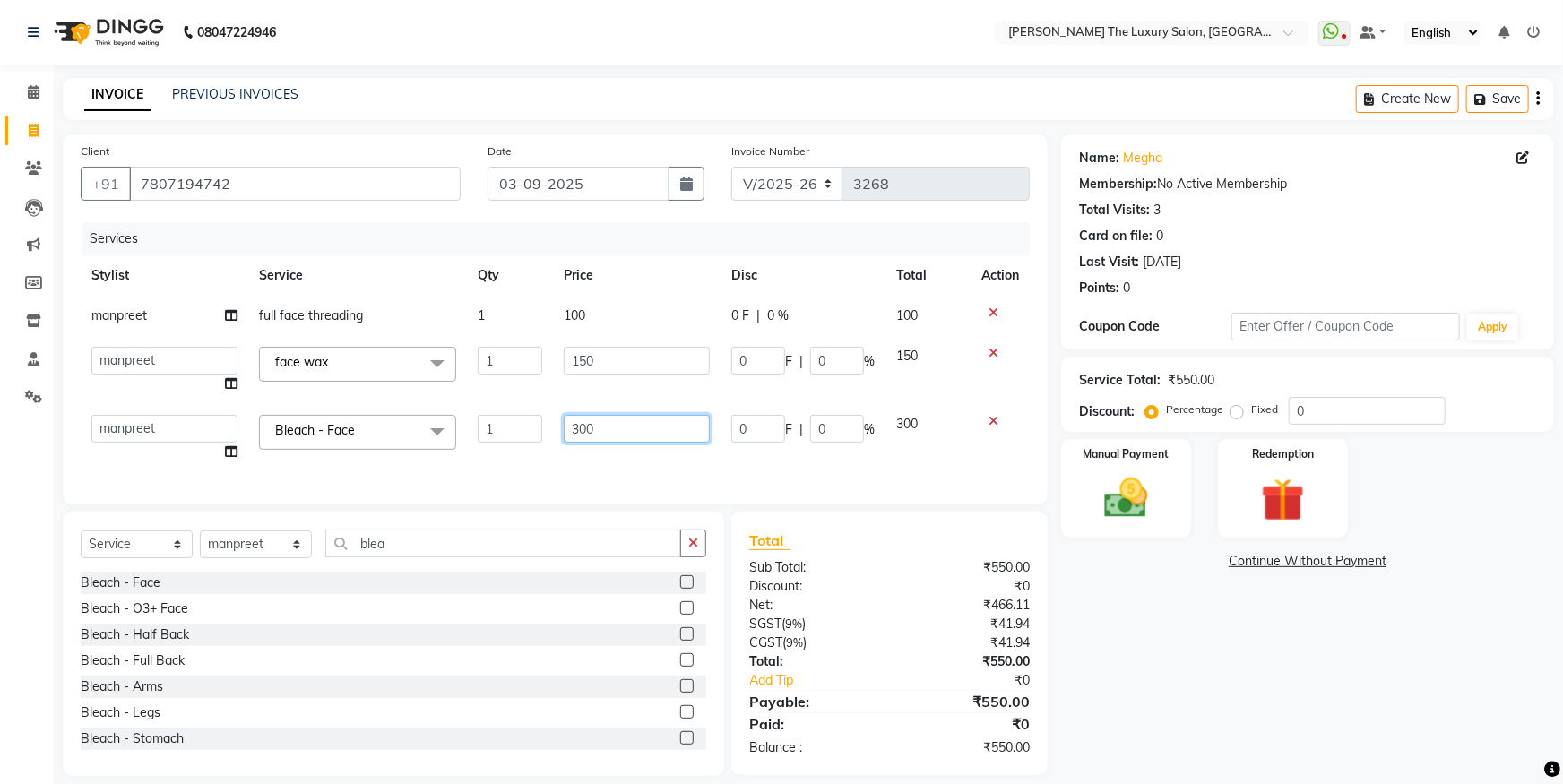
click at [578, 427] on input "300" at bounding box center [637, 428] width 146 height 28
type input "500"
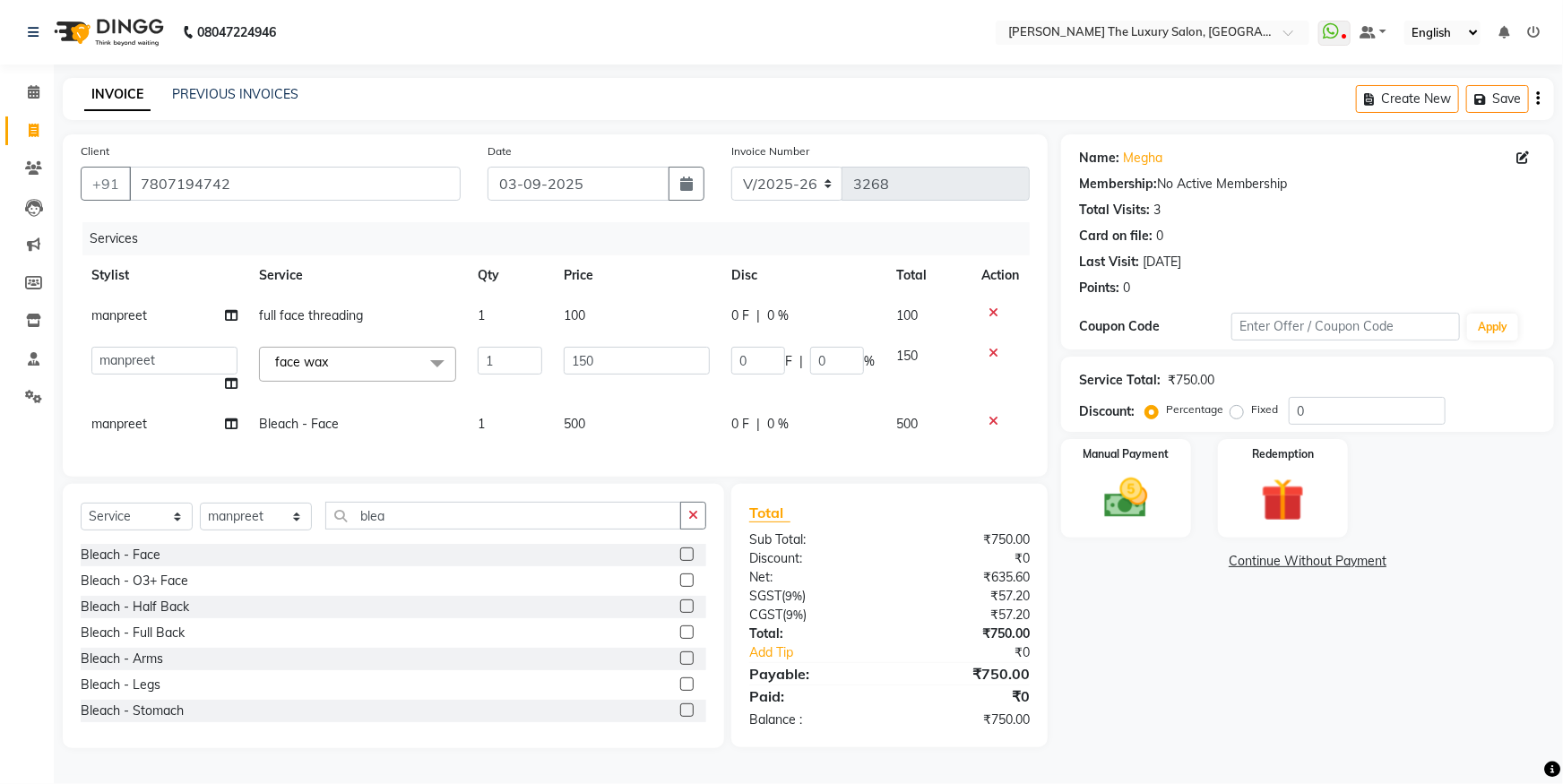
click at [601, 458] on div "Services Stylist Service Qty Price Disc Total Action manpreet full face threadi…" at bounding box center [556, 340] width 949 height 236
click at [1114, 491] on img at bounding box center [1127, 498] width 73 height 52
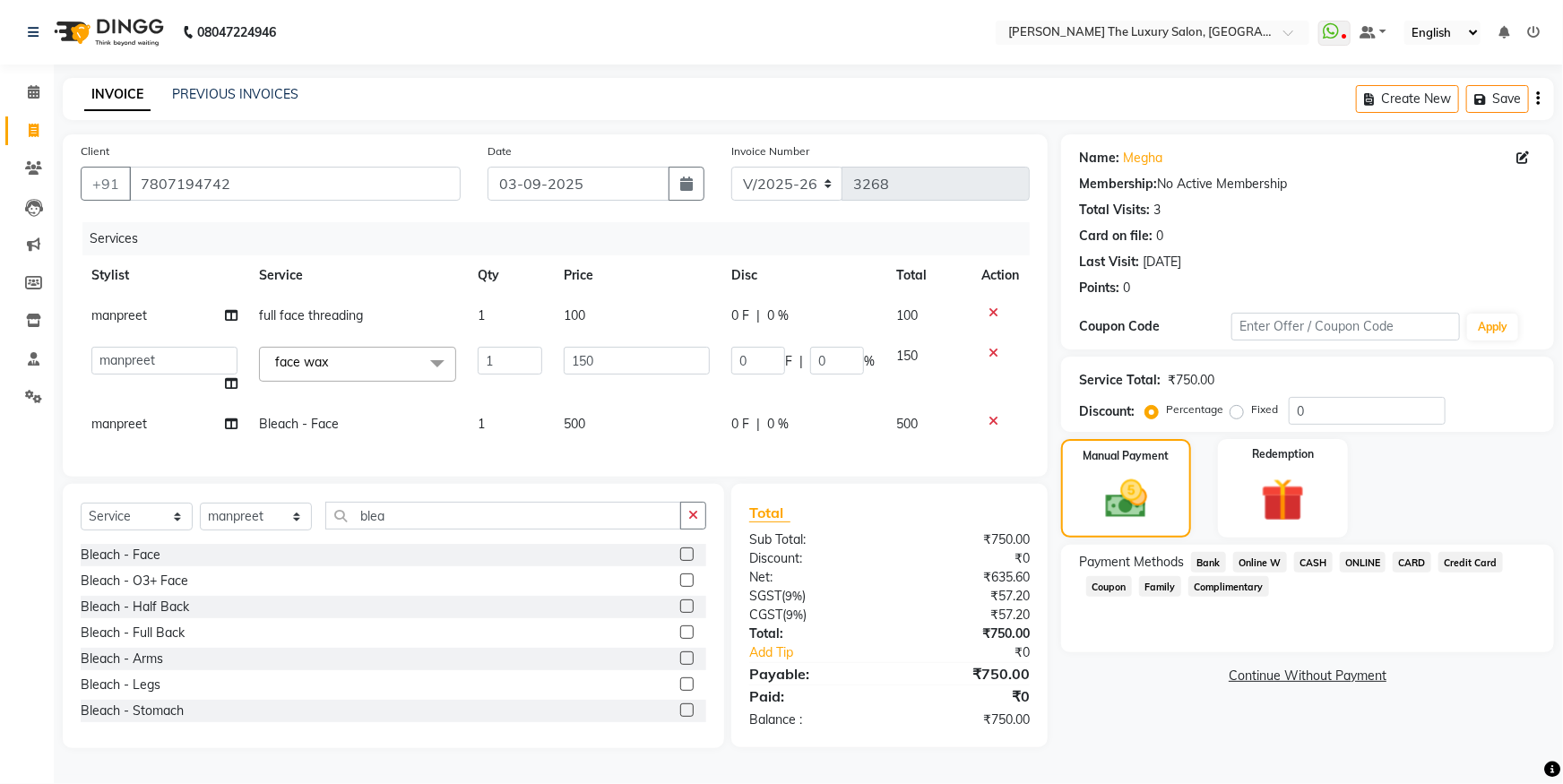
click at [1372, 557] on span "ONLINE" at bounding box center [1363, 562] width 47 height 21
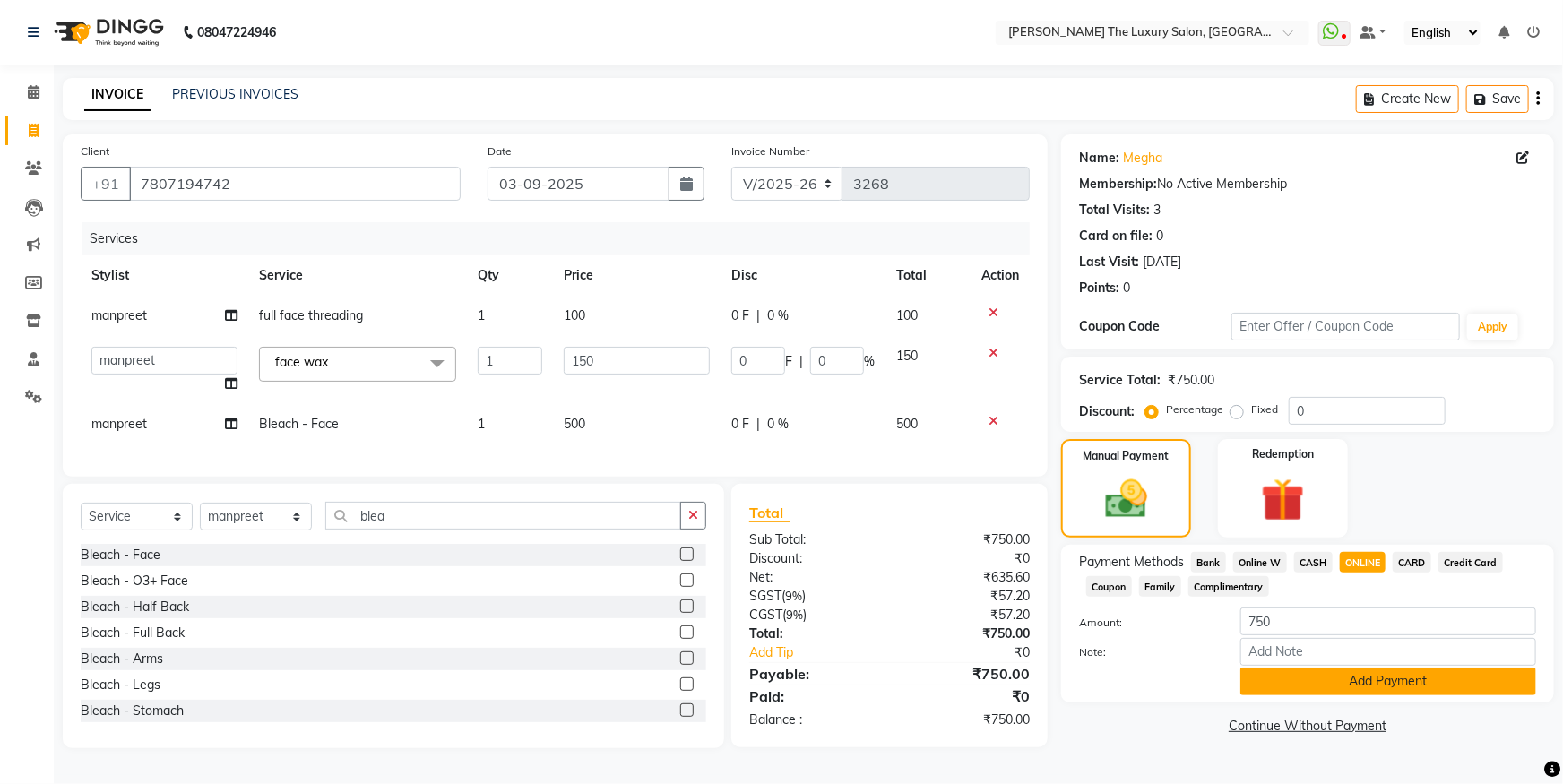
click at [1399, 683] on button "Add Payment" at bounding box center [1389, 681] width 295 height 28
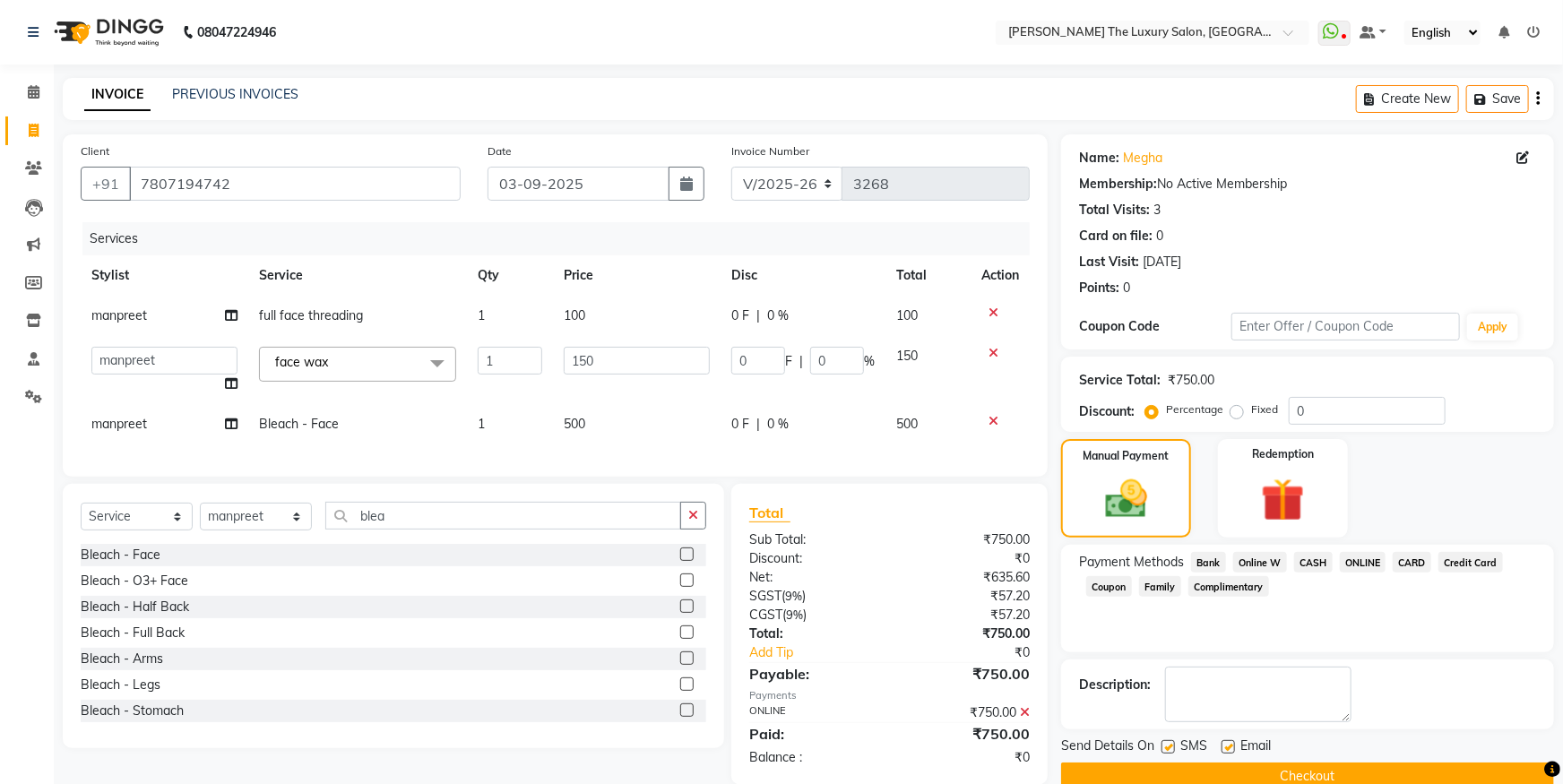
click at [1391, 764] on button "Checkout" at bounding box center [1307, 775] width 493 height 28
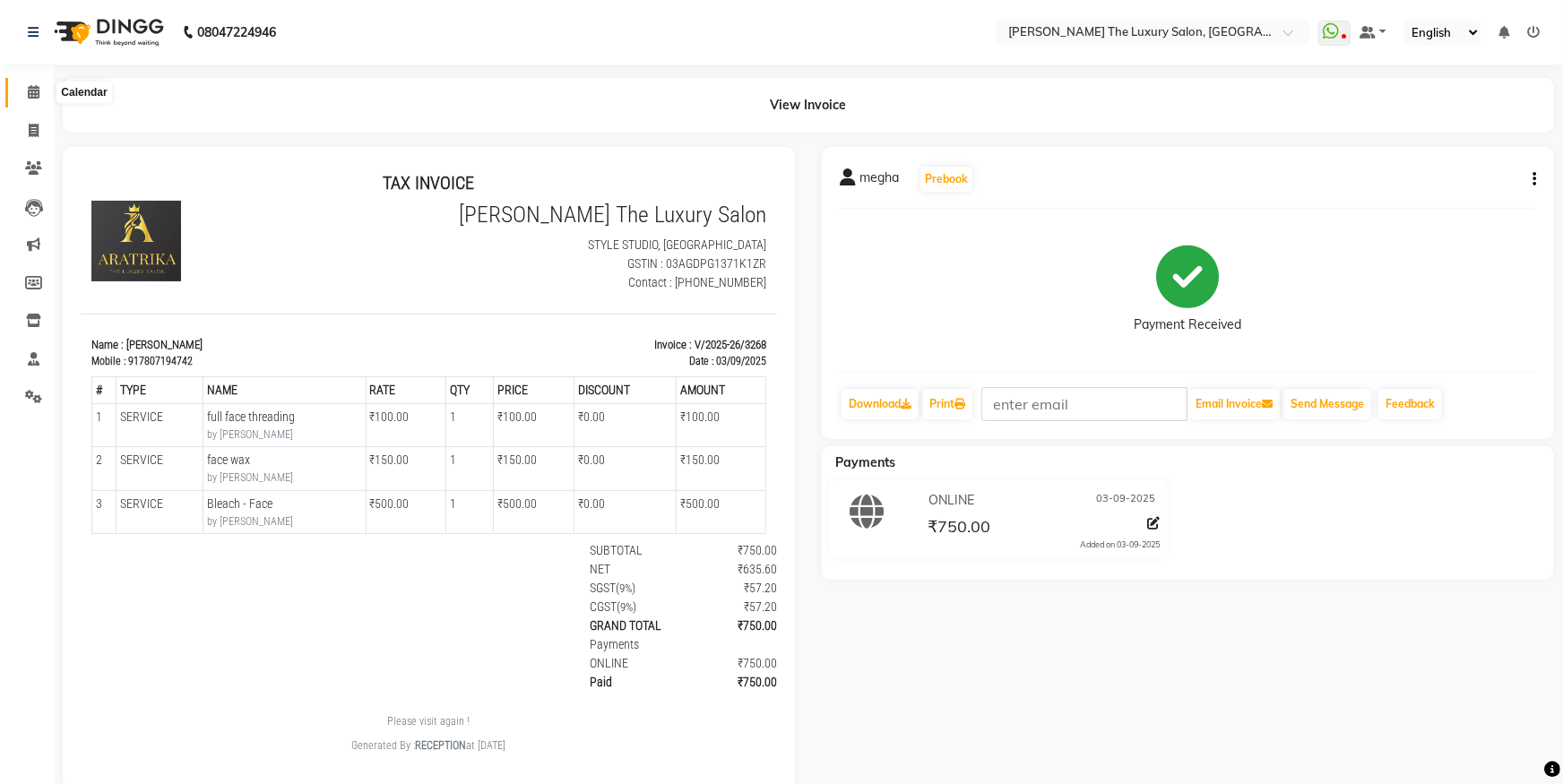
click at [33, 96] on icon at bounding box center [33, 91] width 11 height 13
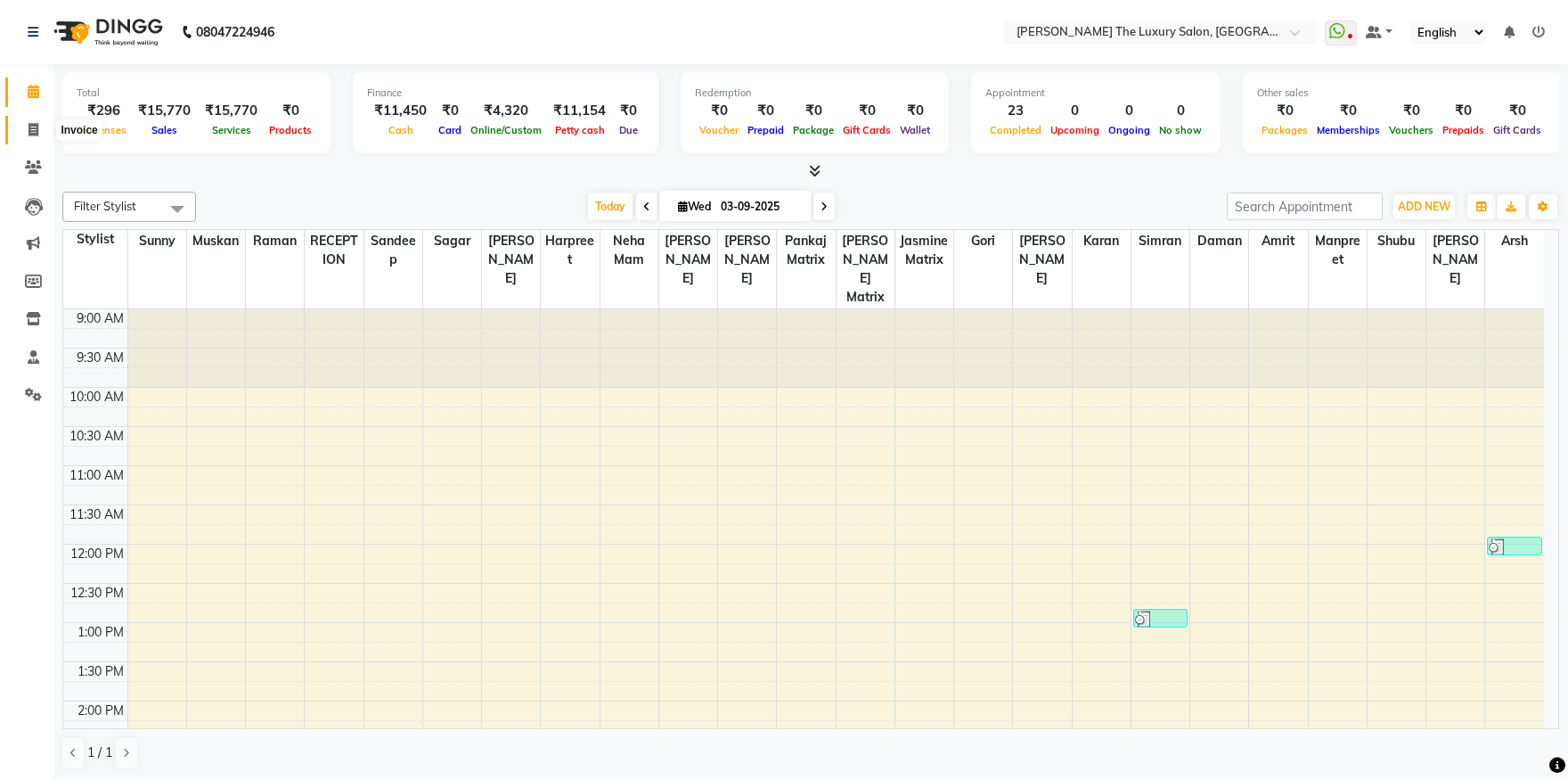
click at [25, 127] on span at bounding box center [33, 131] width 31 height 21
select select "service"
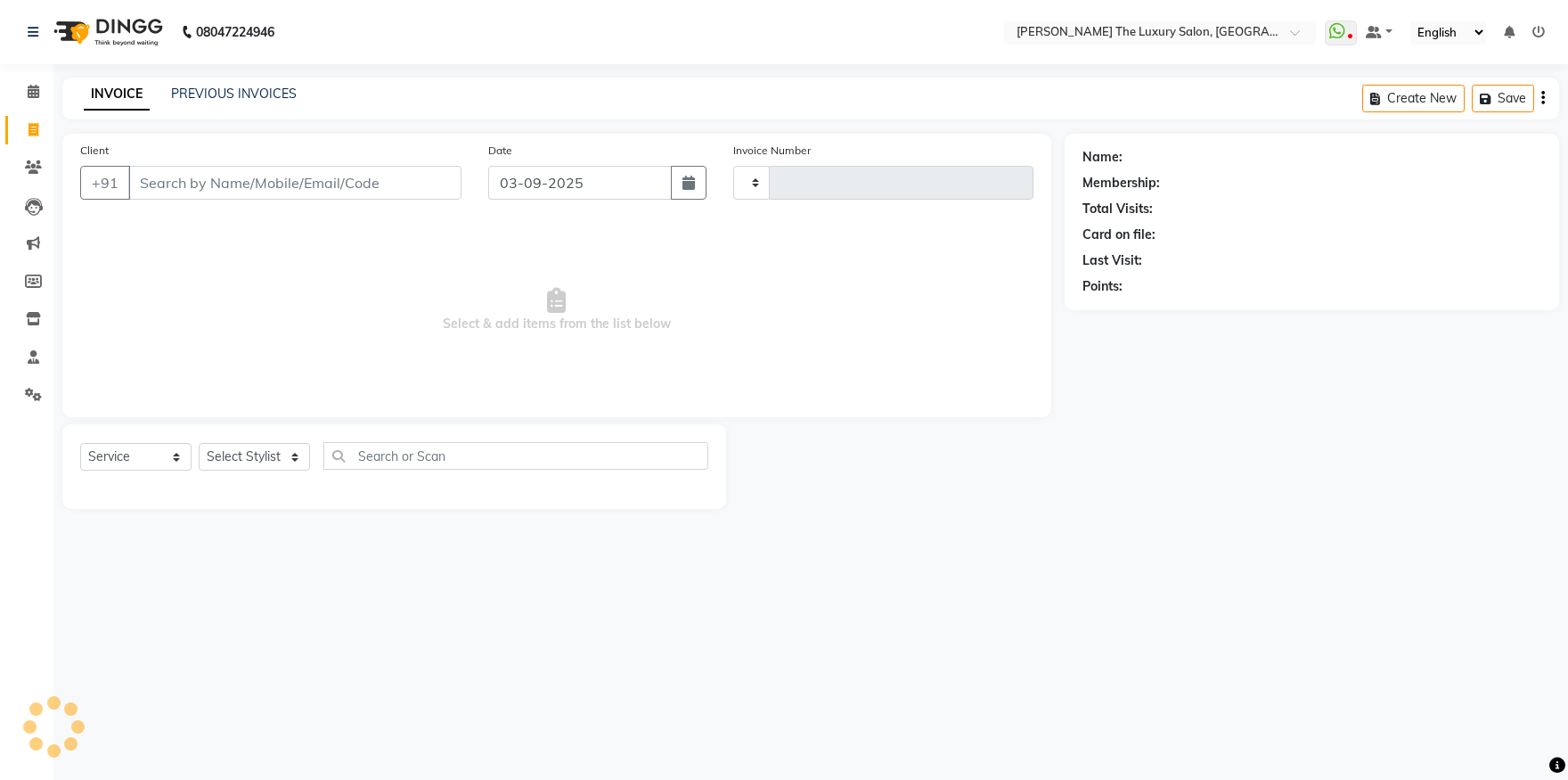
type input "3269"
select select "7179"
click at [199, 443] on select "Select Stylist" at bounding box center [255, 456] width 112 height 27
click at [281, 463] on select "Select Stylist" at bounding box center [255, 456] width 112 height 27
click at [199, 443] on select "Select Stylist amrit arsh ayush Daman Gori Harpreet jasmine matrix Jaswant sing…" at bounding box center [255, 456] width 112 height 27
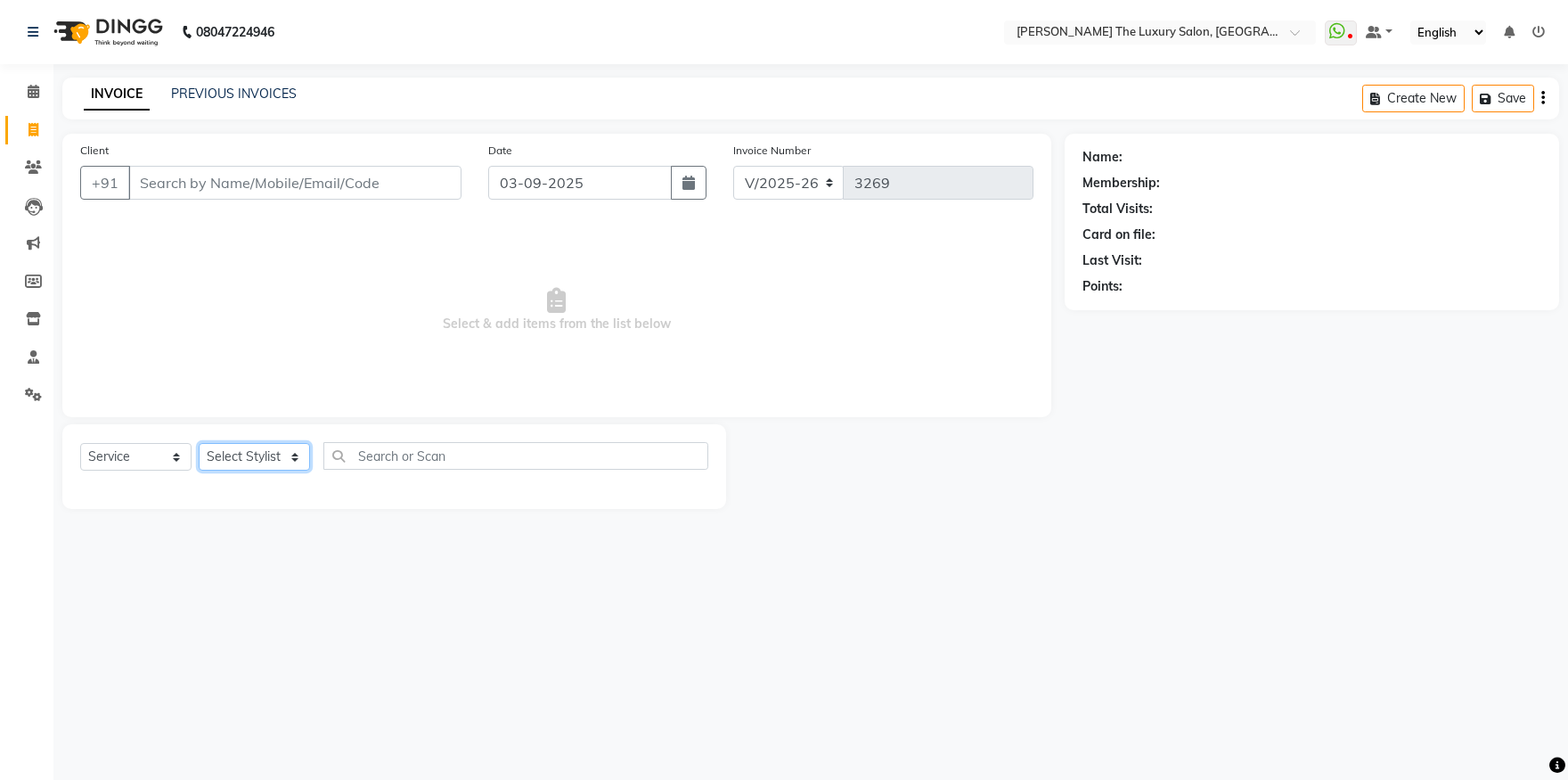
click at [199, 443] on select "Select Stylist amrit arsh ayush Daman Gori Harpreet jasmine matrix Jaswant sing…" at bounding box center [255, 456] width 112 height 27
select select "74644"
click option "[PERSON_NAME]" at bounding box center [0, 0] width 0 height 0
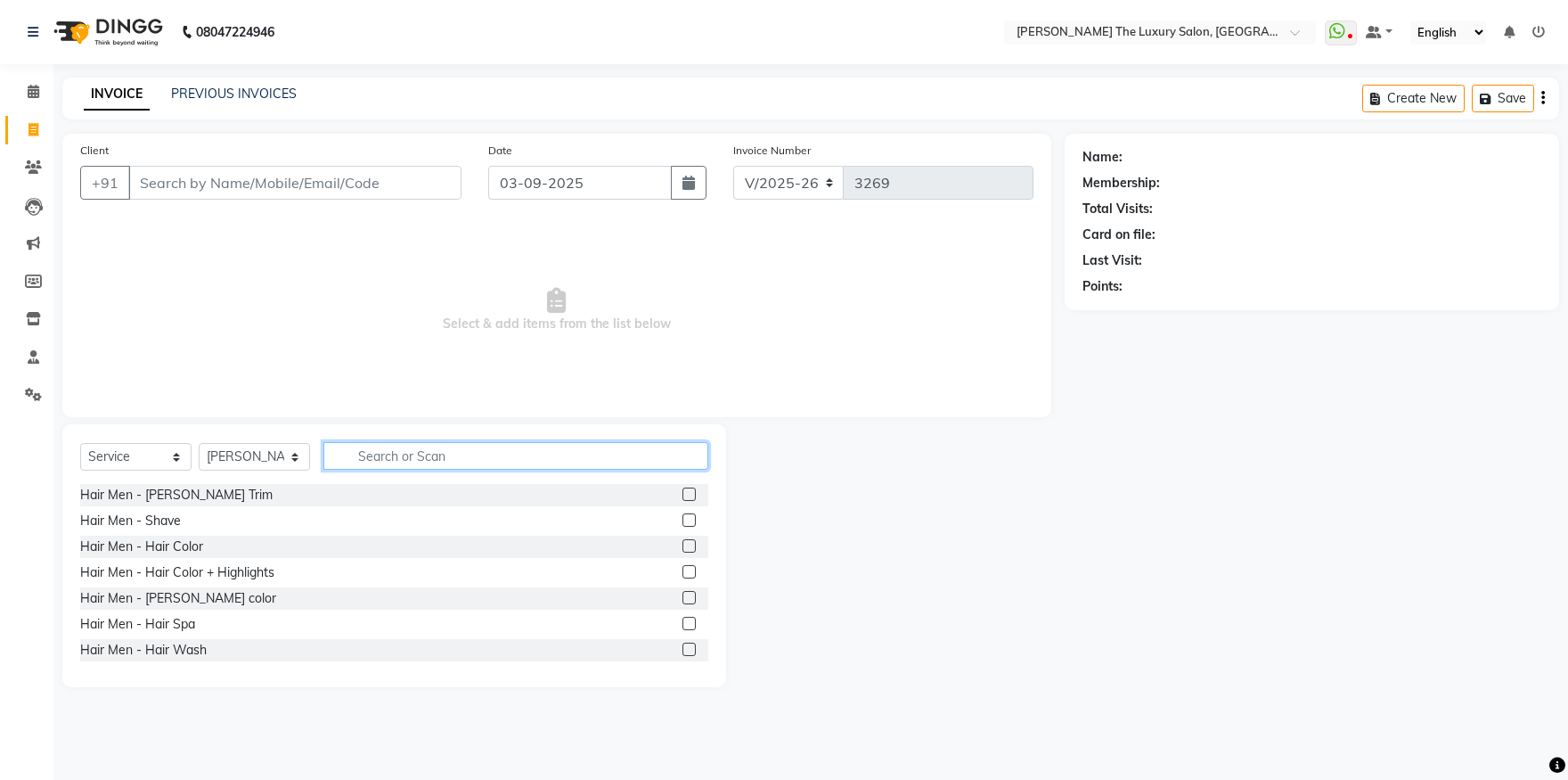
click at [452, 455] on input "text" at bounding box center [515, 455] width 385 height 27
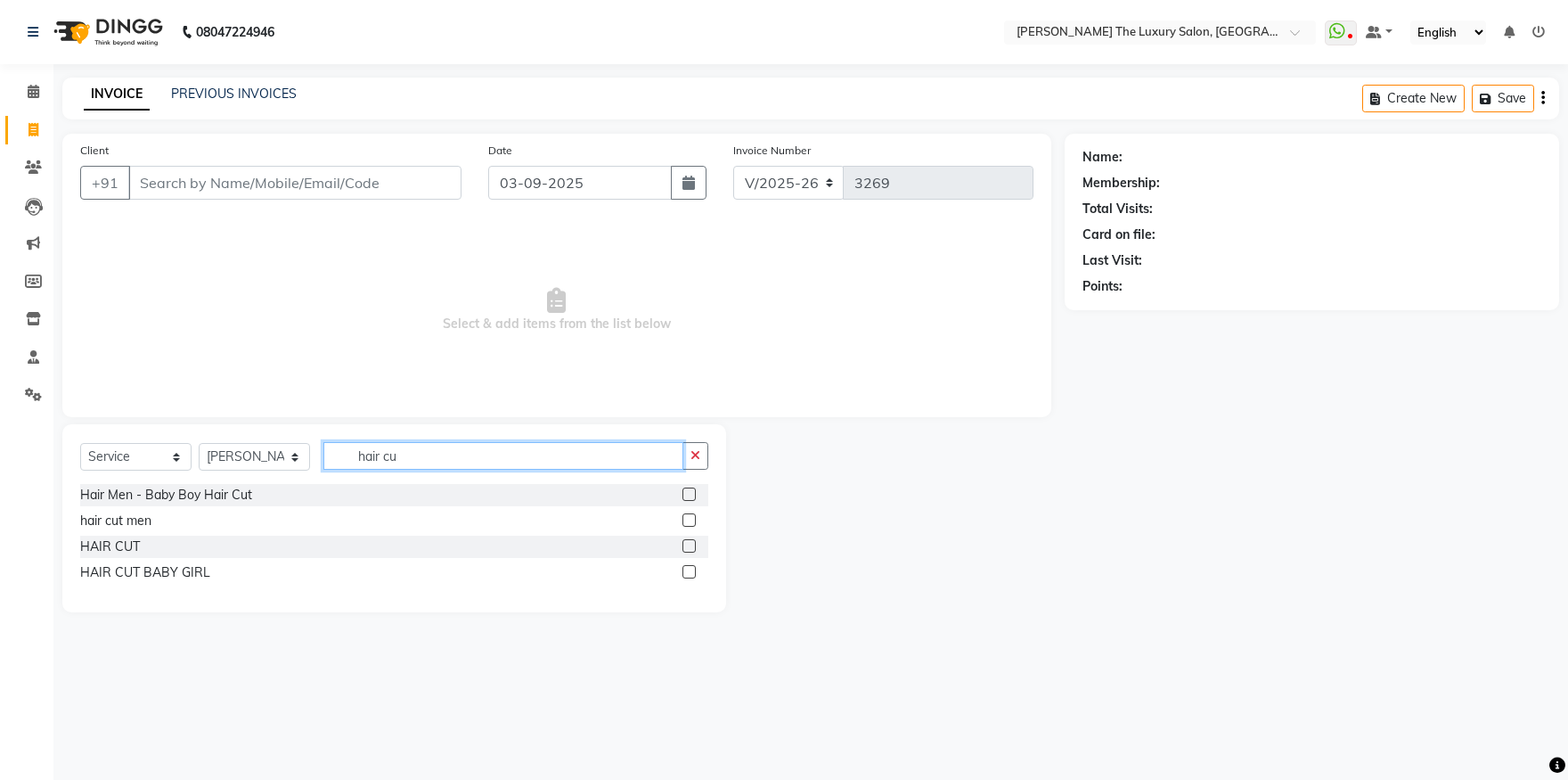
type input "hair cu"
click at [692, 546] on label at bounding box center [689, 546] width 13 height 13
click at [692, 546] on input "checkbox" at bounding box center [688, 547] width 11 height 11
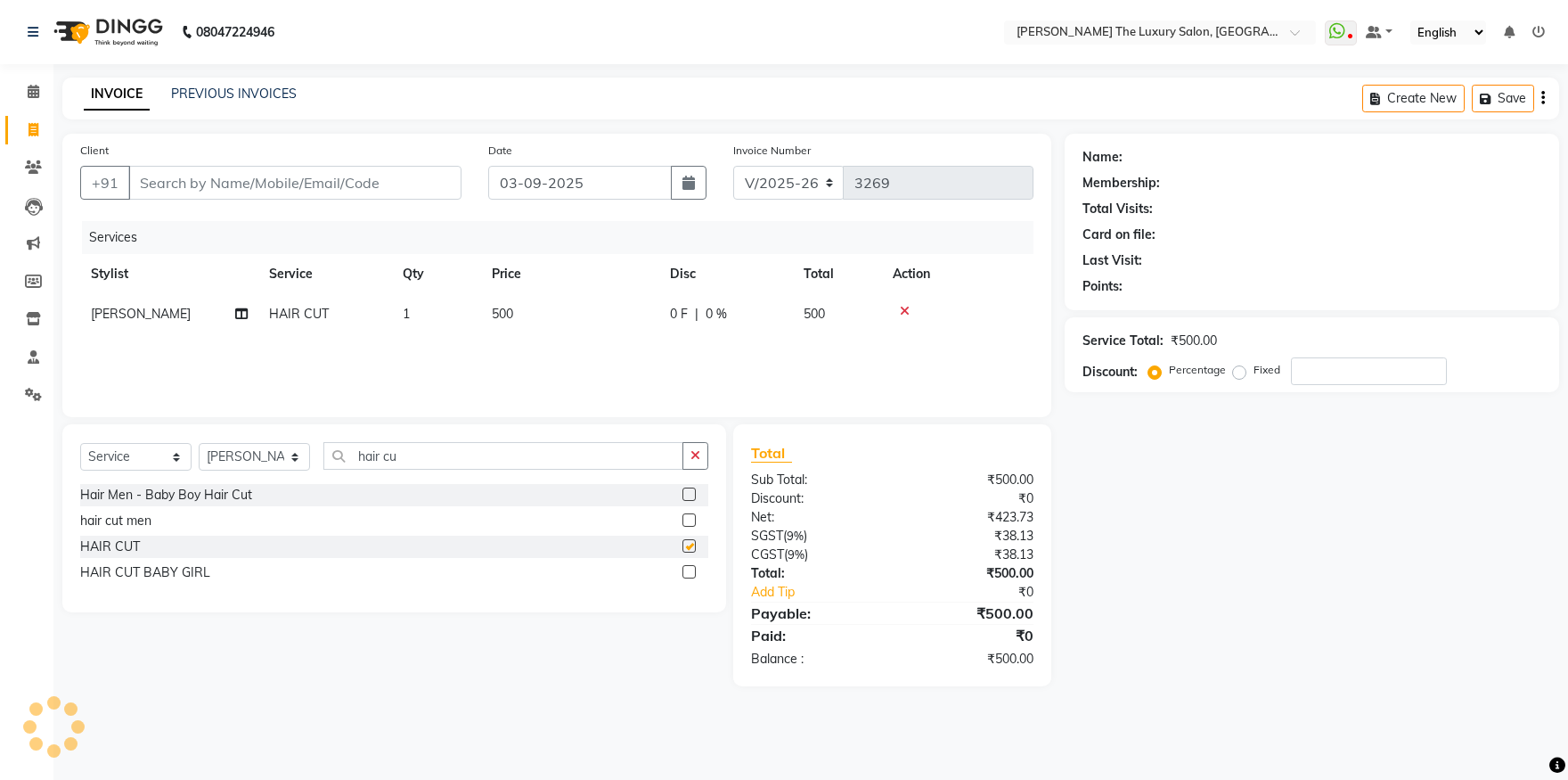
checkbox input "false"
click at [199, 443] on select "Select Stylist amrit arsh ayush Daman Gori Harpreet jasmine matrix Jaswant sing…" at bounding box center [255, 456] width 112 height 27
select select "85119"
click option "simran" at bounding box center [0, 0] width 0 height 0
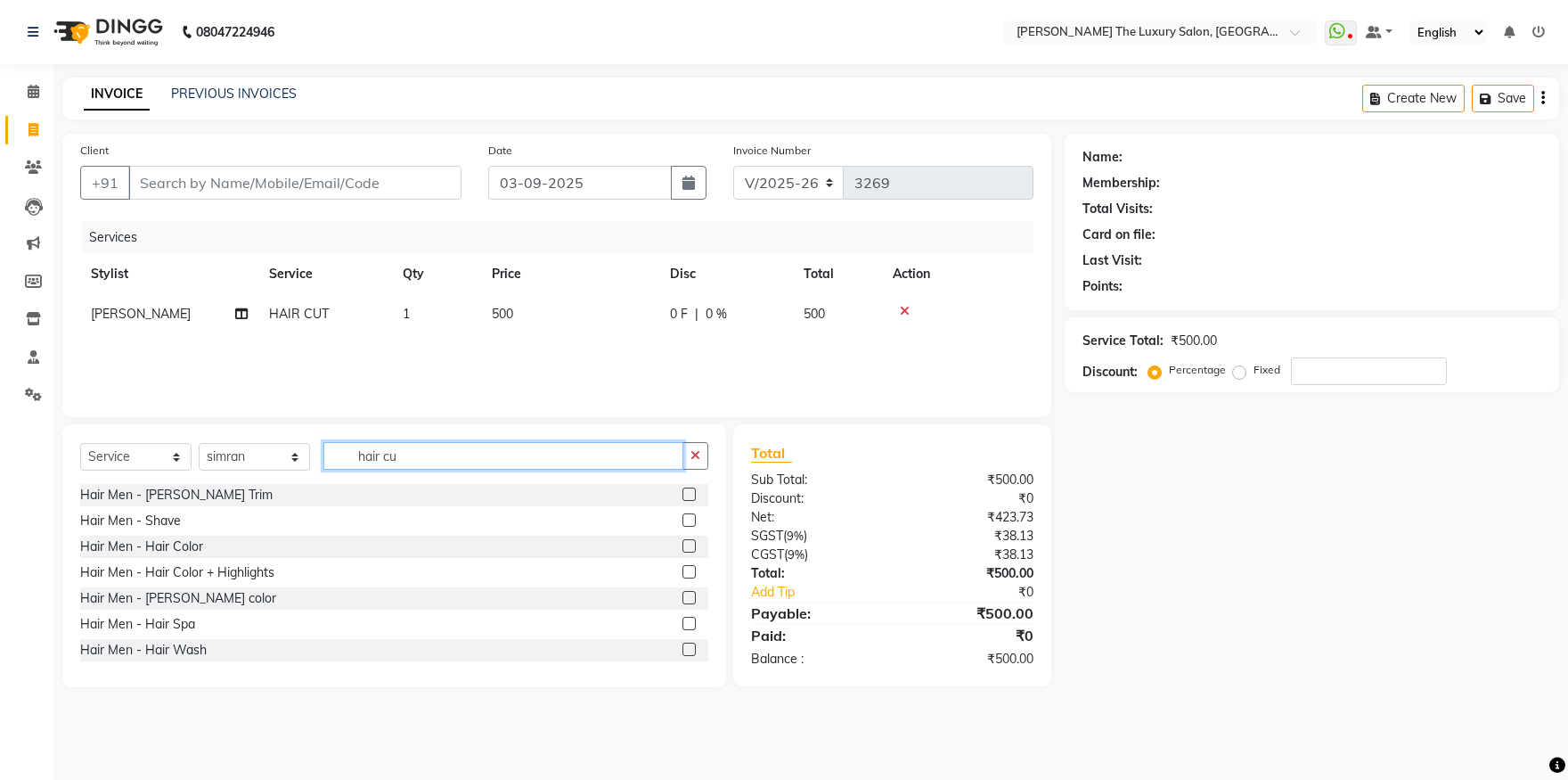
click at [450, 454] on input "hair cu" at bounding box center [503, 455] width 360 height 27
type input "h"
click at [682, 493] on label at bounding box center [689, 494] width 13 height 13
click at [682, 493] on input "checkbox" at bounding box center [688, 495] width 11 height 11
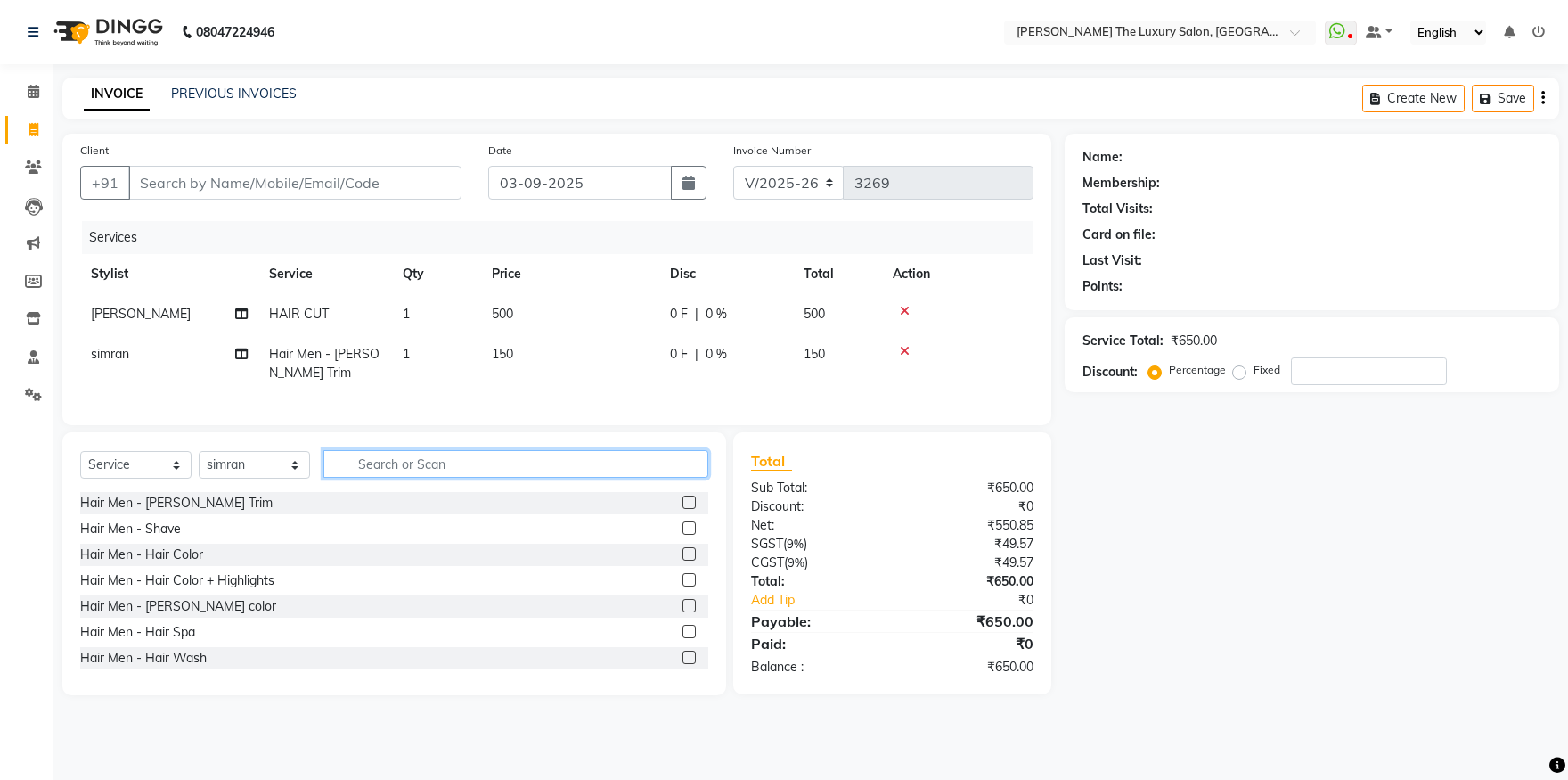
checkbox input "false"
click at [596, 478] on input "text" at bounding box center [515, 463] width 385 height 27
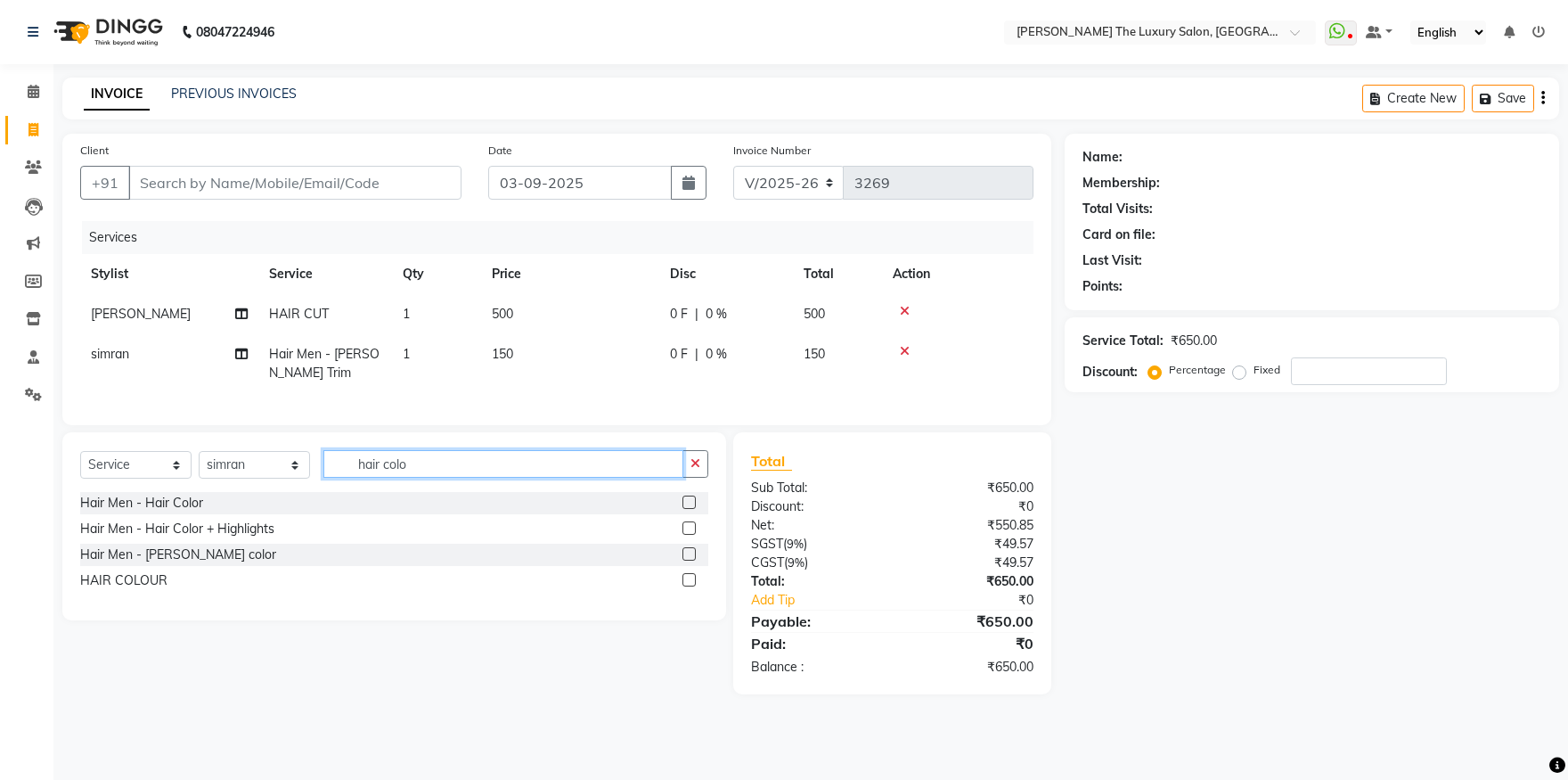
type input "hair colo"
click at [692, 561] on label at bounding box center [689, 553] width 13 height 13
click at [692, 561] on input "checkbox" at bounding box center [688, 554] width 11 height 11
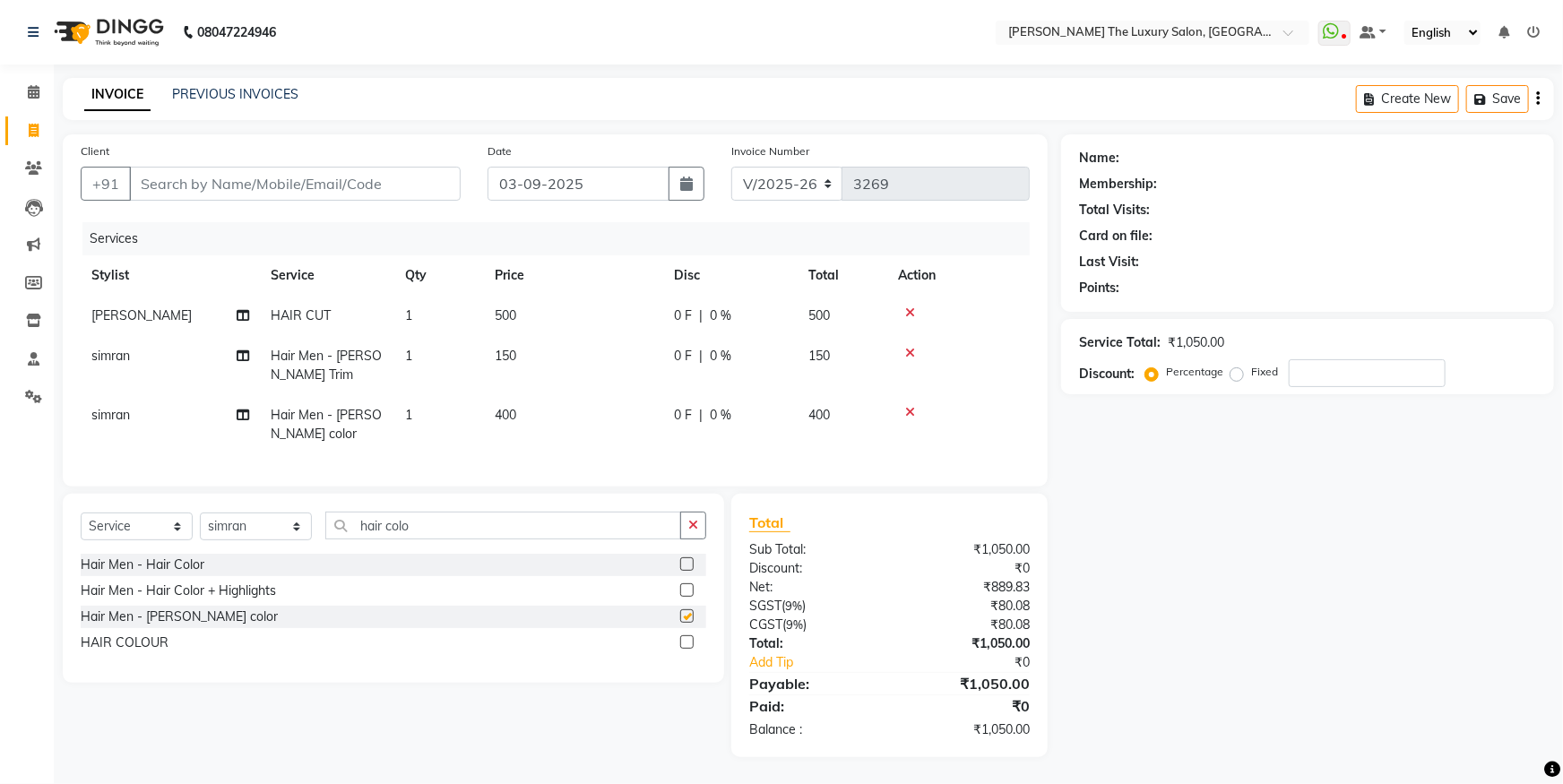
checkbox input "false"
click at [503, 410] on span "400" at bounding box center [505, 414] width 22 height 16
select select "85119"
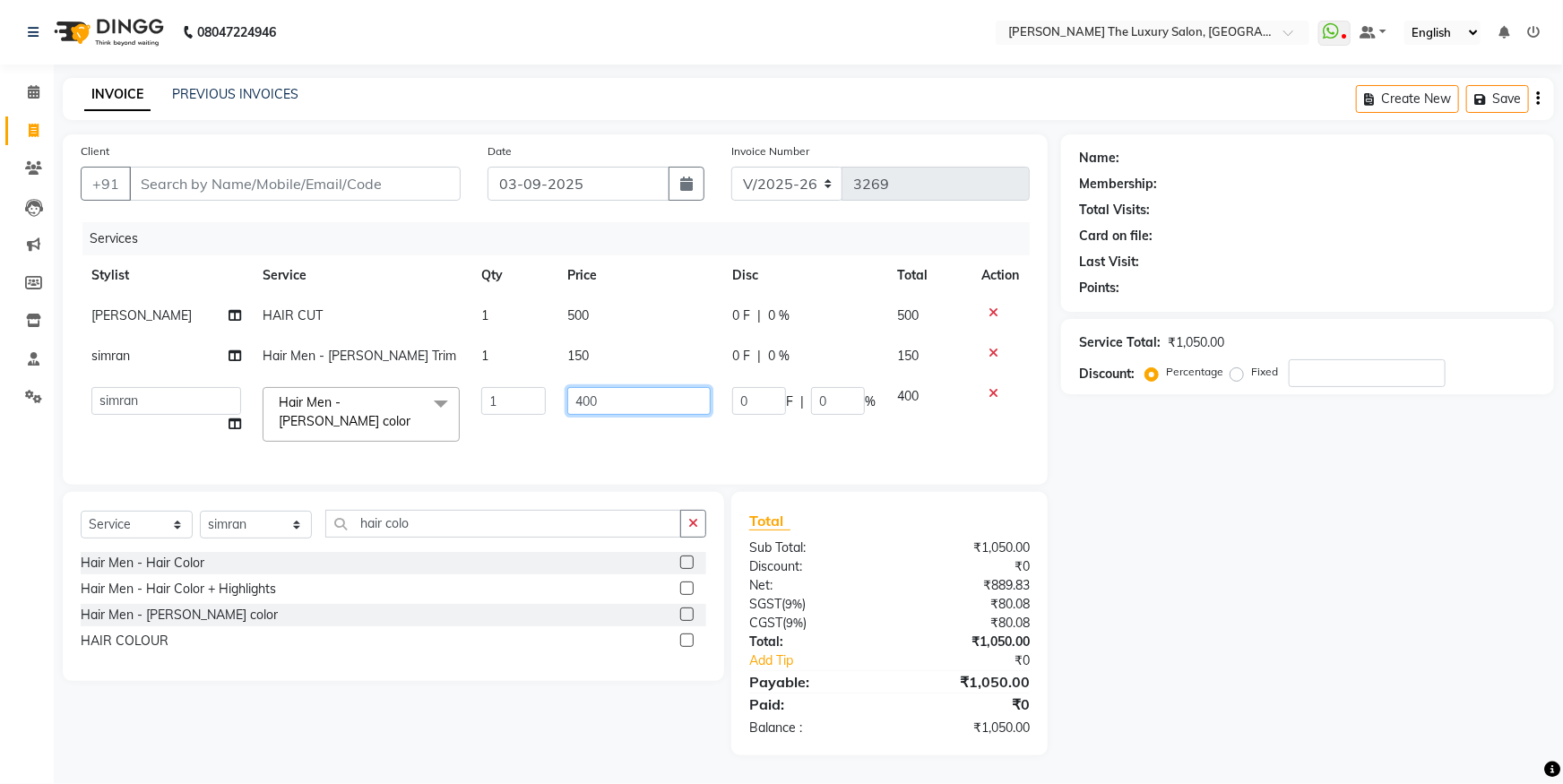
click at [578, 398] on input "400" at bounding box center [639, 400] width 143 height 28
type input "500"
click at [597, 428] on td "500" at bounding box center [639, 414] width 165 height 76
select select "85119"
click at [484, 431] on td "1" at bounding box center [514, 414] width 86 height 76
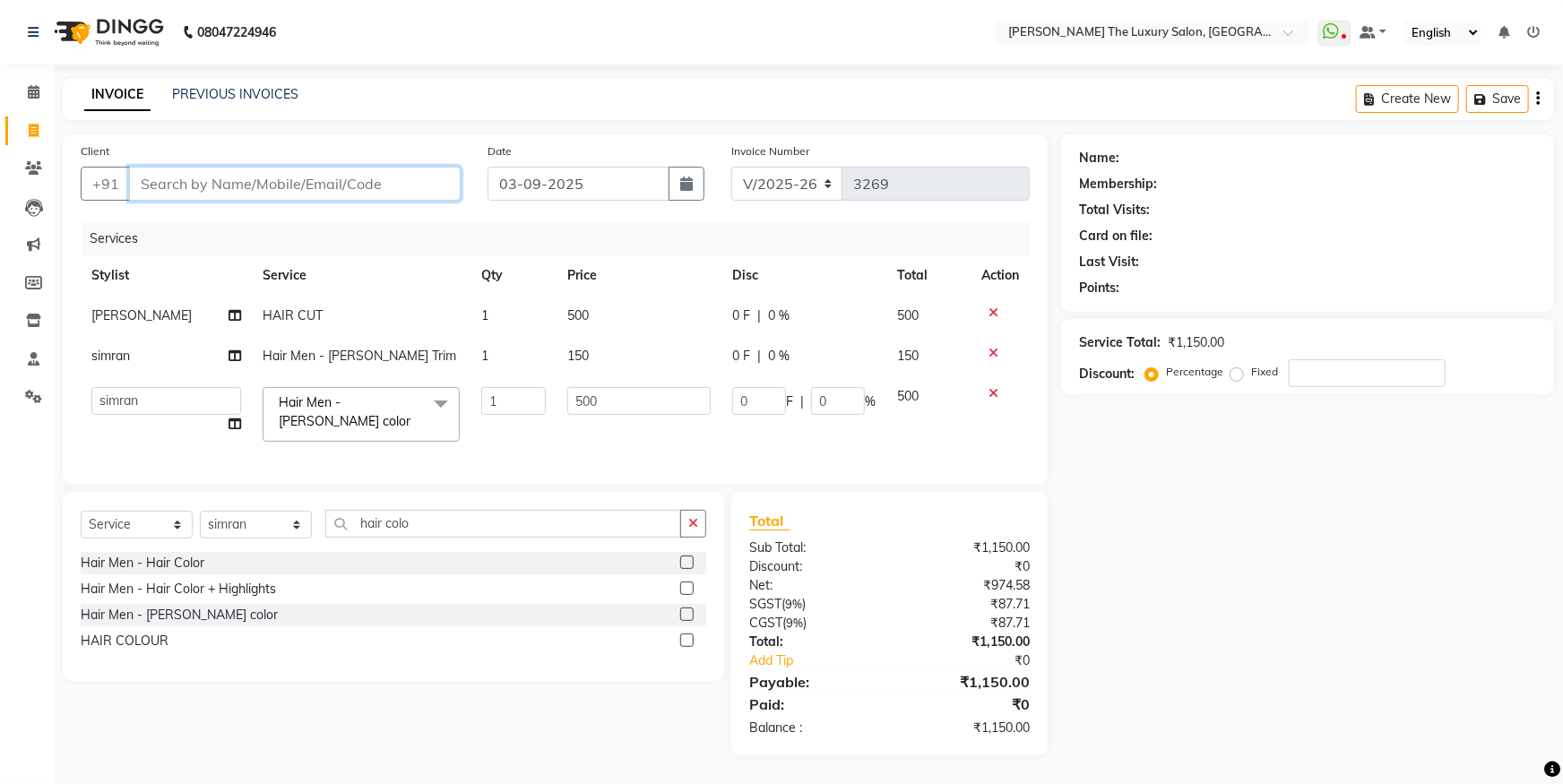
click at [320, 186] on input "Client" at bounding box center [294, 184] width 332 height 34
click at [205, 195] on input "Client" at bounding box center [294, 184] width 332 height 34
type input "9"
type input "0"
type input "987667452"
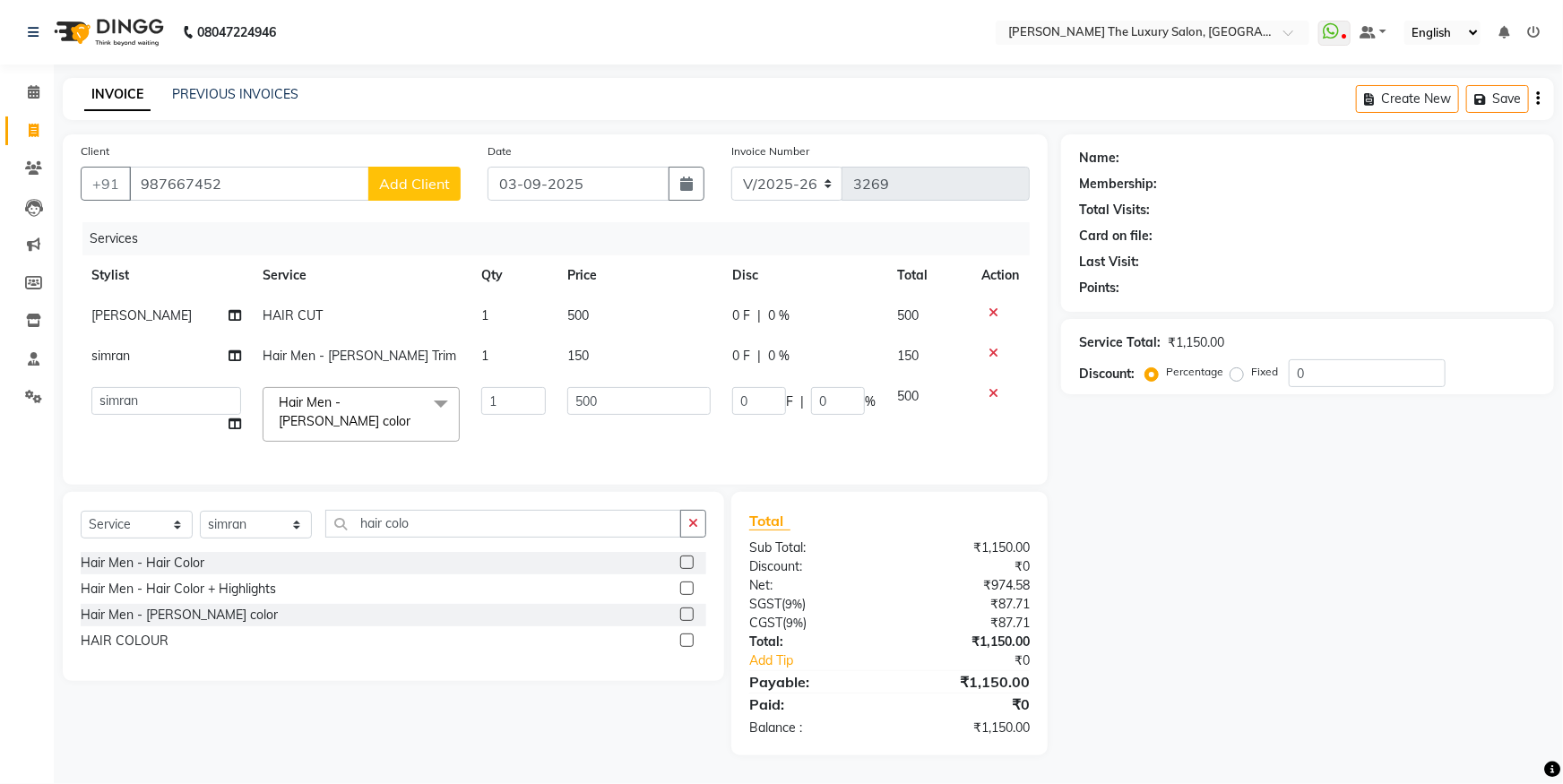
click at [419, 186] on span "Add Client" at bounding box center [415, 183] width 71 height 18
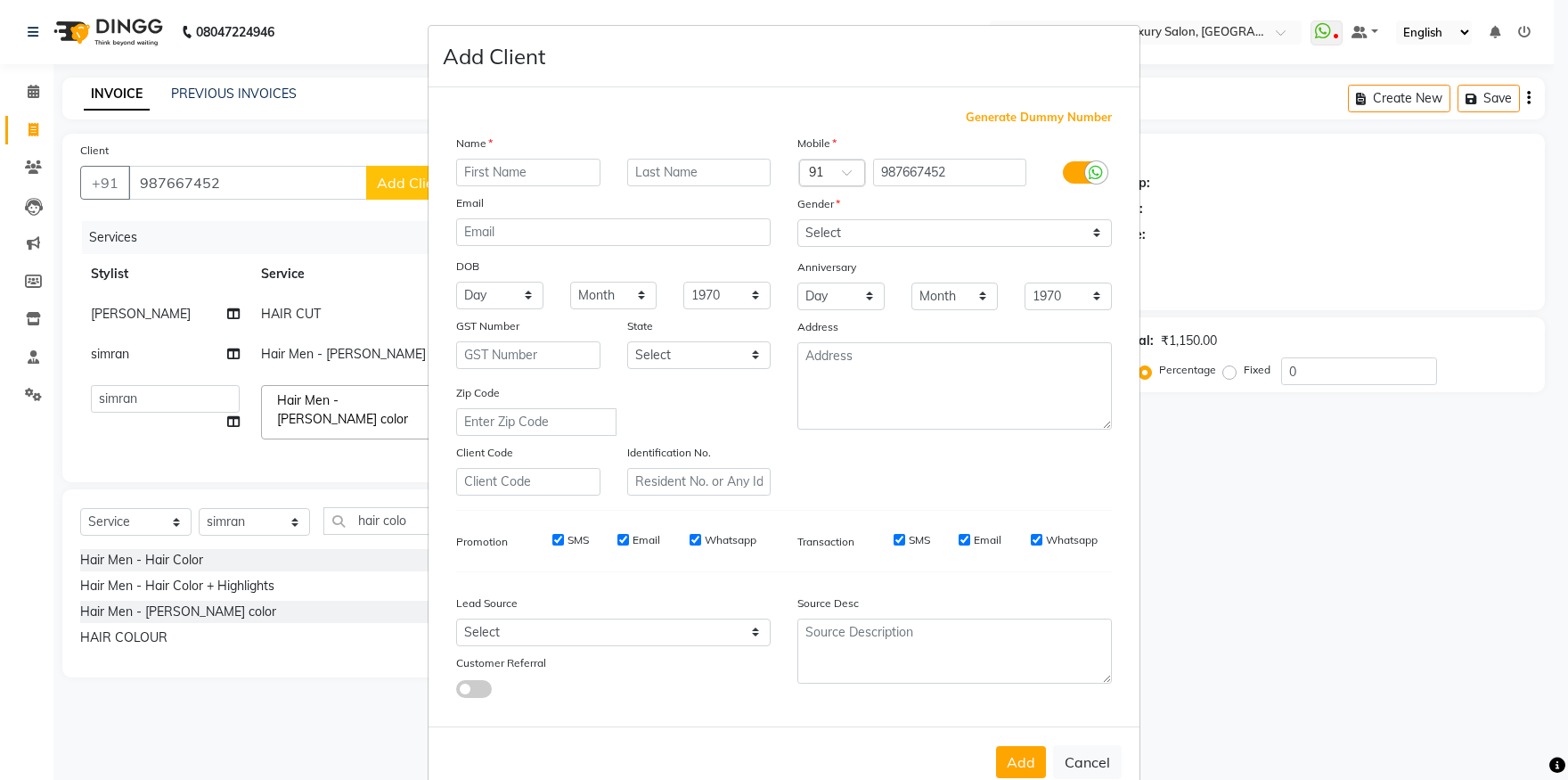
click at [495, 178] on input "text" at bounding box center [528, 172] width 144 height 27
type input "nikku"
click at [798, 219] on select "Select Male Female Other Prefer Not To Say" at bounding box center [955, 232] width 315 height 27
select select "female"
click option "Female" at bounding box center [0, 0] width 0 height 0
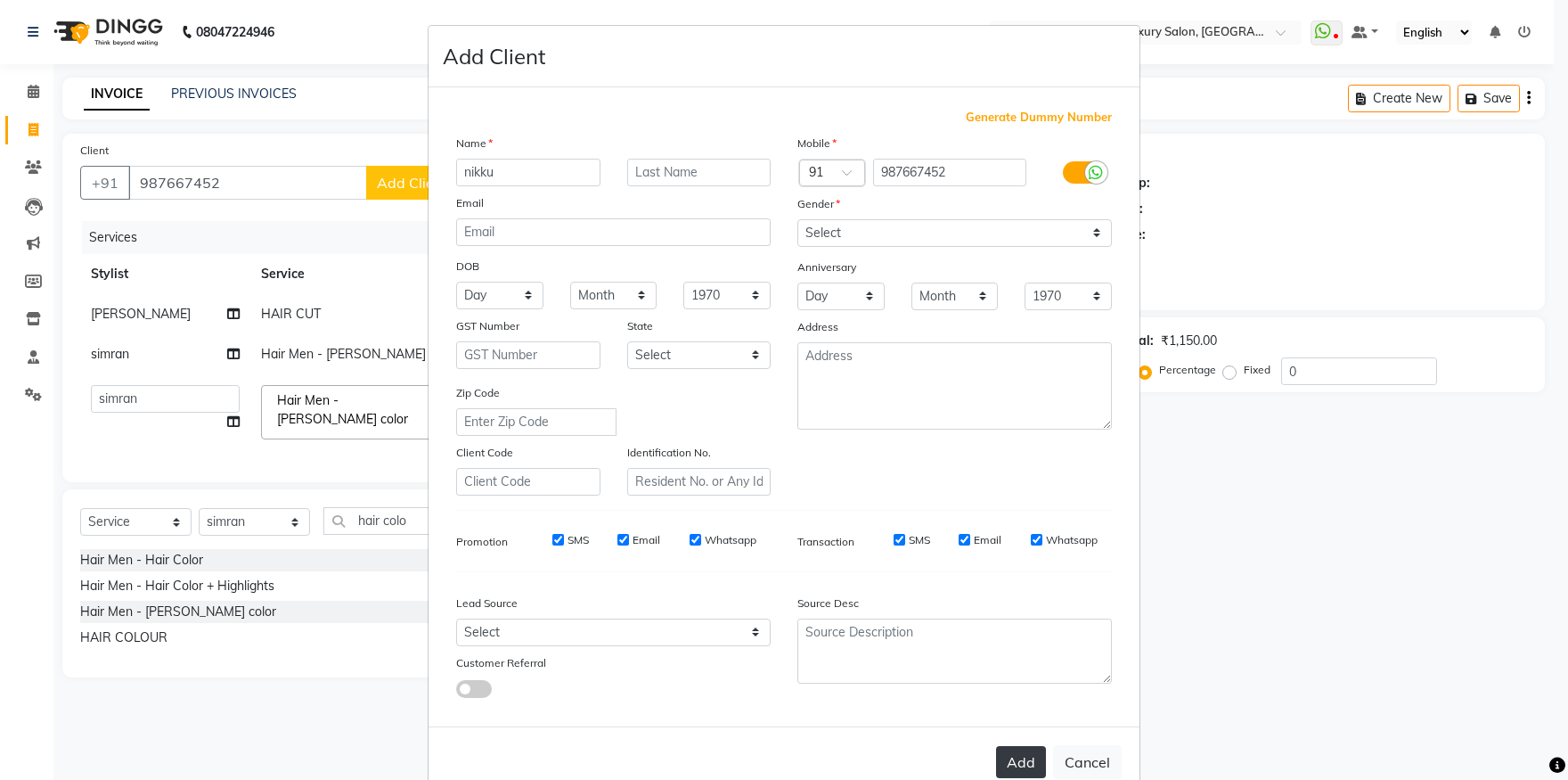
click at [1024, 765] on button "Add" at bounding box center [1020, 762] width 50 height 32
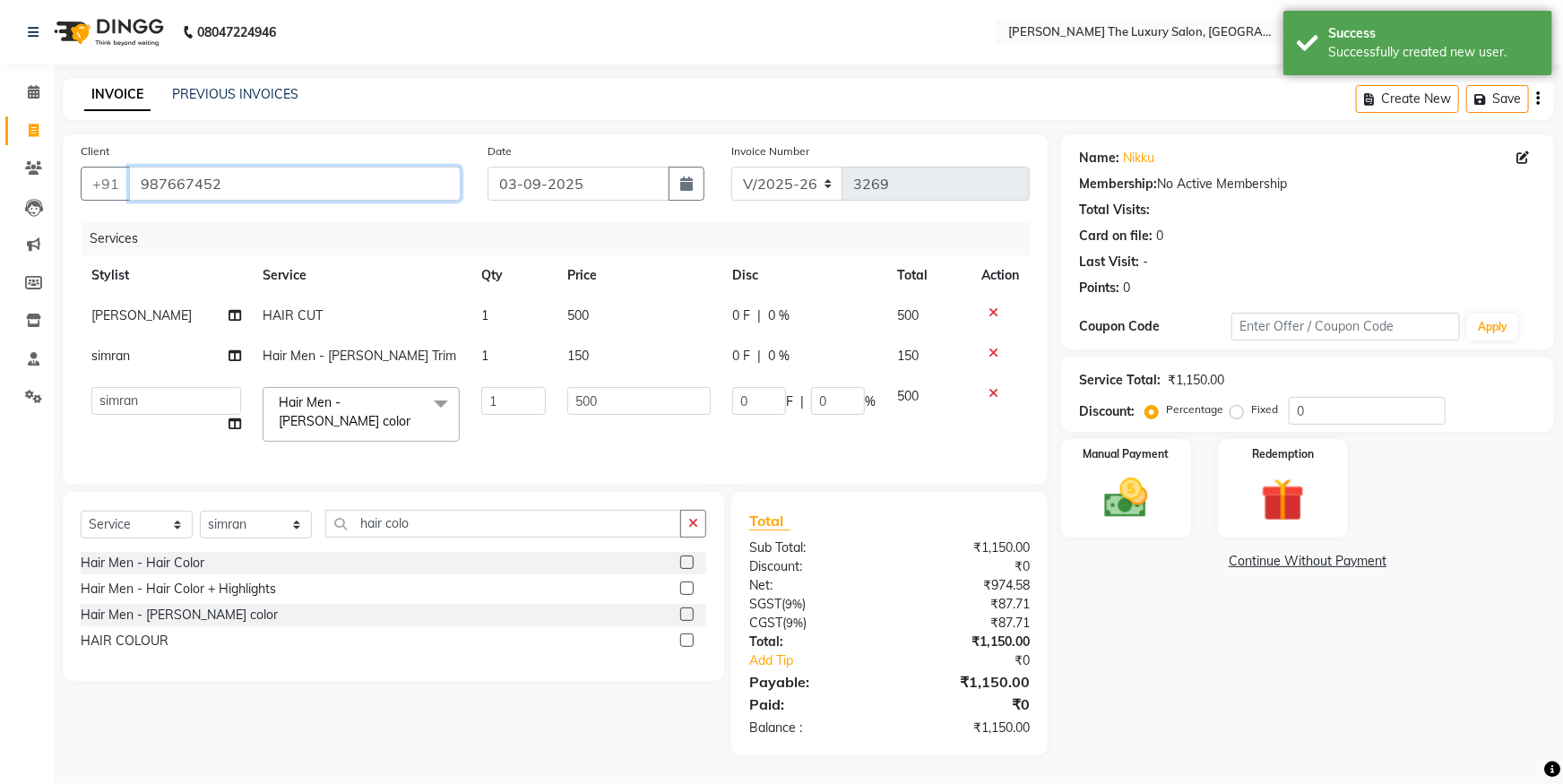
click at [182, 180] on input "987667452" at bounding box center [294, 184] width 332 height 34
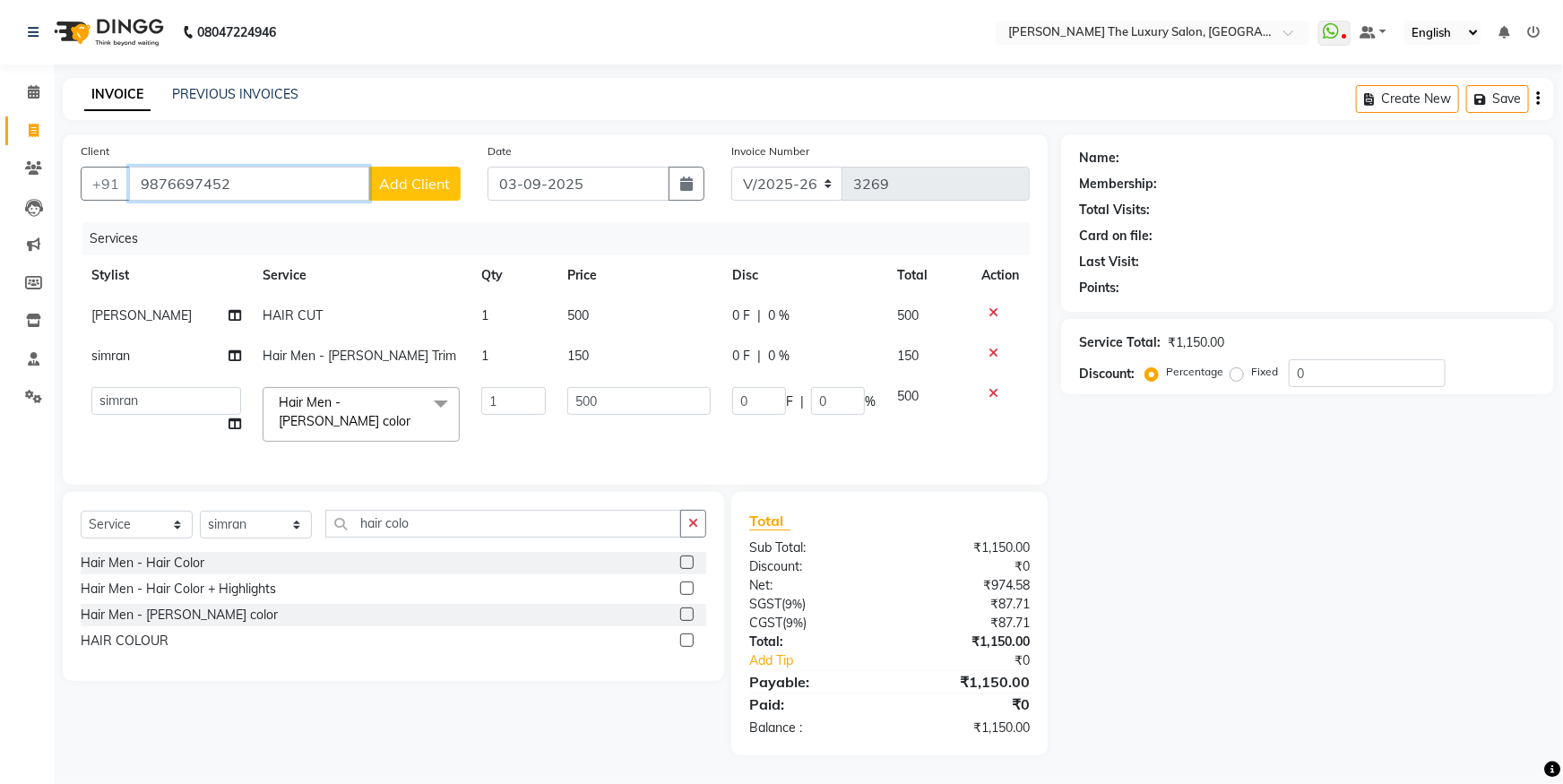
type input "9876697452"
click at [627, 451] on div "Services Stylist Service Qty Price Disc Total Action ayush HAIR CUT 1 500 0 F |…" at bounding box center [556, 344] width 949 height 245
click at [406, 177] on span "Add Client" at bounding box center [415, 183] width 71 height 18
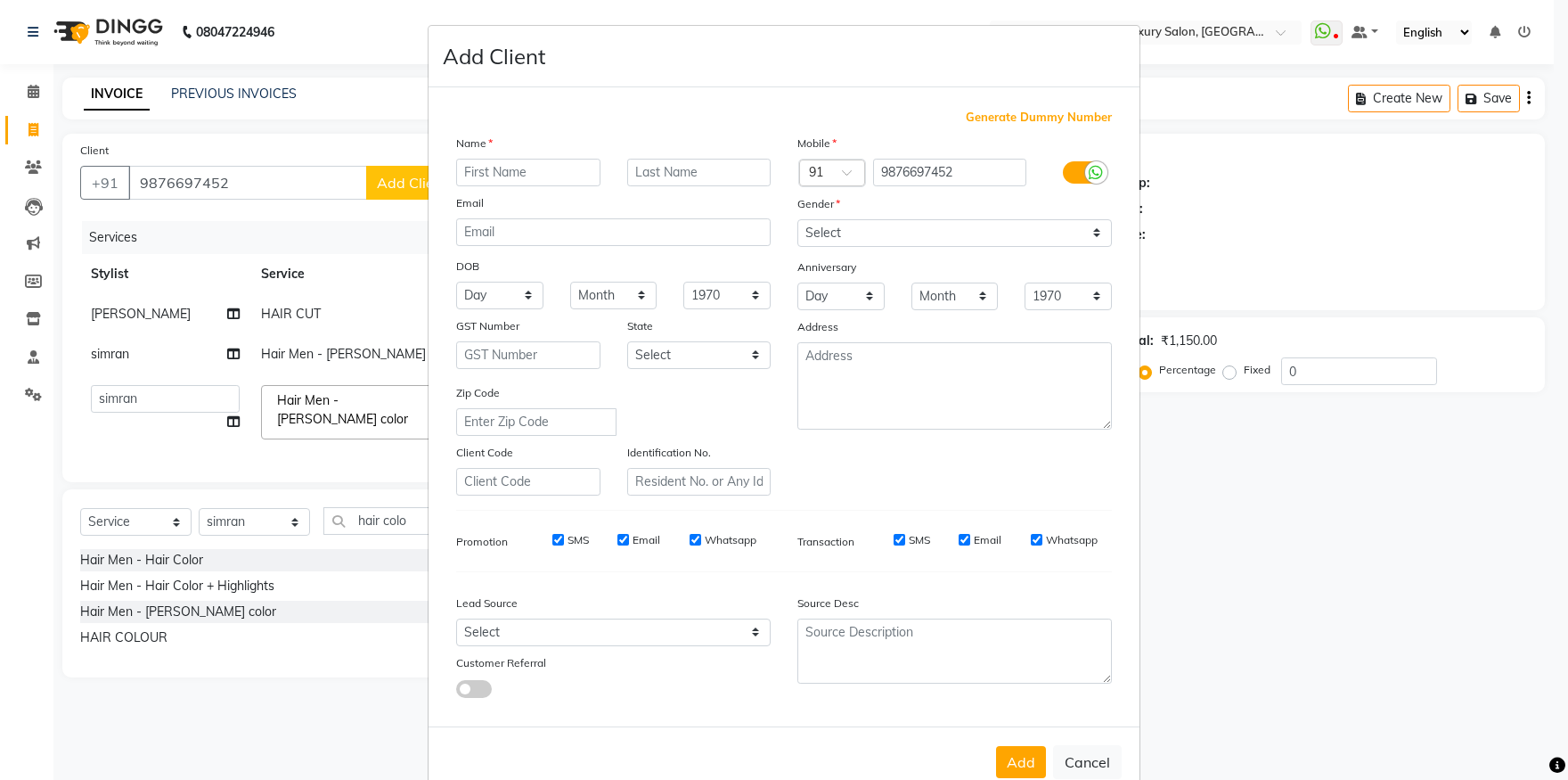
click at [546, 172] on input "text" at bounding box center [528, 172] width 144 height 27
type input "nikki"
click at [798, 219] on select "Select Male Female Other Prefer Not To Say" at bounding box center [955, 232] width 315 height 27
select select "female"
click option "Female" at bounding box center [0, 0] width 0 height 0
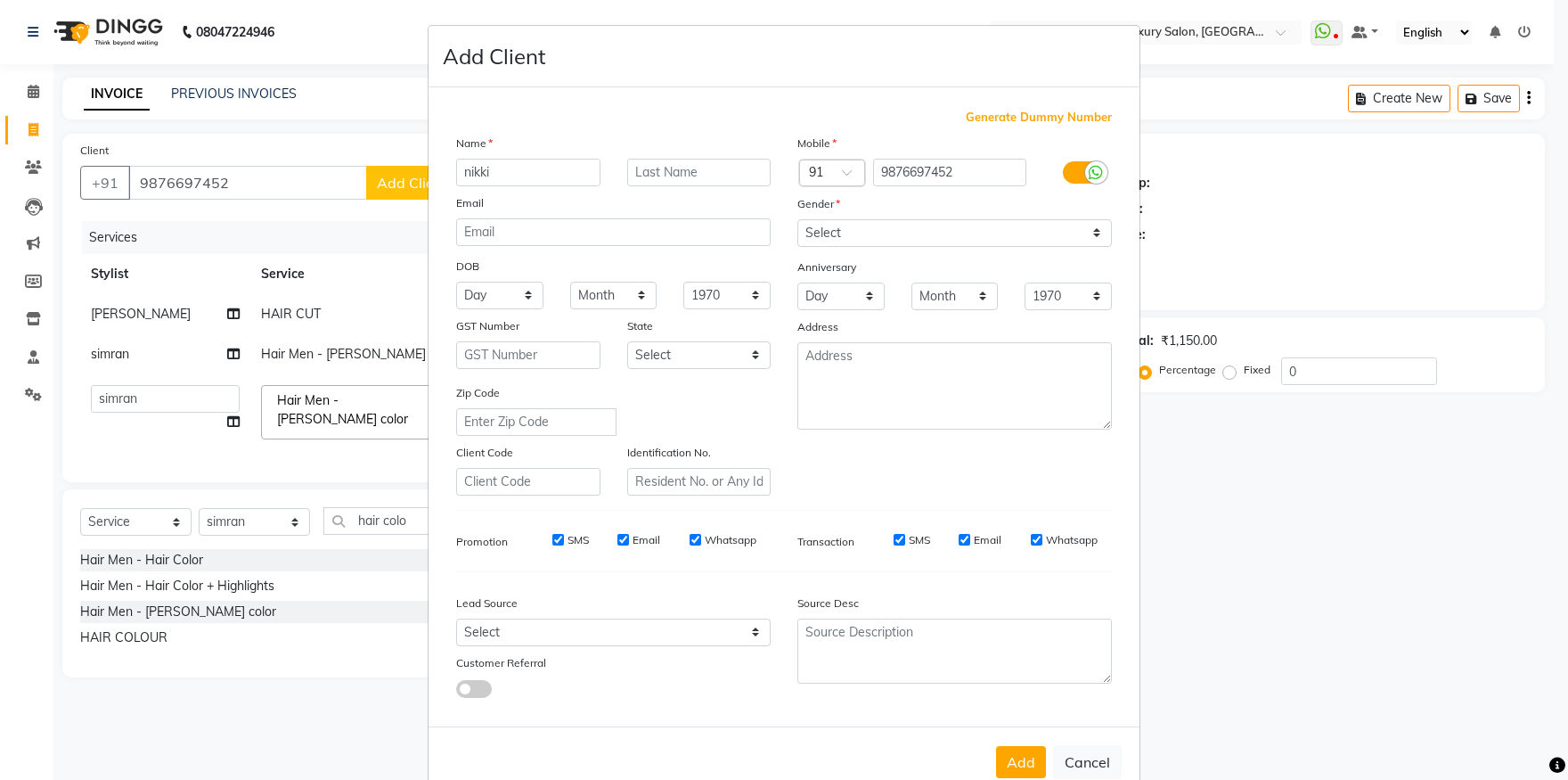
click at [1005, 763] on button "Add" at bounding box center [1020, 762] width 50 height 32
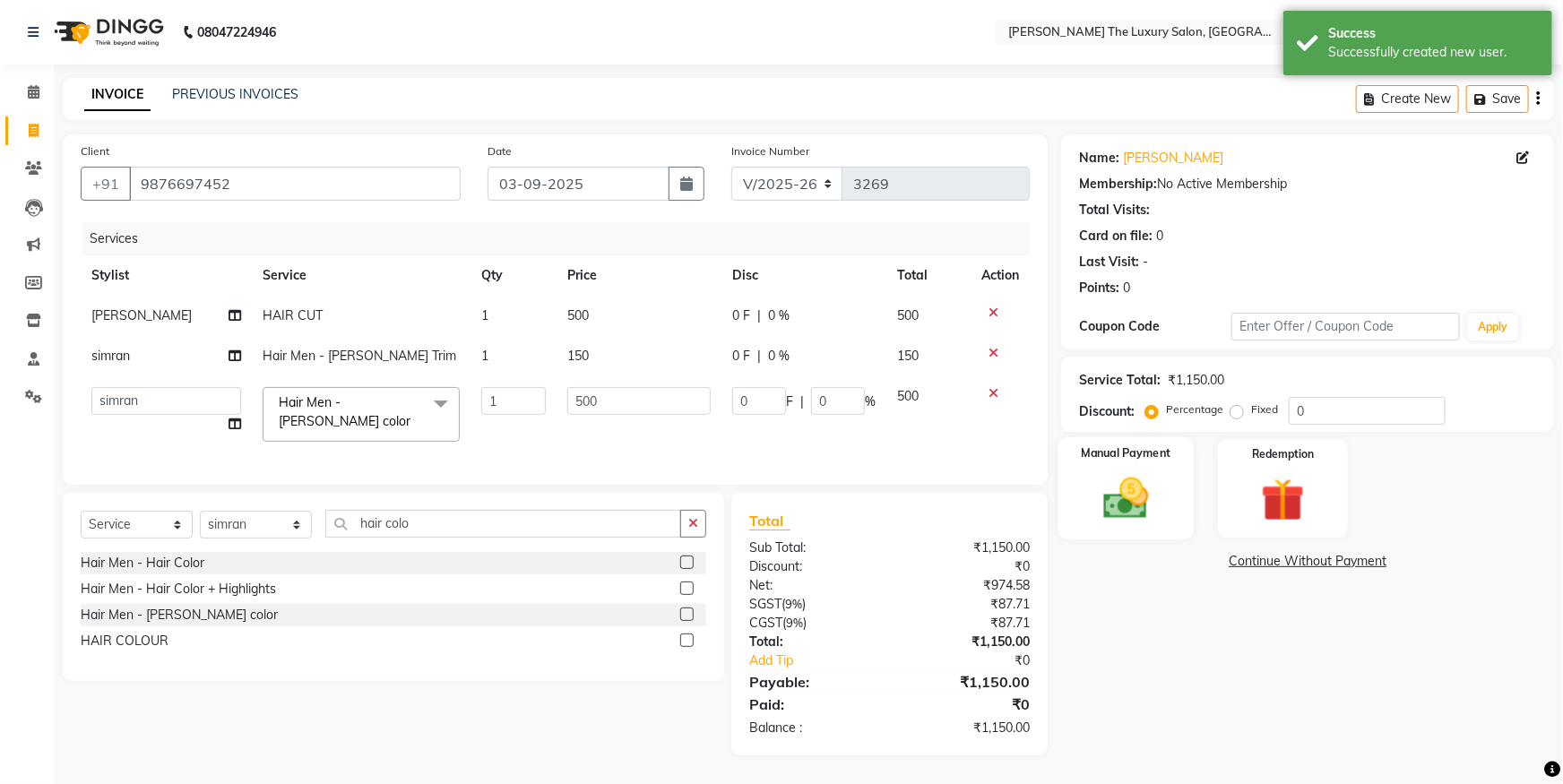
click at [1114, 515] on img at bounding box center [1127, 498] width 73 height 52
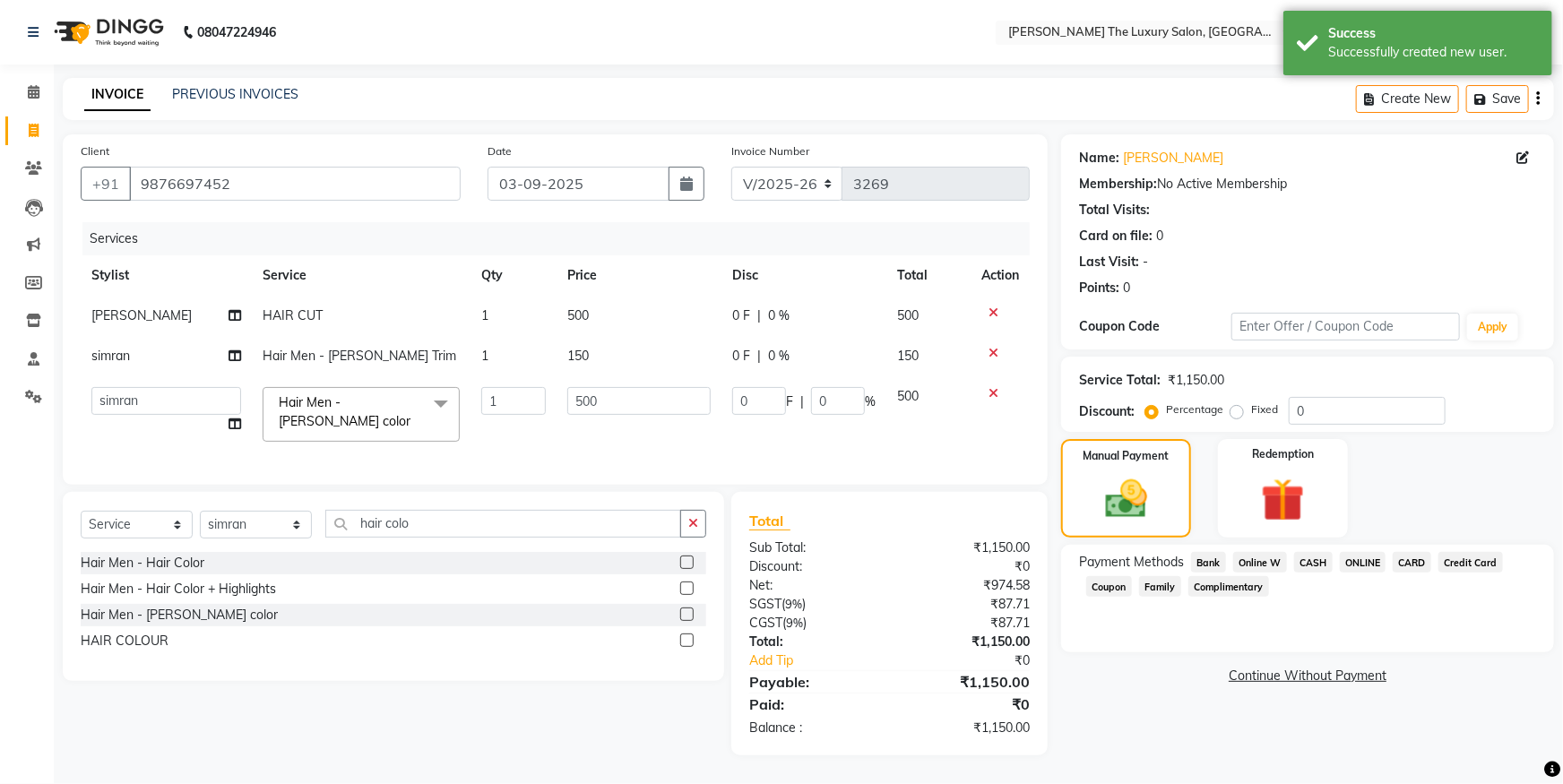
click at [1355, 562] on span "ONLINE" at bounding box center [1363, 562] width 47 height 21
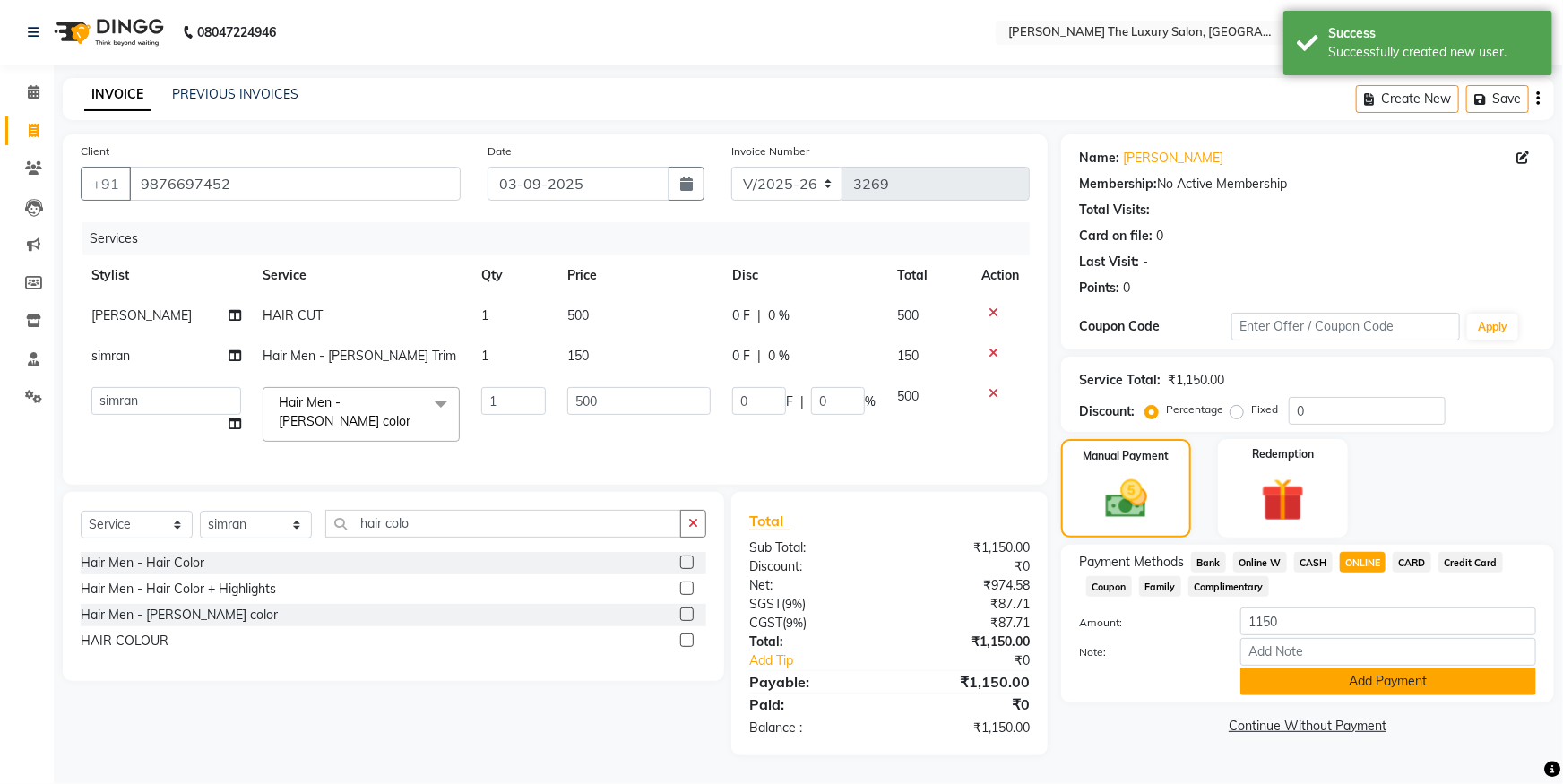
click at [1375, 678] on button "Add Payment" at bounding box center [1389, 681] width 295 height 28
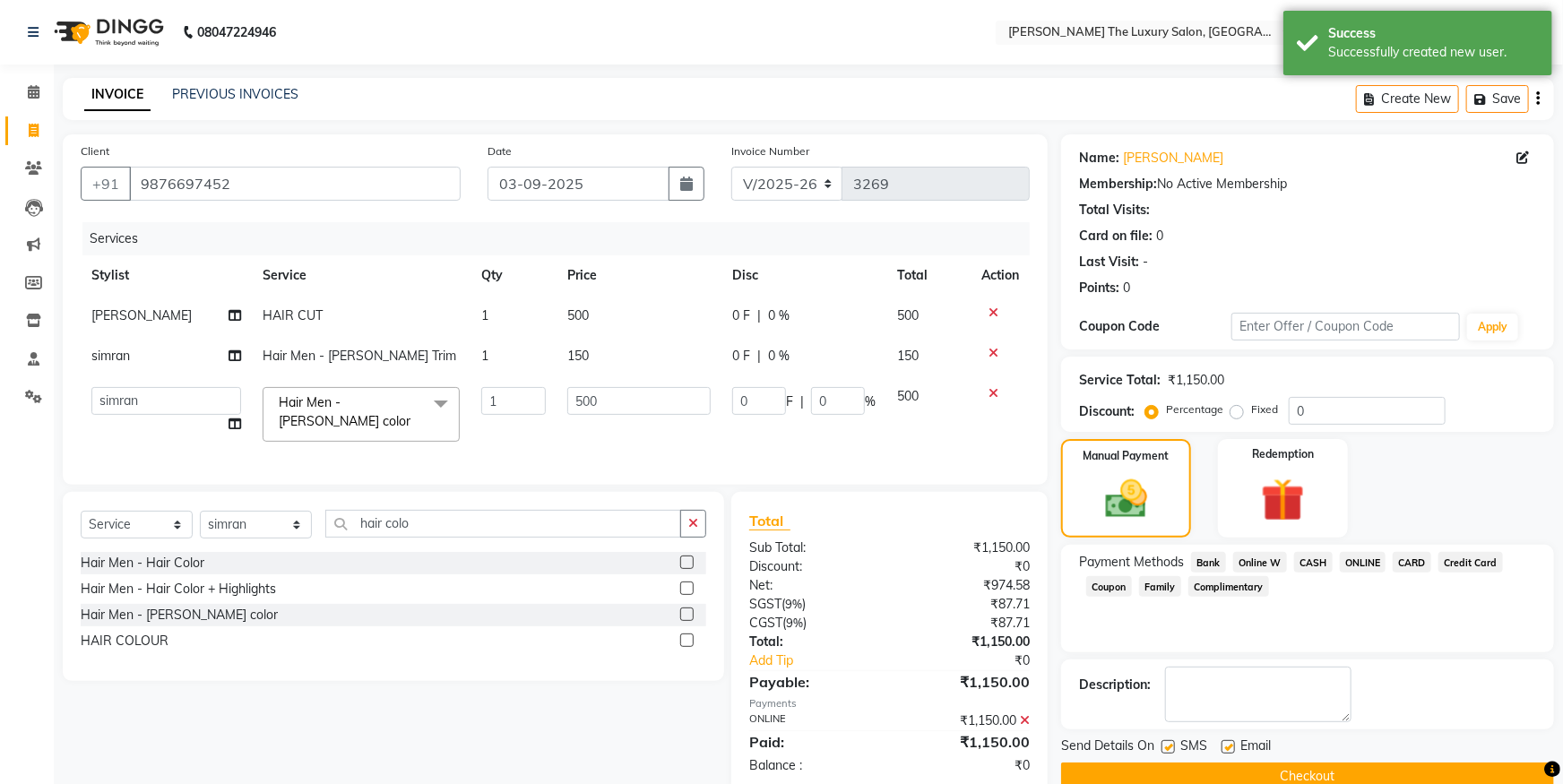
scroll to position [40, 0]
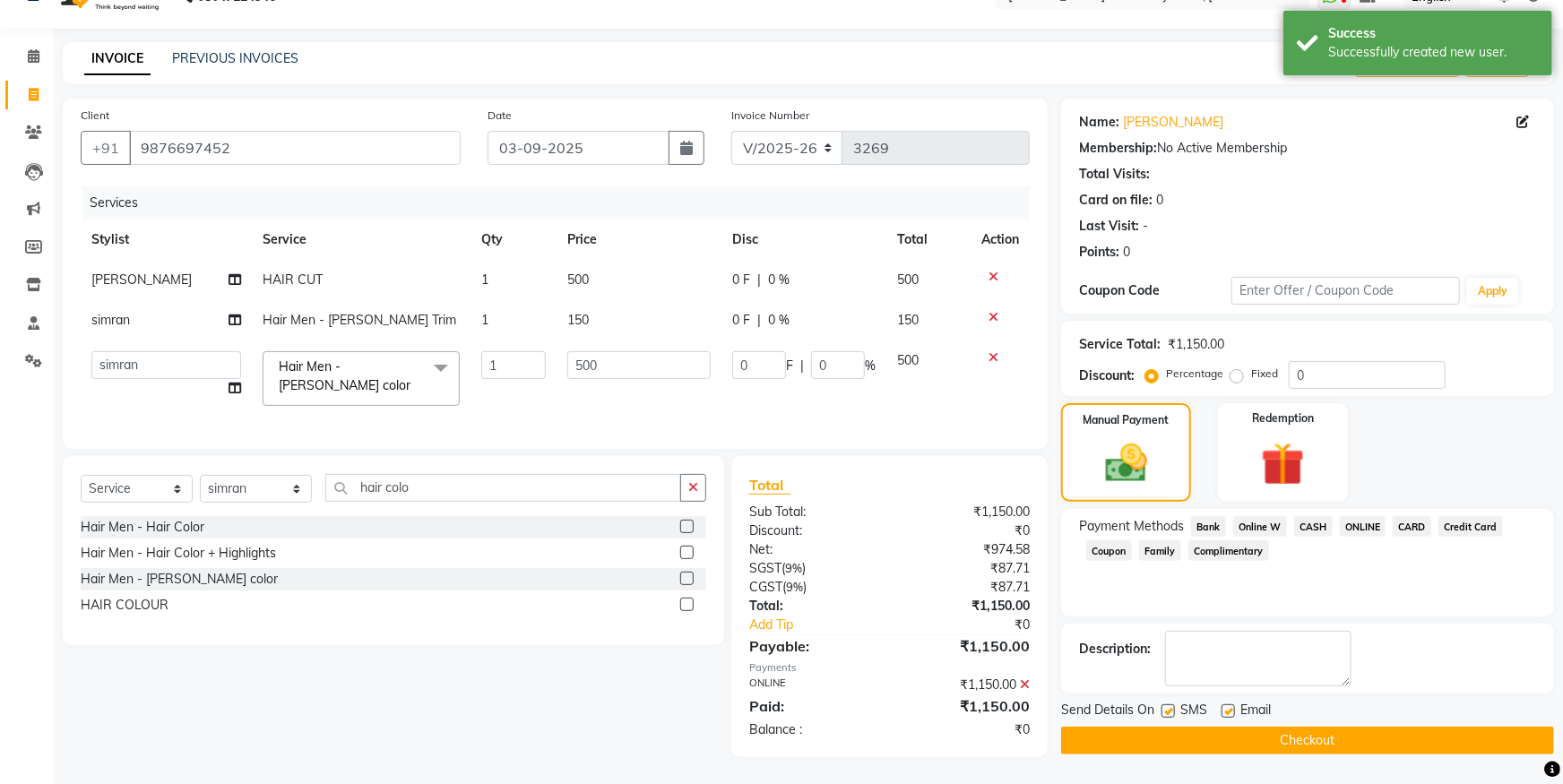
click at [1381, 733] on button "Checkout" at bounding box center [1307, 740] width 493 height 28
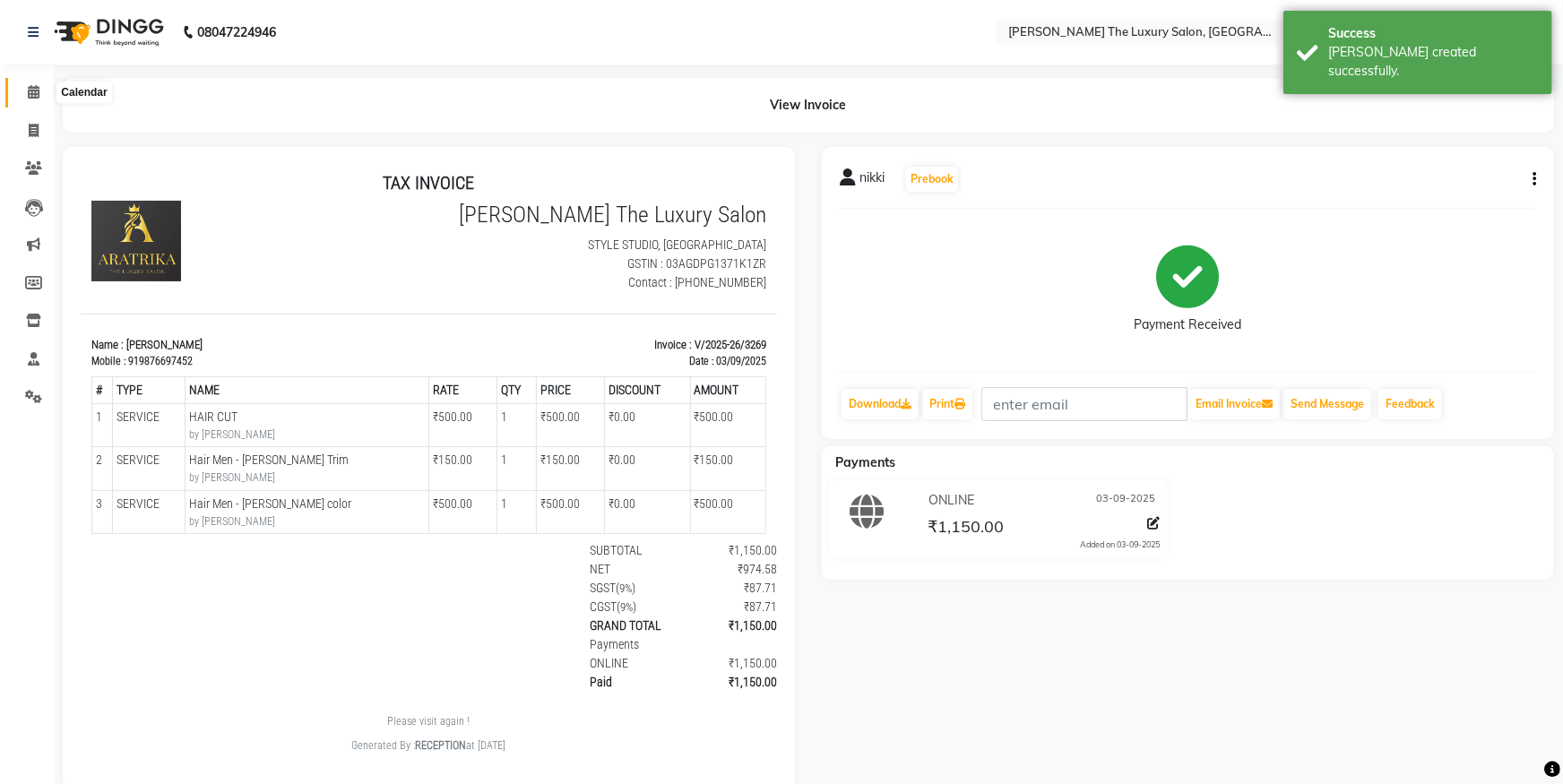
click at [33, 98] on icon at bounding box center [33, 91] width 11 height 13
